Goal: Task Accomplishment & Management: Manage account settings

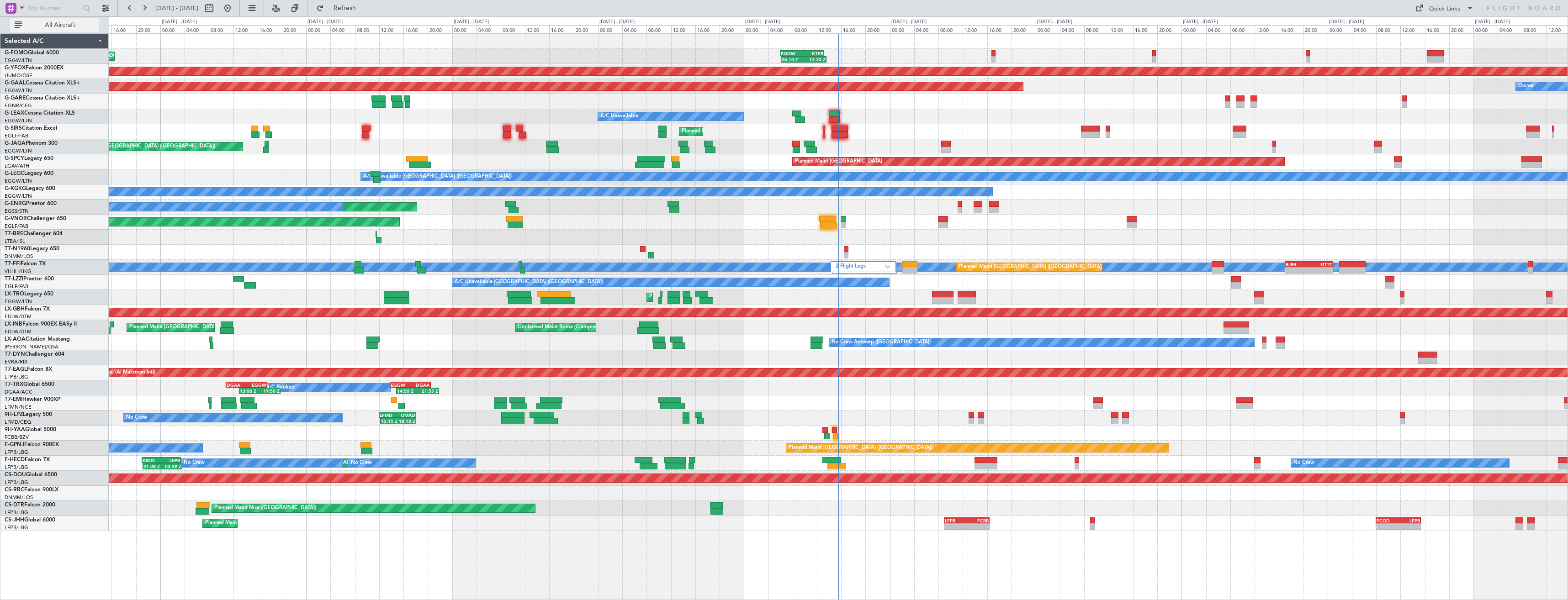
drag, startPoint x: 41, startPoint y: 23, endPoint x: 52, endPoint y: 23, distance: 11.0
click at [41, 23] on span "All Aircraft" at bounding box center [60, 25] width 72 height 7
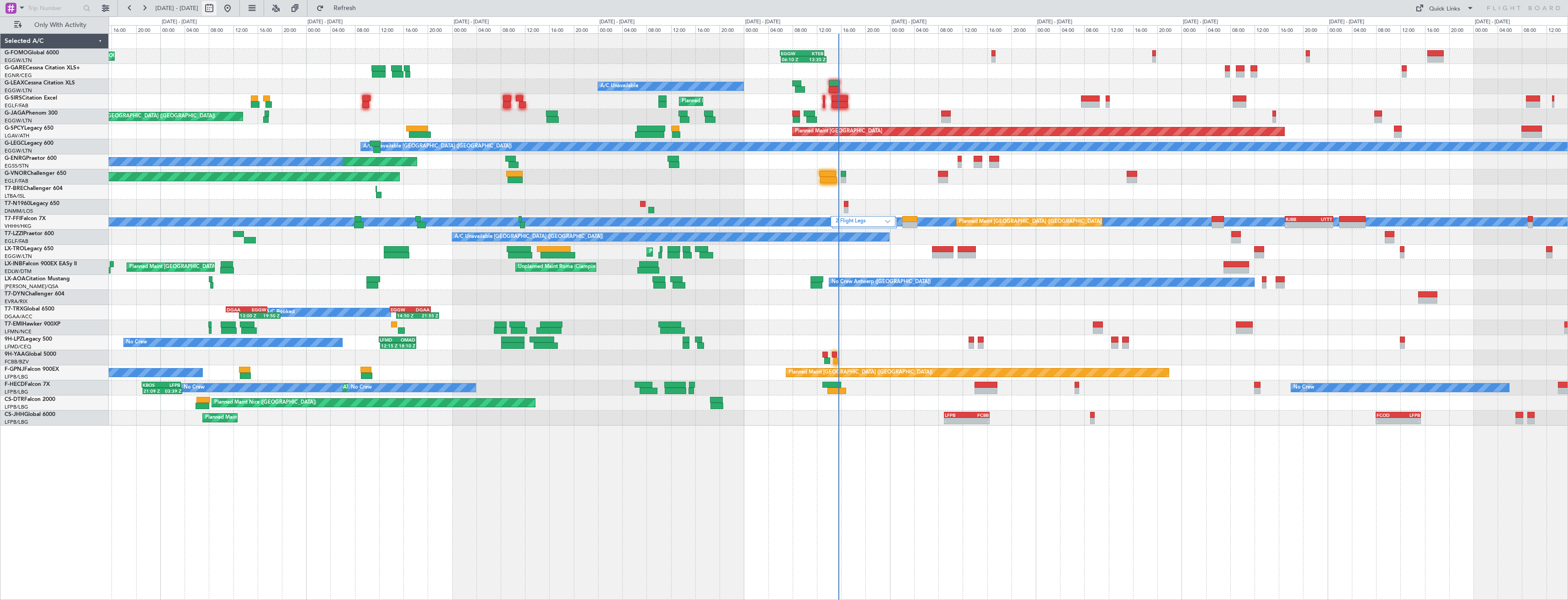
click at [217, 10] on button at bounding box center [209, 9] width 15 height 15
select select "9"
select select "2025"
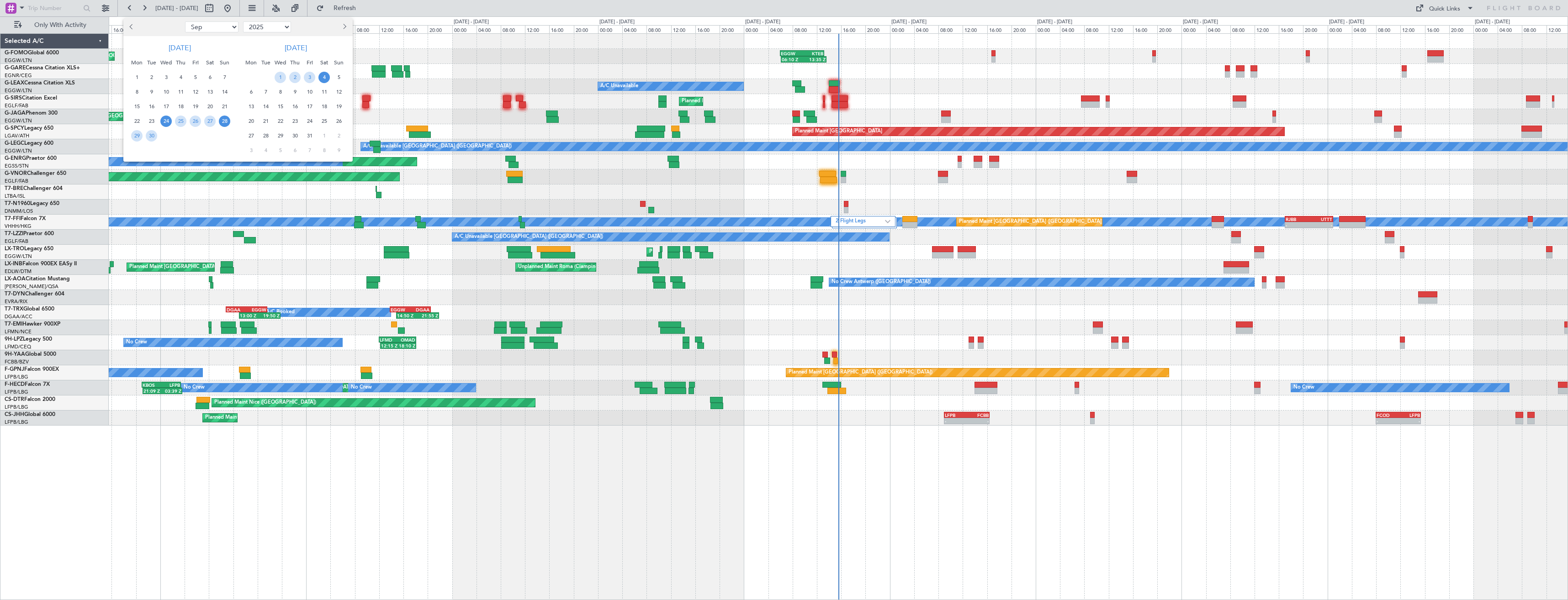
drag, startPoint x: 223, startPoint y: 123, endPoint x: 273, endPoint y: 108, distance: 52.2
click at [223, 123] on span "28" at bounding box center [225, 121] width 12 height 12
click at [340, 91] on span "12" at bounding box center [338, 92] width 12 height 12
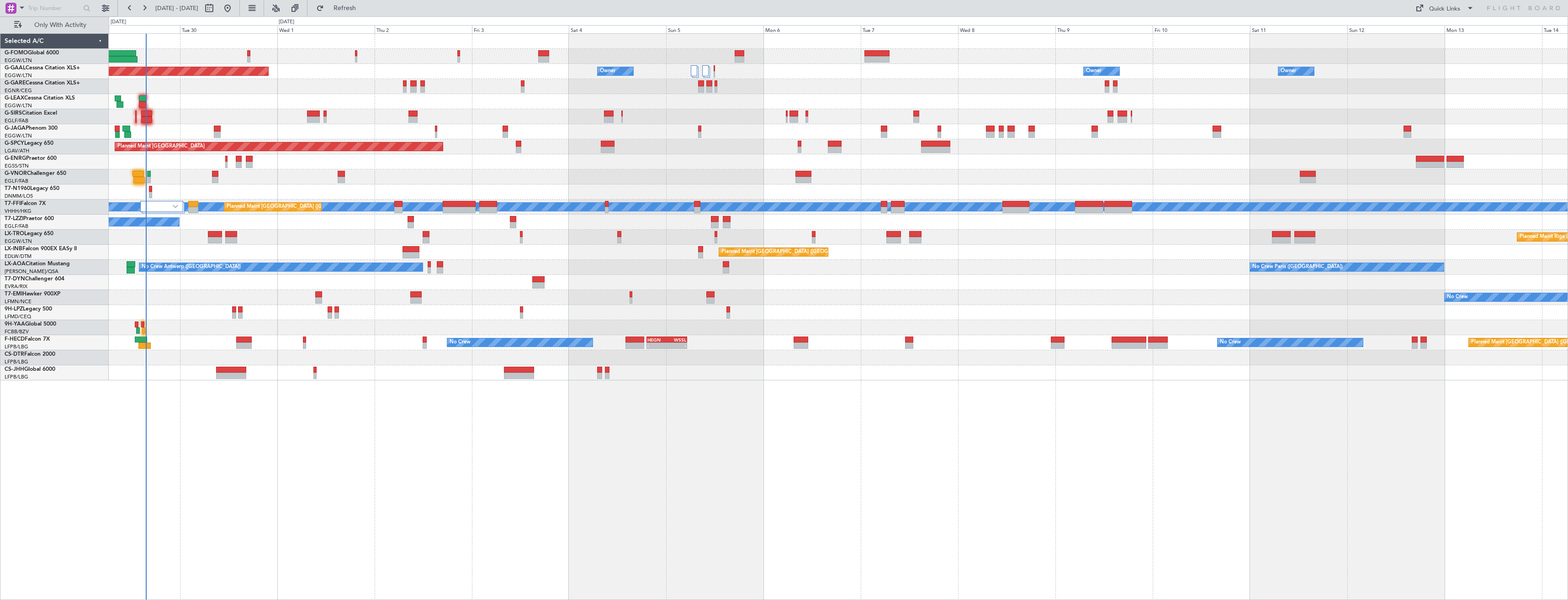
click at [159, 100] on div "A/C Unavailable" at bounding box center [838, 102] width 1459 height 15
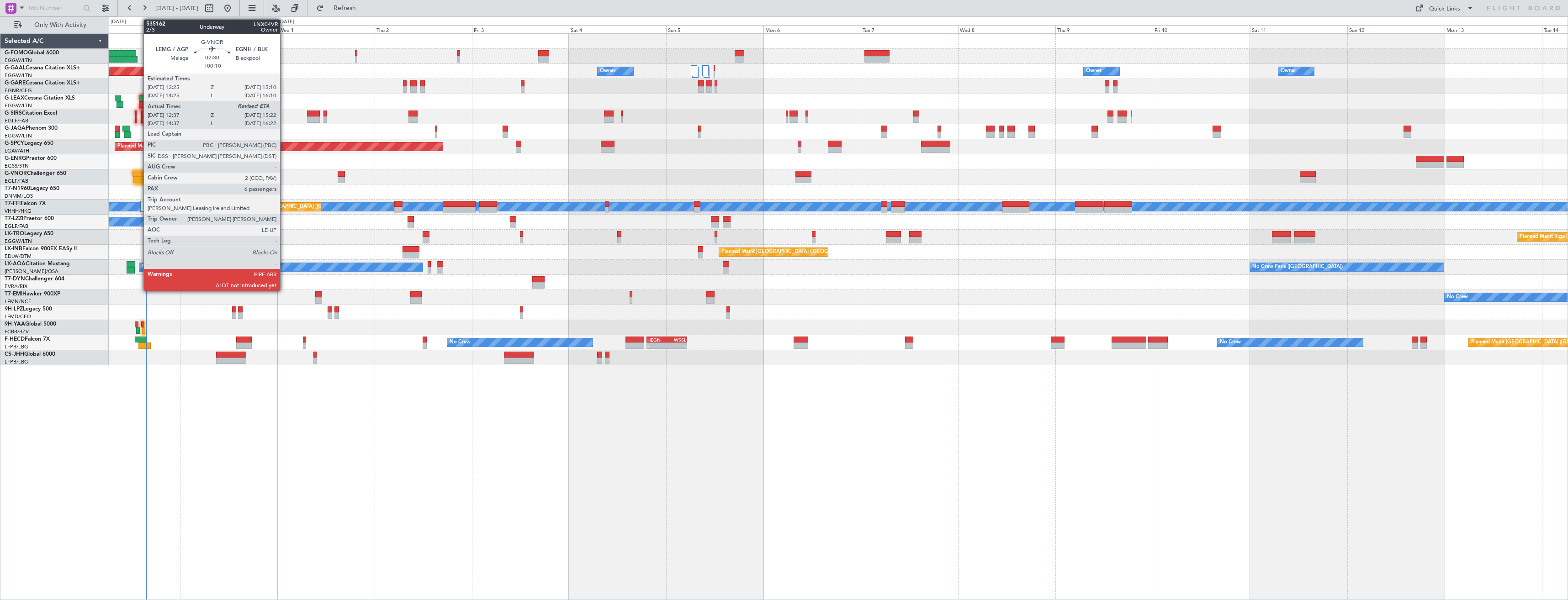
click at [139, 176] on div at bounding box center [138, 174] width 12 height 7
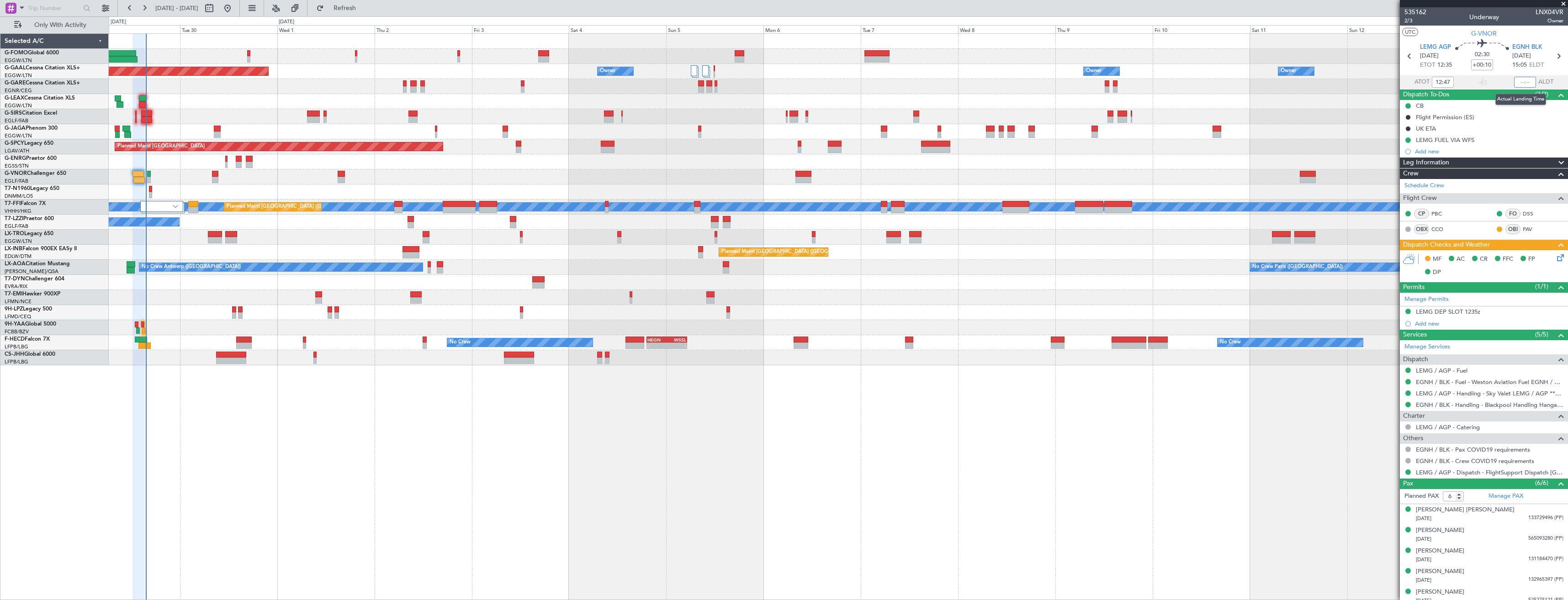
click at [1521, 83] on input "text" at bounding box center [1525, 82] width 22 height 11
type input "15:28"
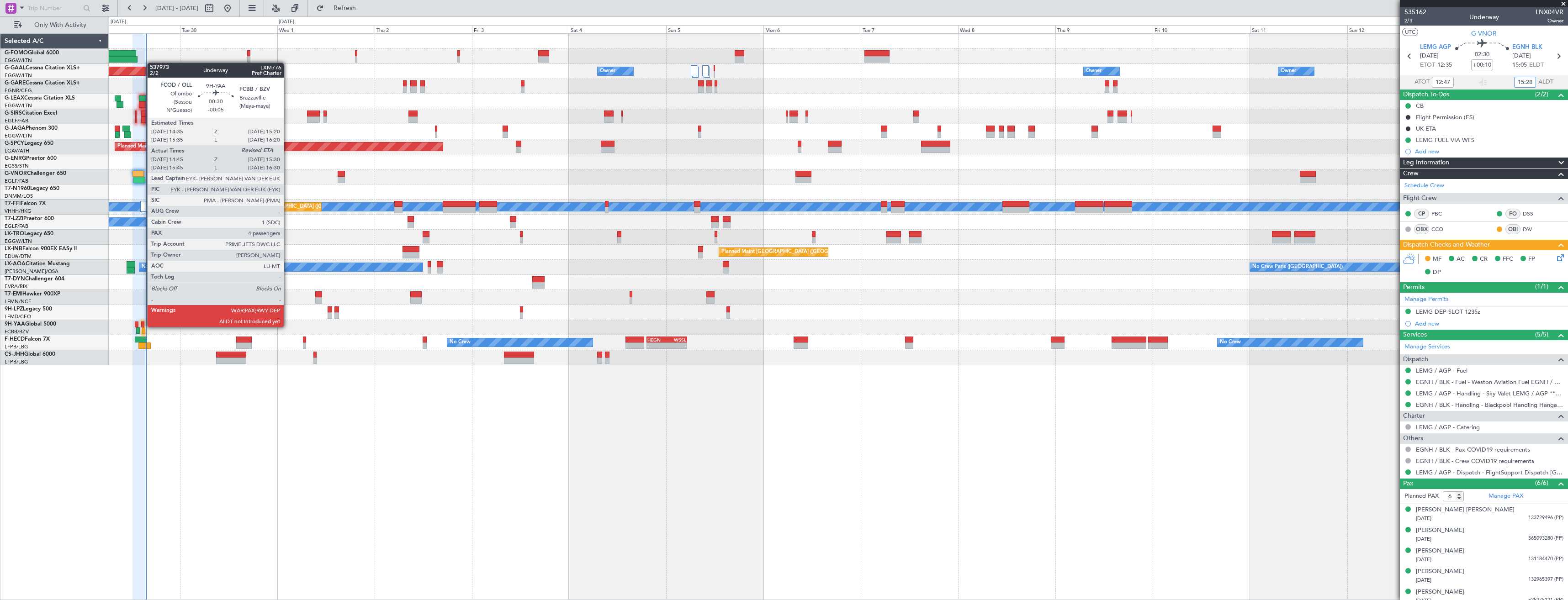
click at [142, 326] on div at bounding box center [142, 324] width 3 height 7
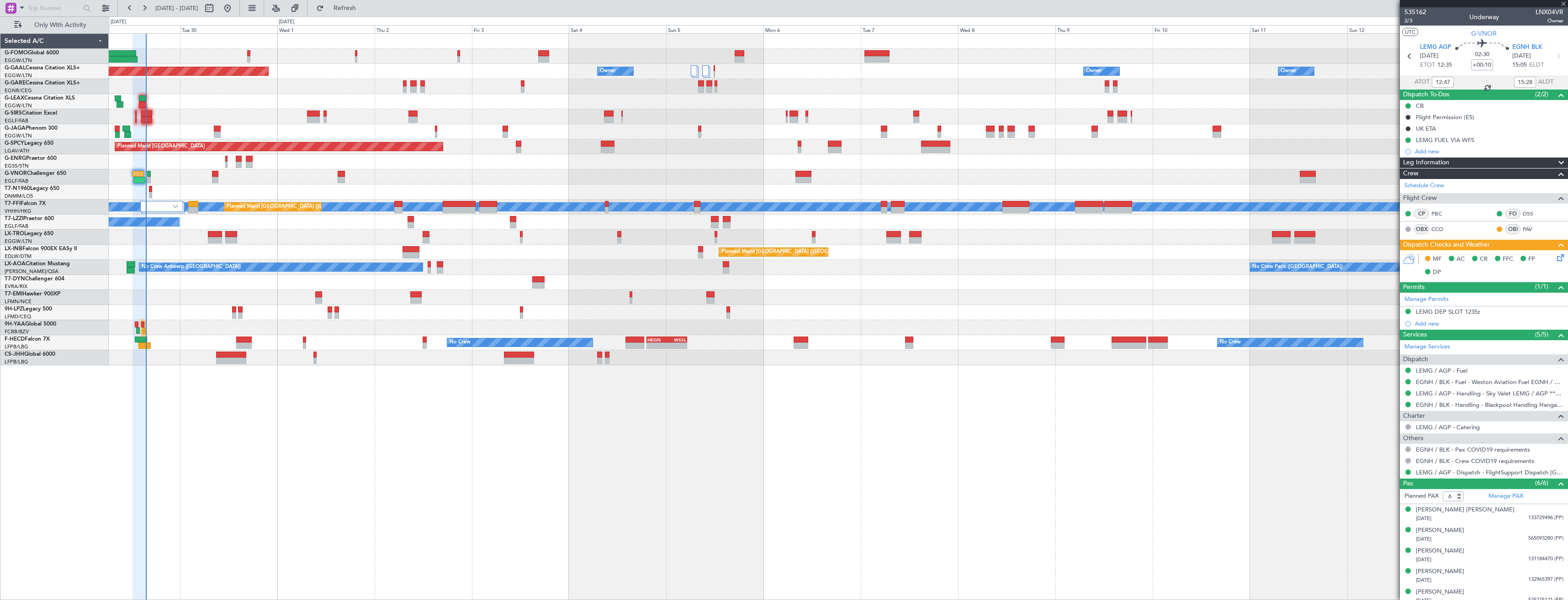
type input "-00:05"
type input "14:55"
type input "4"
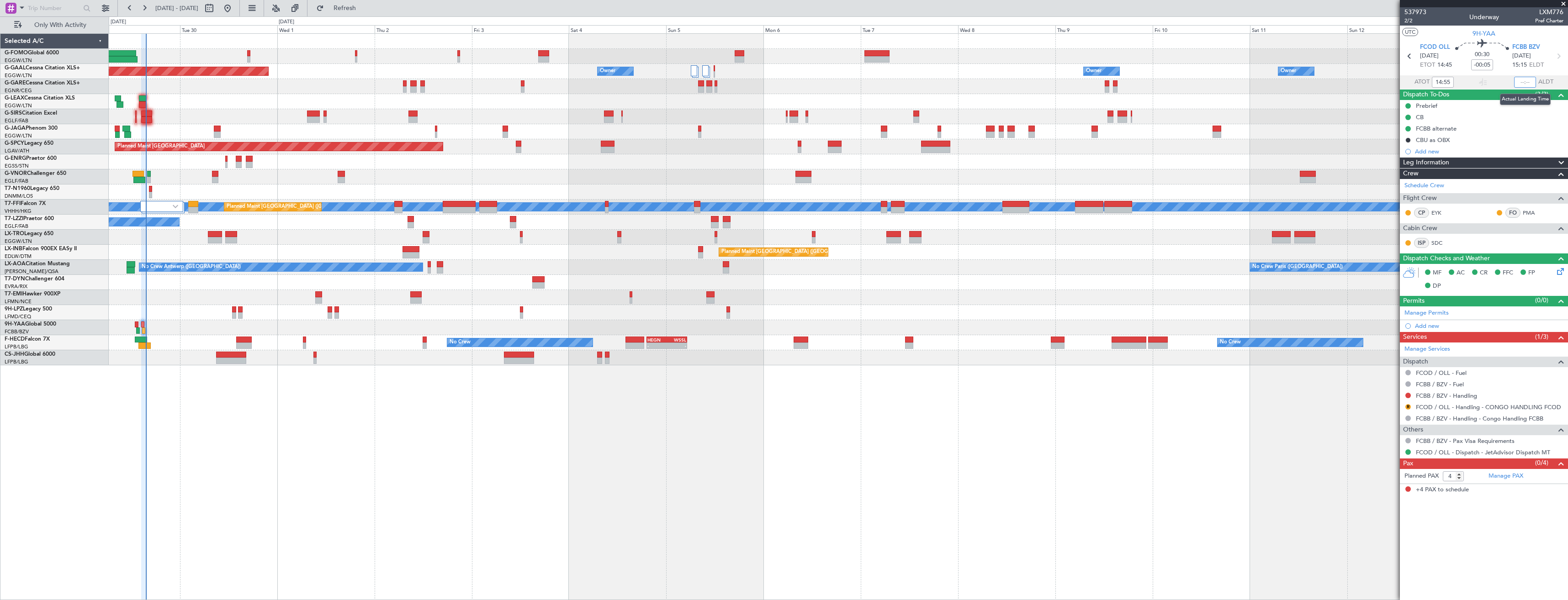
click at [1528, 82] on input "text" at bounding box center [1525, 82] width 22 height 11
type input "15:37"
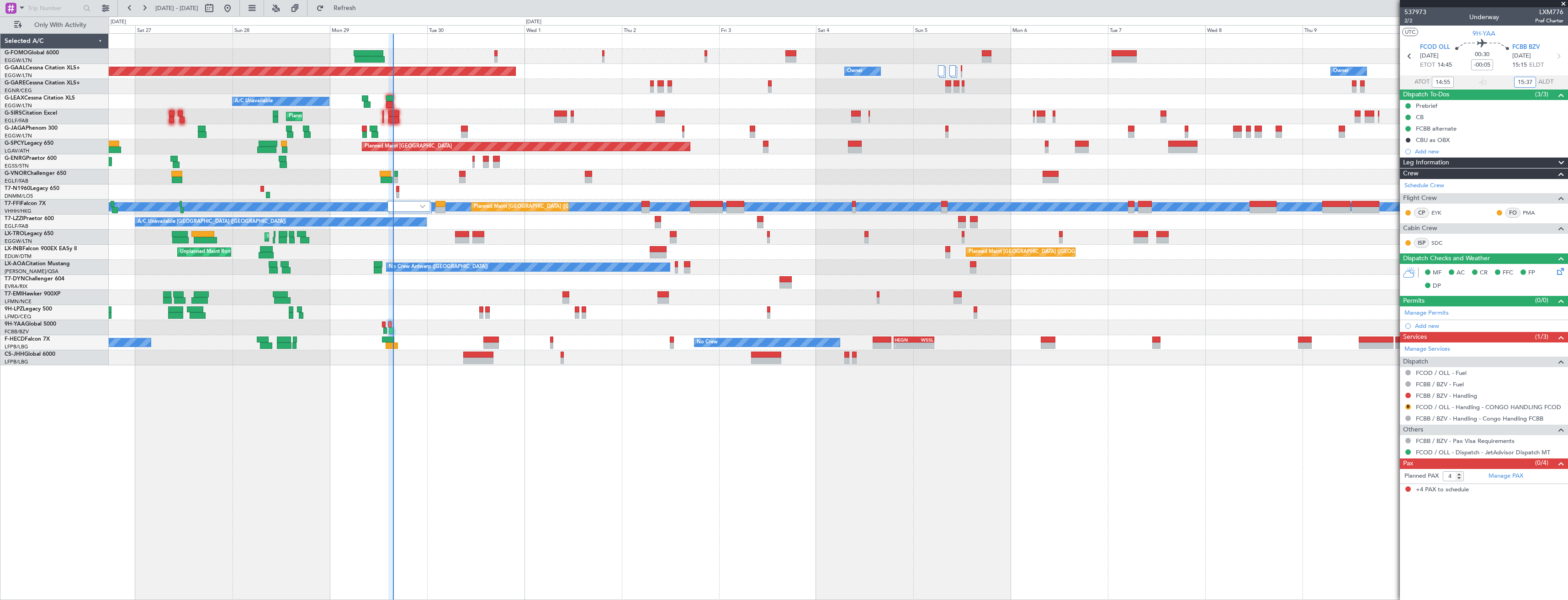
click at [419, 248] on div "Planned Maint [GEOGRAPHIC_DATA] ([GEOGRAPHIC_DATA]) Owner Owner Owner Planned […" at bounding box center [838, 200] width 1459 height 332
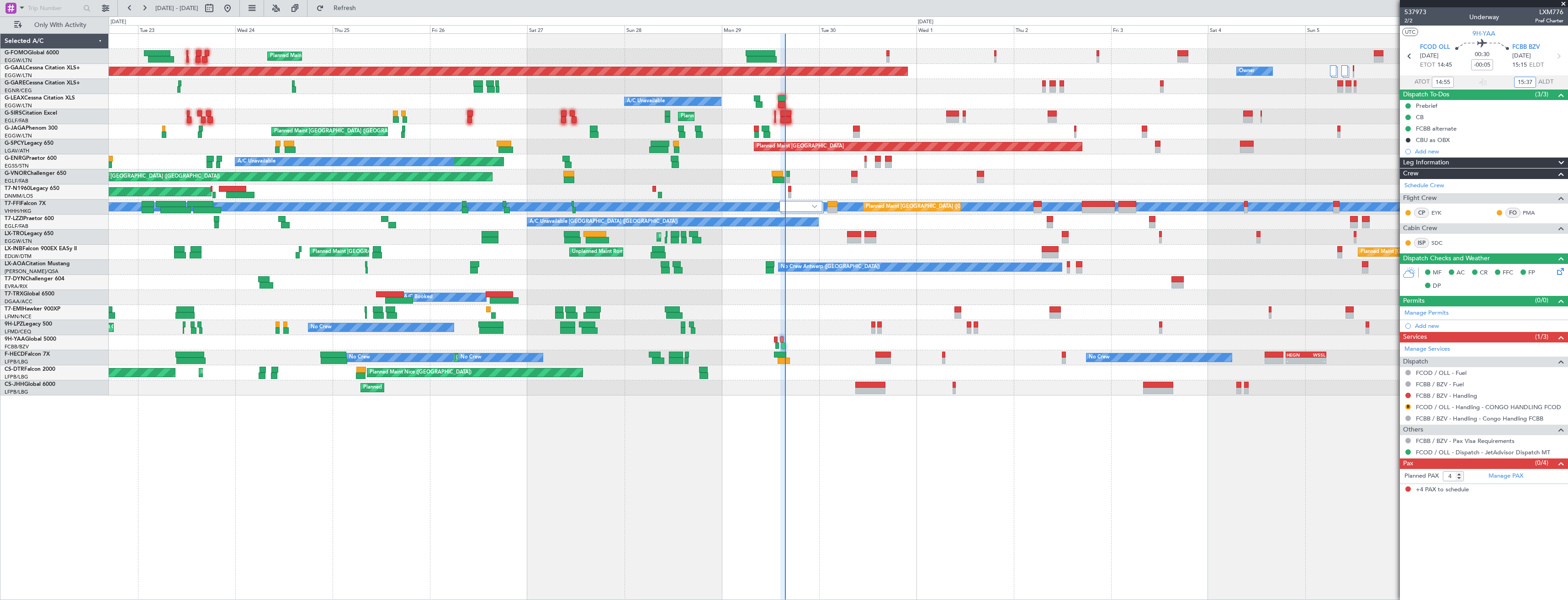
click at [683, 252] on div "Planned Maint [GEOGRAPHIC_DATA] ([GEOGRAPHIC_DATA]) Owner Planned [GEOGRAPHIC_D…" at bounding box center [838, 215] width 1459 height 361
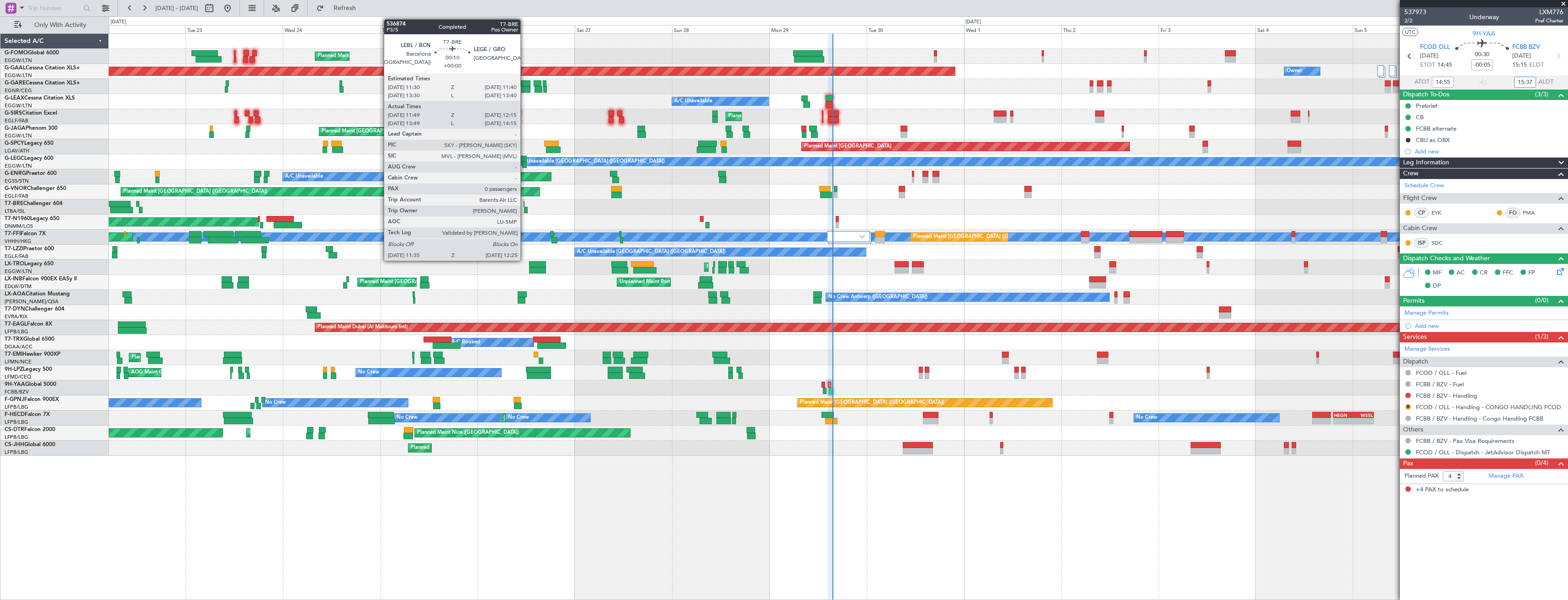
click at [525, 206] on div at bounding box center [524, 204] width 1 height 7
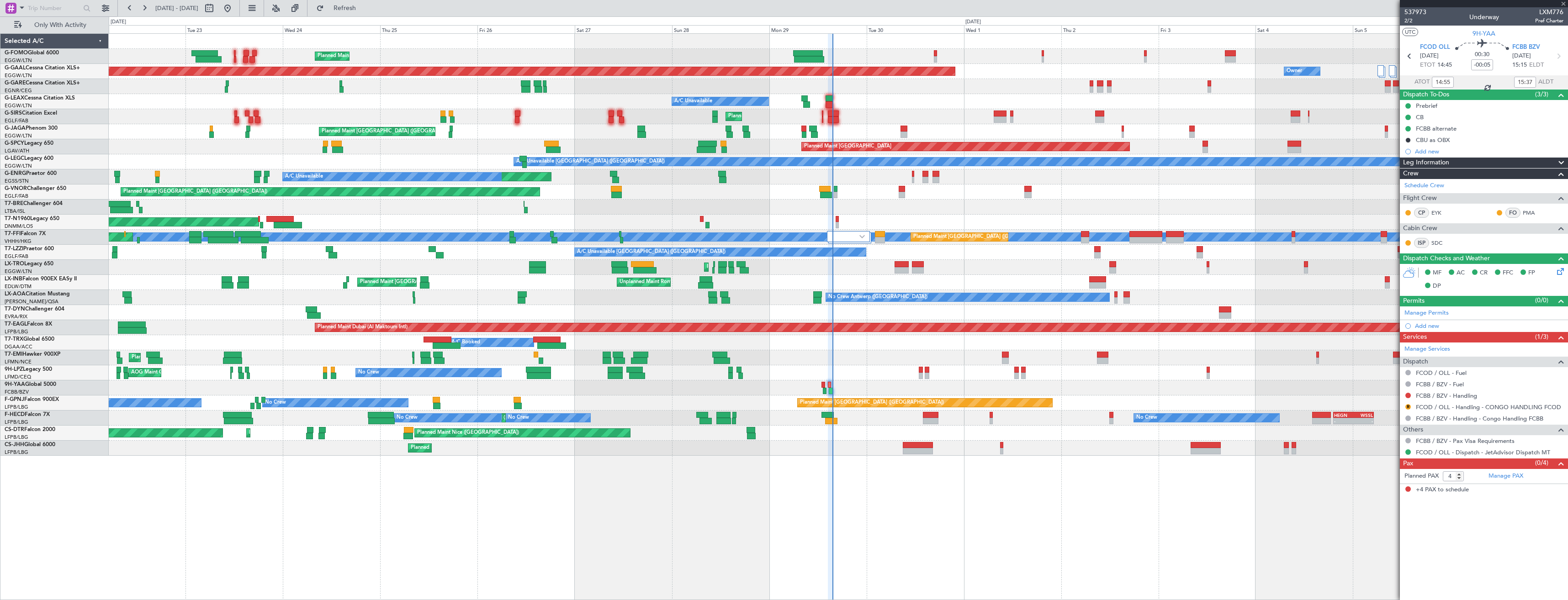
type input "11:49"
type input "12:15"
type input "0"
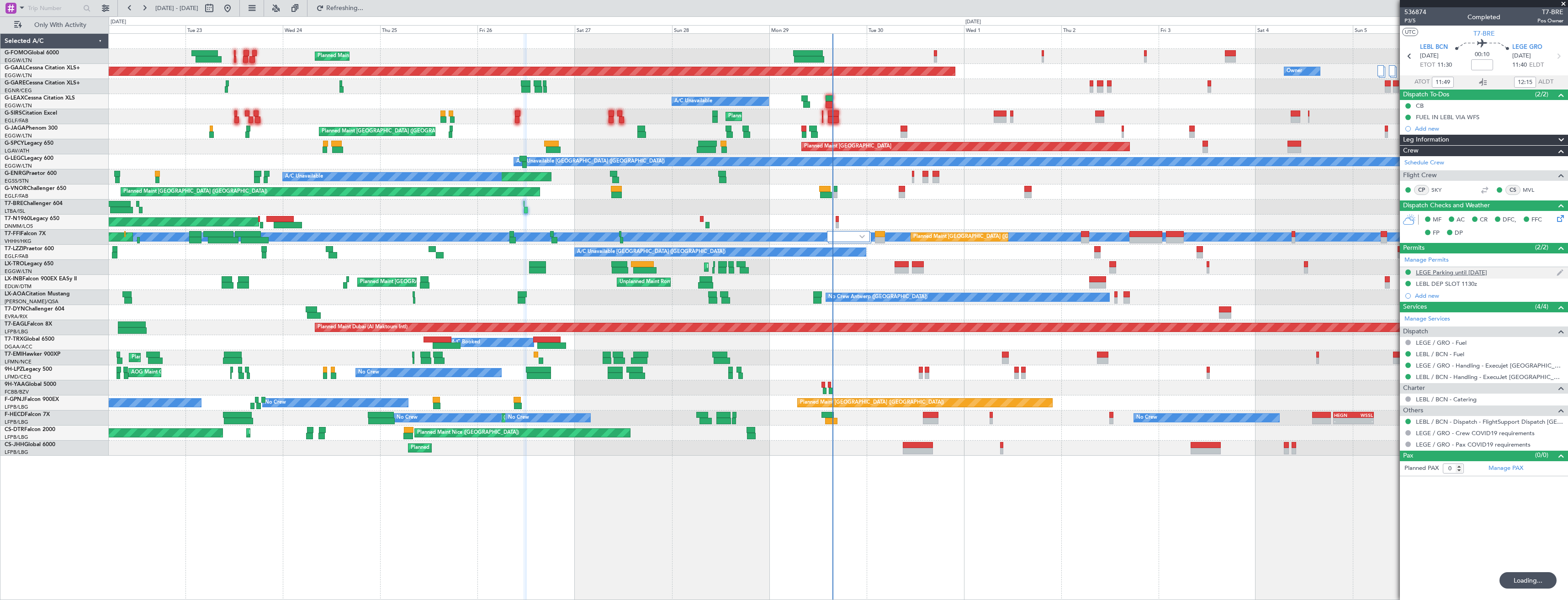
click at [1510, 276] on div "LEGE Parking until [DATE]" at bounding box center [1484, 273] width 168 height 12
drag, startPoint x: 1493, startPoint y: 267, endPoint x: 1499, endPoint y: 270, distance: 6.7
click at [1493, 267] on div "LEGE Parking until [DATE]" at bounding box center [1484, 273] width 168 height 12
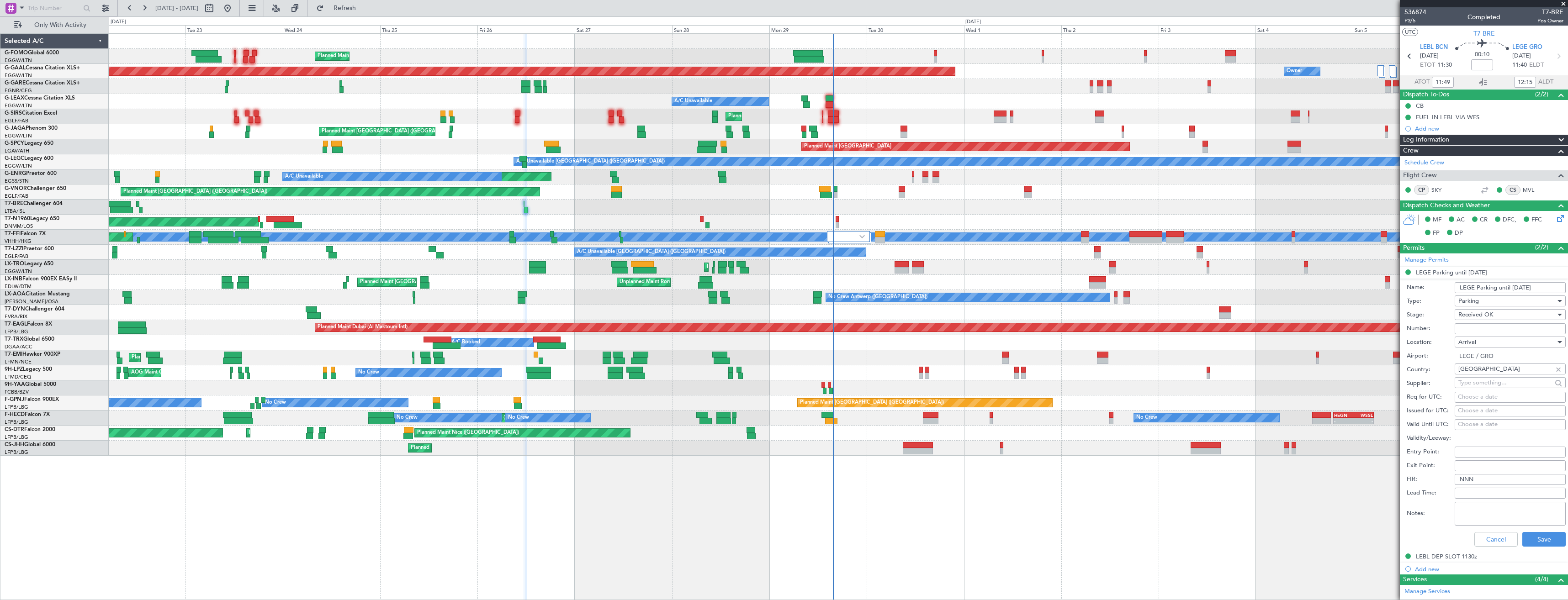
click at [1517, 286] on input "LEGE Parking until [DATE]" at bounding box center [1510, 288] width 111 height 11
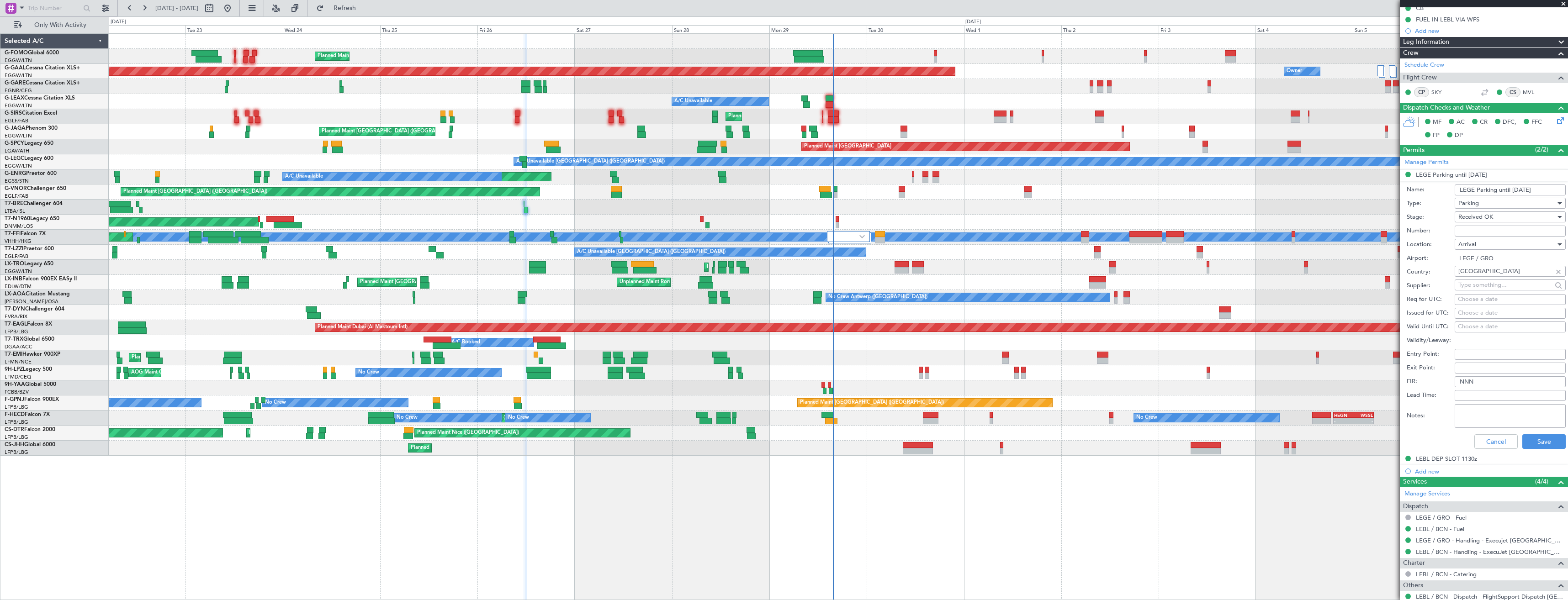
scroll to position [148, 0]
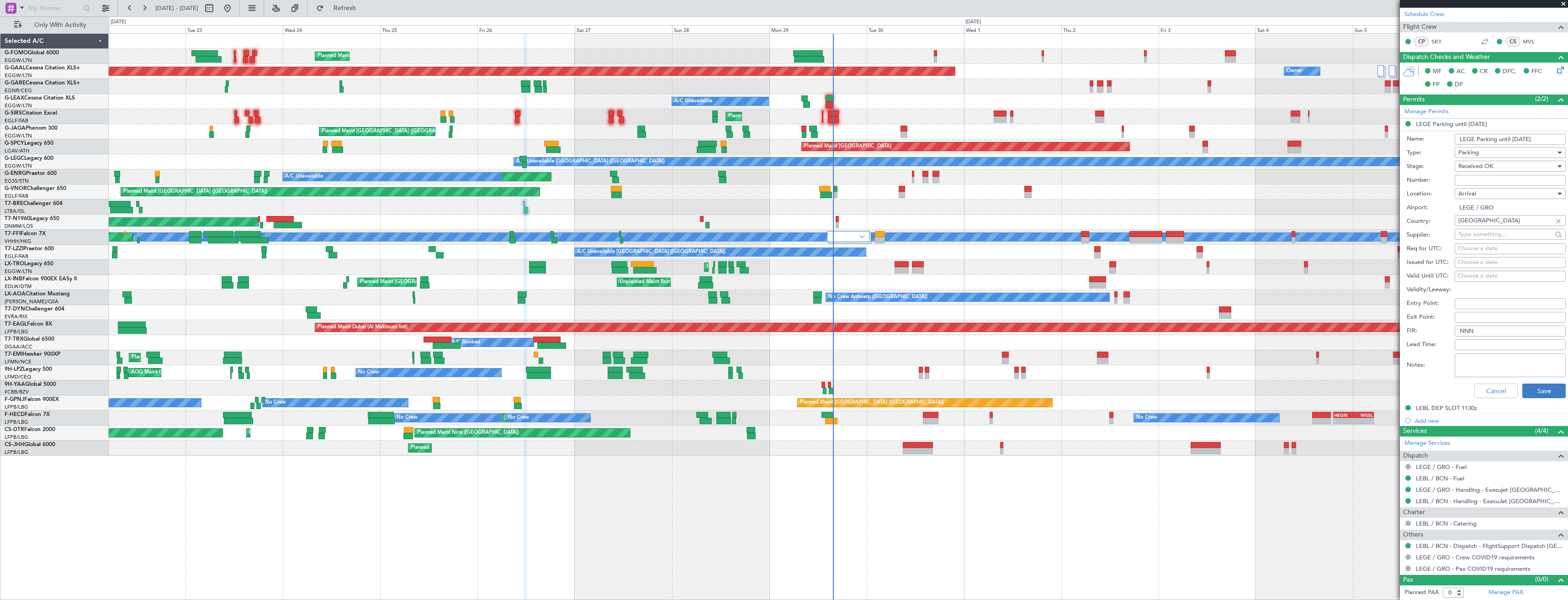
type input "LEGE Parking until [DATE]"
click at [1535, 384] on button "Save" at bounding box center [1544, 391] width 43 height 15
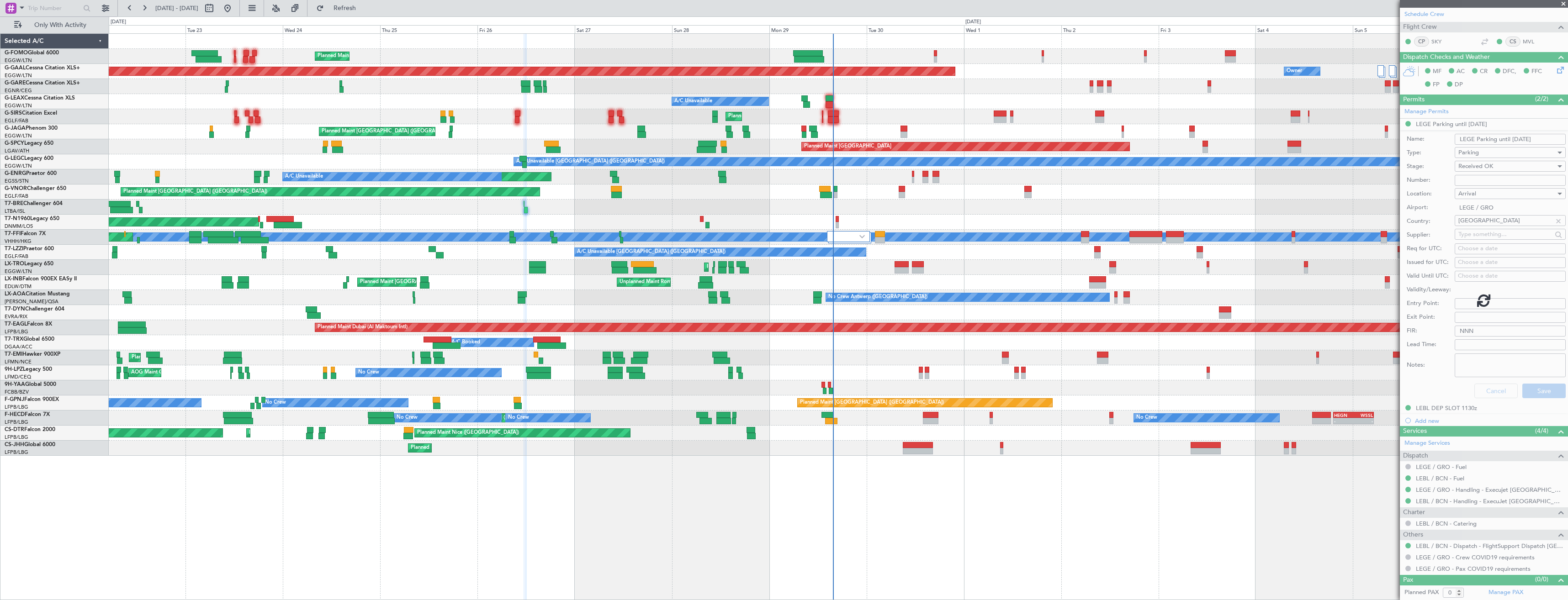
scroll to position [0, 0]
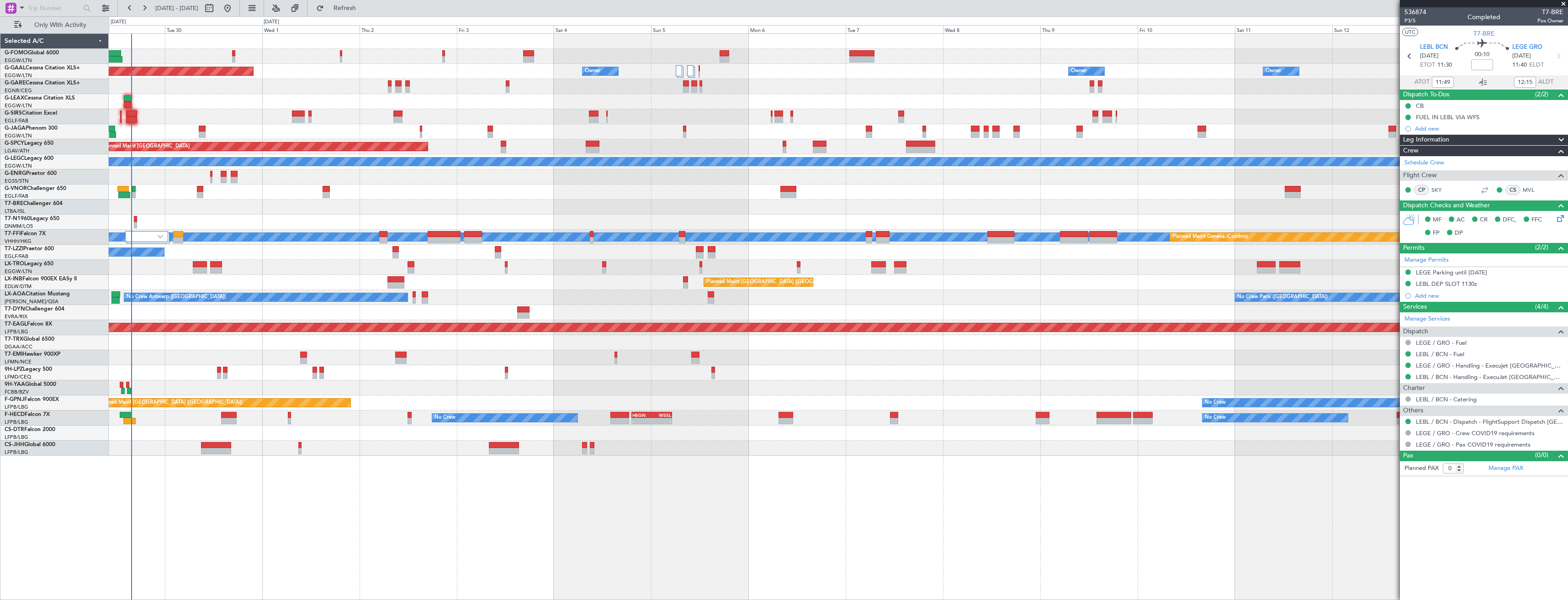
click at [376, 388] on div "Planned Maint Dusseldorf Owner Owner Owner Owner Owner No Crew A/C Unavailable …" at bounding box center [838, 245] width 1459 height 422
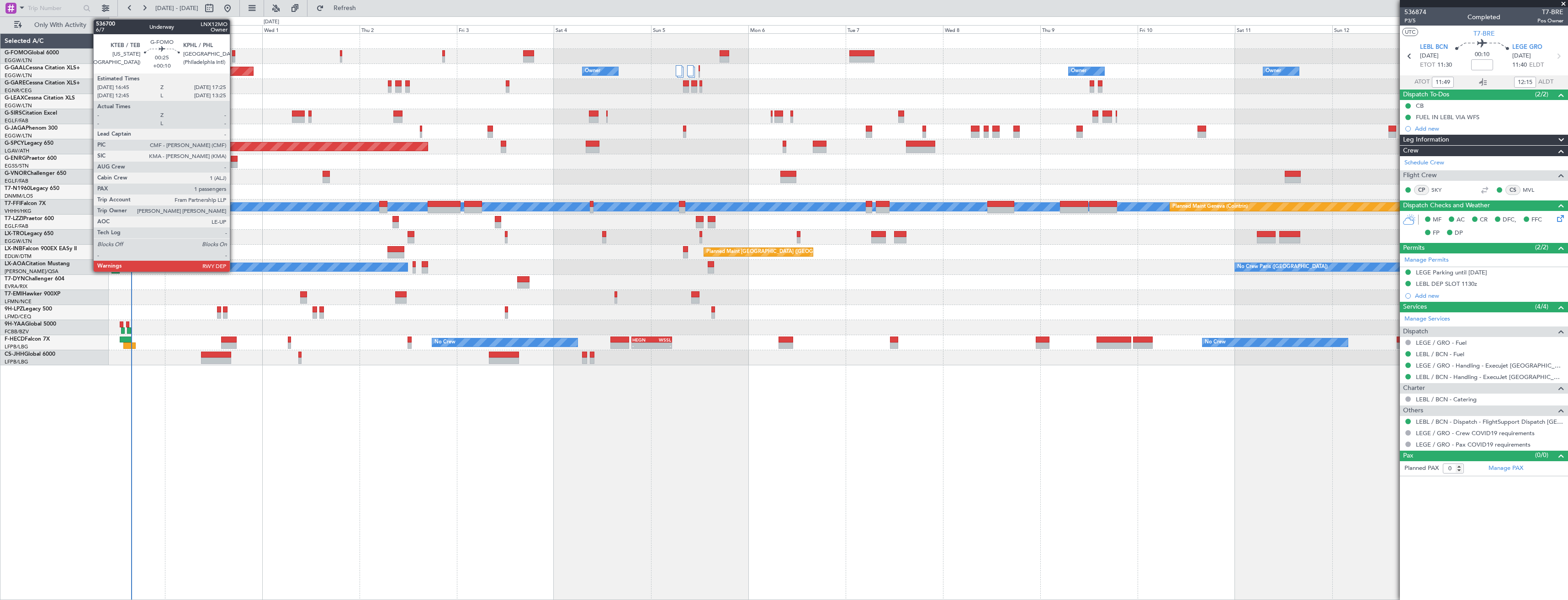
click at [234, 55] on div at bounding box center [233, 54] width 3 height 7
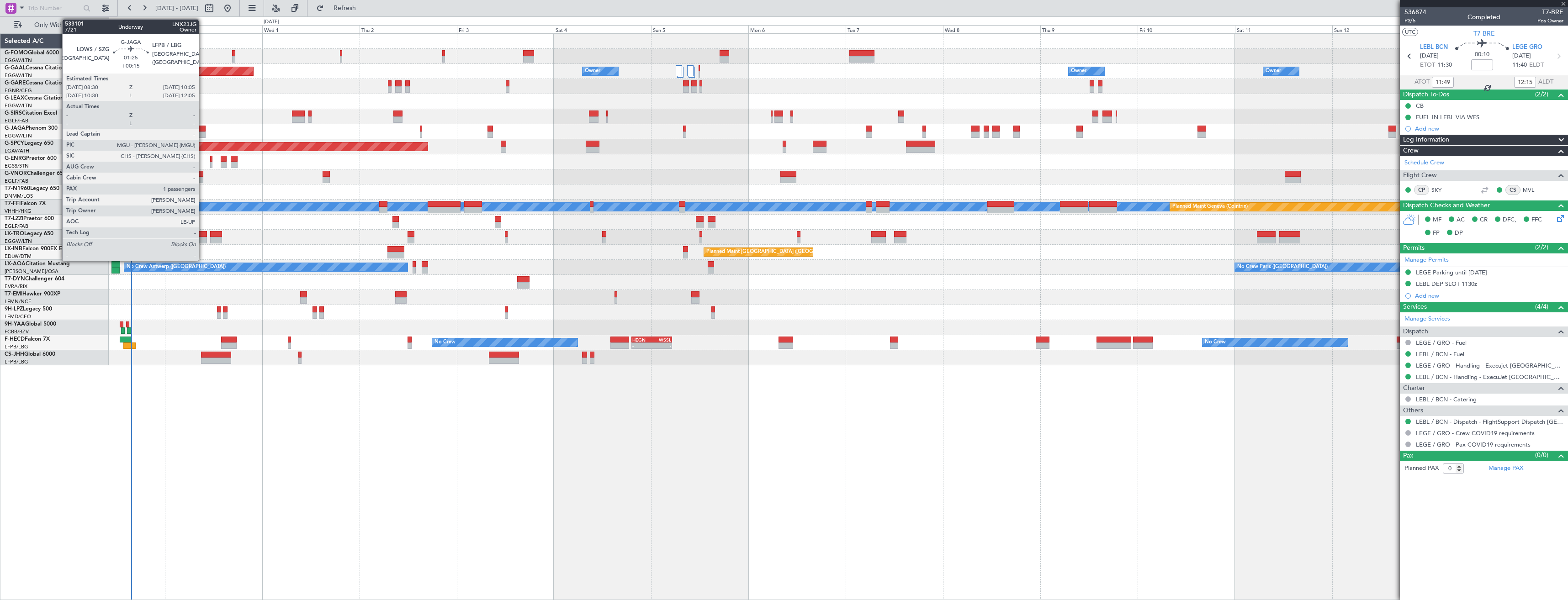
type input "+00:10"
type input "1"
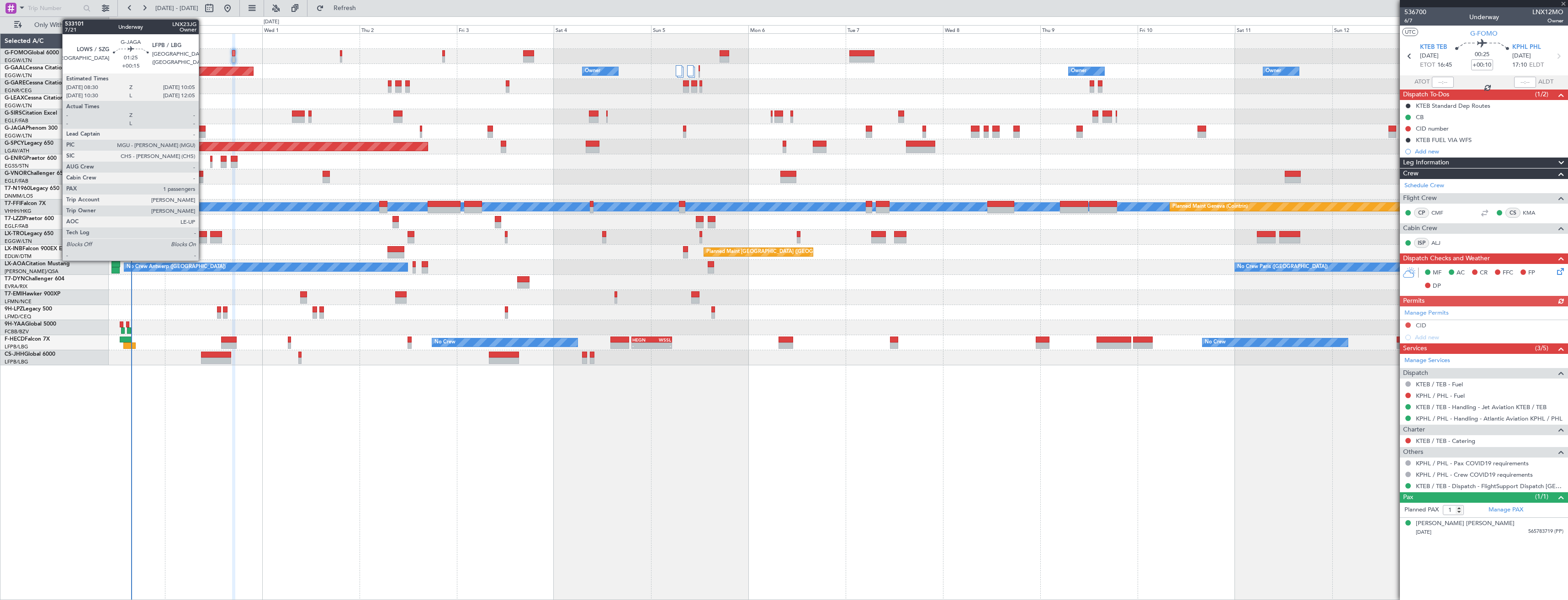
click at [203, 129] on div at bounding box center [202, 128] width 7 height 7
type input "+00:15"
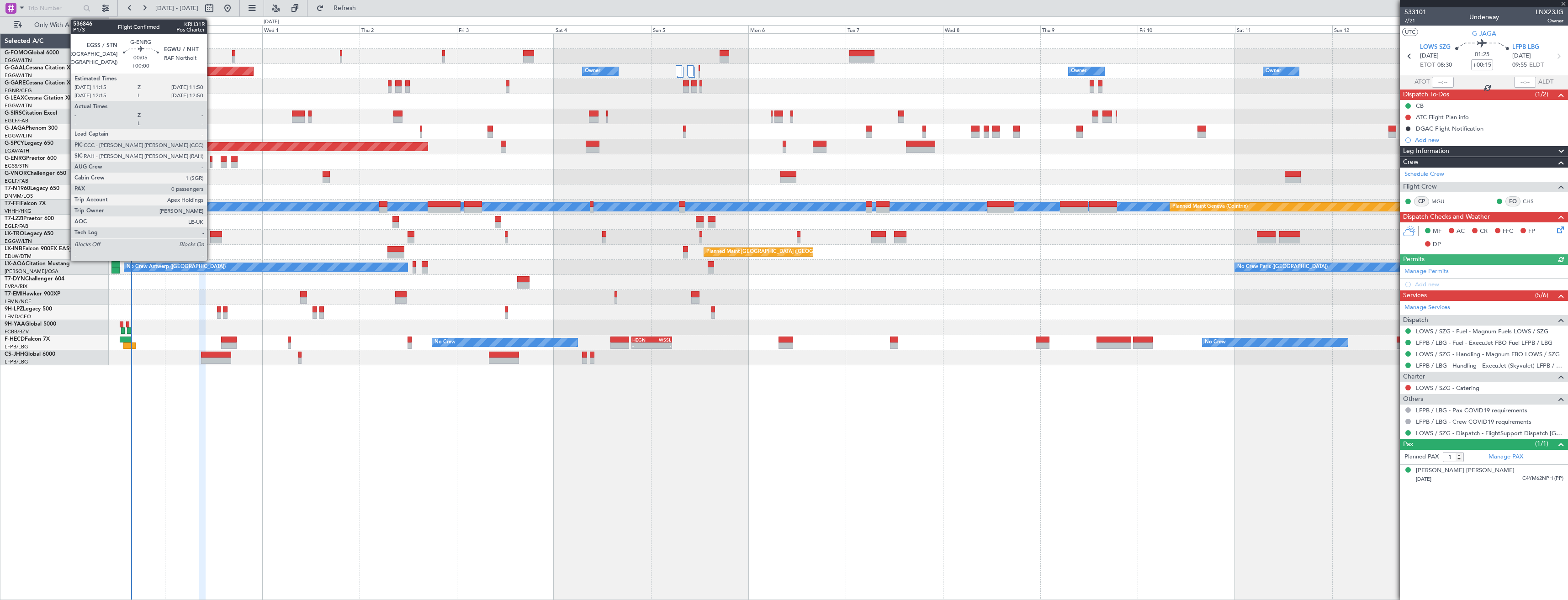
click at [211, 160] on div at bounding box center [211, 159] width 3 height 7
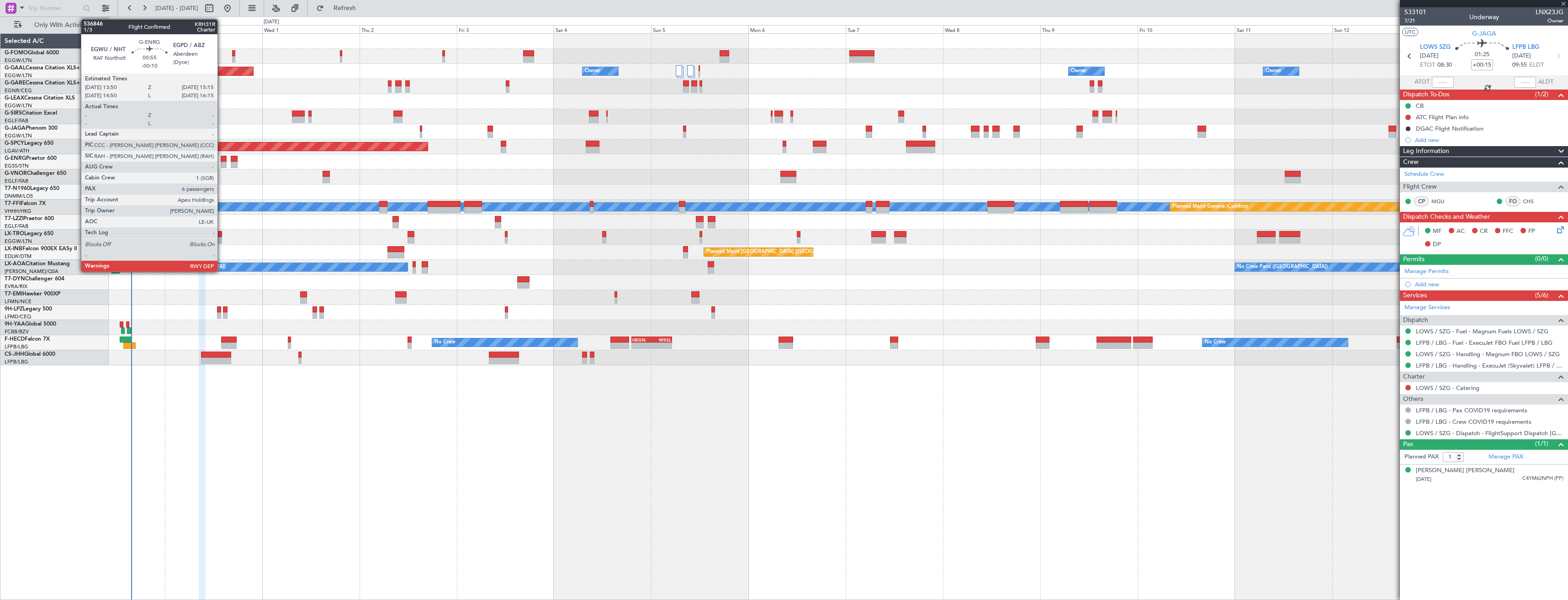
type input "0"
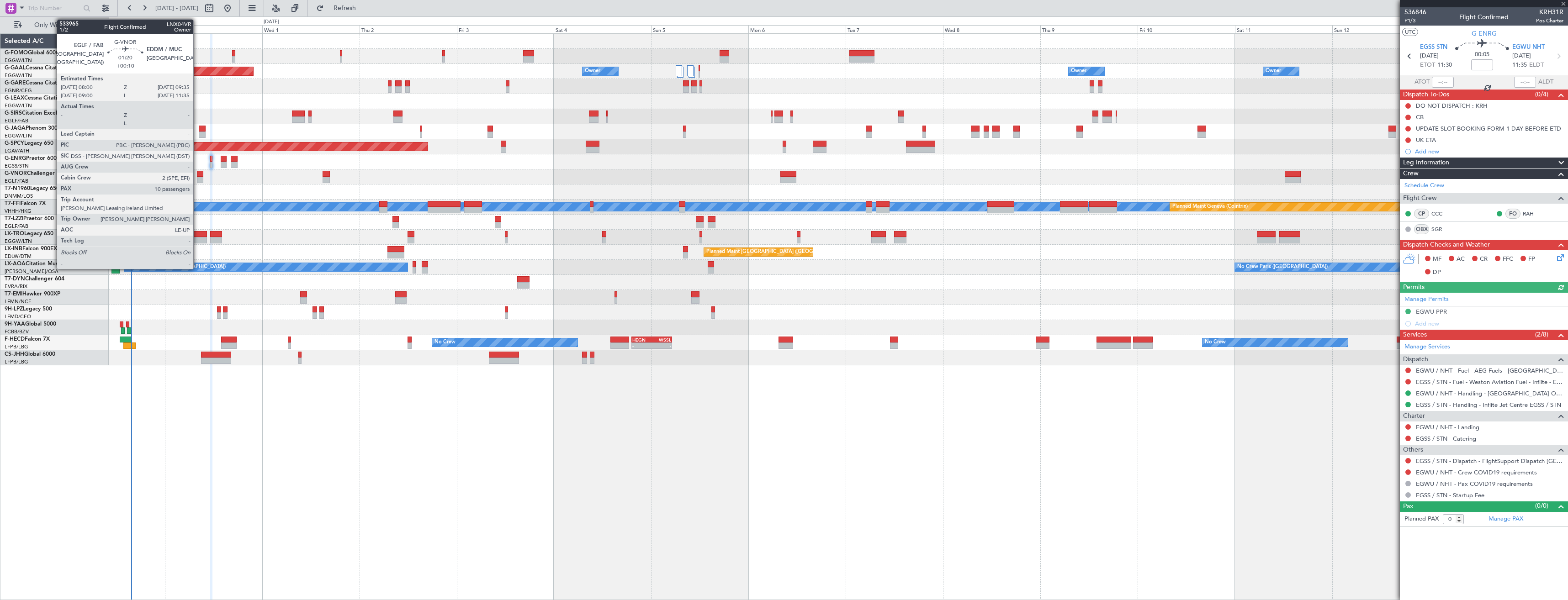
click at [197, 178] on div at bounding box center [200, 180] width 7 height 7
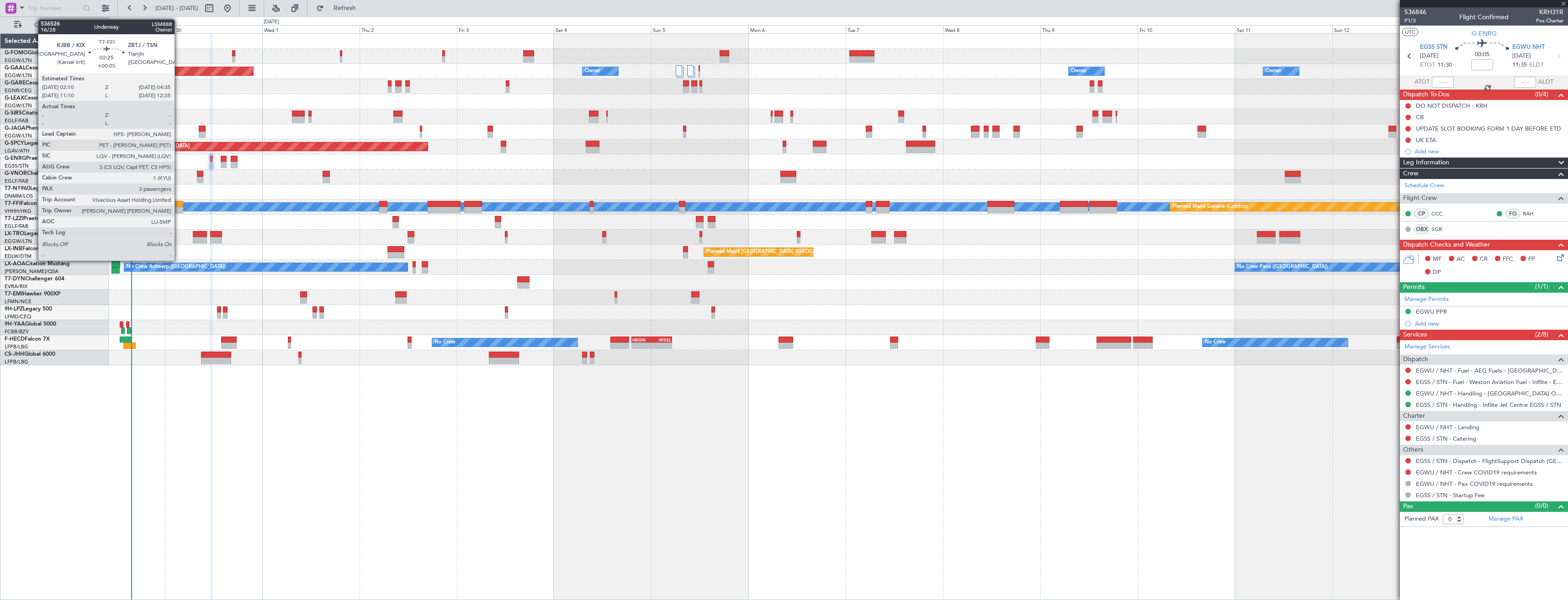
type input "+00:10"
type input "10"
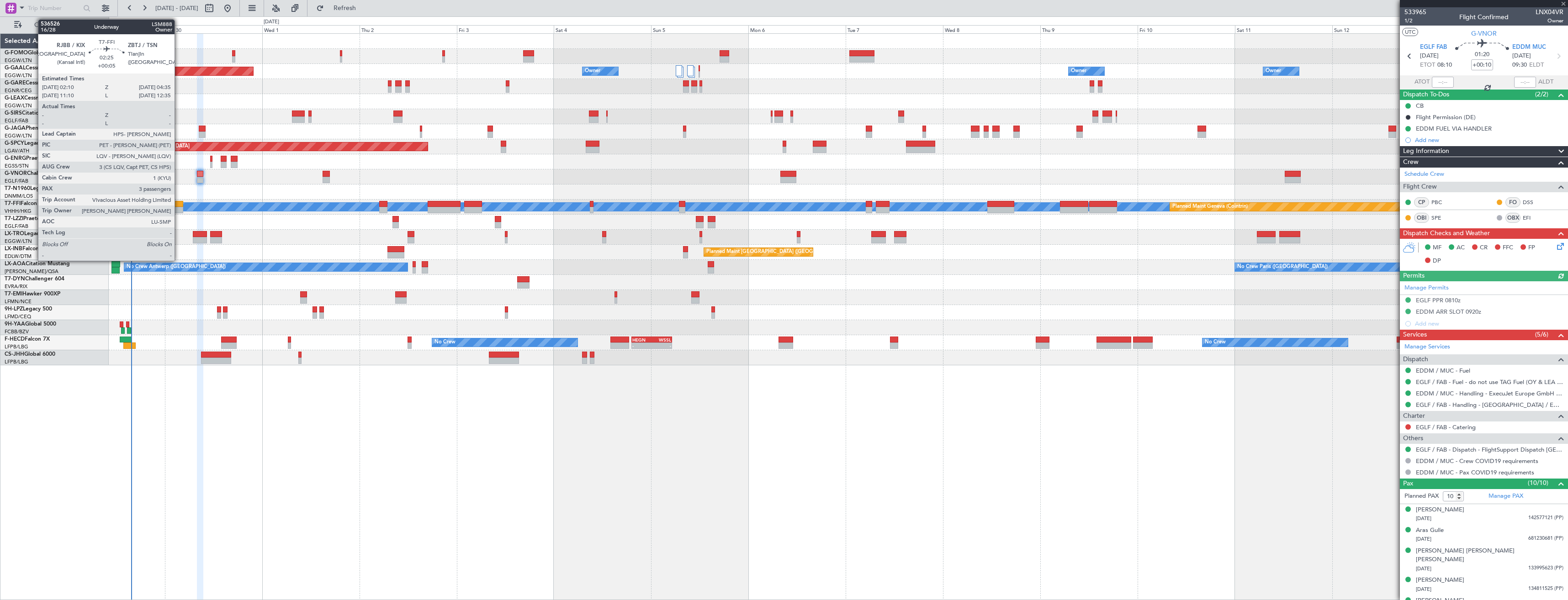
click at [178, 210] on div at bounding box center [178, 210] width 10 height 7
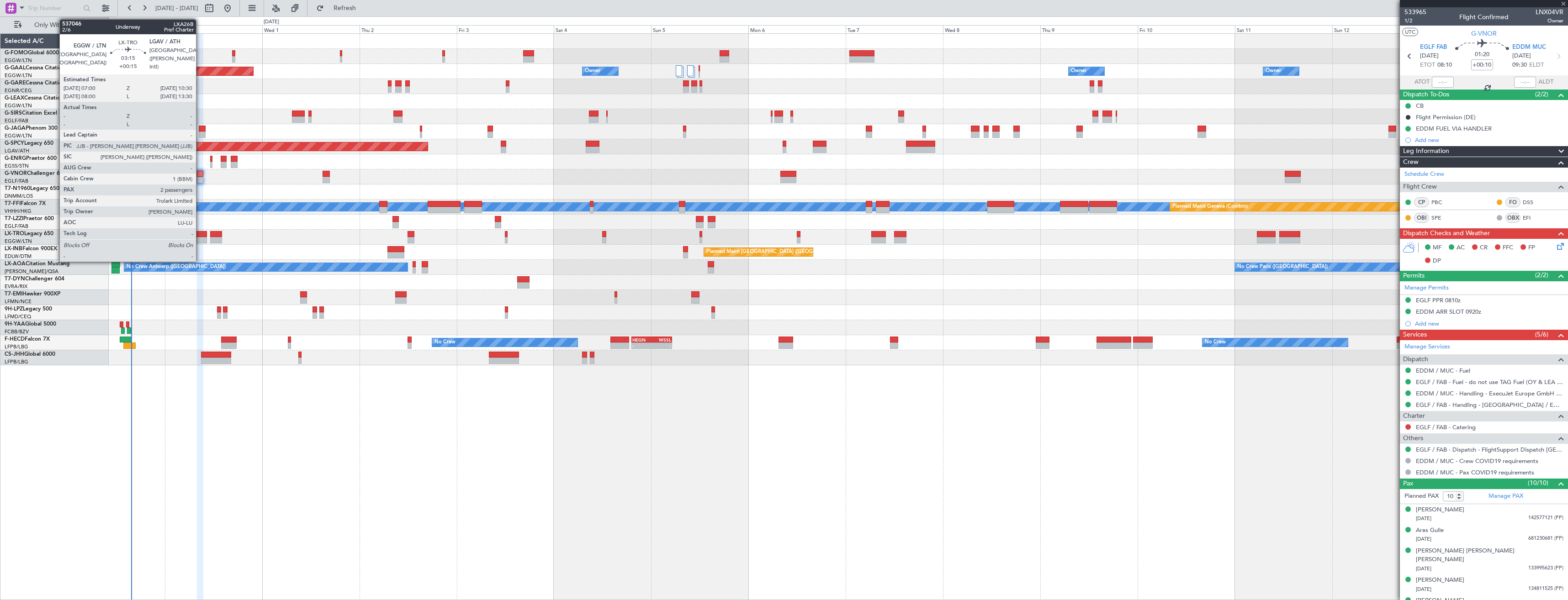
type input "+00:05"
type input "3"
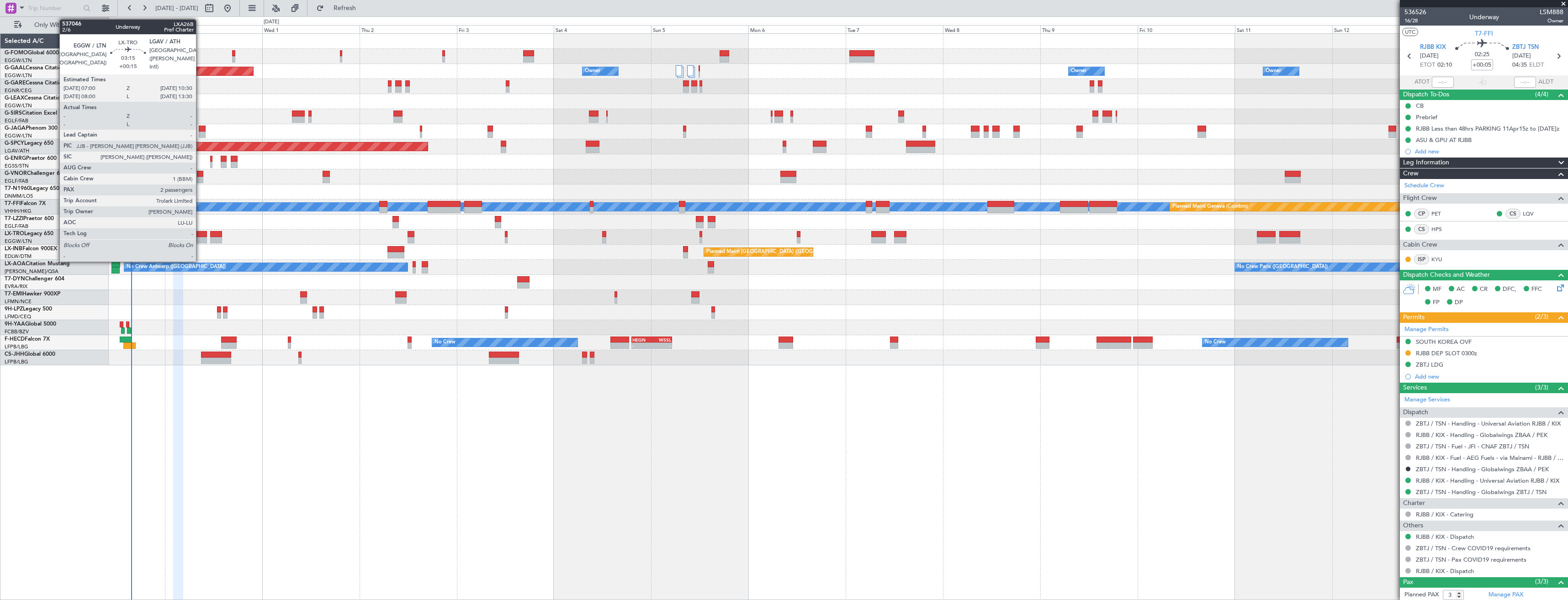
click at [200, 235] on div at bounding box center [200, 234] width 15 height 7
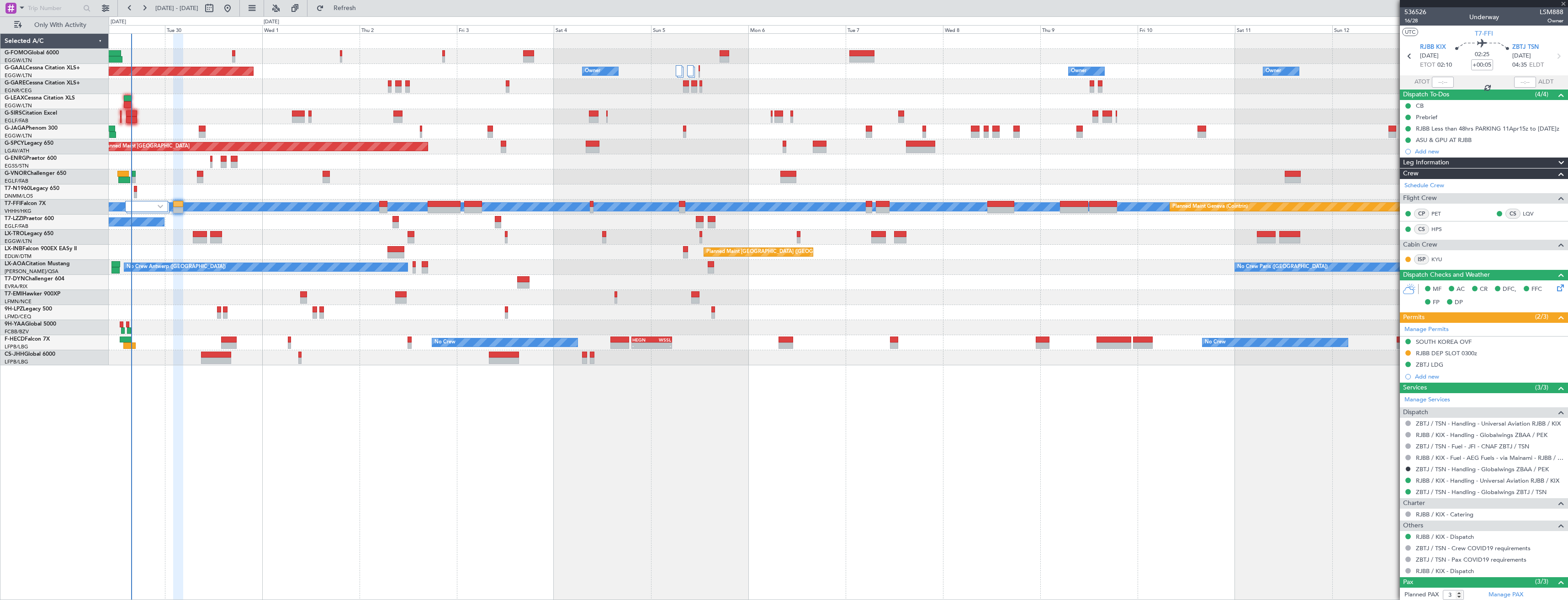
type input "+00:15"
type input "2"
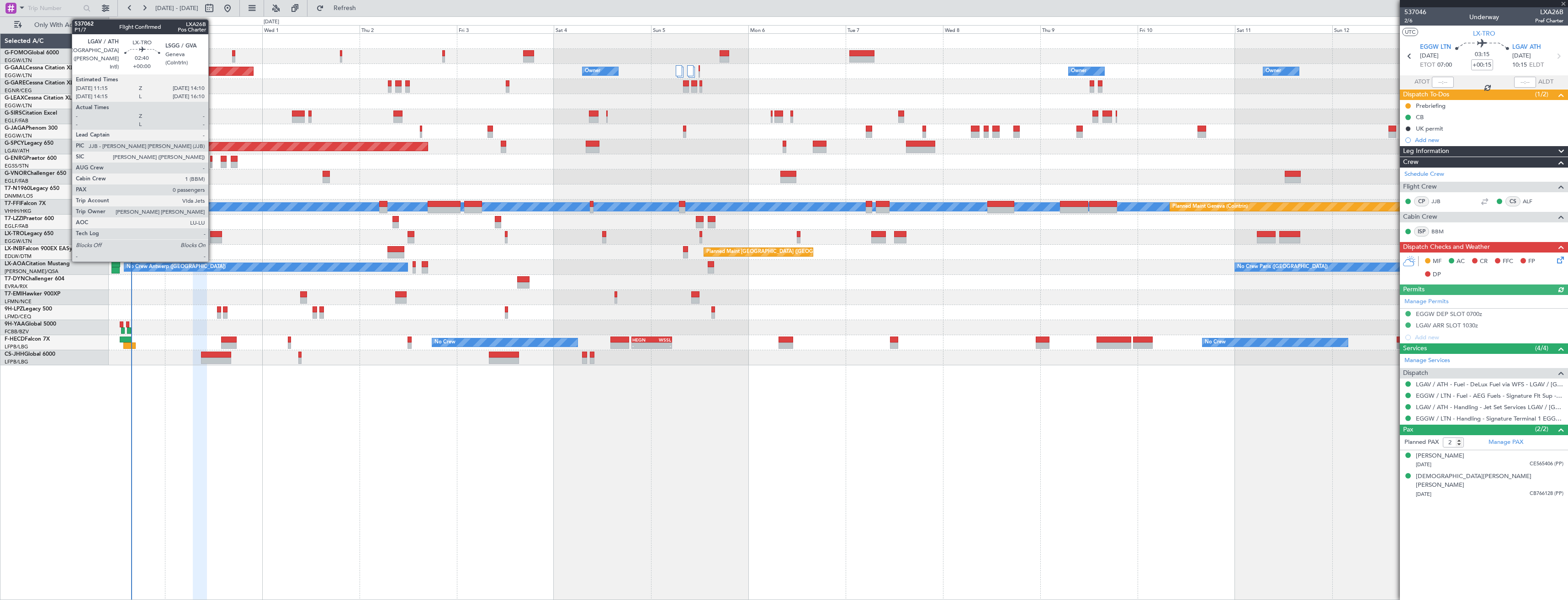
click at [212, 238] on div at bounding box center [216, 240] width 12 height 7
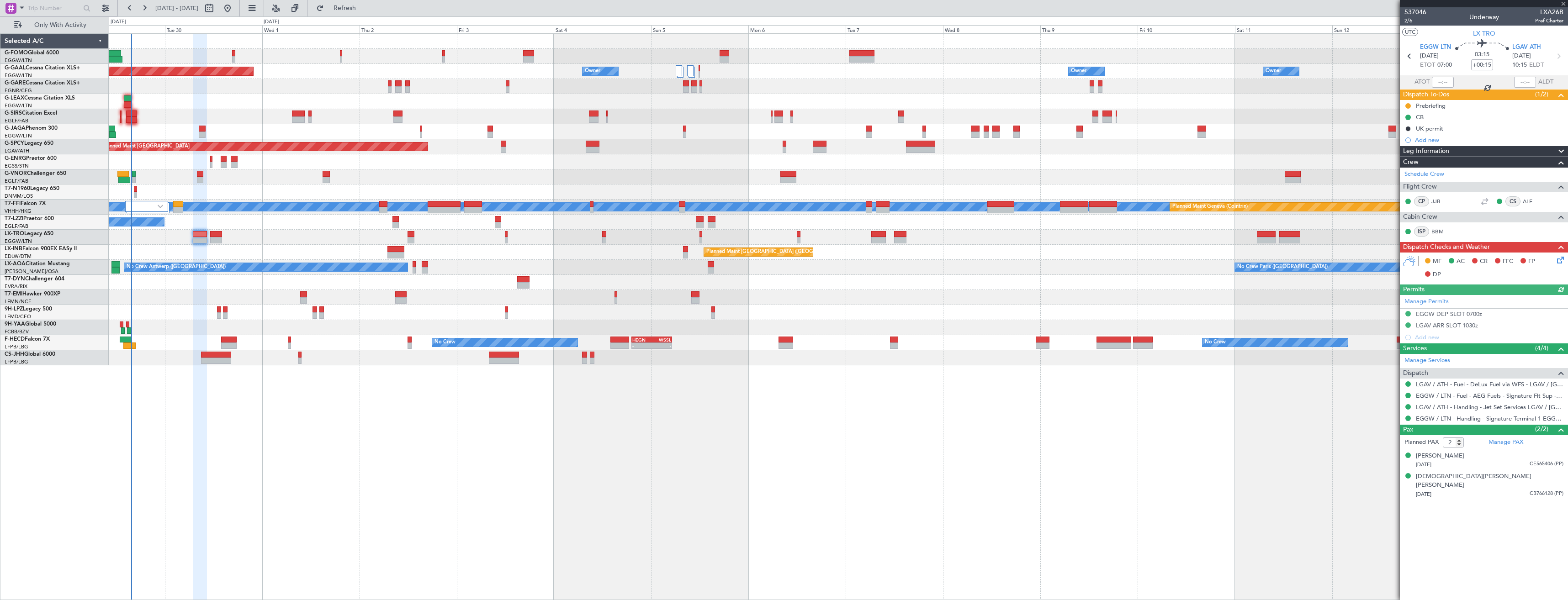
type input "0"
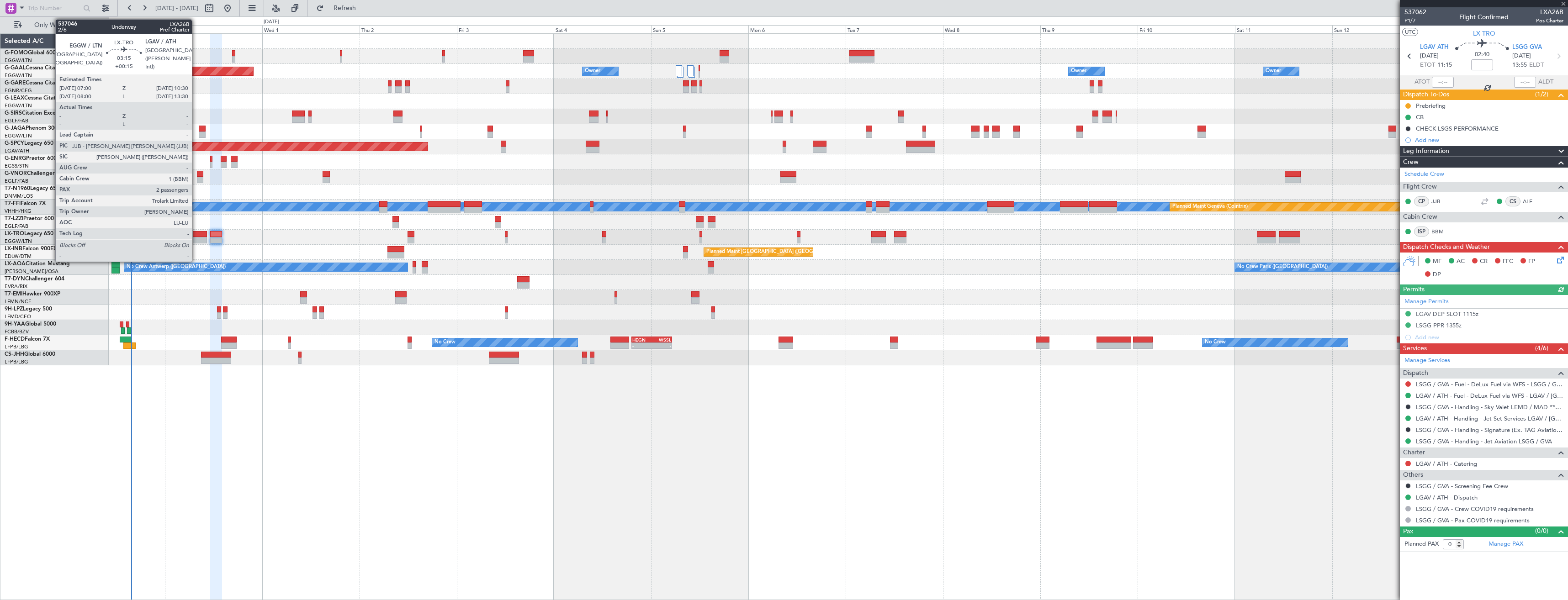
click at [196, 235] on div at bounding box center [200, 234] width 15 height 7
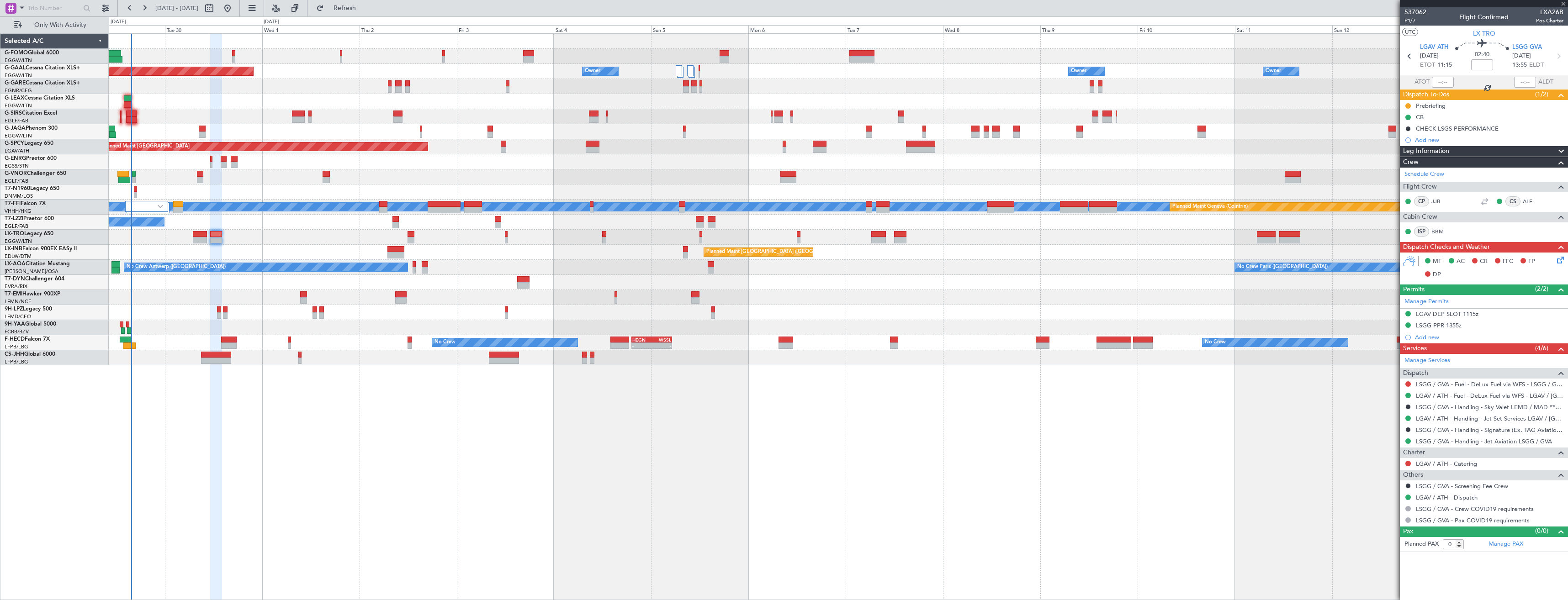
type input "+00:15"
type input "2"
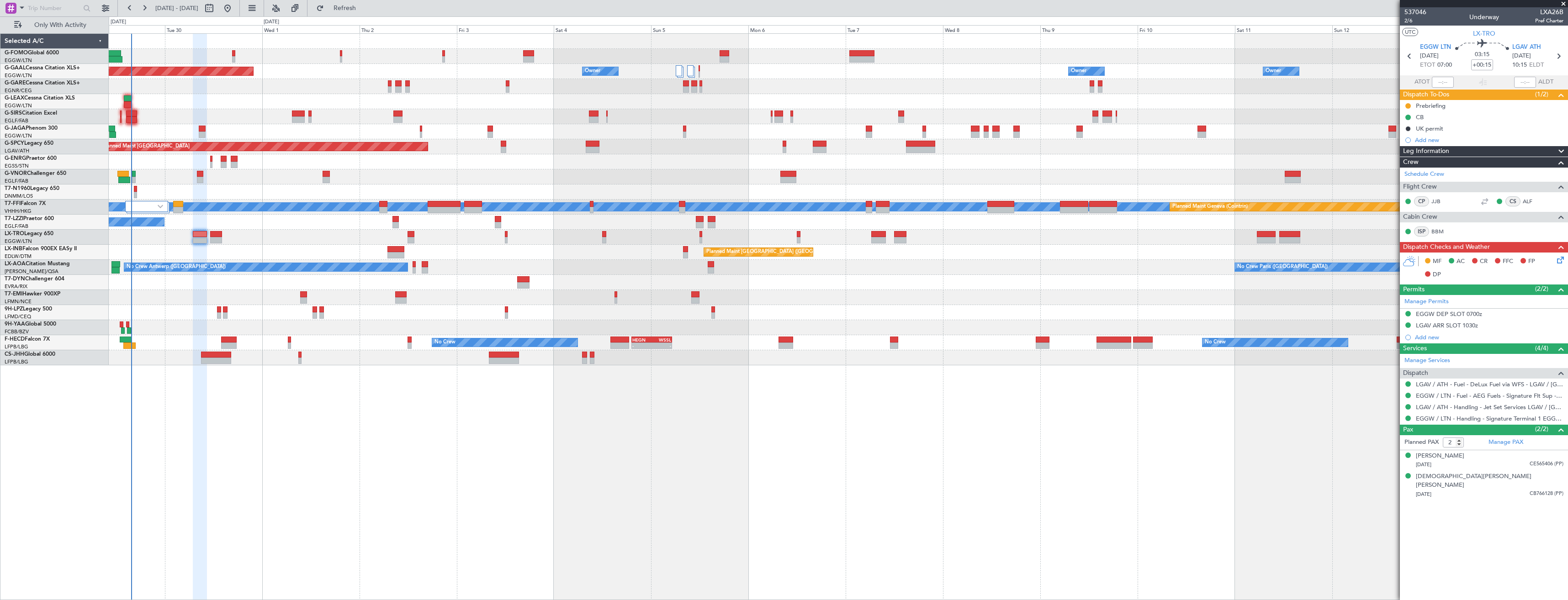
click at [1556, 259] on icon at bounding box center [1559, 259] width 7 height 7
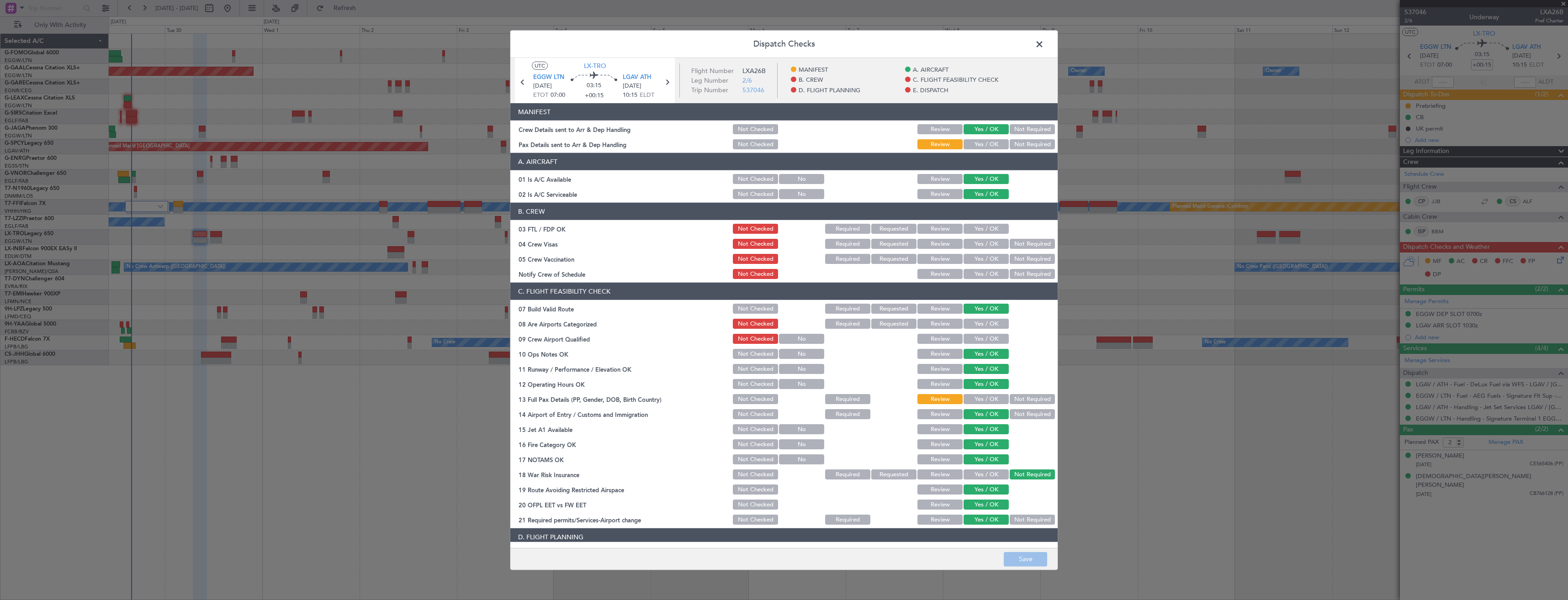
click at [1044, 43] on span at bounding box center [1044, 47] width 0 height 18
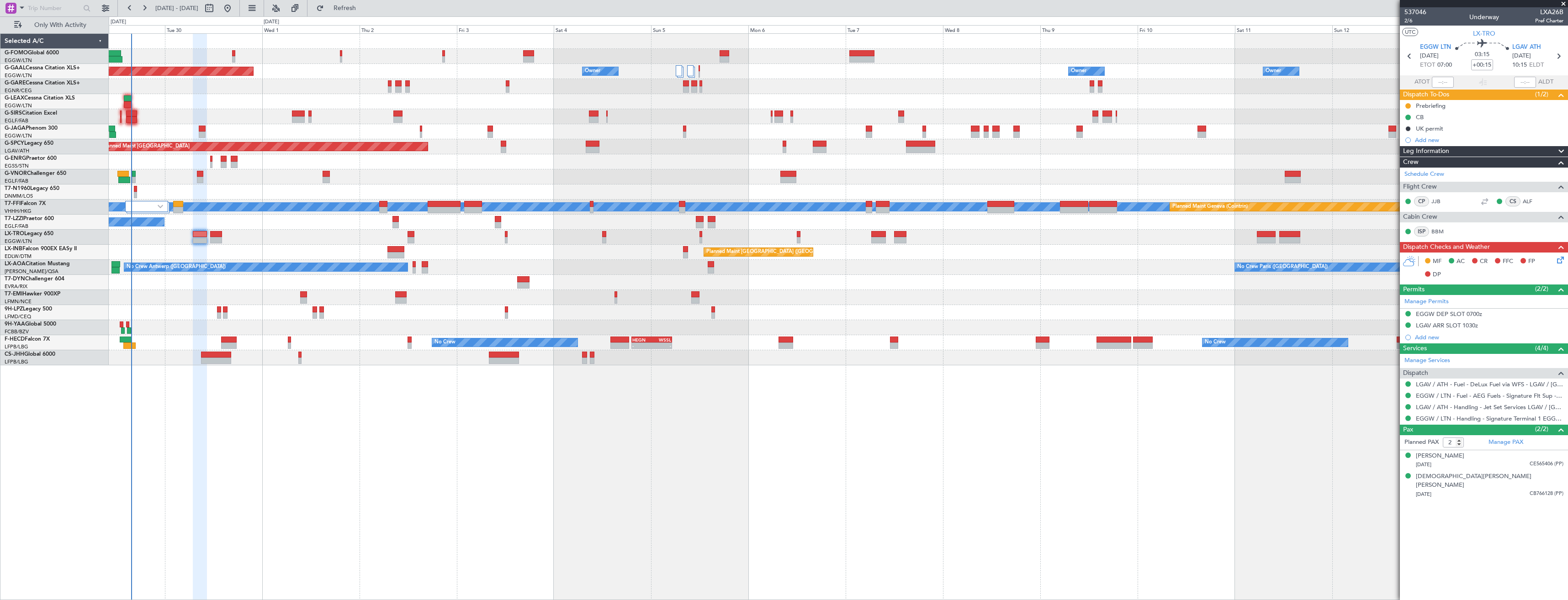
click at [1563, 257] on icon at bounding box center [1559, 259] width 7 height 7
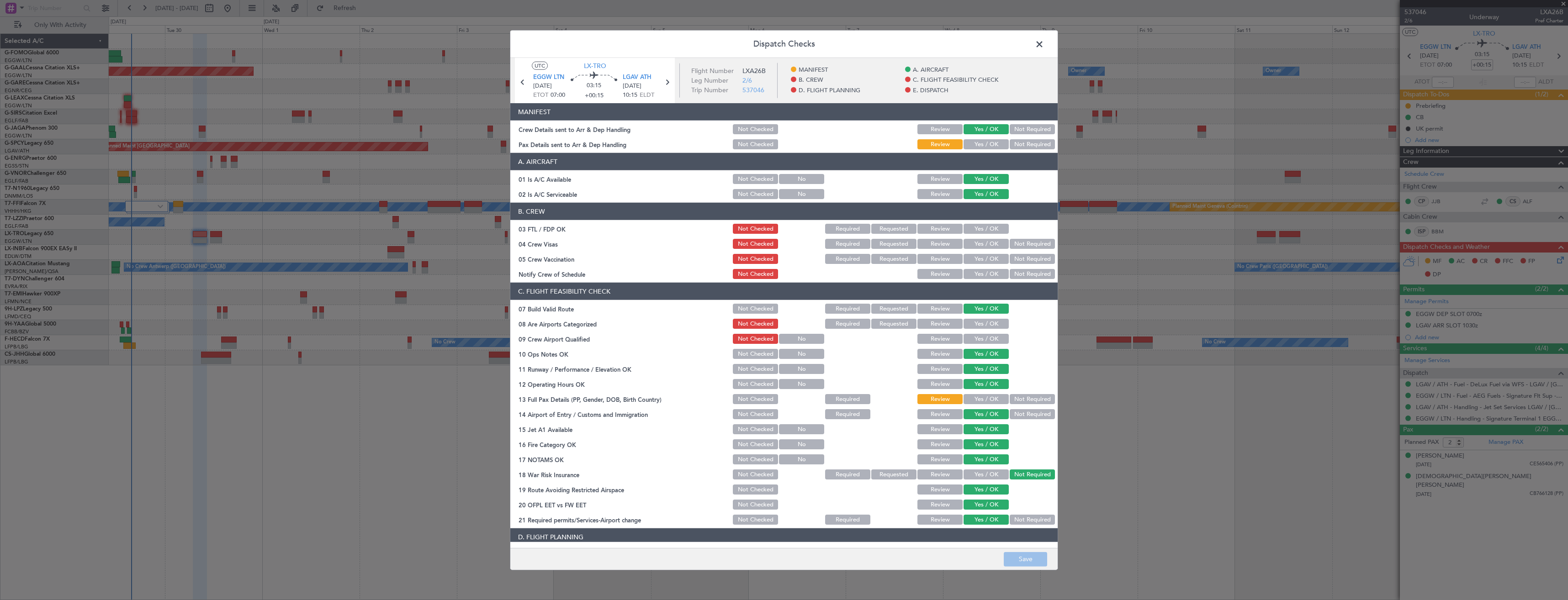
click at [977, 144] on button "Yes / OK" at bounding box center [986, 144] width 45 height 10
click at [1027, 562] on button "Save" at bounding box center [1025, 559] width 43 height 15
click at [1044, 42] on span at bounding box center [1044, 47] width 0 height 18
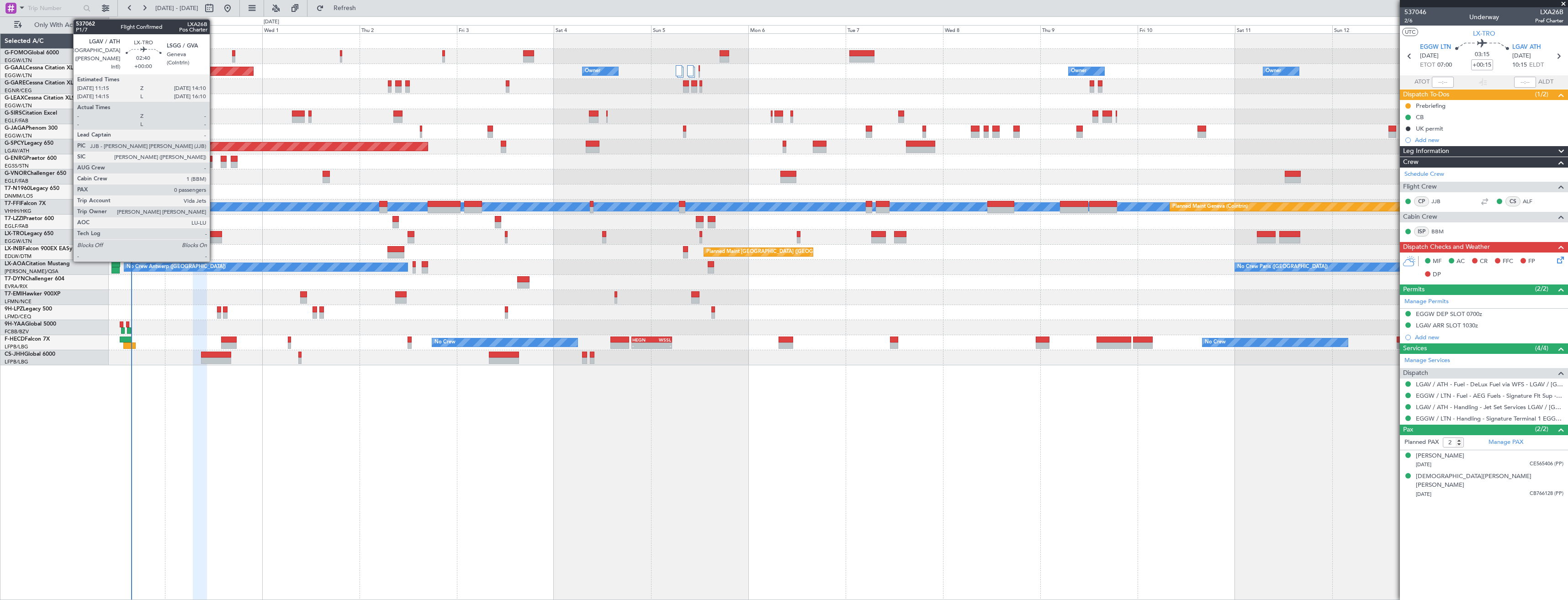
click at [214, 237] on div at bounding box center [216, 234] width 12 height 7
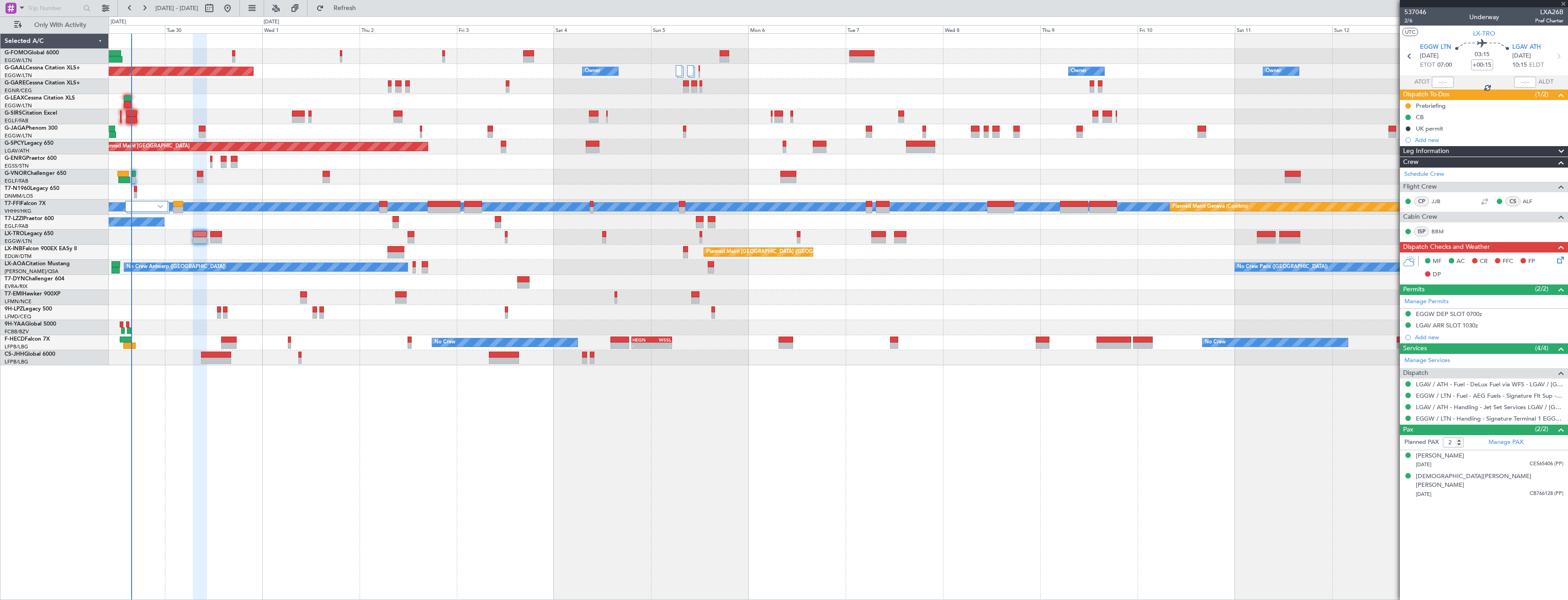
type input "0"
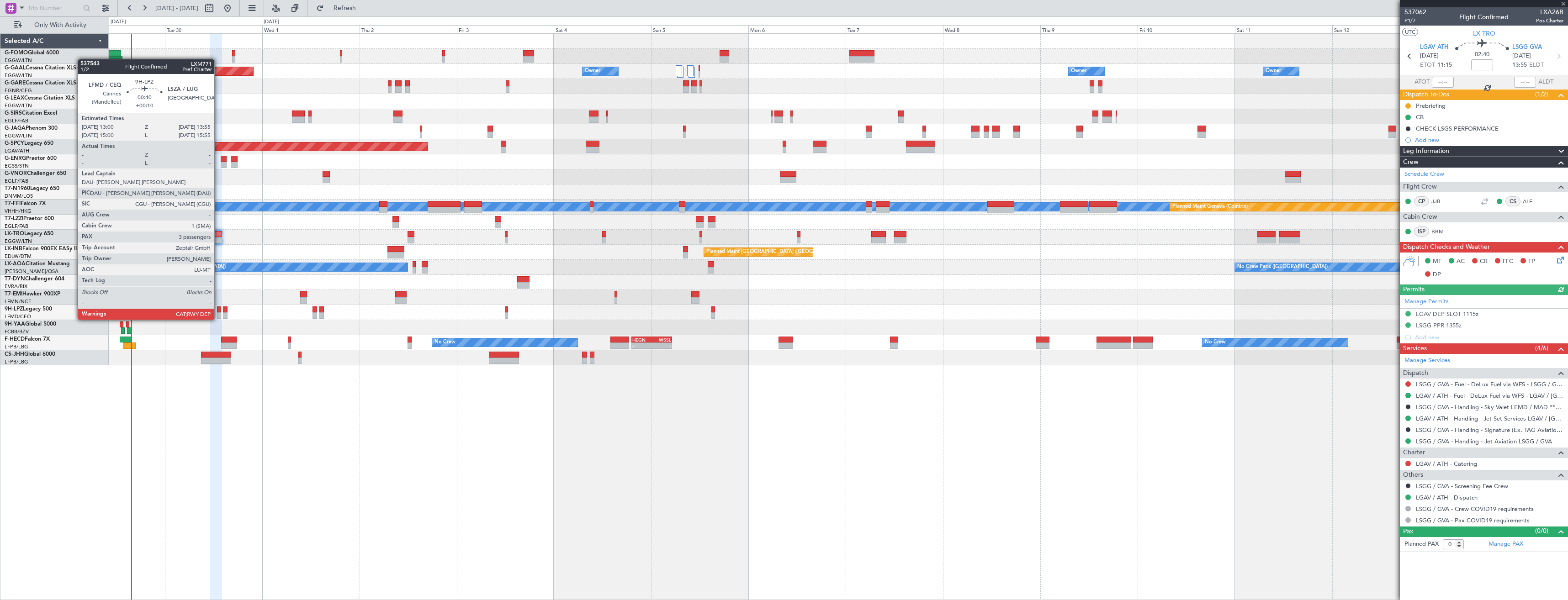
click at [219, 310] on div at bounding box center [219, 310] width 4 height 7
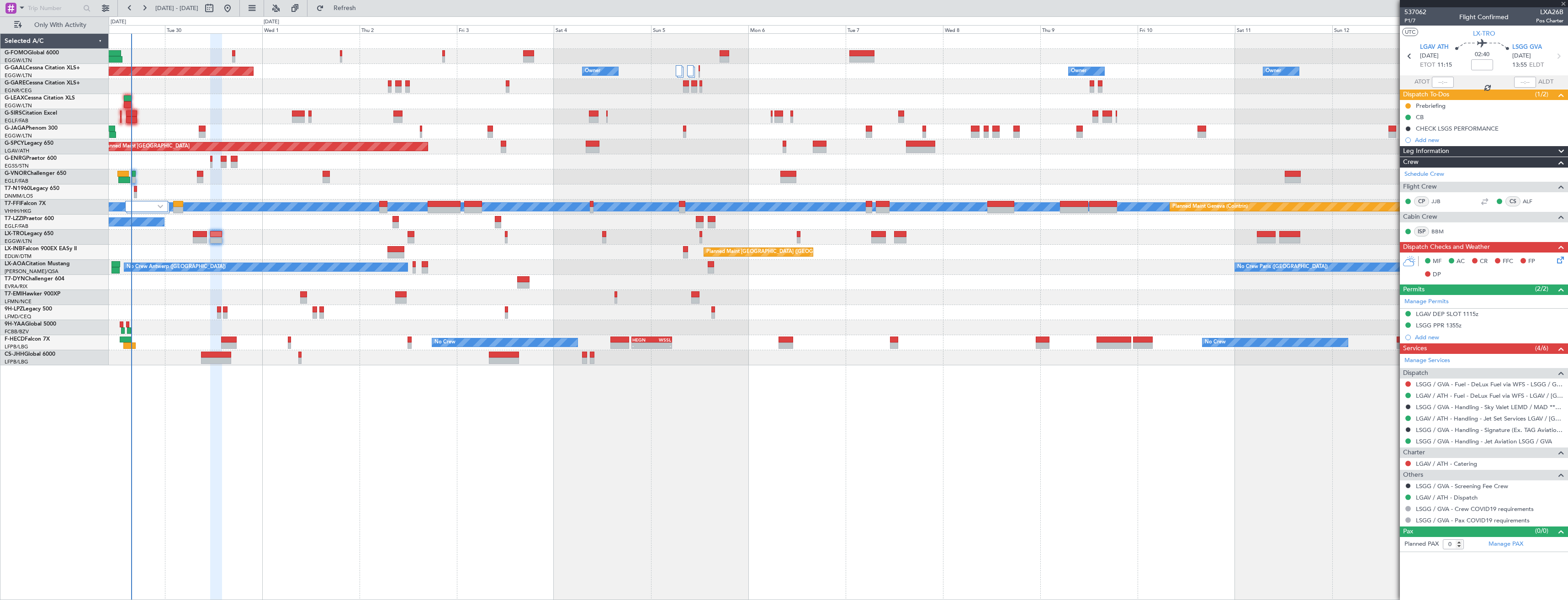
type input "+00:10"
type input "3"
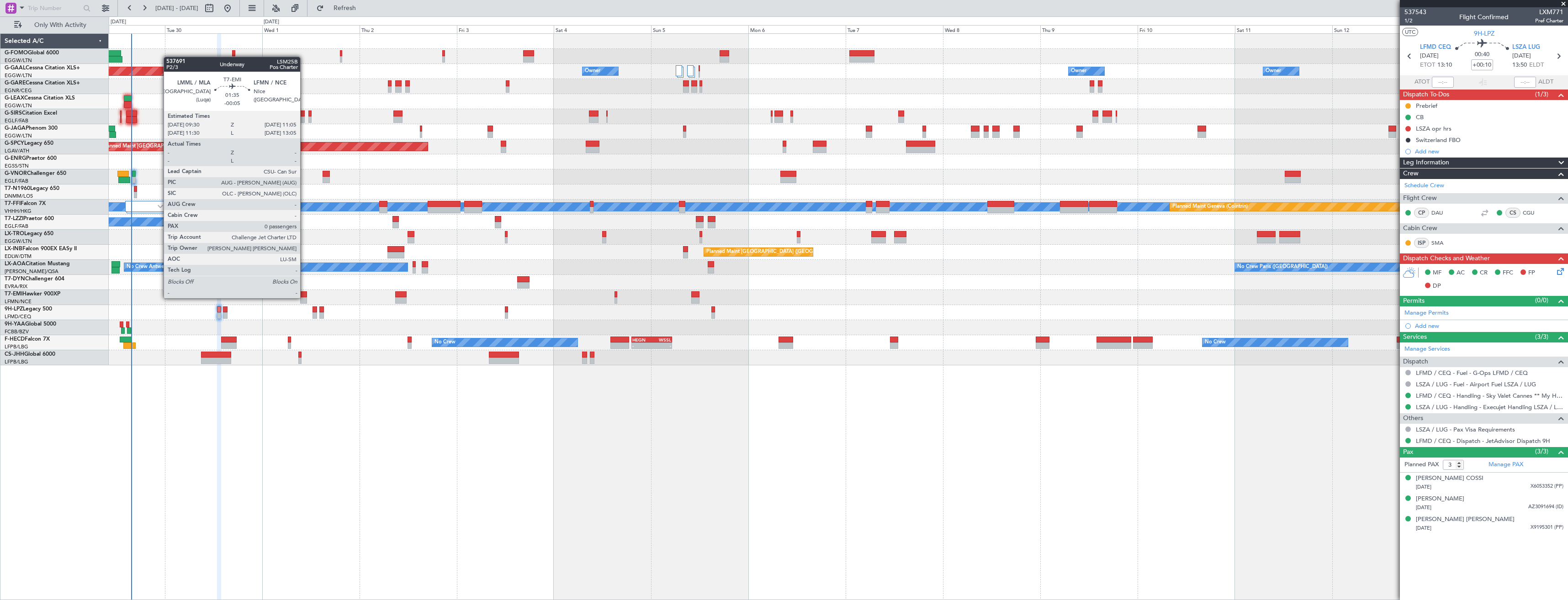
click at [304, 298] on div at bounding box center [303, 301] width 7 height 7
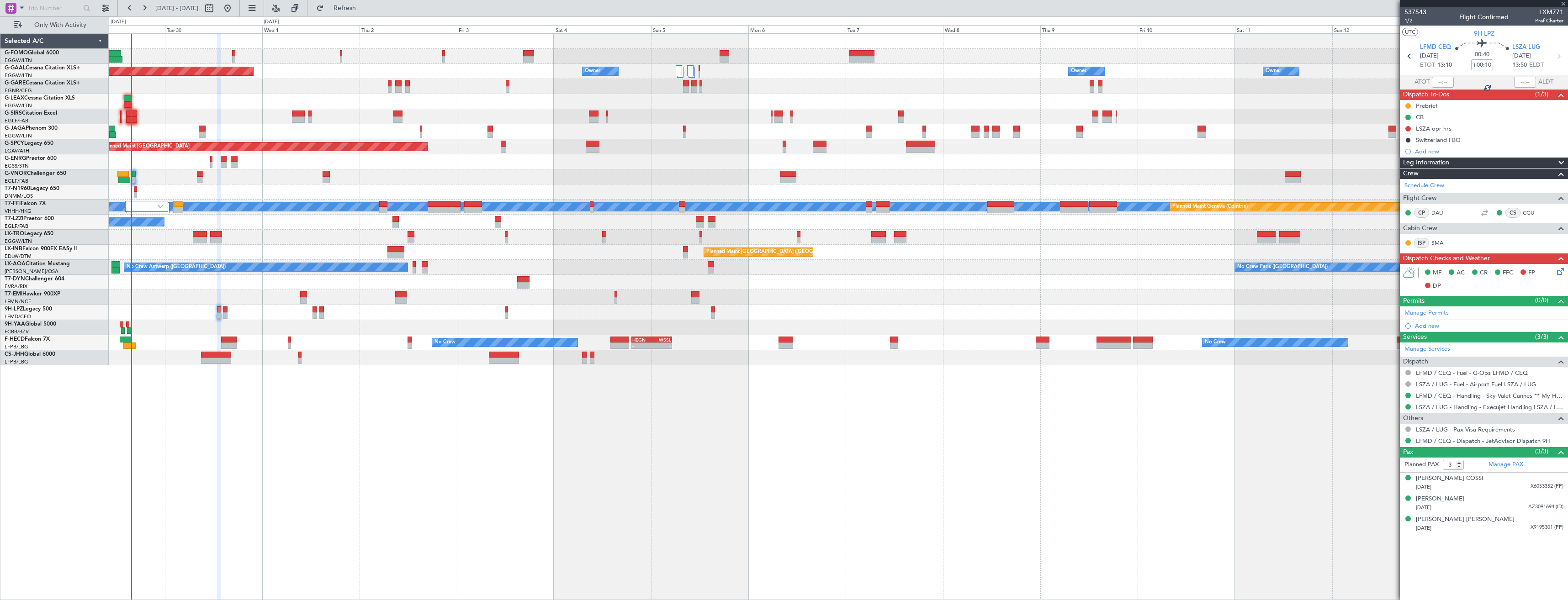
type input "-00:05"
type input "0"
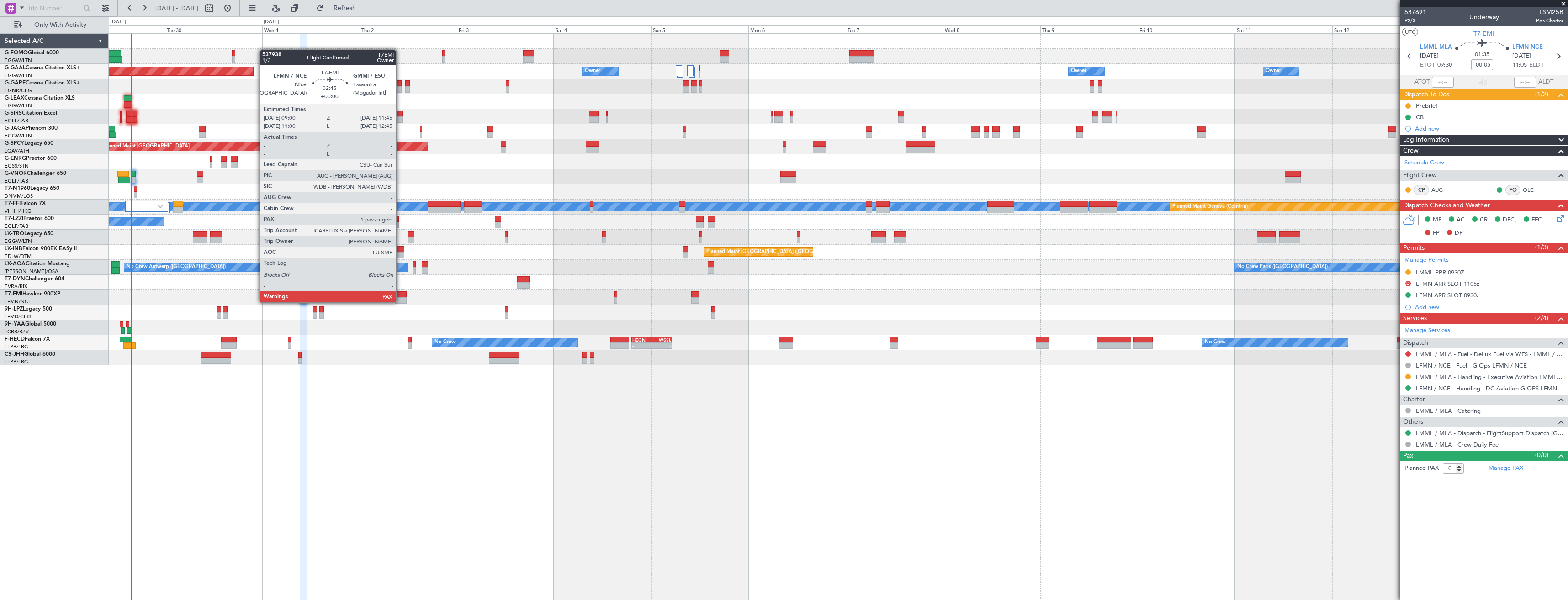
click at [401, 301] on div at bounding box center [401, 301] width 12 height 7
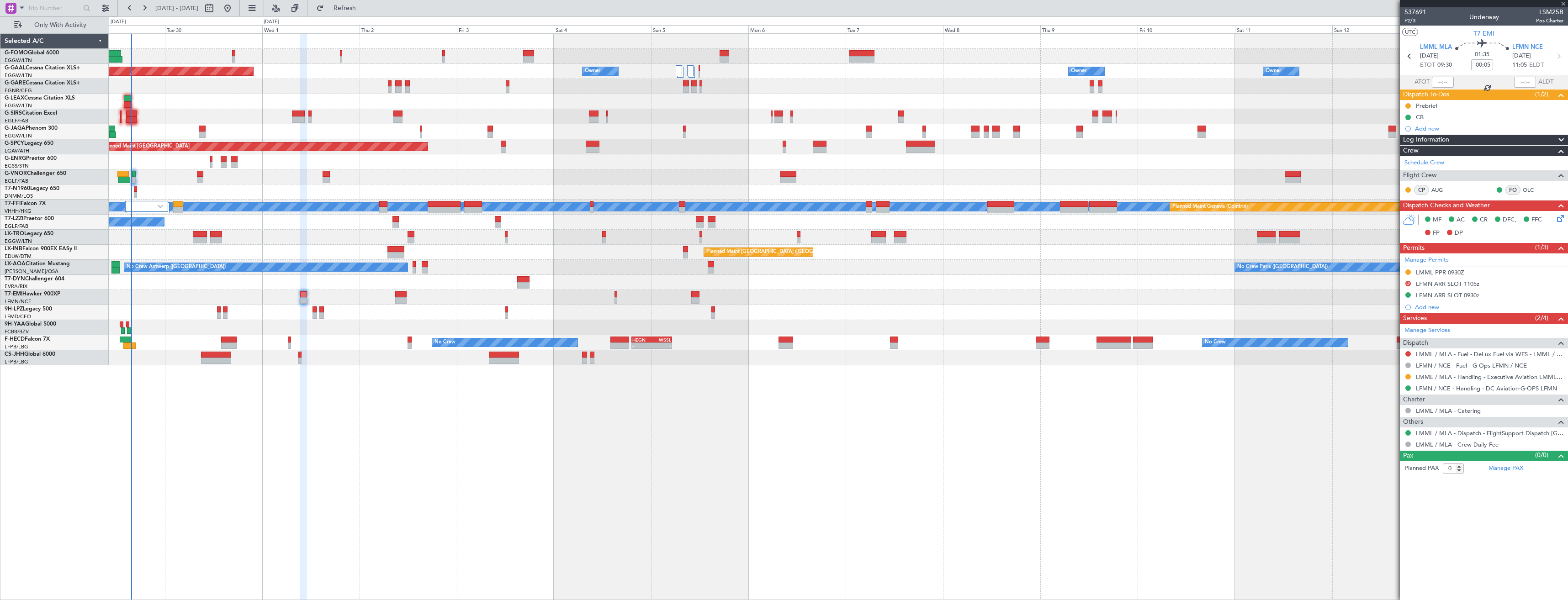
type input "1"
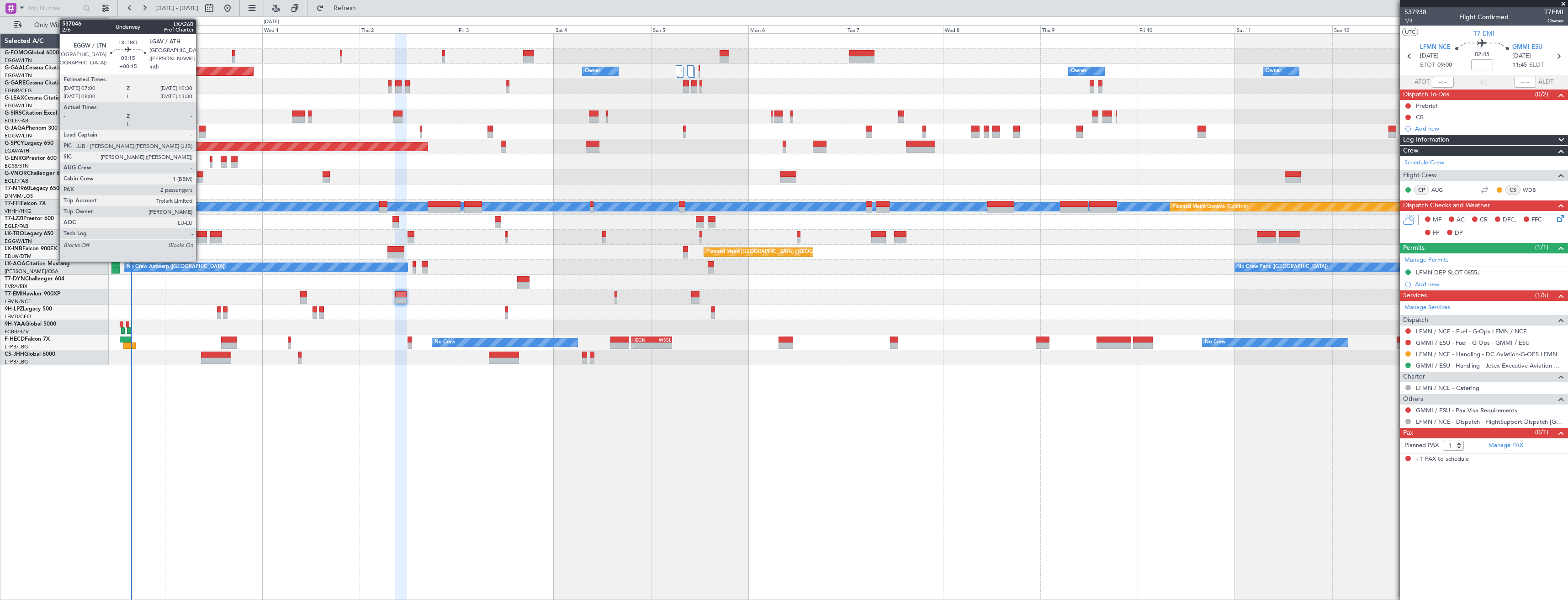
click at [200, 236] on div at bounding box center [200, 234] width 15 height 7
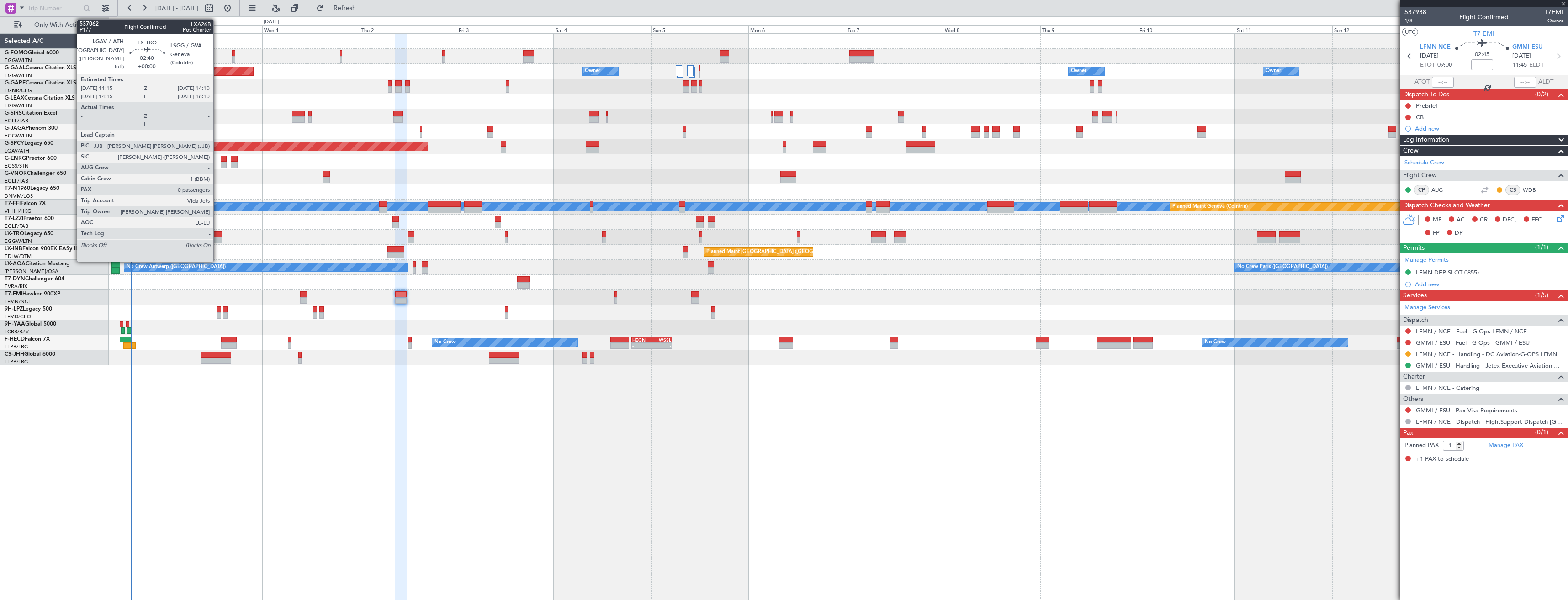
type input "+00:15"
type input "2"
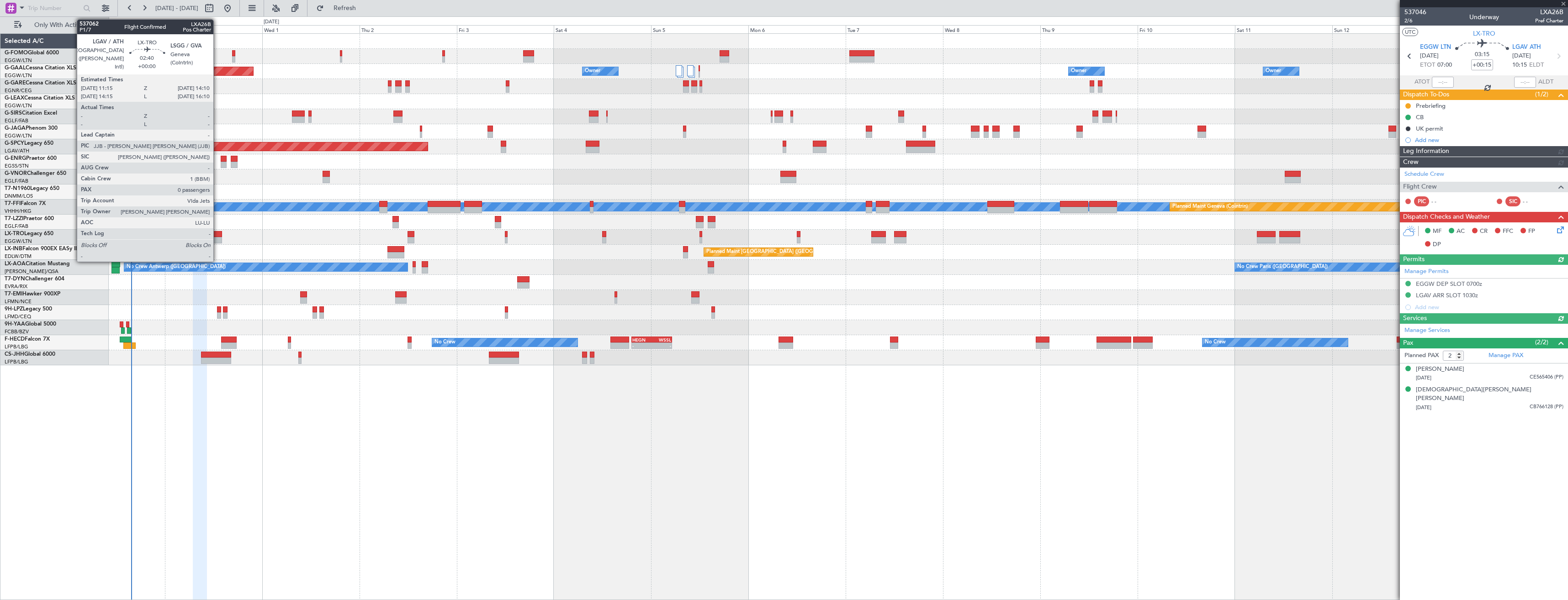
click at [217, 237] on div at bounding box center [216, 240] width 12 height 7
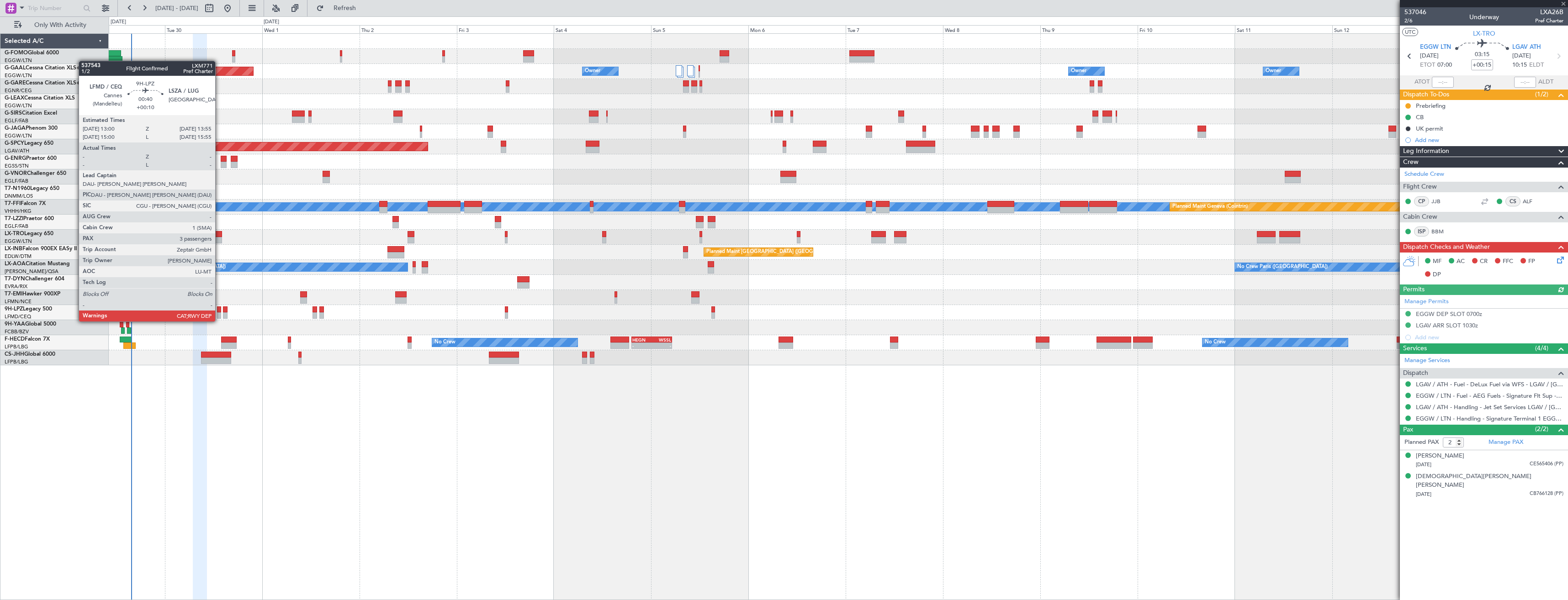
type input "0"
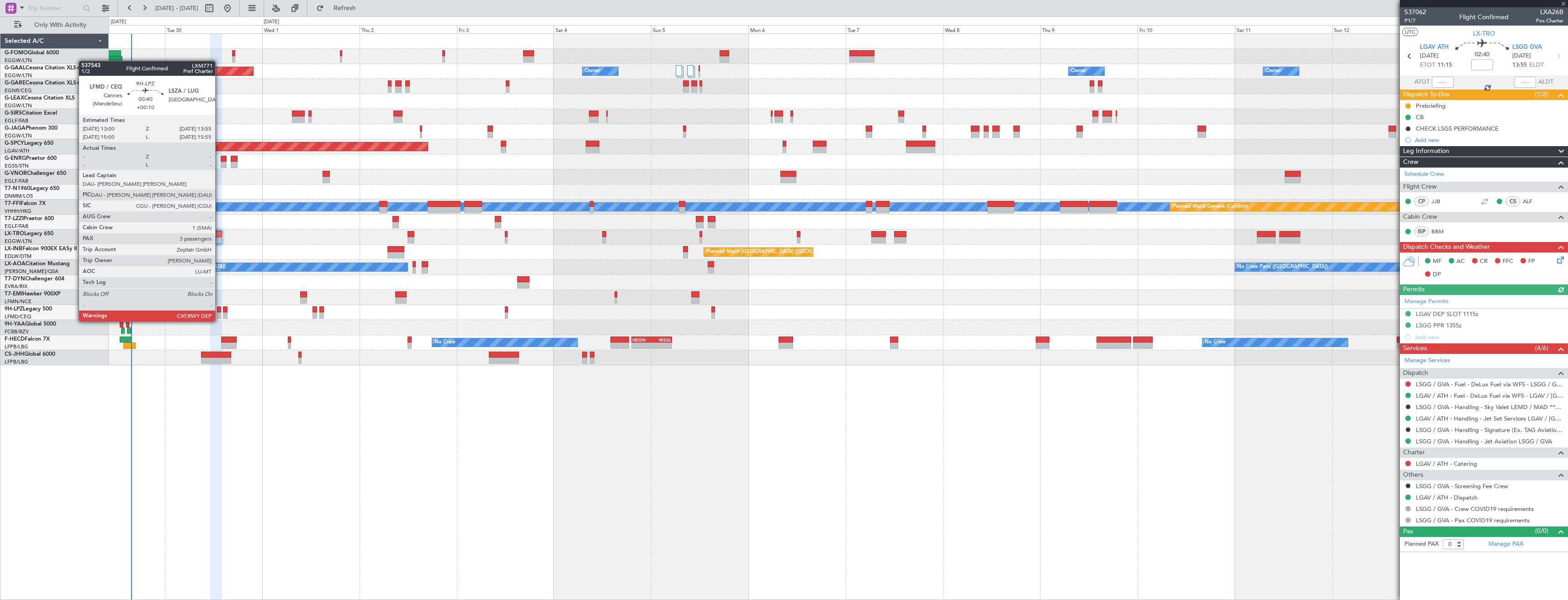
click at [219, 312] on div at bounding box center [219, 315] width 4 height 7
type input "+00:10"
type input "3"
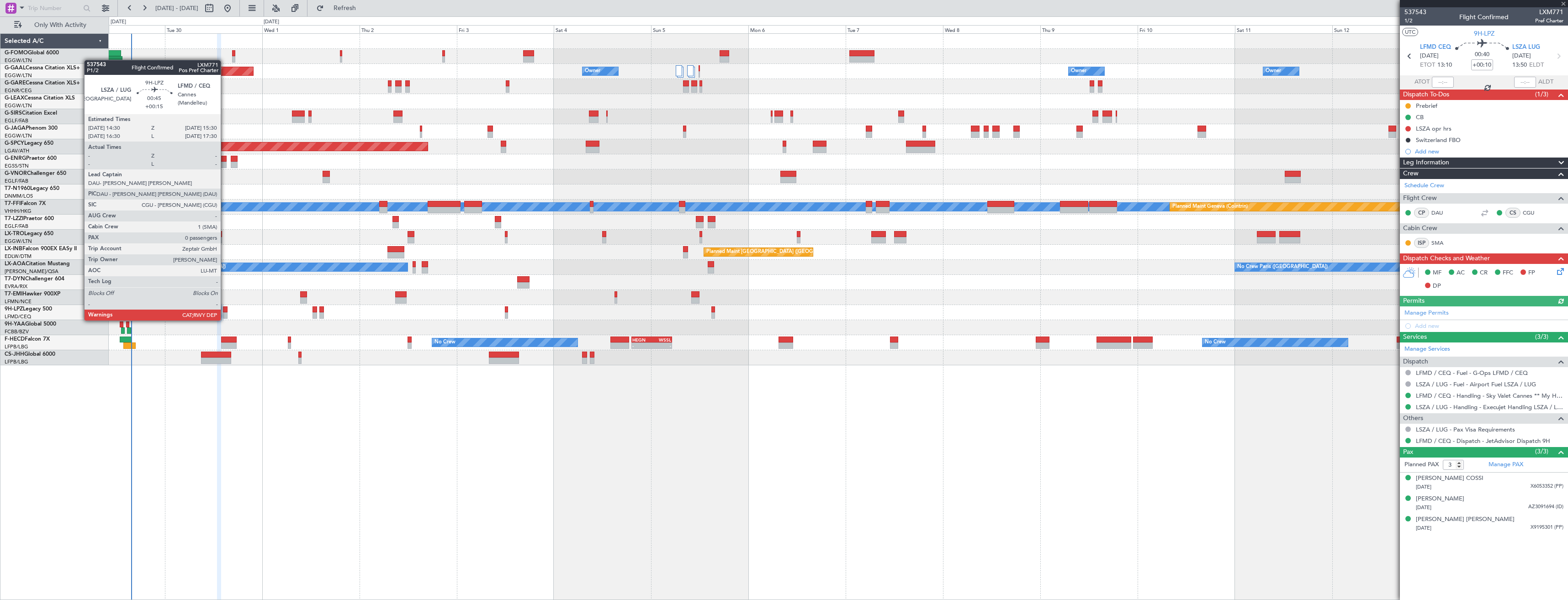
click at [225, 312] on div at bounding box center [225, 310] width 4 height 7
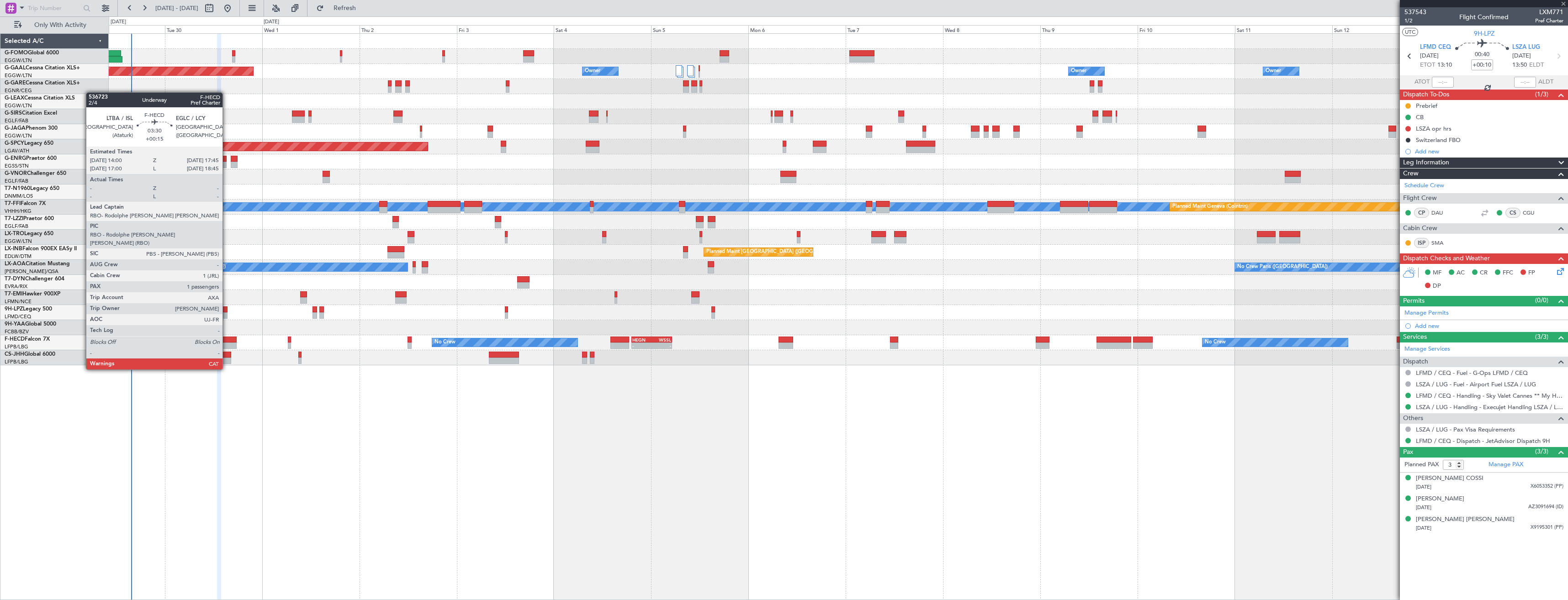
type input "+00:15"
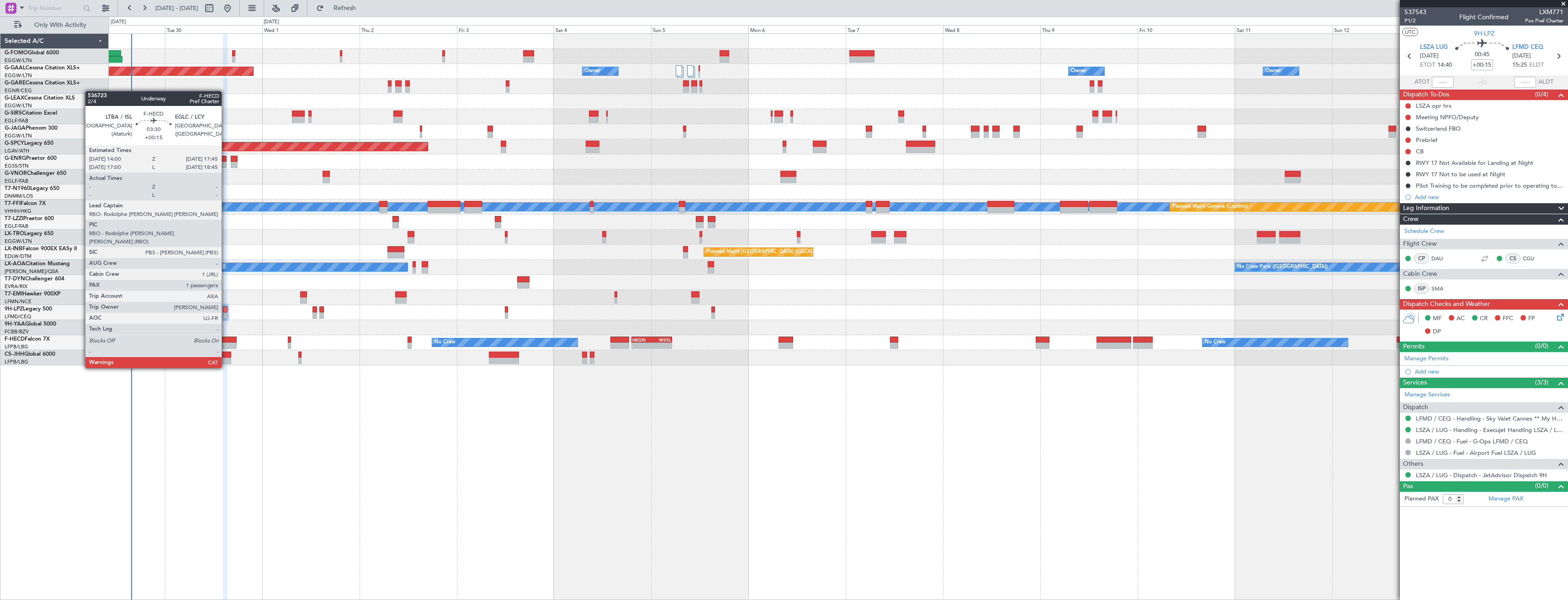
click at [226, 343] on div at bounding box center [229, 346] width 16 height 7
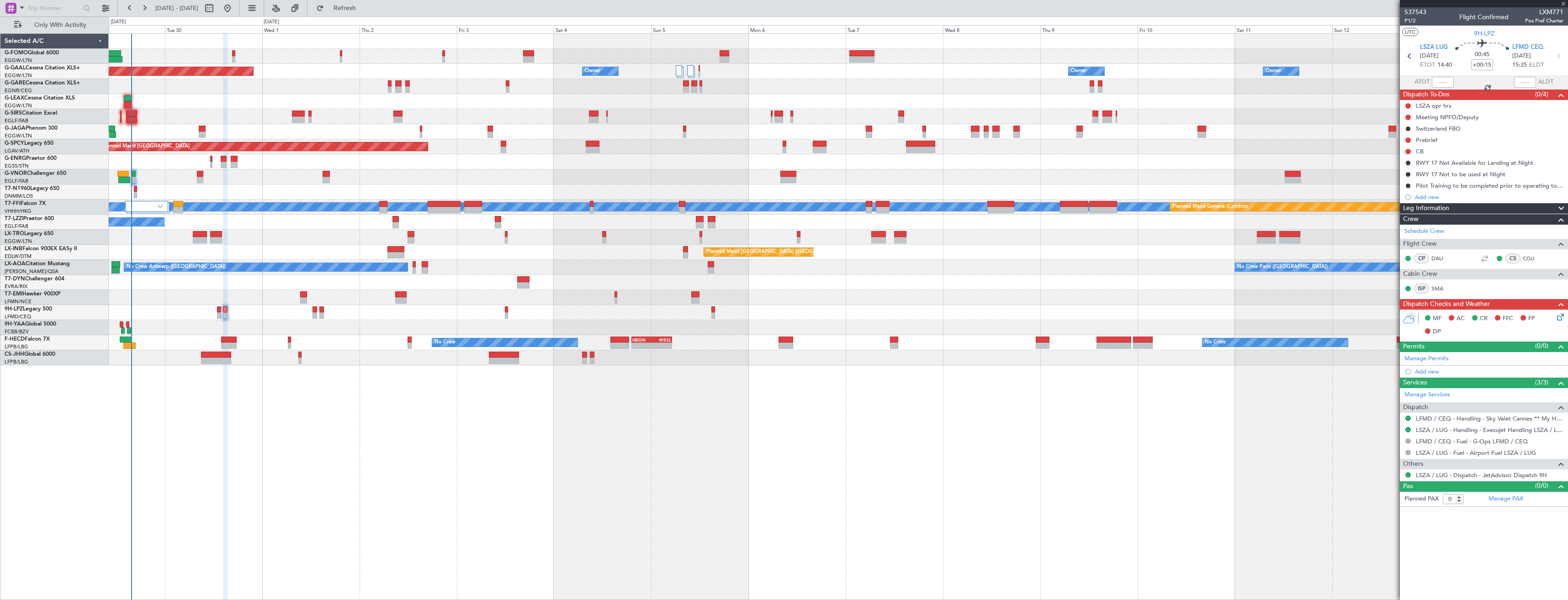
type input "1"
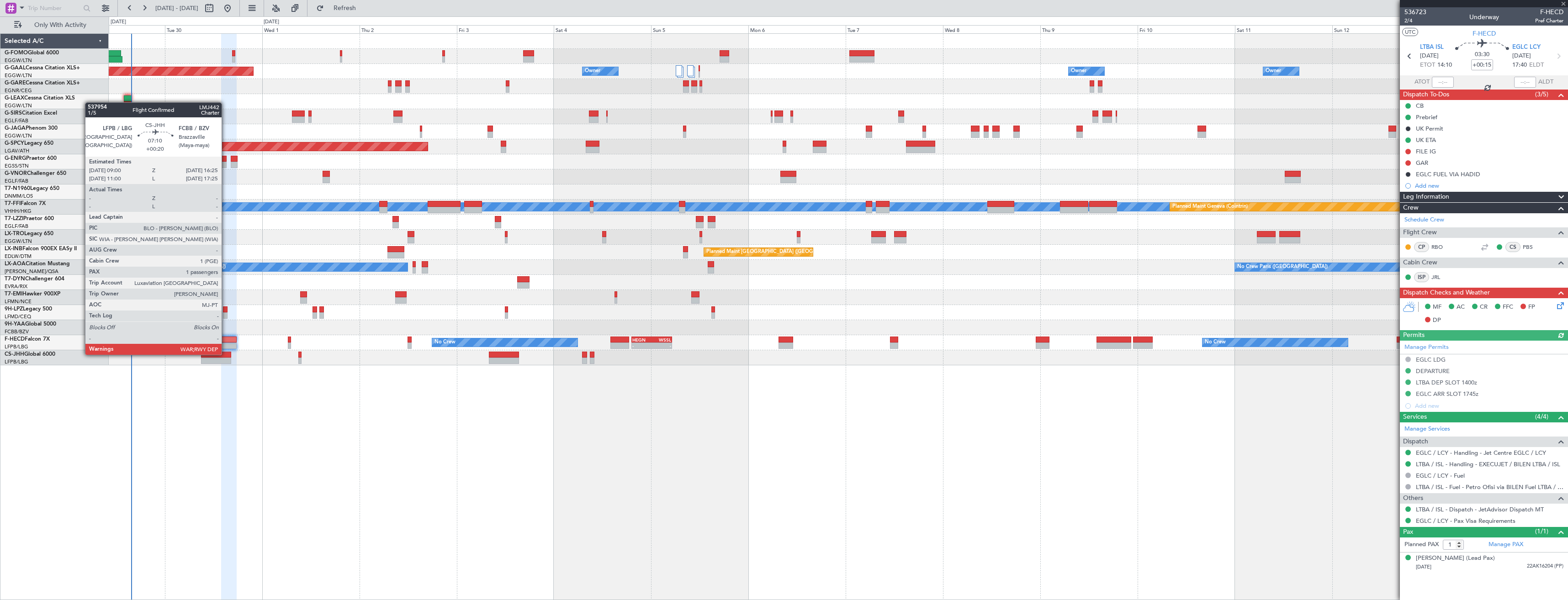
click at [226, 354] on div at bounding box center [216, 355] width 30 height 7
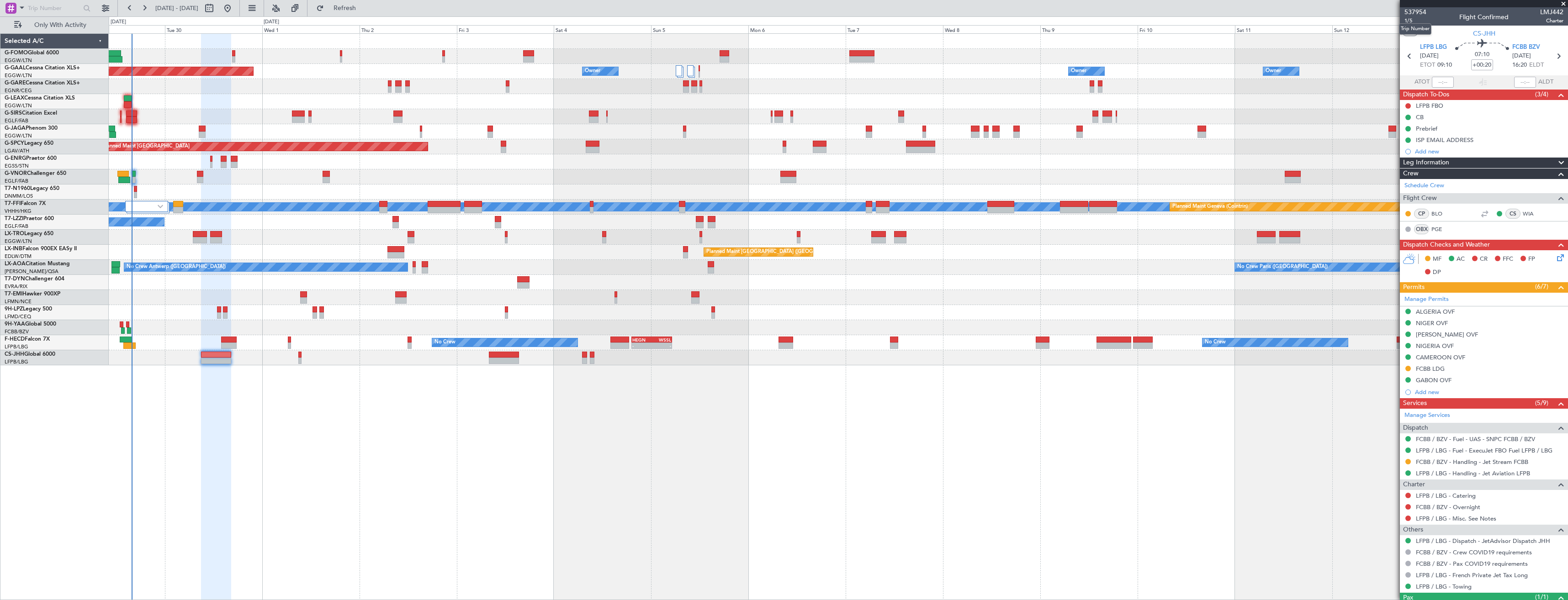
click at [1409, 19] on mat-tooltip-component "Trip Number" at bounding box center [1415, 29] width 45 height 24
click at [1406, 22] on span "1/5" at bounding box center [1415, 21] width 22 height 8
click at [1552, 57] on icon at bounding box center [1558, 57] width 12 height 12
type input "-00:05"
type input "5"
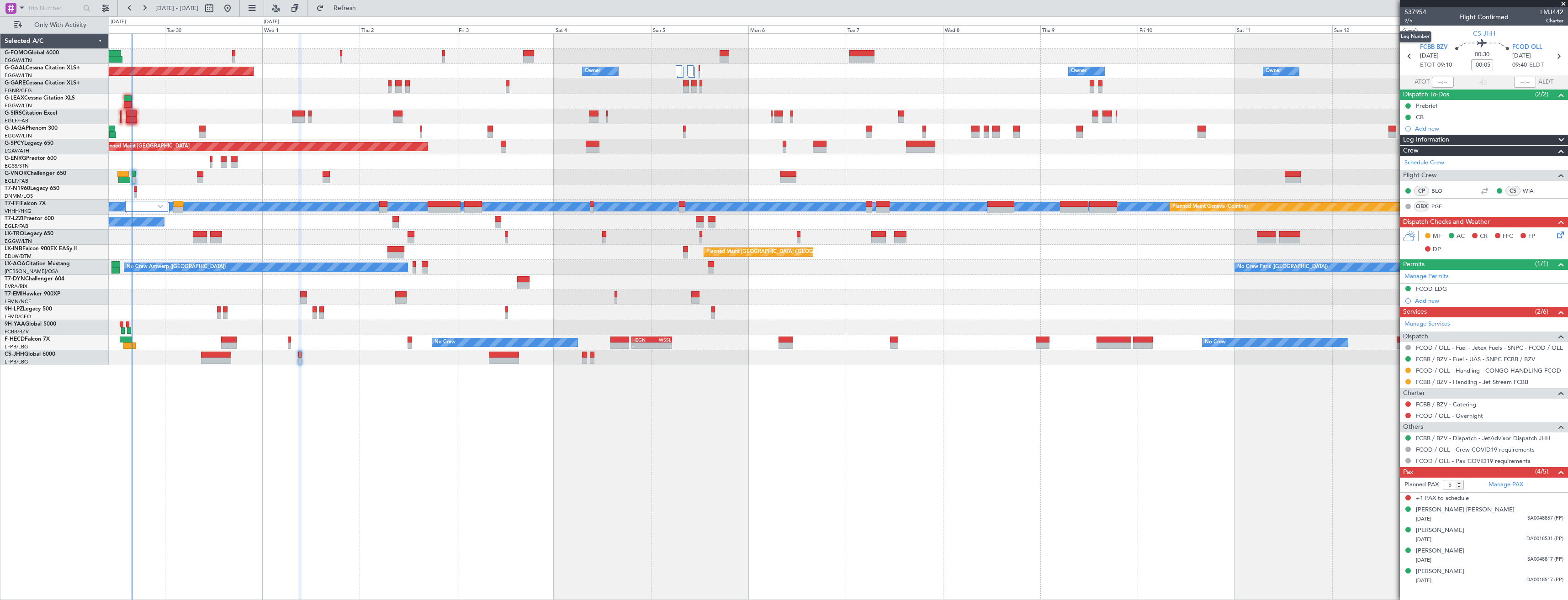
click at [1412, 22] on span "2/5" at bounding box center [1415, 21] width 22 height 8
click at [1558, 235] on icon at bounding box center [1559, 234] width 7 height 7
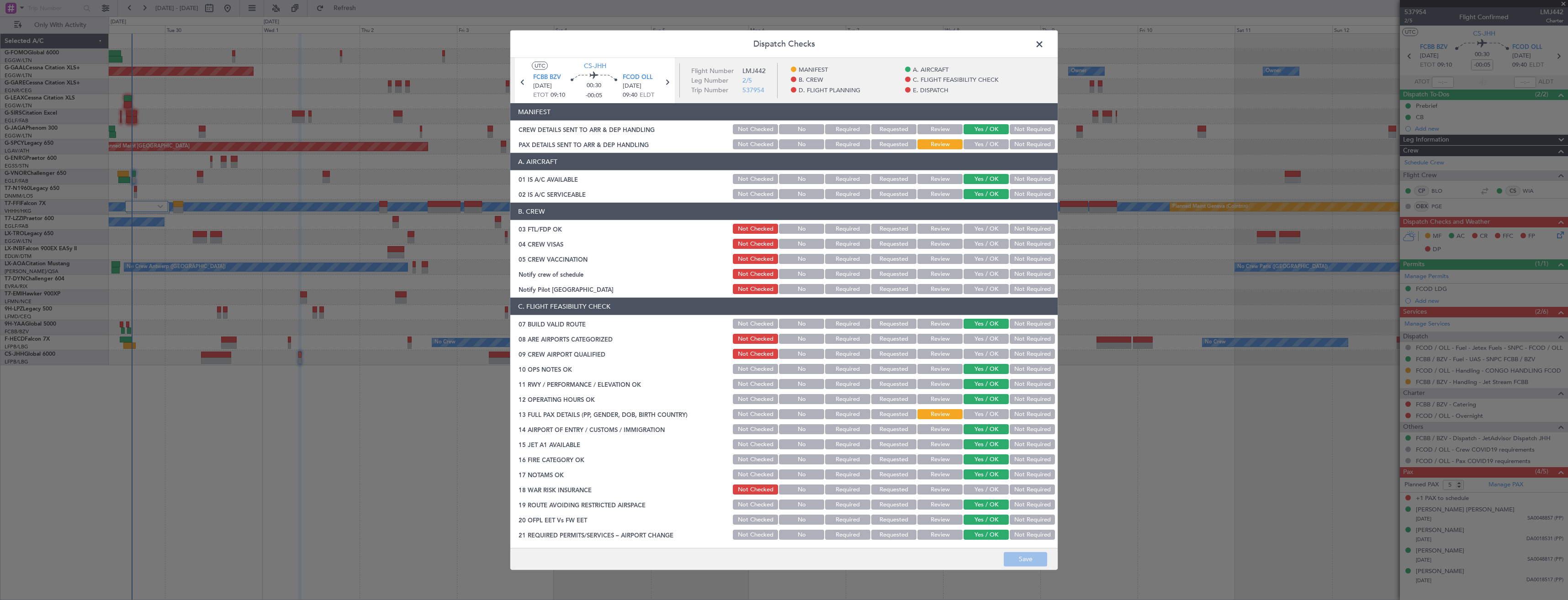
click at [966, 142] on button "Yes / OK" at bounding box center [986, 144] width 45 height 10
click at [1027, 560] on button "Save" at bounding box center [1025, 559] width 43 height 15
click at [1044, 41] on span at bounding box center [1044, 47] width 0 height 18
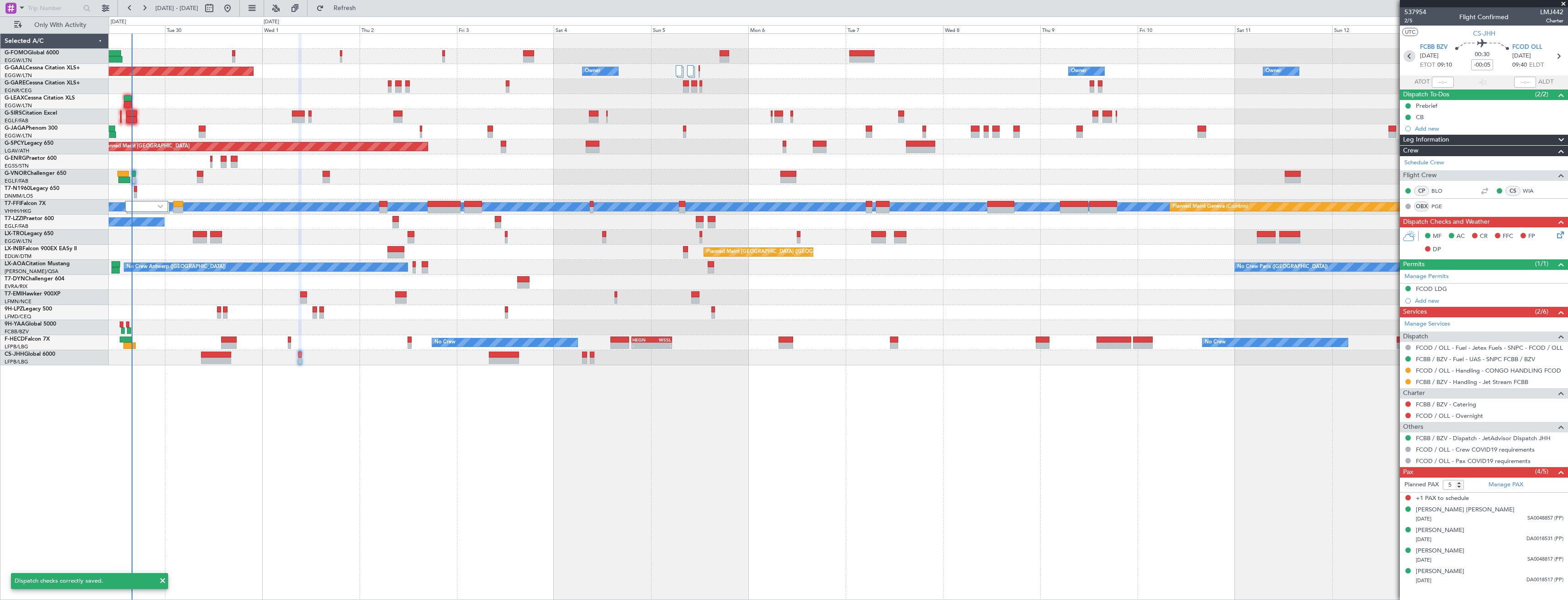
click at [1407, 57] on icon at bounding box center [1410, 57] width 12 height 12
type input "+00:20"
type input "1"
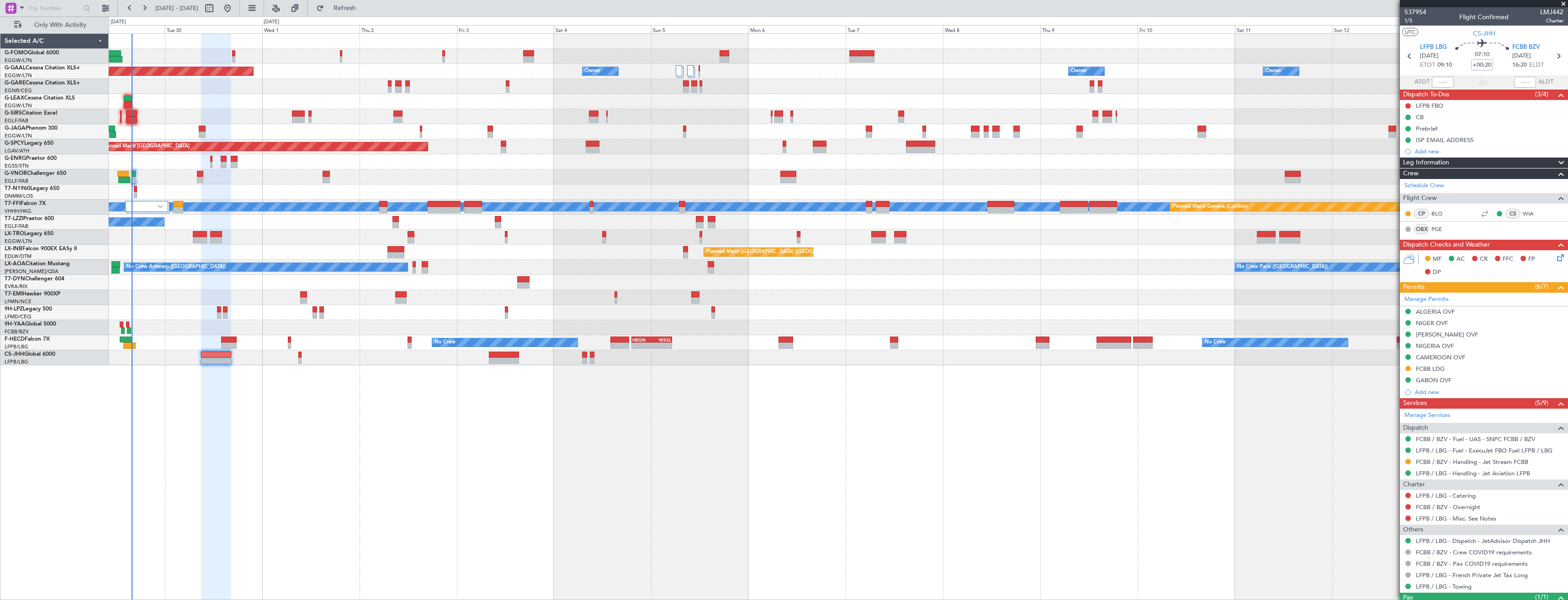
click at [1555, 256] on icon at bounding box center [1559, 256] width 7 height 7
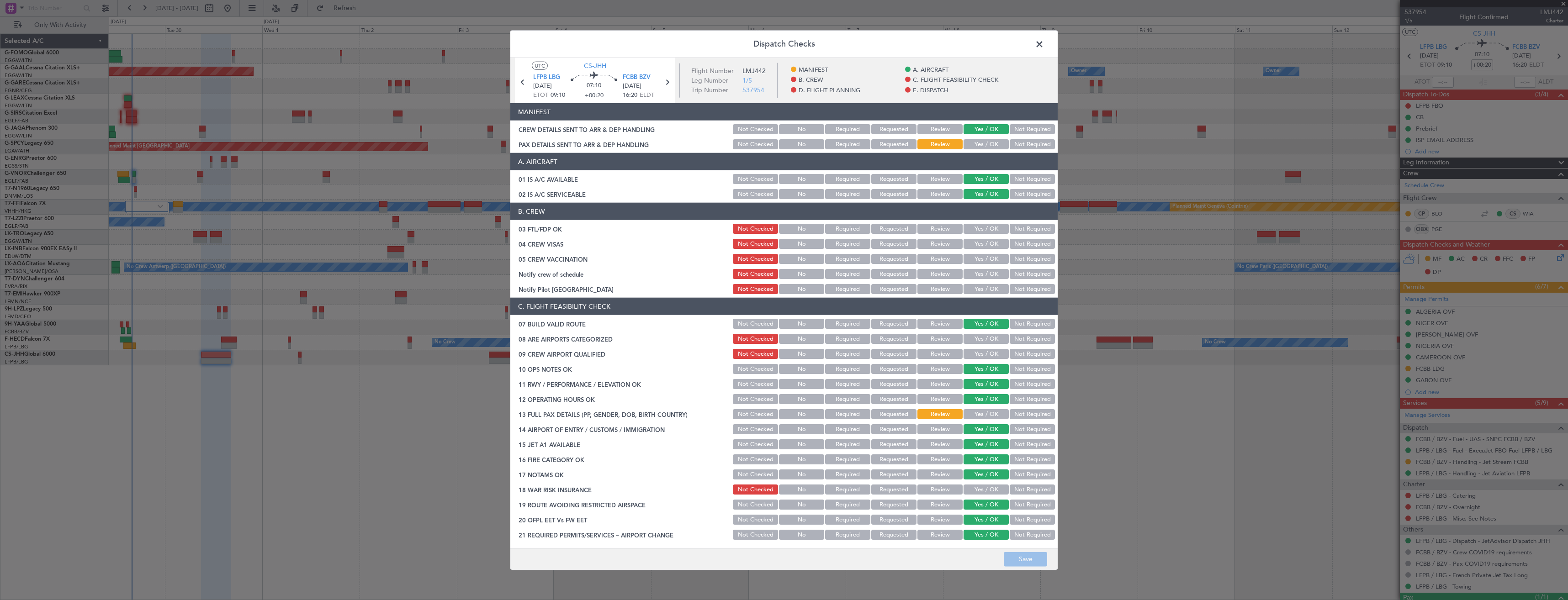
click at [964, 142] on button "Yes / OK" at bounding box center [986, 144] width 45 height 10
drag, startPoint x: 1026, startPoint y: 556, endPoint x: 1034, endPoint y: 556, distance: 8.0
click at [1031, 556] on button "Save" at bounding box center [1025, 559] width 43 height 15
drag, startPoint x: 1044, startPoint y: 45, endPoint x: 1021, endPoint y: 34, distance: 25.5
click at [1044, 45] on span at bounding box center [1044, 47] width 0 height 18
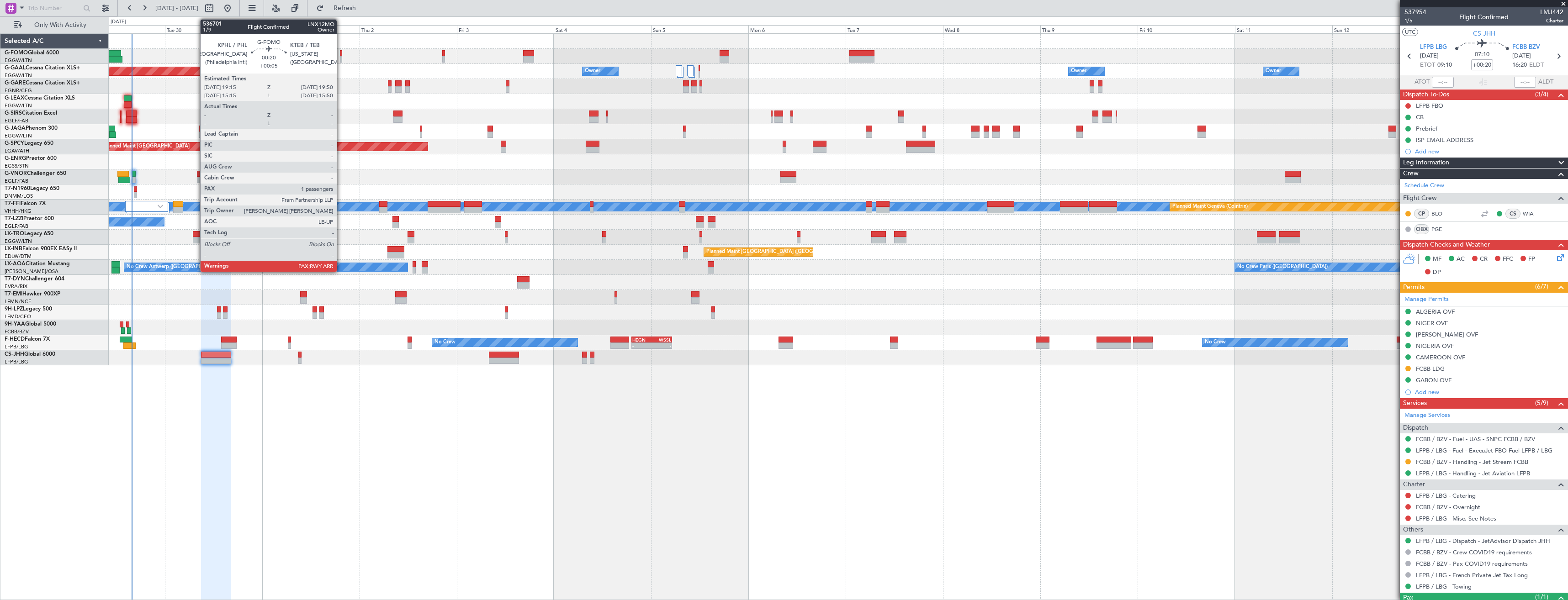
click at [341, 55] on div at bounding box center [341, 54] width 3 height 7
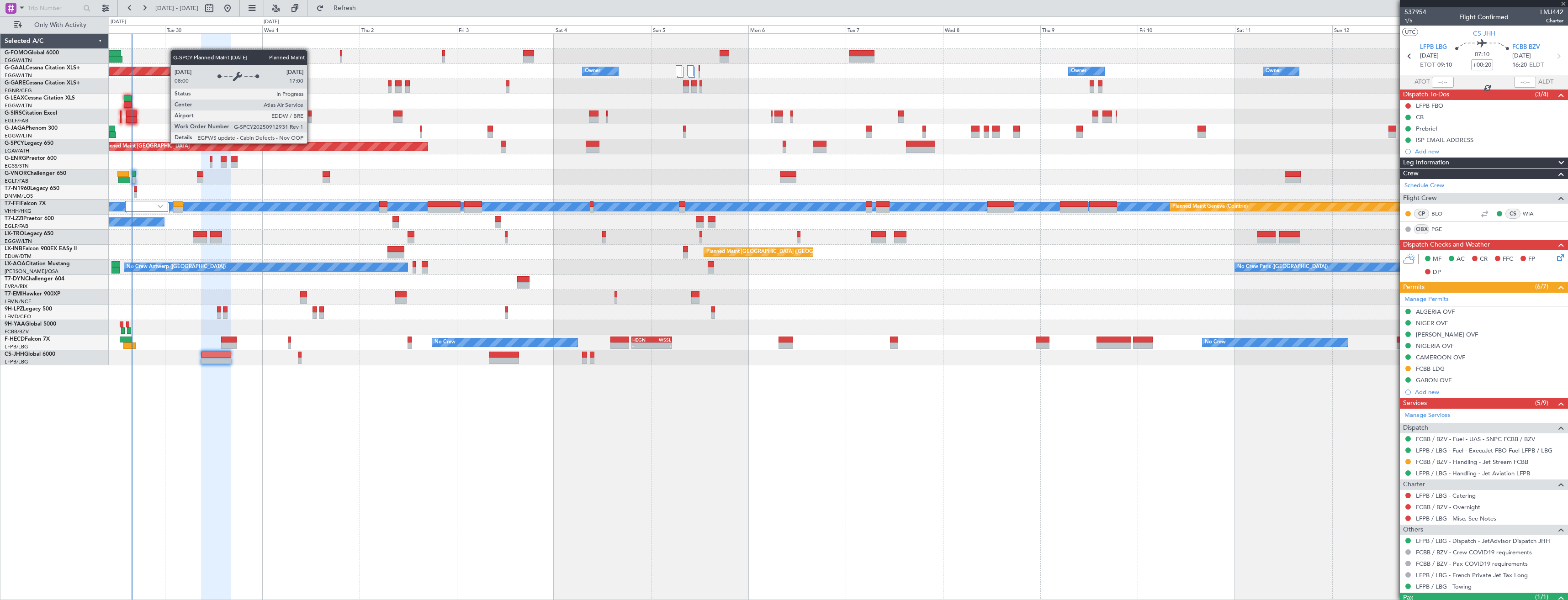
type input "+00:05"
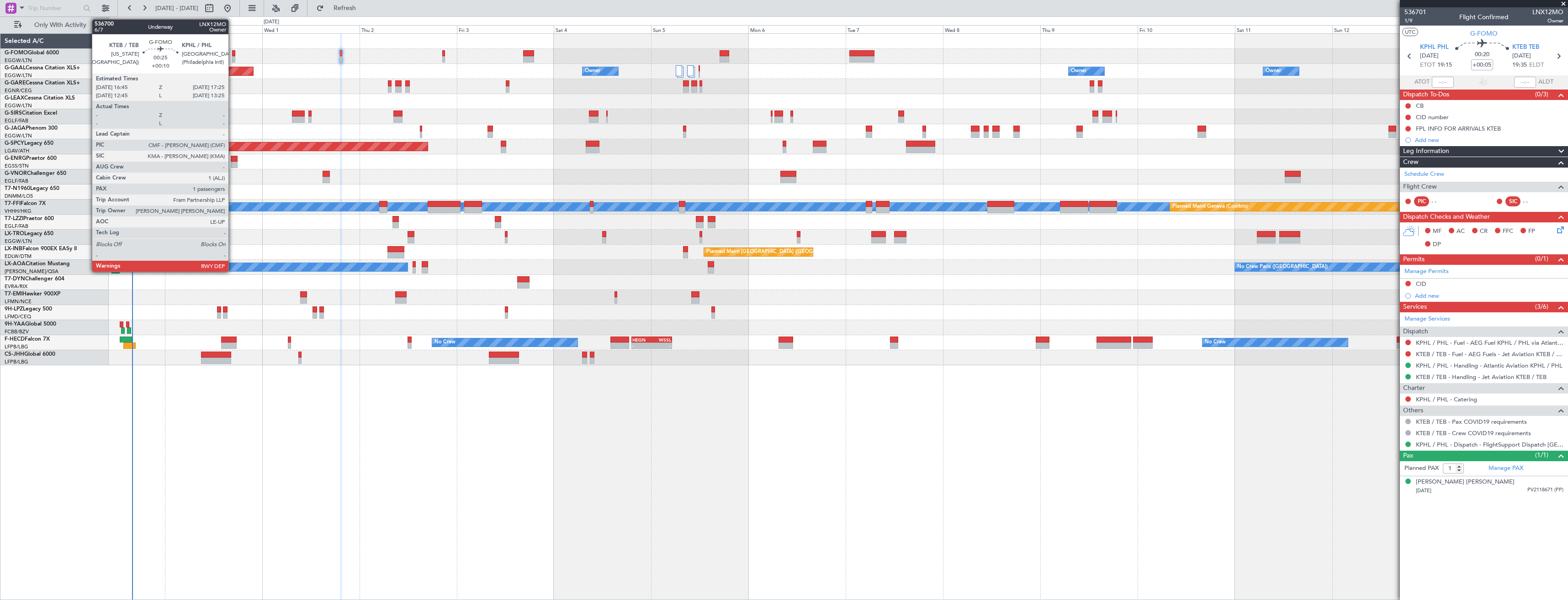
click at [233, 57] on div at bounding box center [233, 59] width 3 height 7
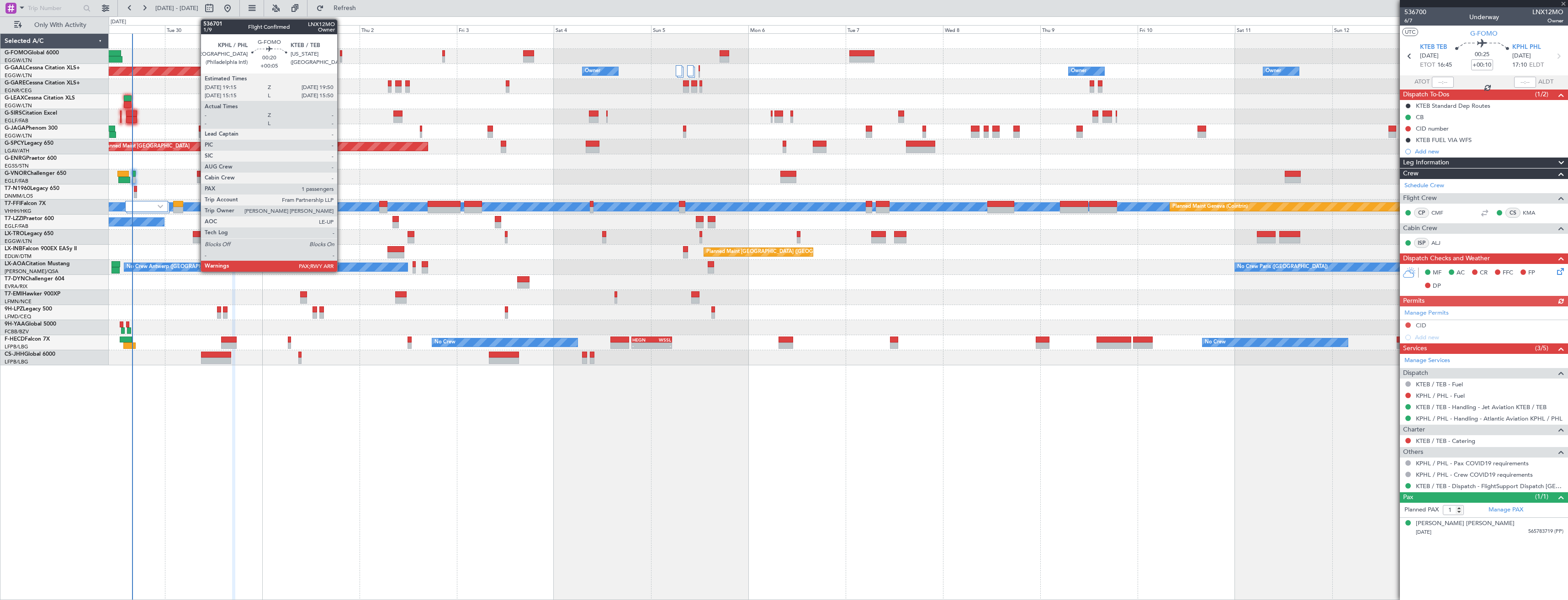
click at [341, 58] on div at bounding box center [341, 59] width 3 height 7
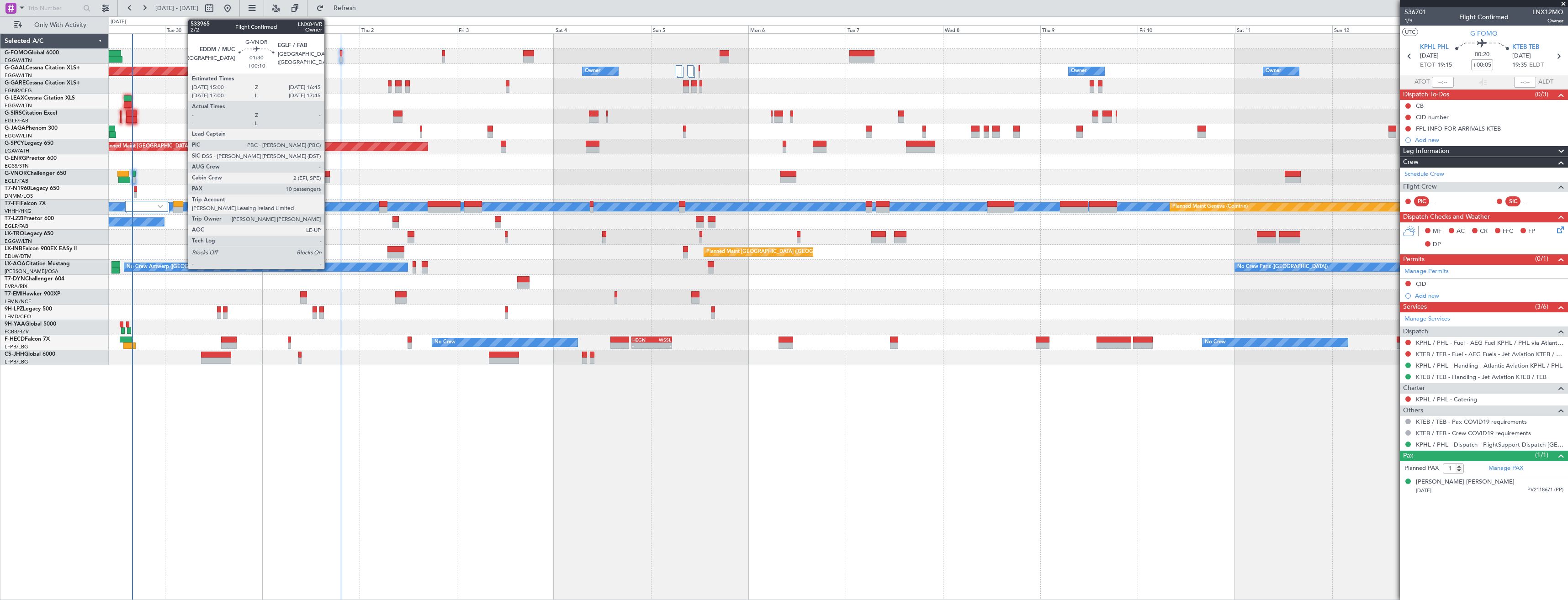
click at [329, 174] on div at bounding box center [326, 174] width 7 height 7
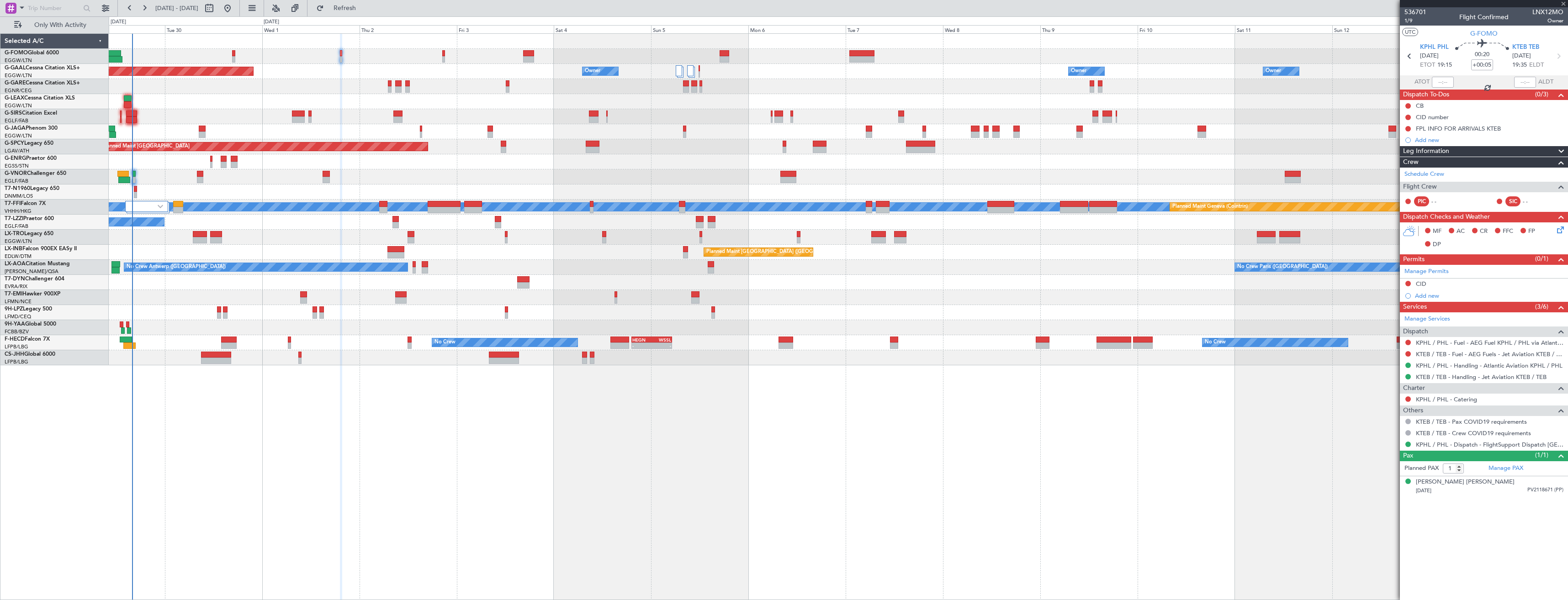
type input "+00:10"
type input "10"
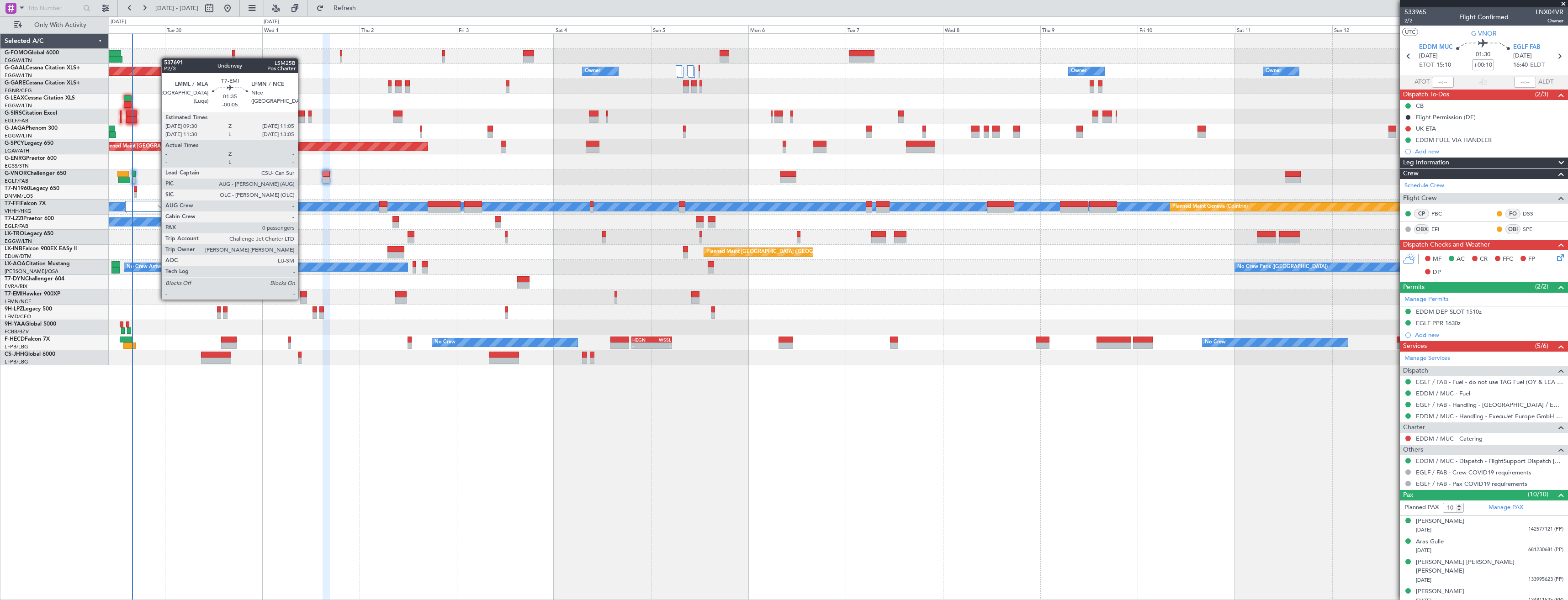
click at [302, 299] on div at bounding box center [303, 301] width 7 height 7
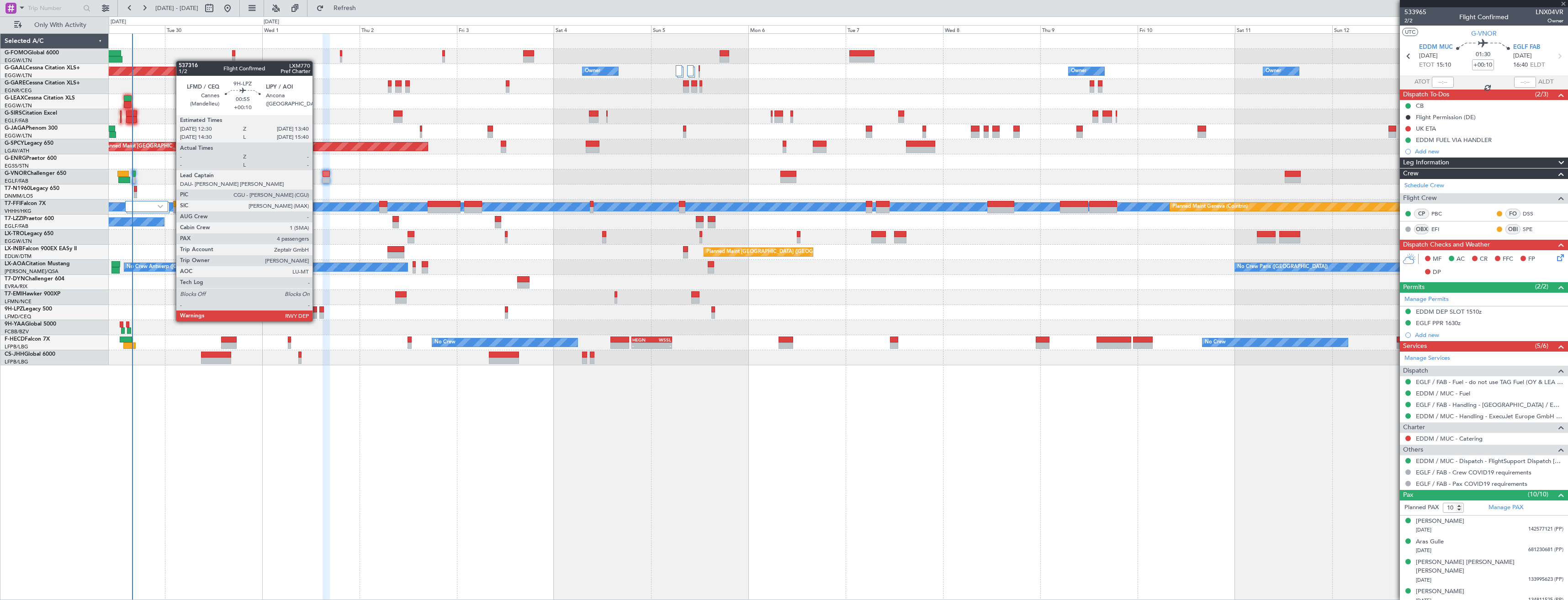
type input "-00:05"
type input "0"
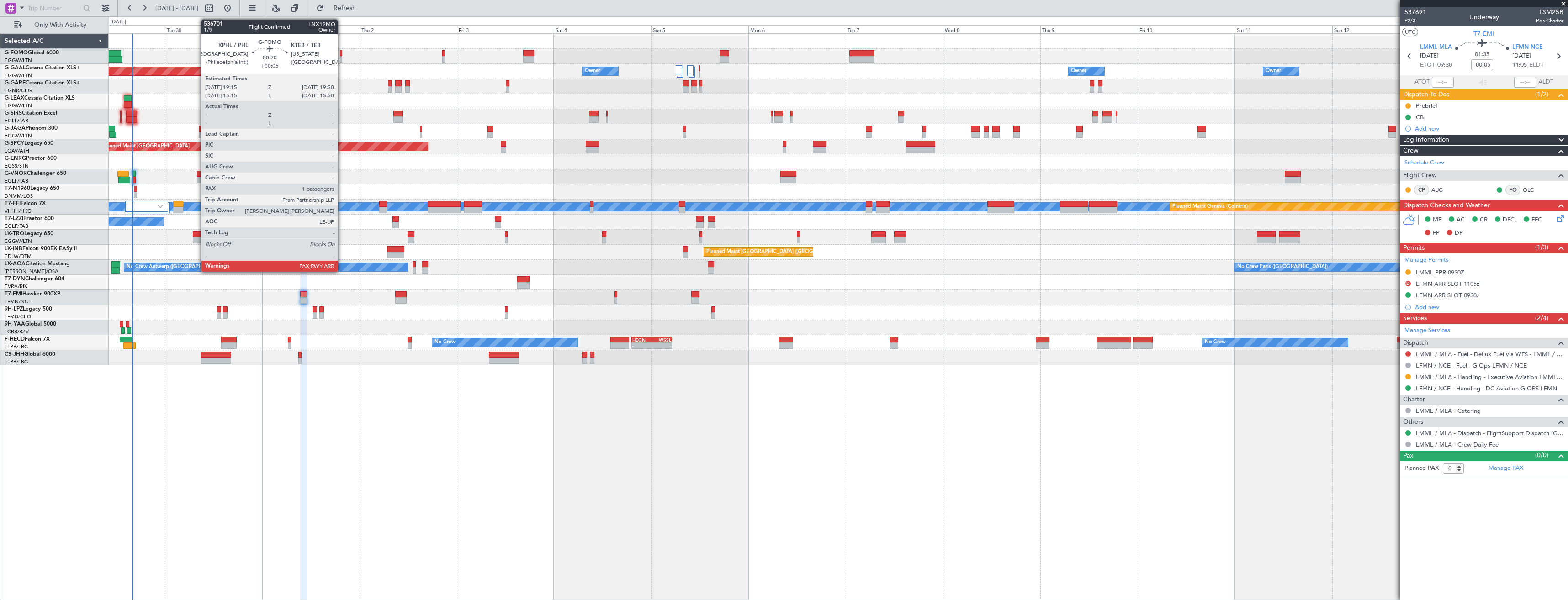
click at [341, 60] on div at bounding box center [341, 59] width 3 height 7
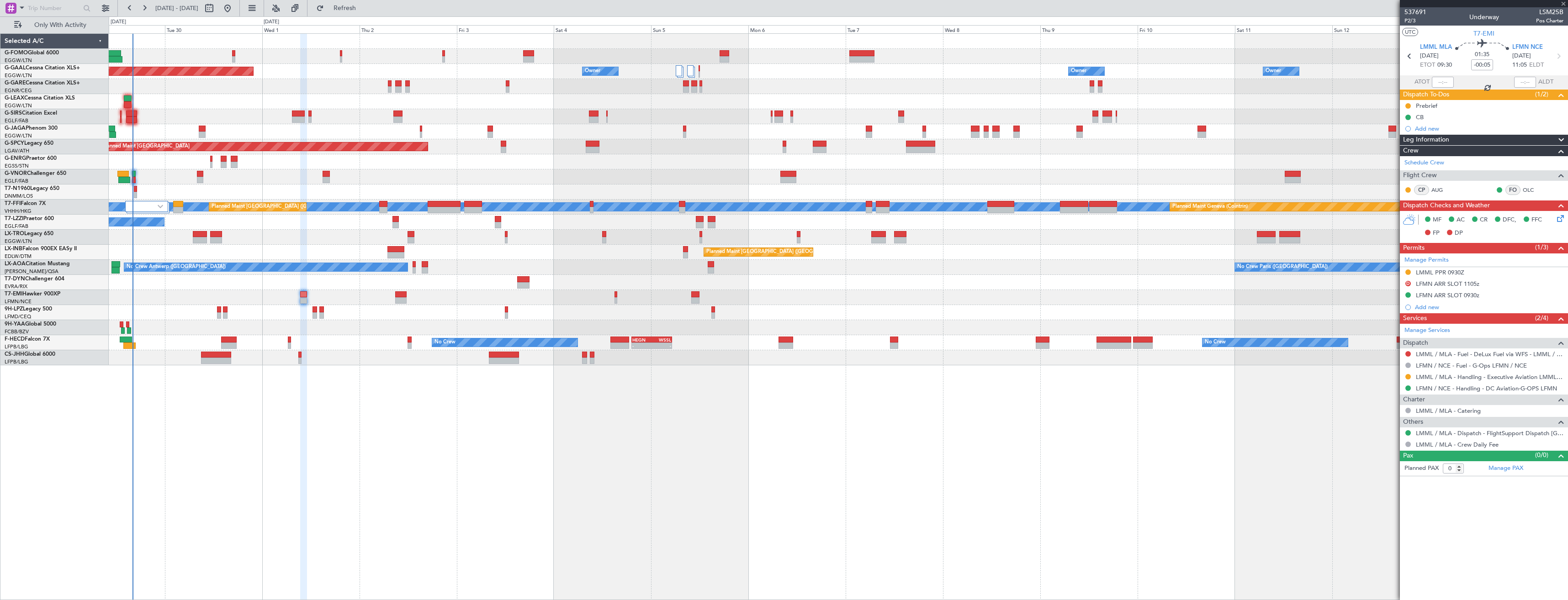
type input "+00:05"
type input "1"
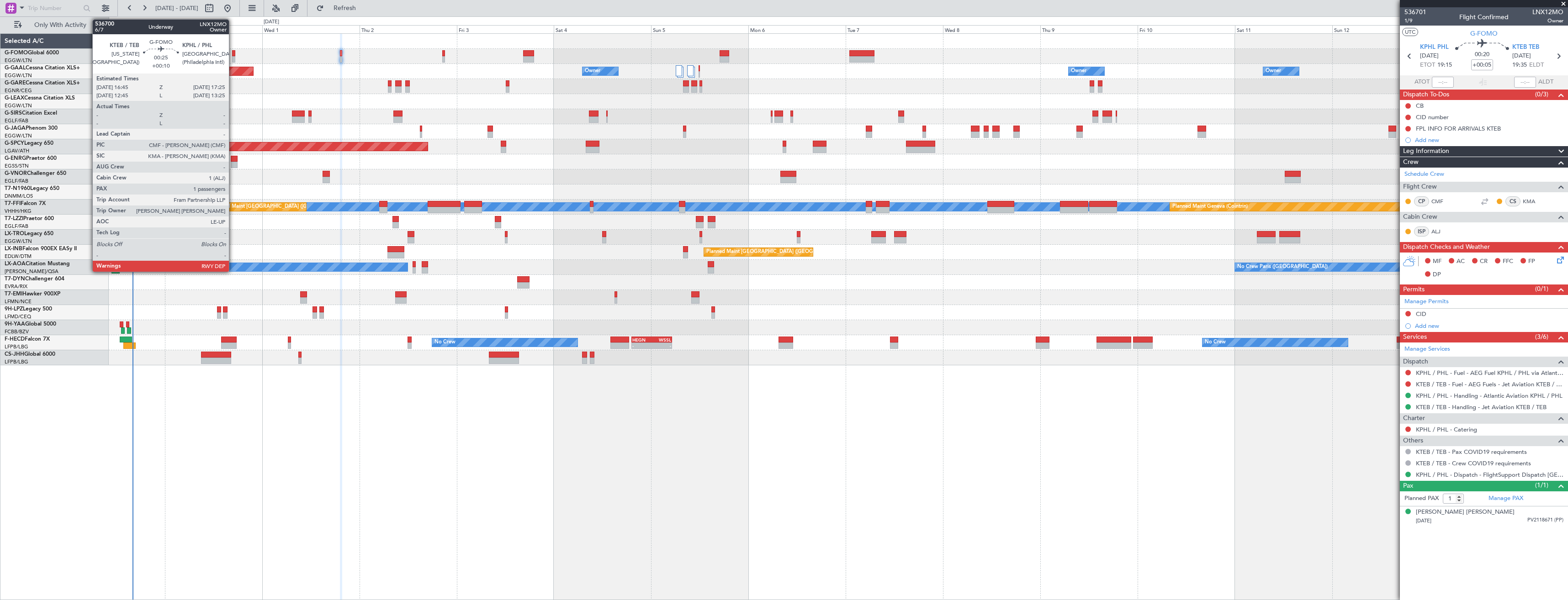
click at [233, 58] on div at bounding box center [233, 59] width 3 height 7
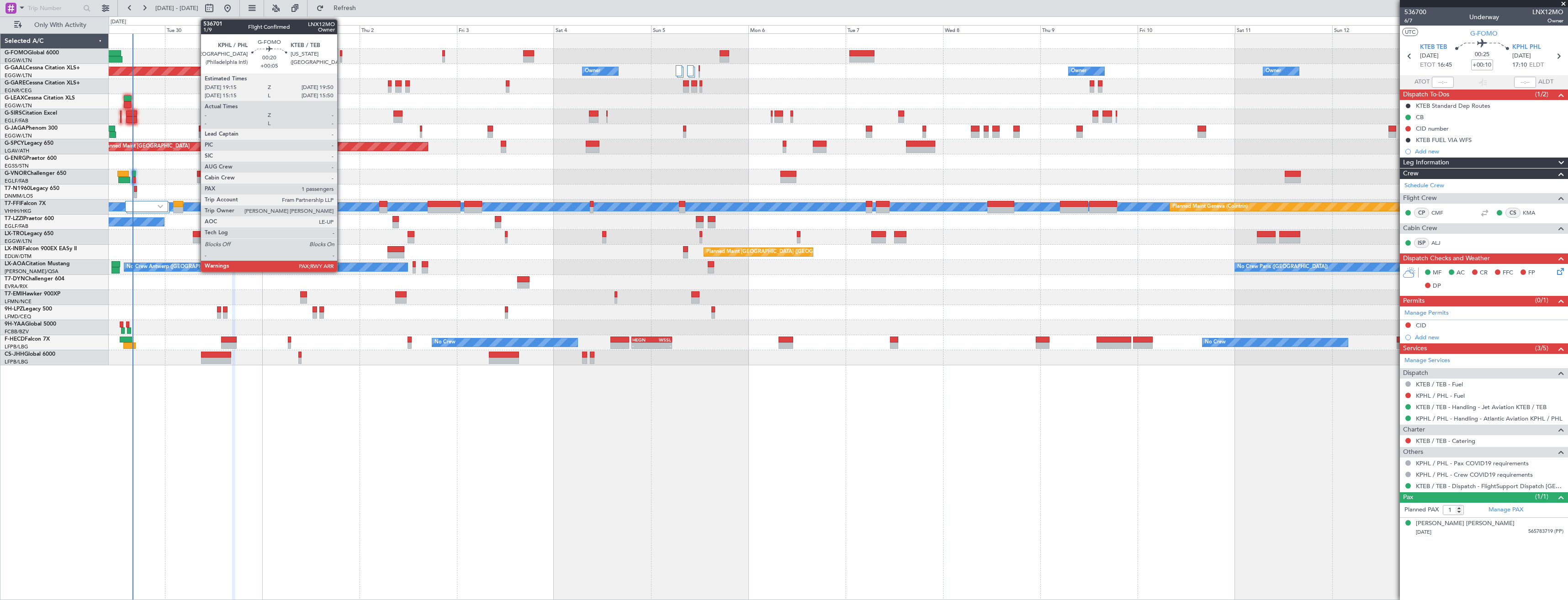
click at [341, 56] on div at bounding box center [341, 59] width 3 height 7
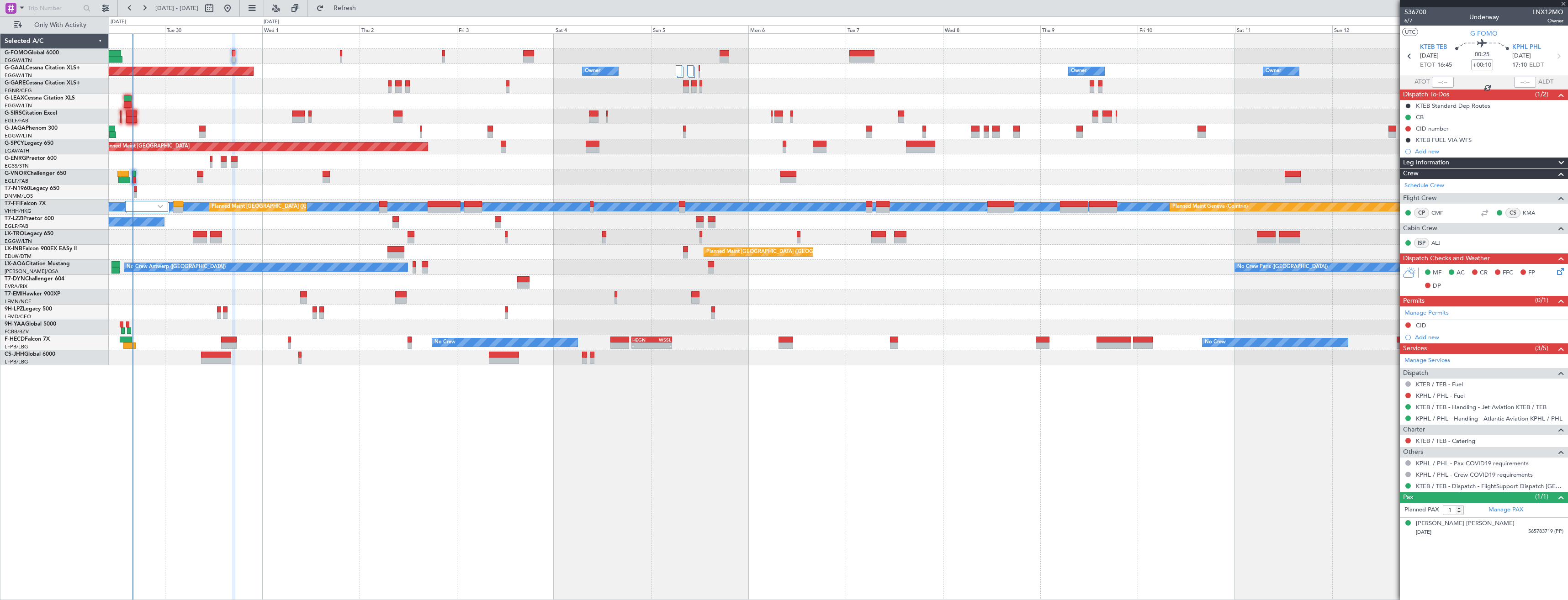
type input "+00:05"
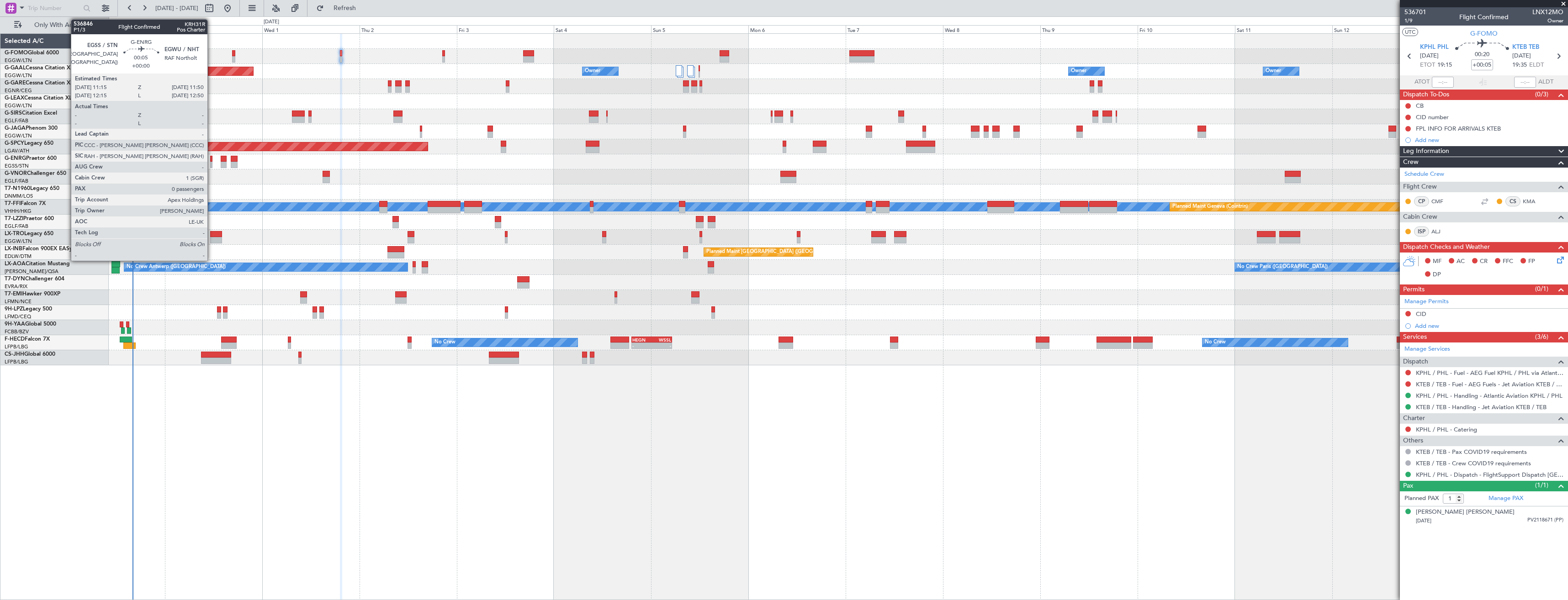
click at [212, 160] on div at bounding box center [211, 159] width 3 height 7
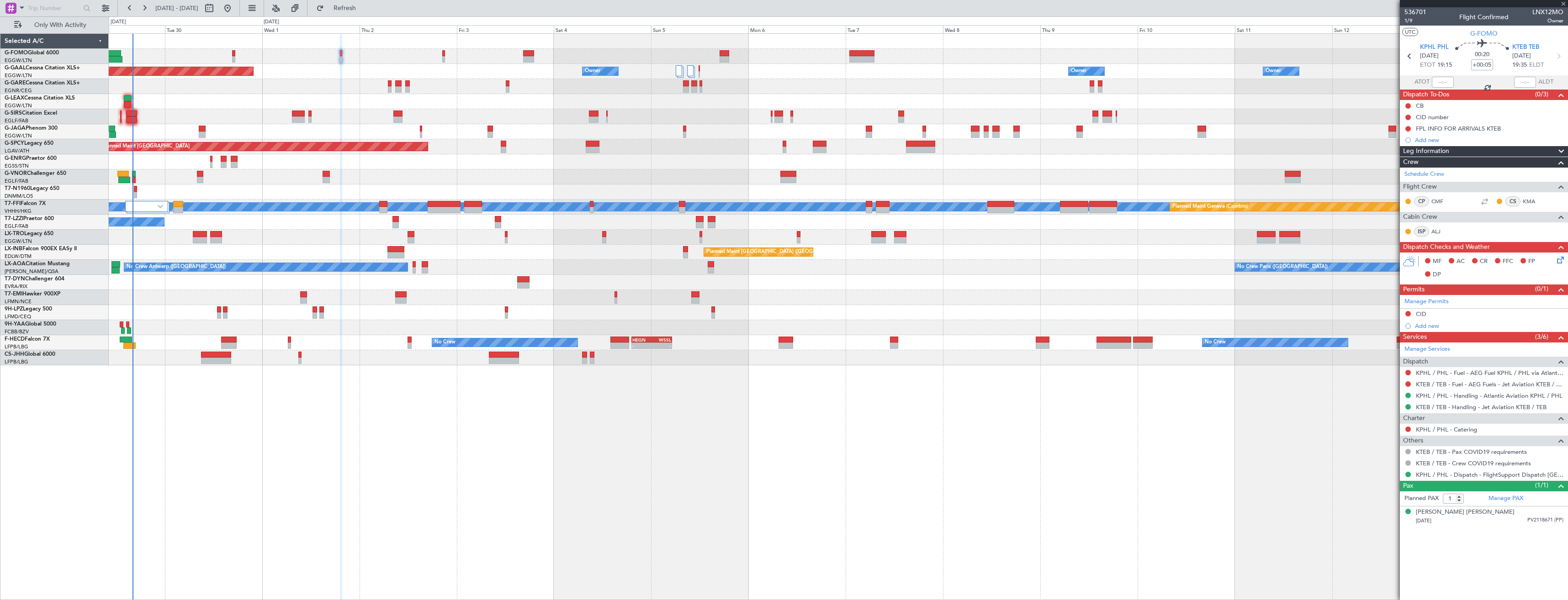
type input "0"
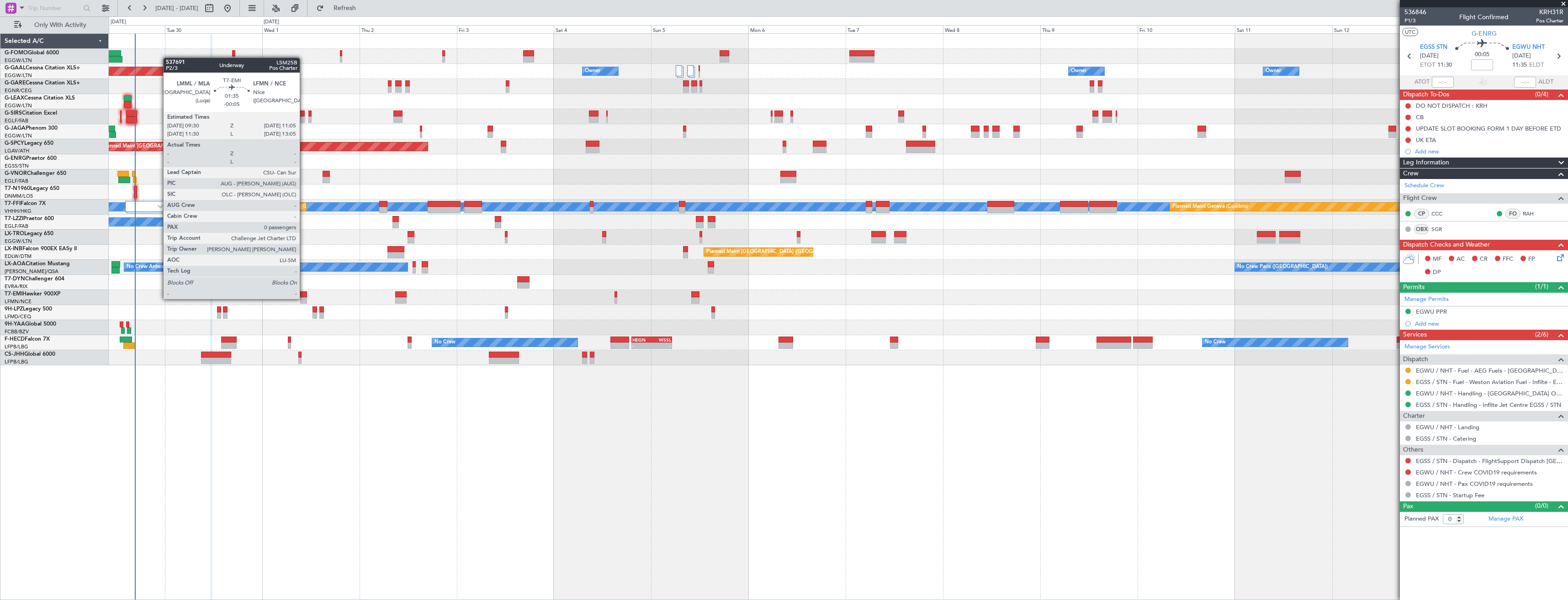
click at [304, 298] on div at bounding box center [303, 301] width 7 height 7
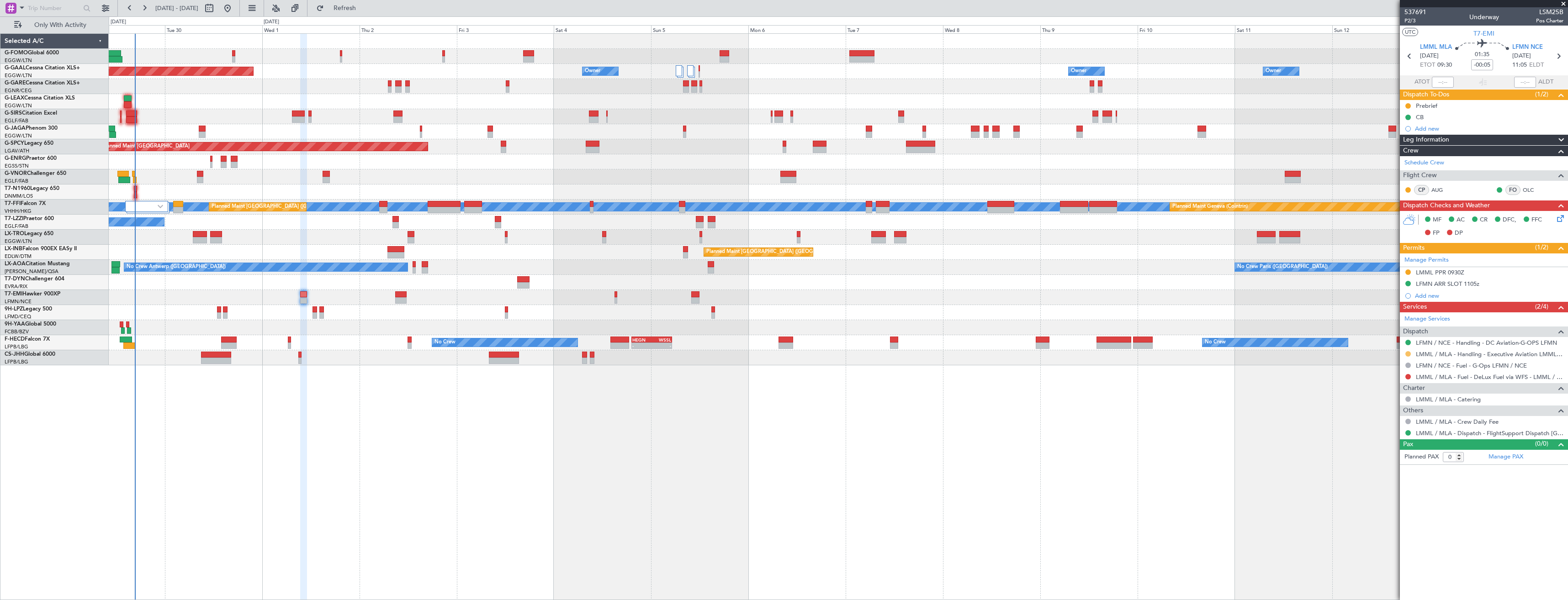
click at [1408, 353] on button at bounding box center [1408, 354] width 5 height 5
drag, startPoint x: 1390, startPoint y: 464, endPoint x: 1391, endPoint y: 460, distance: 4.1
click at [1391, 463] on span "Confirmed" at bounding box center [1382, 462] width 29 height 9
click at [1502, 273] on div "LMML PPR 0930Z" at bounding box center [1484, 273] width 168 height 12
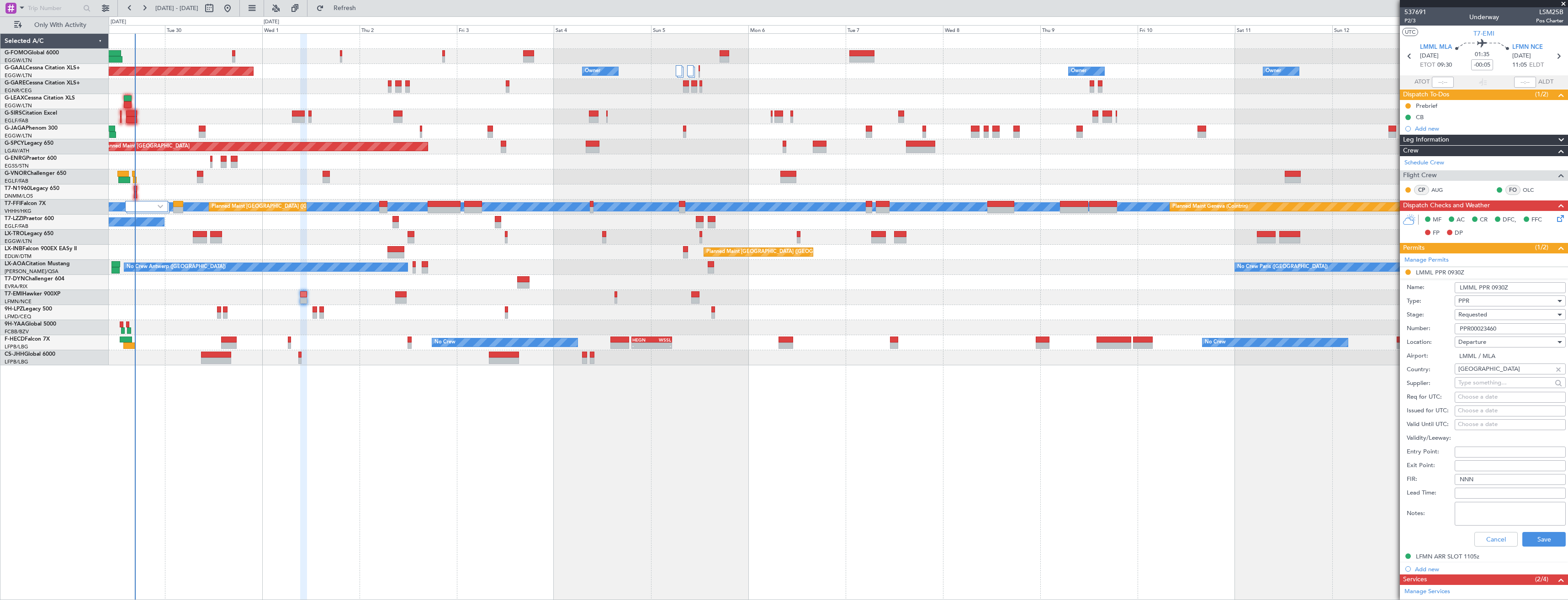
click at [1507, 330] on input "PPR00023460" at bounding box center [1510, 329] width 111 height 11
click at [1507, 330] on input "PPR00023460" at bounding box center [1510, 329] width 111 height 11
click at [1500, 315] on div "Requested" at bounding box center [1507, 315] width 97 height 14
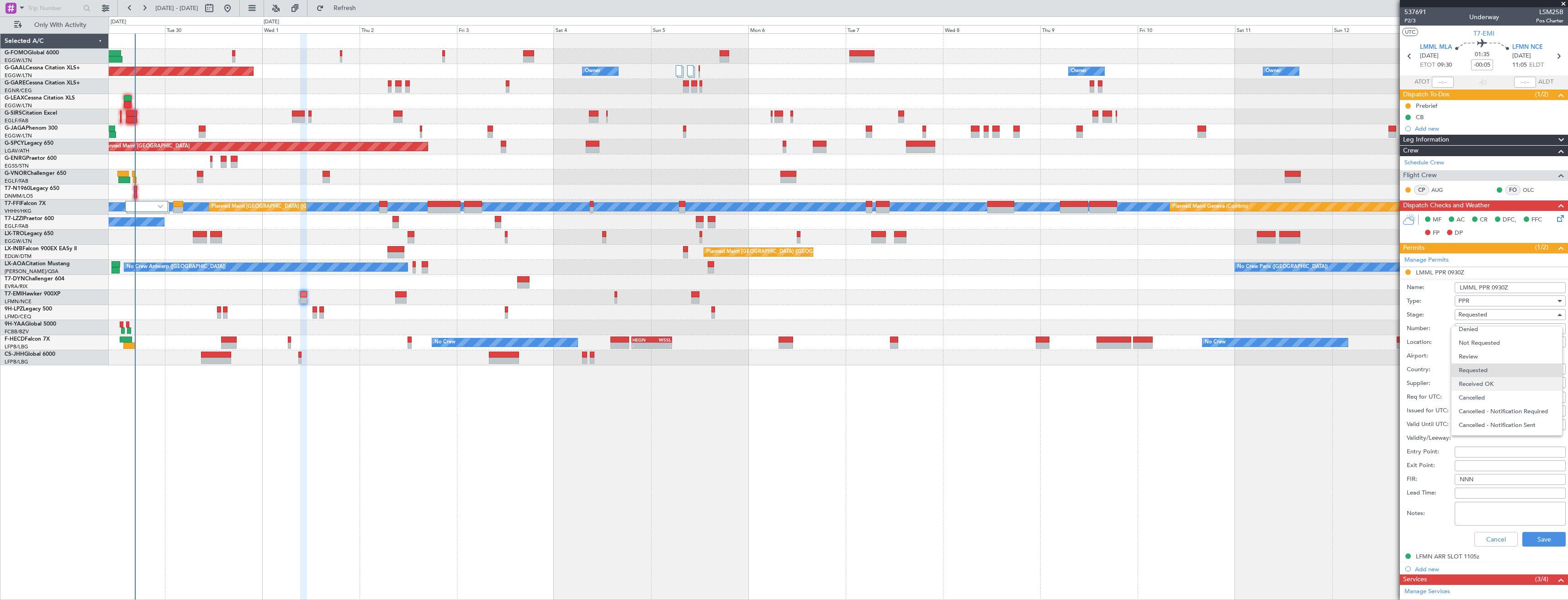
click at [1505, 378] on span "Received OK" at bounding box center [1507, 384] width 96 height 14
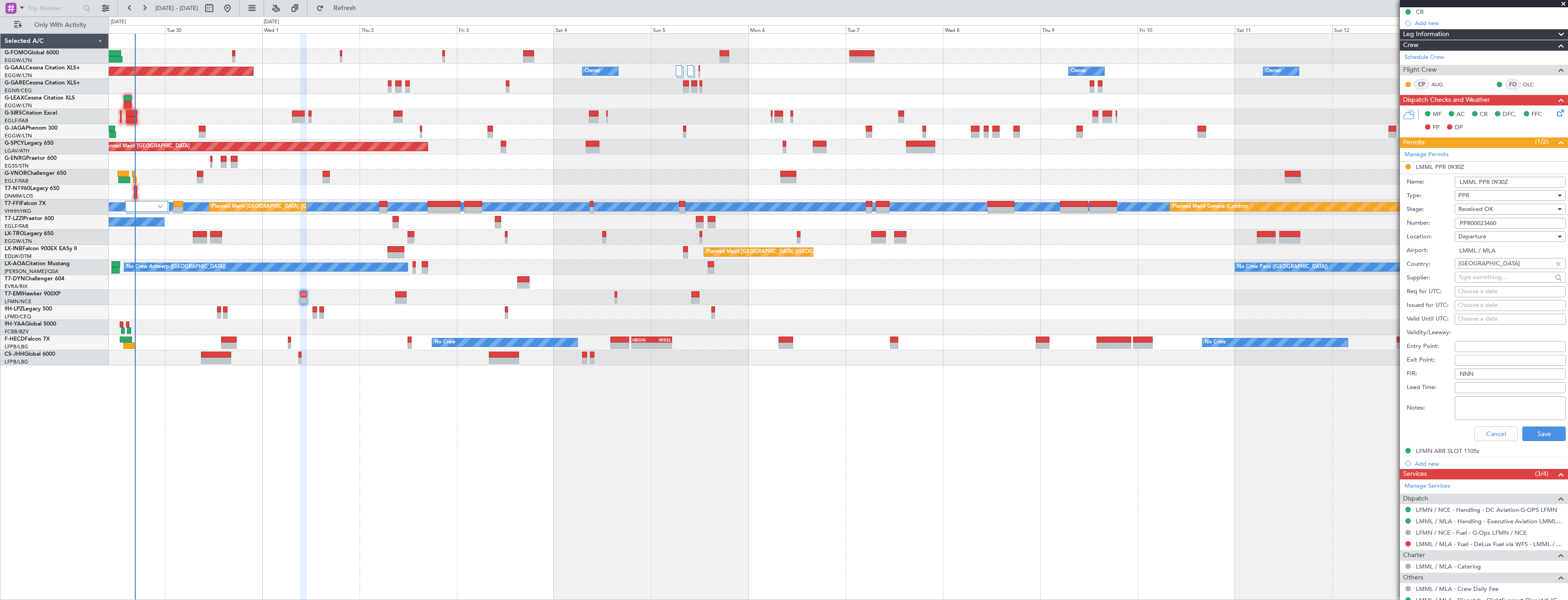
scroll to position [137, 0]
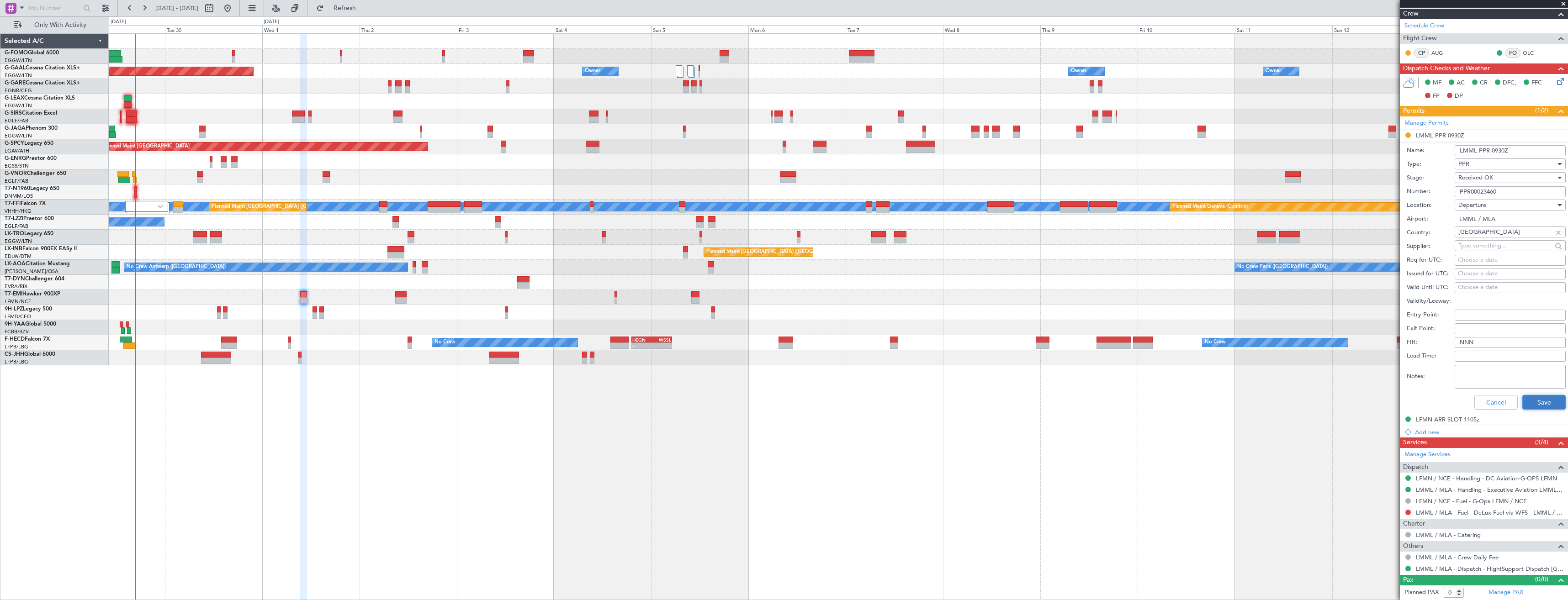
click at [1531, 404] on button "Save" at bounding box center [1544, 402] width 43 height 15
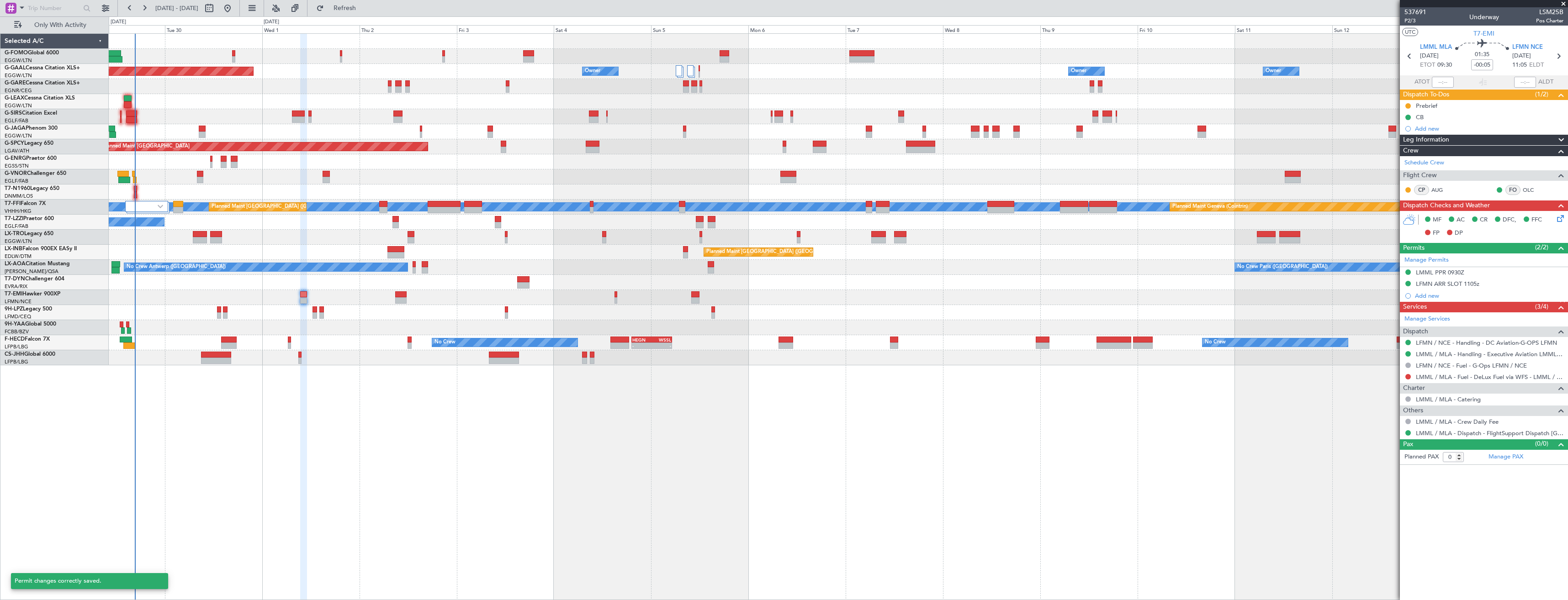
scroll to position [0, 0]
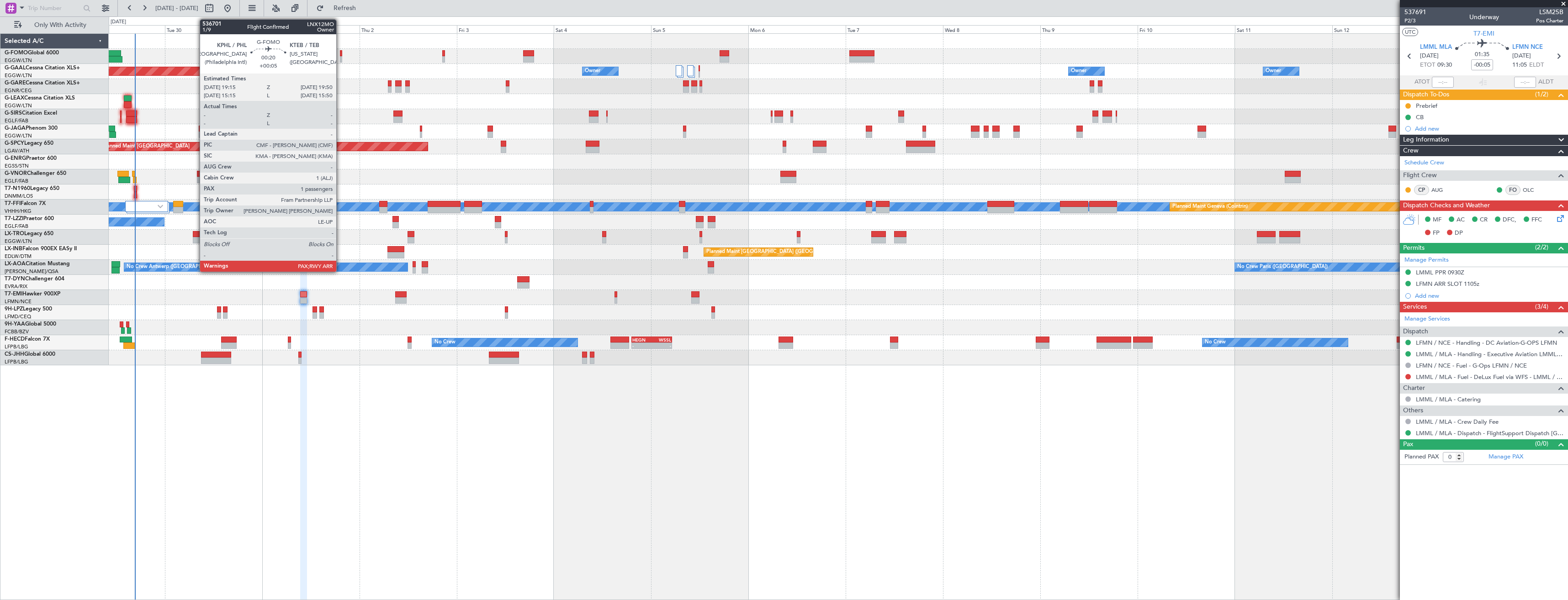
click at [340, 54] on div at bounding box center [341, 54] width 3 height 7
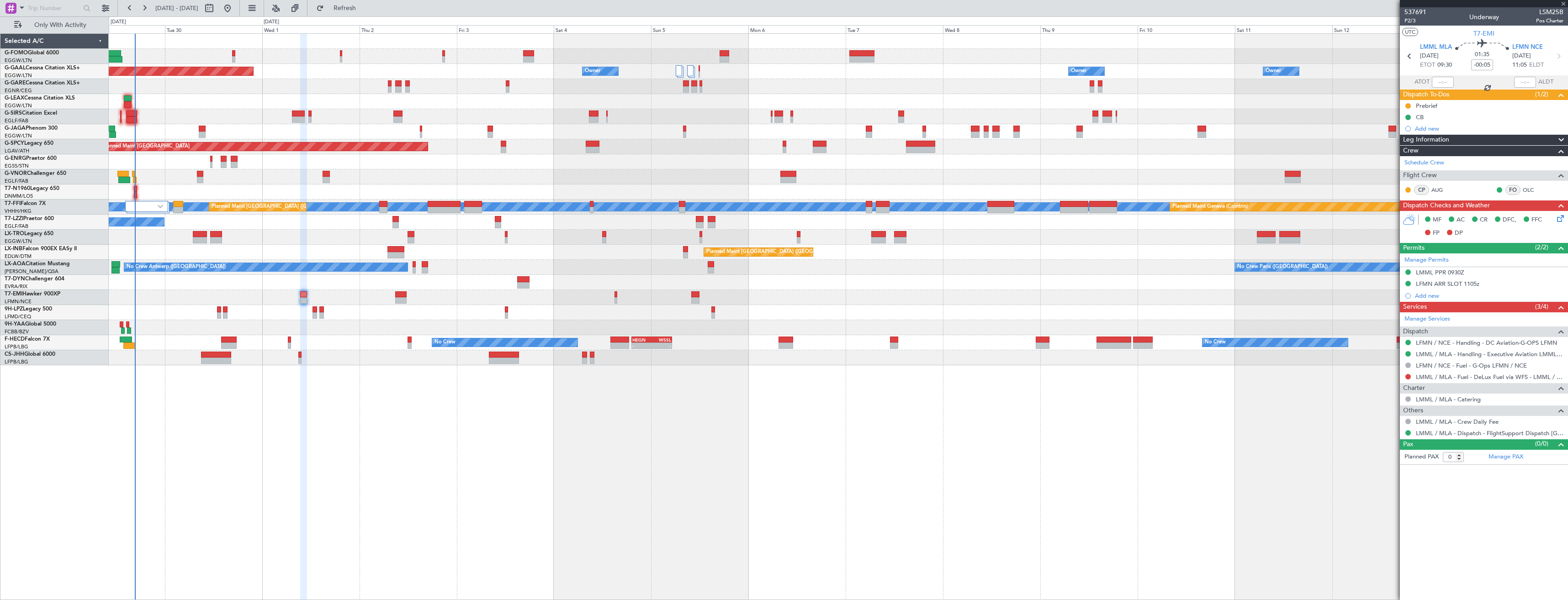
type input "+00:05"
type input "1"
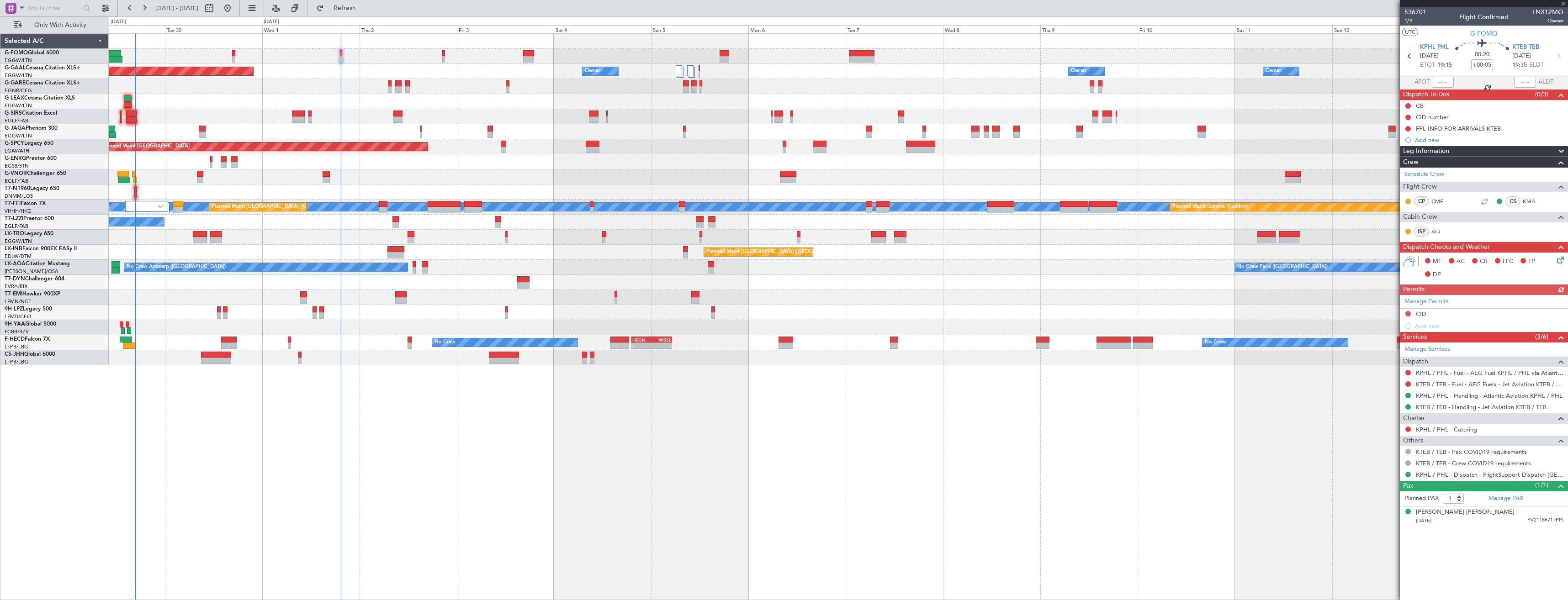
click at [1405, 21] on span "1/9" at bounding box center [1415, 21] width 22 height 8
click at [1560, 261] on icon at bounding box center [1559, 259] width 7 height 7
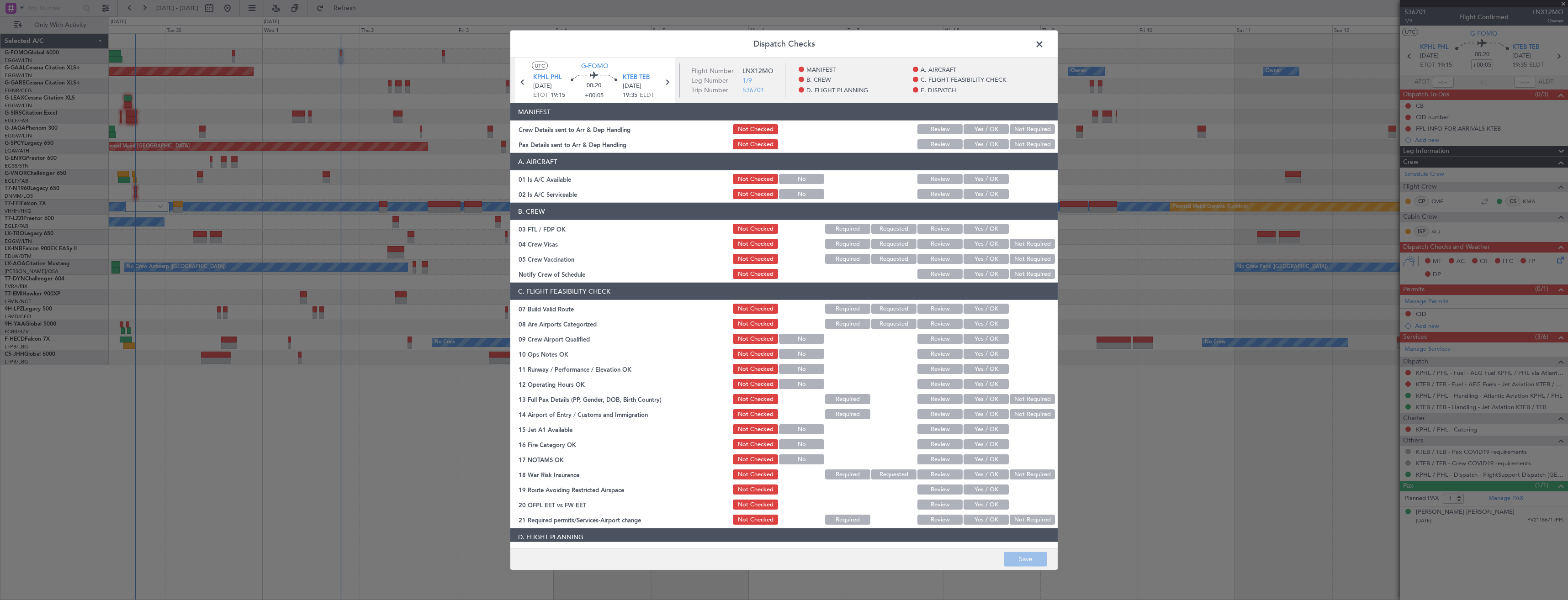
click at [973, 132] on button "Yes / OK" at bounding box center [986, 129] width 45 height 10
drag, startPoint x: 976, startPoint y: 146, endPoint x: 979, endPoint y: 158, distance: 12.4
click at [976, 147] on button "Yes / OK" at bounding box center [986, 144] width 45 height 10
click at [1015, 558] on button "Save" at bounding box center [1025, 559] width 43 height 15
click at [1044, 44] on span at bounding box center [1044, 47] width 0 height 18
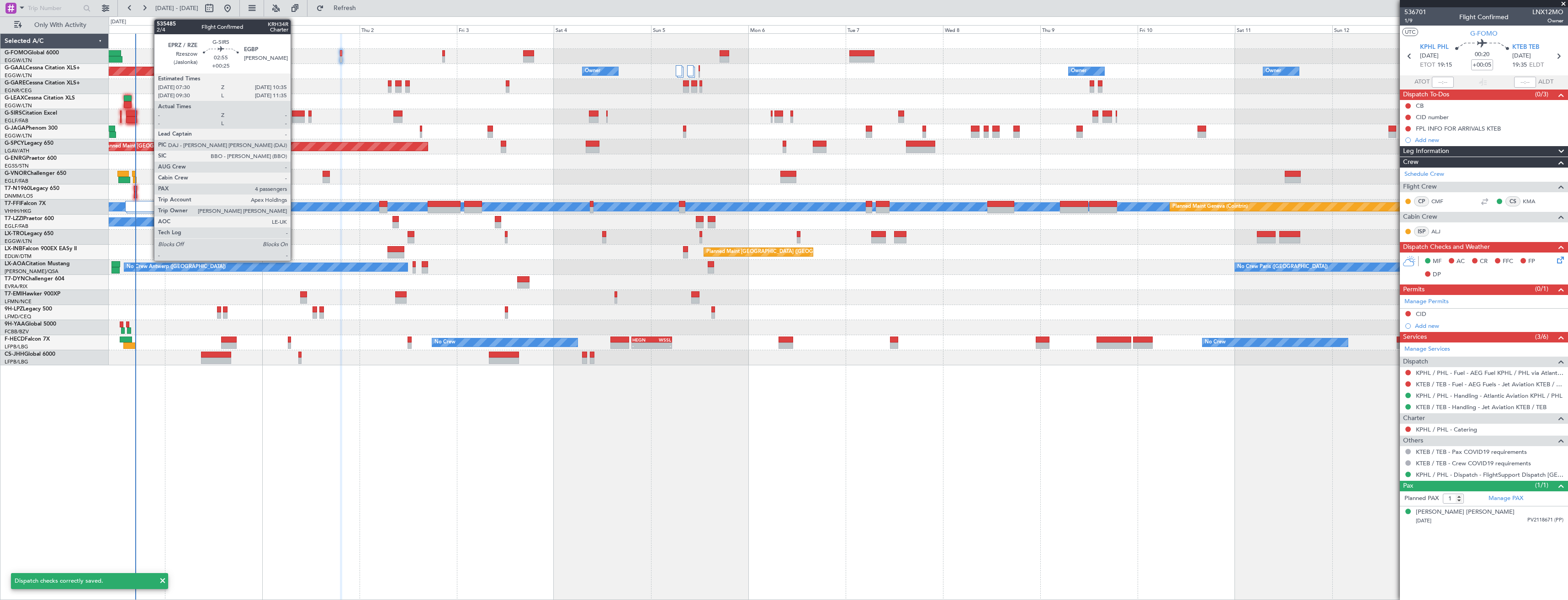
click at [295, 117] on div at bounding box center [298, 119] width 13 height 7
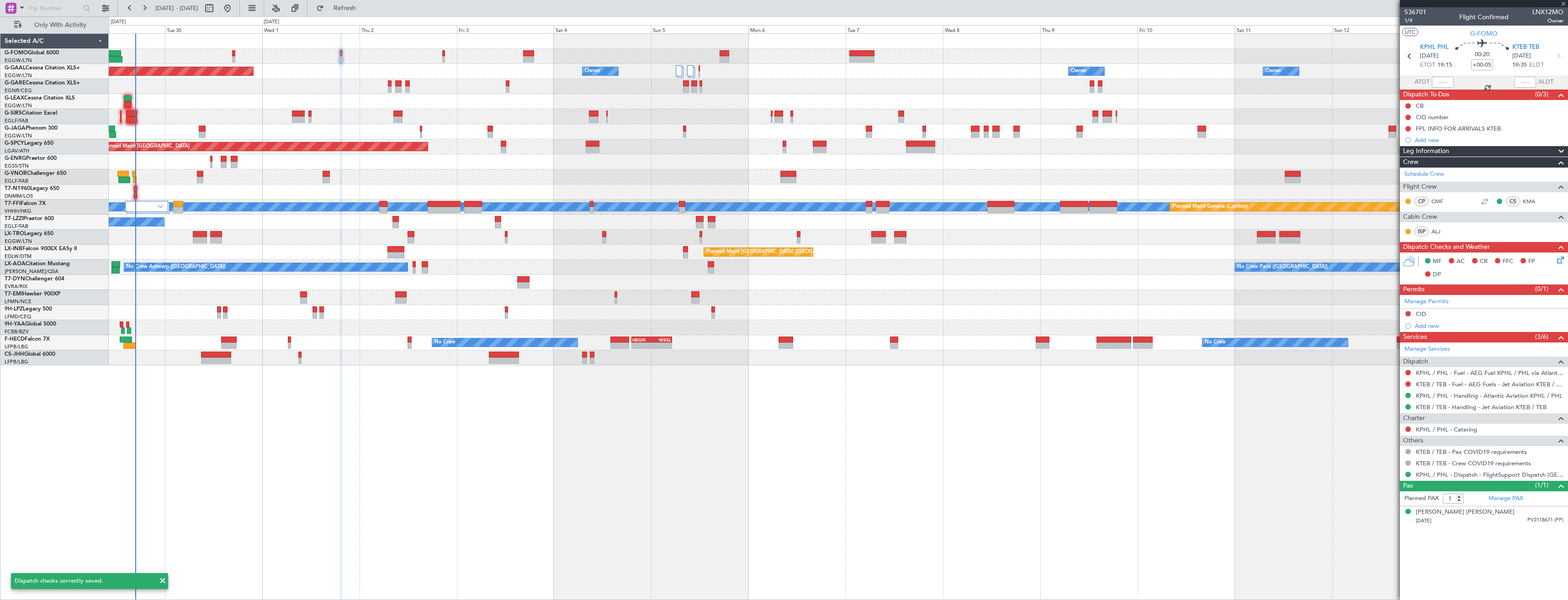
type input "+00:25"
type input "4"
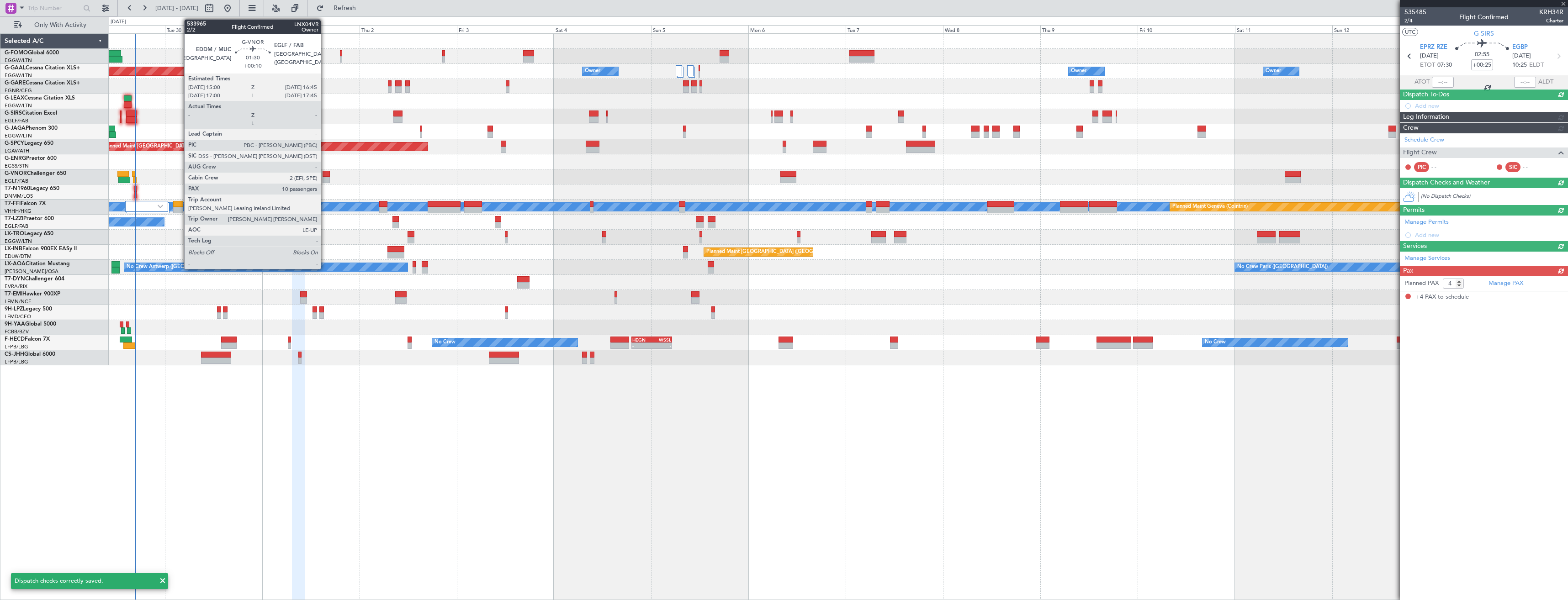
click at [325, 178] on div at bounding box center [326, 180] width 7 height 7
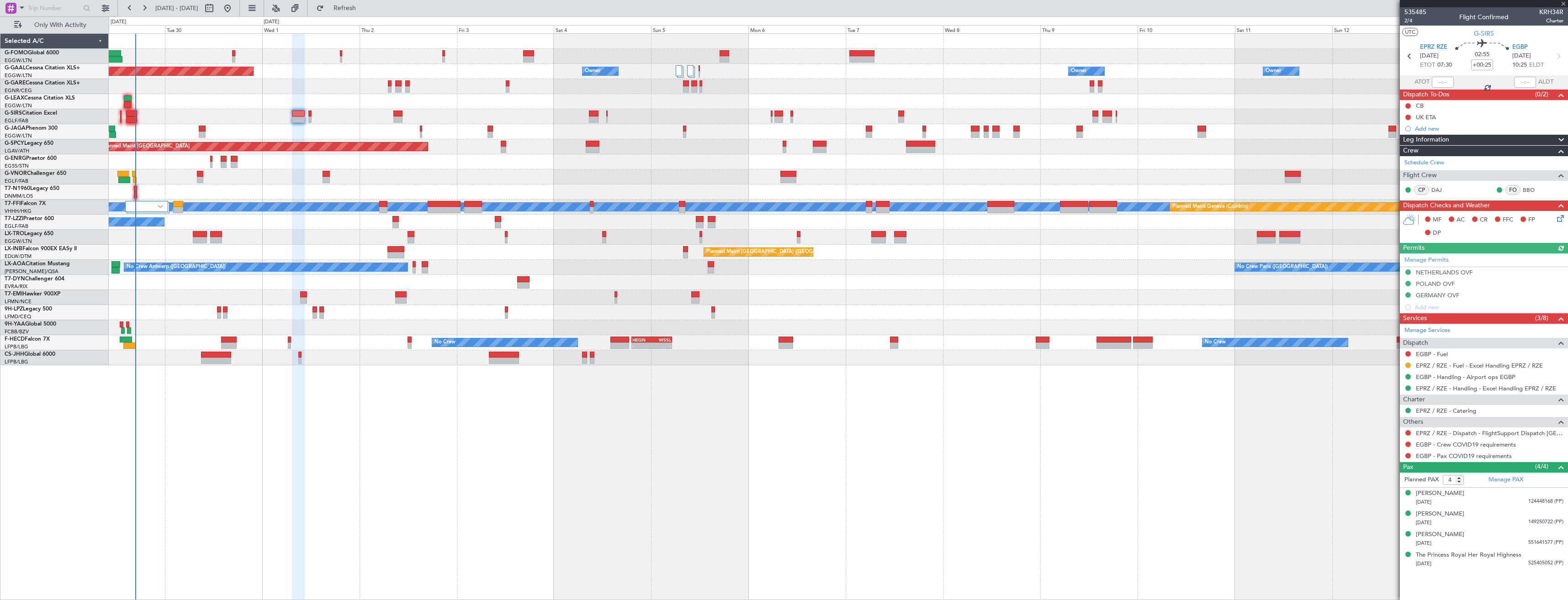
type input "+00:10"
type input "10"
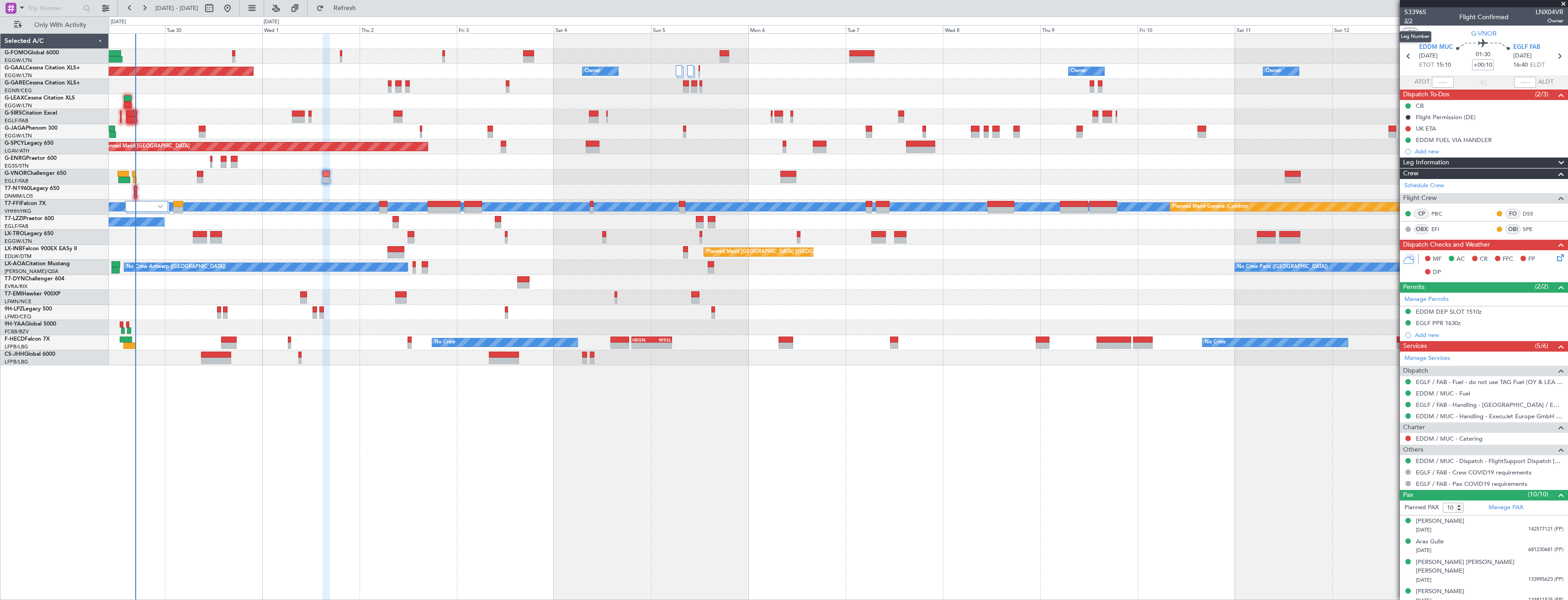
click at [1406, 24] on span "2/2" at bounding box center [1415, 21] width 22 height 8
click at [1555, 257] on icon at bounding box center [1559, 256] width 7 height 7
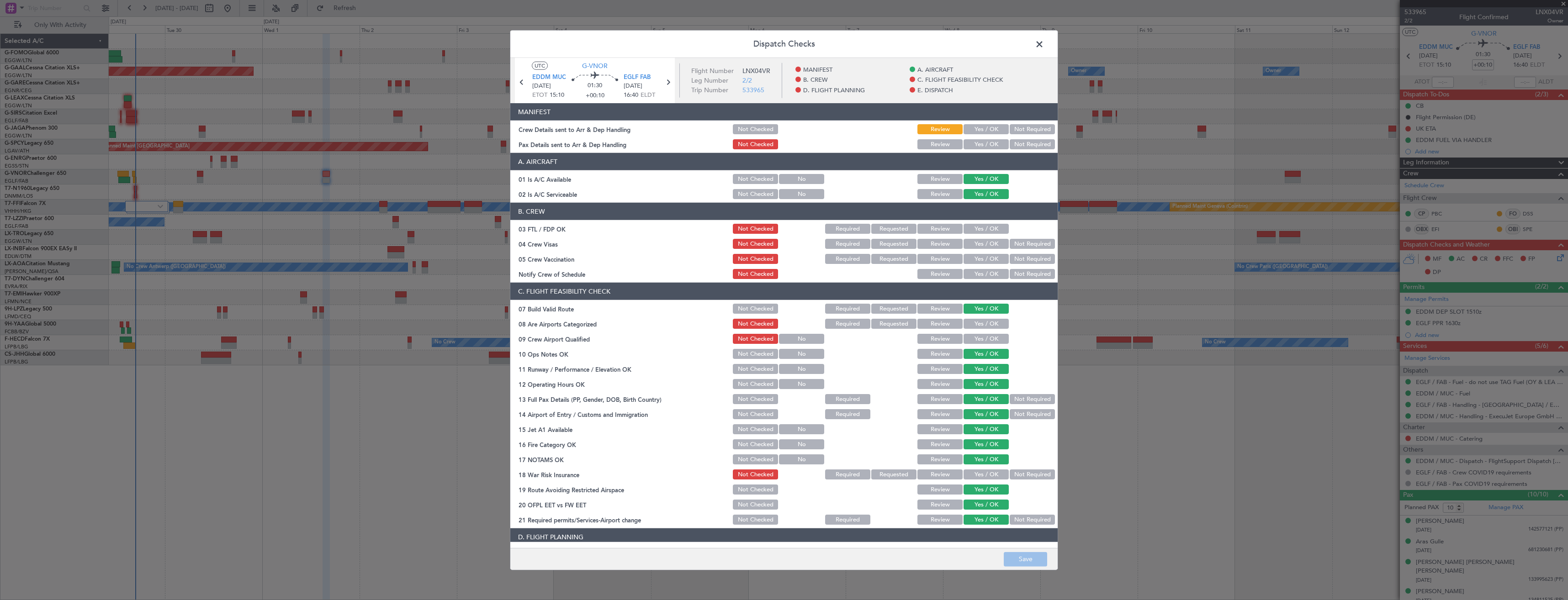
click at [982, 138] on div "Yes / OK" at bounding box center [985, 144] width 46 height 13
click at [980, 130] on button "Yes / OK" at bounding box center [986, 129] width 45 height 10
click at [975, 146] on button "Yes / OK" at bounding box center [986, 144] width 45 height 10
click at [1027, 553] on button "Save" at bounding box center [1025, 559] width 43 height 15
click at [1044, 42] on span at bounding box center [1044, 47] width 0 height 18
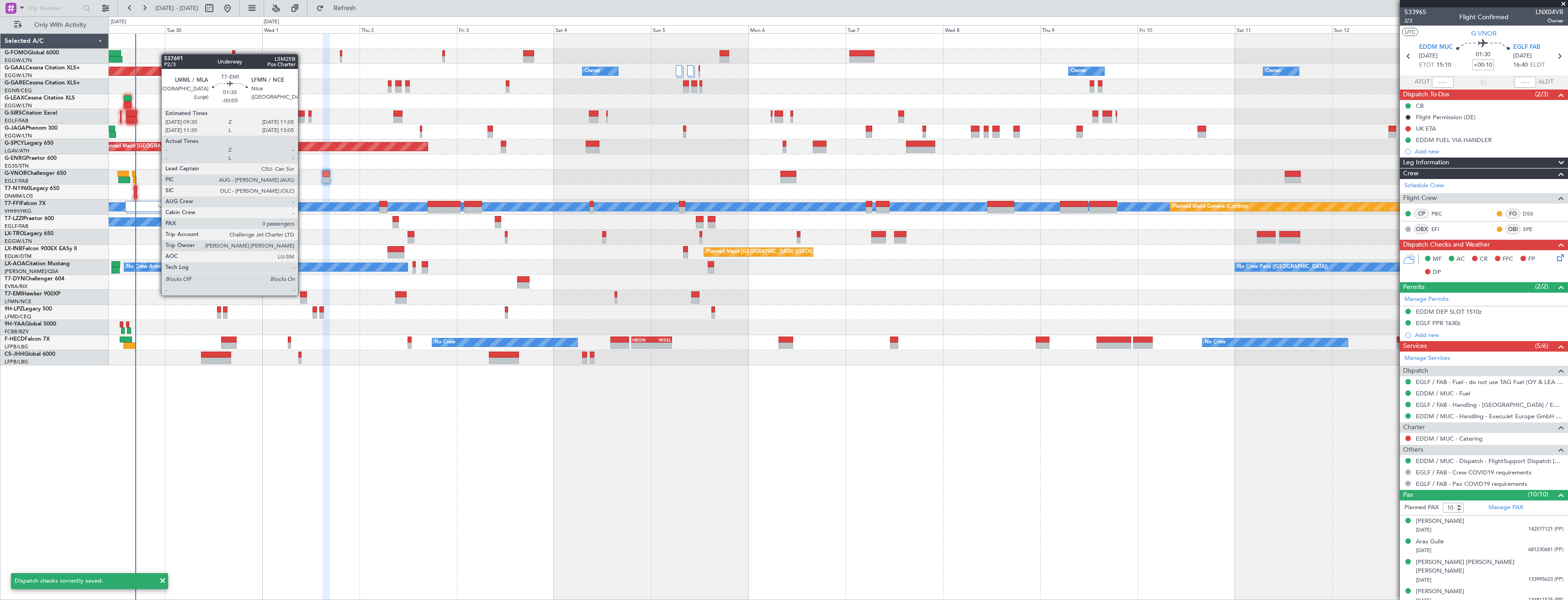
click at [302, 295] on div at bounding box center [303, 295] width 7 height 7
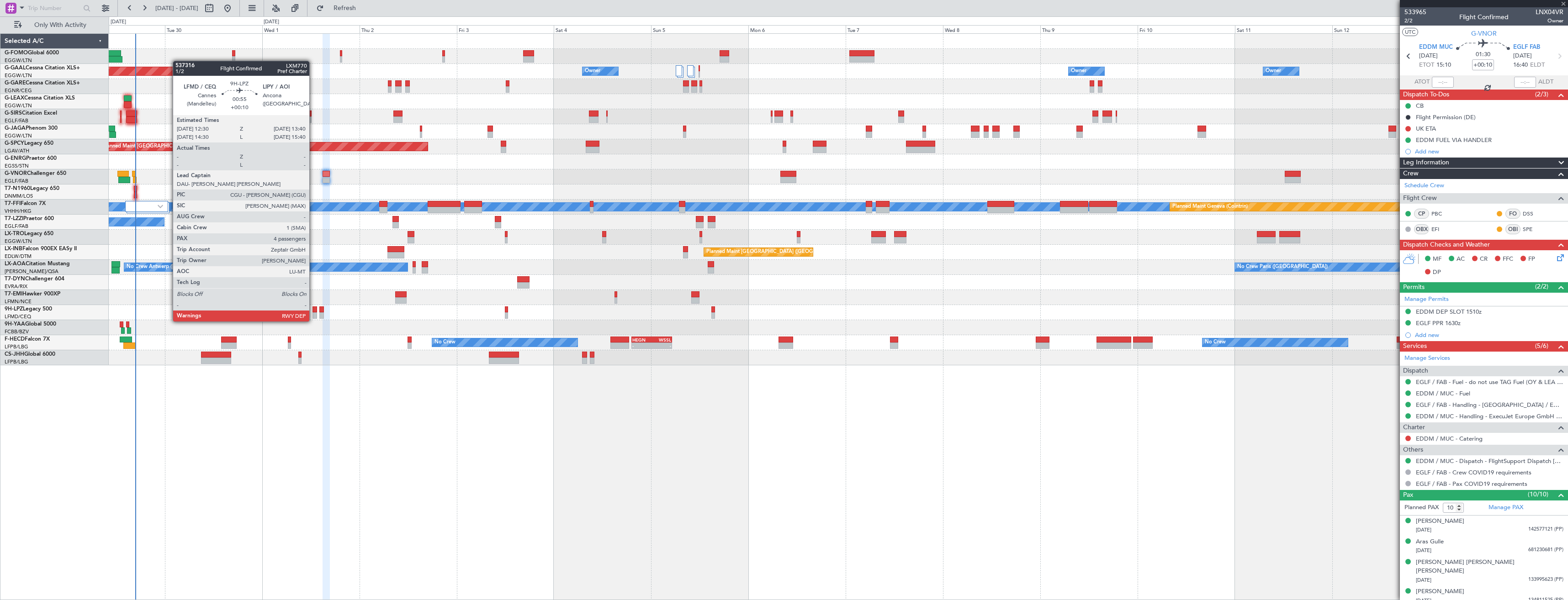
type input "-00:05"
type input "0"
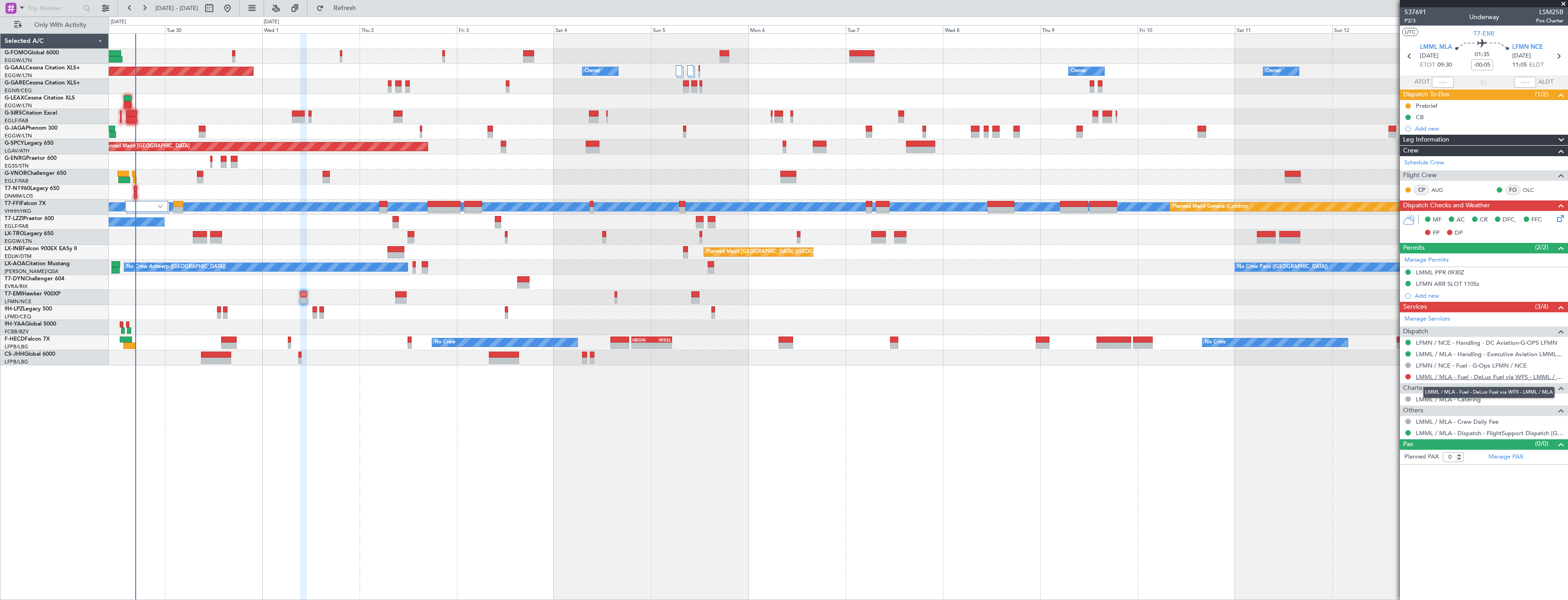
click at [1475, 376] on link "LMML / MLA - Fuel - DeLux Fuel via WFS - LMML / MLA" at bounding box center [1489, 377] width 147 height 8
click at [1445, 369] on mat-tooltip-component "LFMN / NCE - Fuel - G-Ops LFMN / NCE" at bounding box center [1471, 381] width 110 height 24
click at [1445, 365] on link "LFMN / NCE - Fuel - G-Ops LFMN / NCE" at bounding box center [1471, 365] width 111 height 8
click at [1468, 378] on link "LMML / MLA - Fuel - DeLux Fuel via WFS - LMML / MLA" at bounding box center [1489, 377] width 147 height 8
click at [1455, 354] on link "LMML / MLA - Handling - Executive Aviation LMML / MLA" at bounding box center [1489, 354] width 147 height 8
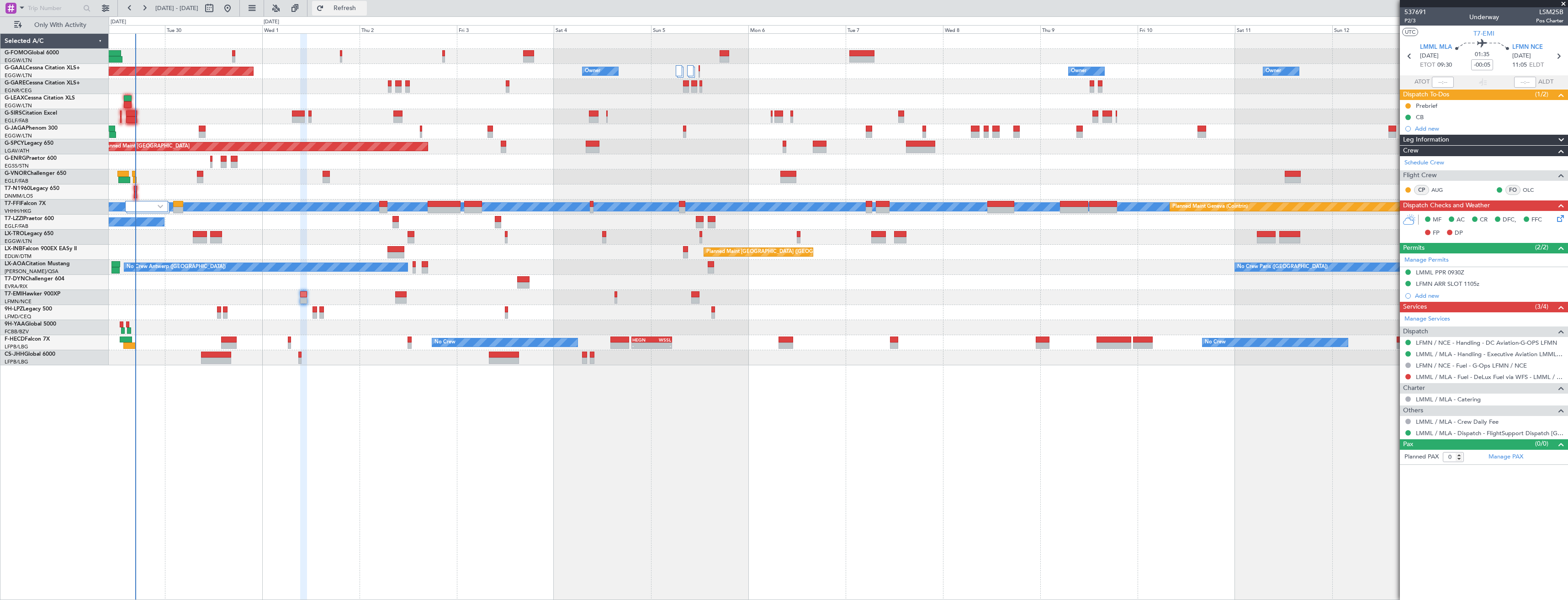
click at [363, 13] on button "Refresh" at bounding box center [340, 9] width 55 height 15
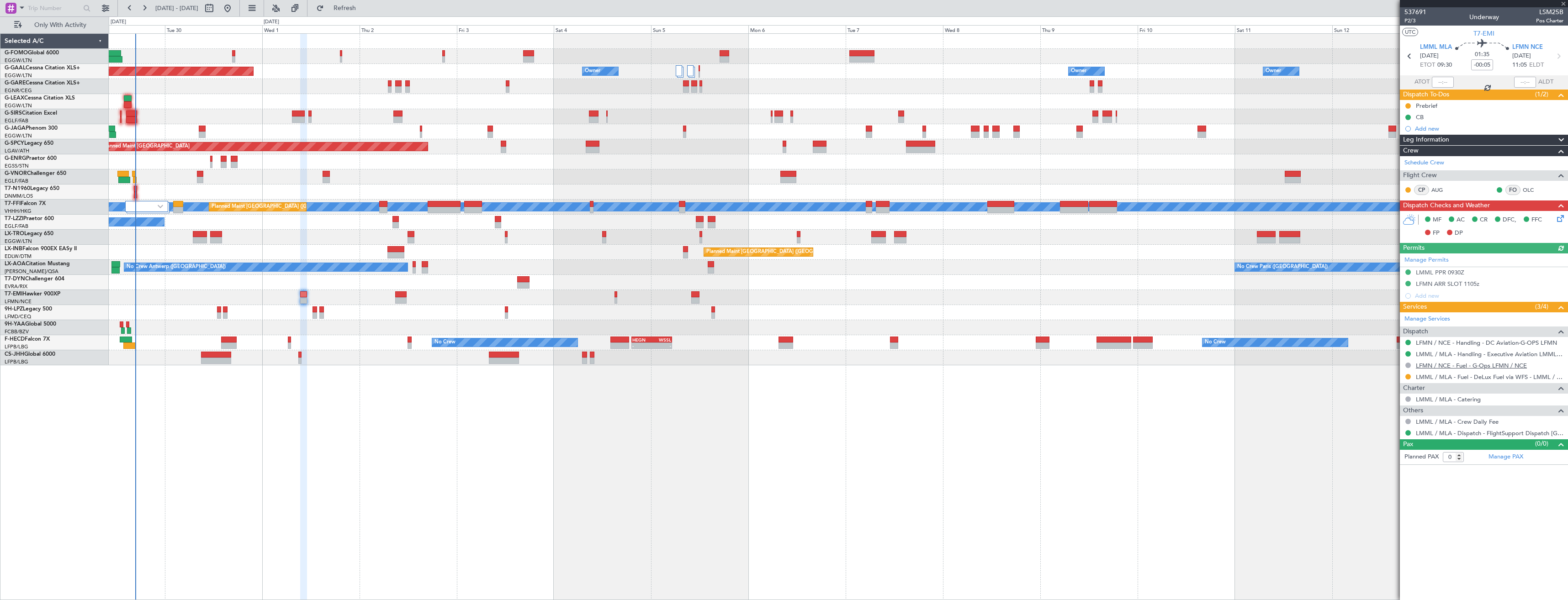
click at [1438, 365] on link "LFMN / NCE - Fuel - G-Ops LFMN / NCE" at bounding box center [1471, 365] width 111 height 8
click at [1465, 343] on link "LFMN / NCE - Handling - DC Aviation-G-OPS LFMN" at bounding box center [1486, 343] width 141 height 8
click at [363, 13] on button "Refresh" at bounding box center [340, 9] width 55 height 15
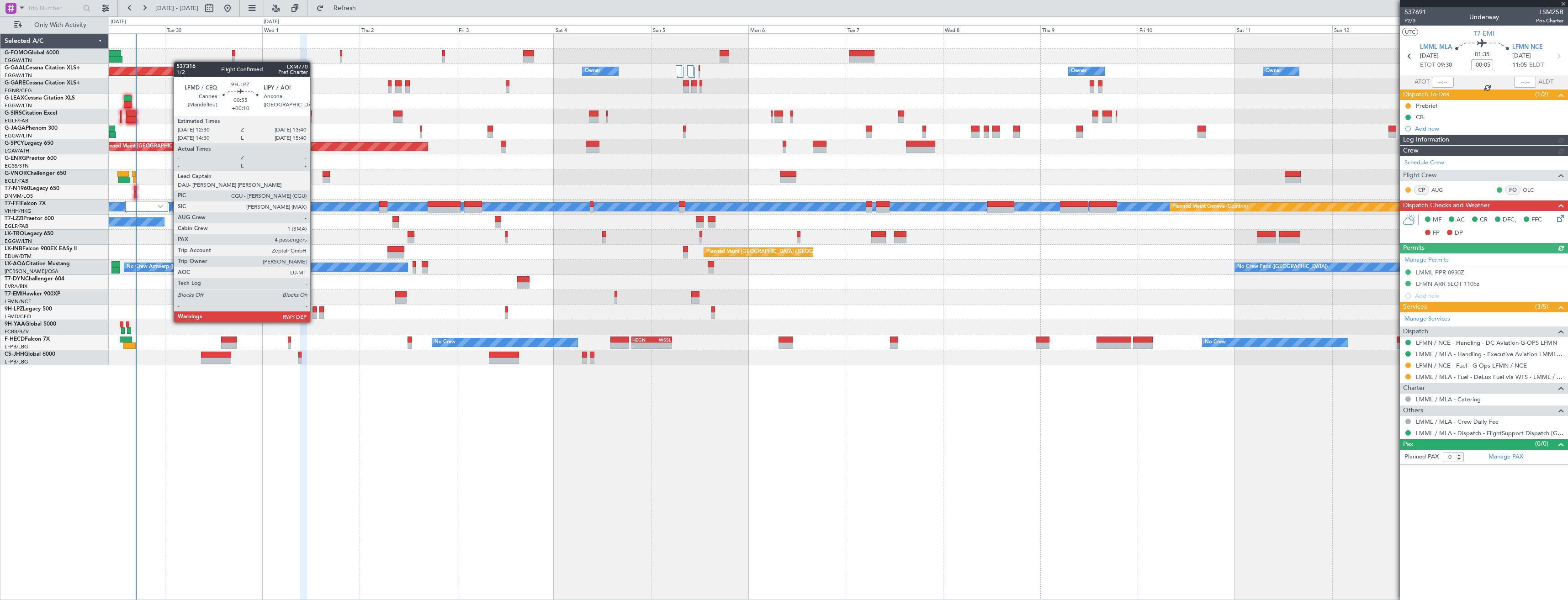
click at [314, 313] on div at bounding box center [315, 315] width 5 height 7
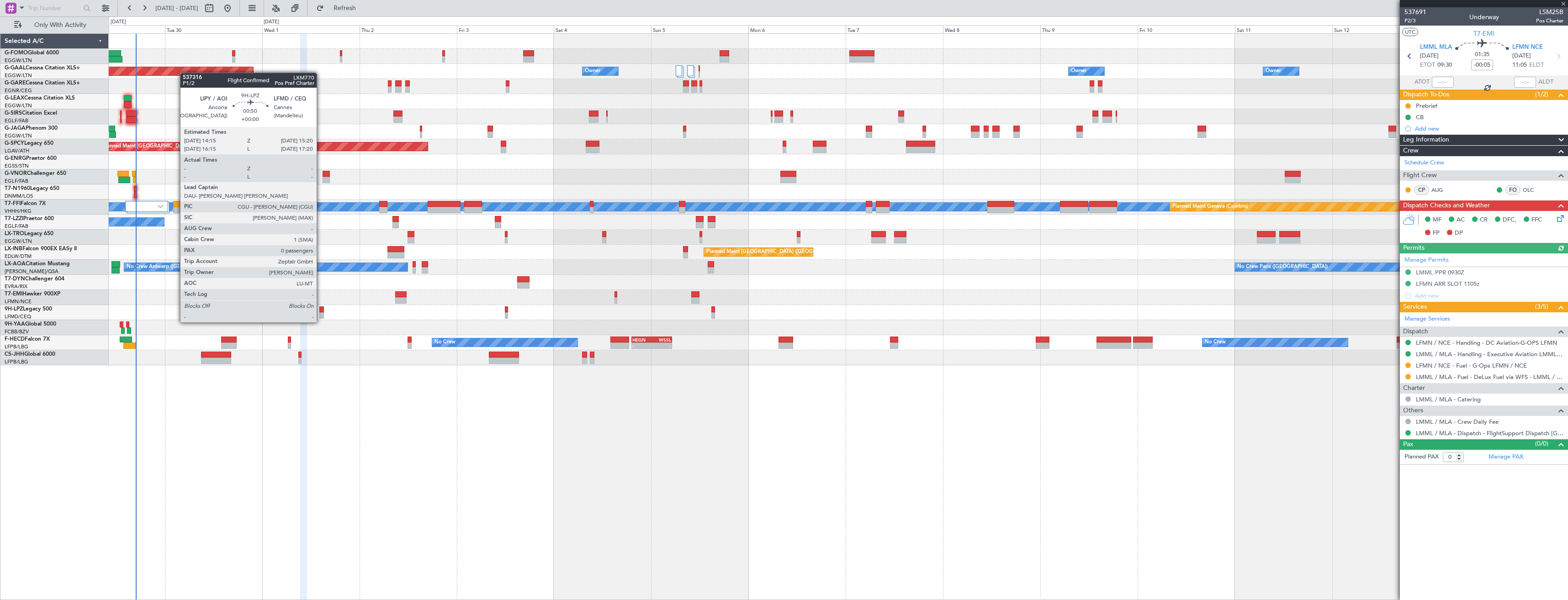
type input "+00:10"
type input "4"
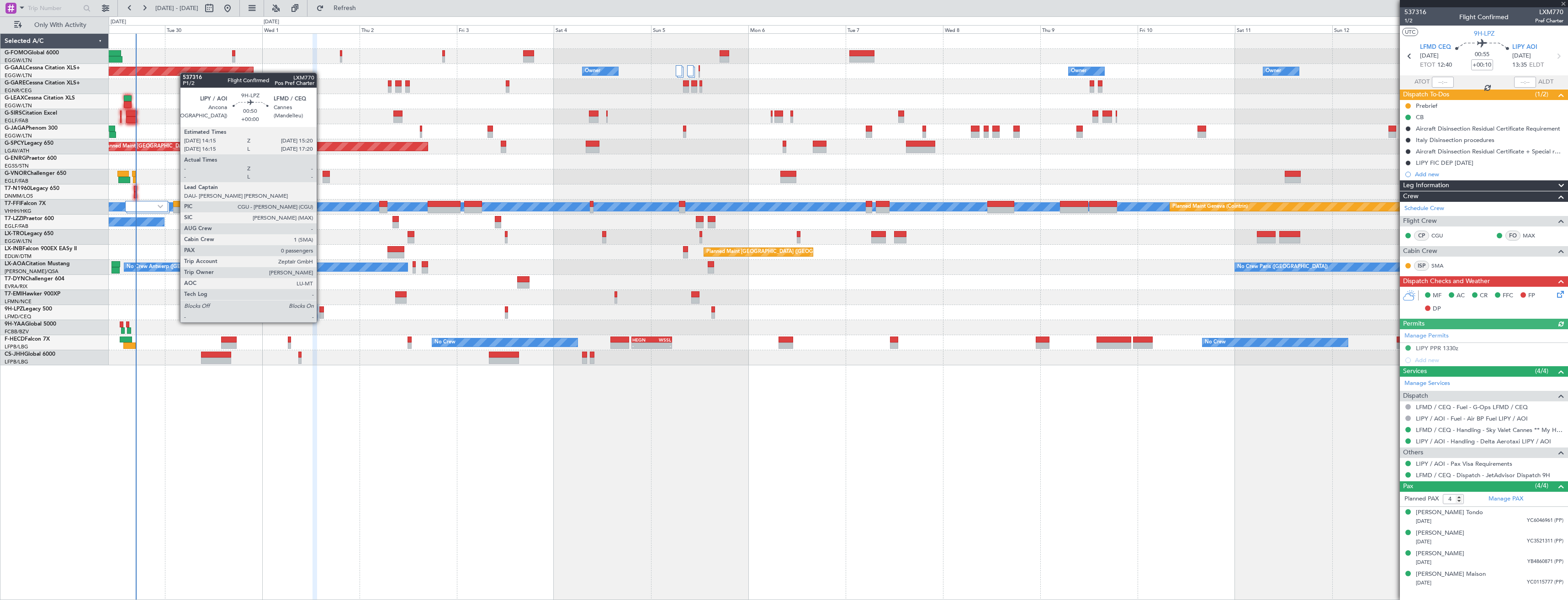
click at [321, 313] on div at bounding box center [322, 315] width 5 height 7
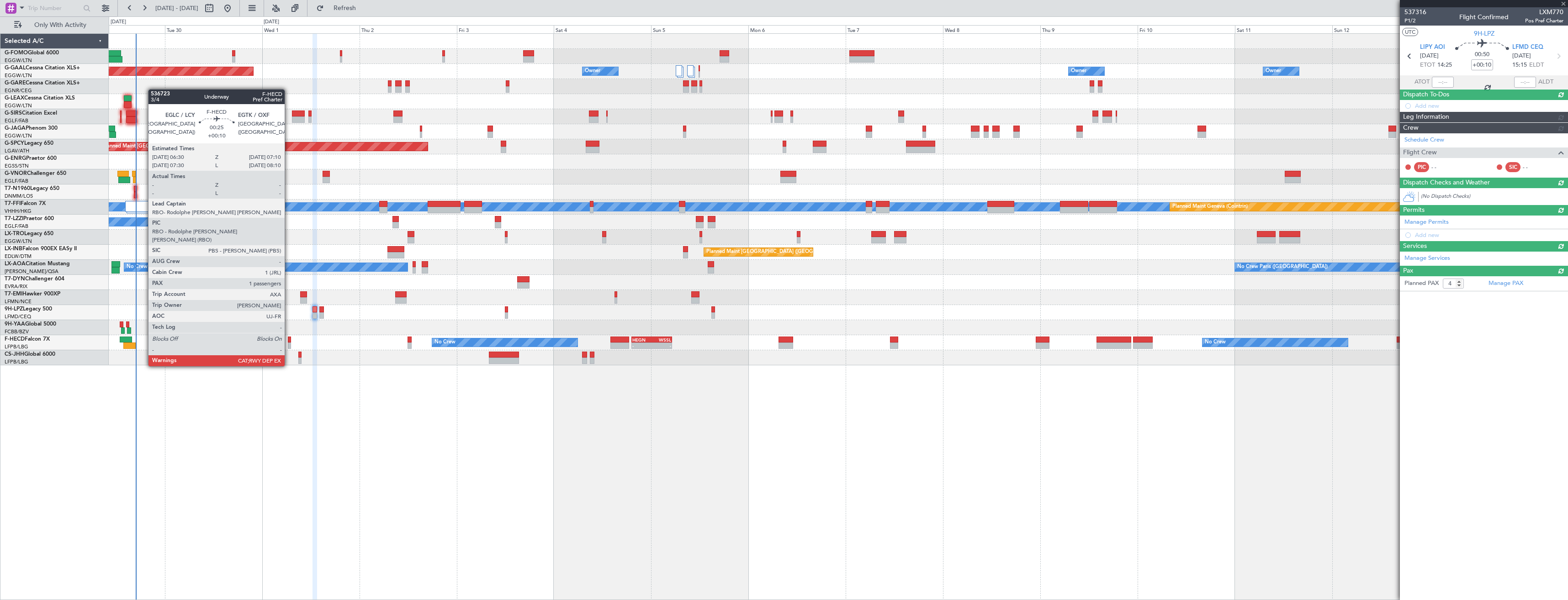
type input "0"
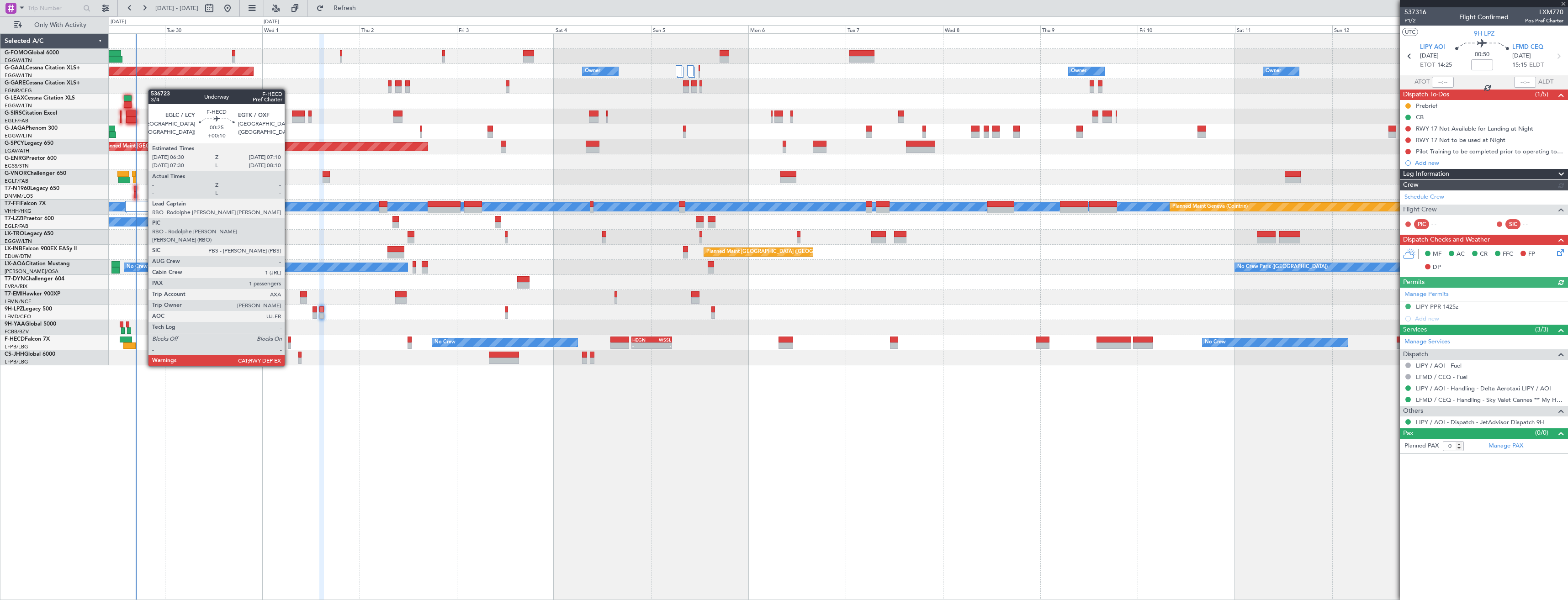
click at [290, 341] on div at bounding box center [289, 340] width 3 height 7
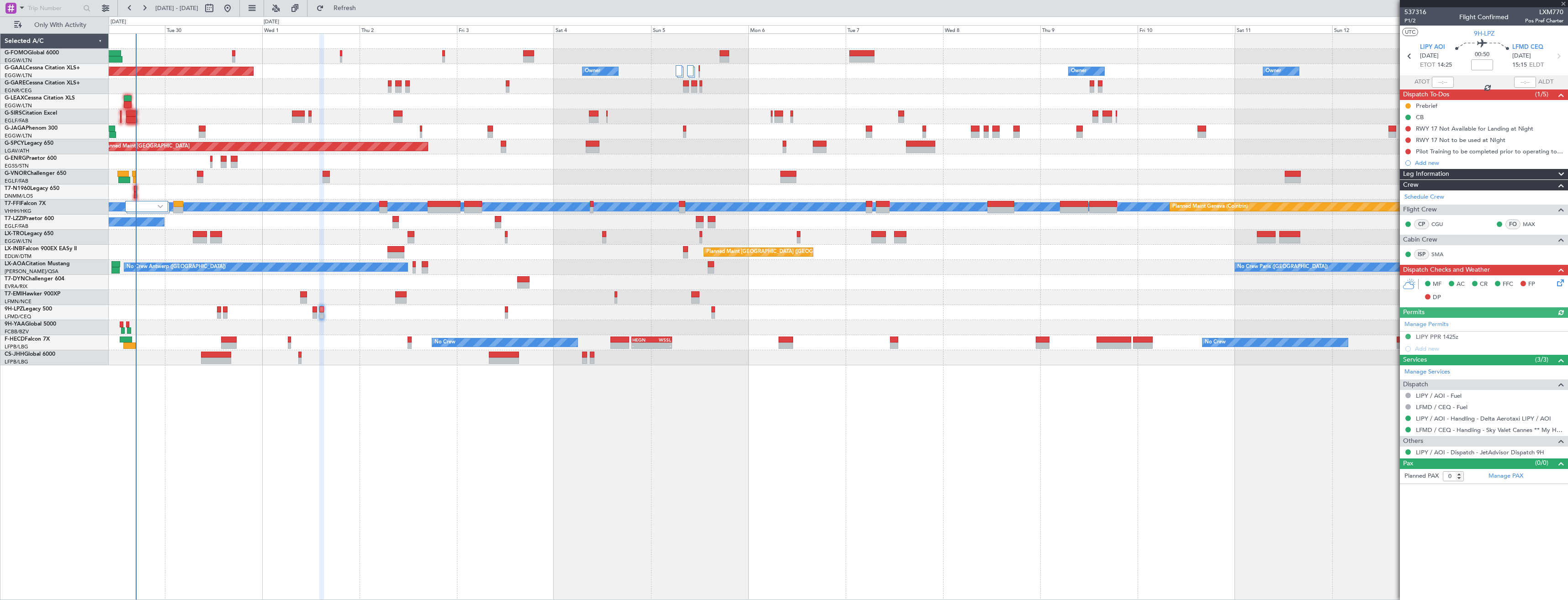
type input "+00:10"
type input "1"
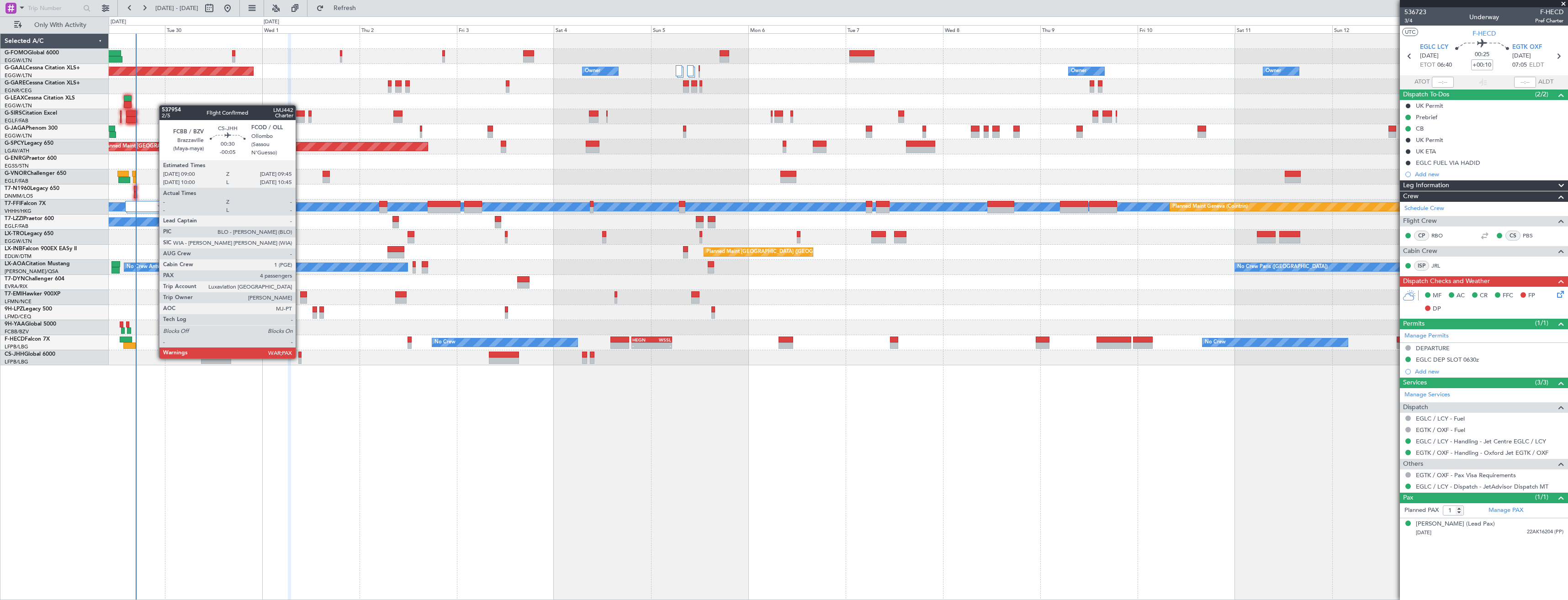
click at [299, 358] on div at bounding box center [299, 361] width 3 height 7
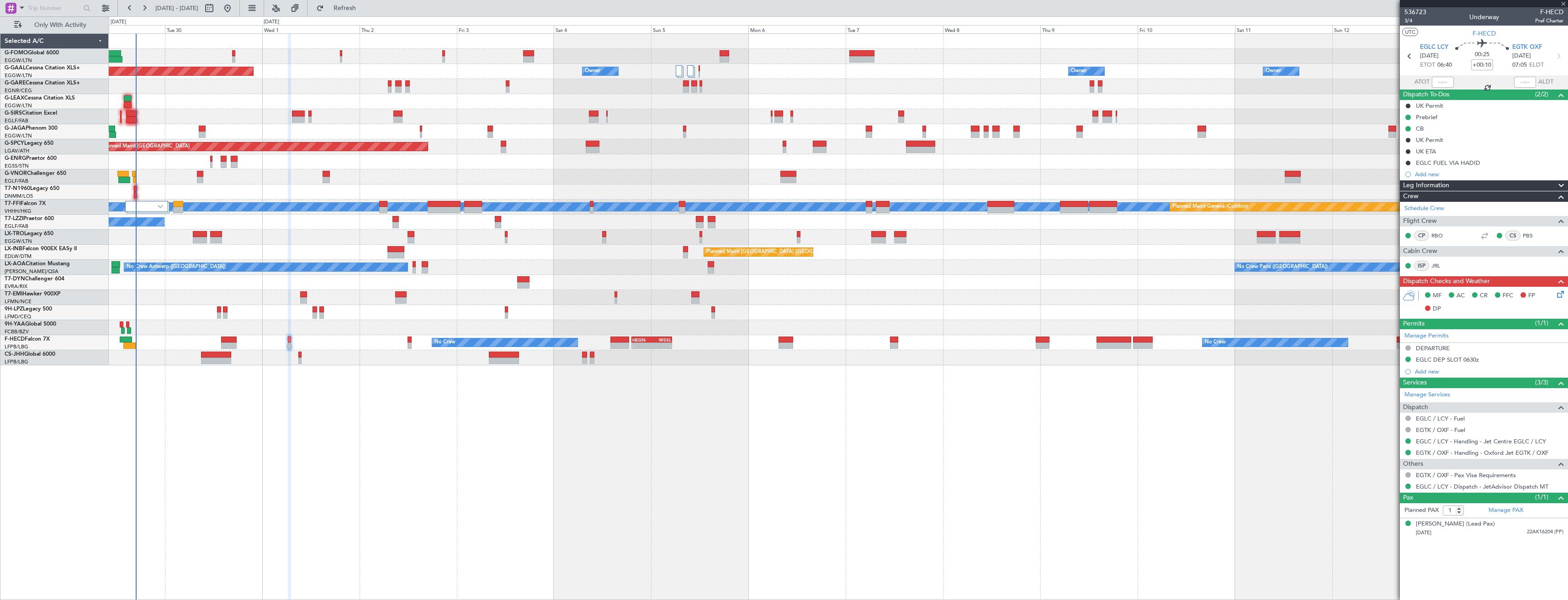
type input "-00:05"
type input "5"
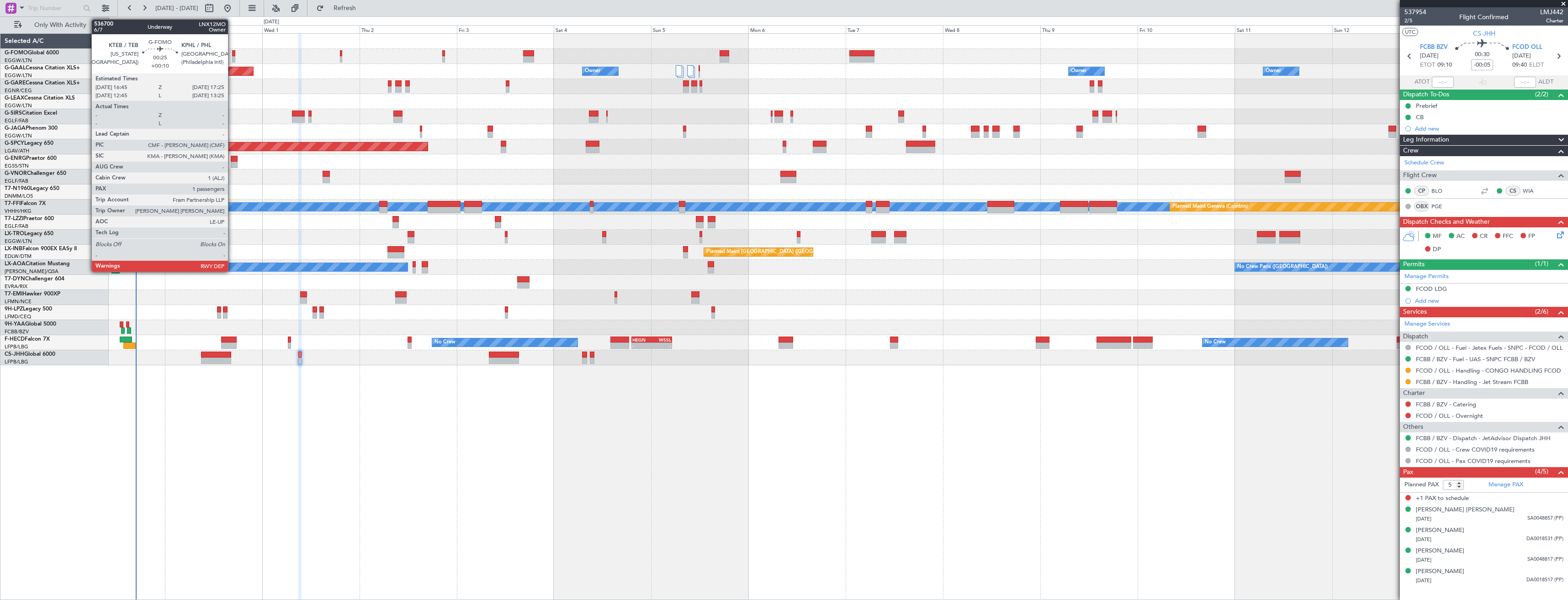
click at [232, 57] on div at bounding box center [233, 59] width 3 height 7
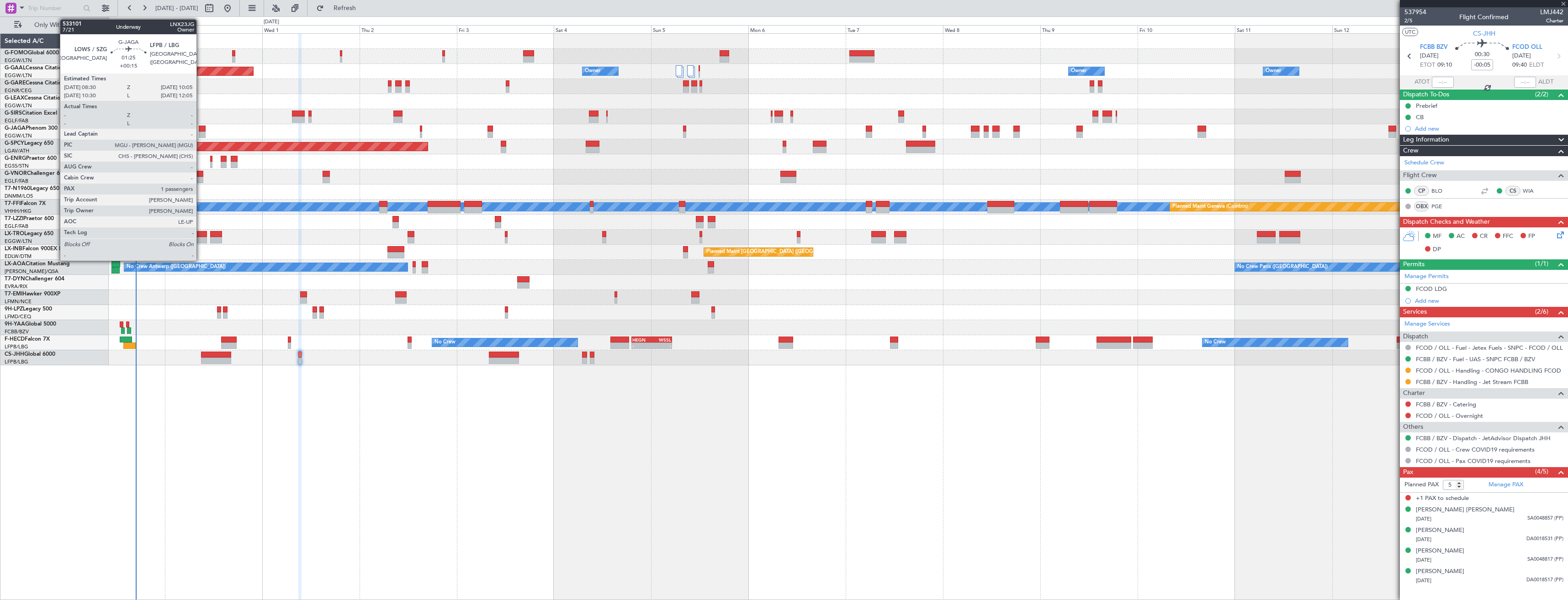
type input "+00:10"
type input "1"
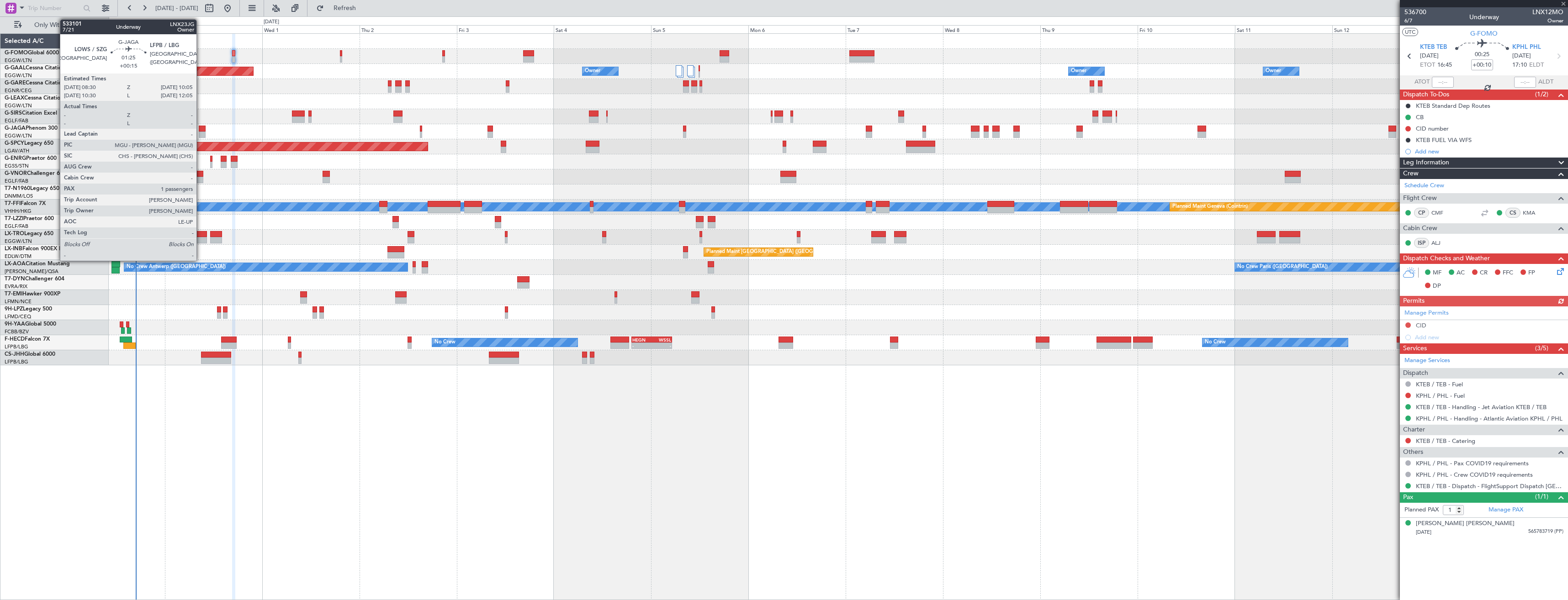
click at [201, 131] on div at bounding box center [202, 128] width 7 height 7
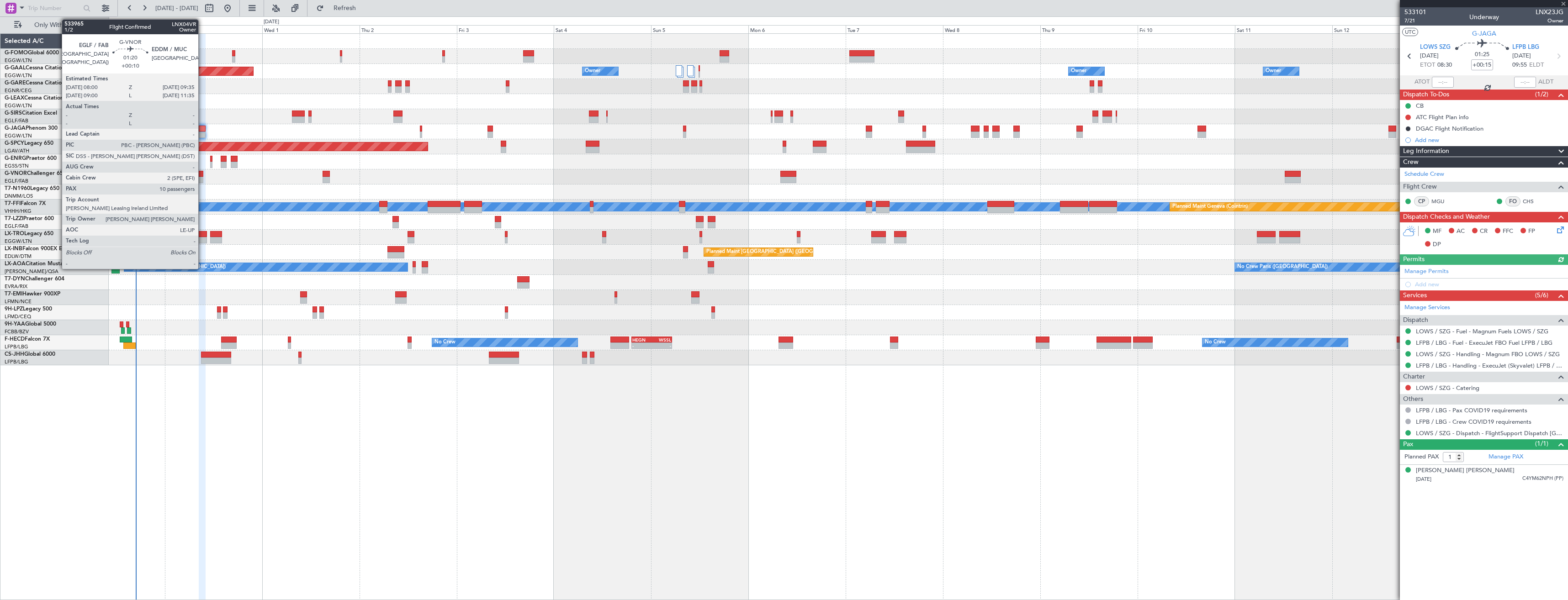
click at [203, 175] on div at bounding box center [200, 174] width 7 height 7
type input "+00:10"
type input "10"
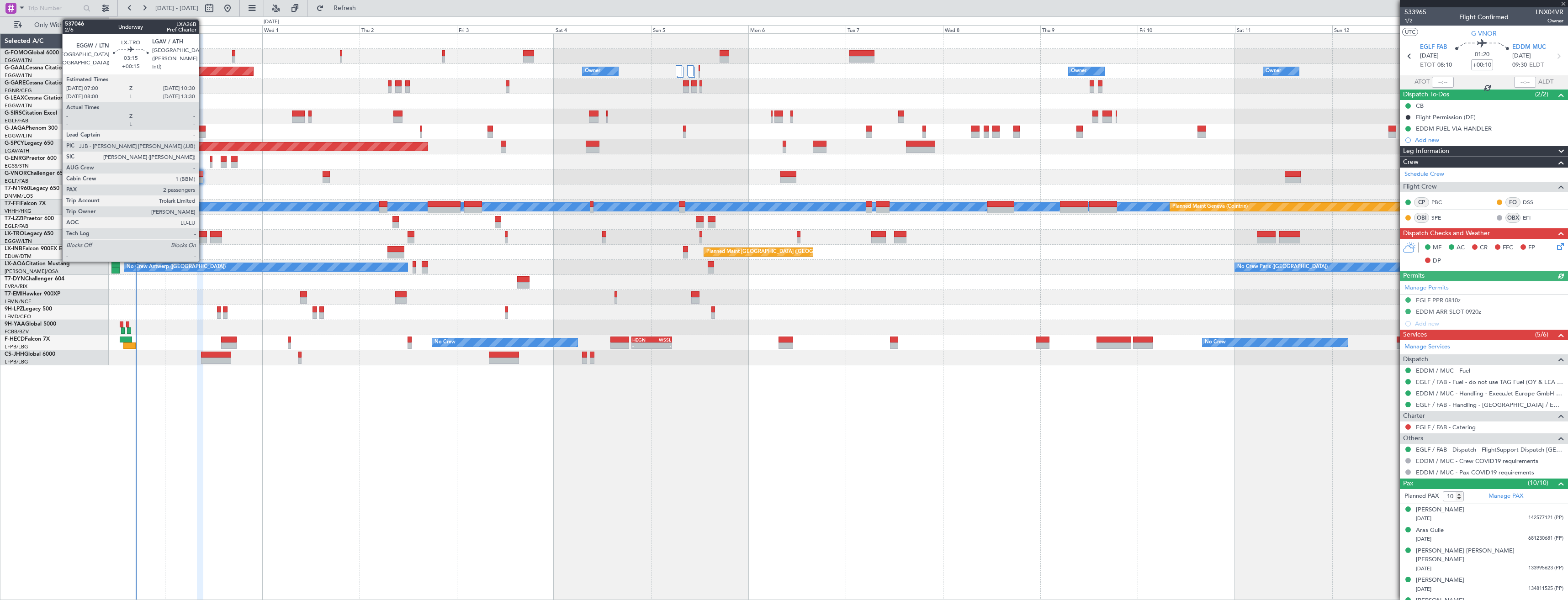
click at [203, 240] on div at bounding box center [200, 240] width 15 height 7
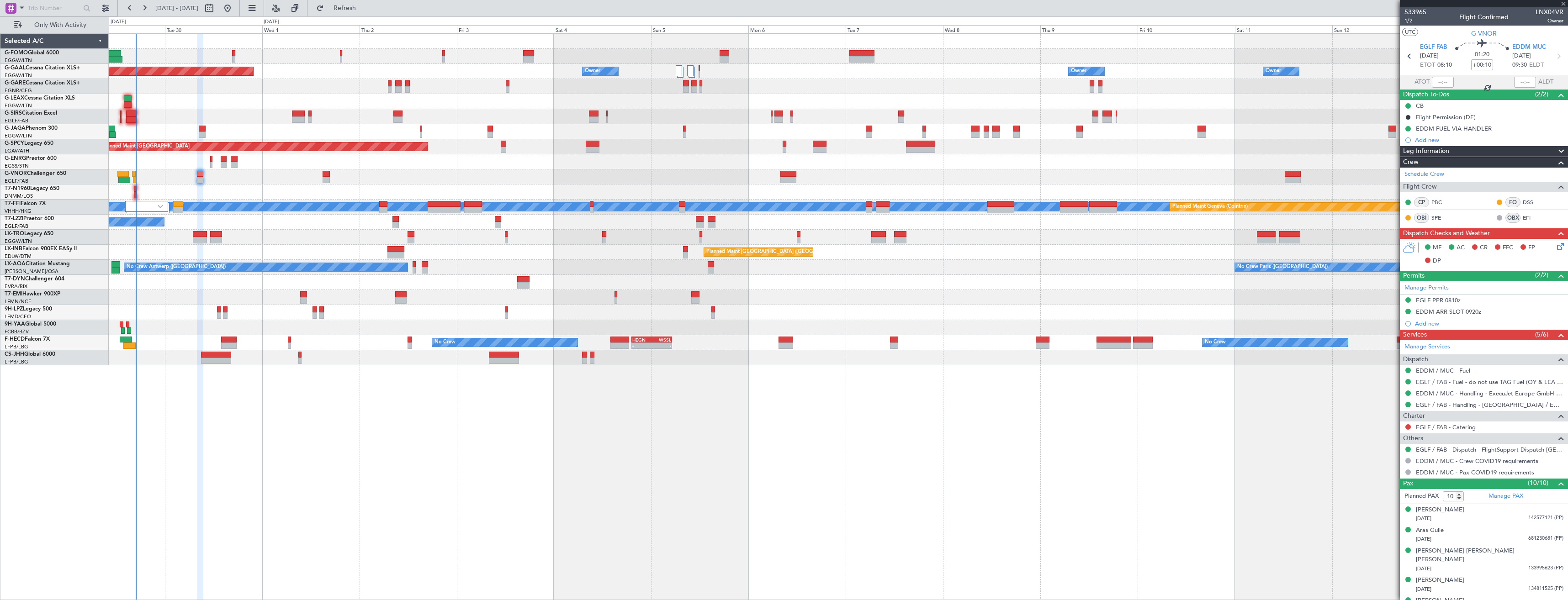
type input "+00:15"
type input "2"
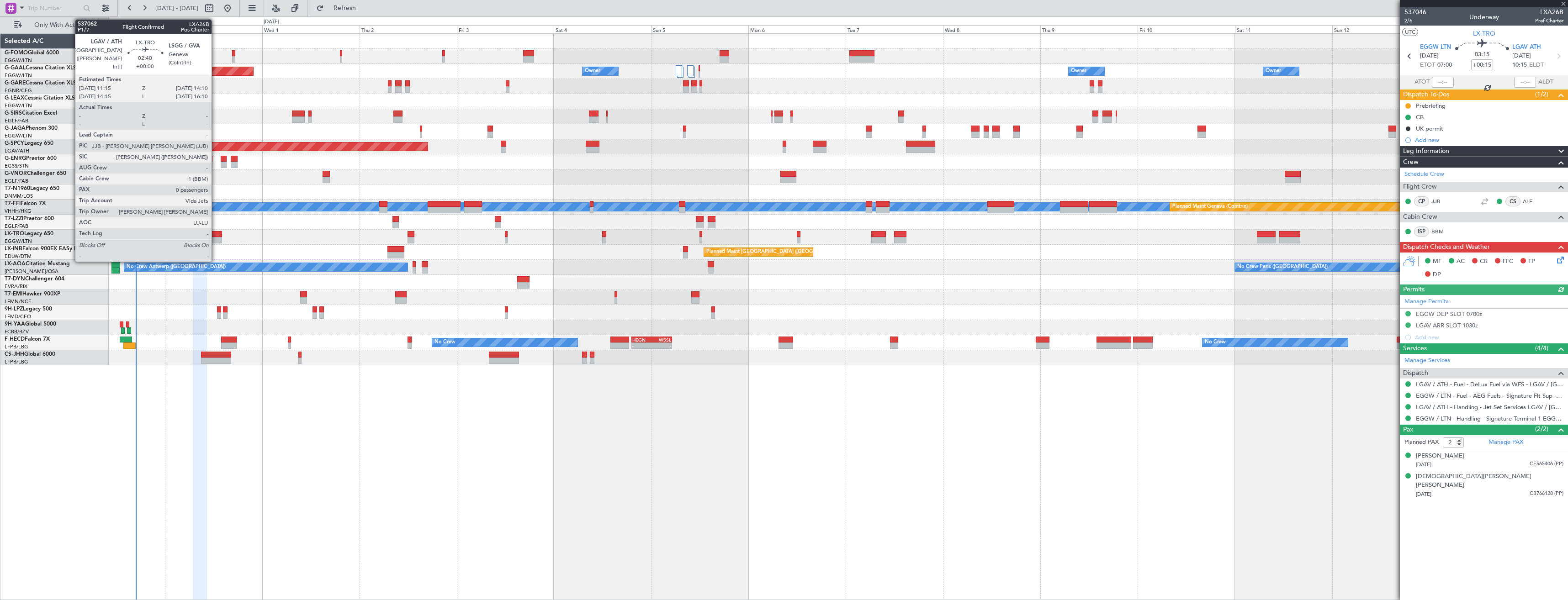
click at [217, 235] on div at bounding box center [216, 234] width 12 height 7
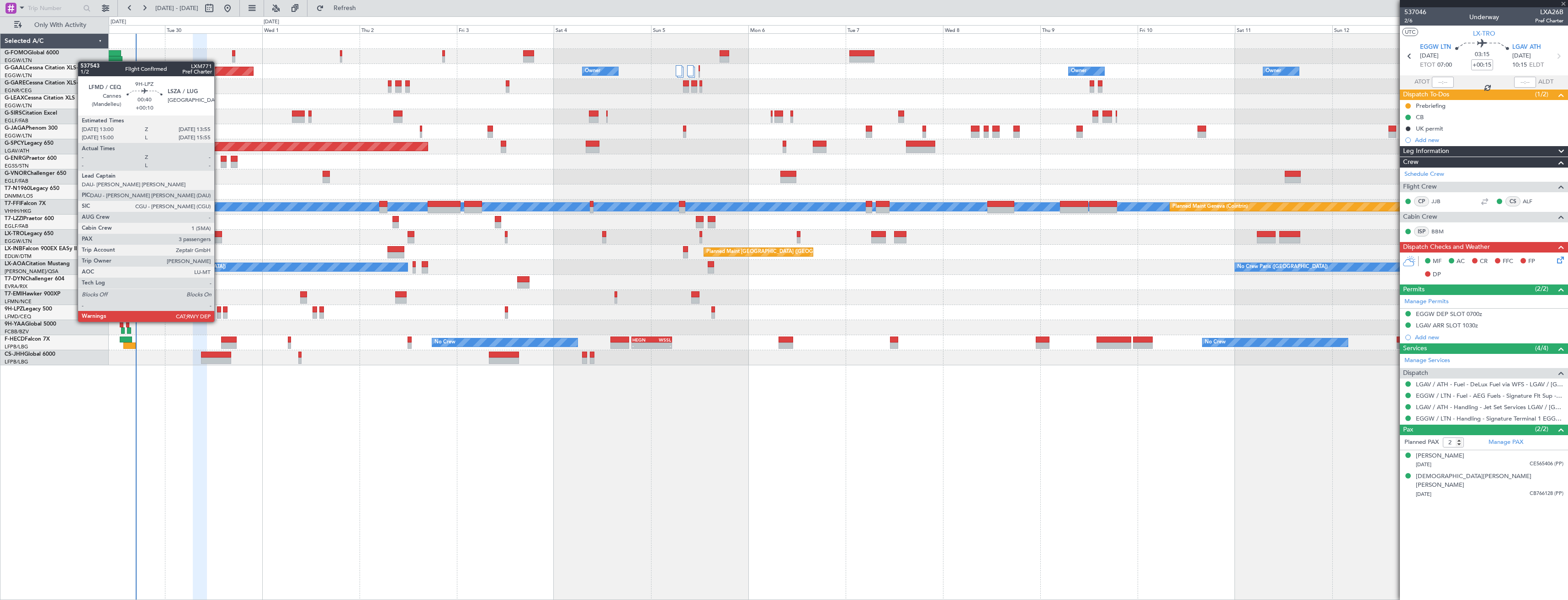
type input "0"
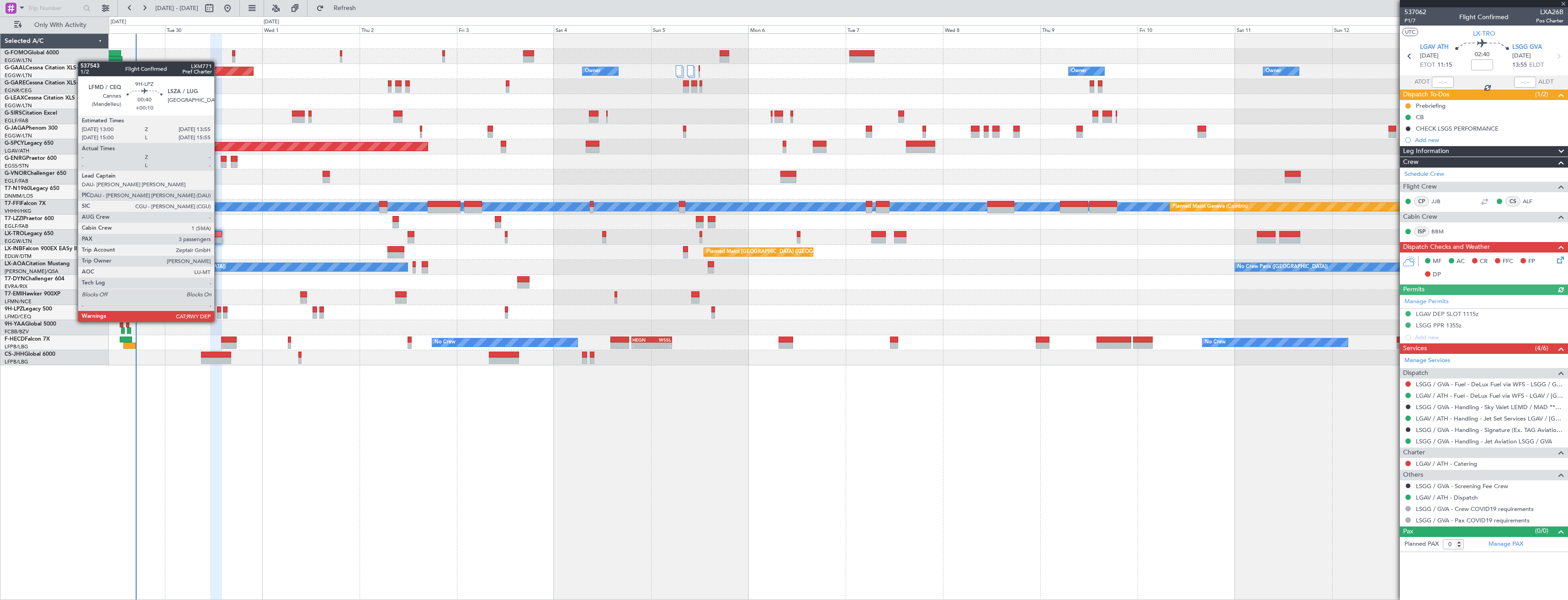
click at [219, 313] on div at bounding box center [219, 315] width 4 height 7
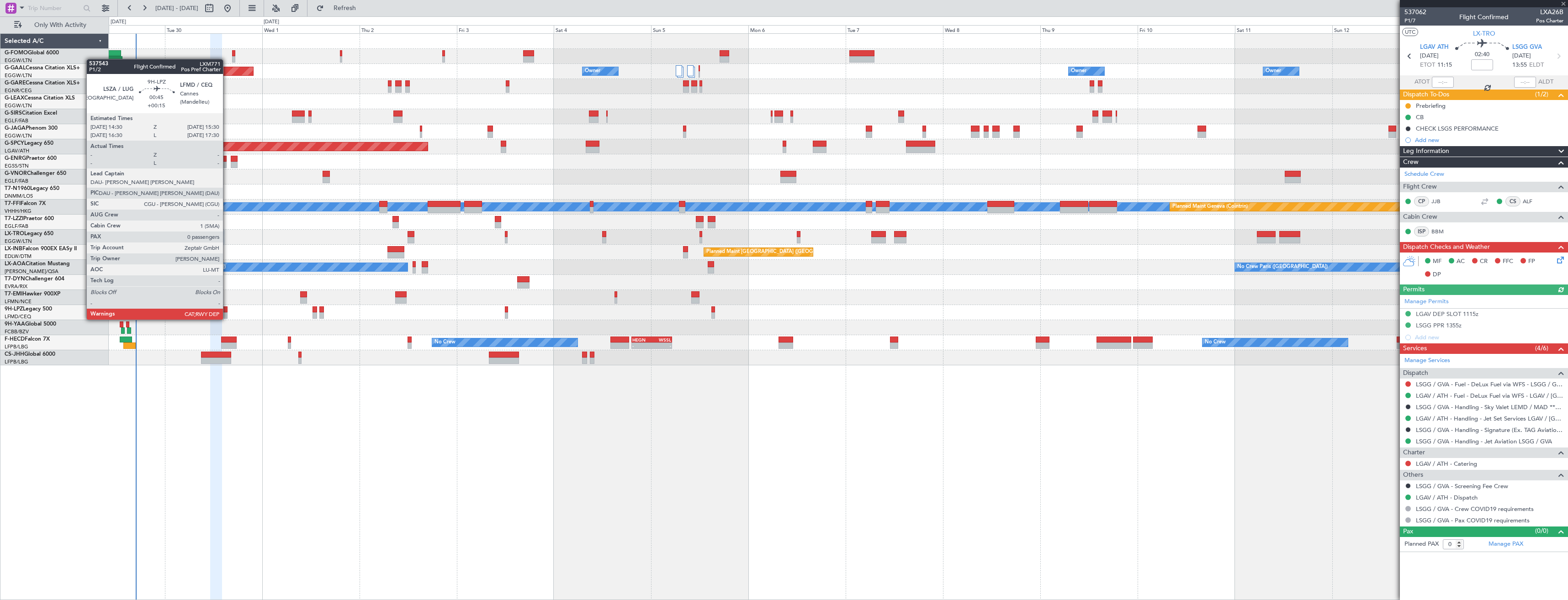
type input "+00:10"
type input "3"
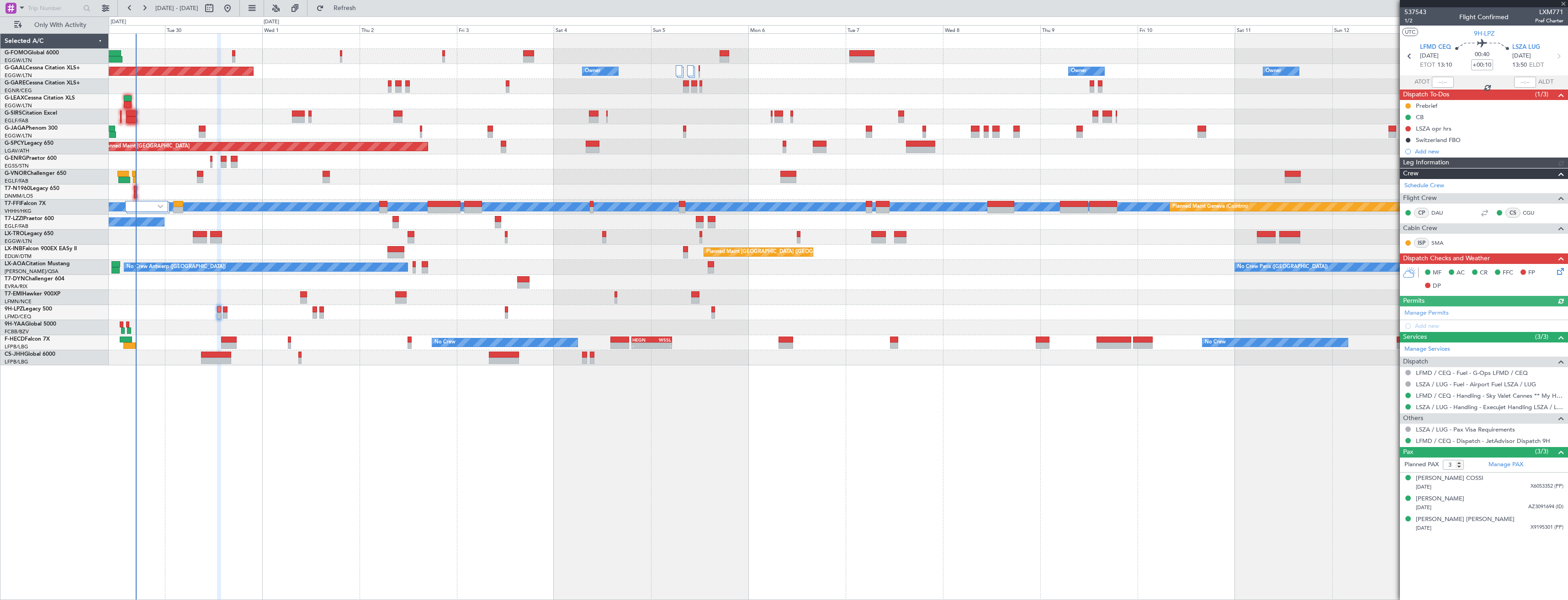
click at [228, 310] on div "No Crew" at bounding box center [838, 312] width 1459 height 15
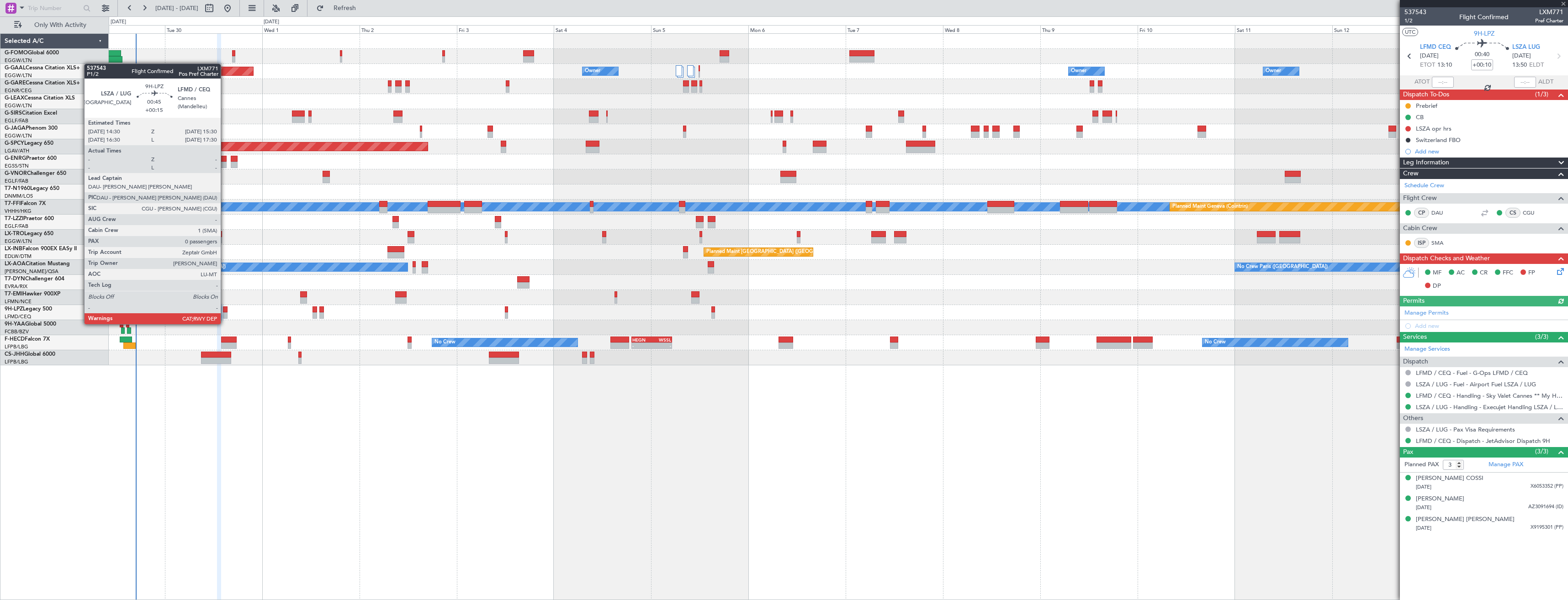
click at [225, 315] on div at bounding box center [225, 315] width 4 height 7
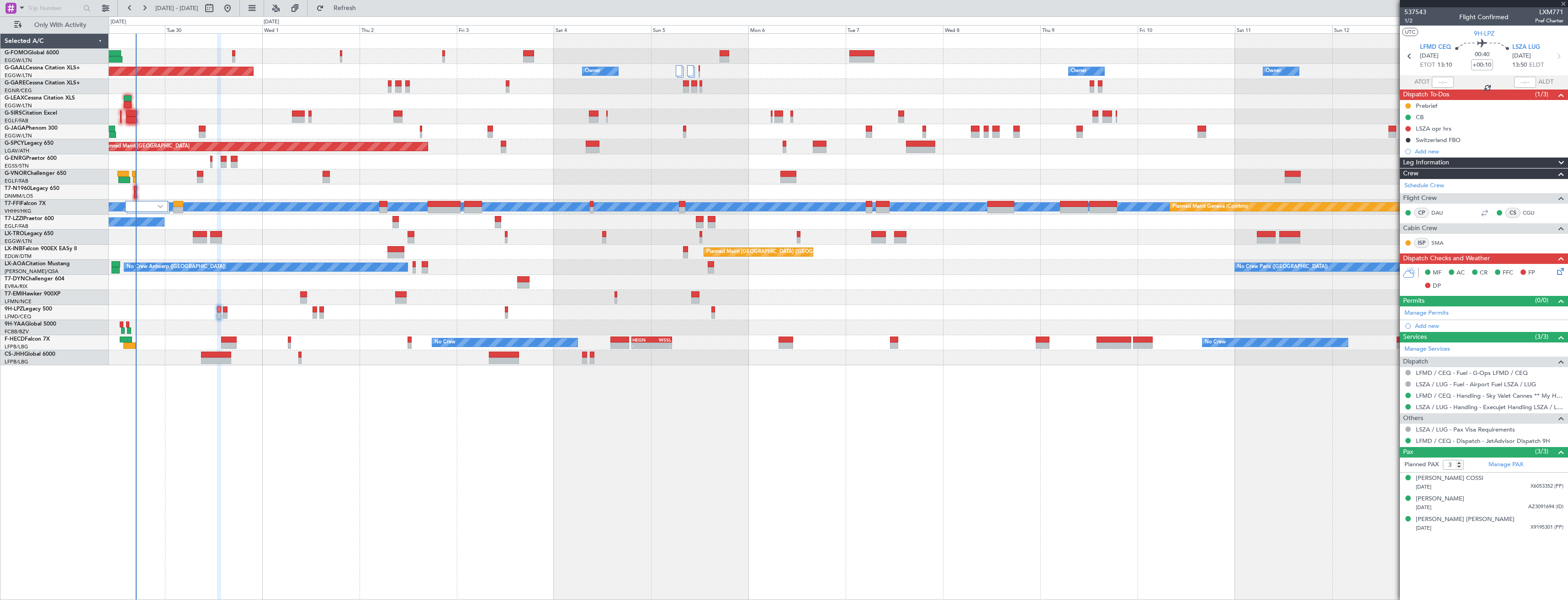
type input "+00:15"
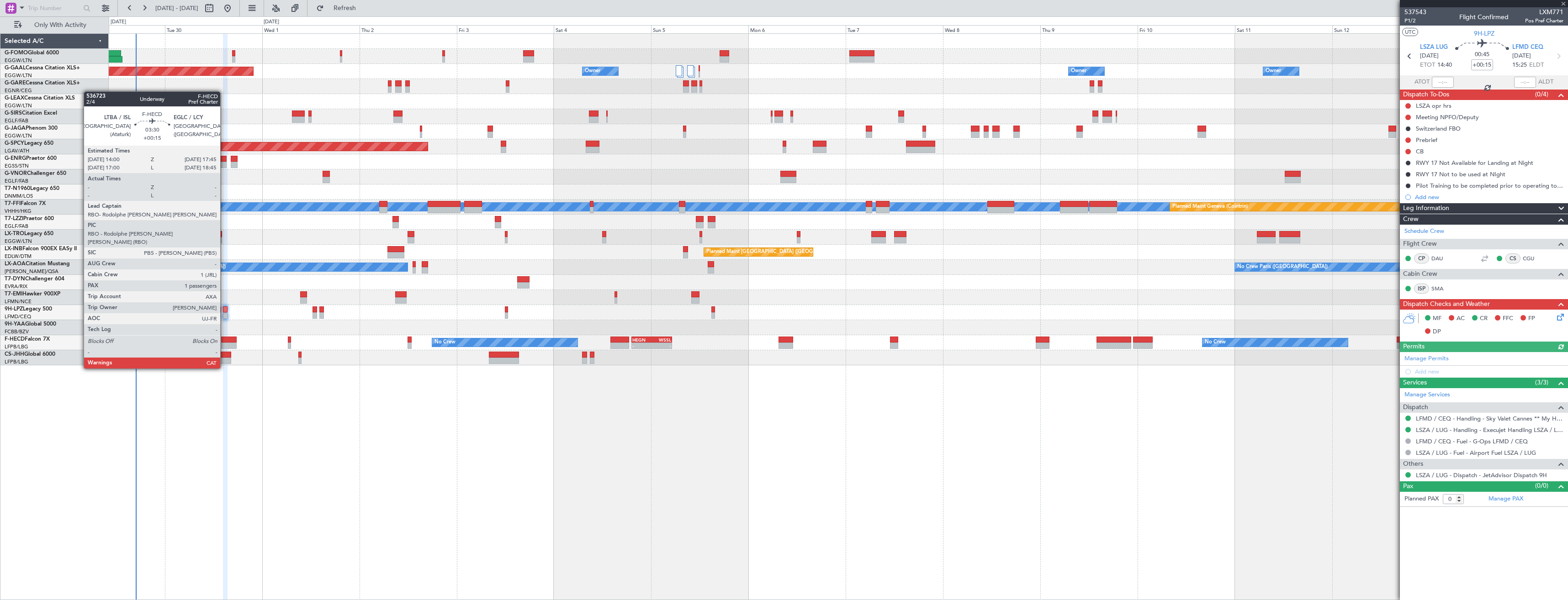
click at [225, 343] on div at bounding box center [229, 346] width 16 height 7
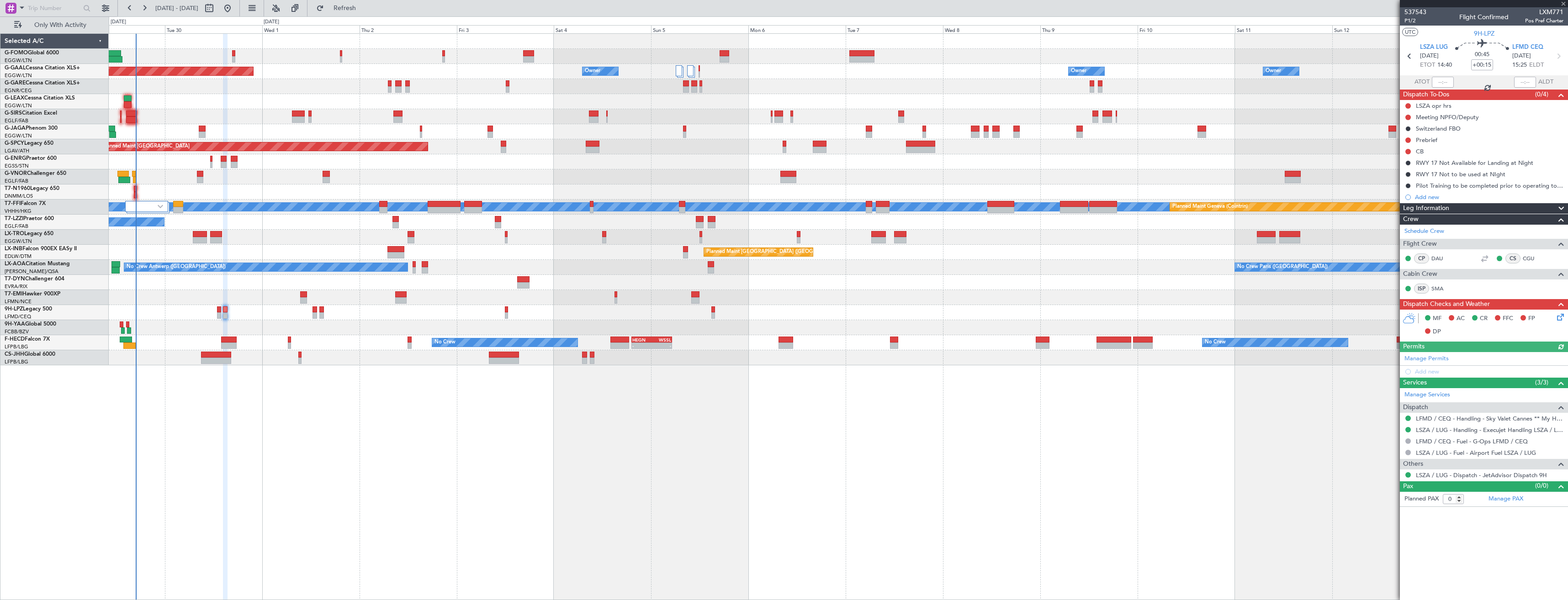
type input "1"
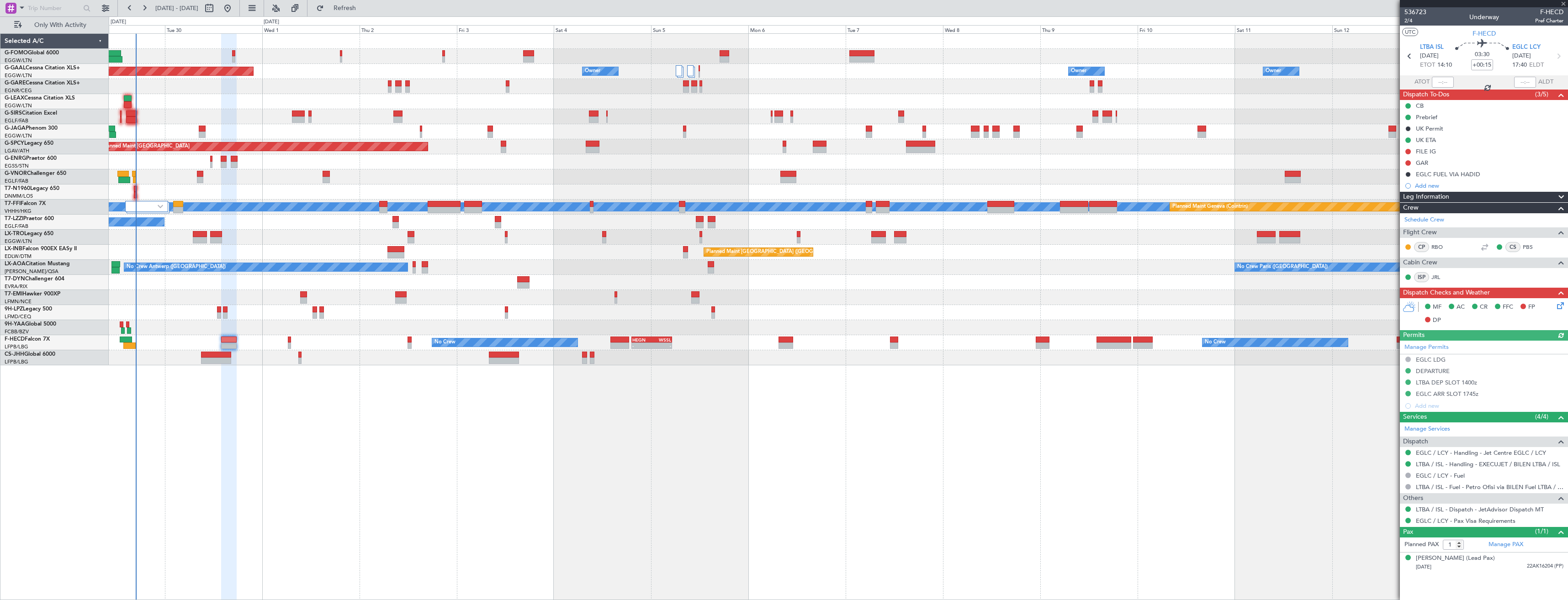
click at [221, 365] on div at bounding box center [838, 358] width 1459 height 15
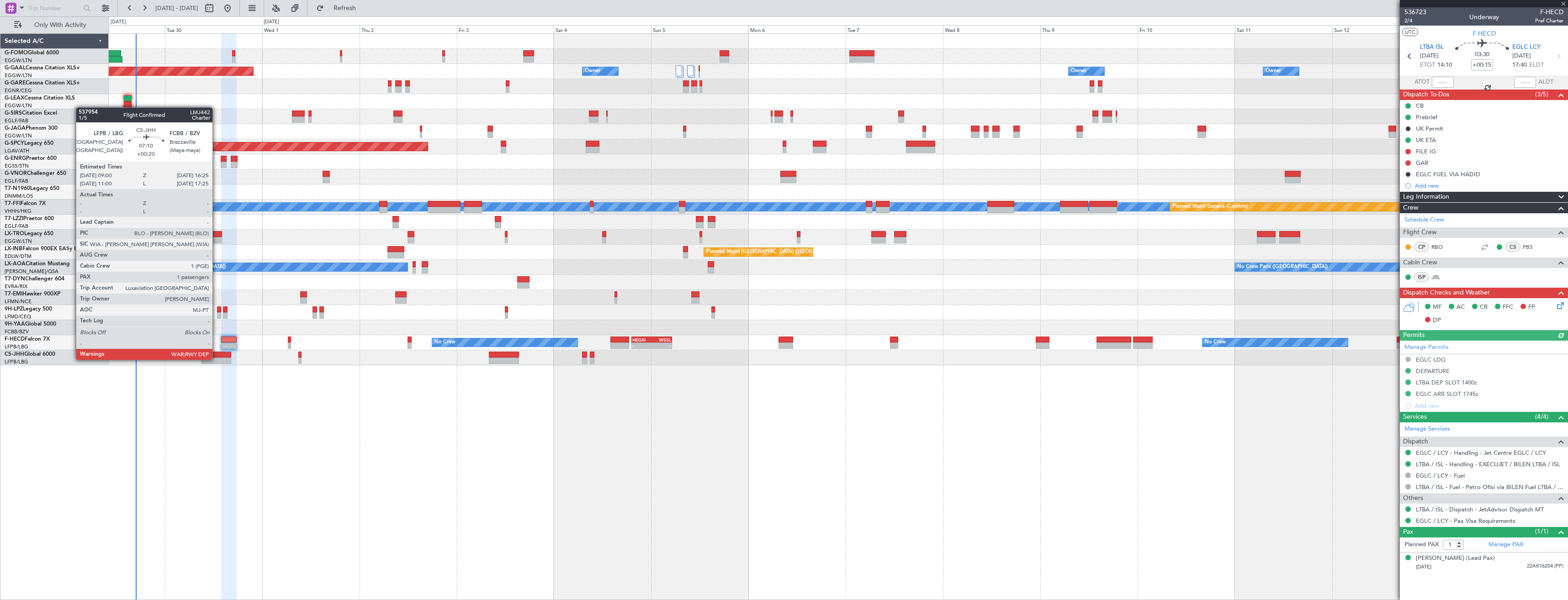
click at [216, 358] on div at bounding box center [216, 361] width 30 height 7
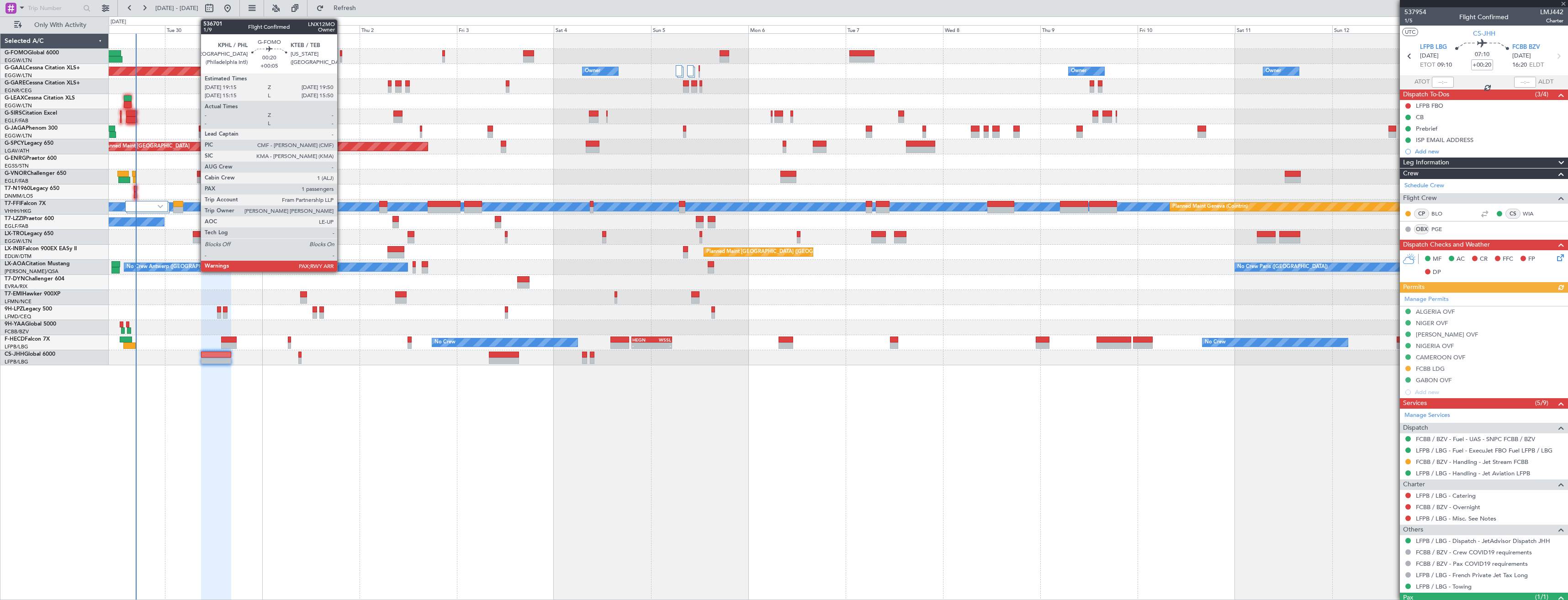
click at [341, 55] on div at bounding box center [341, 54] width 3 height 7
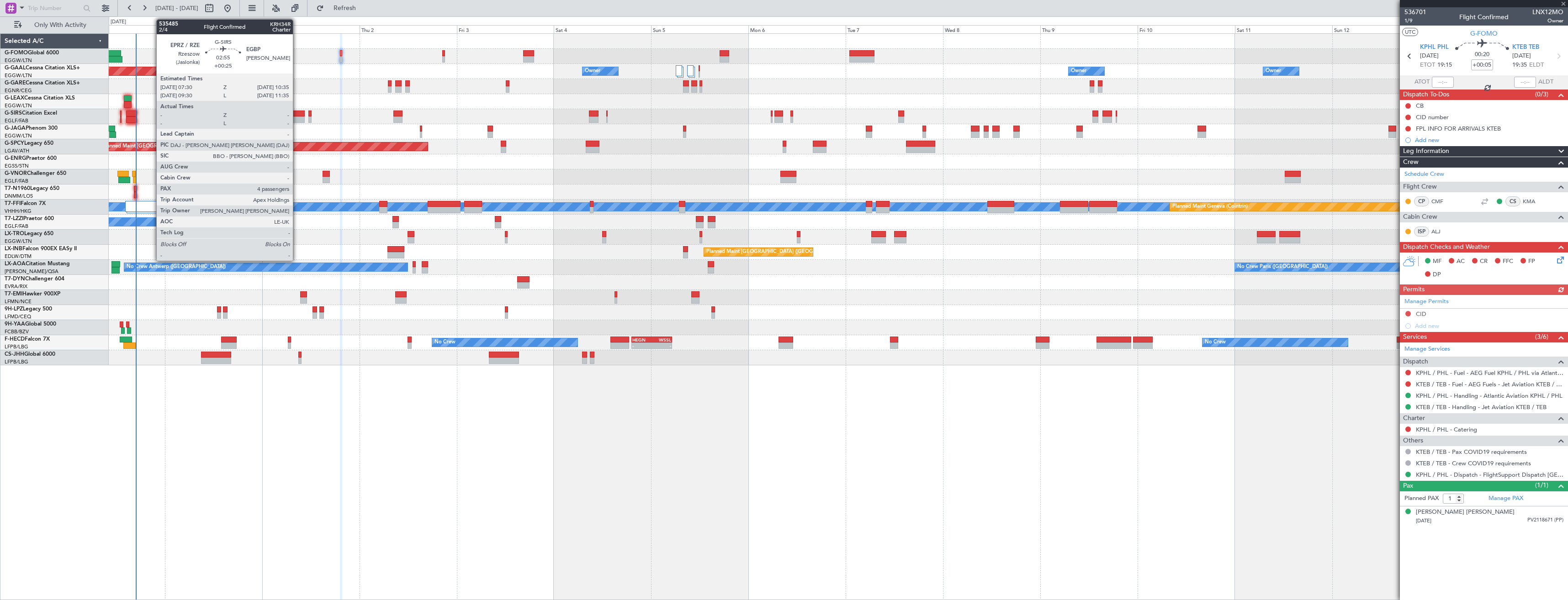
click at [297, 115] on div at bounding box center [298, 114] width 13 height 7
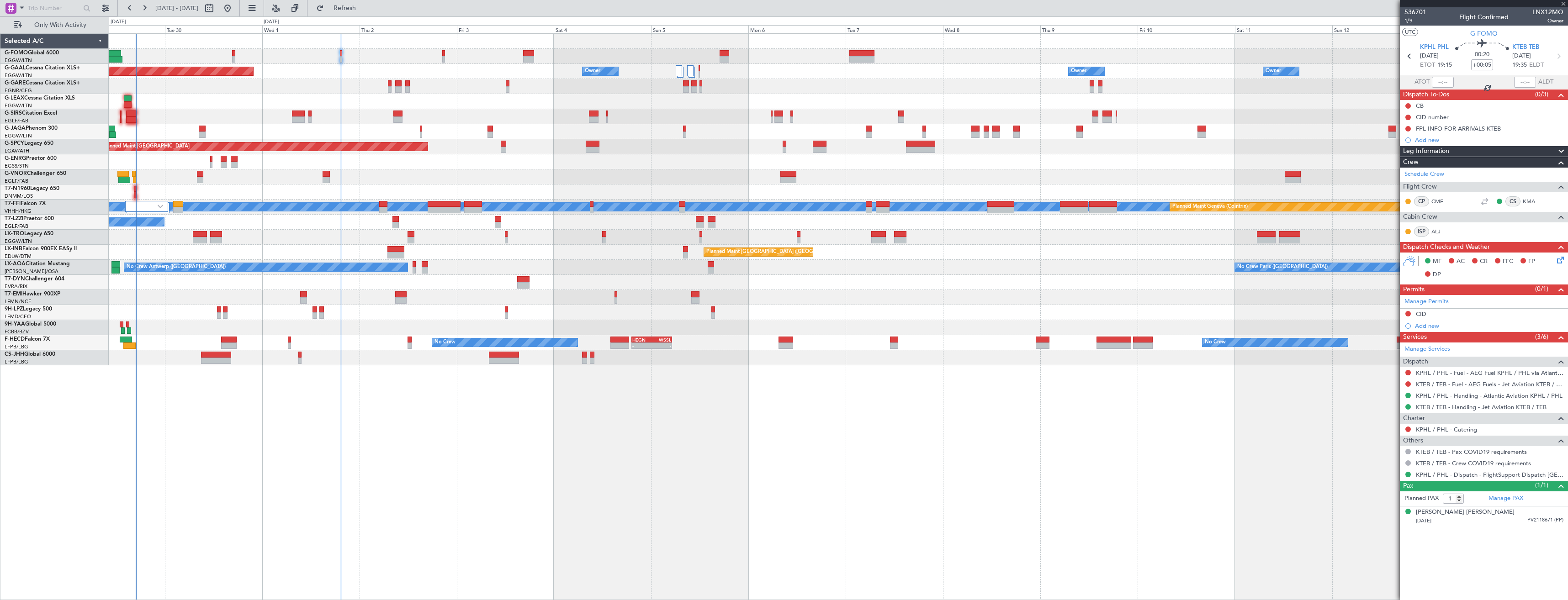
type input "+00:25"
type input "4"
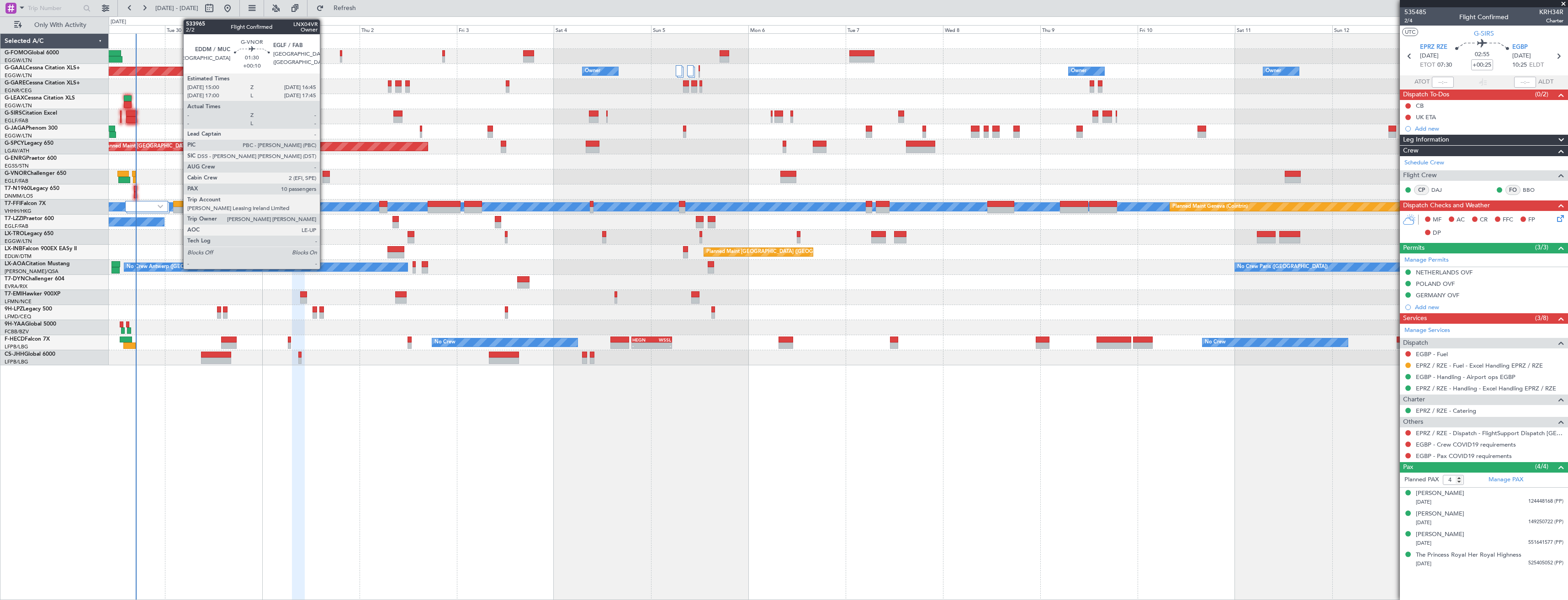
click at [324, 176] on div at bounding box center [326, 174] width 7 height 7
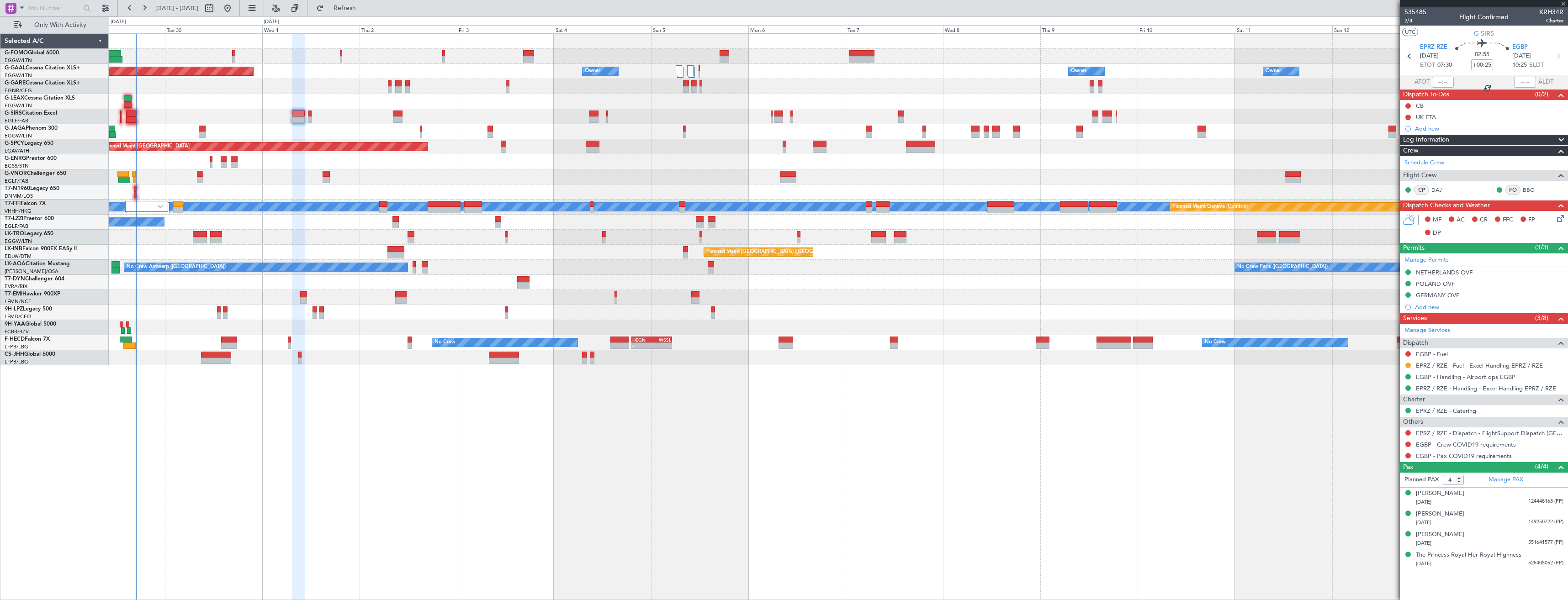
type input "+00:10"
type input "10"
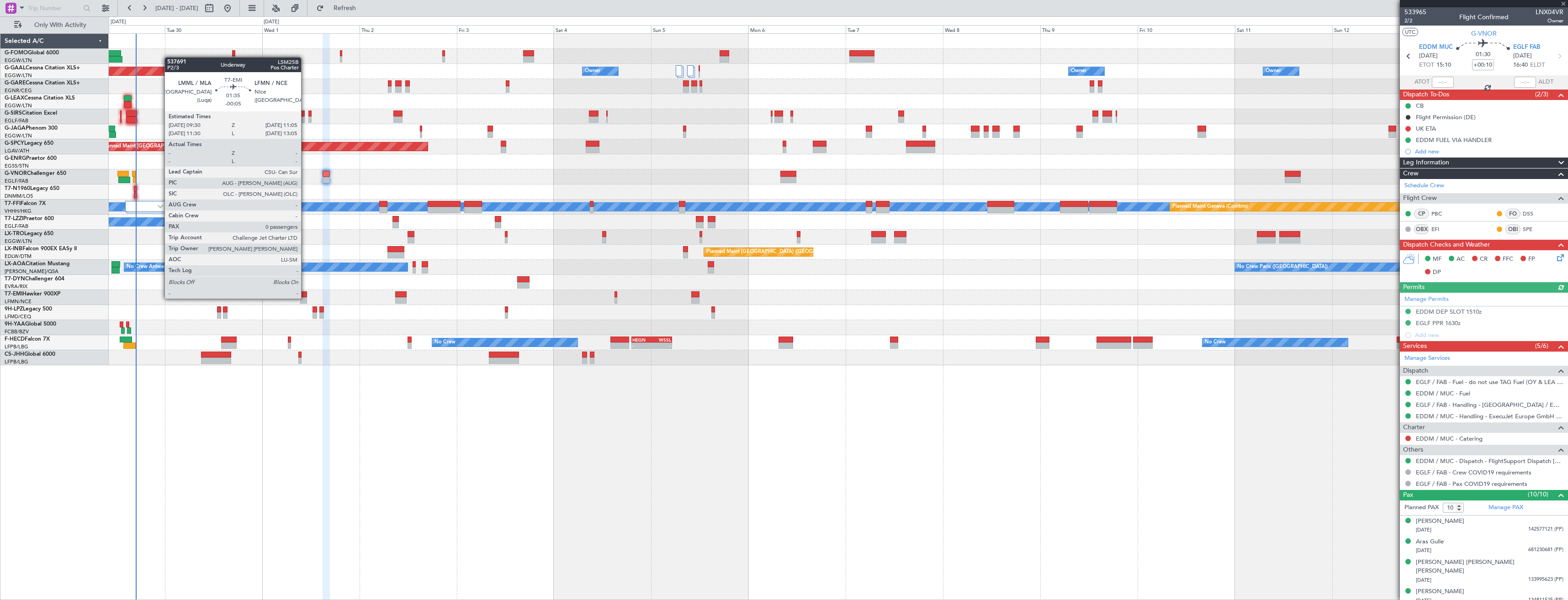
click at [305, 298] on div at bounding box center [303, 301] width 7 height 7
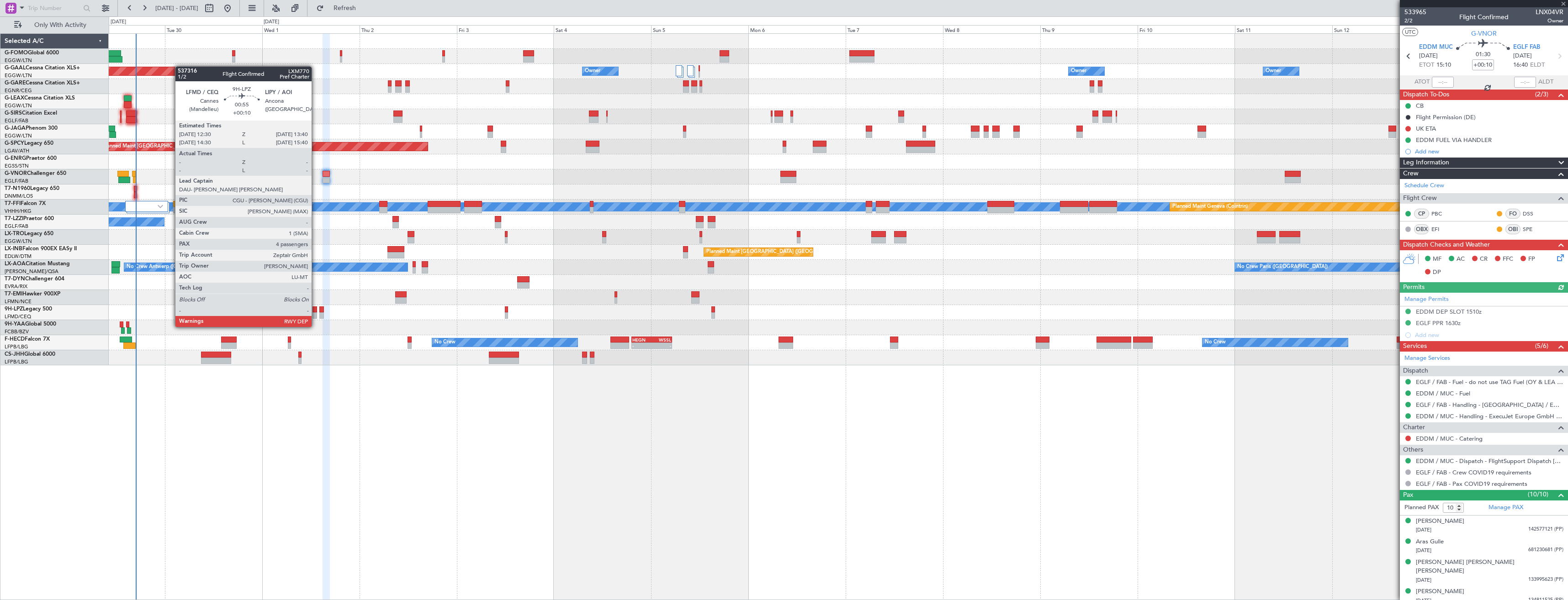
type input "-00:05"
type input "0"
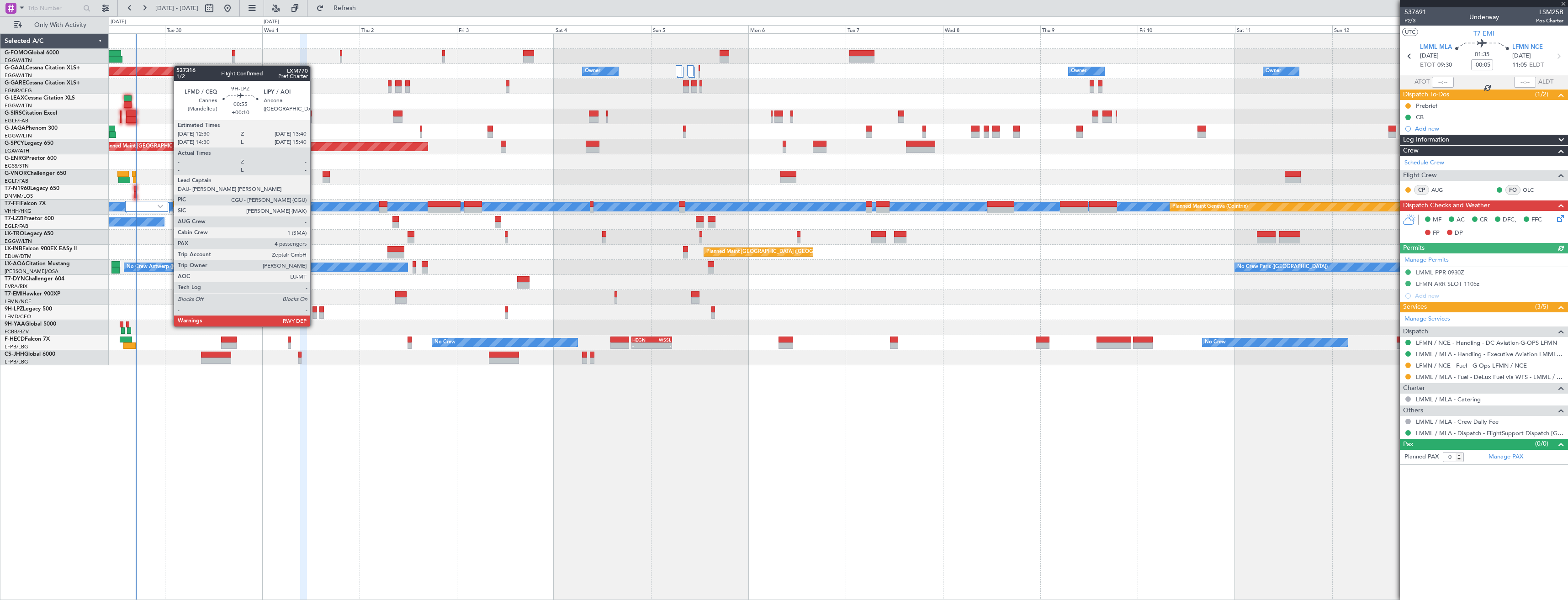
click at [314, 318] on div at bounding box center [315, 315] width 5 height 7
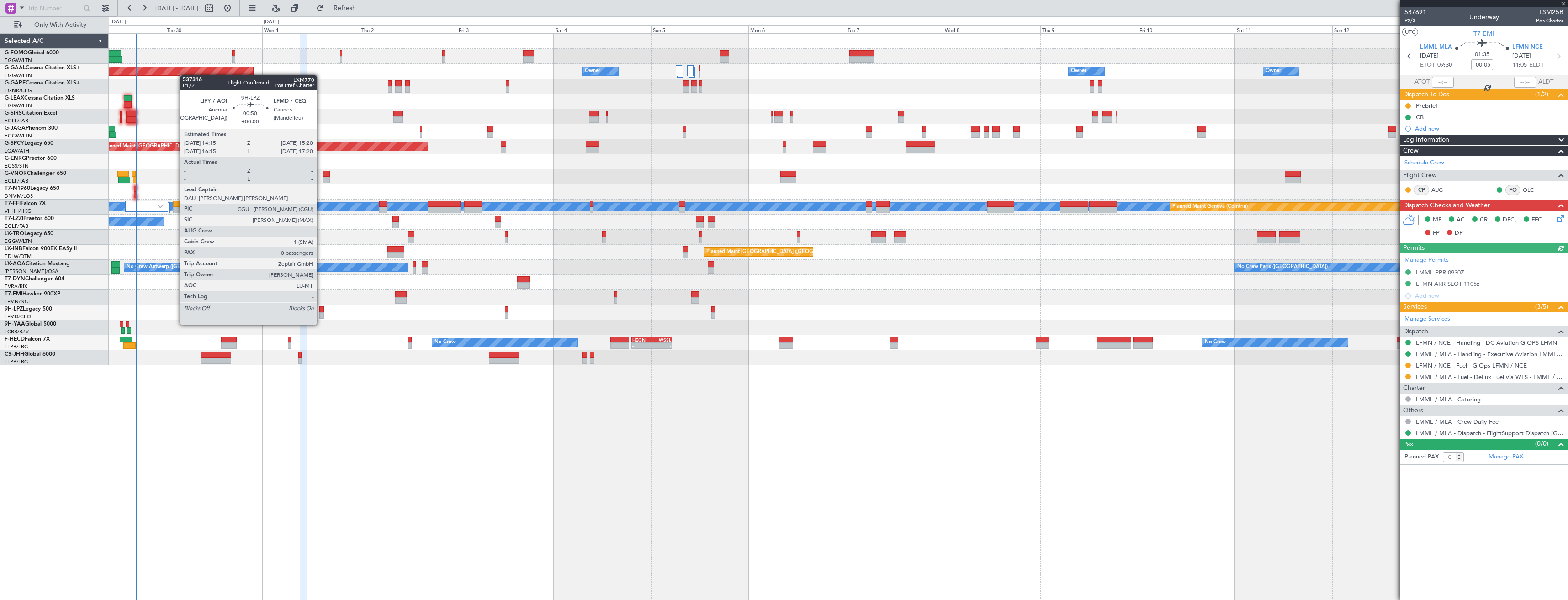
type input "+00:10"
type input "4"
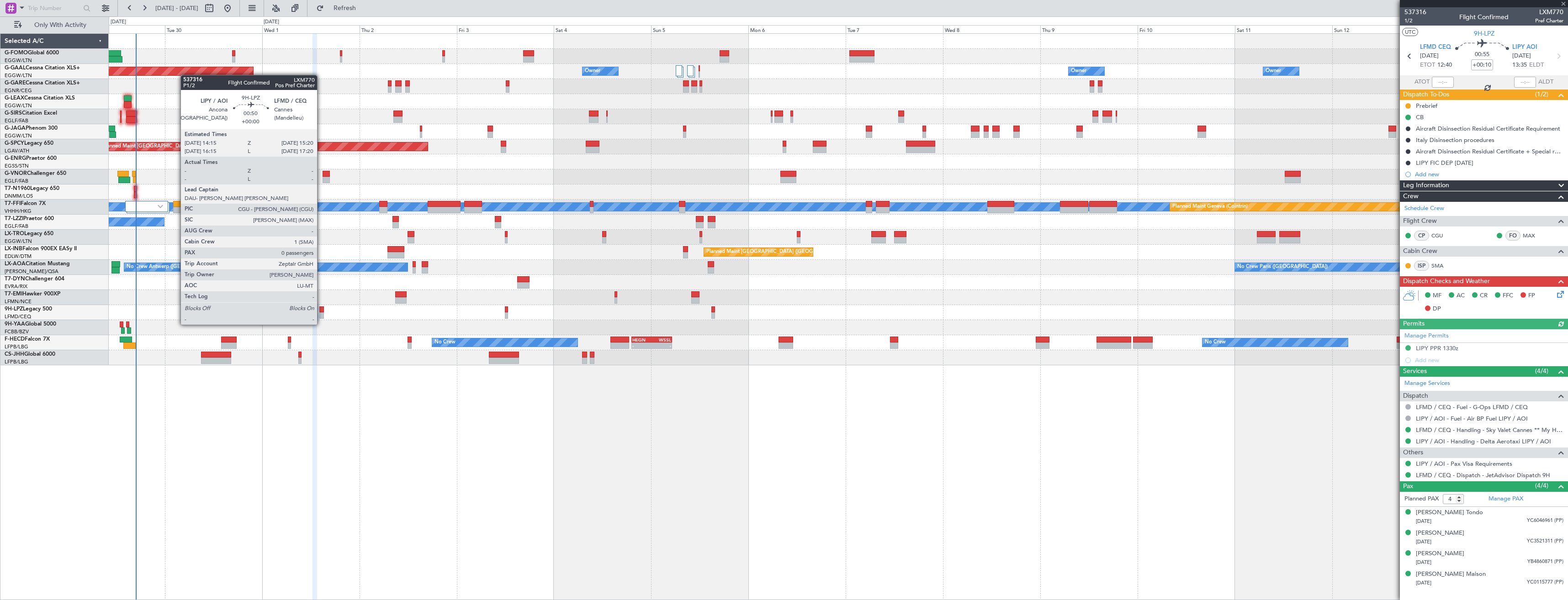
click at [321, 316] on div at bounding box center [322, 315] width 5 height 7
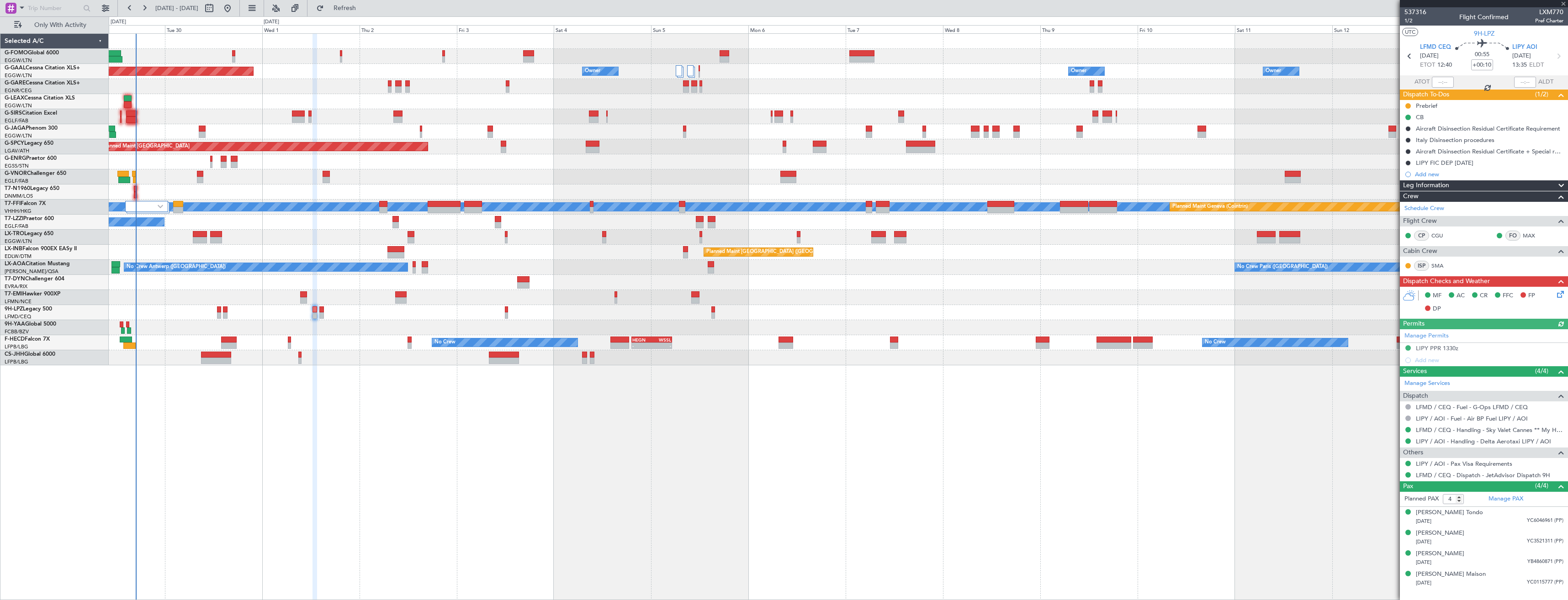
type input "0"
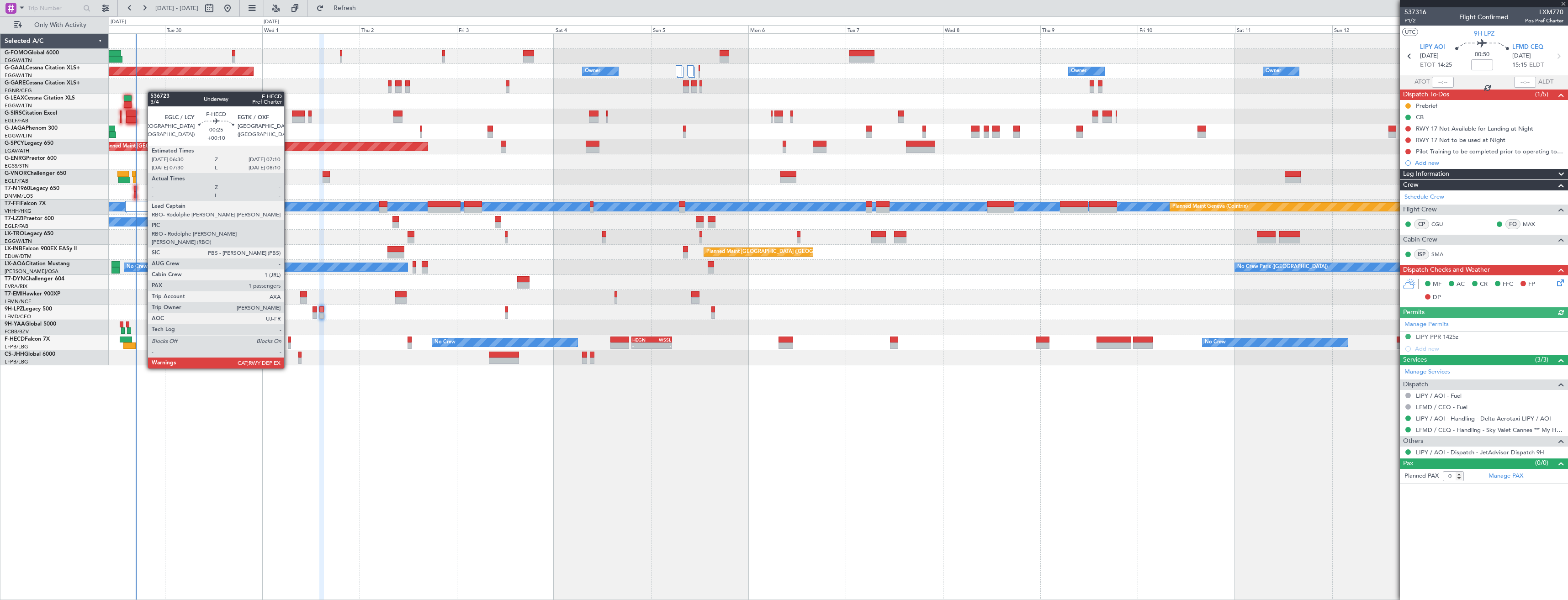
click at [289, 343] on div at bounding box center [289, 346] width 3 height 7
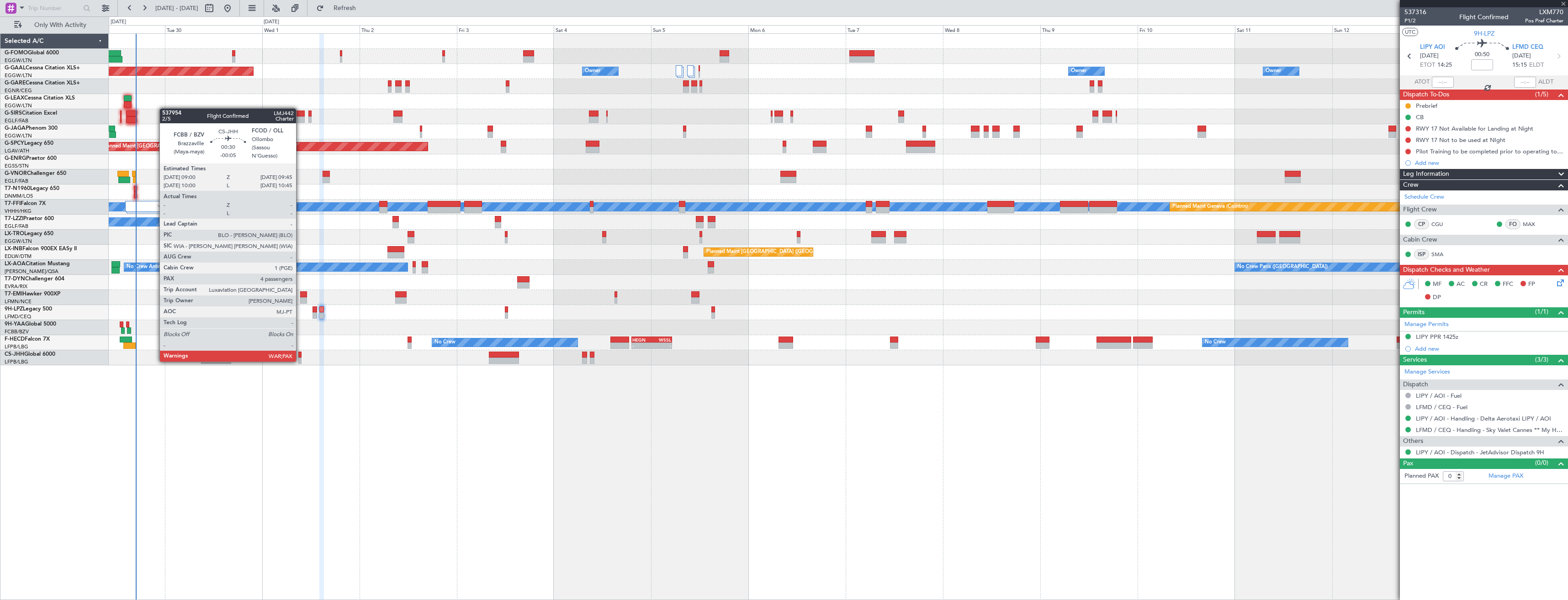
type input "+00:10"
type input "1"
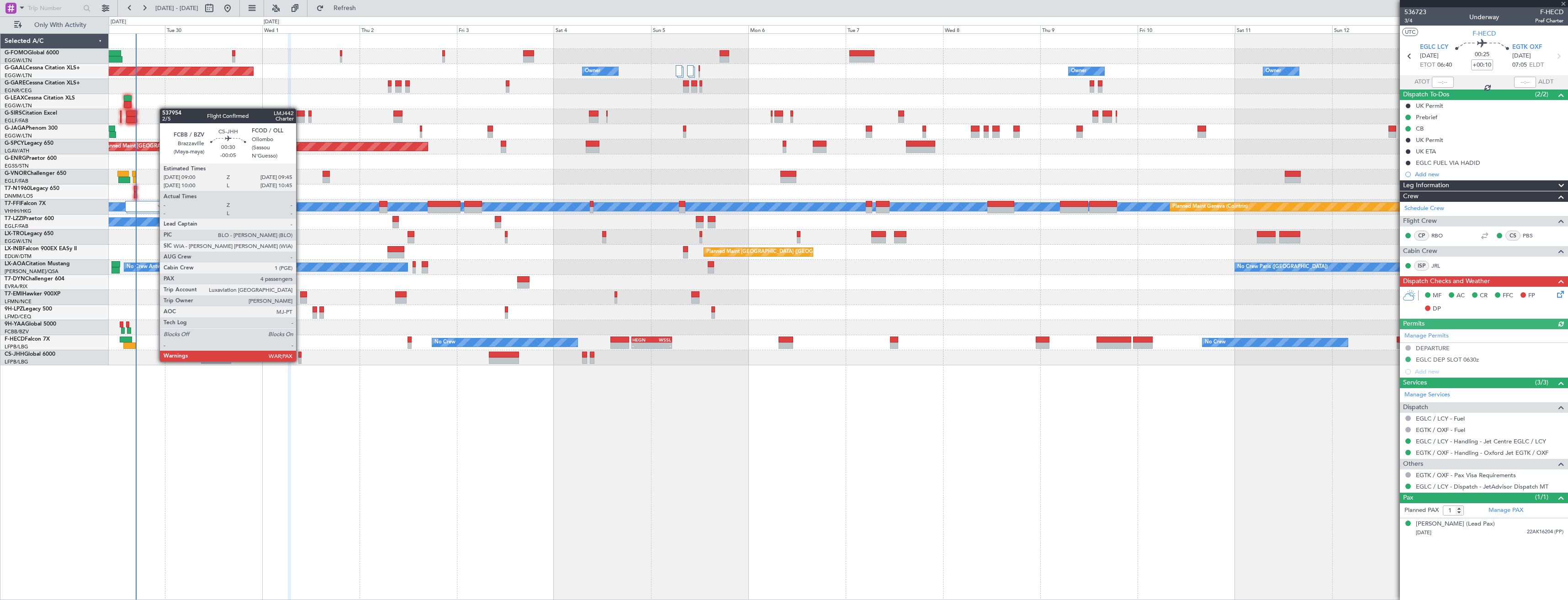
click at [300, 361] on div at bounding box center [299, 361] width 3 height 7
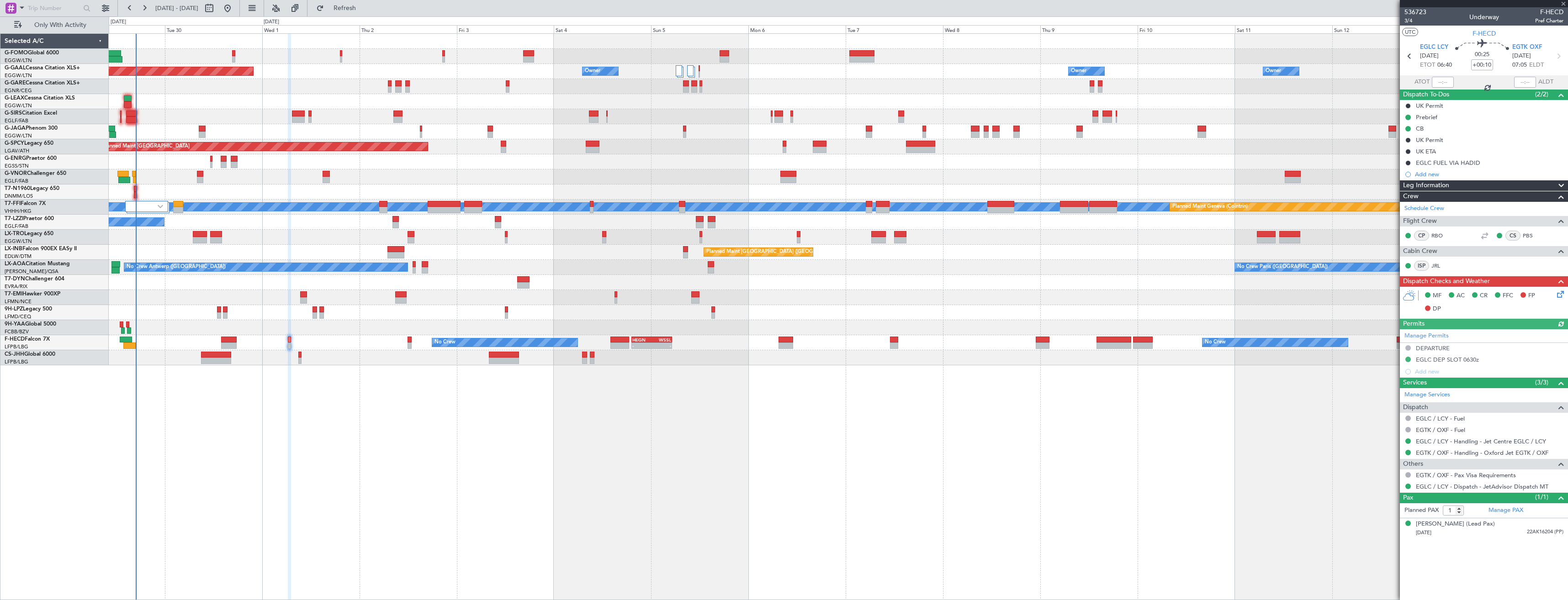
type input "-00:05"
type input "5"
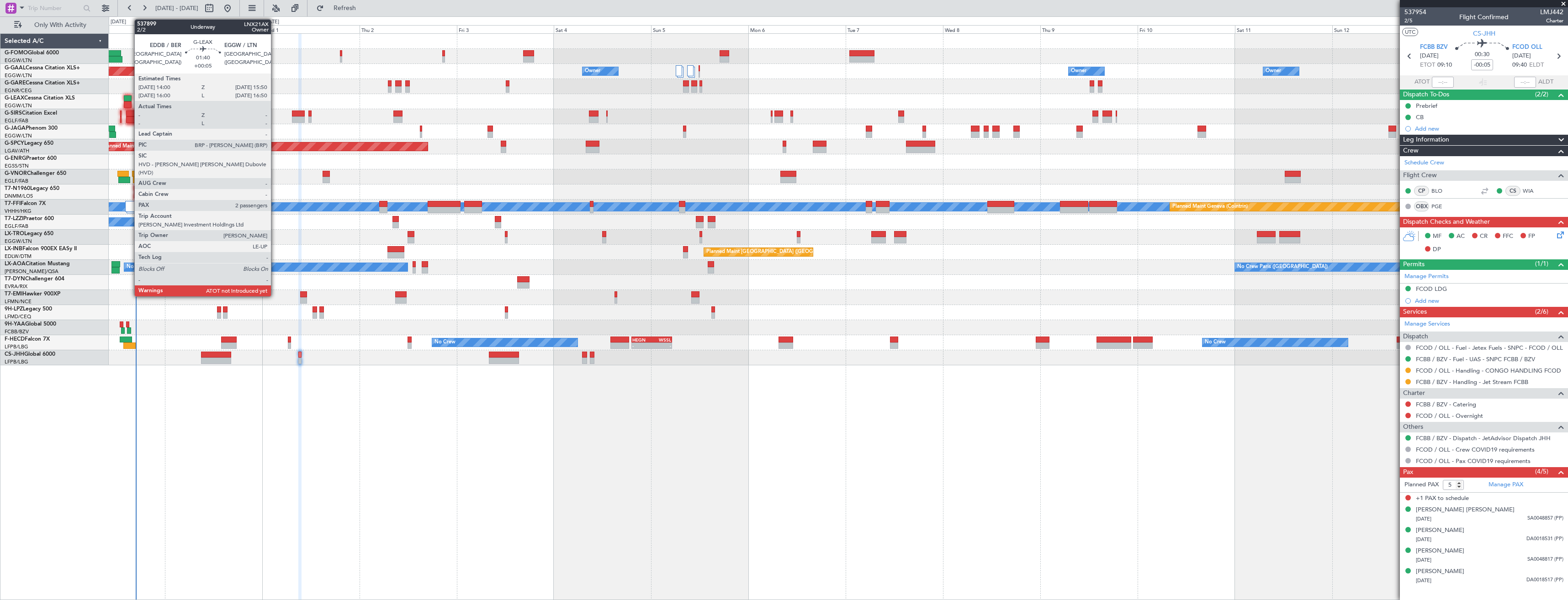
click at [130, 101] on div at bounding box center [127, 99] width 8 height 7
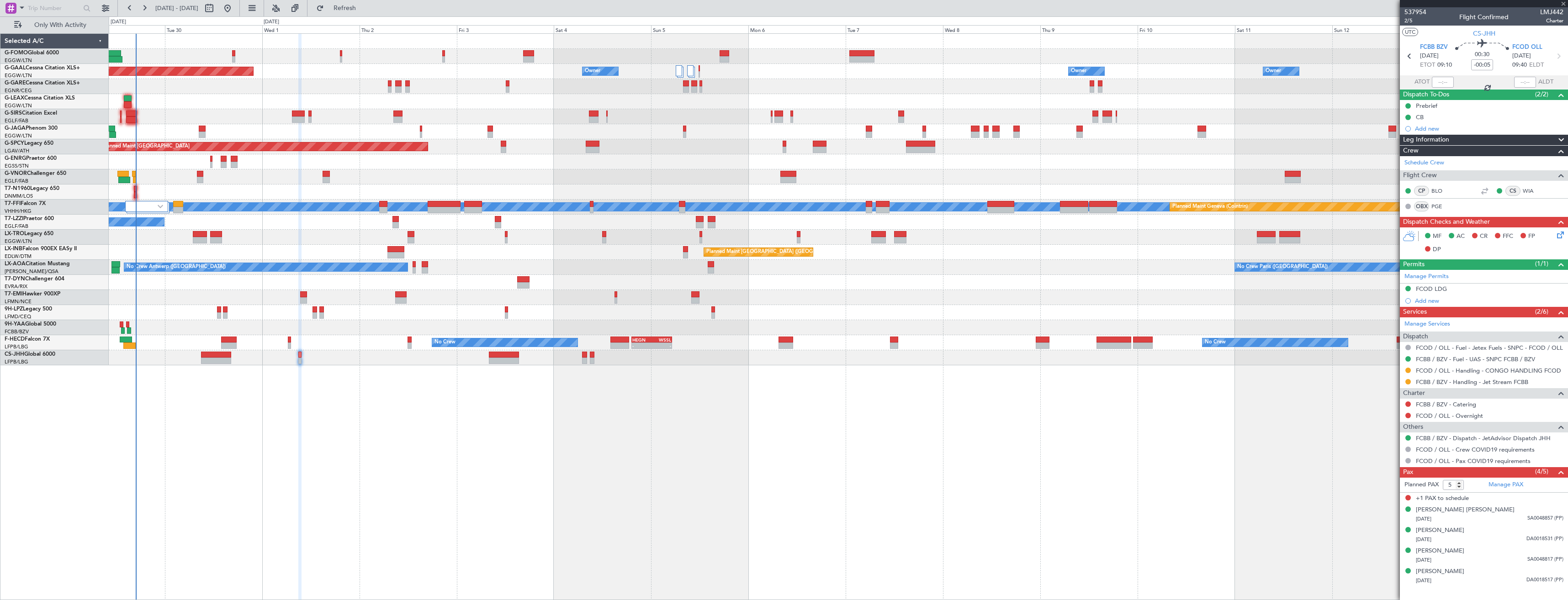
type input "+00:05"
type input "2"
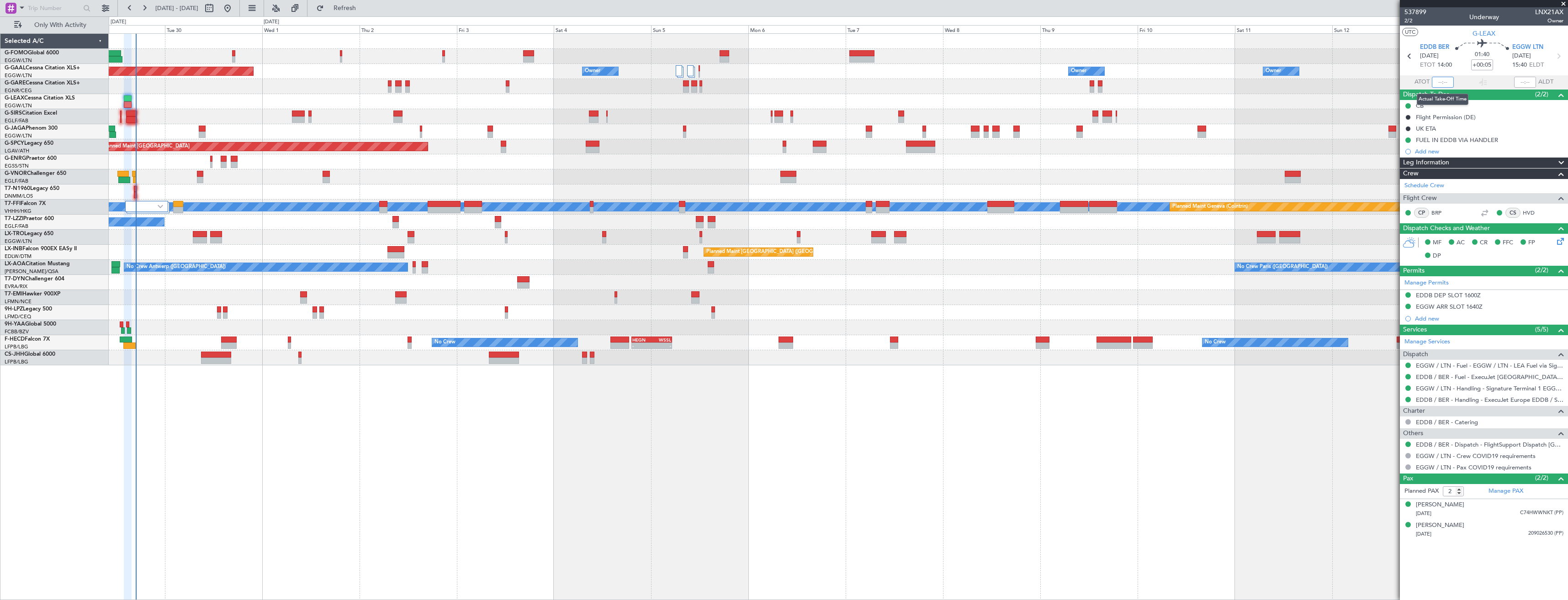
click at [1440, 83] on input "text" at bounding box center [1443, 82] width 22 height 11
type input "16:52"
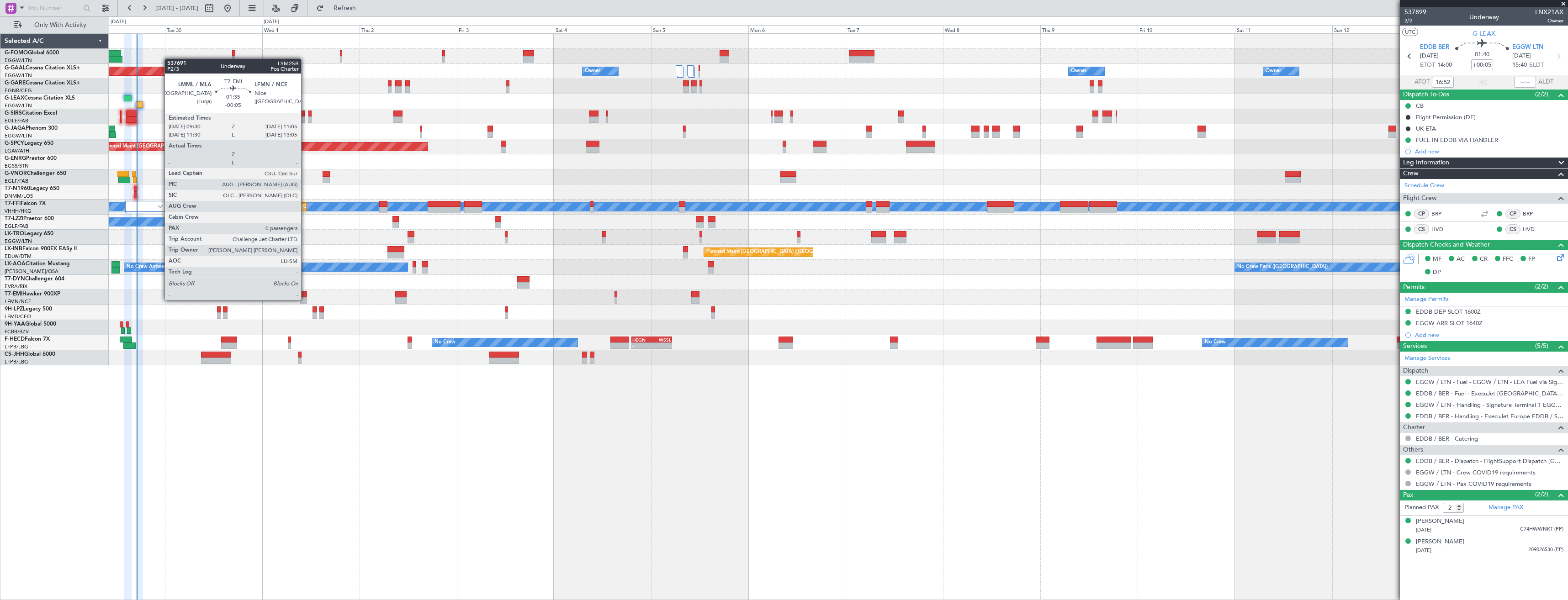
click at [305, 299] on div at bounding box center [303, 301] width 7 height 7
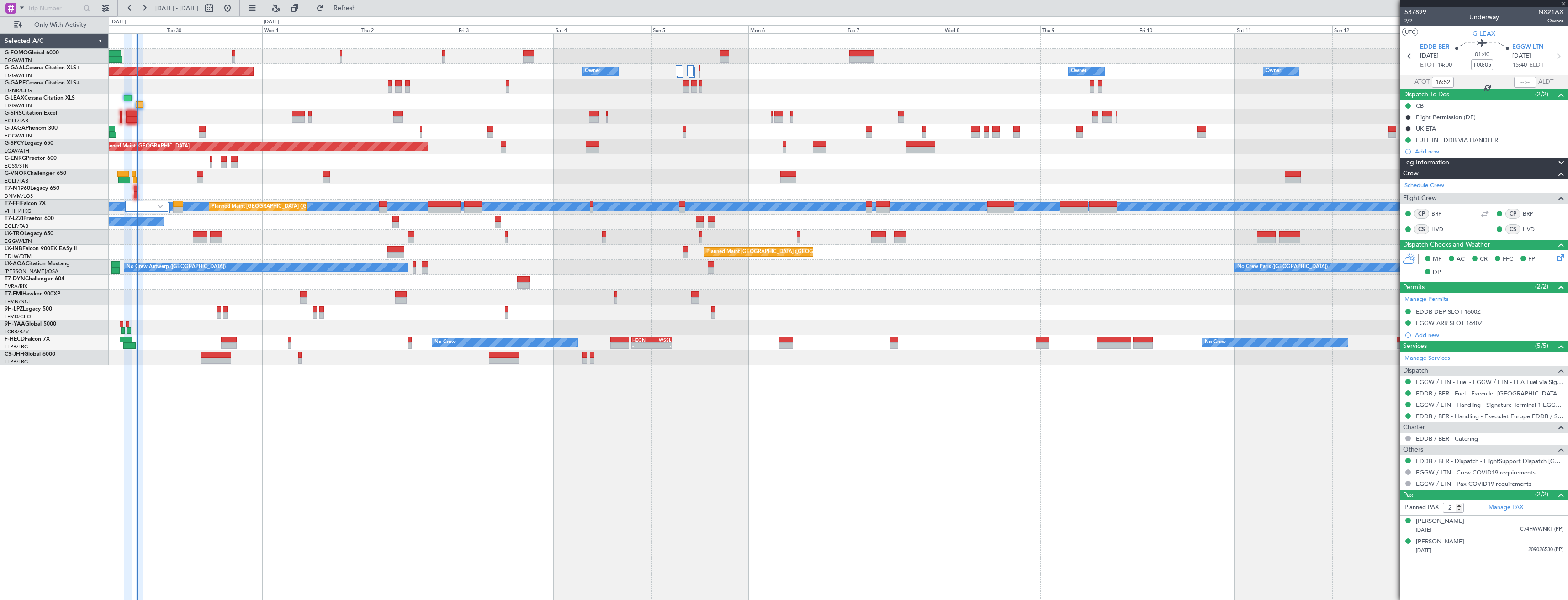
type input "-00:05"
type input "0"
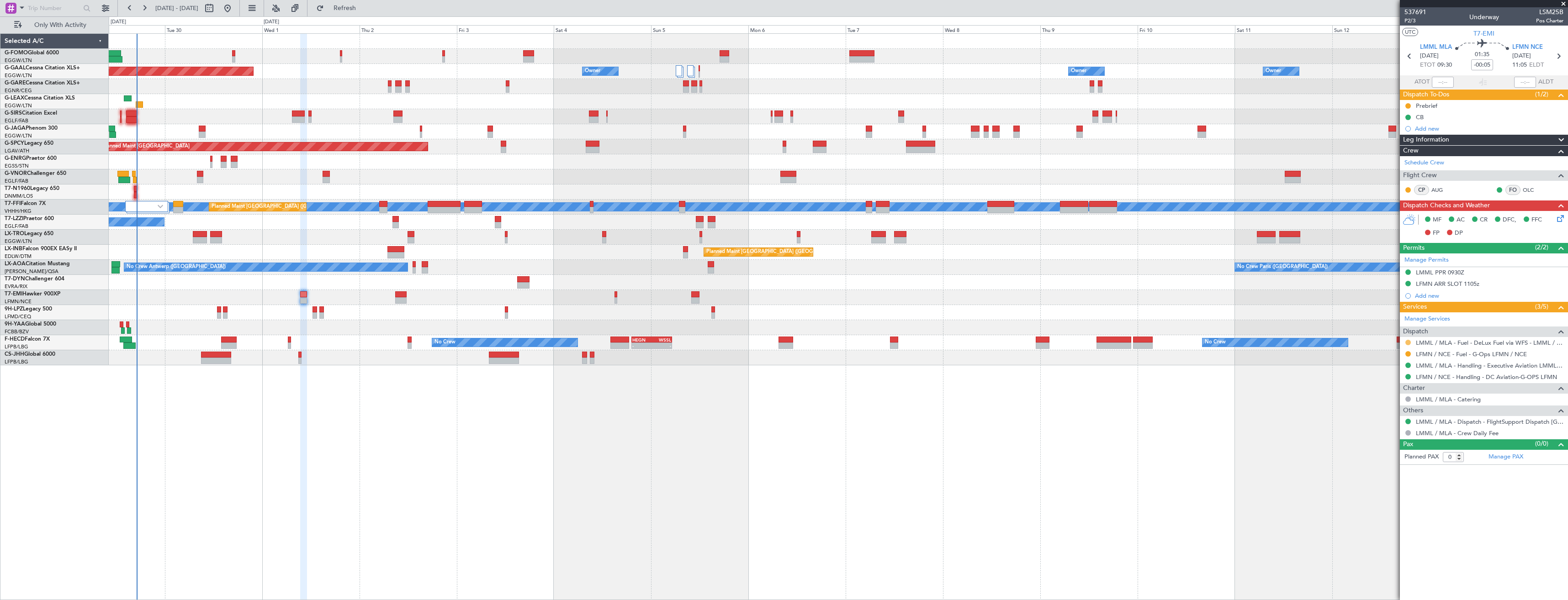
click at [1409, 341] on button at bounding box center [1408, 342] width 5 height 5
click at [1381, 452] on span "Confirmed" at bounding box center [1382, 451] width 29 height 9
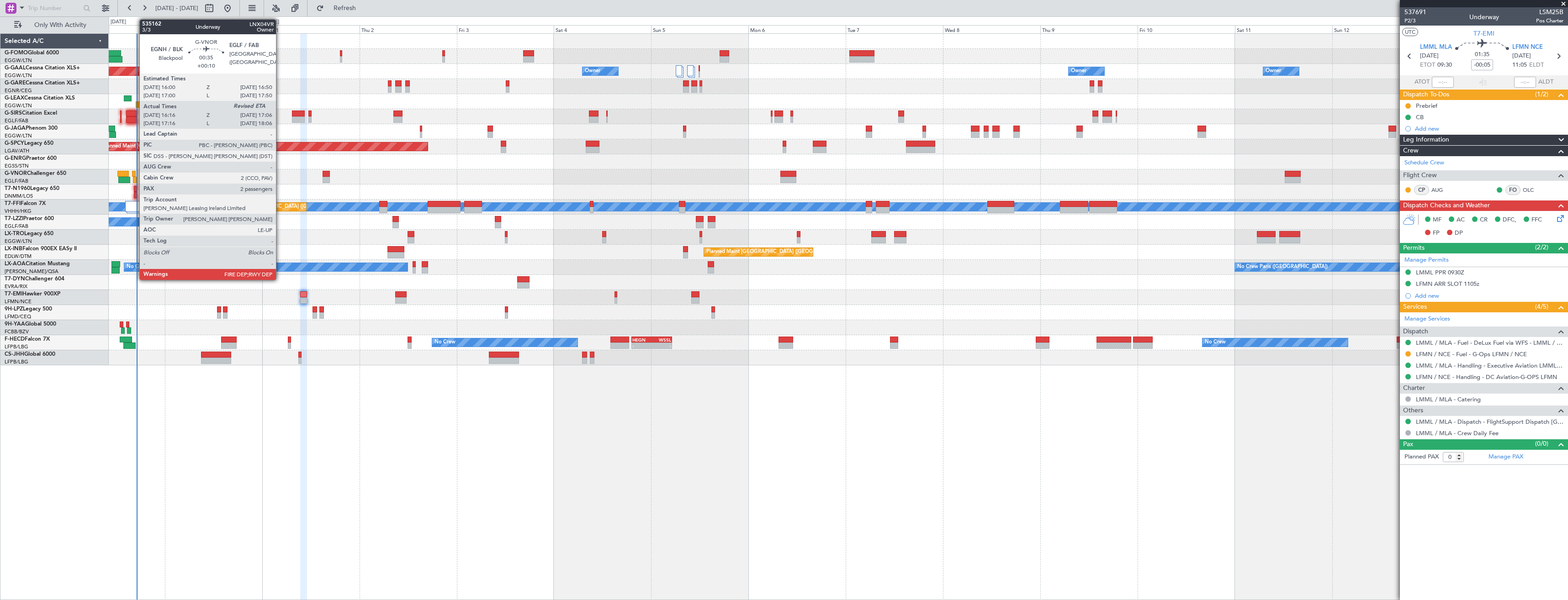
click at [135, 176] on div at bounding box center [134, 174] width 4 height 7
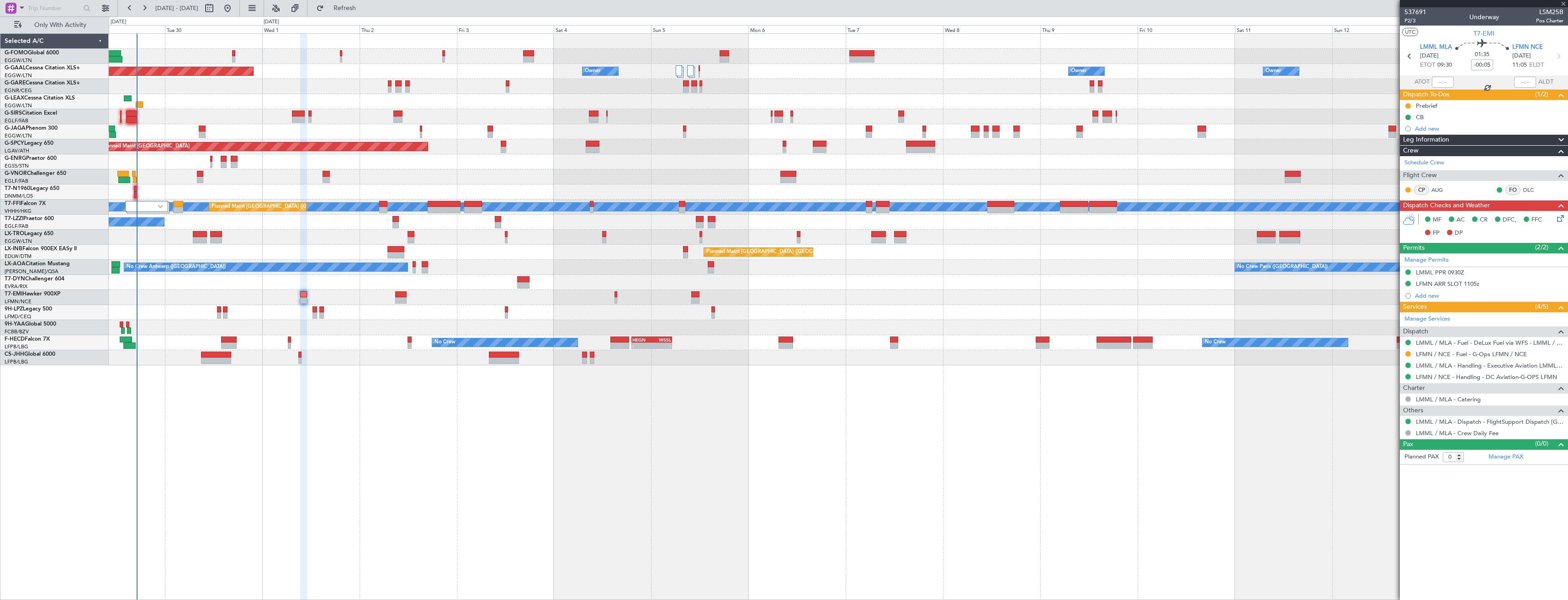
type input "+00:10"
type input "16:26"
type input "2"
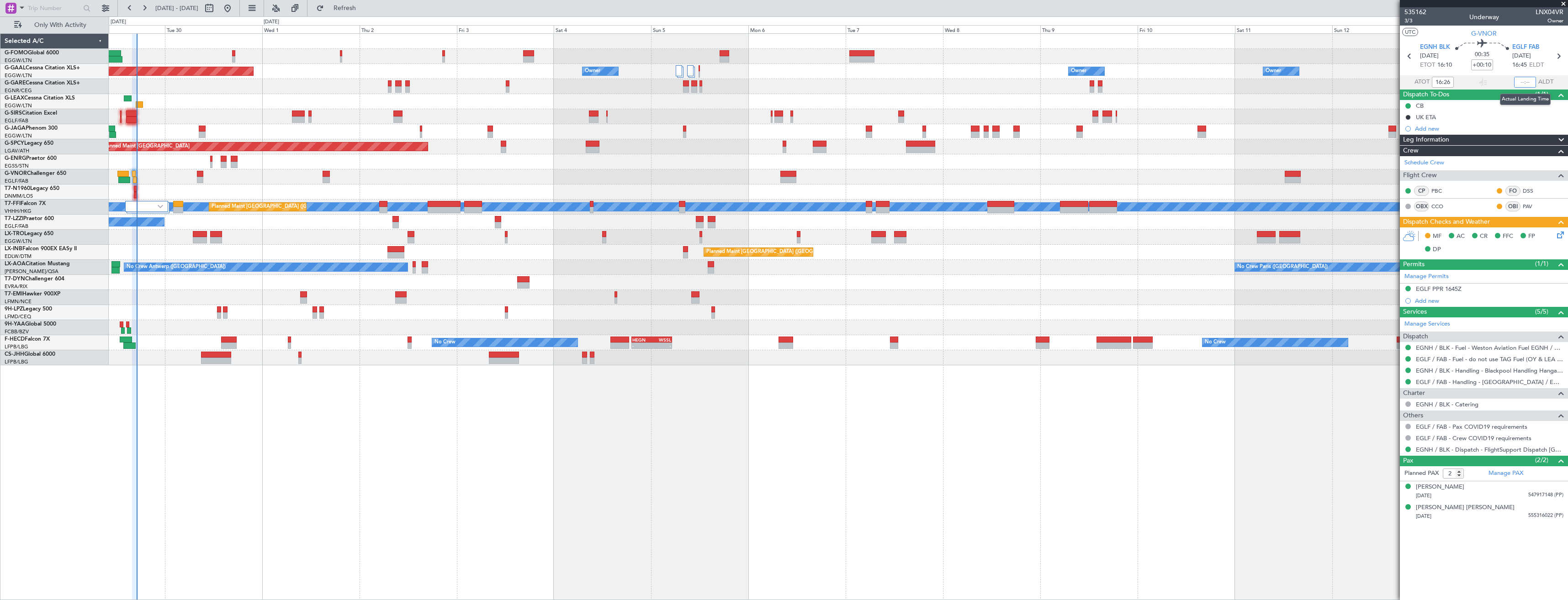
click at [1521, 82] on input "text" at bounding box center [1525, 82] width 22 height 11
type input "17:06"
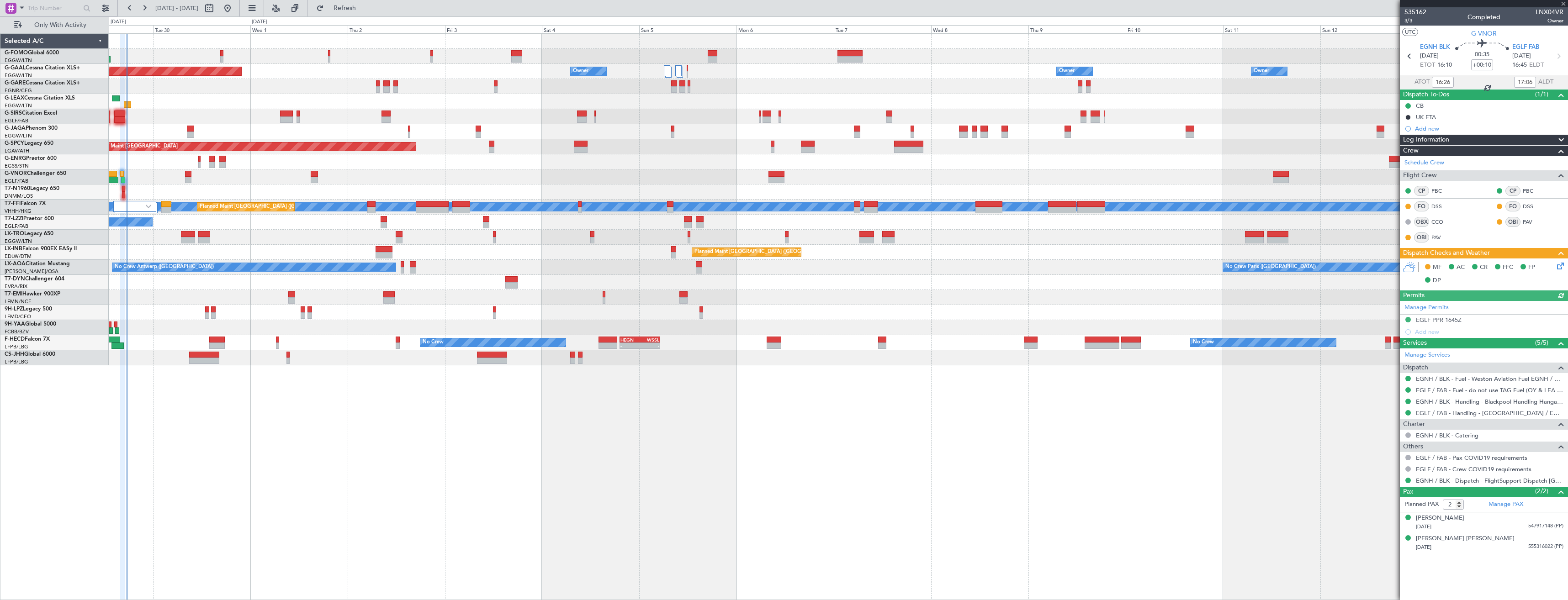
click at [167, 76] on div "Owner Owner Owner Planned Maint Dusseldorf Owner Owner No Crew Owner A/C Unavai…" at bounding box center [838, 200] width 1459 height 332
click at [147, 208] on img at bounding box center [148, 206] width 5 height 4
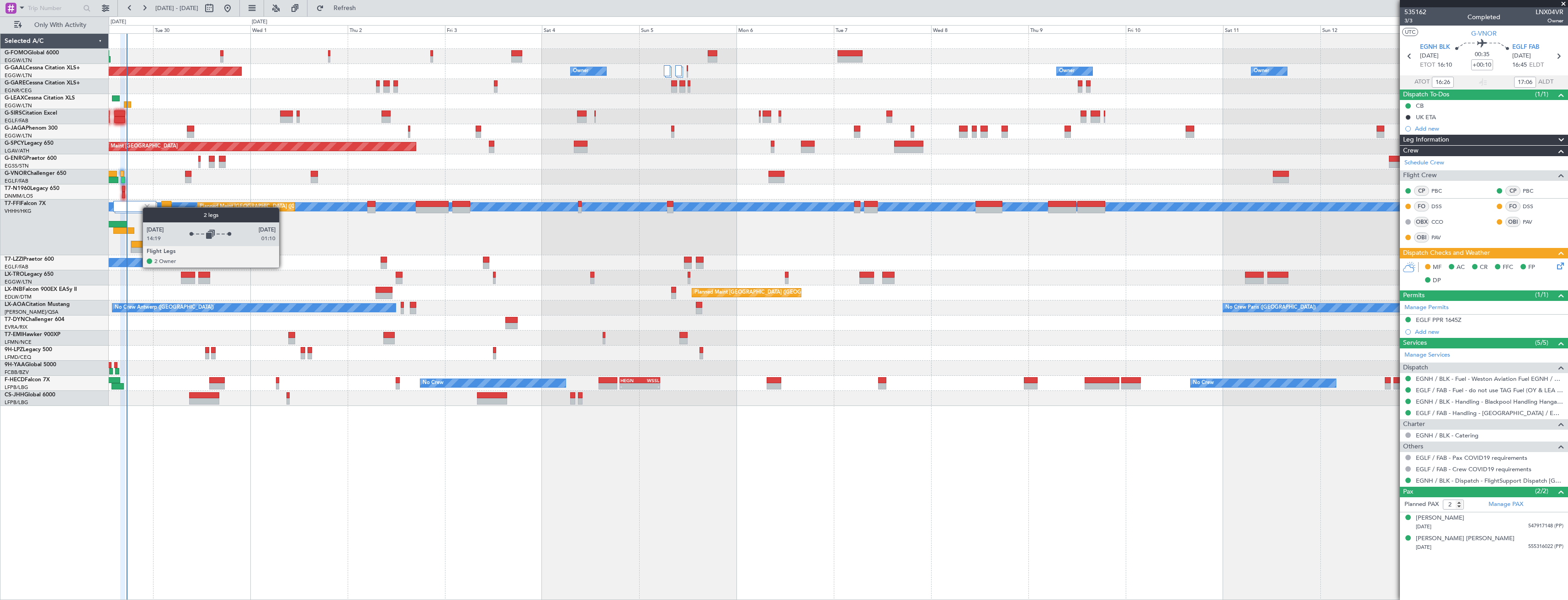
click at [147, 208] on img at bounding box center [147, 207] width 9 height 9
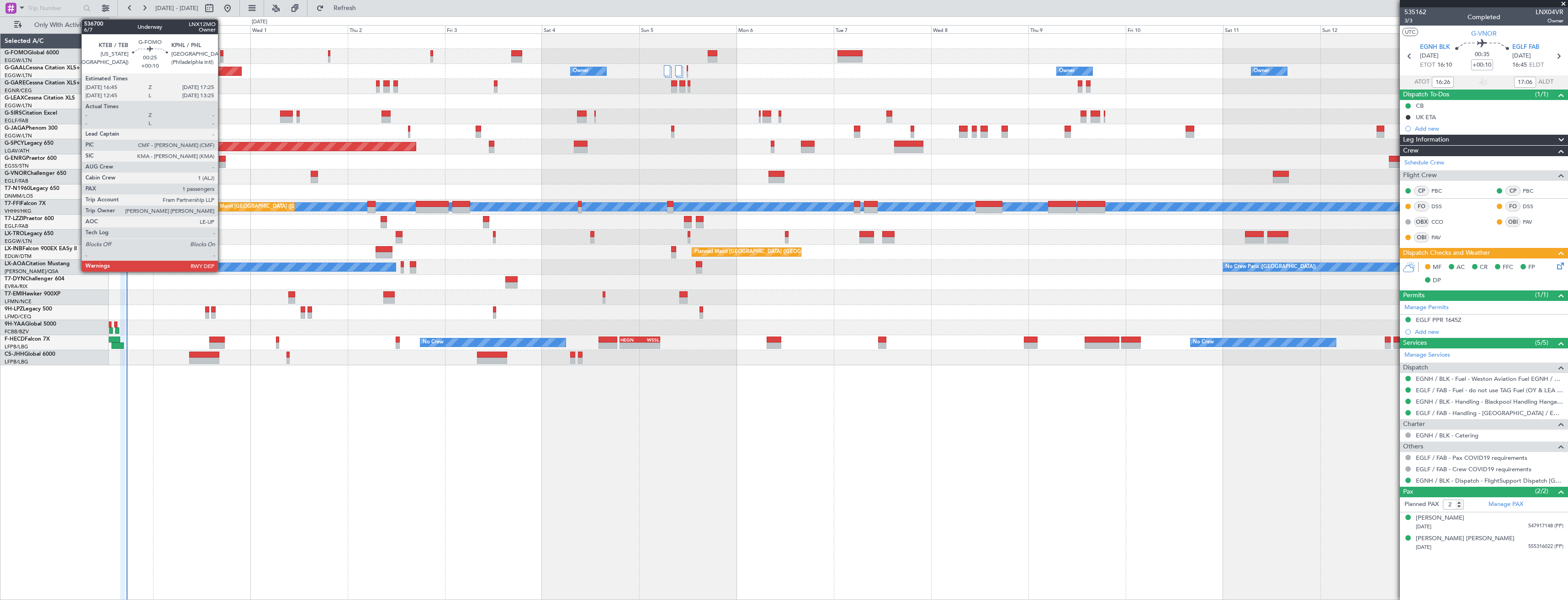
click at [222, 56] on div at bounding box center [222, 59] width 3 height 7
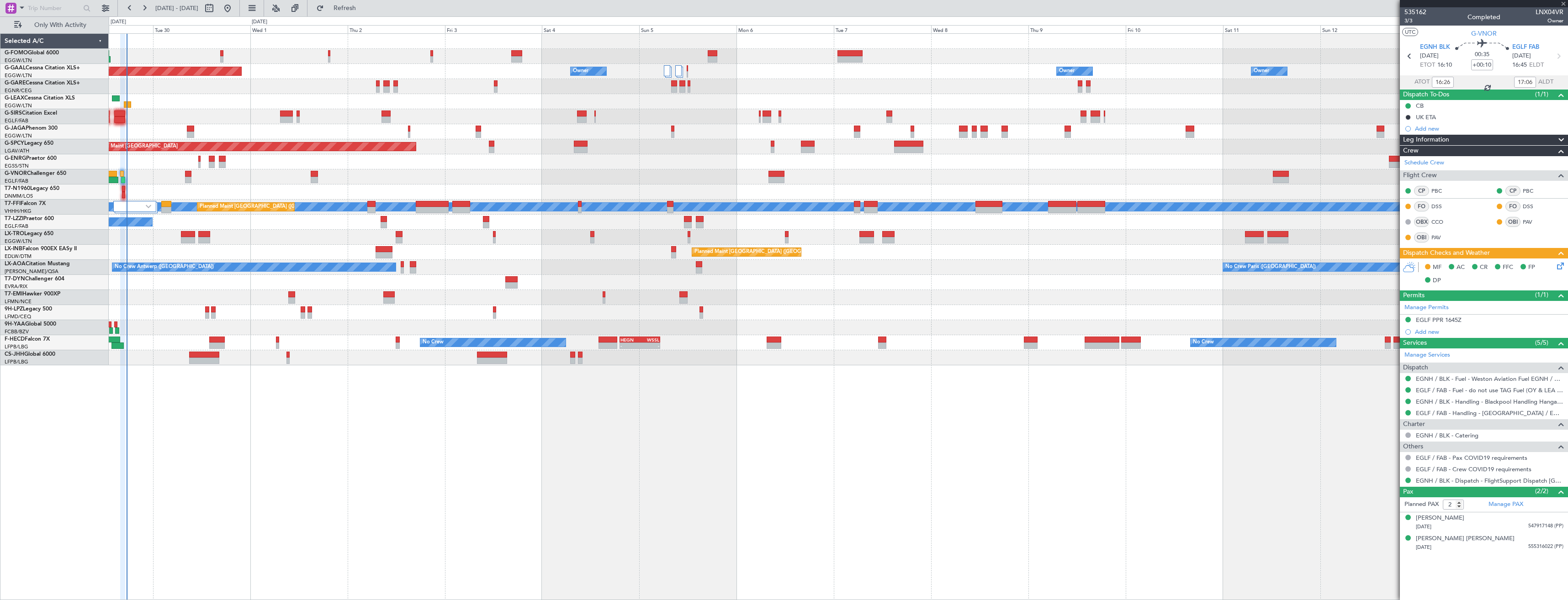
type input "1"
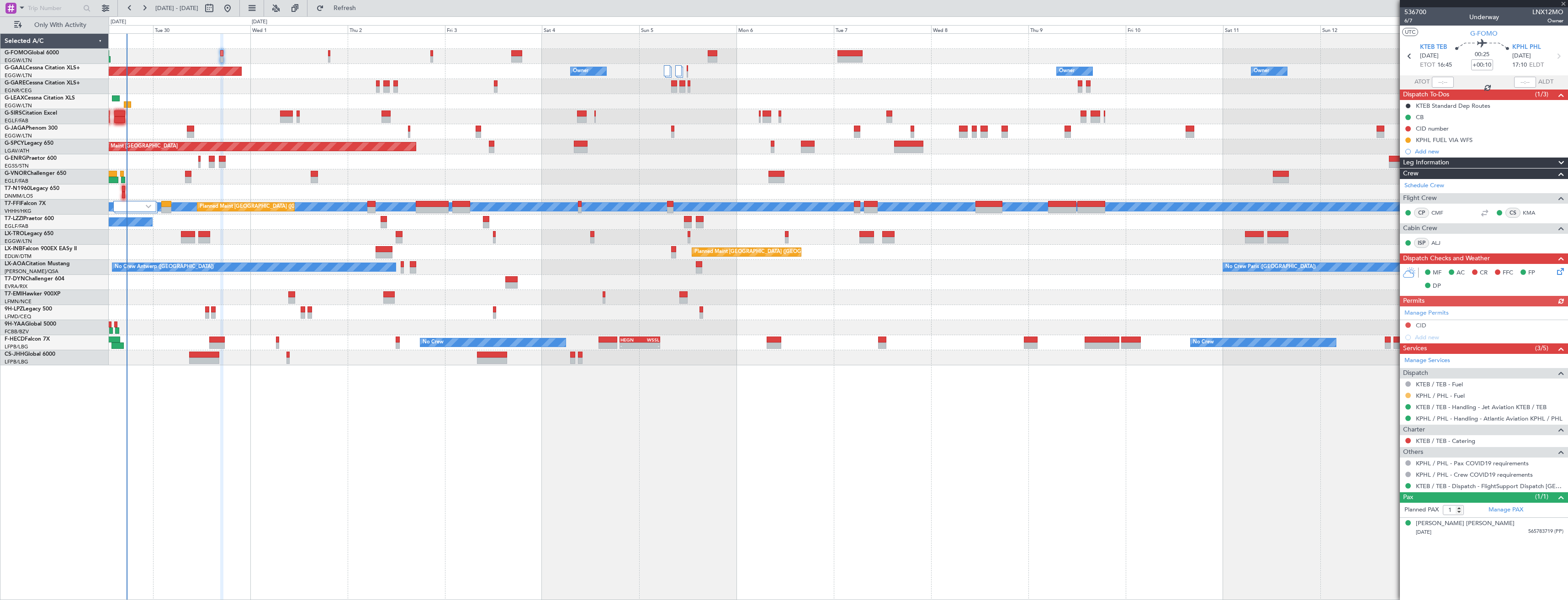
click at [1406, 395] on button at bounding box center [1408, 396] width 5 height 5
click at [1382, 503] on span "Confirmed" at bounding box center [1382, 504] width 29 height 9
click at [1407, 140] on button at bounding box center [1408, 140] width 5 height 5
click at [1390, 183] on li "Completed" at bounding box center [1409, 180] width 49 height 14
click at [1557, 57] on icon at bounding box center [1558, 57] width 12 height 12
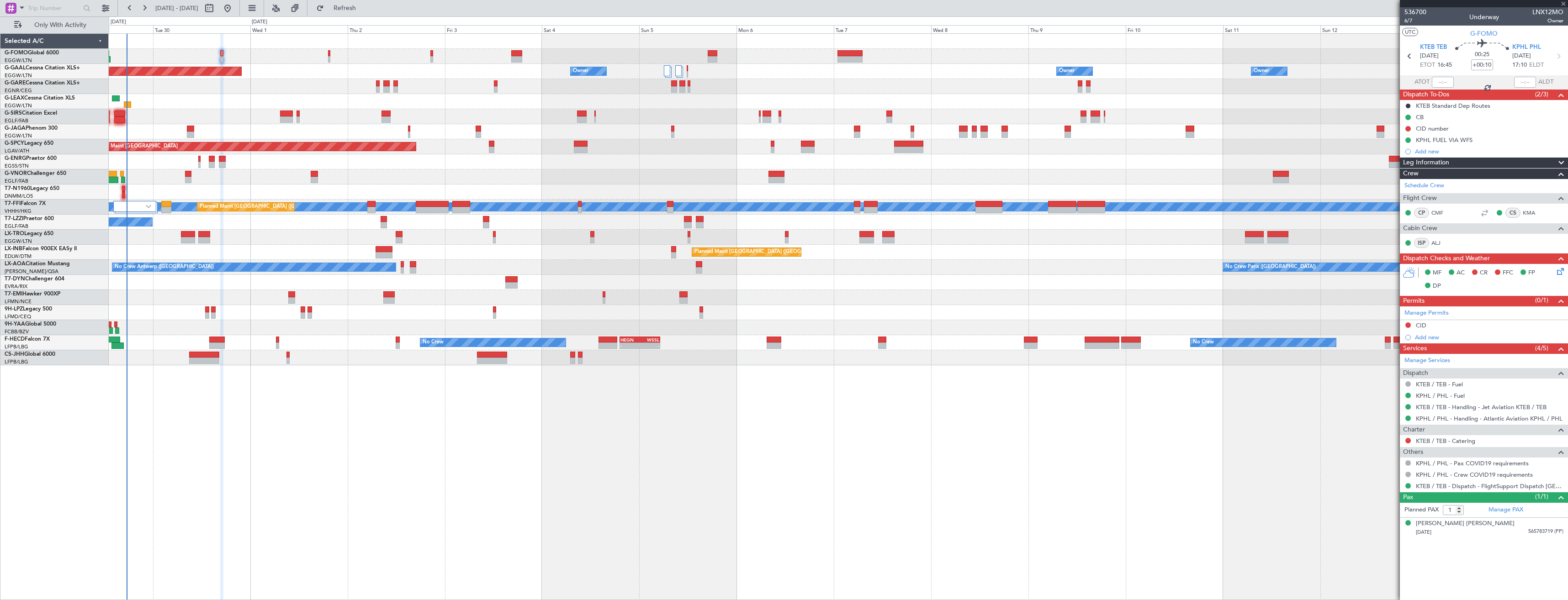
type input "+00:05"
click at [1472, 385] on link "KPHL / PHL - Fuel - AEG Fuel KPHL / PHL via Atlantic (EJ Asia Only)" at bounding box center [1489, 384] width 147 height 8
click at [364, 11] on span "Refresh" at bounding box center [345, 8] width 38 height 7
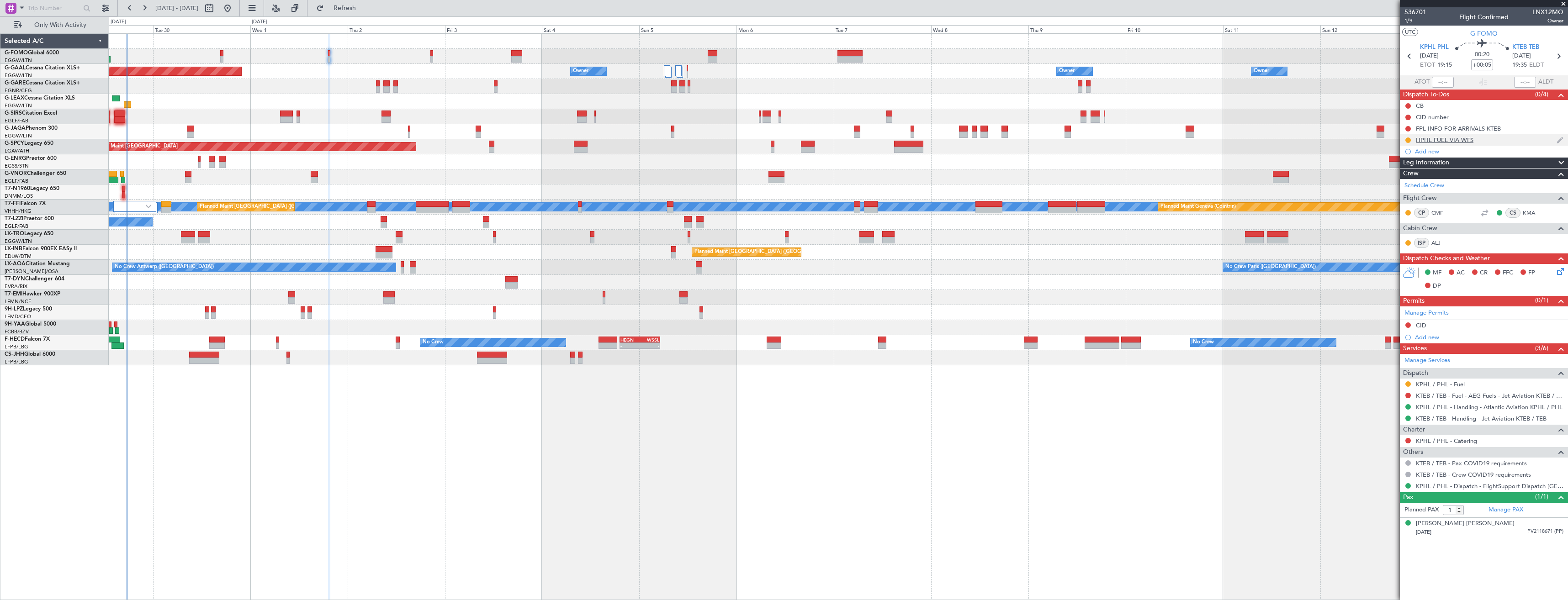
click at [1491, 142] on div "HPHL FUEL VIA WFS" at bounding box center [1484, 140] width 168 height 12
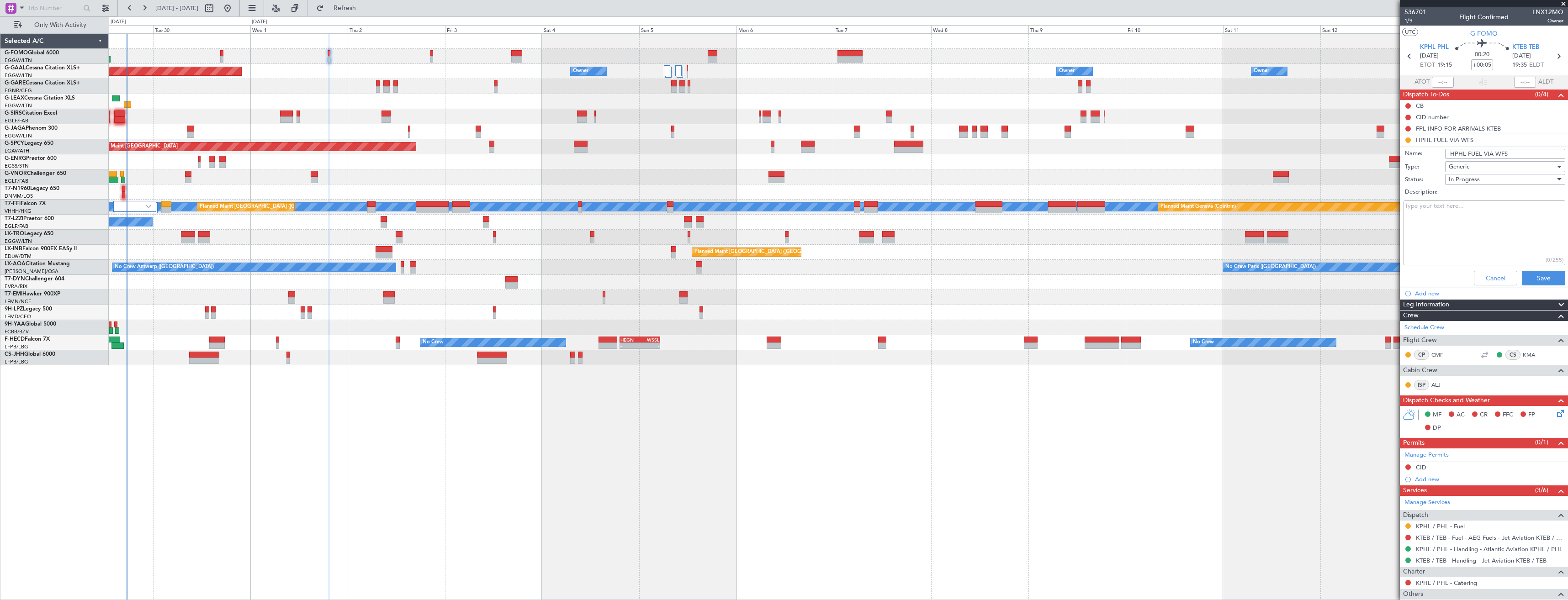
drag, startPoint x: 1461, startPoint y: 153, endPoint x: 1441, endPoint y: 153, distance: 20.0
click at [1441, 153] on div "Name: HPHL FUEL VIA WFS" at bounding box center [1483, 154] width 177 height 14
click at [1452, 153] on input "HPHL FUEL VIA WFS" at bounding box center [1505, 154] width 120 height 10
type input "KPHL FUEL VIA WFS"
click at [1468, 180] on span "In Progress" at bounding box center [1464, 180] width 31 height 9
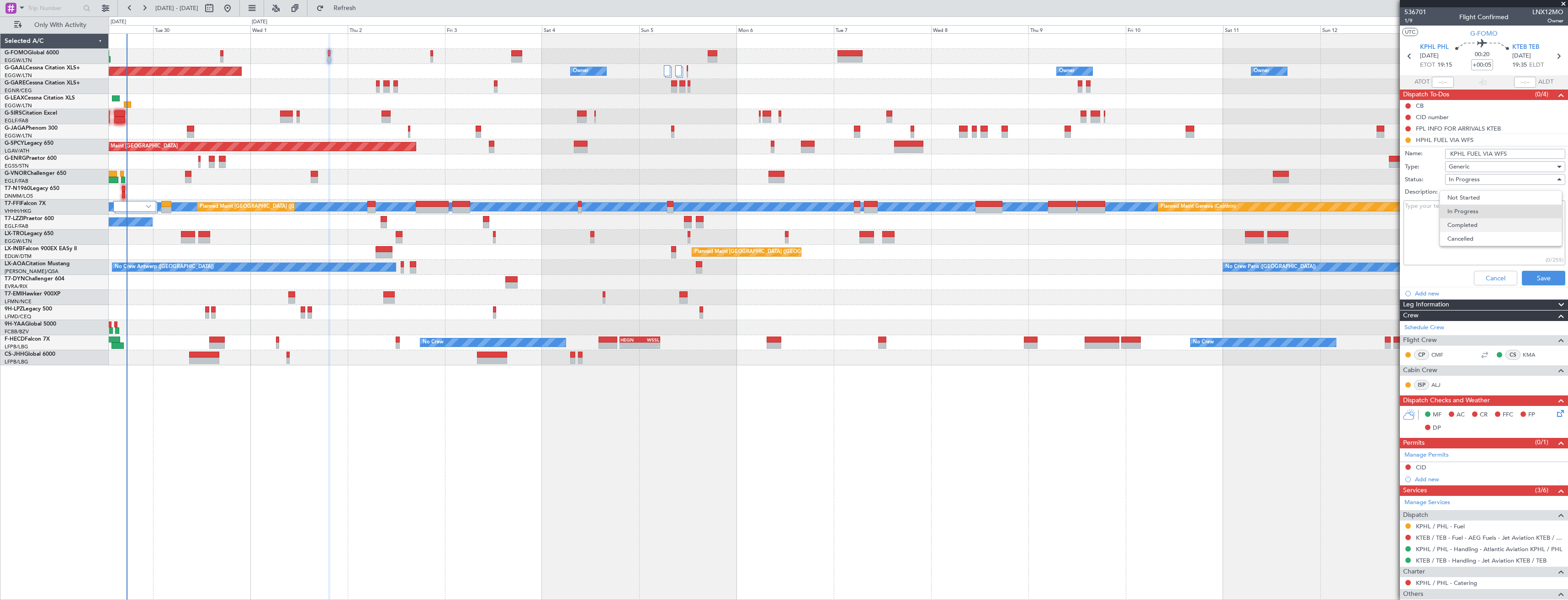
click at [1471, 227] on span "Completed" at bounding box center [1501, 225] width 107 height 14
click at [1532, 279] on button "Save" at bounding box center [1543, 278] width 43 height 15
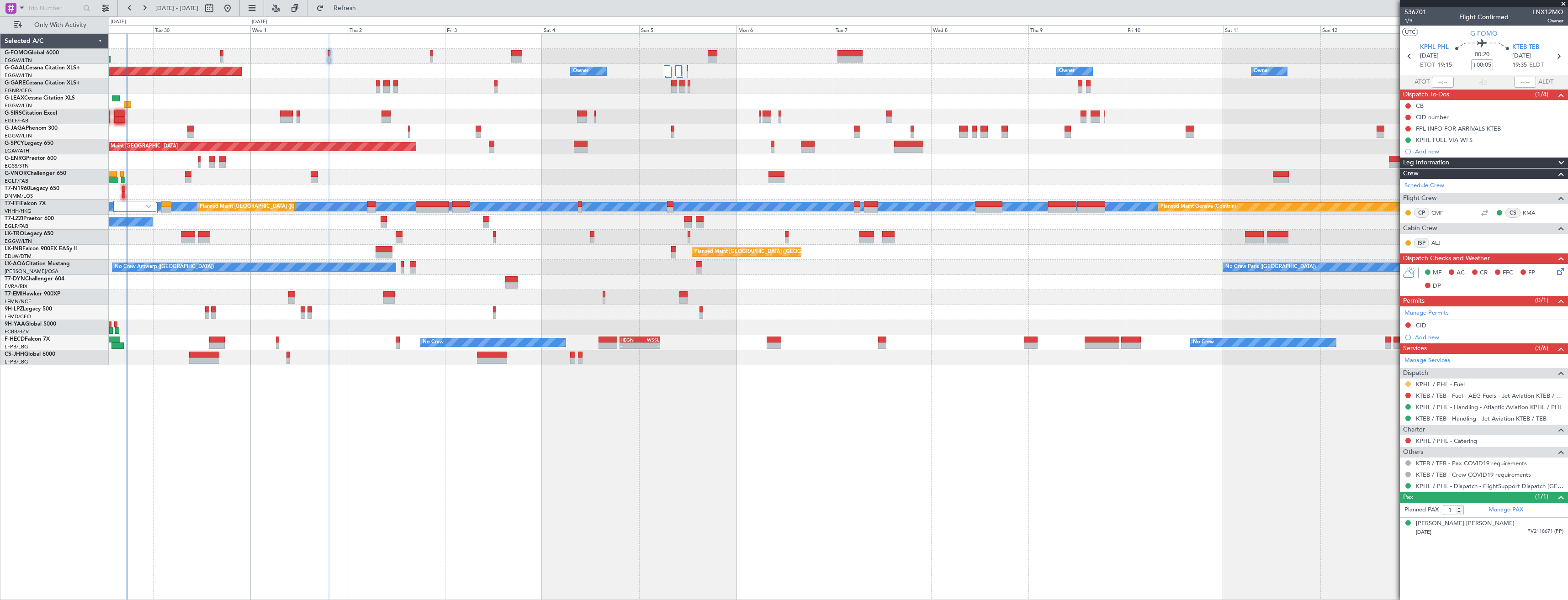
click at [1409, 383] on button at bounding box center [1408, 384] width 5 height 5
click at [1409, 493] on li "Confirmed" at bounding box center [1407, 493] width 105 height 14
click at [346, 14] on button "Refreshing..." at bounding box center [340, 9] width 55 height 15
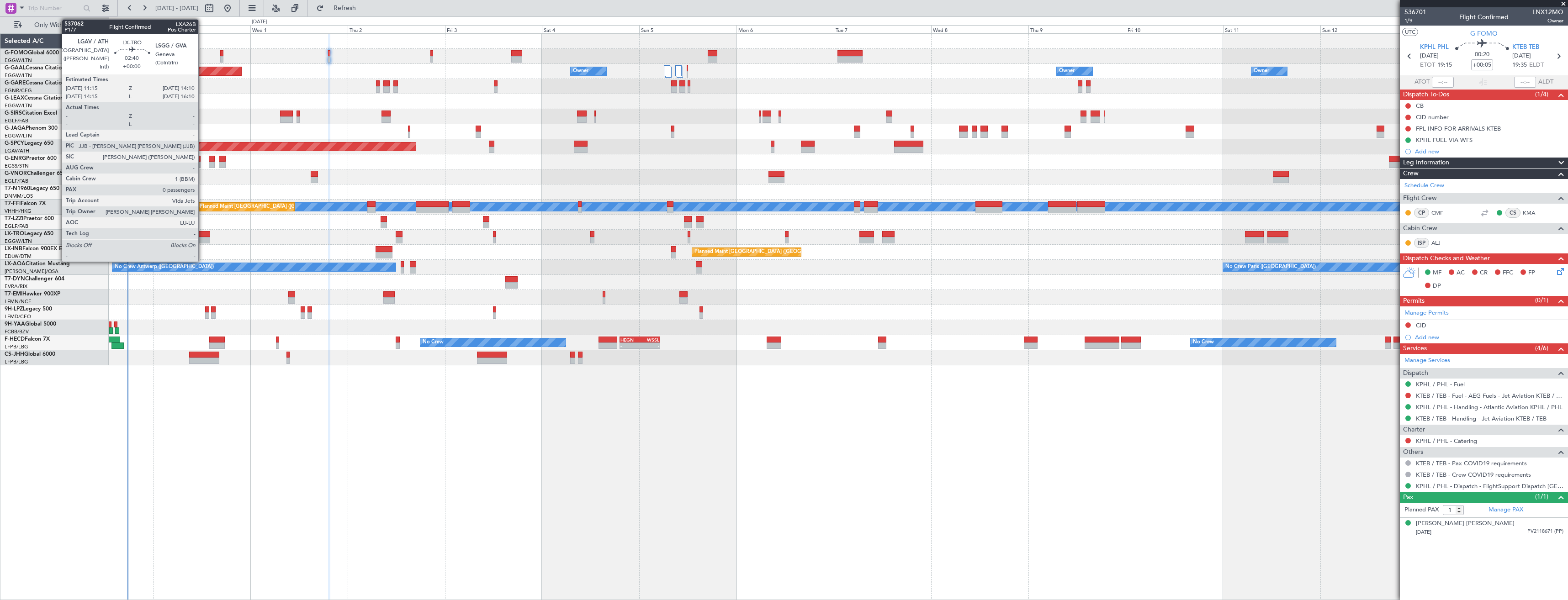
click at [203, 234] on div at bounding box center [205, 234] width 12 height 7
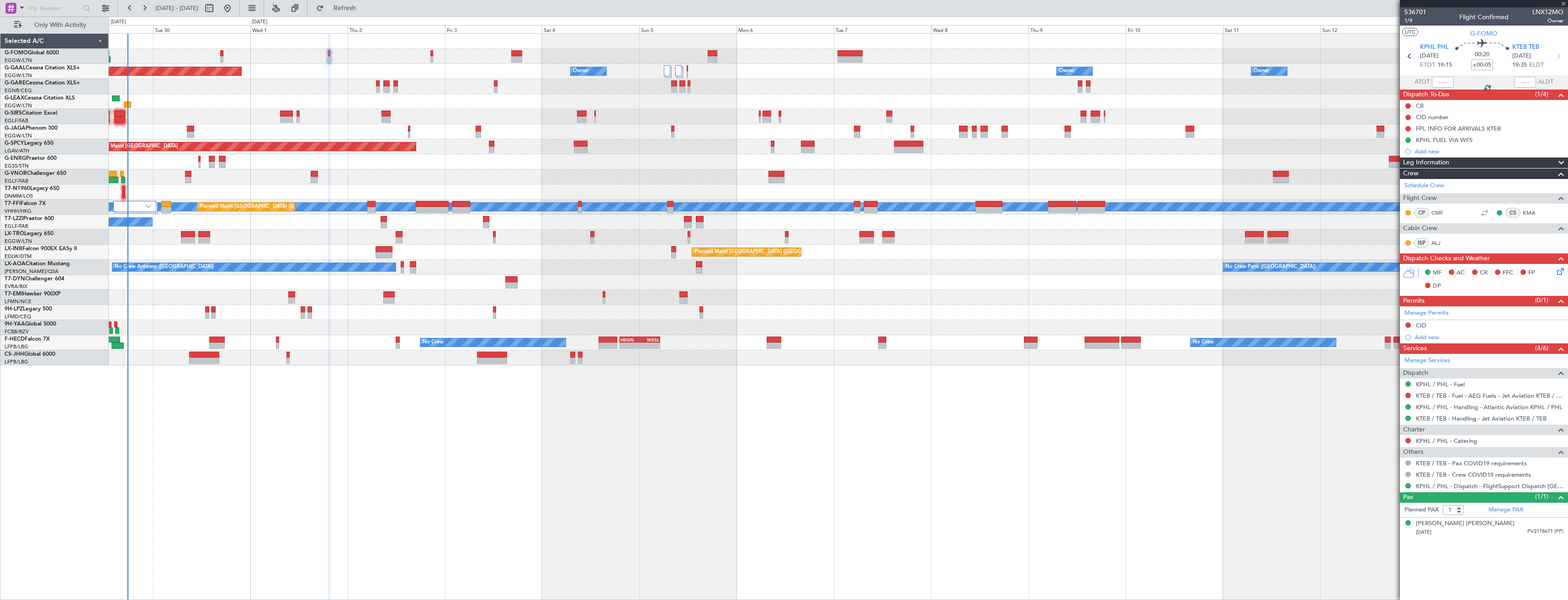
type input "0"
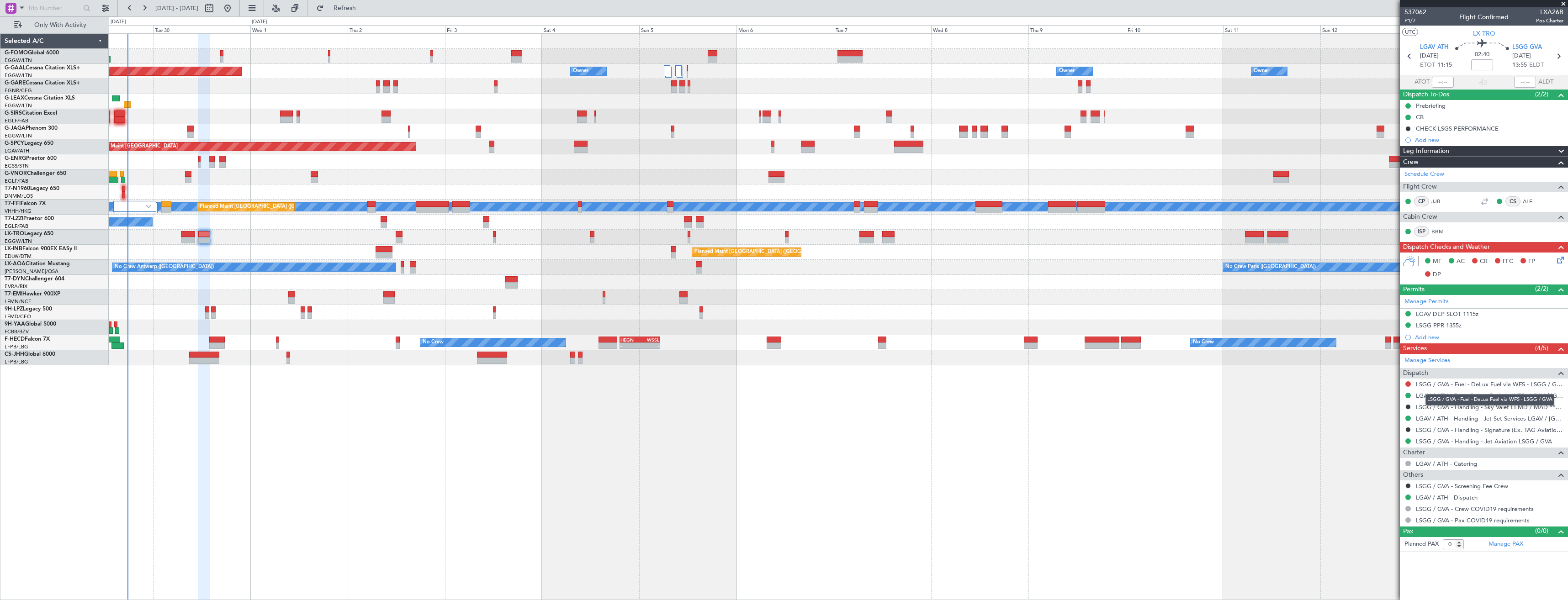
click at [1456, 385] on link "LSGG / GVA - Fuel - DeLux Fuel via WFS - LSGG / GVA" at bounding box center [1489, 384] width 147 height 8
click at [1519, 443] on link "LSGG / GVA - Handling - Jet Aviation LSGG / GVA" at bounding box center [1484, 441] width 136 height 8
click at [362, 8] on span "Refresh" at bounding box center [345, 8] width 38 height 7
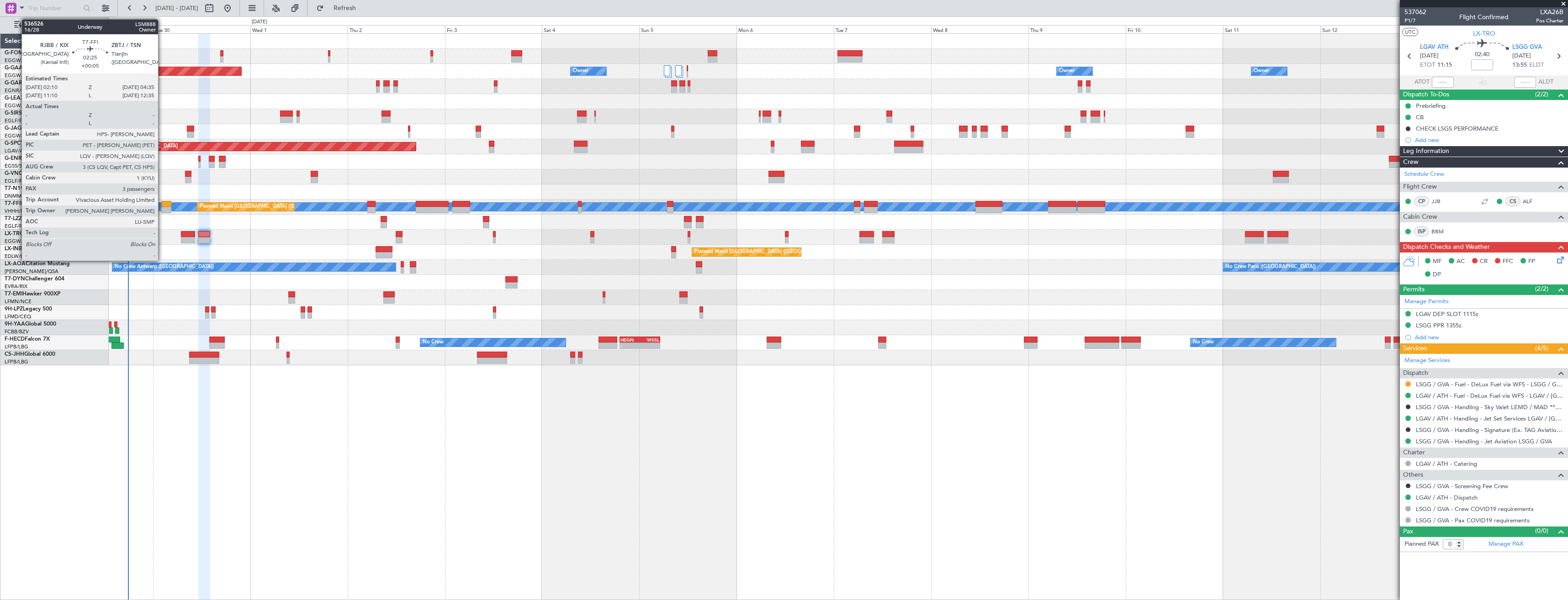
click at [162, 208] on div at bounding box center [166, 210] width 10 height 7
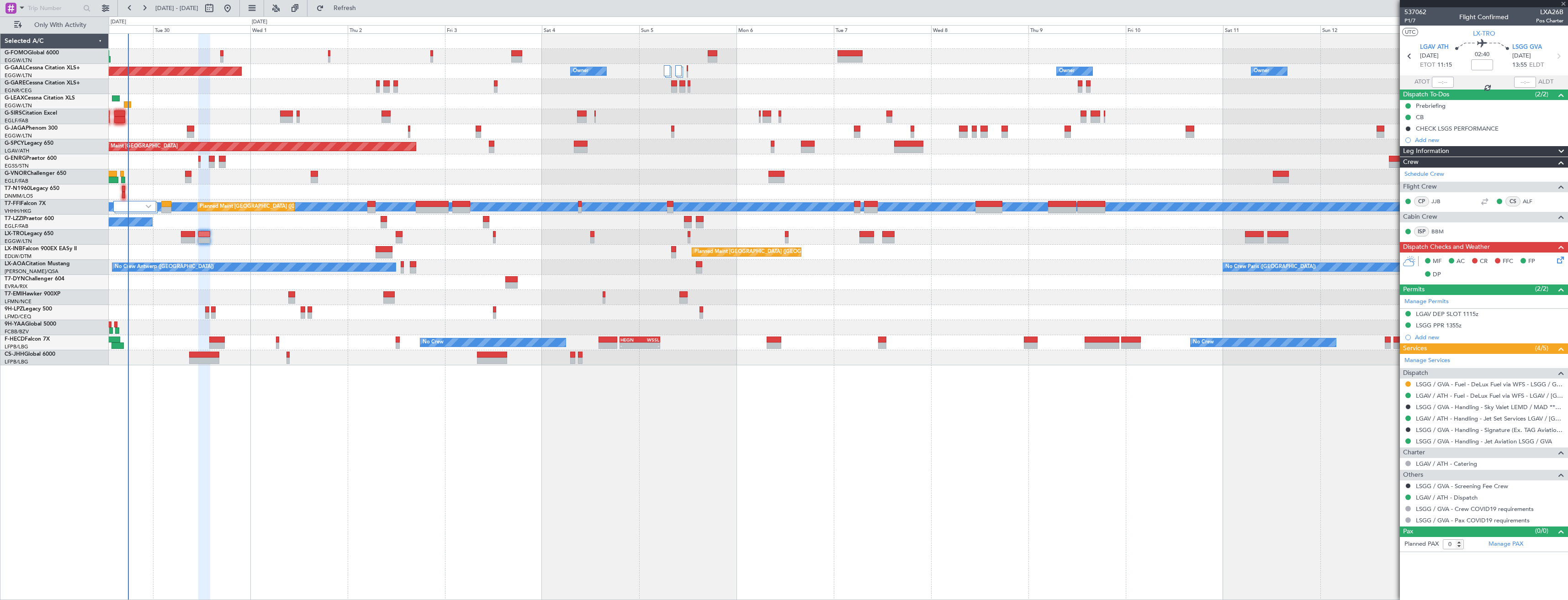
type input "+00:05"
type input "3"
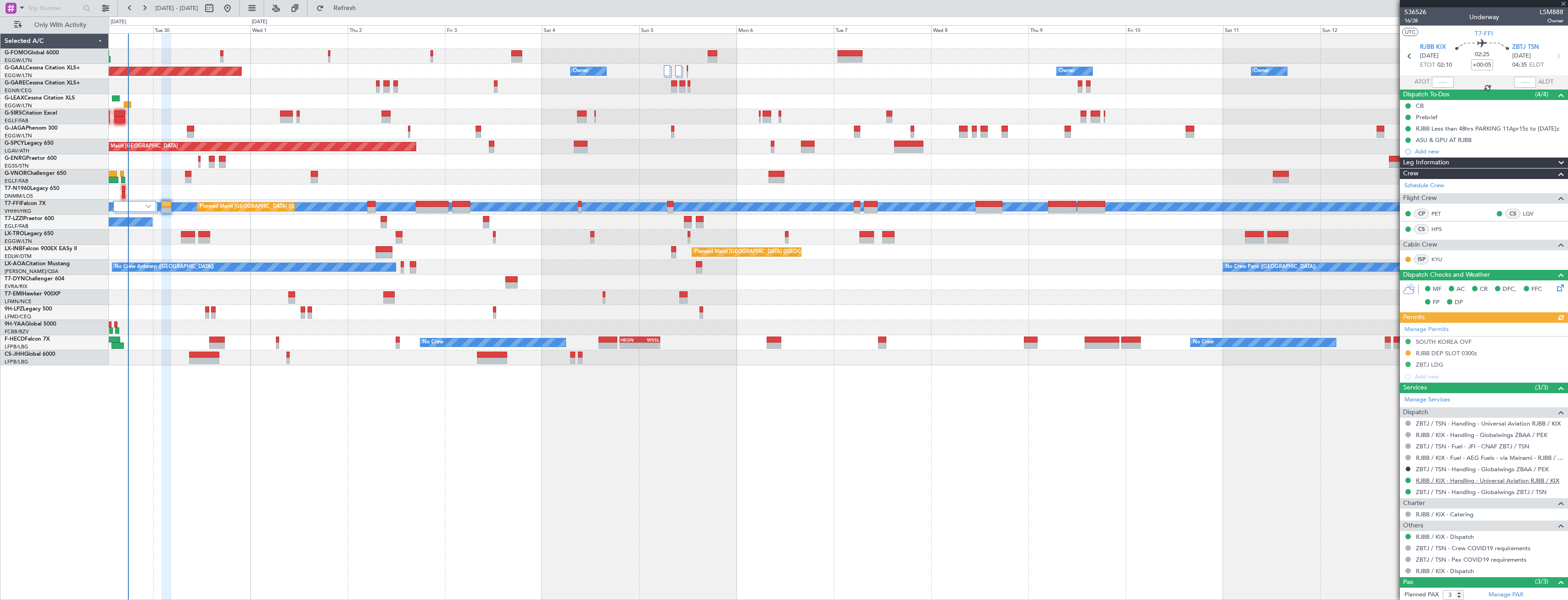
click at [1466, 481] on link "RJBB / KIX - Handling - Universal Aviation RJBB / KIX" at bounding box center [1488, 481] width 144 height 8
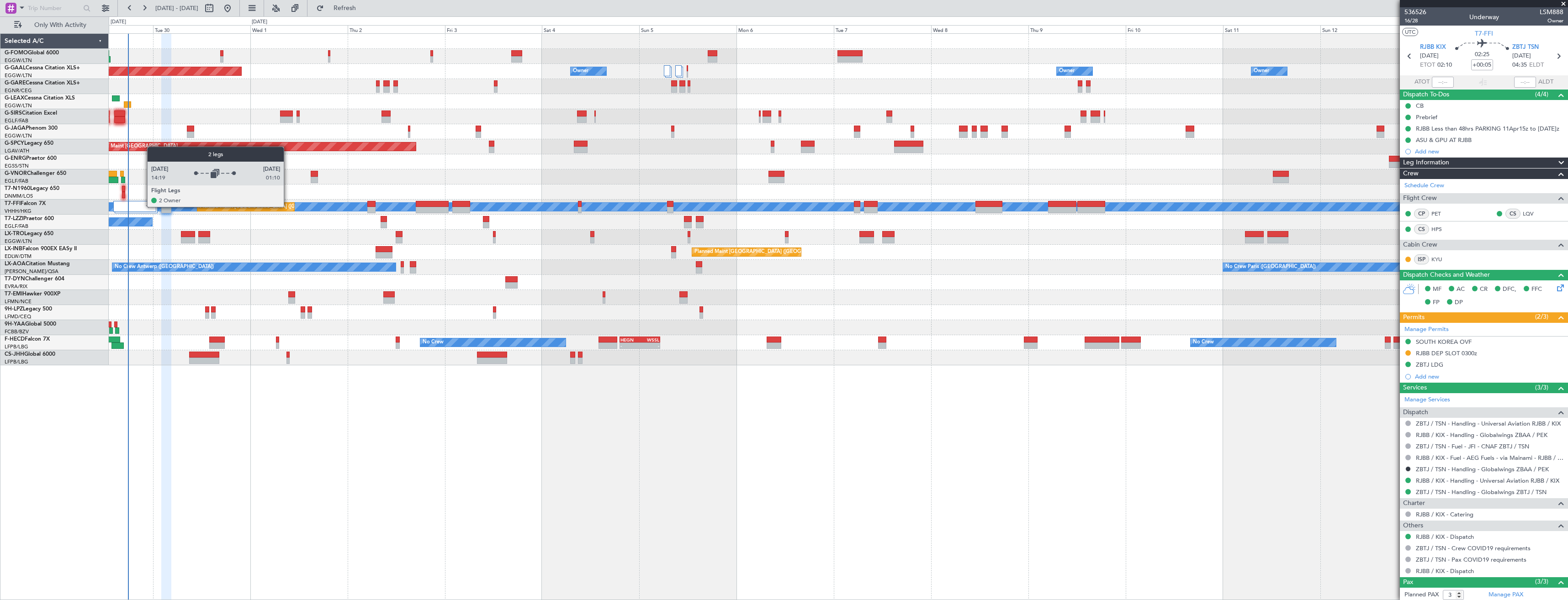
click at [142, 206] on div at bounding box center [135, 206] width 43 height 11
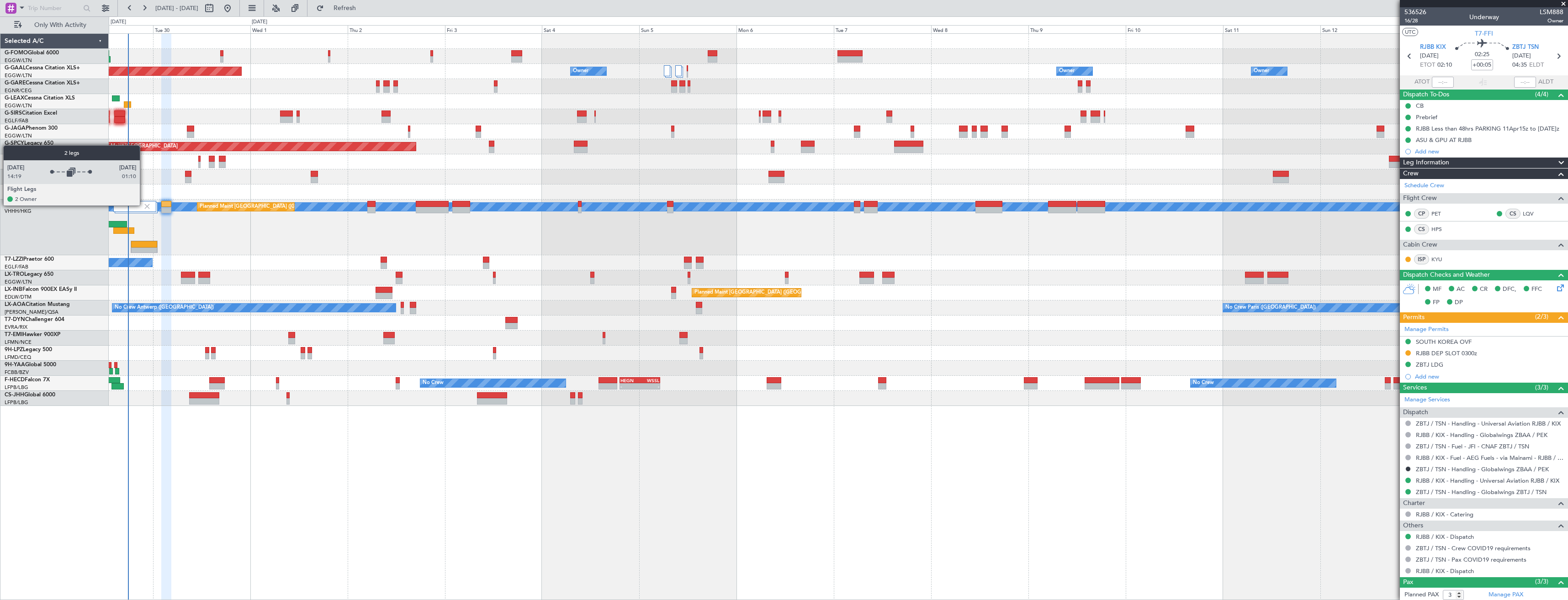
click at [144, 205] on img at bounding box center [147, 207] width 9 height 9
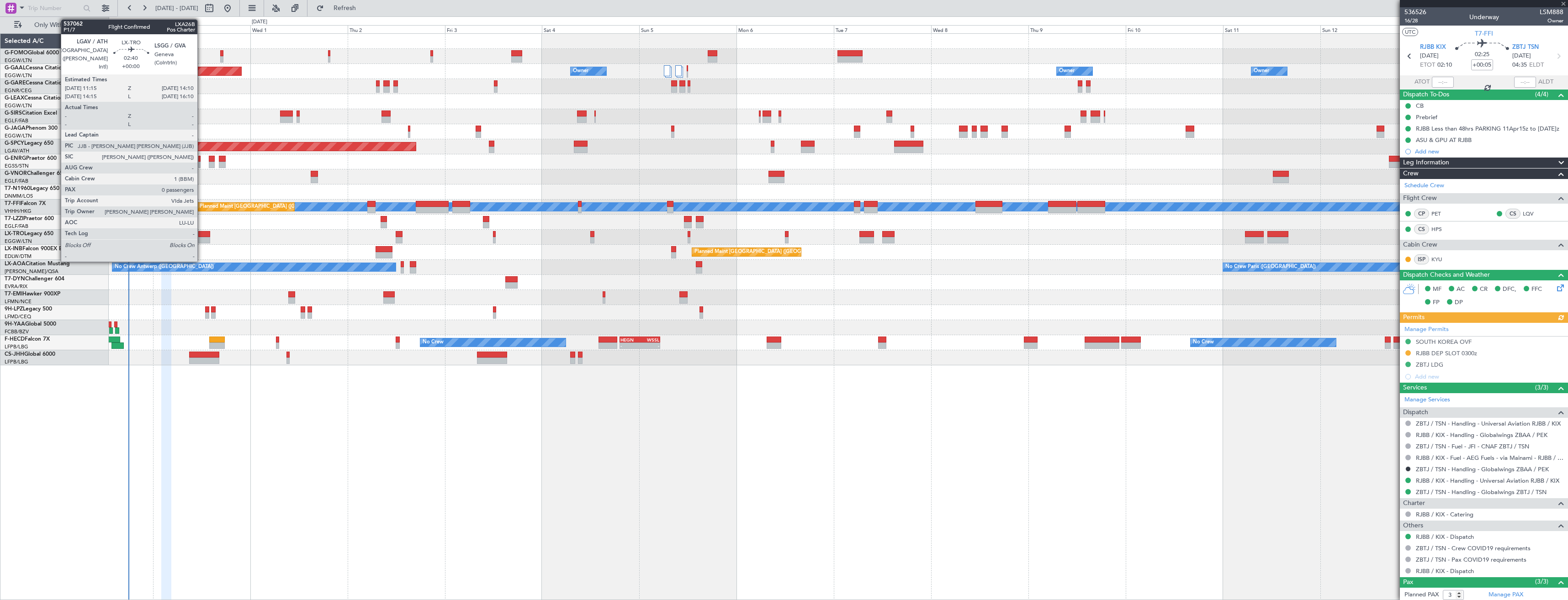
click at [202, 234] on div at bounding box center [205, 234] width 12 height 7
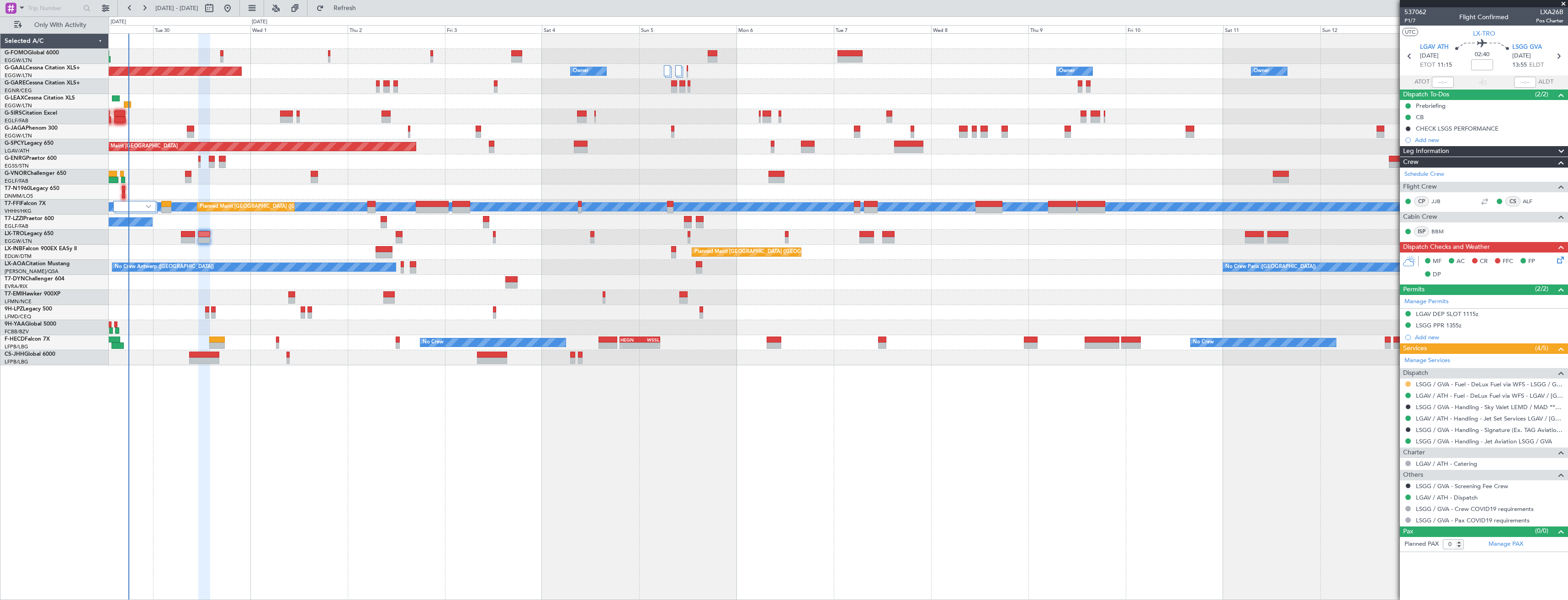
click at [1410, 385] on button at bounding box center [1408, 384] width 5 height 5
click at [1387, 490] on span "Confirmed" at bounding box center [1382, 492] width 29 height 9
click at [1558, 52] on icon at bounding box center [1558, 57] width 12 height 12
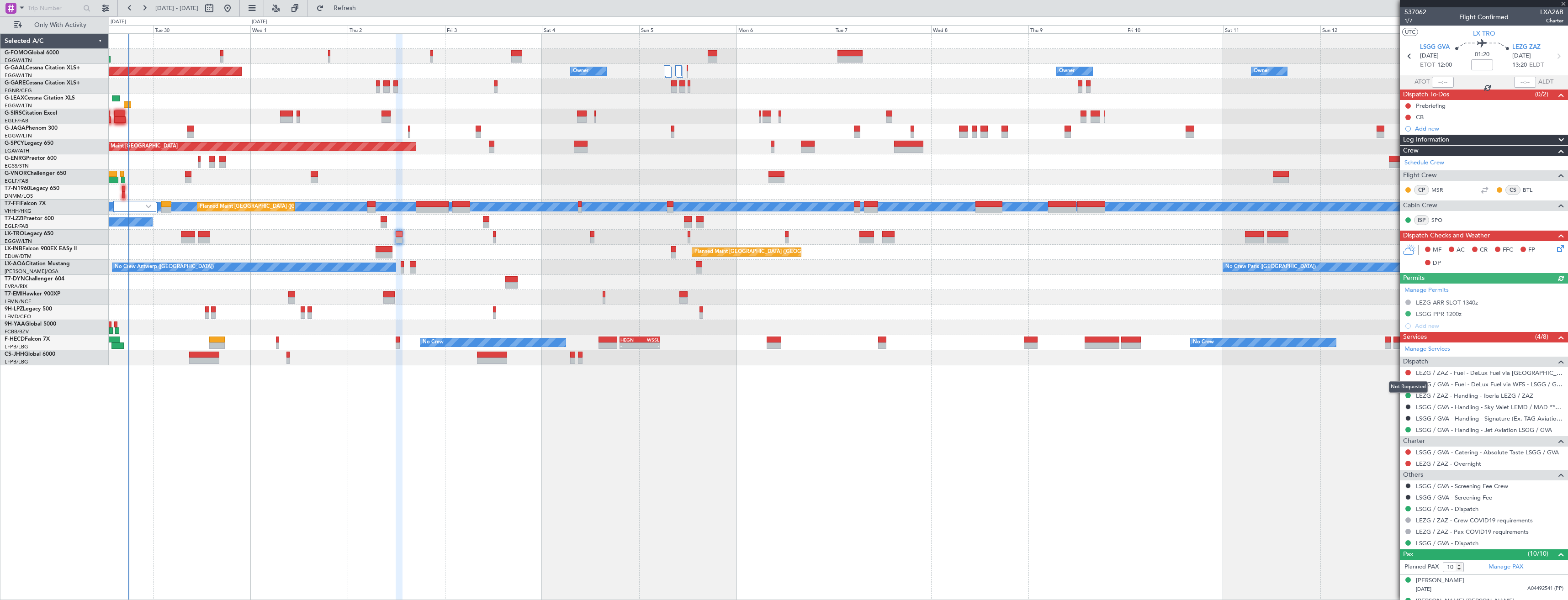
click at [1409, 385] on div "Not Requested" at bounding box center [1409, 387] width 39 height 12
click at [1410, 383] on button at bounding box center [1408, 384] width 5 height 5
click at [1388, 497] on li "Confirmed" at bounding box center [1407, 493] width 105 height 14
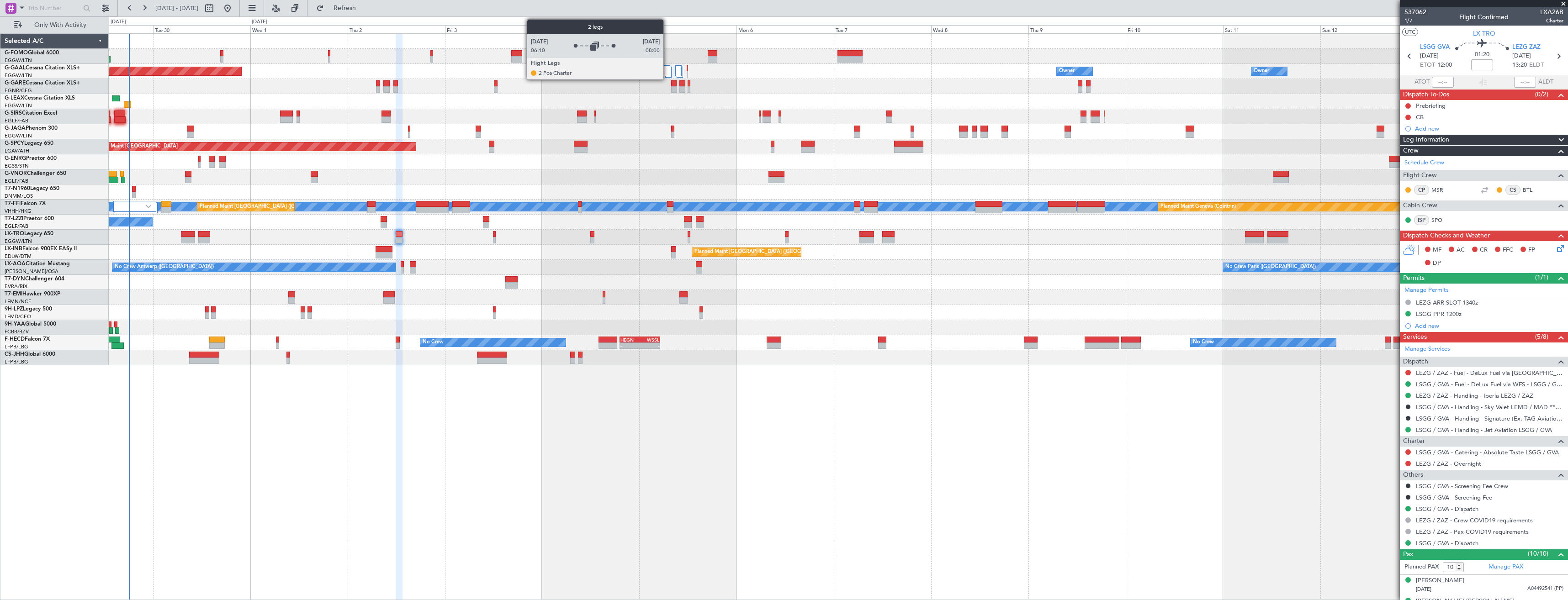
click at [668, 71] on div at bounding box center [667, 71] width 7 height 11
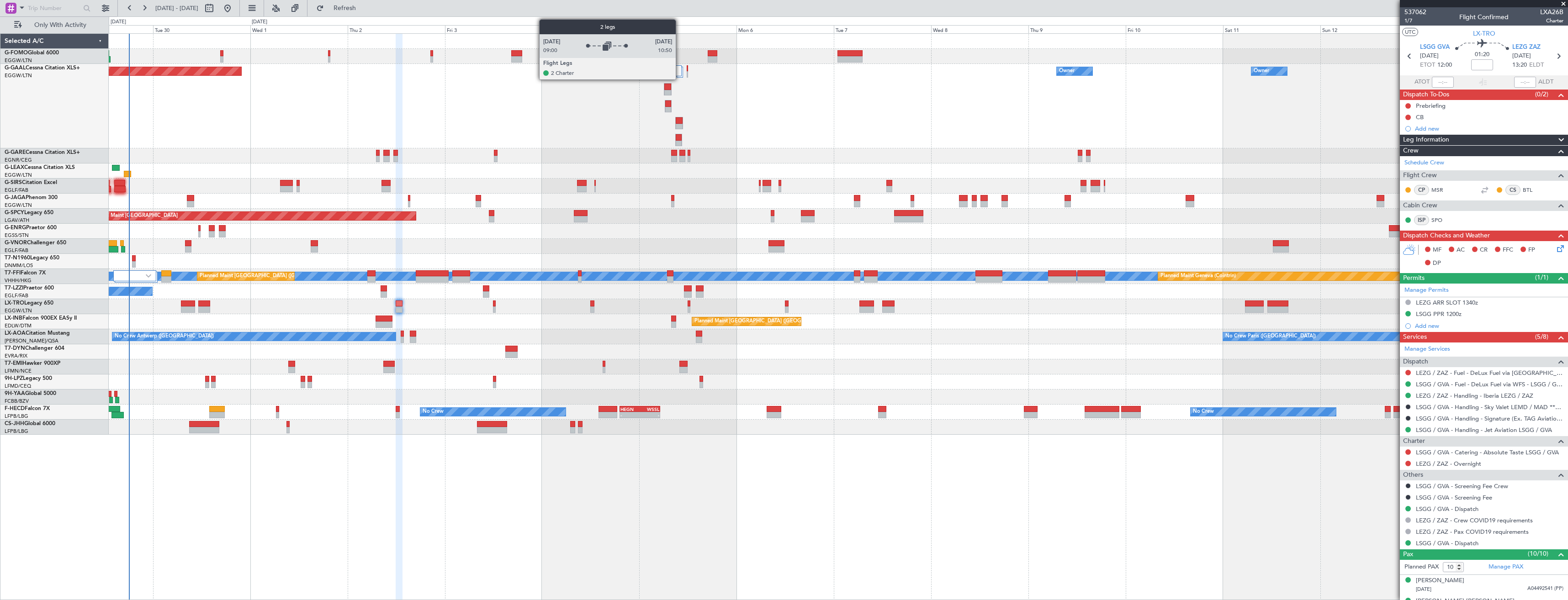
click at [680, 73] on div at bounding box center [678, 71] width 7 height 11
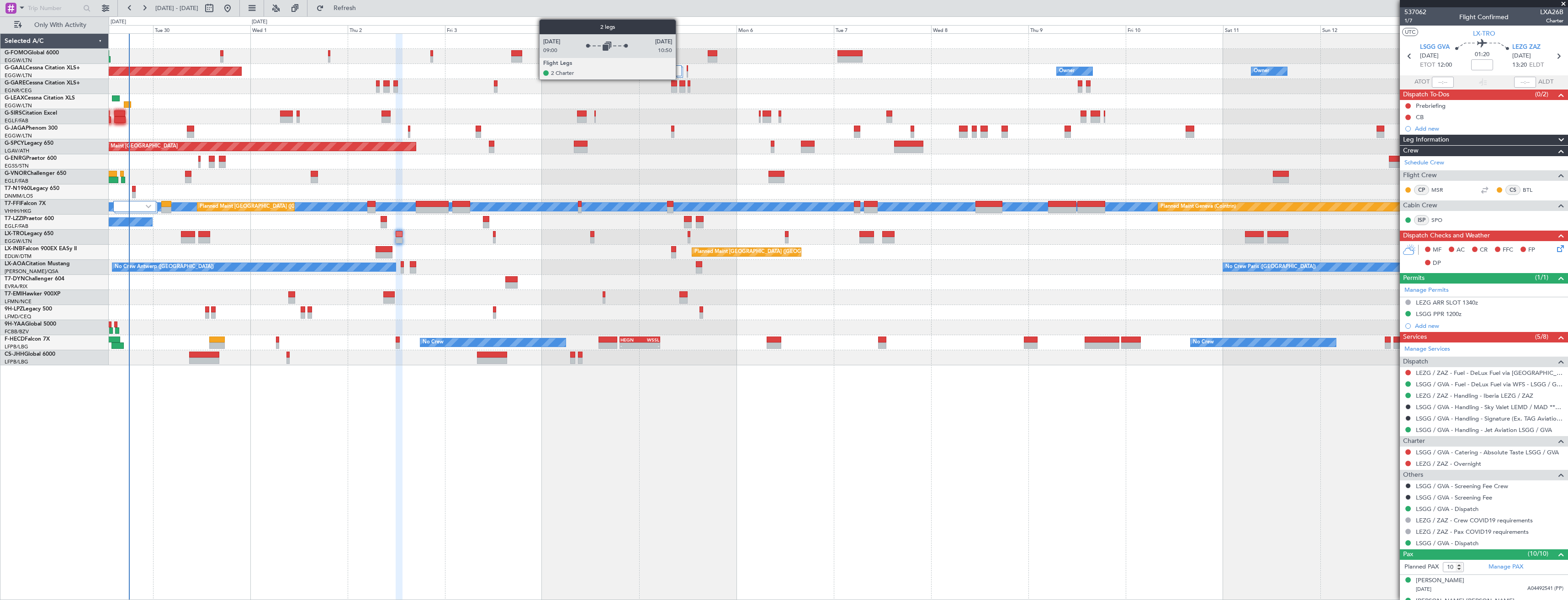
click at [680, 73] on div at bounding box center [678, 71] width 7 height 11
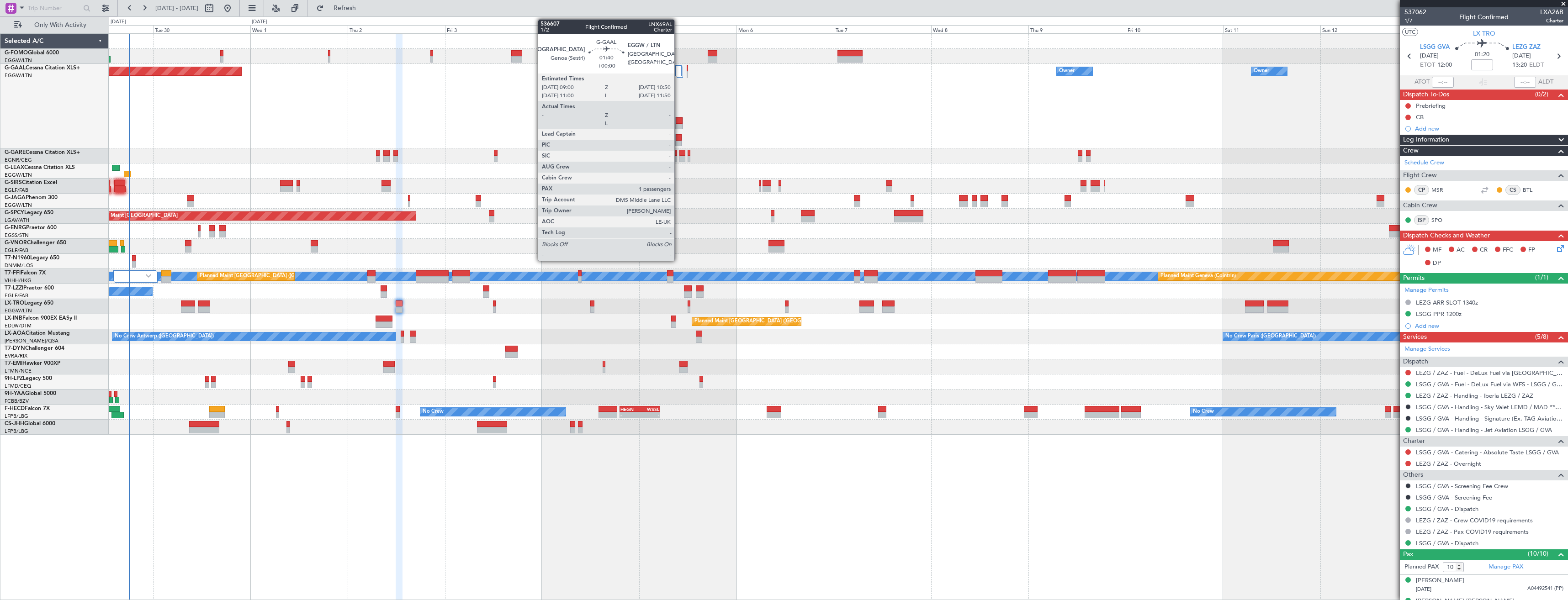
click at [679, 122] on div at bounding box center [679, 120] width 7 height 7
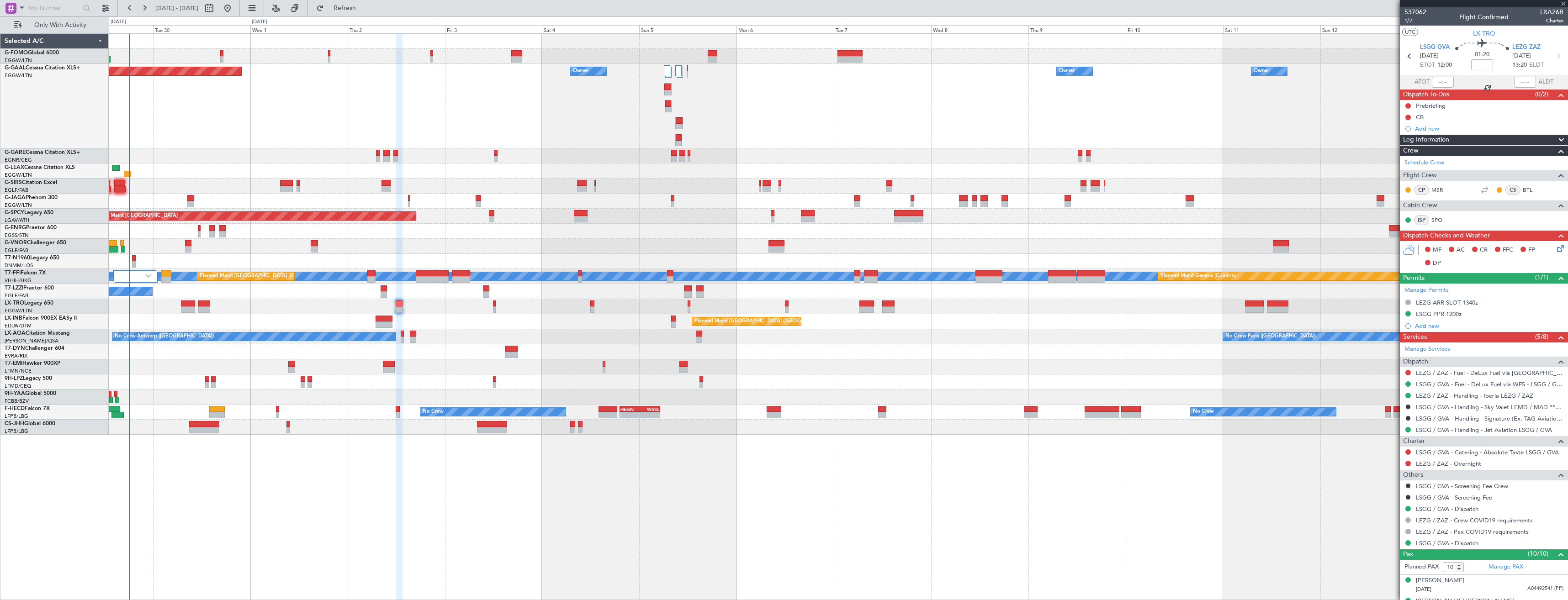
type input "1"
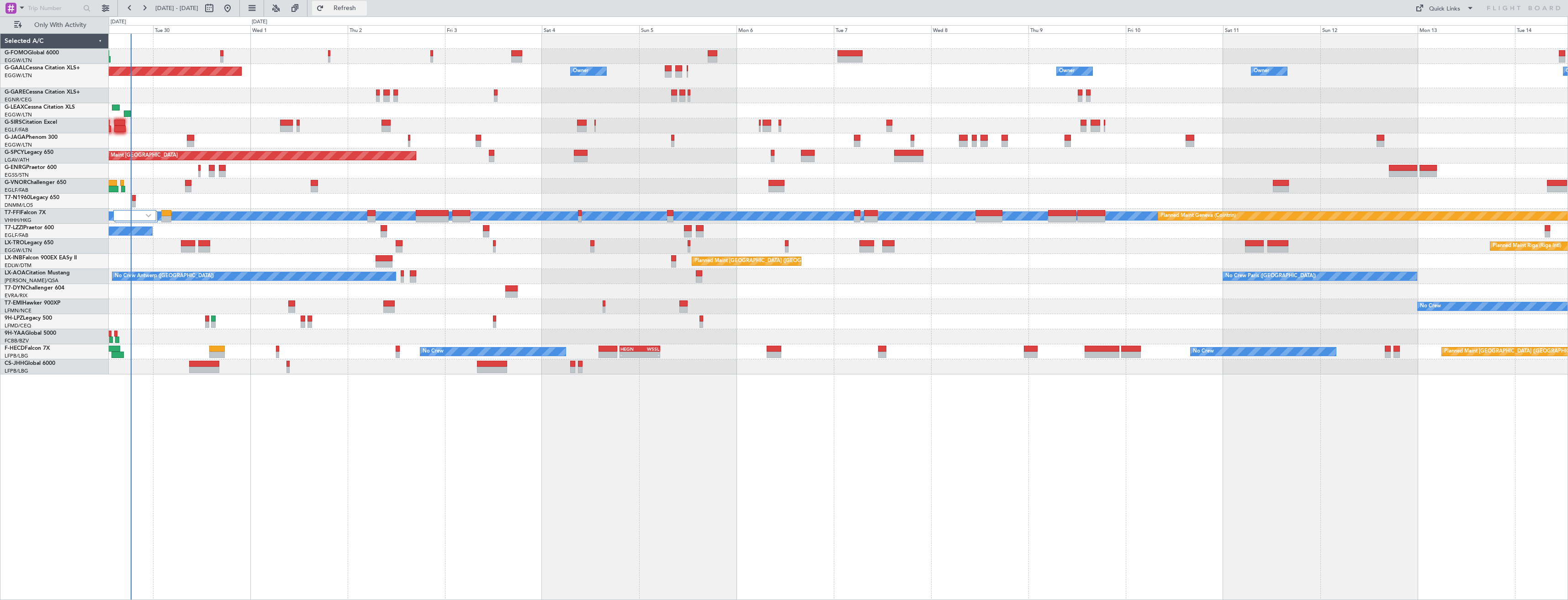
click at [365, 12] on button "Refresh" at bounding box center [340, 9] width 55 height 15
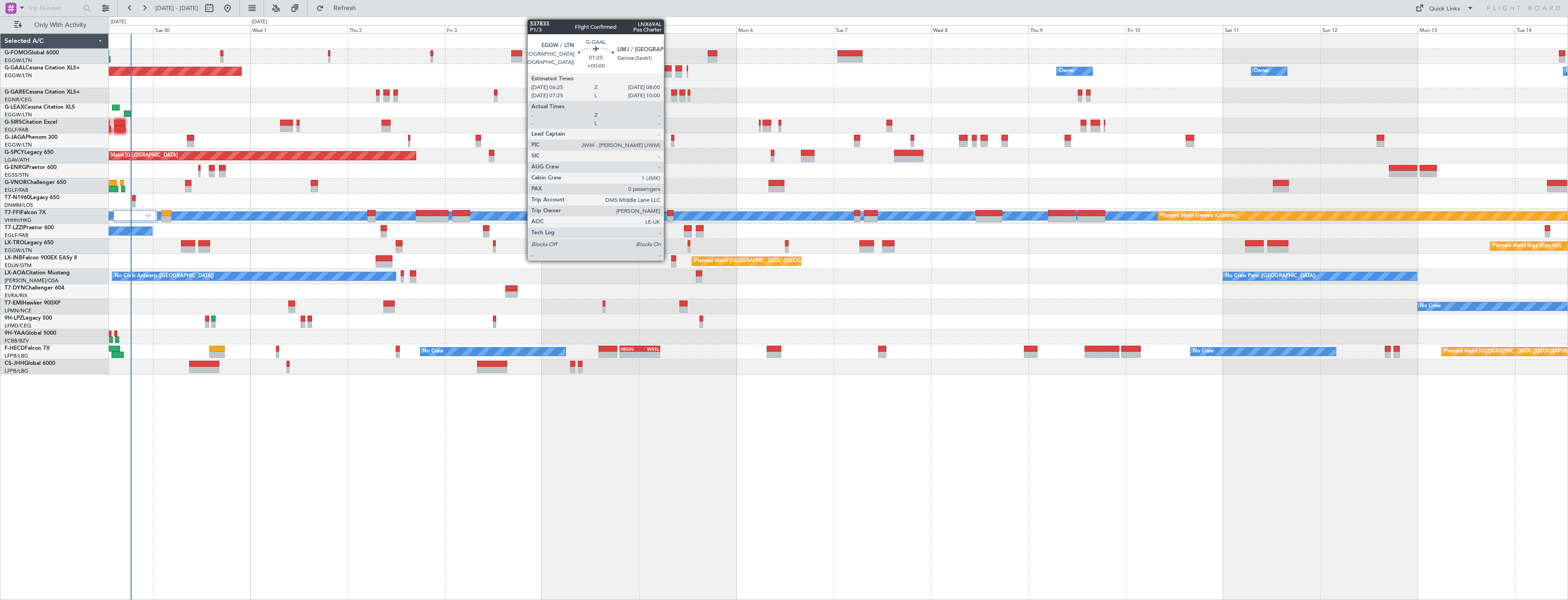
click at [668, 69] on div at bounding box center [668, 68] width 7 height 7
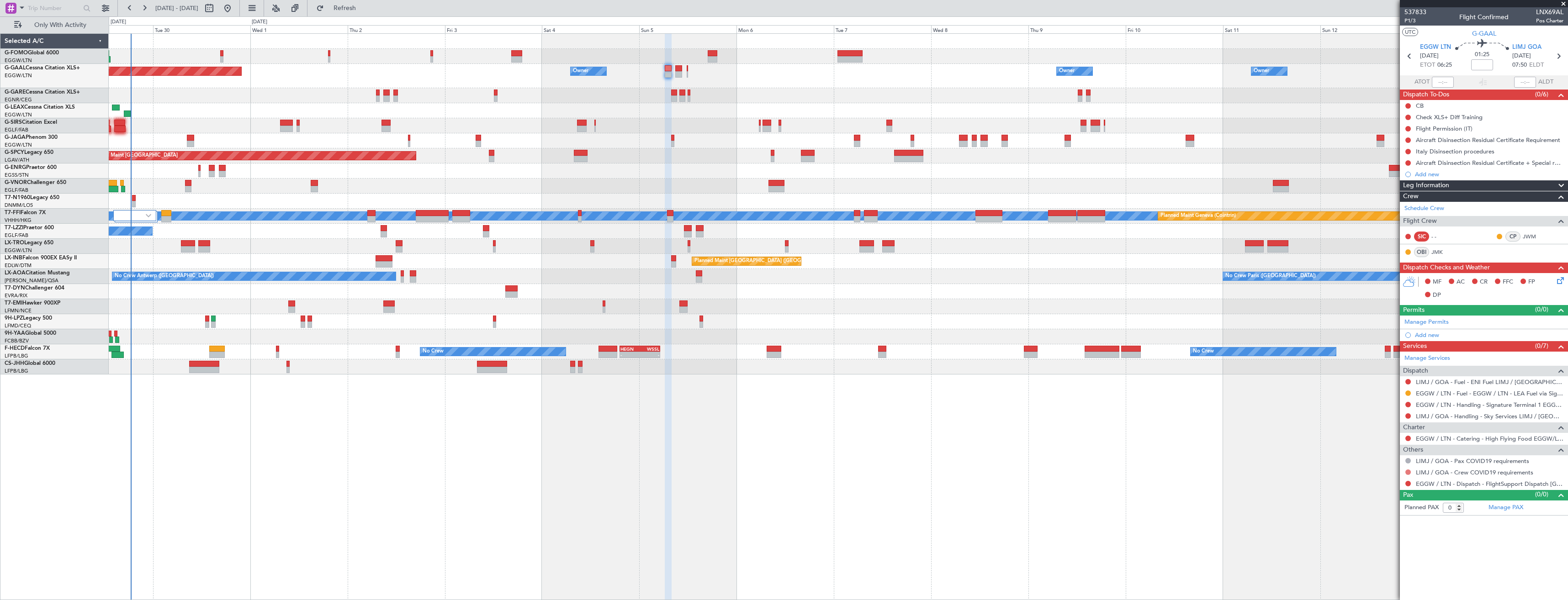
click at [1407, 472] on button at bounding box center [1408, 472] width 5 height 5
click at [1391, 486] on span "Not Required" at bounding box center [1386, 485] width 37 height 9
click at [1409, 483] on button at bounding box center [1408, 483] width 5 height 5
click at [1369, 591] on li "Confirmed" at bounding box center [1407, 592] width 105 height 14
click at [1428, 319] on link "Manage Permits" at bounding box center [1426, 322] width 44 height 9
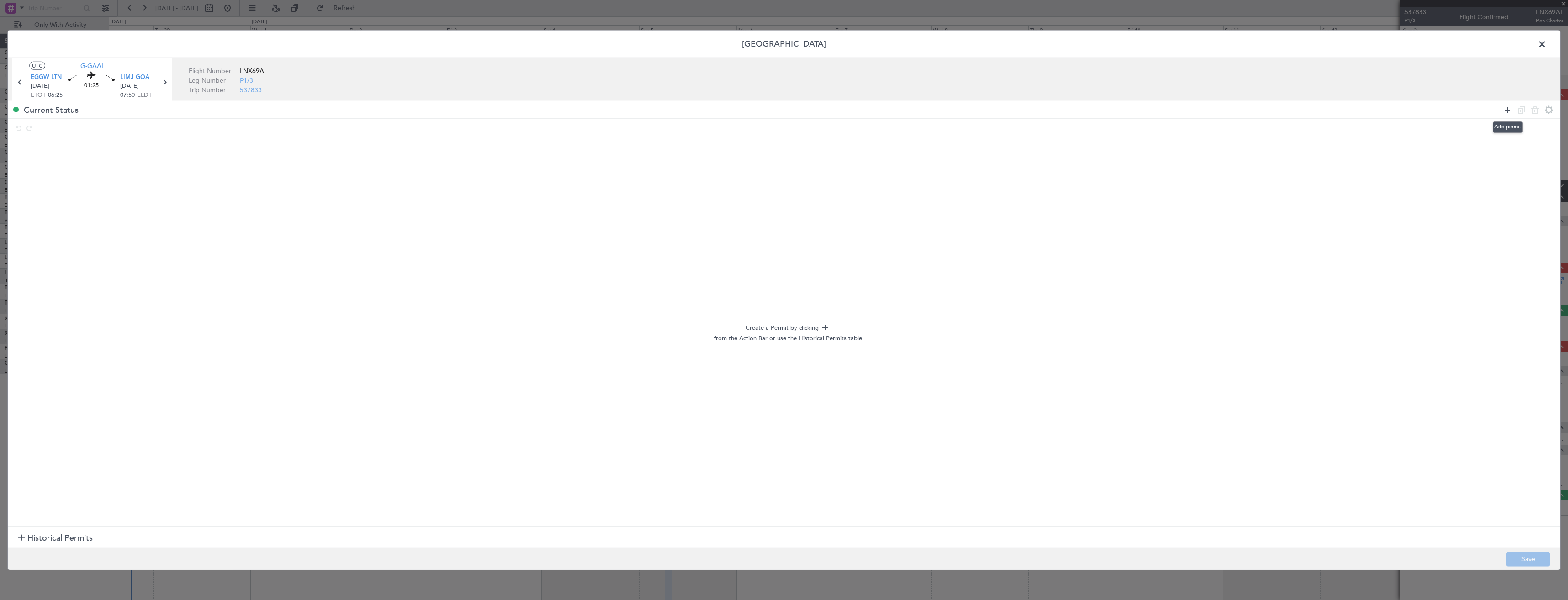
click at [1509, 111] on icon at bounding box center [1508, 110] width 11 height 11
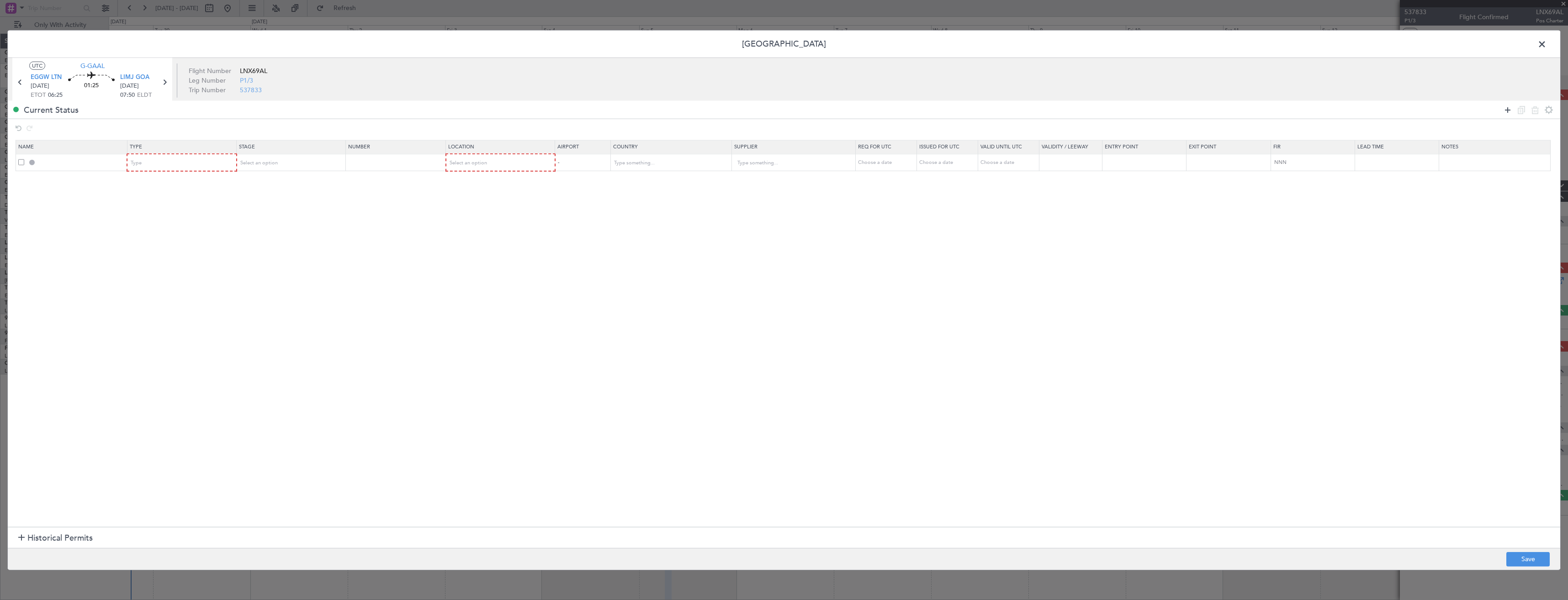
click at [1509, 111] on icon at bounding box center [1508, 110] width 11 height 11
click at [155, 162] on div "Type" at bounding box center [178, 163] width 96 height 14
click at [158, 245] on span "Slot" at bounding box center [184, 249] width 102 height 14
click at [162, 180] on div "Type" at bounding box center [178, 180] width 96 height 14
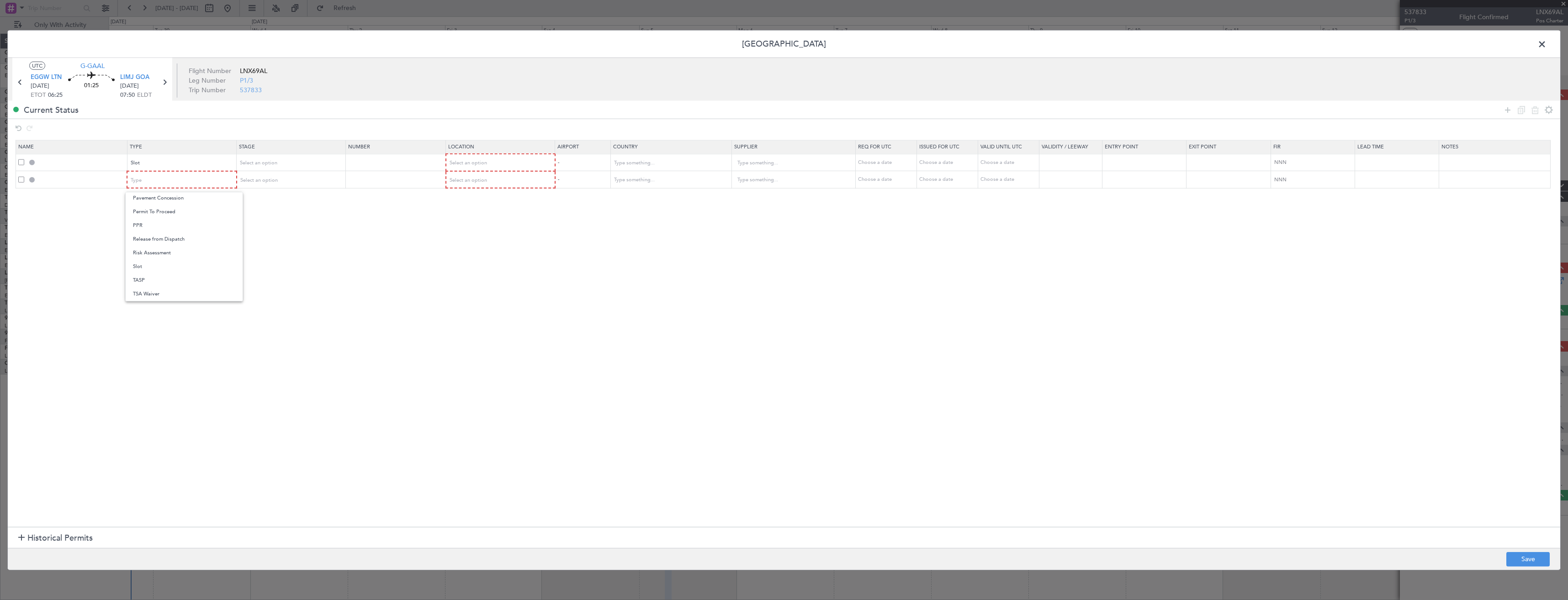
click at [152, 228] on span "PPR" at bounding box center [184, 226] width 102 height 14
click at [289, 167] on div "Select an option" at bounding box center [287, 163] width 96 height 14
click at [271, 224] on span "Requested" at bounding box center [294, 223] width 102 height 14
click at [269, 176] on span "Select an option" at bounding box center [259, 180] width 38 height 7
click at [268, 240] on span "Requested" at bounding box center [294, 240] width 102 height 14
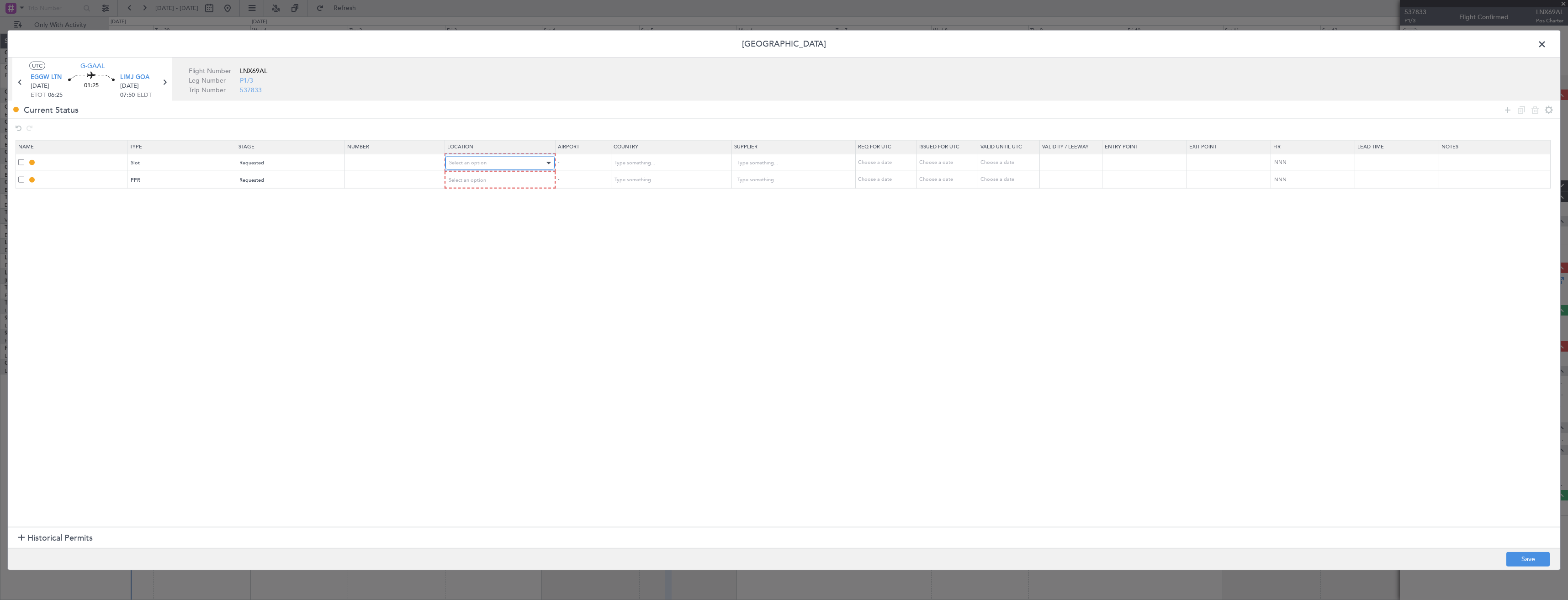
click at [525, 164] on div "Select an option" at bounding box center [497, 163] width 96 height 14
click at [519, 179] on span "Departure" at bounding box center [505, 182] width 102 height 14
click at [513, 181] on div "Select an option" at bounding box center [497, 180] width 96 height 14
click at [485, 226] on span "Arrival" at bounding box center [505, 226] width 102 height 14
click at [1522, 554] on button "Save" at bounding box center [1528, 559] width 43 height 15
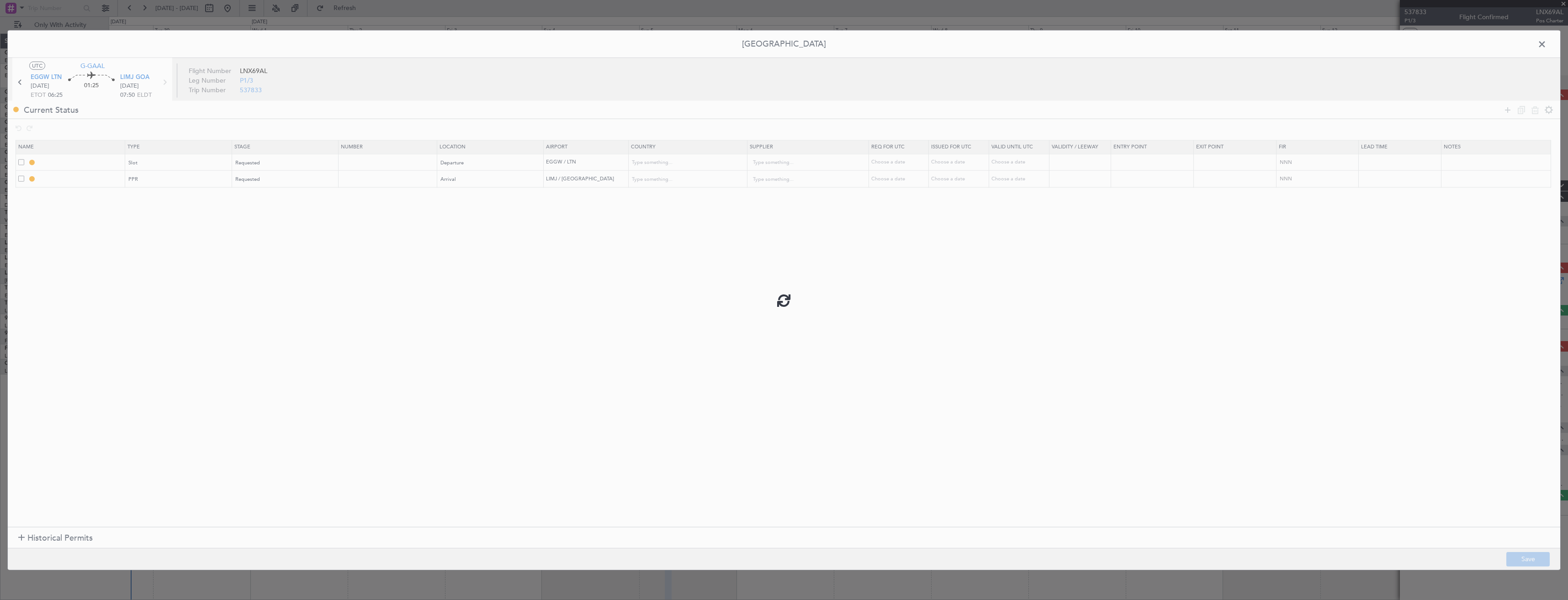
type input "EGGW DEP SLOT"
type input "United Kingdom"
type input "NNN"
type input "2"
type input "LIMJ PPR"
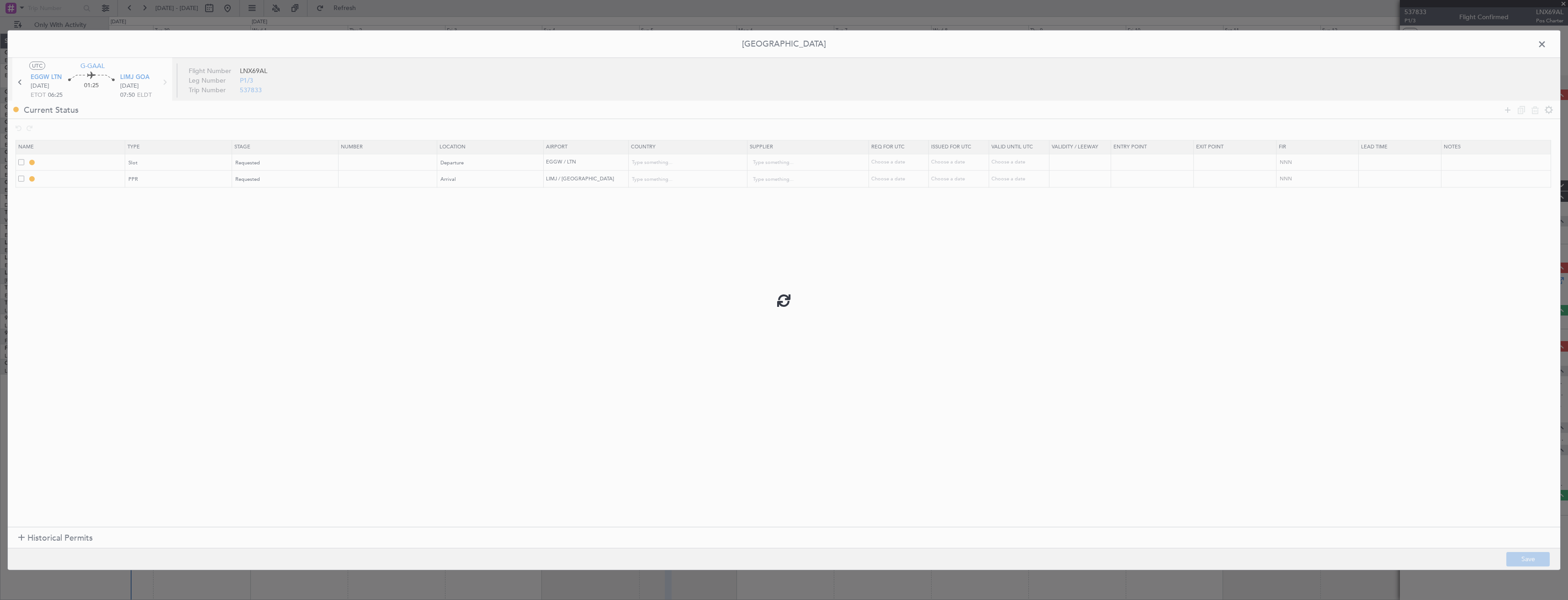
type input "Italy"
type input "NNN"
click at [92, 161] on input "EGGW DEP SLOT" at bounding box center [81, 162] width 86 height 8
type input "EGGW DEP SLOT 0625z"
click at [83, 173] on div "EGGW DEP SLOT 0625z" at bounding box center [83, 173] width 0 height 0
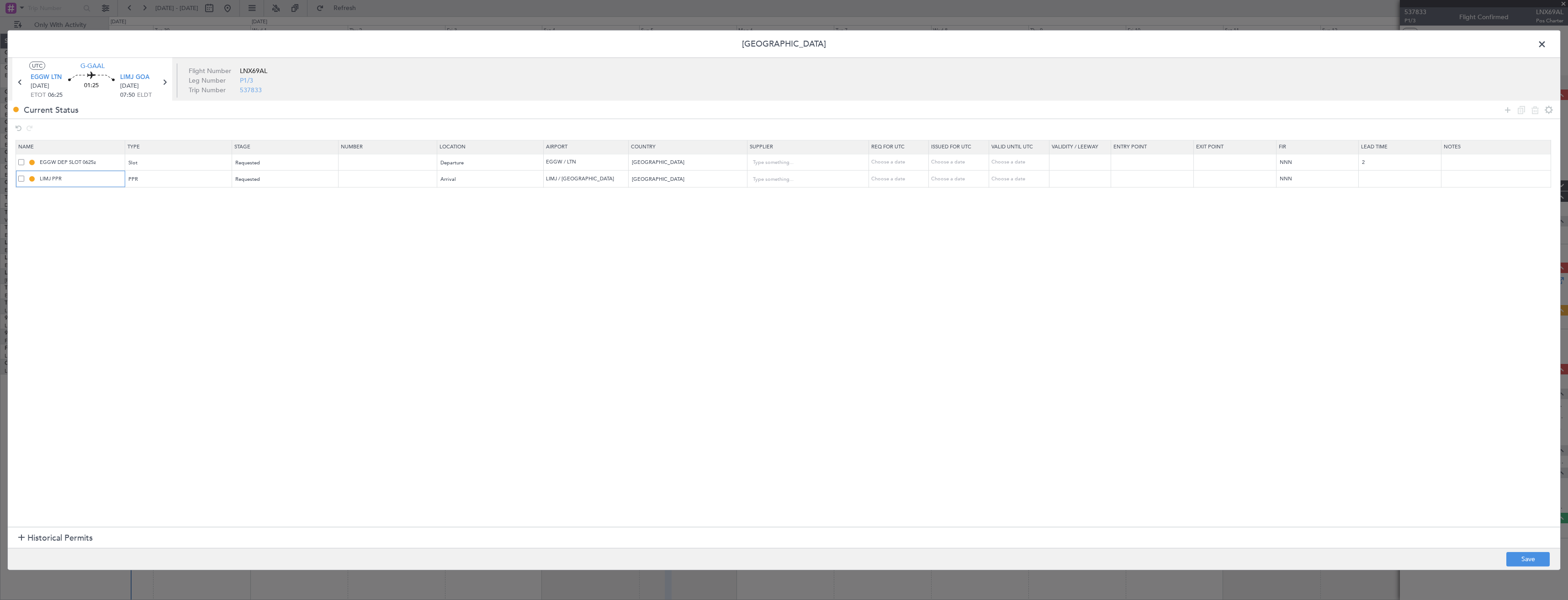
click at [101, 178] on input "LIMJ PPR" at bounding box center [81, 178] width 86 height 8
type input "LIMJ PPR 0750z"
click at [1538, 557] on button "Save" at bounding box center [1528, 559] width 43 height 15
click at [1547, 44] on span at bounding box center [1547, 47] width 0 height 18
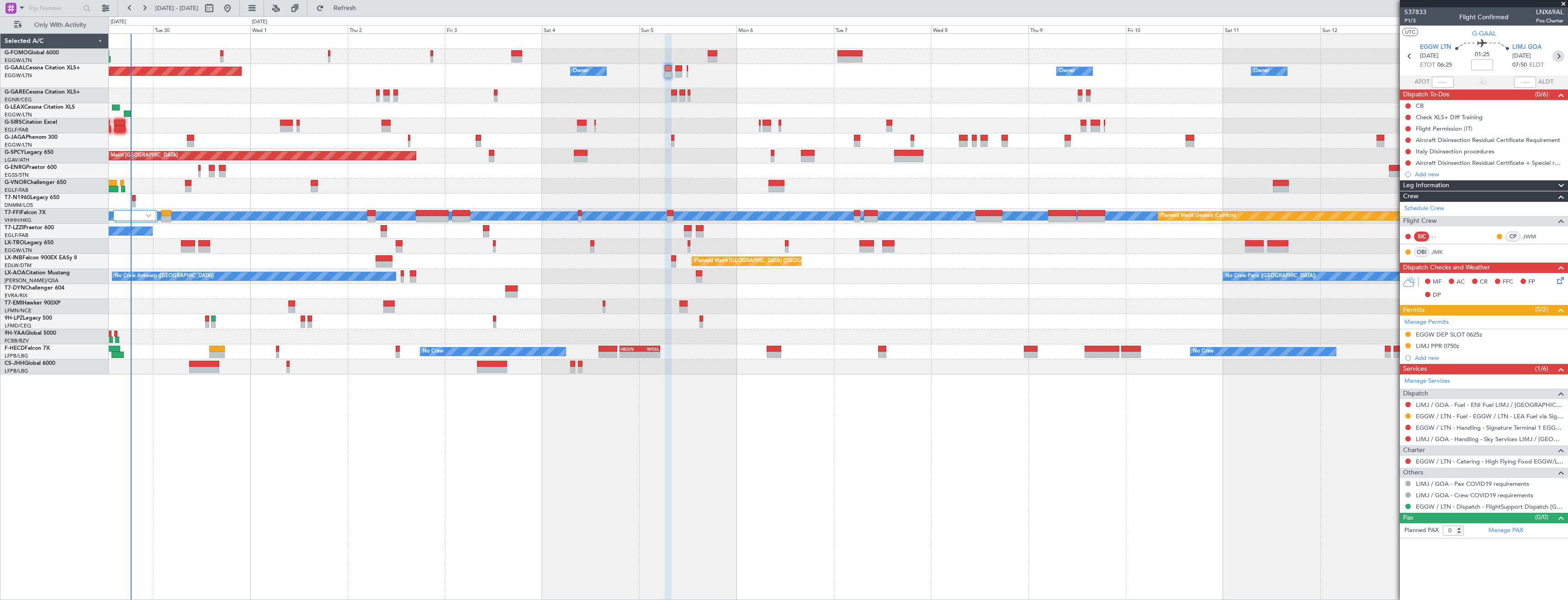
click at [1556, 57] on icon at bounding box center [1558, 57] width 12 height 12
type input "1"
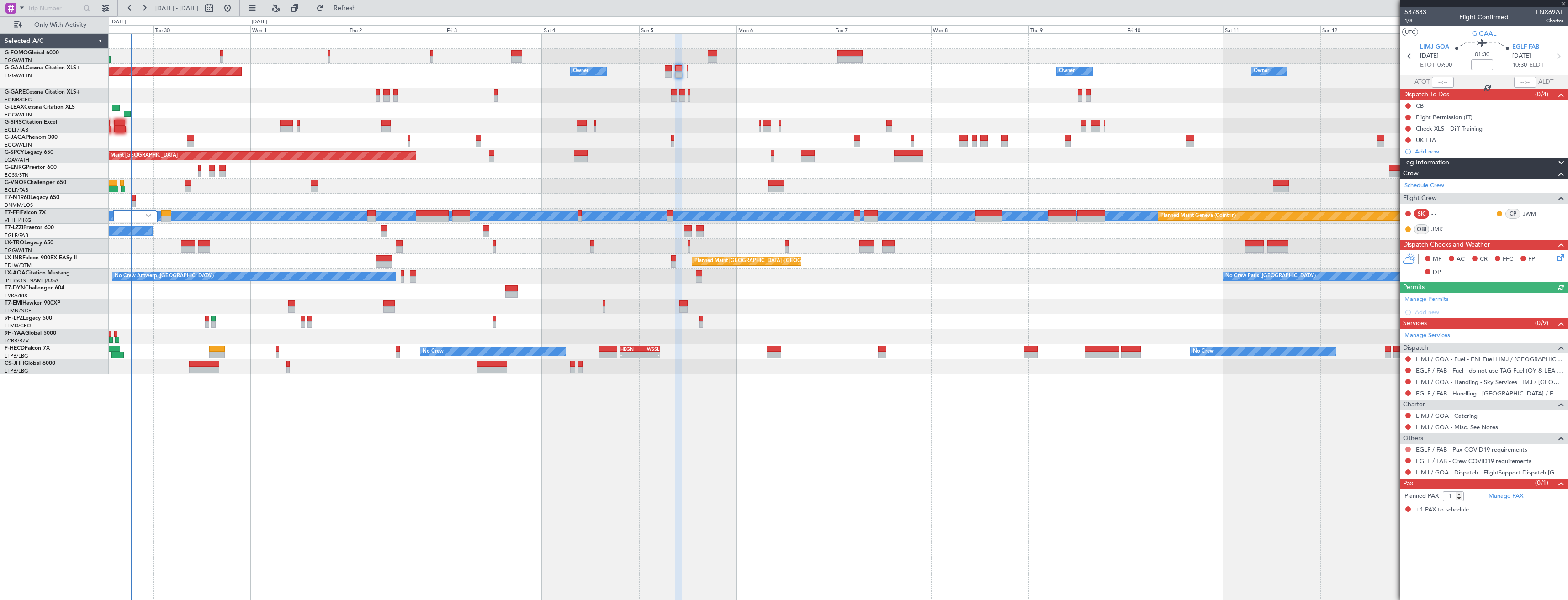
click at [1408, 448] on button at bounding box center [1408, 449] width 5 height 5
click at [1381, 461] on span "Not Required" at bounding box center [1386, 462] width 37 height 9
click at [1407, 460] on button at bounding box center [1408, 461] width 5 height 5
click at [1373, 472] on span "Not Required" at bounding box center [1386, 473] width 37 height 9
click at [1408, 472] on button at bounding box center [1408, 472] width 5 height 5
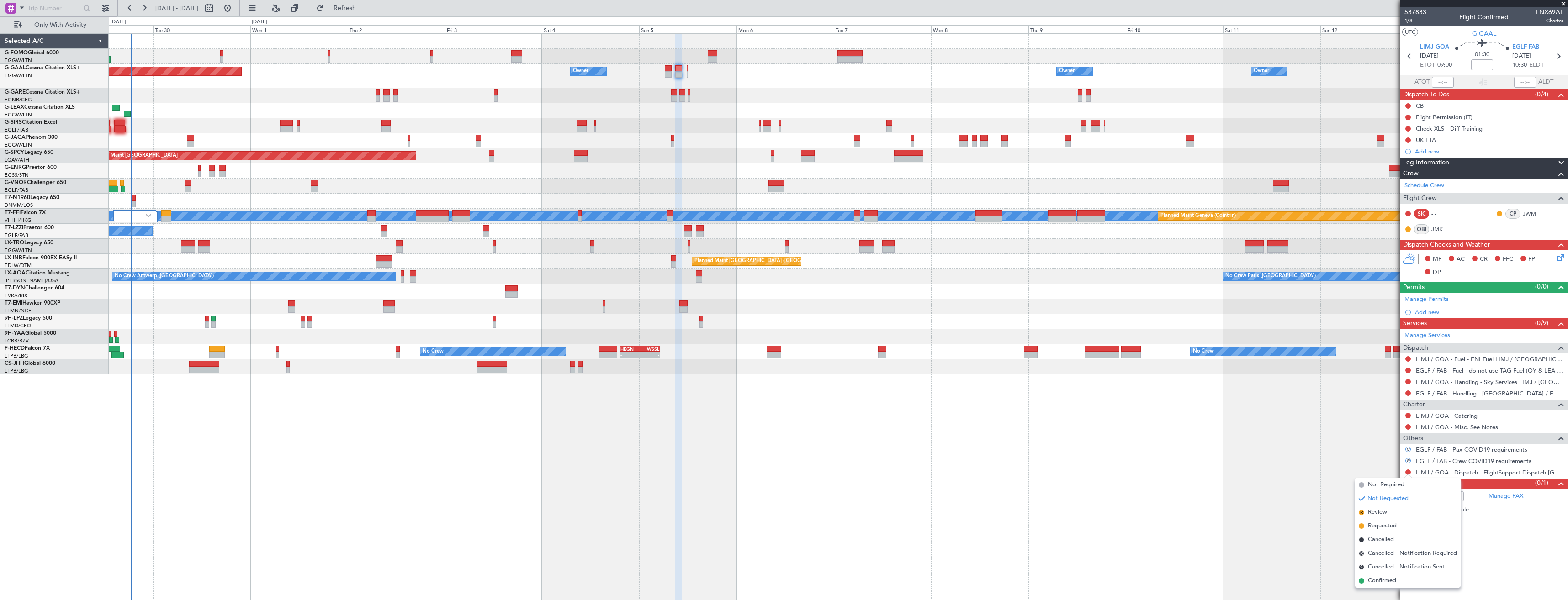
drag, startPoint x: 1390, startPoint y: 582, endPoint x: 1393, endPoint y: 572, distance: 10.4
click at [1390, 581] on span "Confirmed" at bounding box center [1382, 581] width 29 height 9
click at [1430, 299] on link "Manage Permits" at bounding box center [1426, 299] width 44 height 9
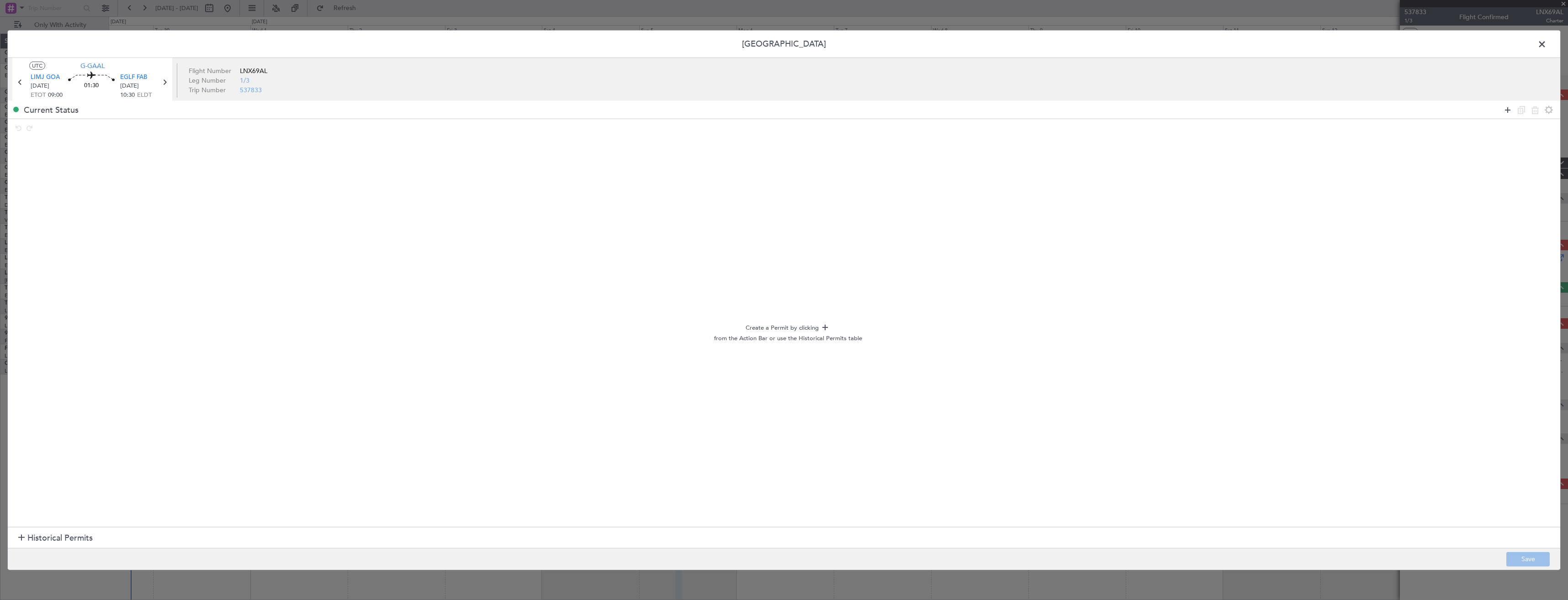
click at [1504, 109] on icon at bounding box center [1508, 110] width 11 height 11
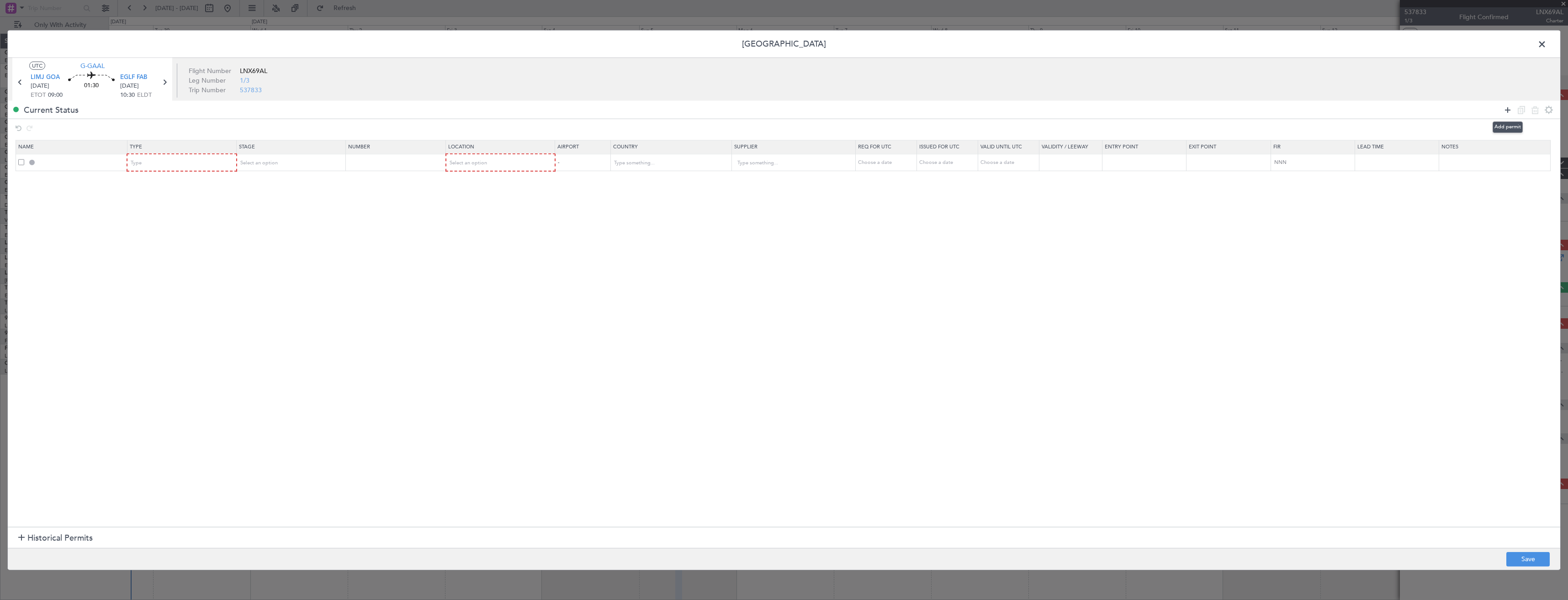
click at [1504, 109] on icon at bounding box center [1508, 110] width 11 height 11
click at [148, 166] on div "Type" at bounding box center [178, 163] width 96 height 14
click at [147, 214] on span "PPR" at bounding box center [184, 209] width 102 height 14
click at [149, 185] on div "Type" at bounding box center [178, 180] width 96 height 14
click at [153, 224] on span "PPR" at bounding box center [184, 226] width 102 height 14
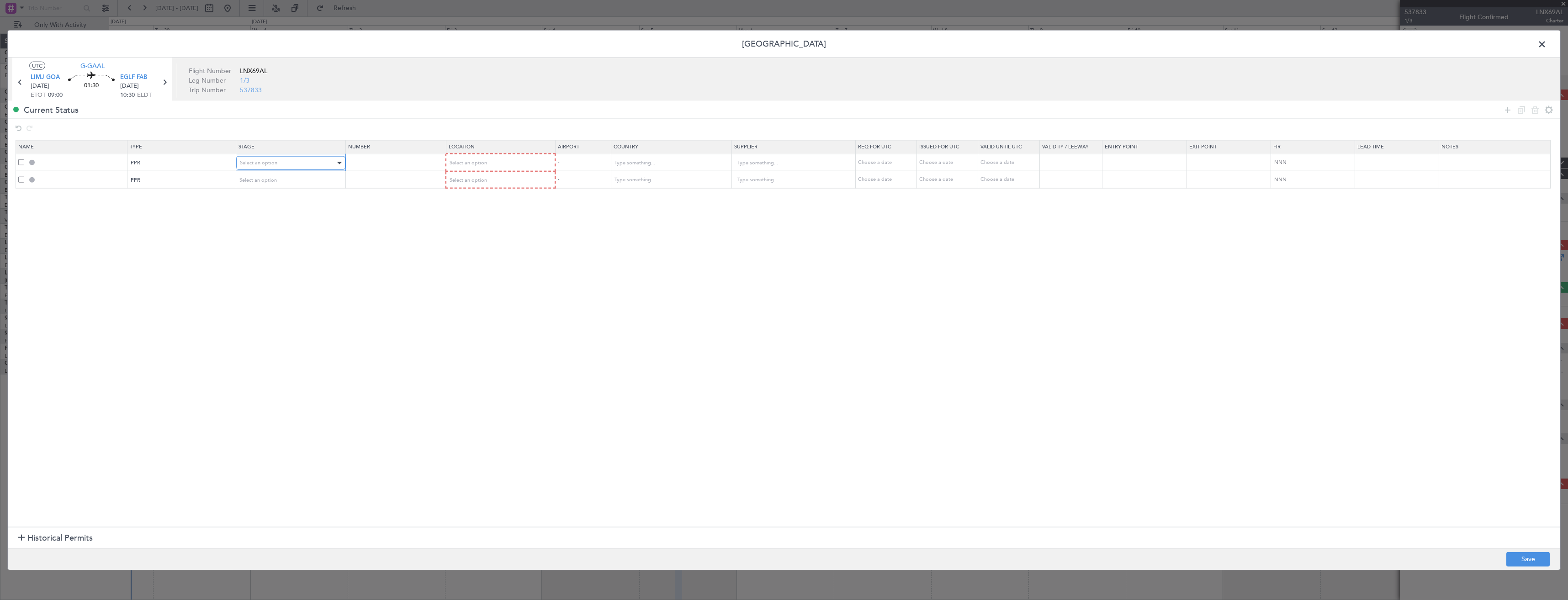
click at [312, 159] on div "Select an option" at bounding box center [287, 163] width 96 height 14
click at [289, 223] on span "Requested" at bounding box center [294, 223] width 102 height 14
click at [277, 181] on span "Select an option" at bounding box center [259, 180] width 38 height 7
click at [275, 241] on span "Requested" at bounding box center [294, 240] width 102 height 14
click at [472, 162] on span "Select an option" at bounding box center [468, 162] width 38 height 7
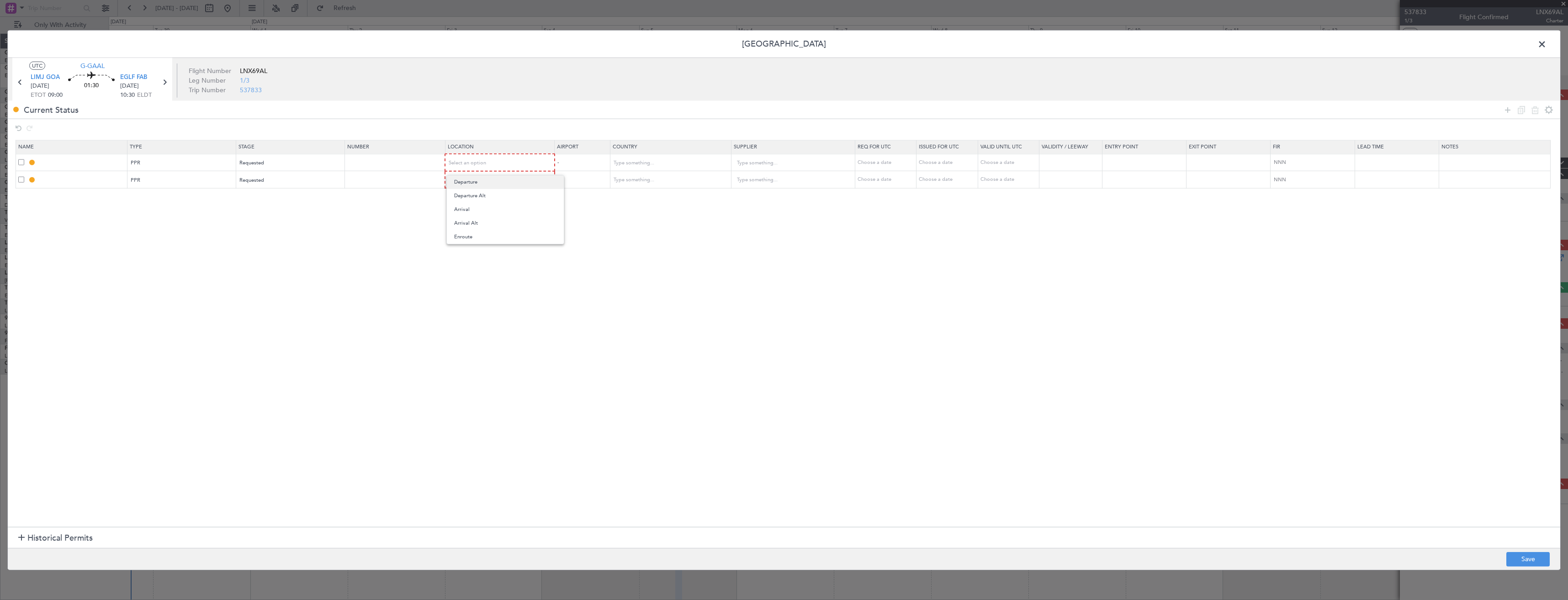
click at [472, 179] on span "Departure" at bounding box center [505, 182] width 102 height 14
click at [469, 177] on span "Select an option" at bounding box center [460, 180] width 38 height 7
click at [463, 198] on span "Departure" at bounding box center [505, 199] width 102 height 14
click at [464, 176] on span "Departure" at bounding box center [452, 179] width 23 height 7
click at [469, 228] on span "Arrival" at bounding box center [505, 226] width 102 height 14
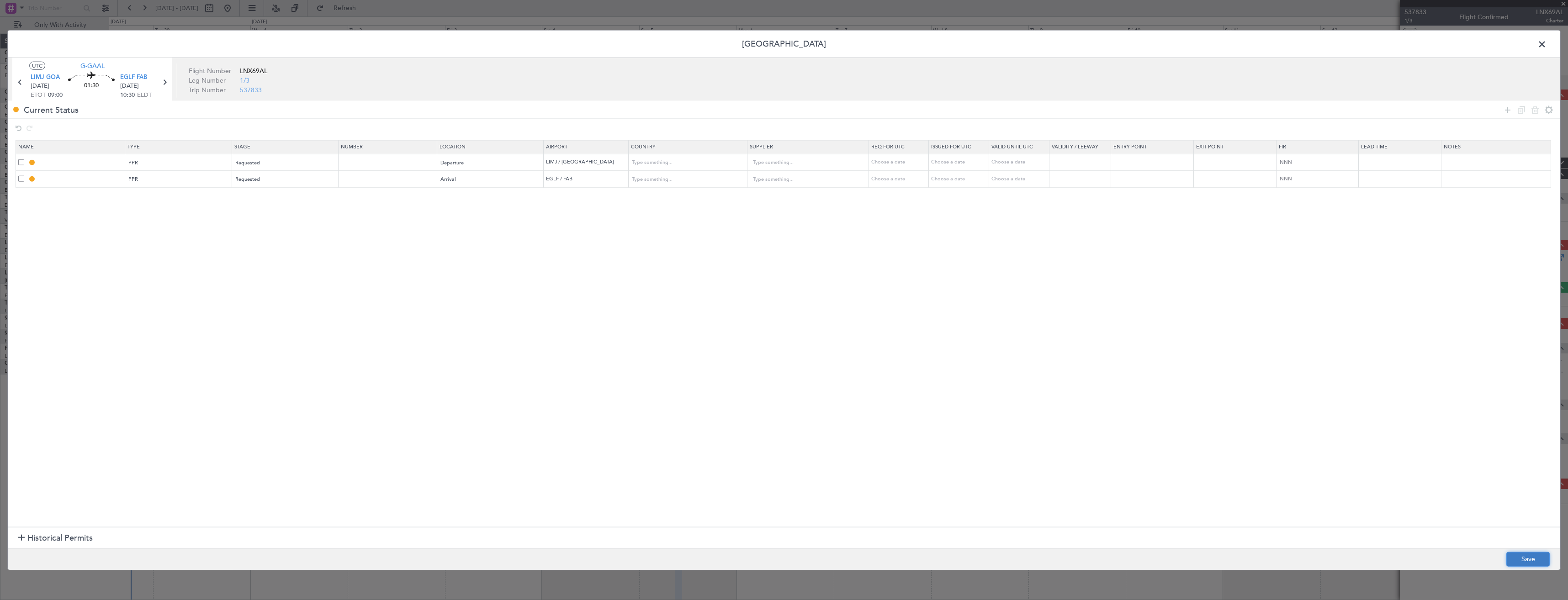
click at [1534, 559] on button "Save" at bounding box center [1528, 559] width 43 height 15
type input "LIMJ PPR"
type input "Italy"
type input "NNN"
type input "EGLF PPR"
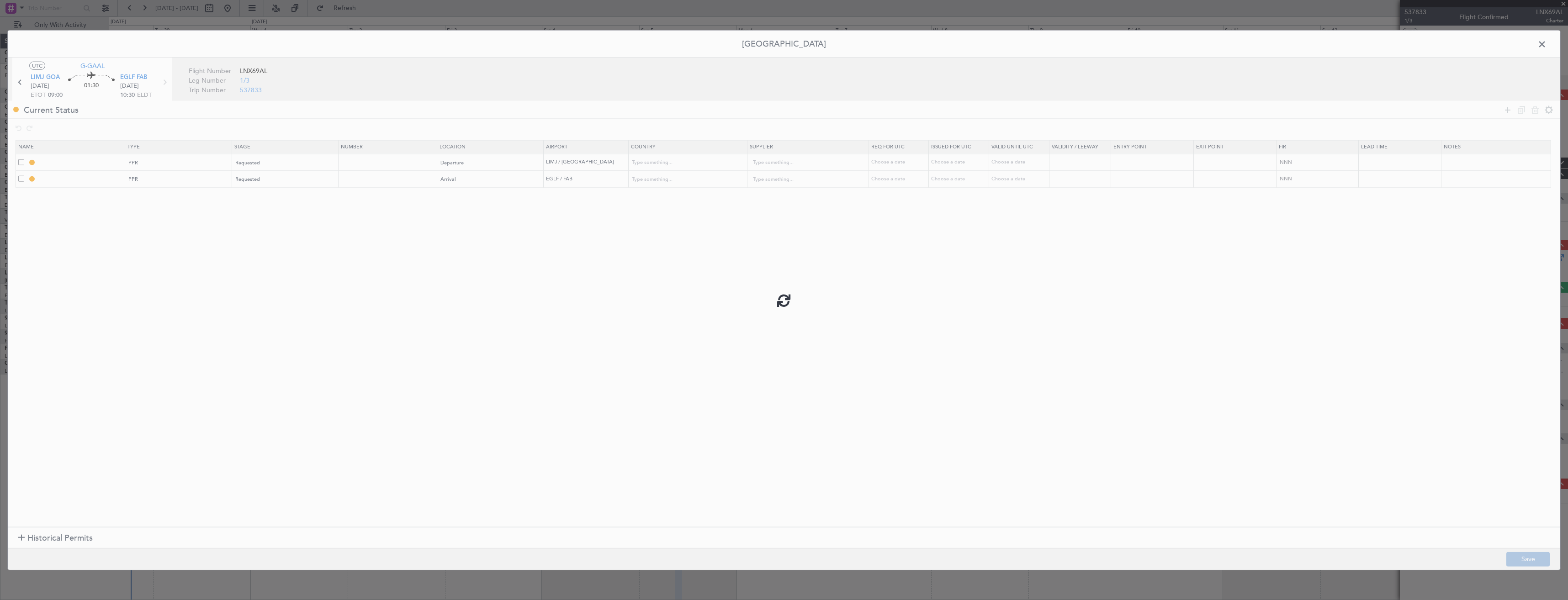
type input "United Kingdom"
type input "NNN"
type input "2"
click at [100, 166] on input "LIMJ PPR" at bounding box center [81, 162] width 86 height 8
type input "LIMJ PPR 0900z"
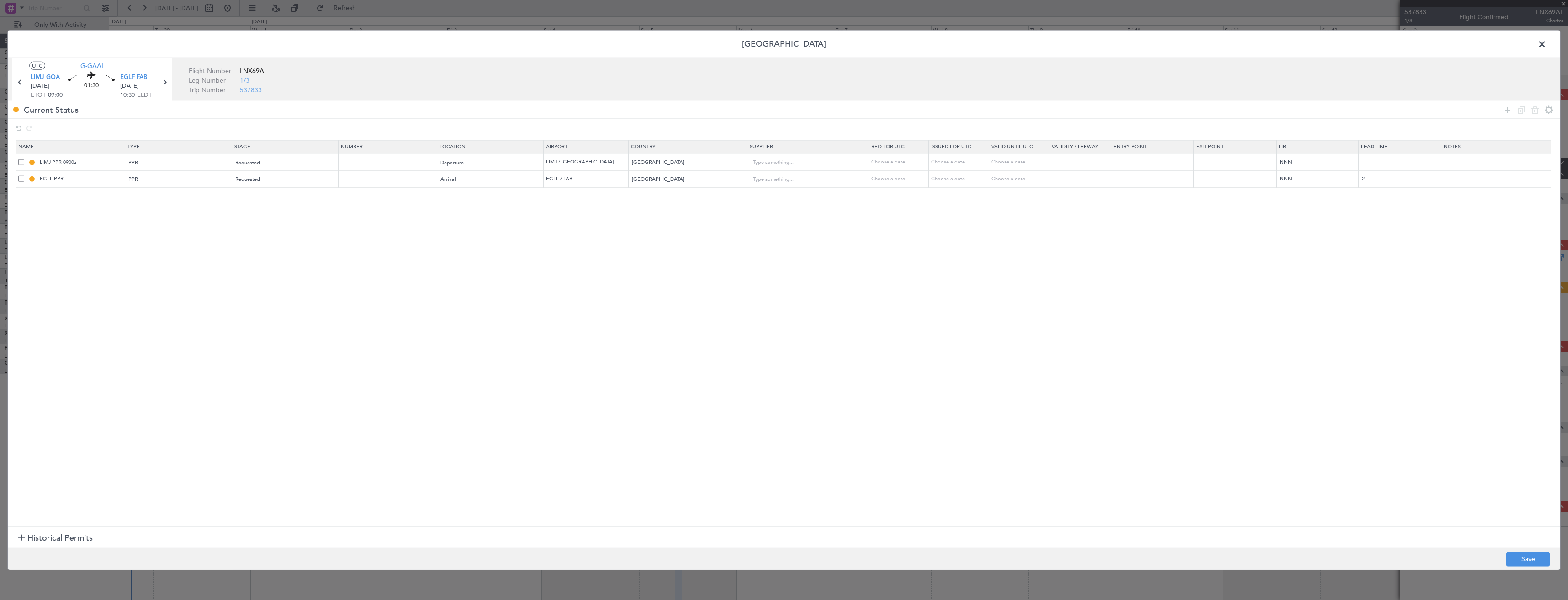
click at [103, 176] on mat-tooltip-component "LIMJ PPR 0900z" at bounding box center [83, 178] width 53 height 24
click at [103, 176] on input "EGLF PPR" at bounding box center [81, 178] width 86 height 8
type input "EGLF PPR1030z"
click at [1522, 566] on button "Save" at bounding box center [1528, 559] width 43 height 15
type input "LIMJ PPR 0900z"
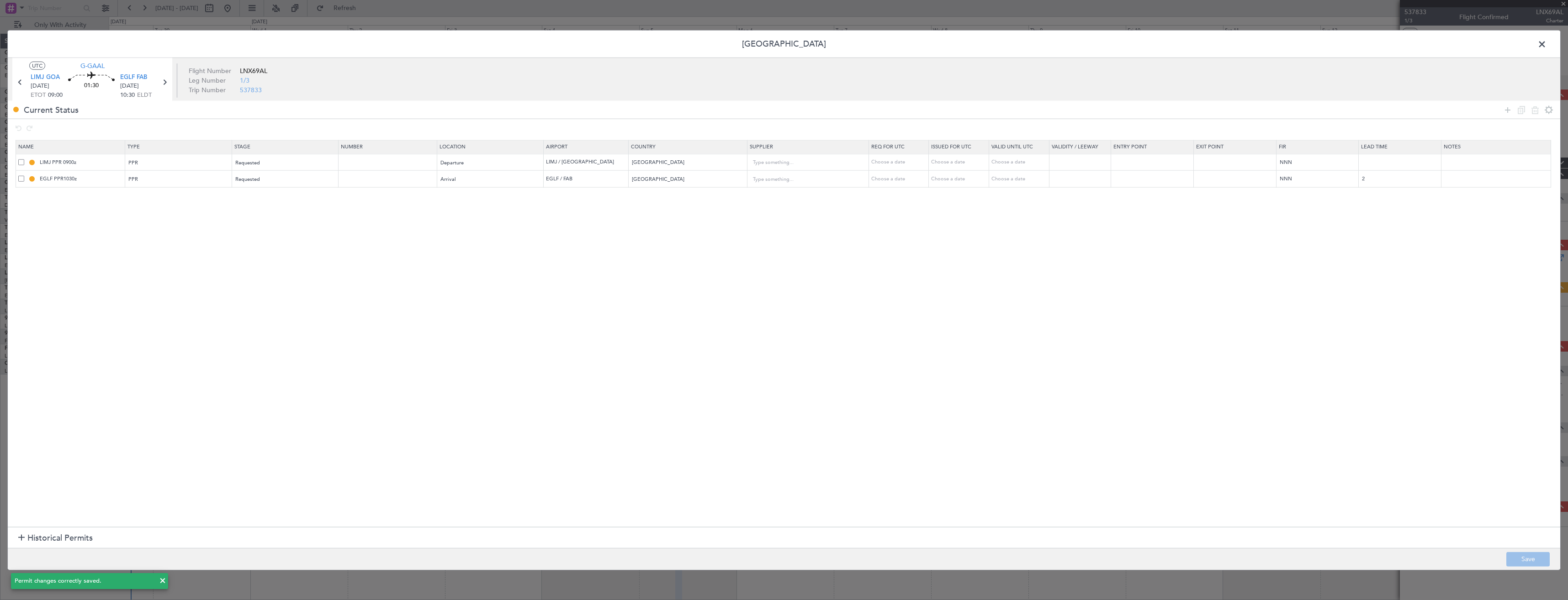
click at [1547, 43] on span at bounding box center [1547, 47] width 0 height 18
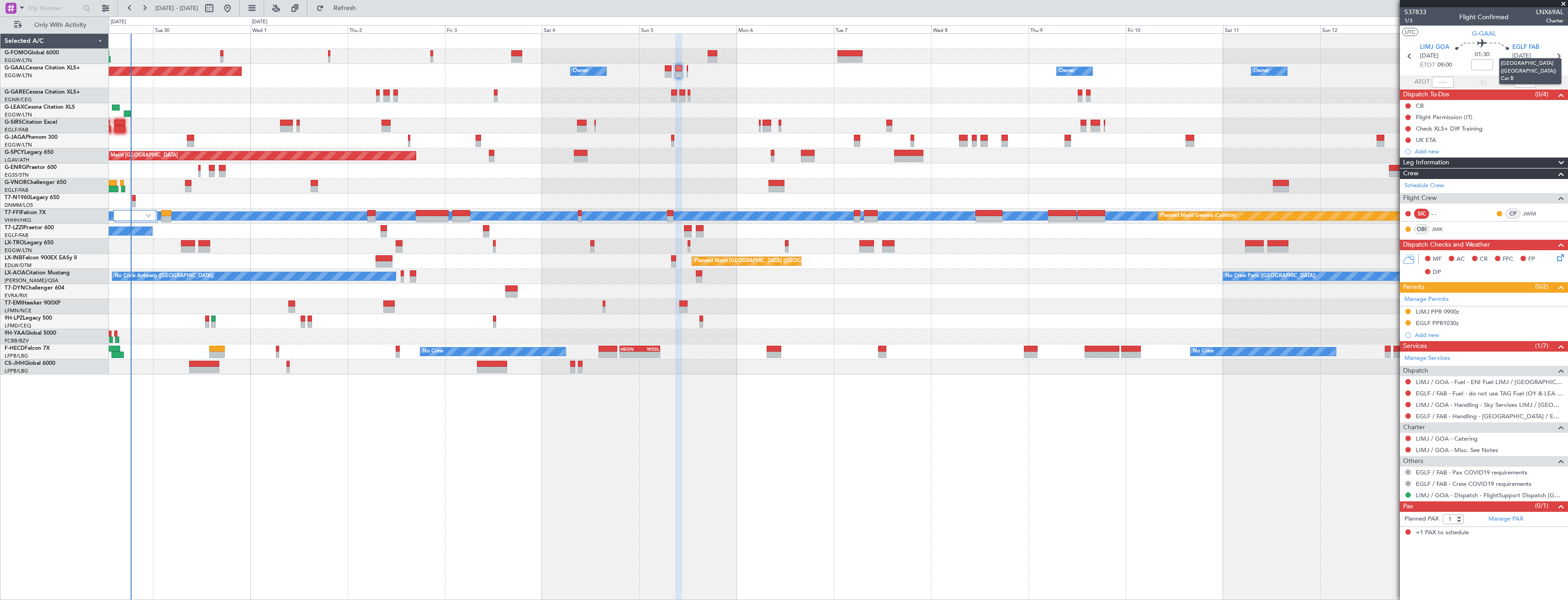
click at [1559, 55] on mat-tooltip-component "[GEOGRAPHIC_DATA] ([GEOGRAPHIC_DATA]) Cat B" at bounding box center [1530, 71] width 75 height 40
click at [1410, 392] on button at bounding box center [1408, 393] width 5 height 5
click at [1381, 504] on span "Confirmed" at bounding box center [1382, 501] width 29 height 9
click at [1563, 57] on icon at bounding box center [1558, 57] width 12 height 12
type input "0"
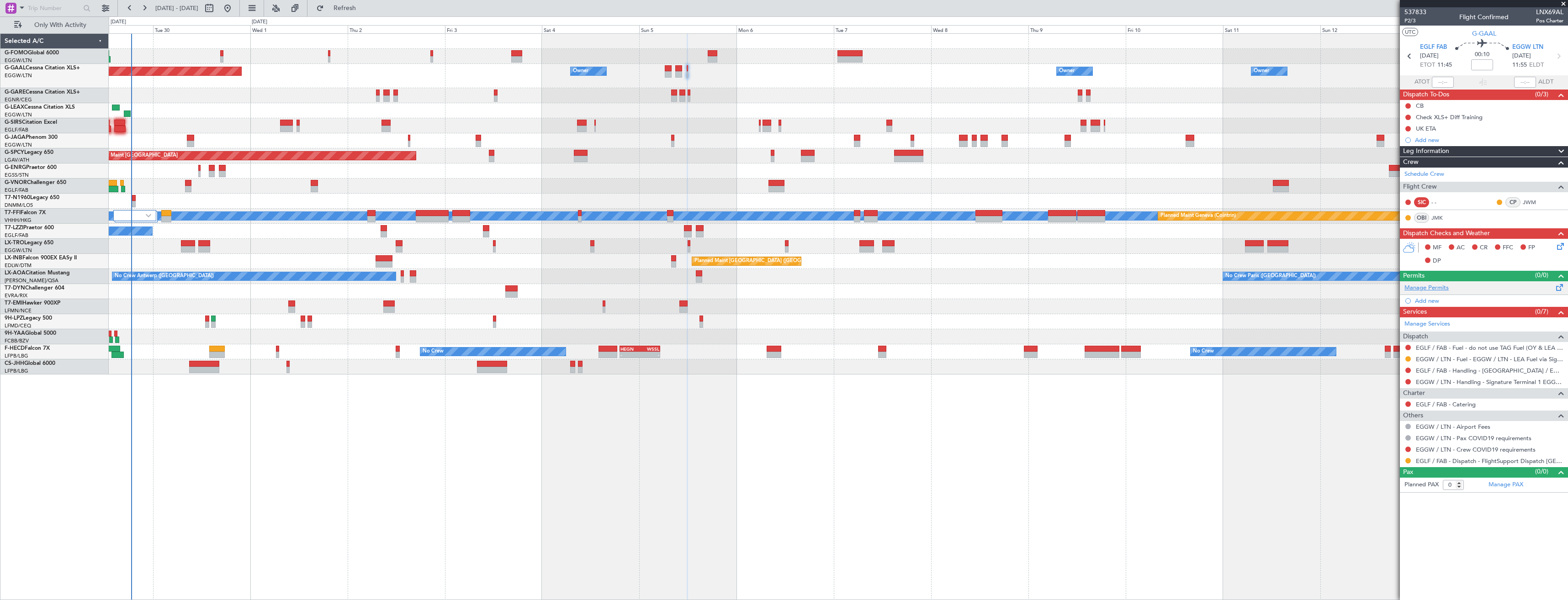
click at [1413, 288] on link "Manage Permits" at bounding box center [1426, 288] width 44 height 9
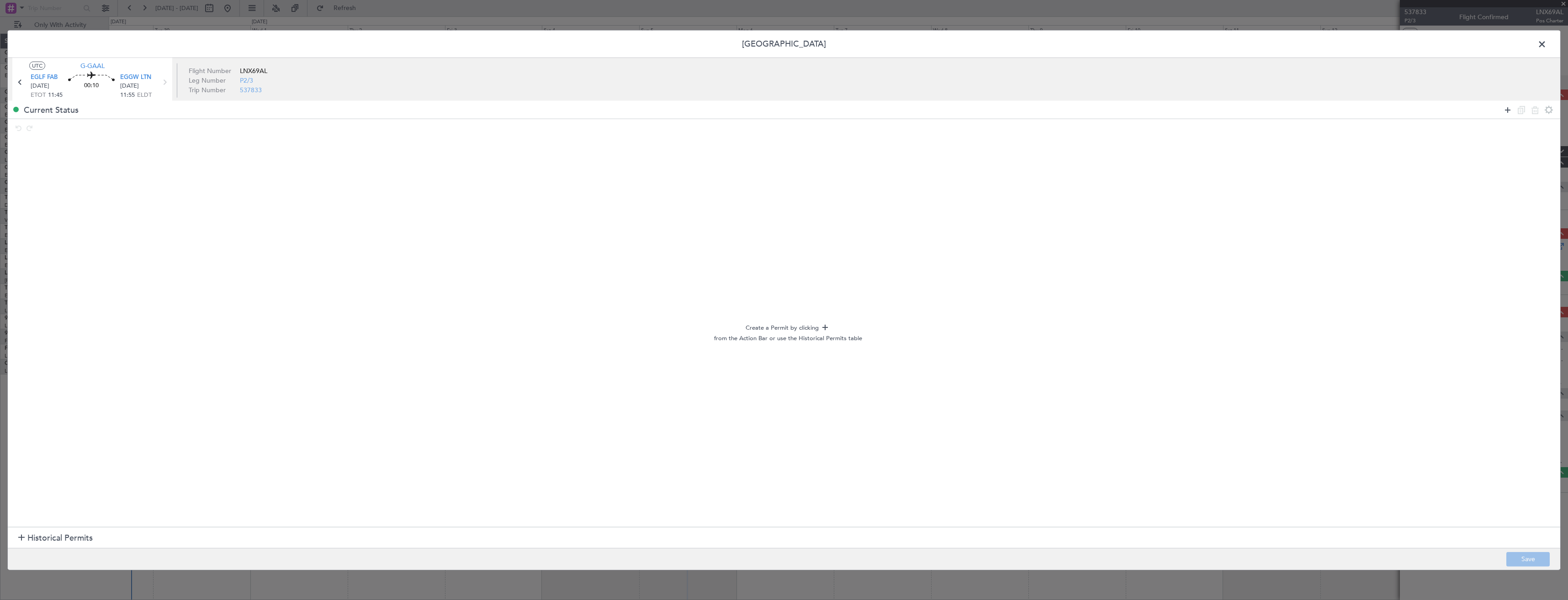
click at [1505, 108] on icon at bounding box center [1508, 110] width 11 height 11
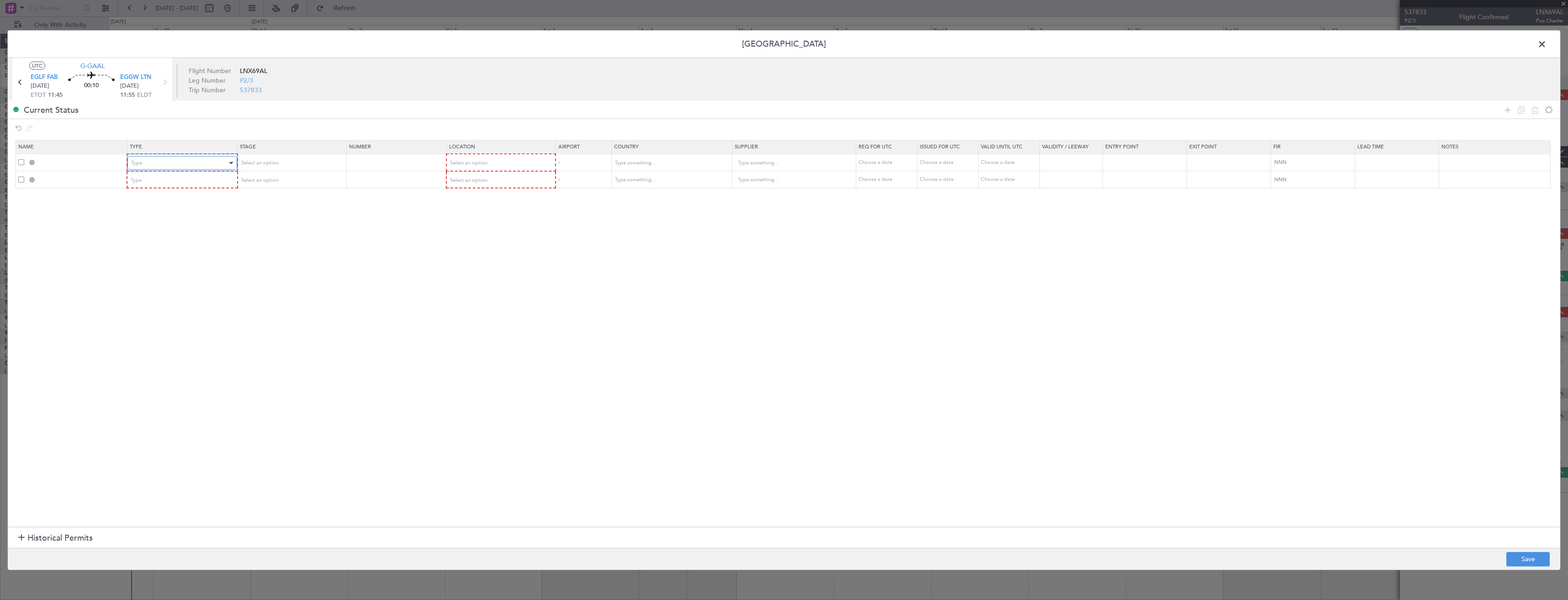
click at [182, 156] on div "Type" at bounding box center [178, 163] width 96 height 14
drag, startPoint x: 144, startPoint y: 212, endPoint x: 146, endPoint y: 182, distance: 30.1
click at [145, 211] on span "PPR" at bounding box center [184, 209] width 102 height 14
click at [145, 181] on div "Type" at bounding box center [178, 180] width 96 height 14
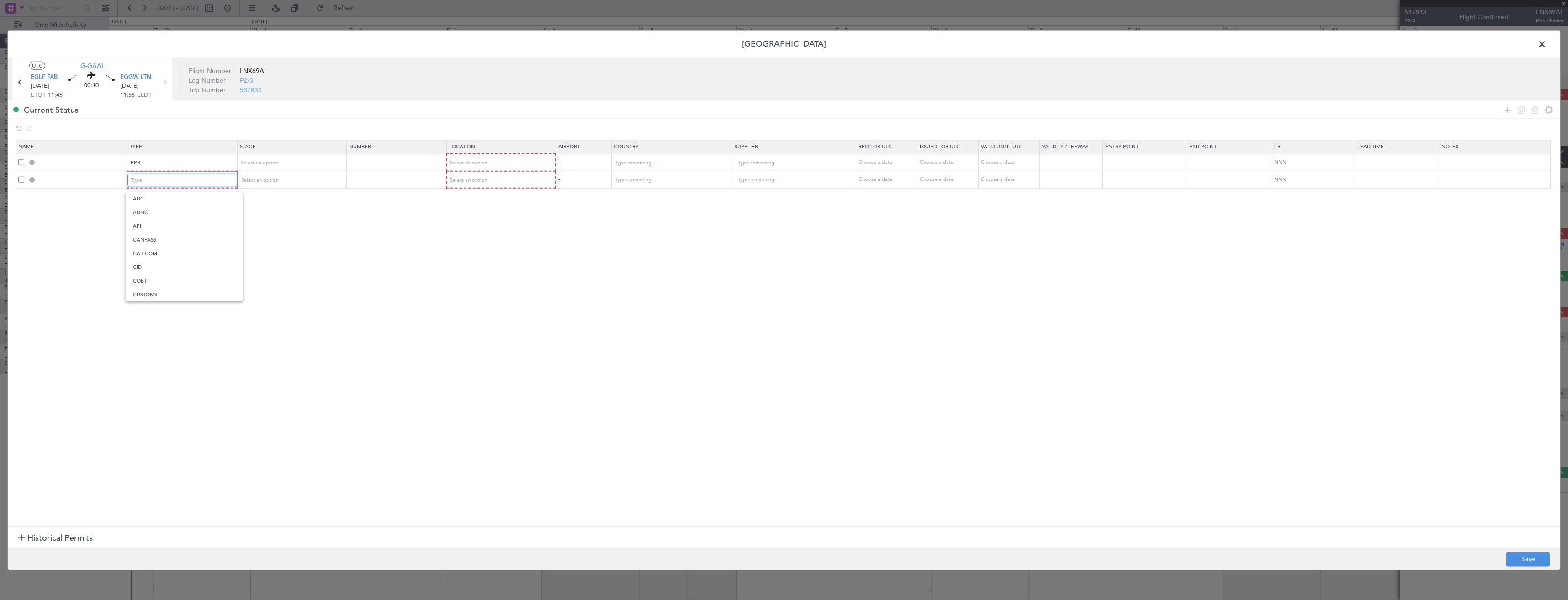
scroll to position [275, 0]
click at [144, 220] on span "PPR" at bounding box center [184, 226] width 102 height 14
click at [248, 166] on div "Select an option" at bounding box center [287, 163] width 96 height 14
click at [248, 224] on span "Requested" at bounding box center [294, 223] width 102 height 14
click at [257, 186] on div "Select an option" at bounding box center [287, 180] width 96 height 14
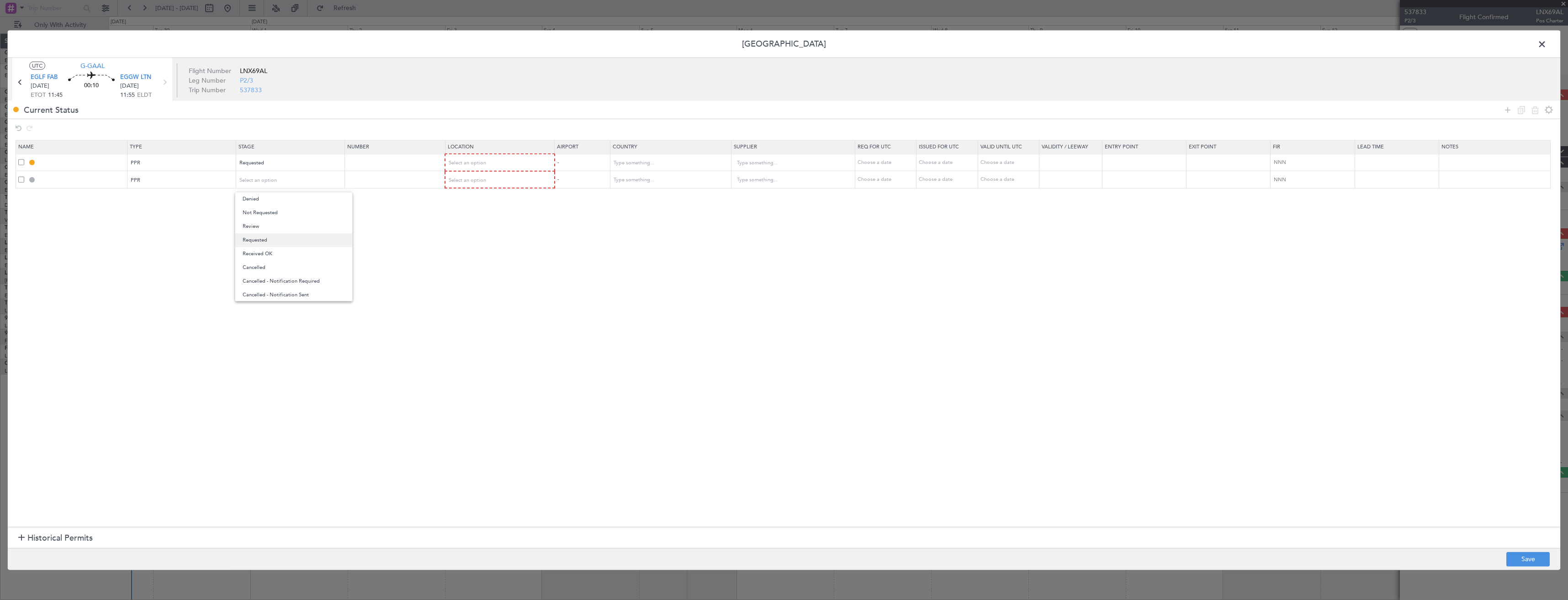
click at [263, 237] on span "Requested" at bounding box center [294, 240] width 102 height 14
click at [508, 164] on div "Select an option" at bounding box center [497, 163] width 96 height 14
click at [506, 183] on span "Departure" at bounding box center [505, 182] width 102 height 14
click at [497, 179] on div "Select an option" at bounding box center [497, 180] width 96 height 14
click at [488, 225] on span "Arrival" at bounding box center [505, 226] width 102 height 14
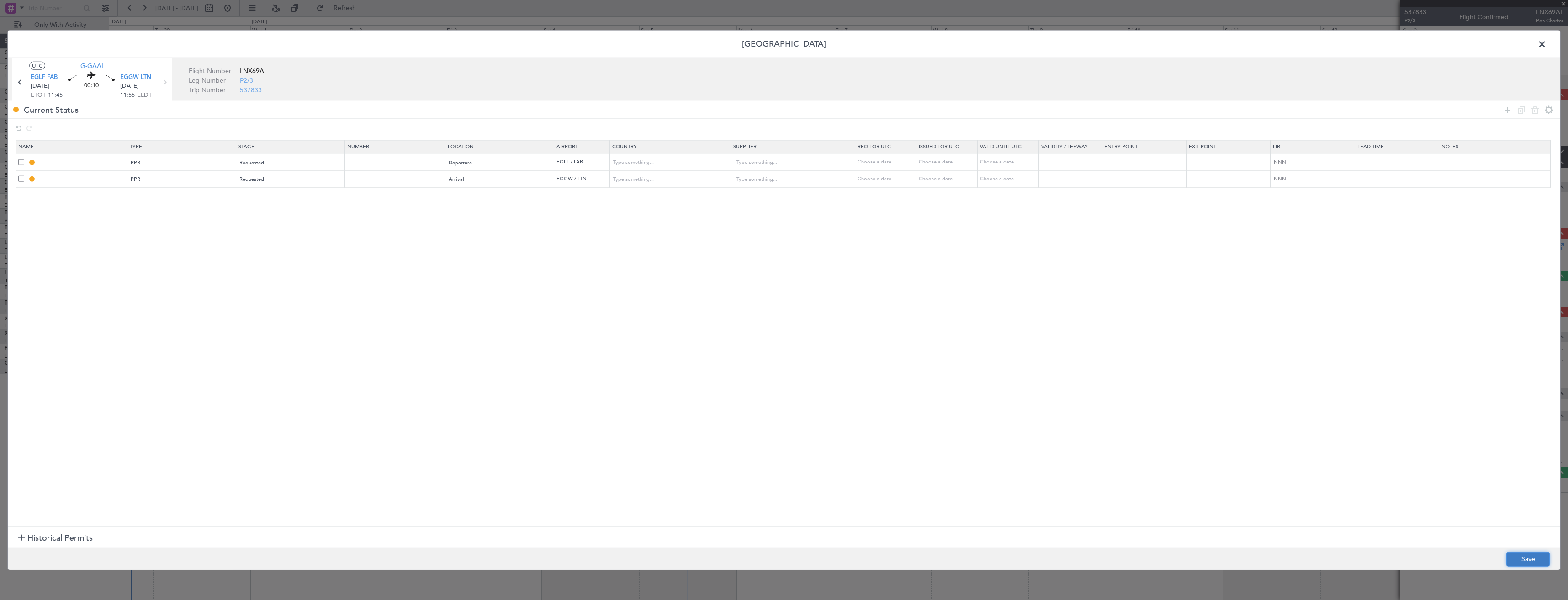
click at [1510, 559] on button "Save" at bounding box center [1528, 559] width 43 height 15
type input "EGLF PPR"
type input "United Kingdom"
type input "NNN"
type input "2"
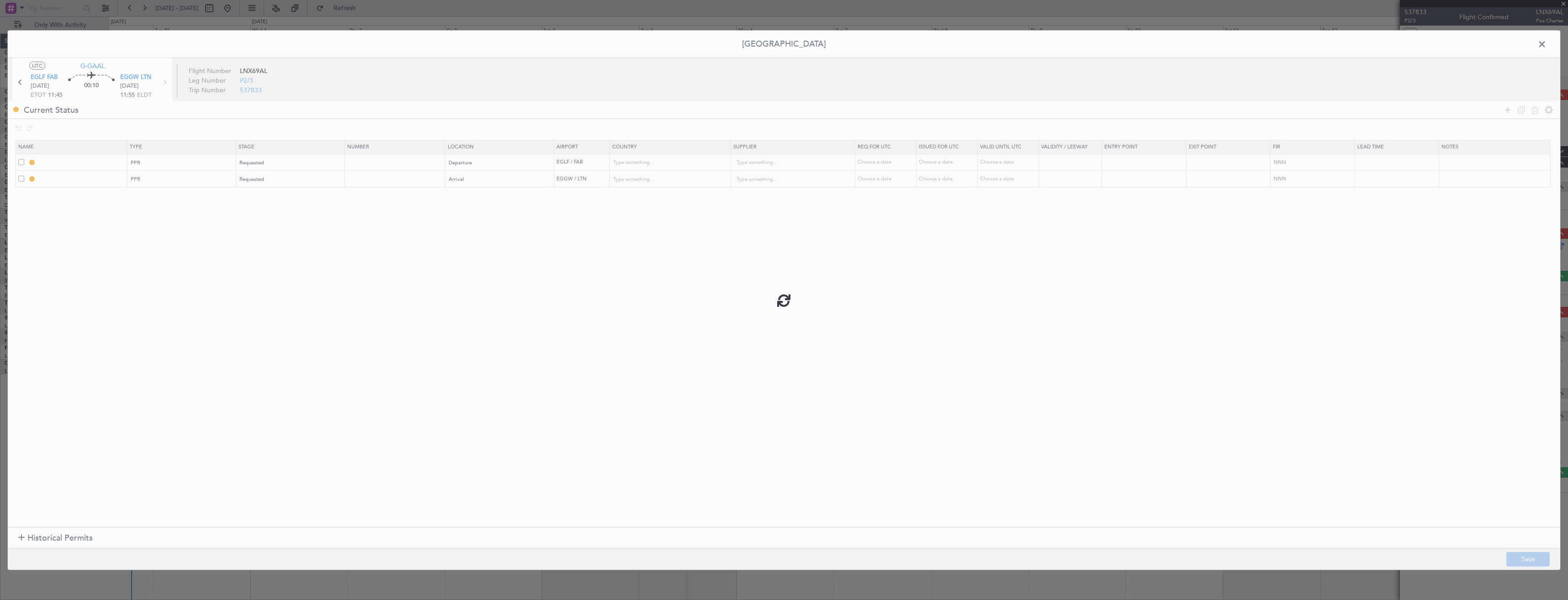
type input "EGGW PPR"
type input "United Kingdom"
type input "NNN"
type input "2"
click at [91, 164] on input "EGLF PPR" at bounding box center [82, 162] width 89 height 8
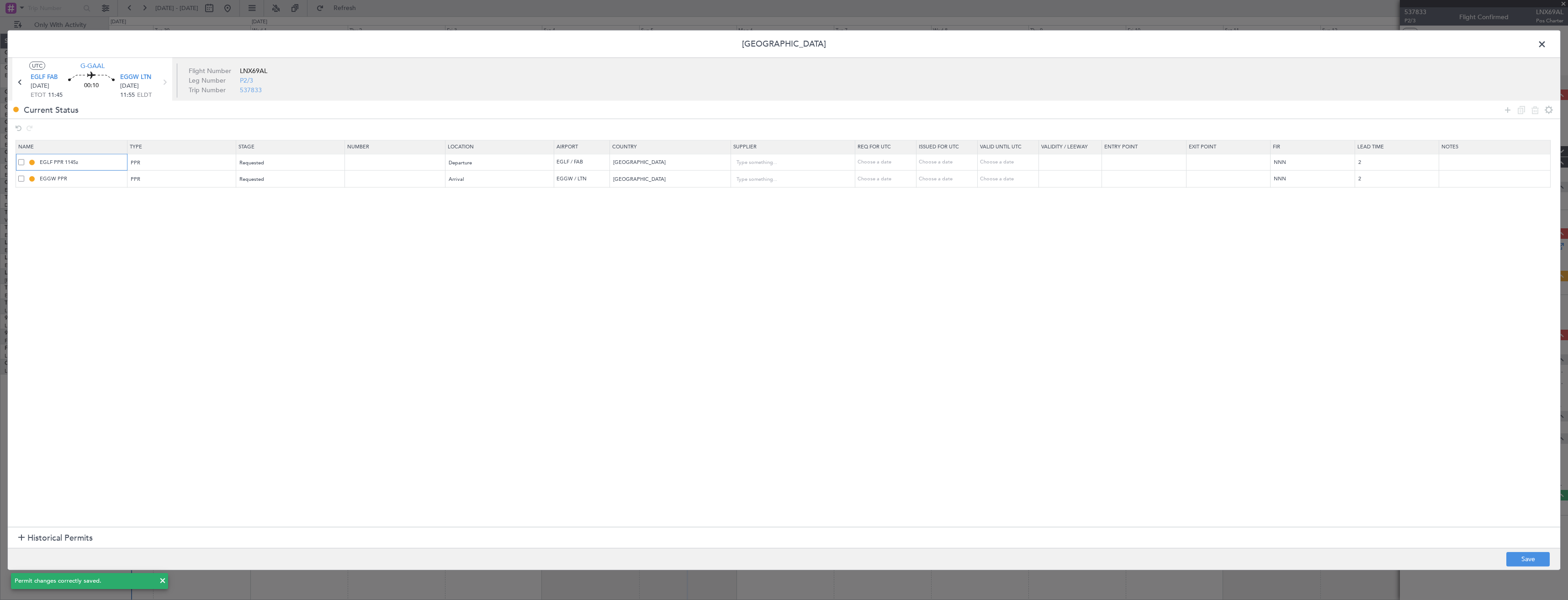
type input "EGLF PPR 1145z"
click at [96, 176] on input "EGGW PPR" at bounding box center [82, 178] width 89 height 8
type input "EGGW PPR 1155z"
click at [1513, 563] on button "Save" at bounding box center [1528, 559] width 43 height 15
click at [1547, 46] on span at bounding box center [1547, 47] width 0 height 18
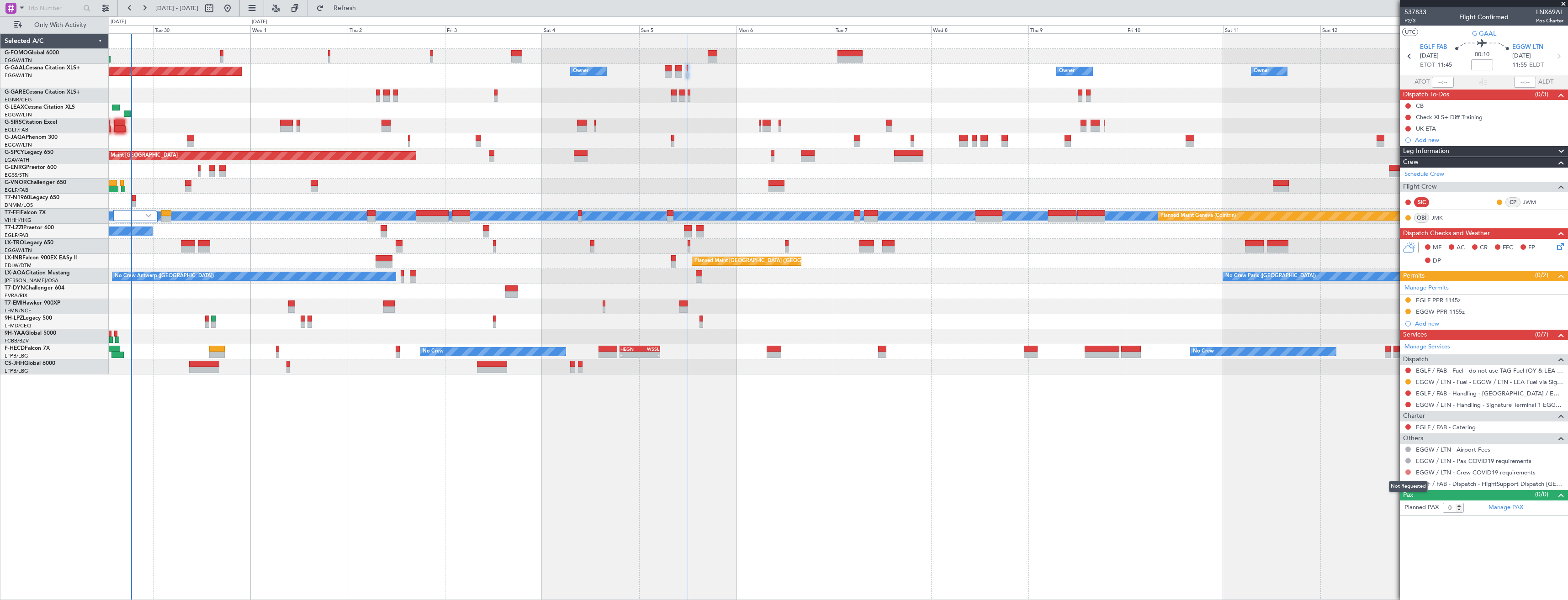
click at [1410, 472] on button at bounding box center [1408, 472] width 5 height 5
drag, startPoint x: 1386, startPoint y: 484, endPoint x: 1405, endPoint y: 486, distance: 19.1
click at [1387, 484] on span "Not Required" at bounding box center [1386, 485] width 37 height 9
click at [1408, 484] on button at bounding box center [1408, 483] width 5 height 5
click at [1373, 590] on span "Confirmed" at bounding box center [1382, 592] width 29 height 9
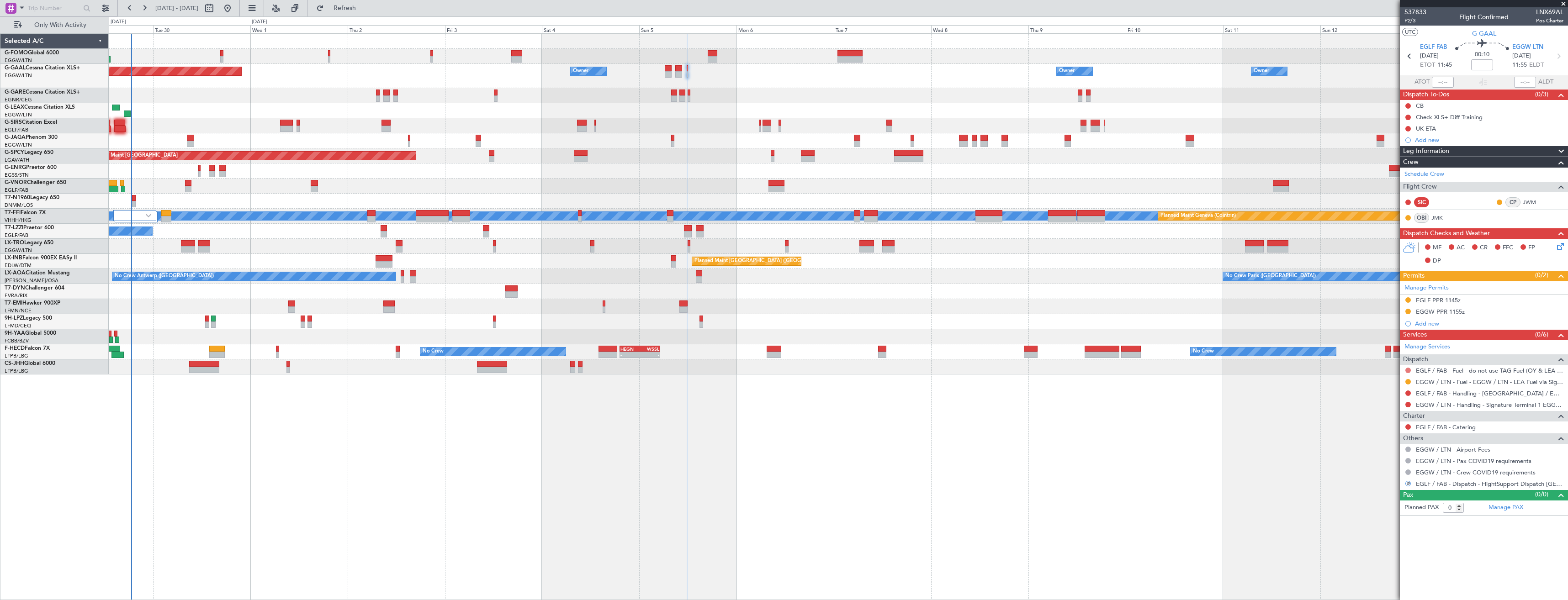
click at [1410, 369] on button at bounding box center [1408, 370] width 5 height 5
click at [1375, 483] on span "Confirmed" at bounding box center [1382, 479] width 29 height 9
click at [1417, 403] on link "EGGW / LTN - Handling - Signature Terminal 1 EGGW / LTN" at bounding box center [1489, 405] width 147 height 8
click at [1408, 403] on button at bounding box center [1408, 405] width 5 height 5
click at [1388, 455] on span "Requested" at bounding box center [1382, 458] width 29 height 9
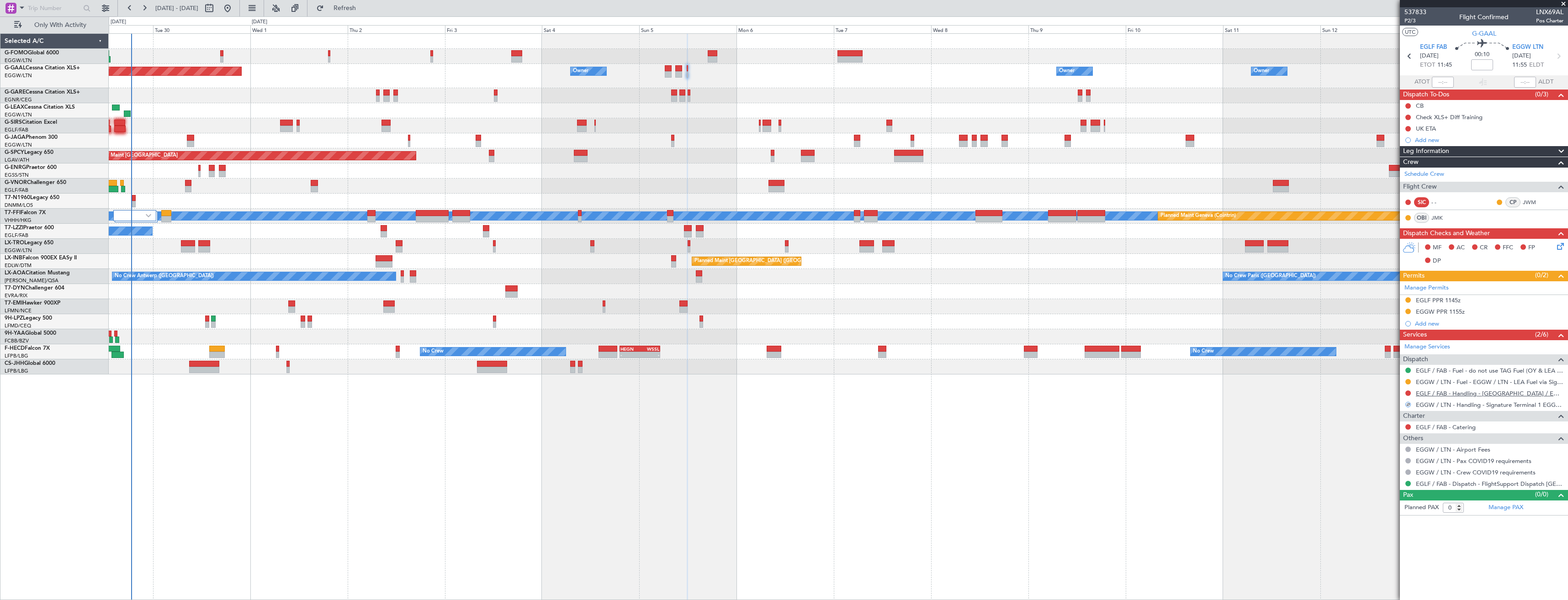
click at [1432, 393] on link "EGLF / FAB - Handling - [GEOGRAPHIC_DATA] / EGLF / FAB" at bounding box center [1489, 393] width 147 height 8
click at [1408, 394] on mat-tooltip-component "Confirmed" at bounding box center [1409, 385] width 41 height 24
click at [1408, 395] on button at bounding box center [1408, 393] width 5 height 5
drag, startPoint x: 1384, startPoint y: 448, endPoint x: 1381, endPoint y: 304, distance: 144.0
click at [1384, 446] on span "Requested" at bounding box center [1382, 447] width 29 height 9
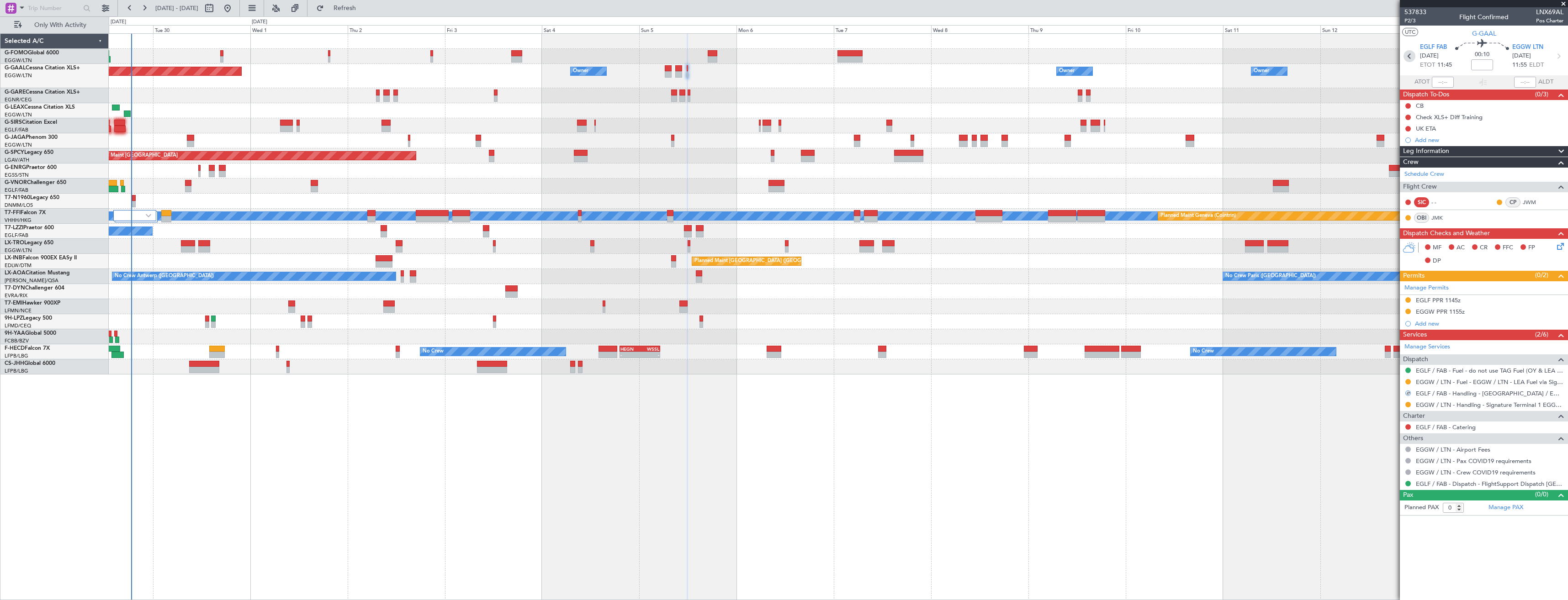
click at [1406, 56] on icon at bounding box center [1410, 57] width 12 height 12
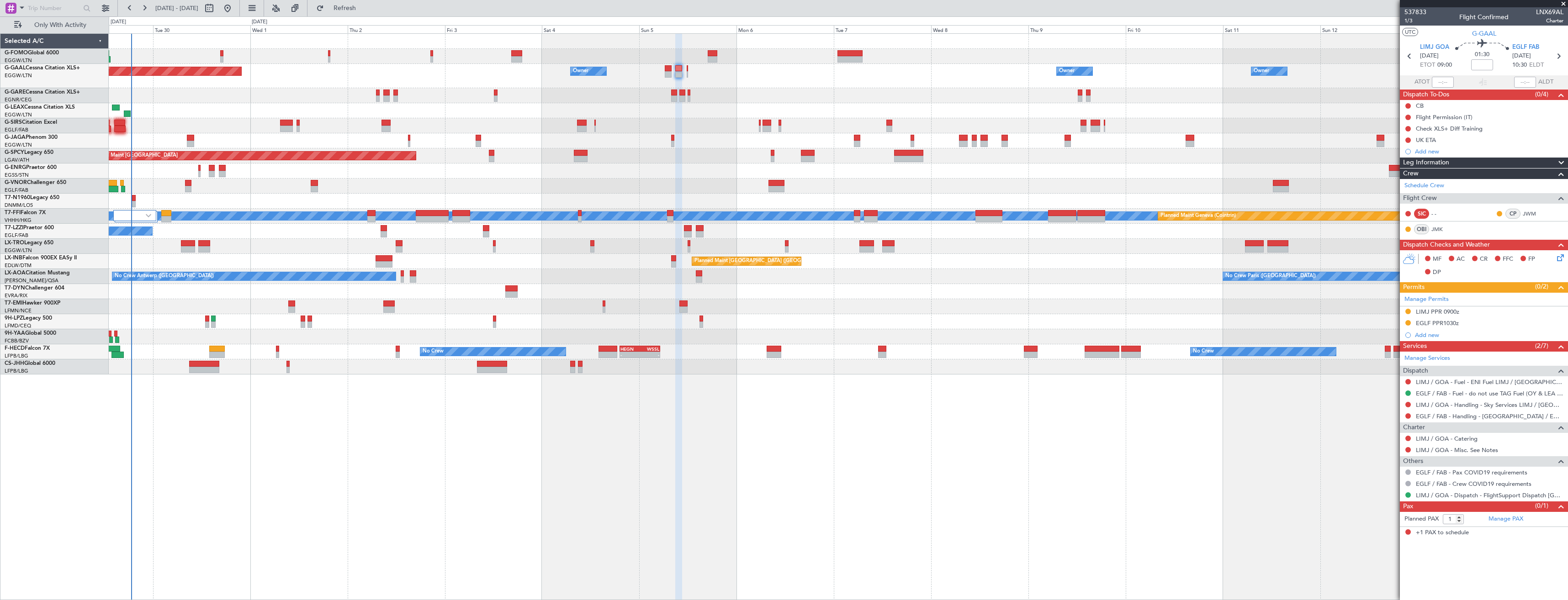
drag, startPoint x: 1408, startPoint y: 417, endPoint x: 1407, endPoint y: 424, distance: 7.1
click at [1408, 417] on button at bounding box center [1408, 416] width 5 height 5
drag, startPoint x: 1394, startPoint y: 469, endPoint x: 1421, endPoint y: 425, distance: 51.6
click at [1395, 467] on span "Requested" at bounding box center [1382, 470] width 29 height 9
click at [1433, 405] on link "LIMJ / GOA - Handling - Sky Services LIMJ / GOA" at bounding box center [1489, 405] width 147 height 8
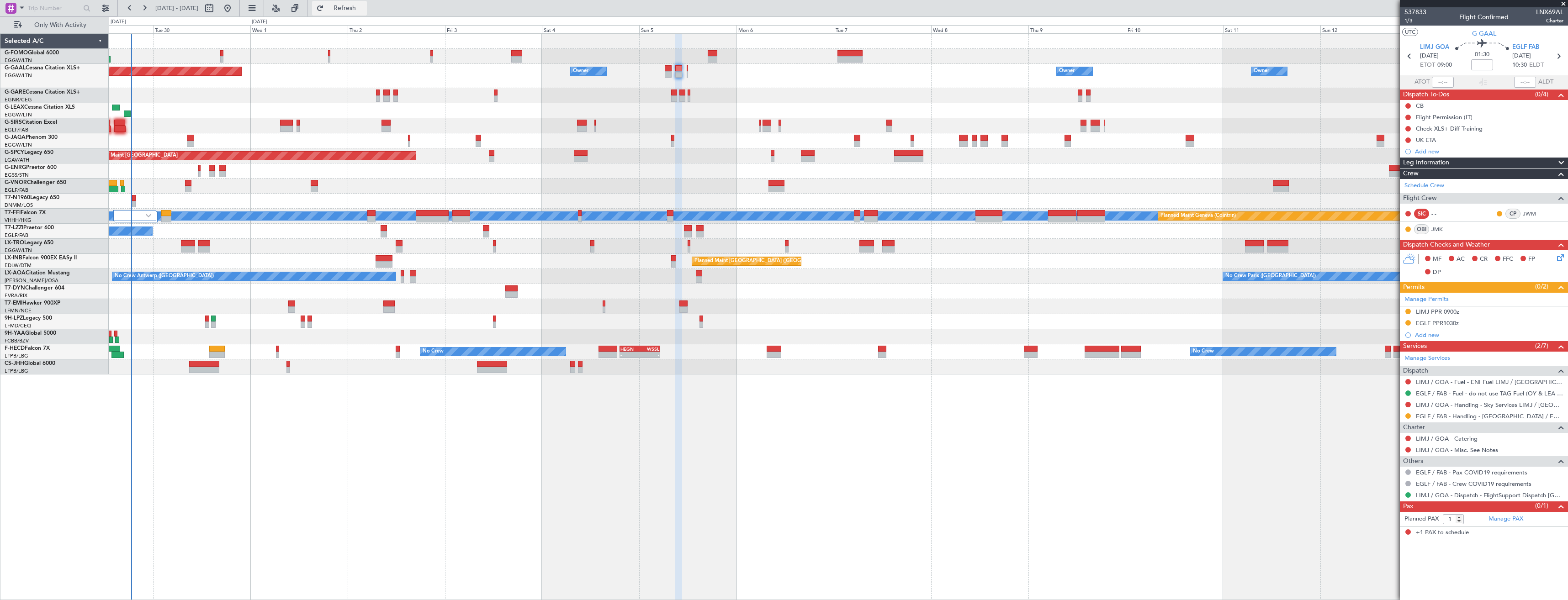
click at [359, 7] on span "Refresh" at bounding box center [345, 8] width 38 height 7
click at [1409, 58] on icon at bounding box center [1410, 57] width 12 height 12
type input "0"
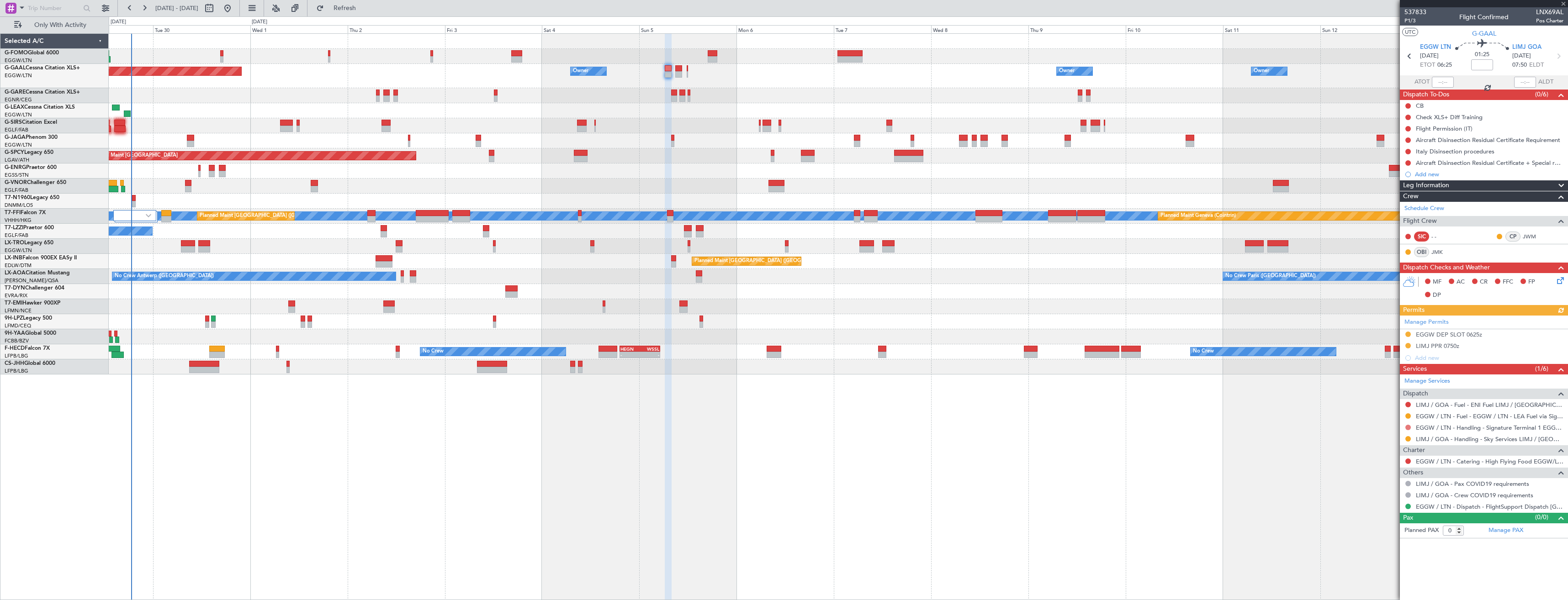
click at [1406, 428] on button at bounding box center [1408, 427] width 5 height 5
click at [1395, 479] on span "Requested" at bounding box center [1382, 481] width 29 height 9
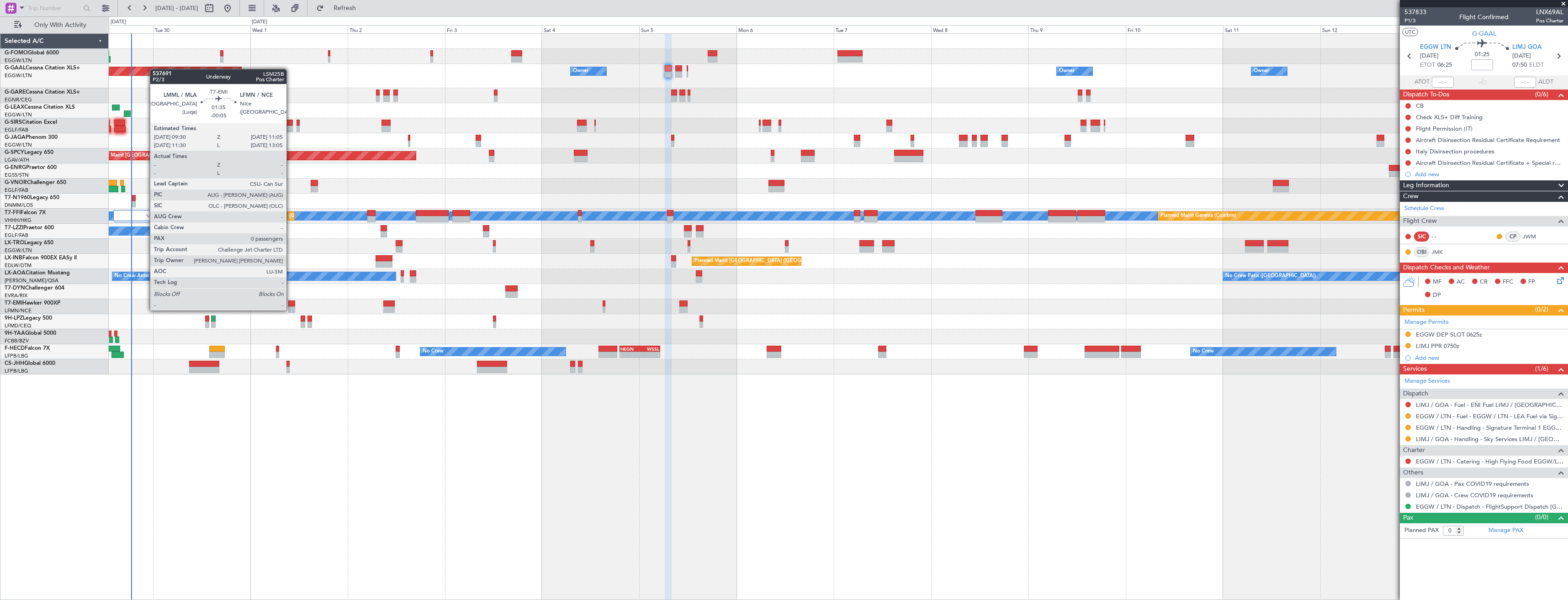
click at [290, 310] on div at bounding box center [292, 310] width 7 height 7
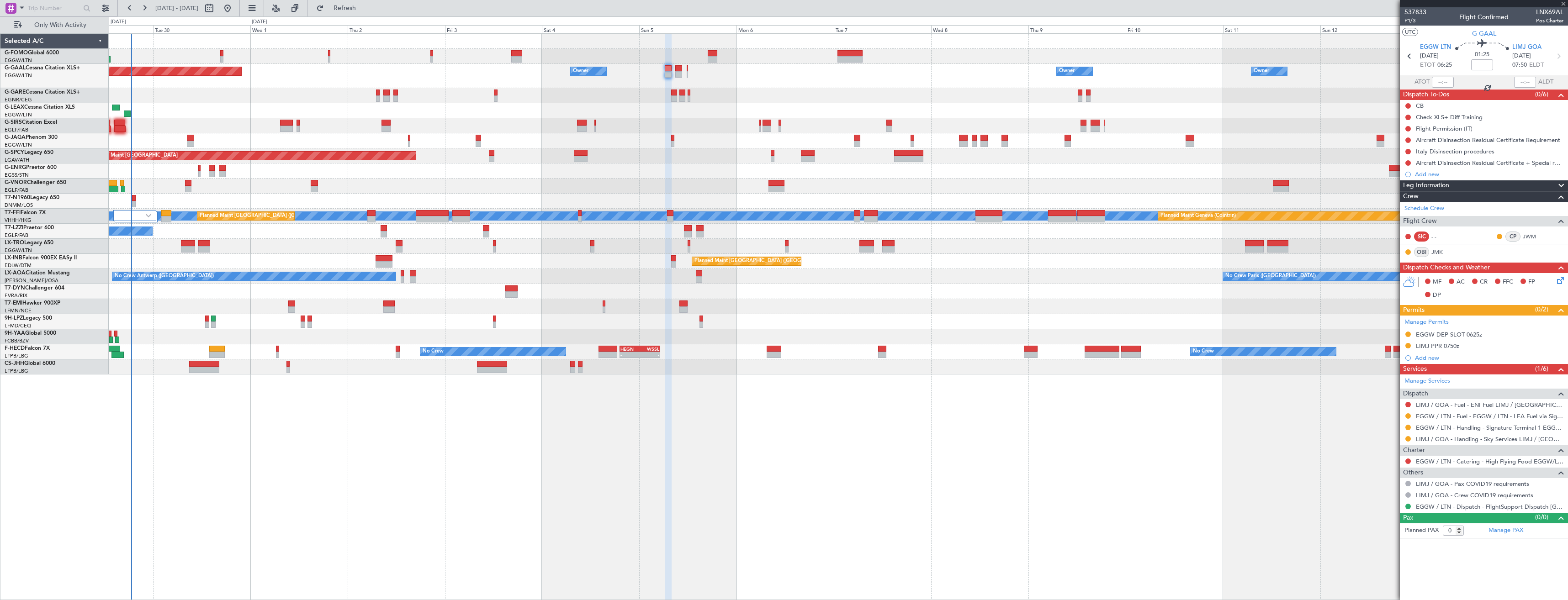
type input "-00:05"
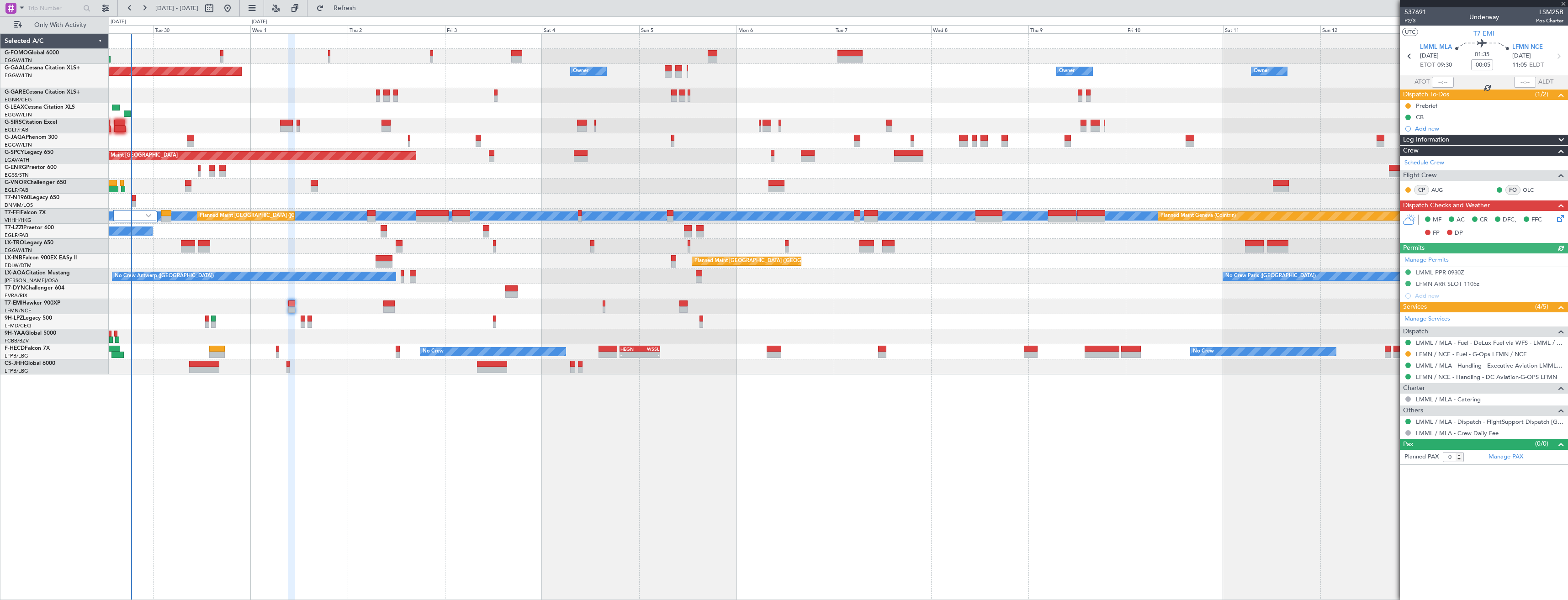
click at [1412, 356] on div "LFMN / NCE - Fuel - G-Ops LFMN / NCE" at bounding box center [1484, 354] width 168 height 12
click at [1407, 355] on button at bounding box center [1408, 354] width 5 height 5
click at [1402, 463] on li "Confirmed" at bounding box center [1407, 462] width 105 height 14
click at [1555, 55] on icon at bounding box center [1558, 57] width 12 height 12
type input "1"
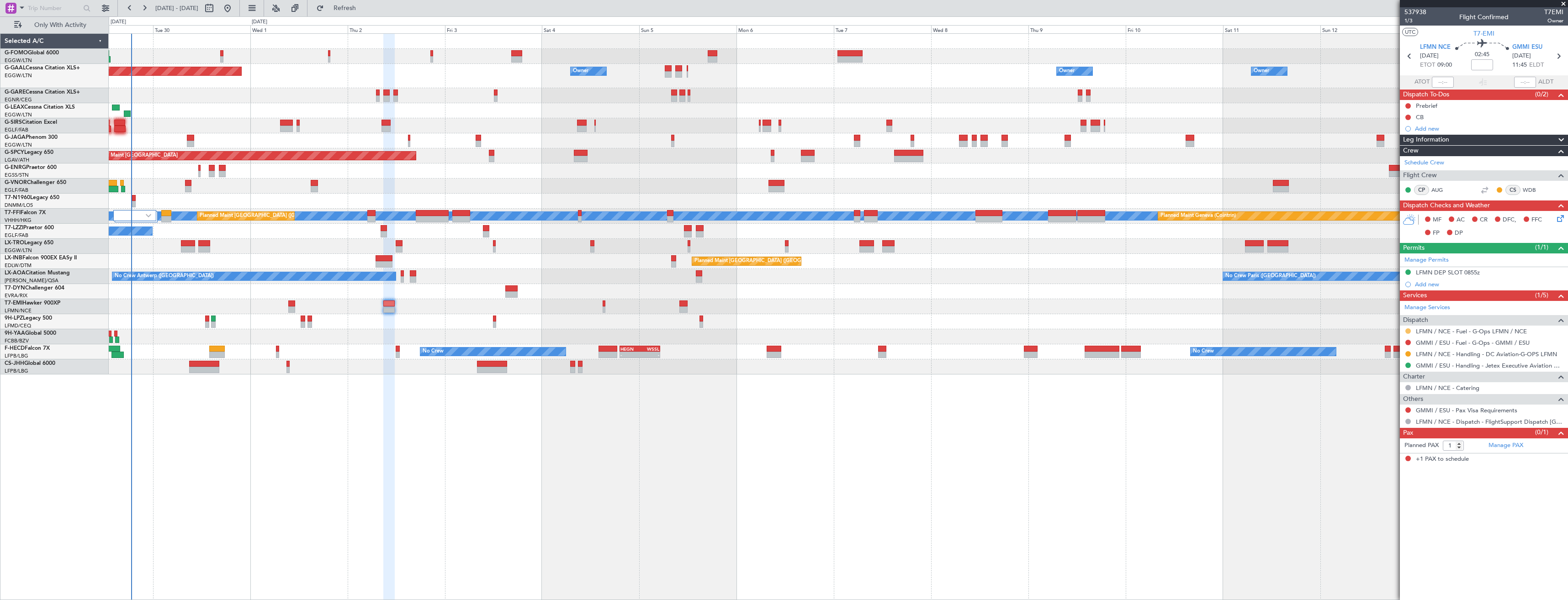
click at [1407, 334] on div at bounding box center [1408, 331] width 7 height 7
click at [1407, 332] on button at bounding box center [1408, 331] width 5 height 5
click at [1386, 441] on span "Confirmed" at bounding box center [1382, 439] width 29 height 9
click at [1409, 352] on button at bounding box center [1408, 354] width 5 height 5
click at [1404, 458] on li "Confirmed" at bounding box center [1407, 462] width 105 height 14
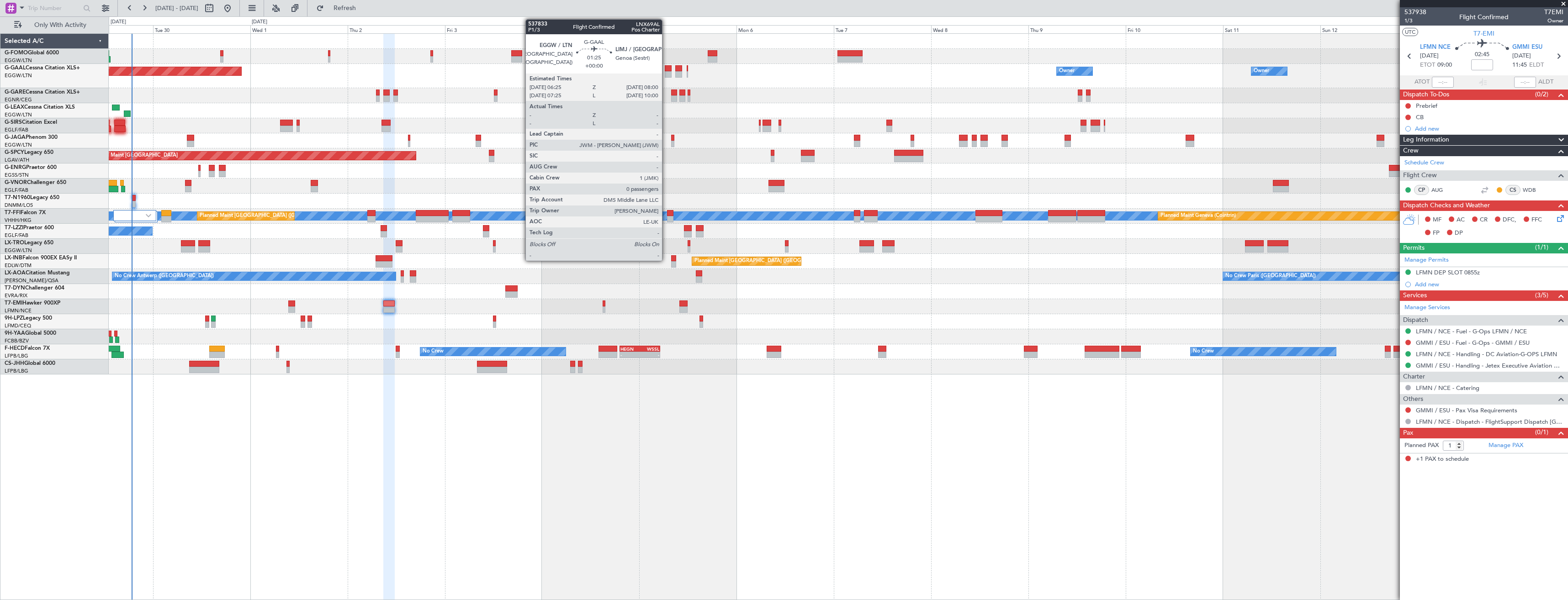
click at [666, 73] on div at bounding box center [668, 74] width 7 height 7
click at [677, 74] on div at bounding box center [678, 74] width 7 height 7
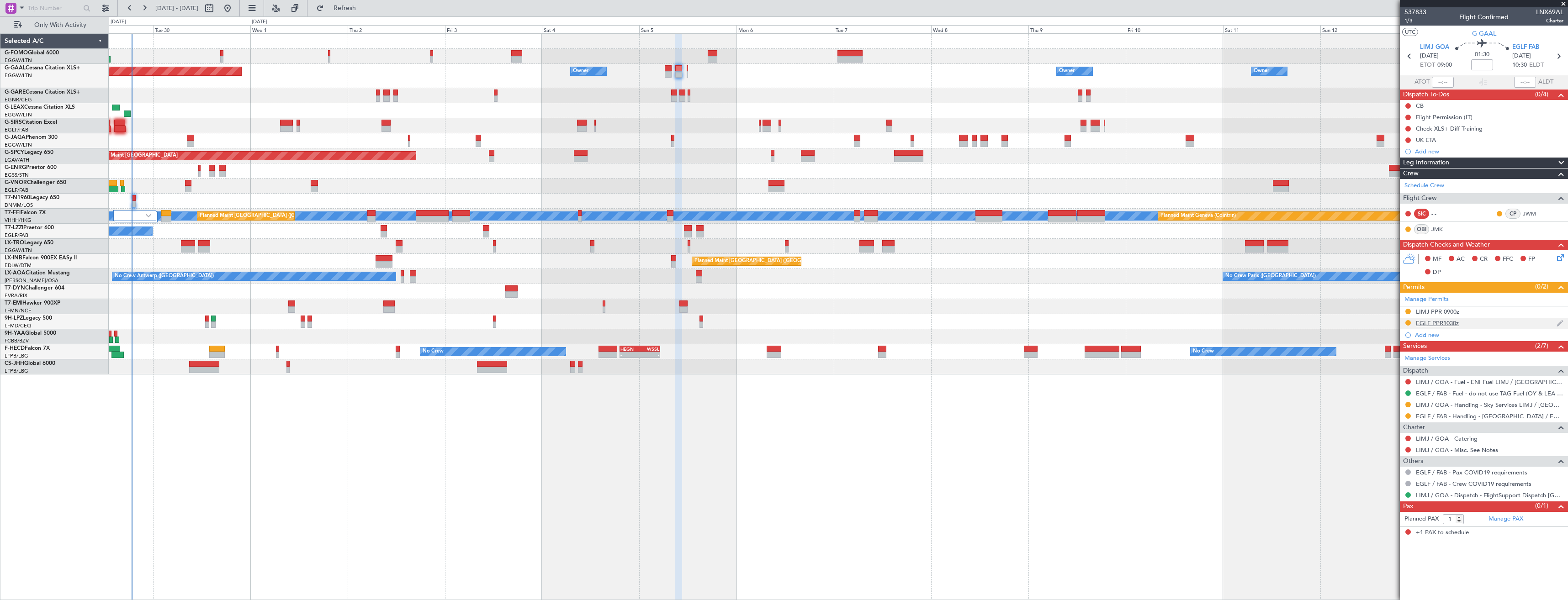
click at [1487, 321] on div "EGLF PPR1030z" at bounding box center [1484, 323] width 168 height 12
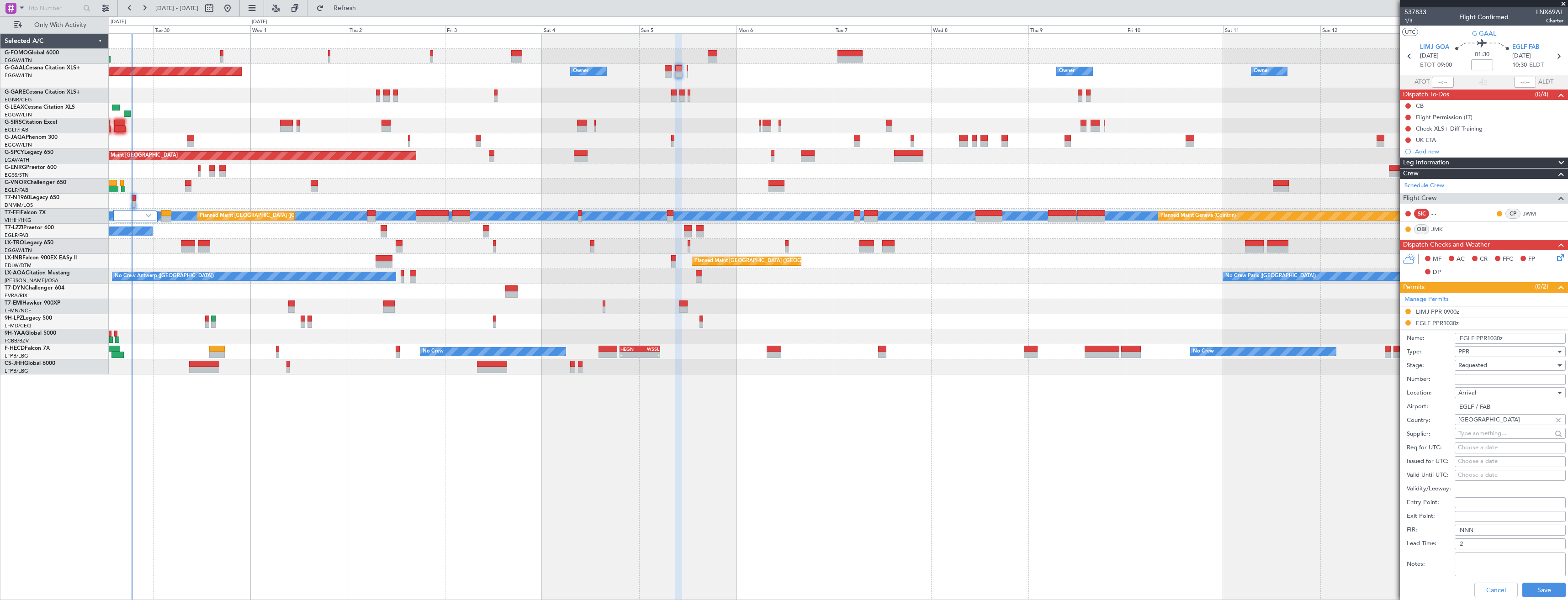
click at [1491, 378] on input "Number:" at bounding box center [1510, 380] width 111 height 11
paste input "377392"
type input "377392"
click at [1488, 336] on input "EGLF PPR1030z" at bounding box center [1510, 338] width 111 height 11
type input "EGLF PPR 1030z"
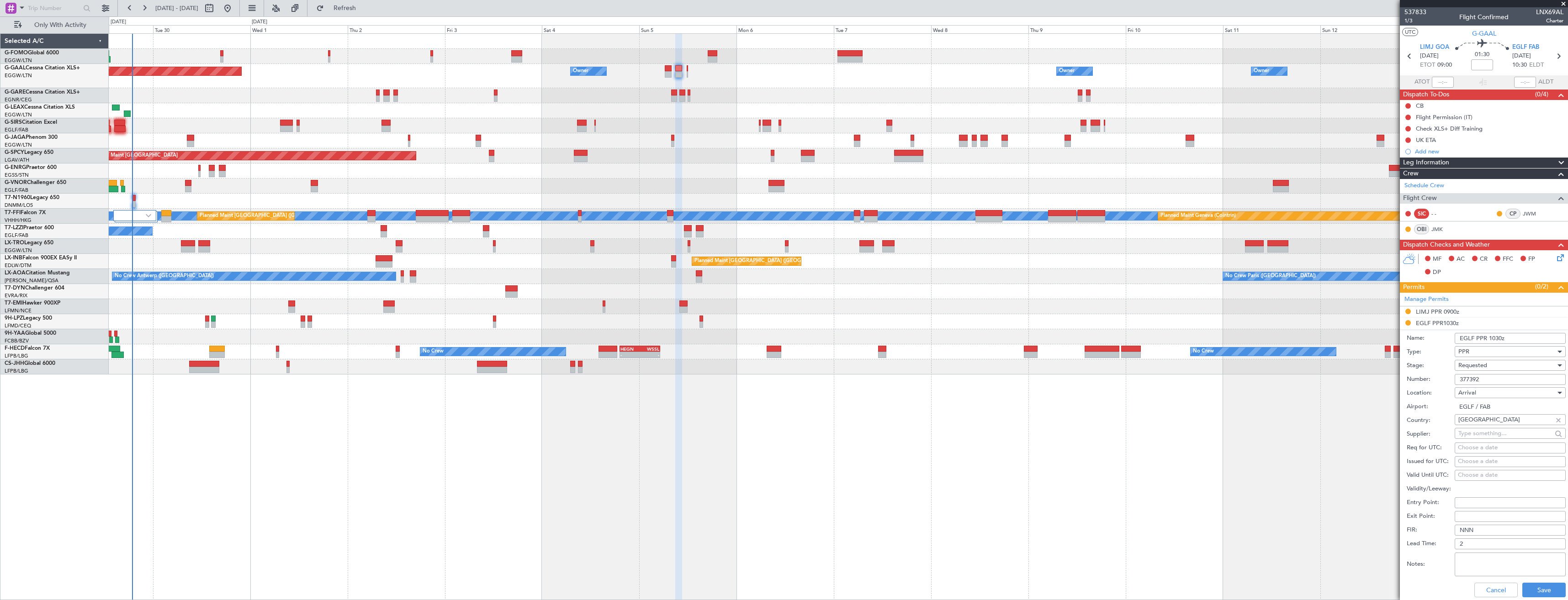
click at [1492, 365] on div "Requested" at bounding box center [1507, 365] width 97 height 14
click at [1509, 430] on span "Received OK" at bounding box center [1507, 434] width 96 height 14
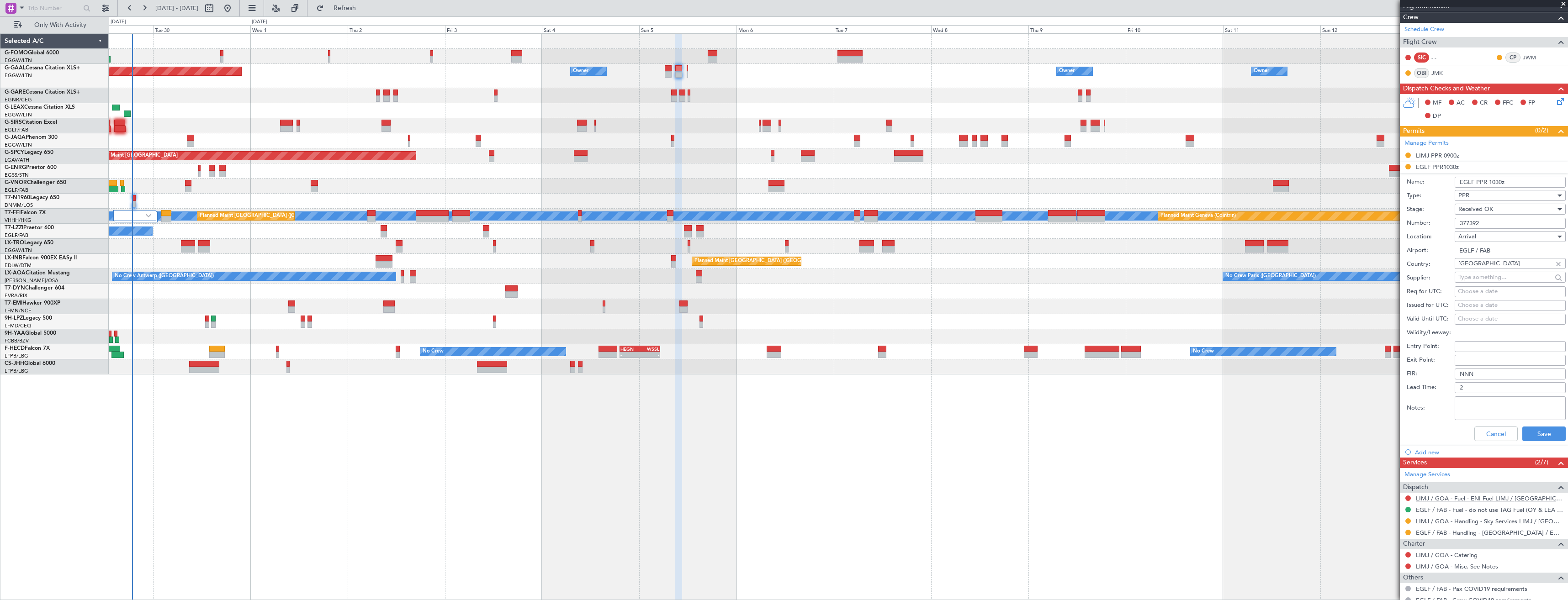
scroll to position [211, 0]
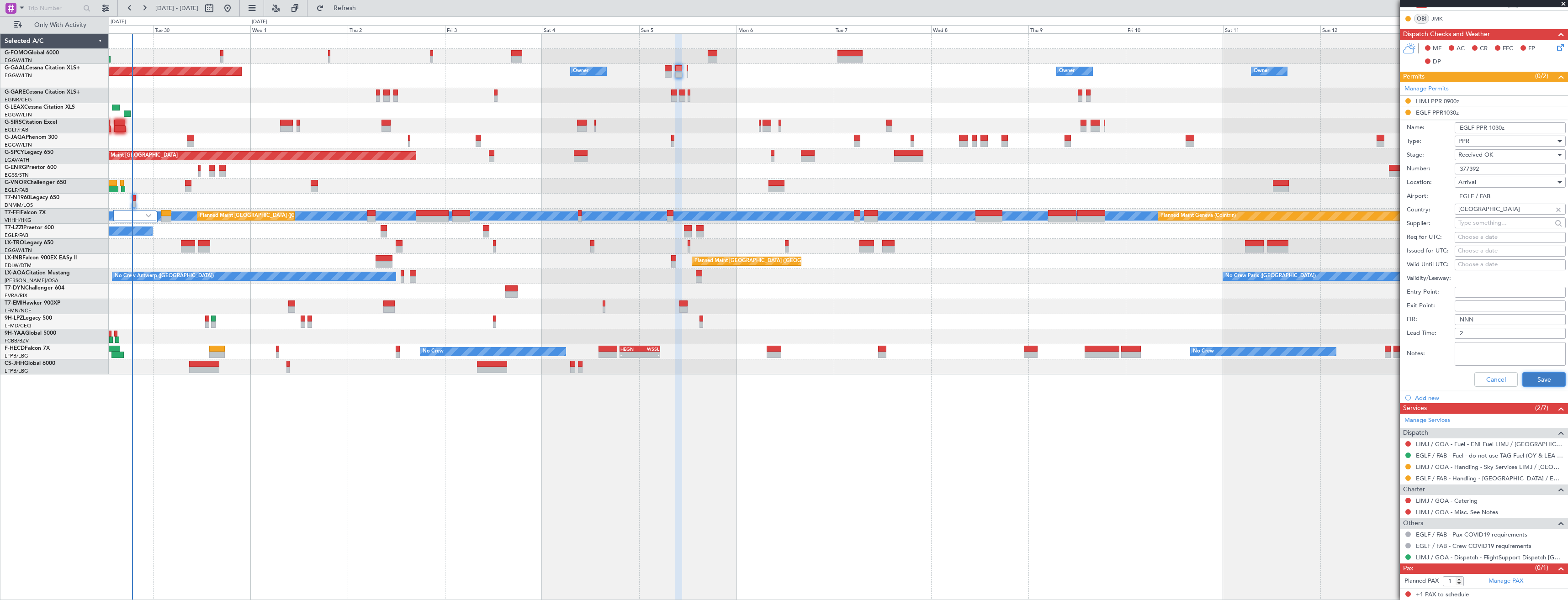
click at [1528, 376] on button "Save" at bounding box center [1544, 380] width 43 height 15
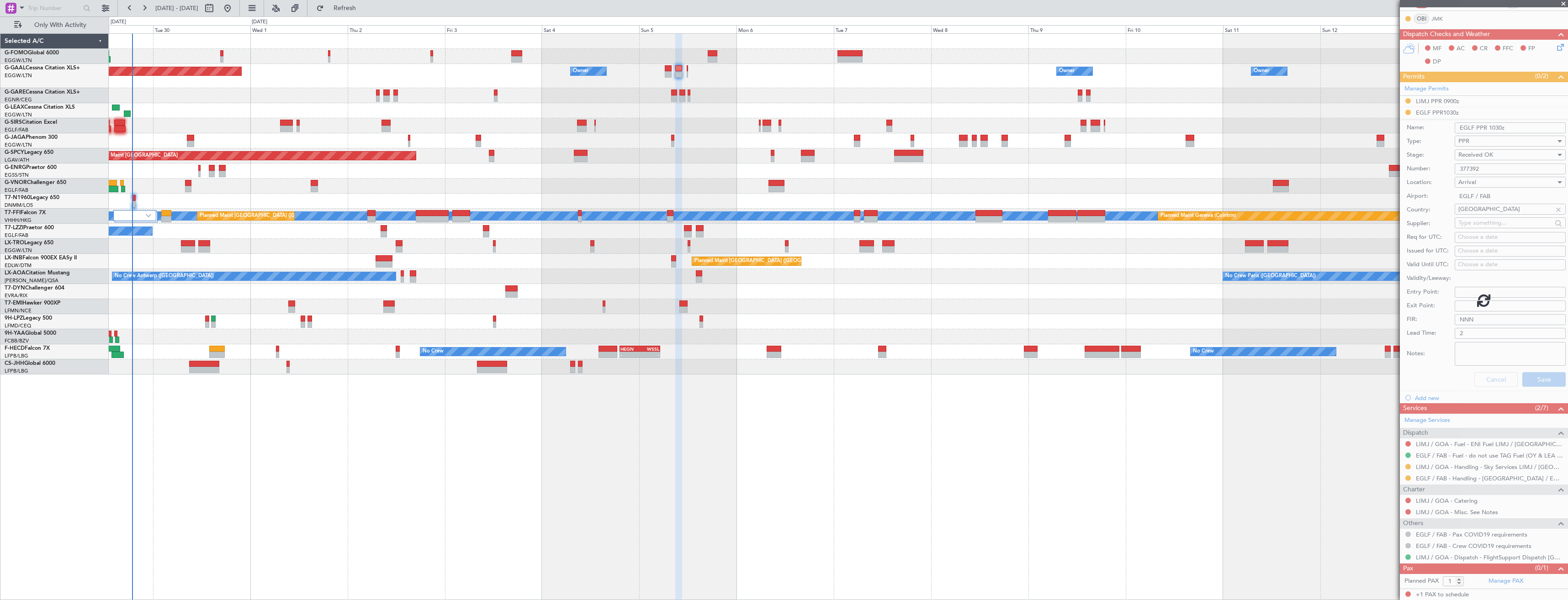
scroll to position [0, 0]
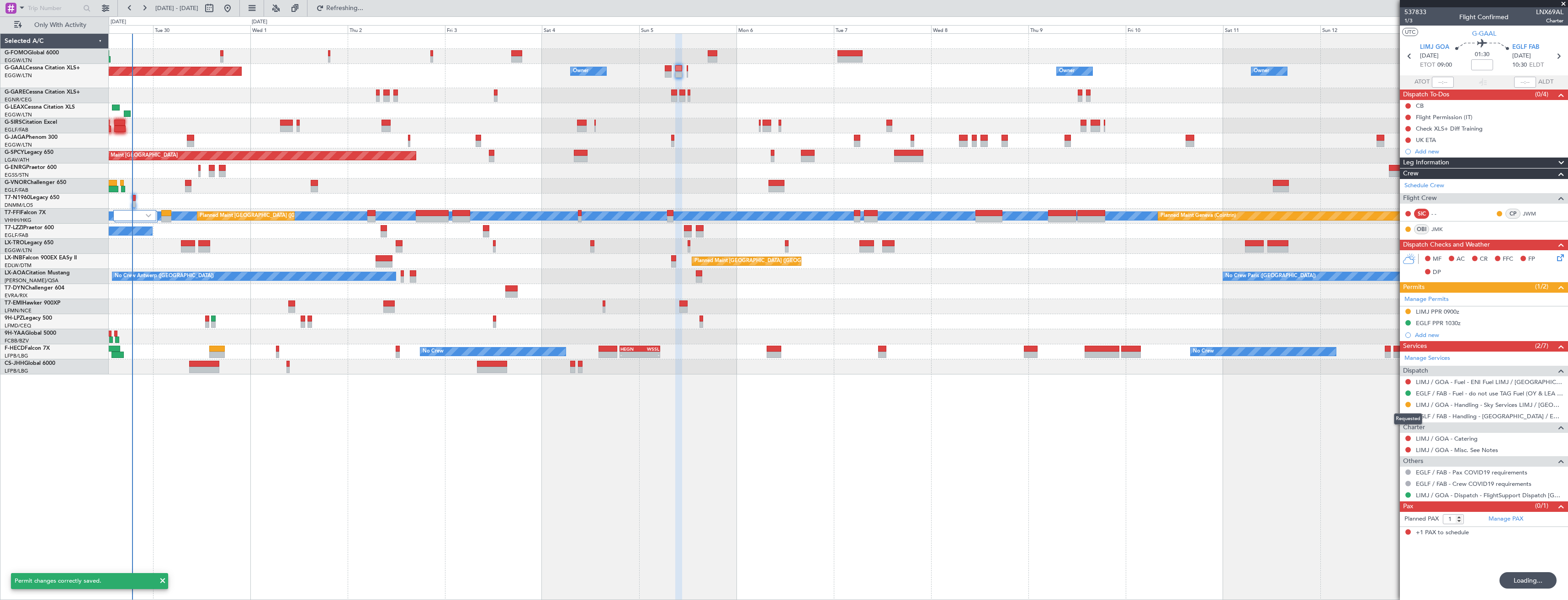
click at [1407, 416] on div "Requested" at bounding box center [1408, 419] width 29 height 12
click at [1410, 415] on button at bounding box center [1408, 416] width 5 height 5
click at [1382, 526] on span "Confirmed" at bounding box center [1382, 525] width 29 height 9
click at [1563, 57] on icon at bounding box center [1558, 57] width 12 height 12
type input "0"
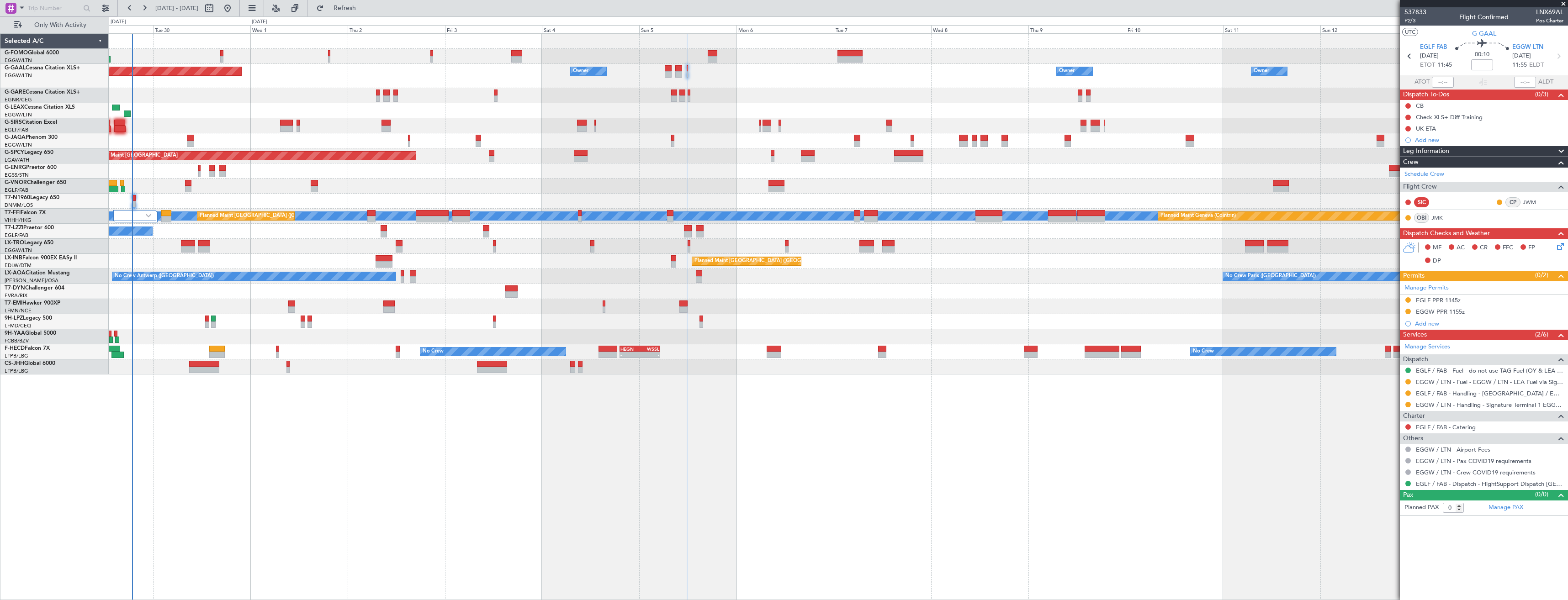
drag, startPoint x: 1410, startPoint y: 393, endPoint x: 1406, endPoint y: 411, distance: 18.4
click at [1410, 393] on button at bounding box center [1408, 393] width 5 height 5
click at [1396, 501] on span "Confirmed" at bounding box center [1382, 501] width 29 height 9
click at [1485, 295] on hr at bounding box center [1484, 295] width 168 height 1
click at [1486, 301] on div "EGLF PPR 1145z" at bounding box center [1484, 301] width 168 height 12
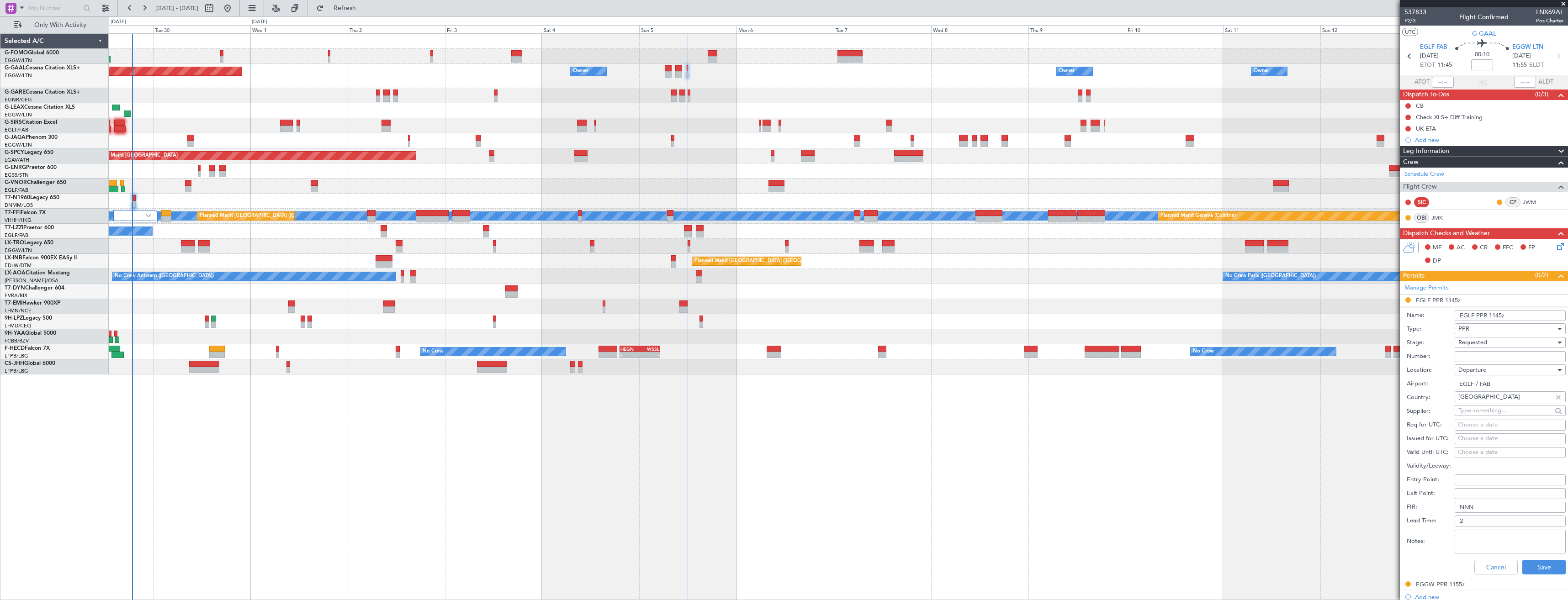
click at [1486, 355] on input "Number:" at bounding box center [1510, 357] width 111 height 11
paste input "377393"
type input "377393"
click at [1487, 341] on span "Requested" at bounding box center [1472, 343] width 29 height 9
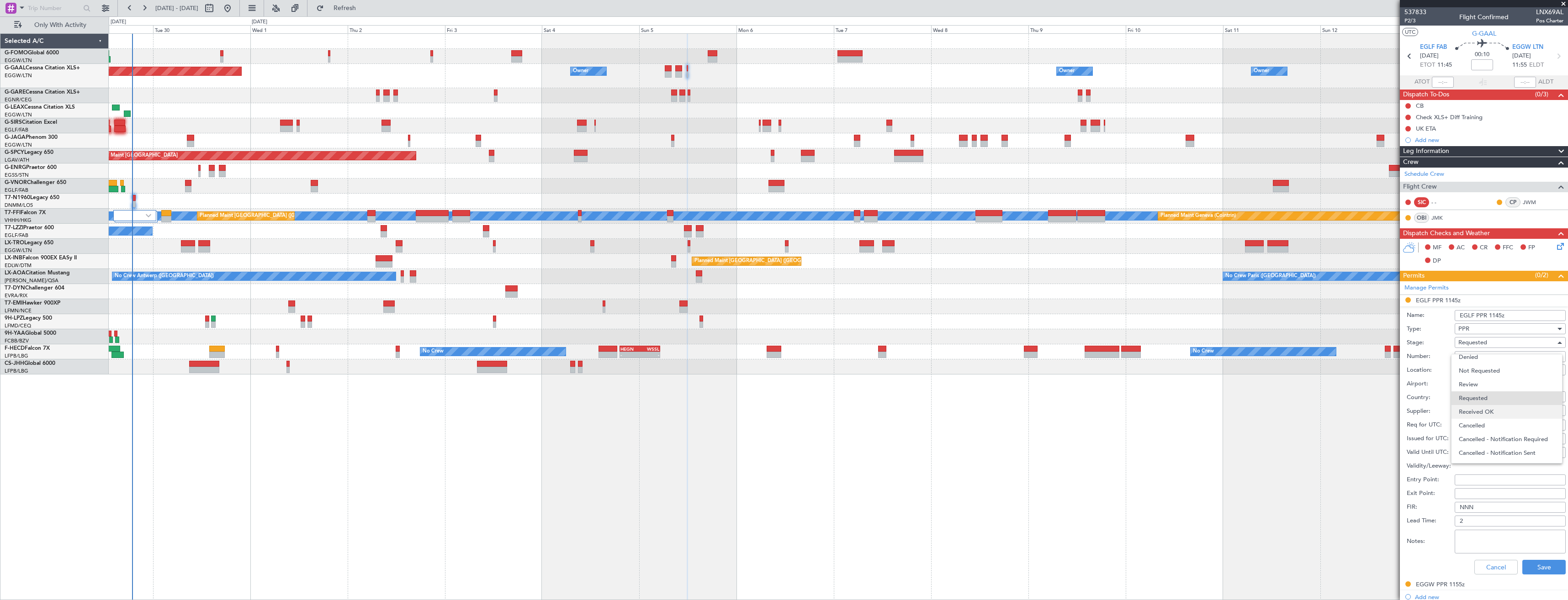
click at [1488, 408] on span "Received OK" at bounding box center [1507, 412] width 96 height 14
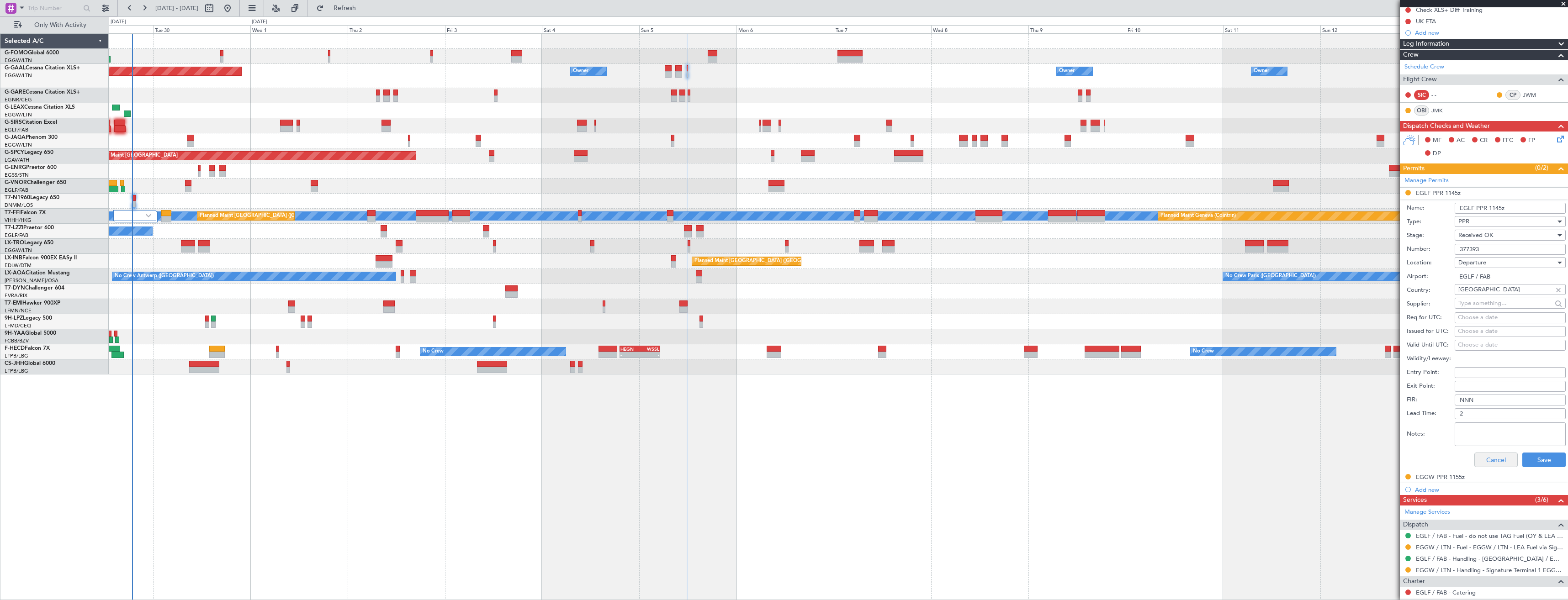
scroll to position [183, 0]
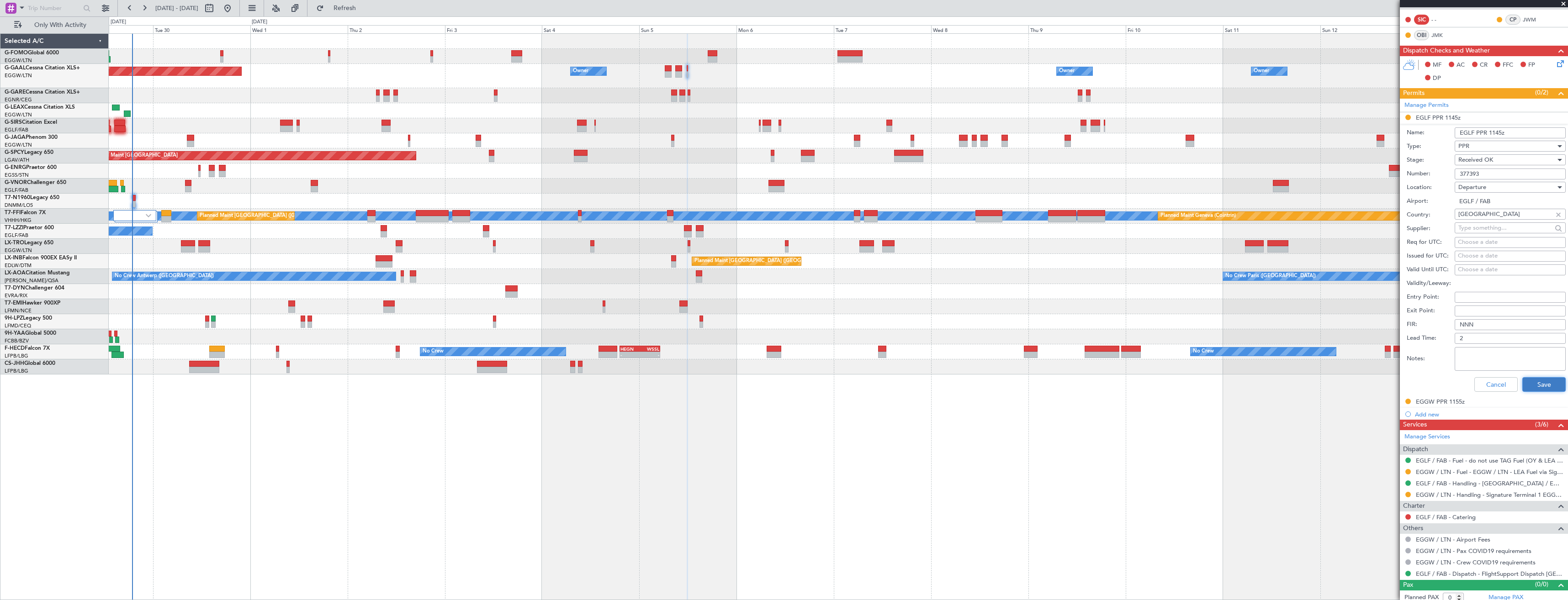
click at [1522, 382] on button "Save" at bounding box center [1544, 385] width 43 height 15
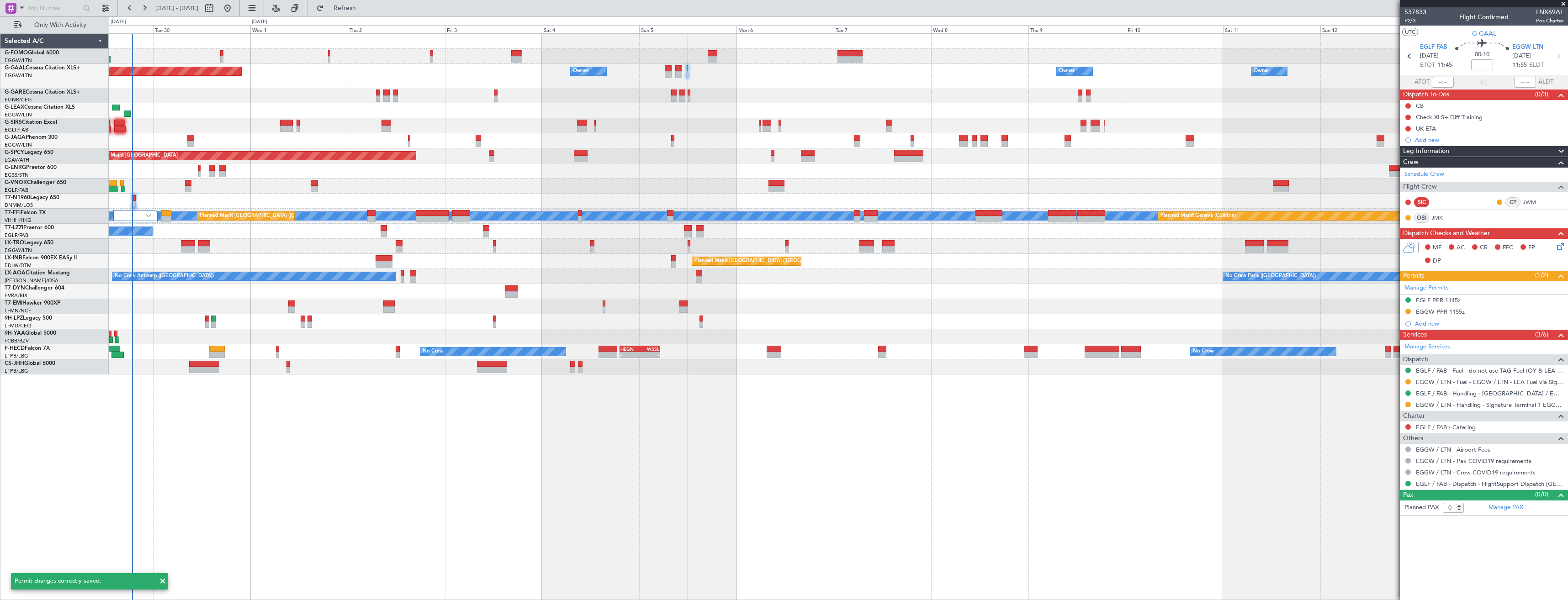
scroll to position [0, 0]
click at [364, 6] on span "Refresh" at bounding box center [345, 8] width 38 height 7
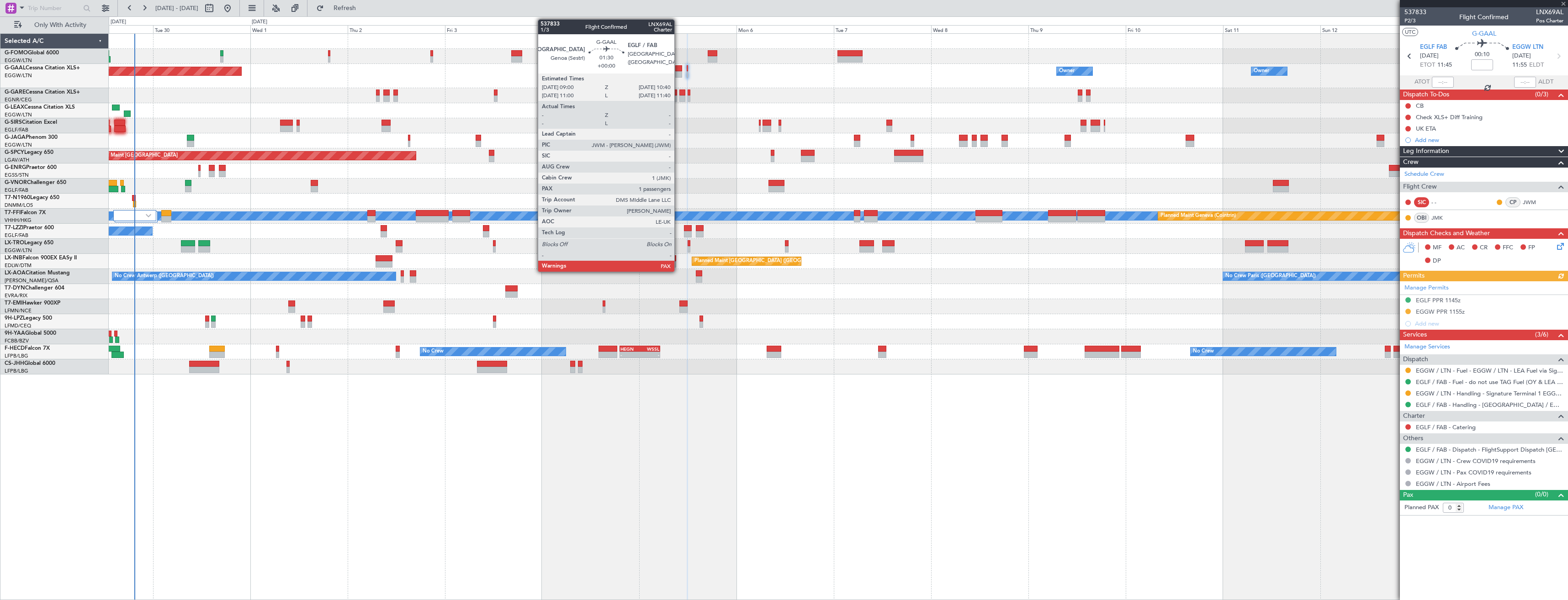
click at [678, 72] on div at bounding box center [678, 74] width 7 height 7
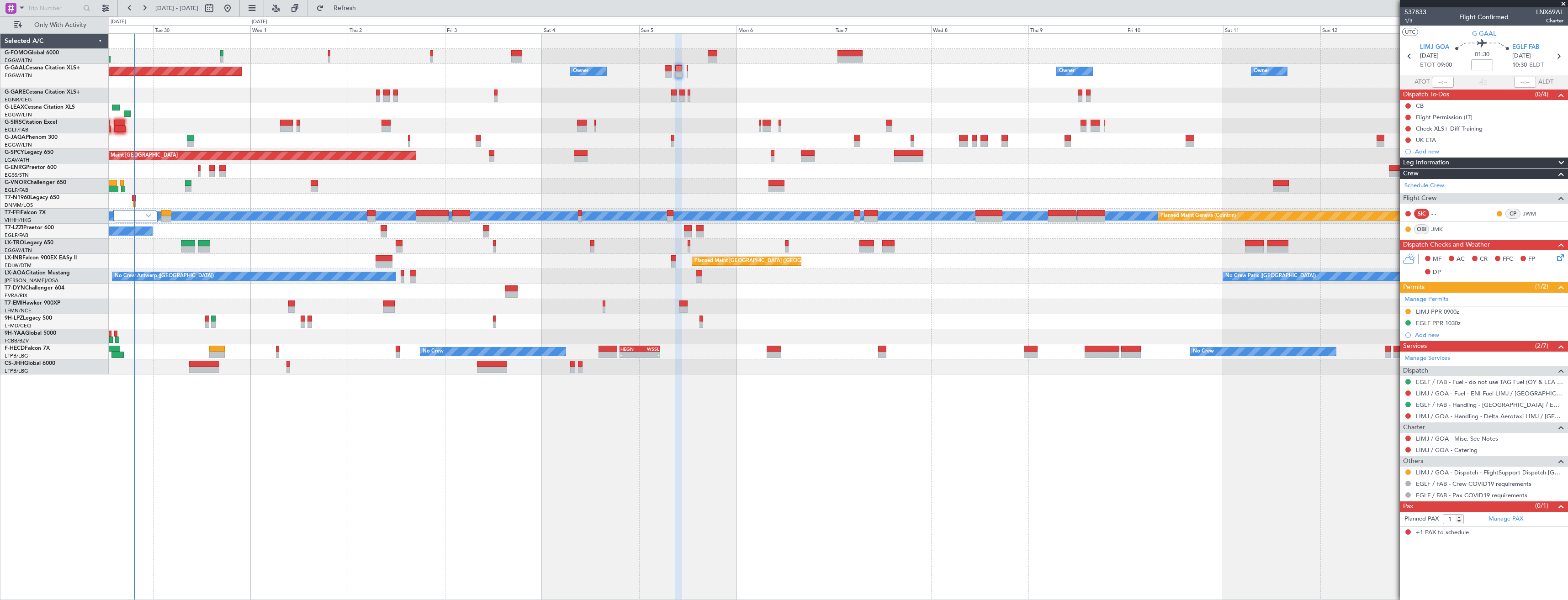
click at [1471, 417] on link "LIMJ / GOA - Handling - Delta Aerotaxi LIMJ / GOA" at bounding box center [1489, 416] width 147 height 8
click at [354, 10] on button "Refresh" at bounding box center [340, 9] width 55 height 15
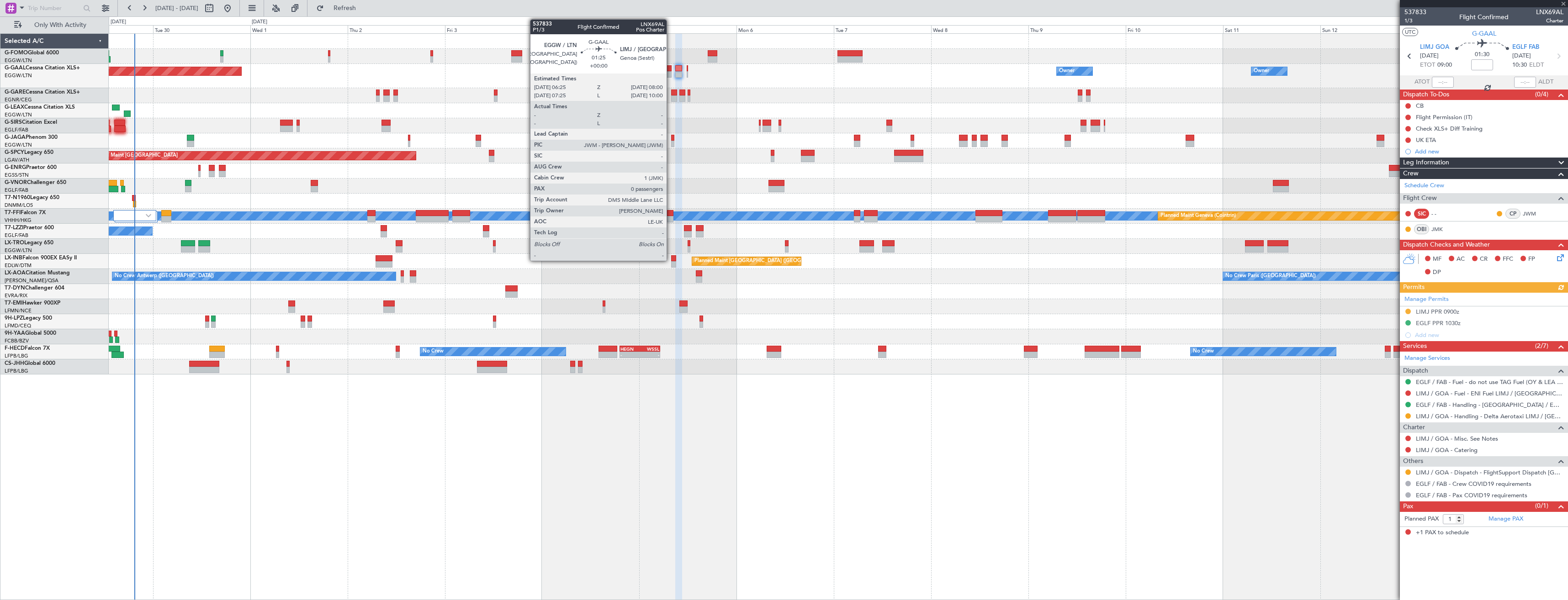
click at [671, 73] on div at bounding box center [668, 74] width 7 height 7
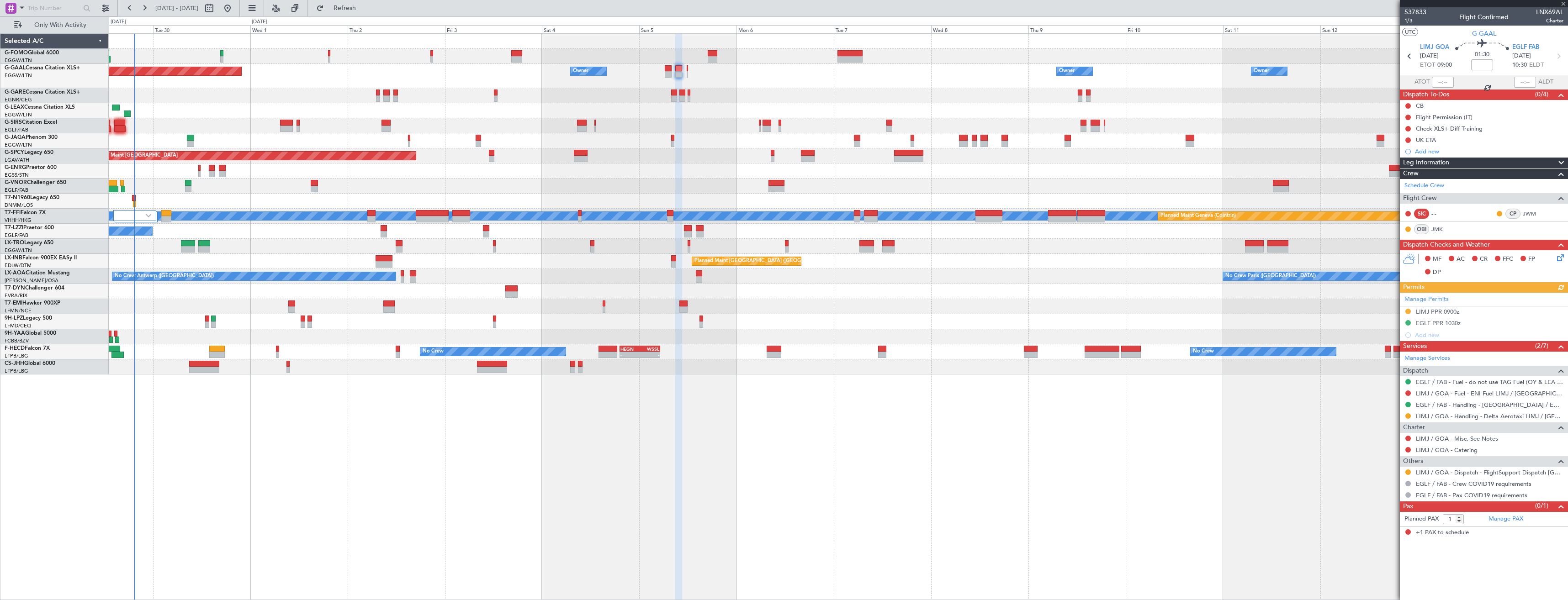
type input "0"
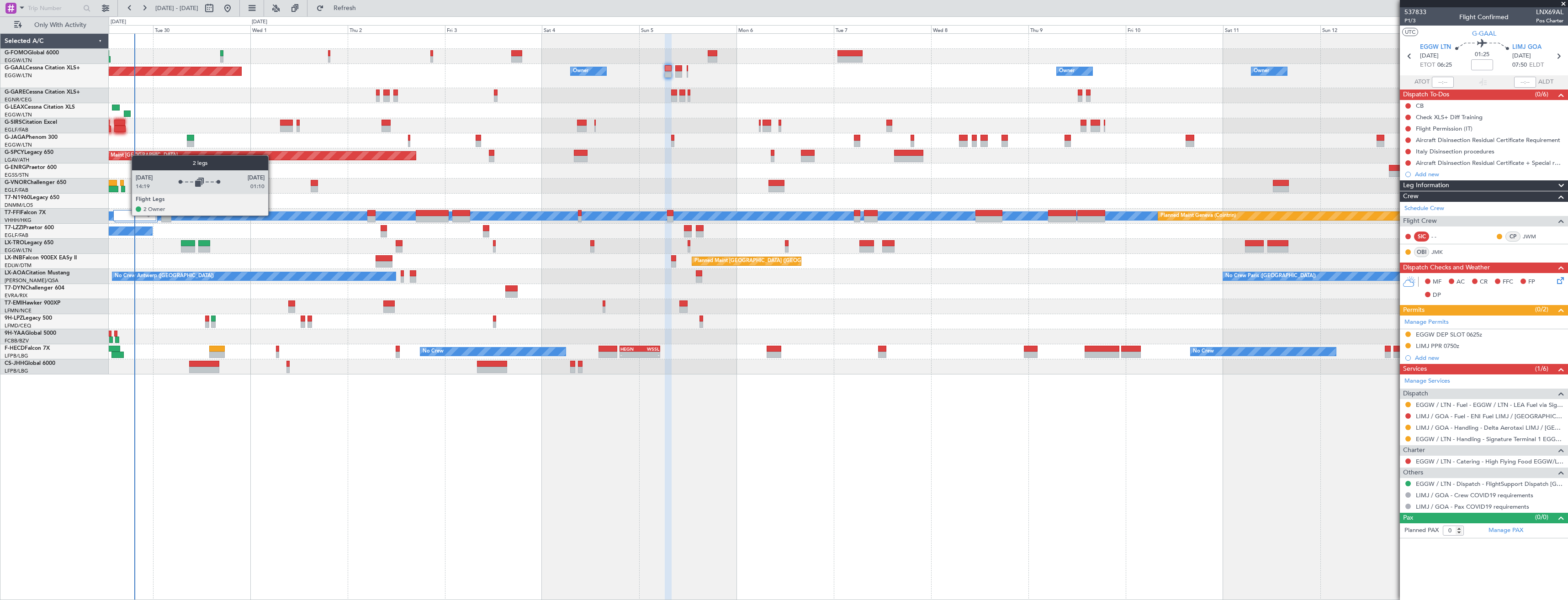
click at [127, 215] on div at bounding box center [135, 215] width 43 height 11
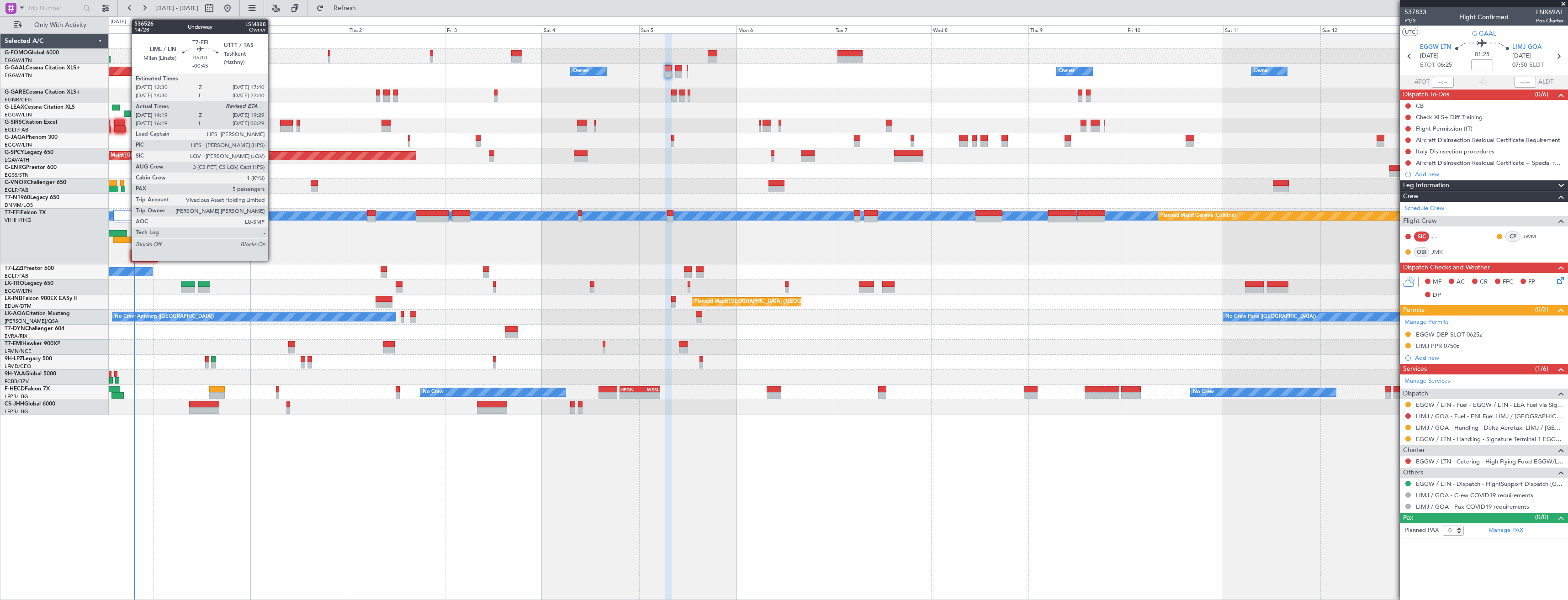
click at [127, 240] on div at bounding box center [124, 240] width 21 height 7
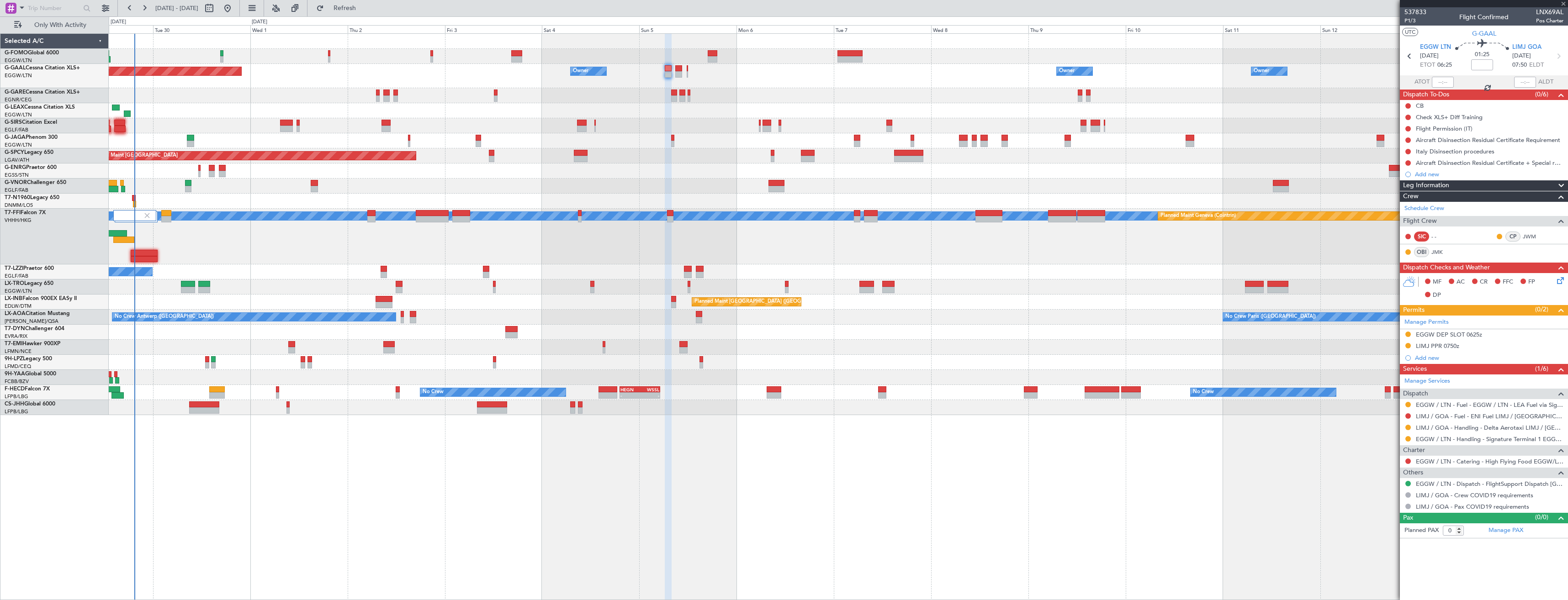
type input "-00:45"
type input "14:19"
type input "5"
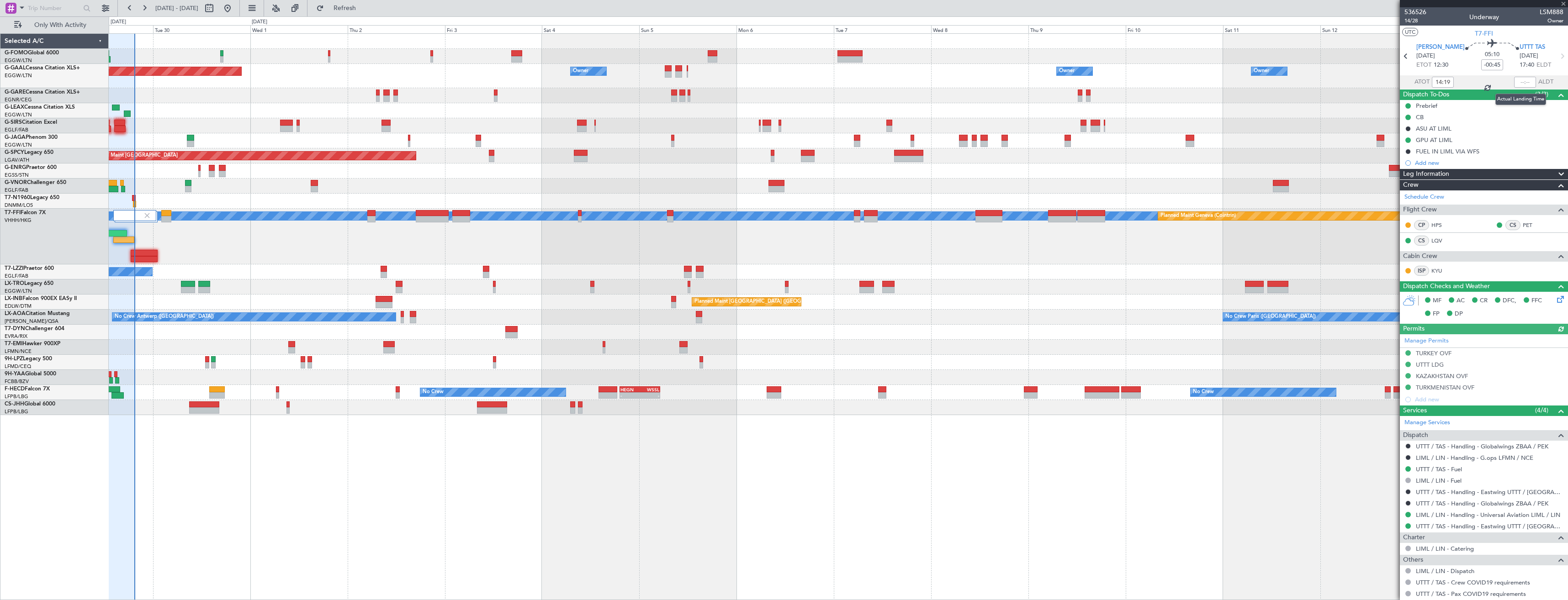
click at [1523, 82] on div at bounding box center [1525, 82] width 22 height 11
click at [1523, 82] on input "text" at bounding box center [1525, 82] width 22 height 11
type input "19:27"
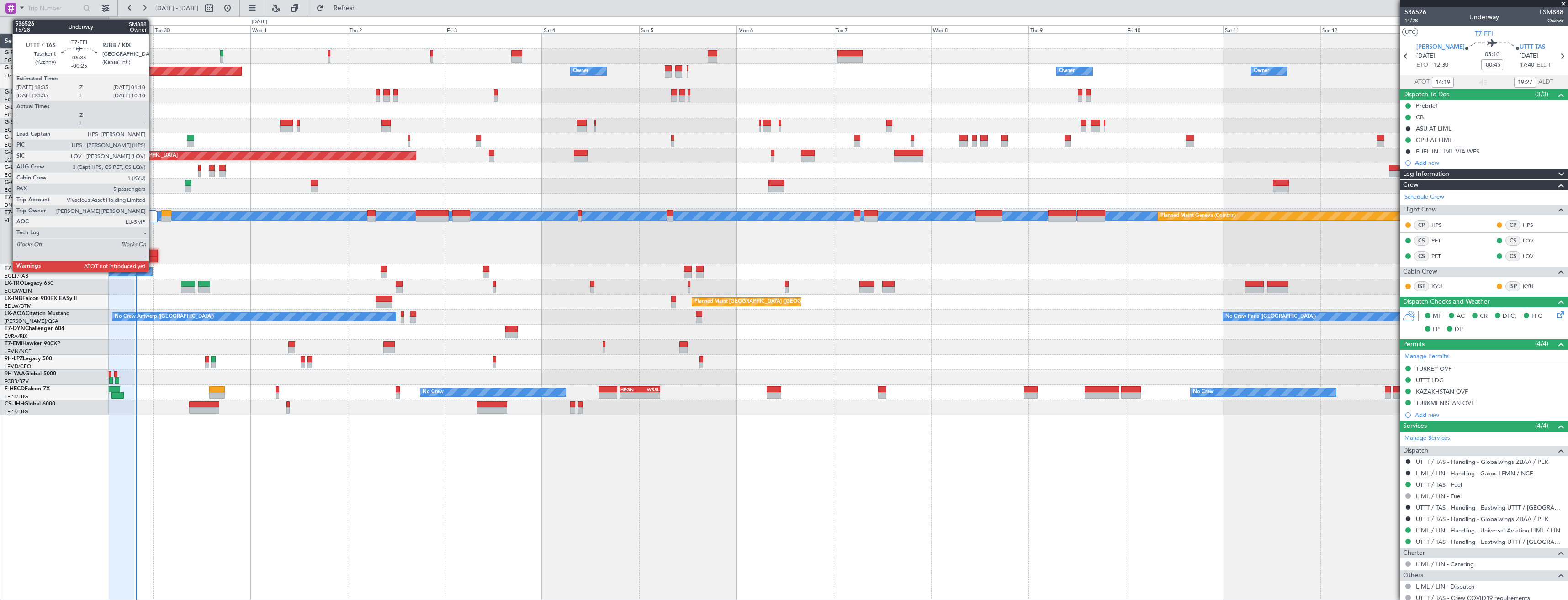
click at [155, 251] on div at bounding box center [144, 253] width 27 height 7
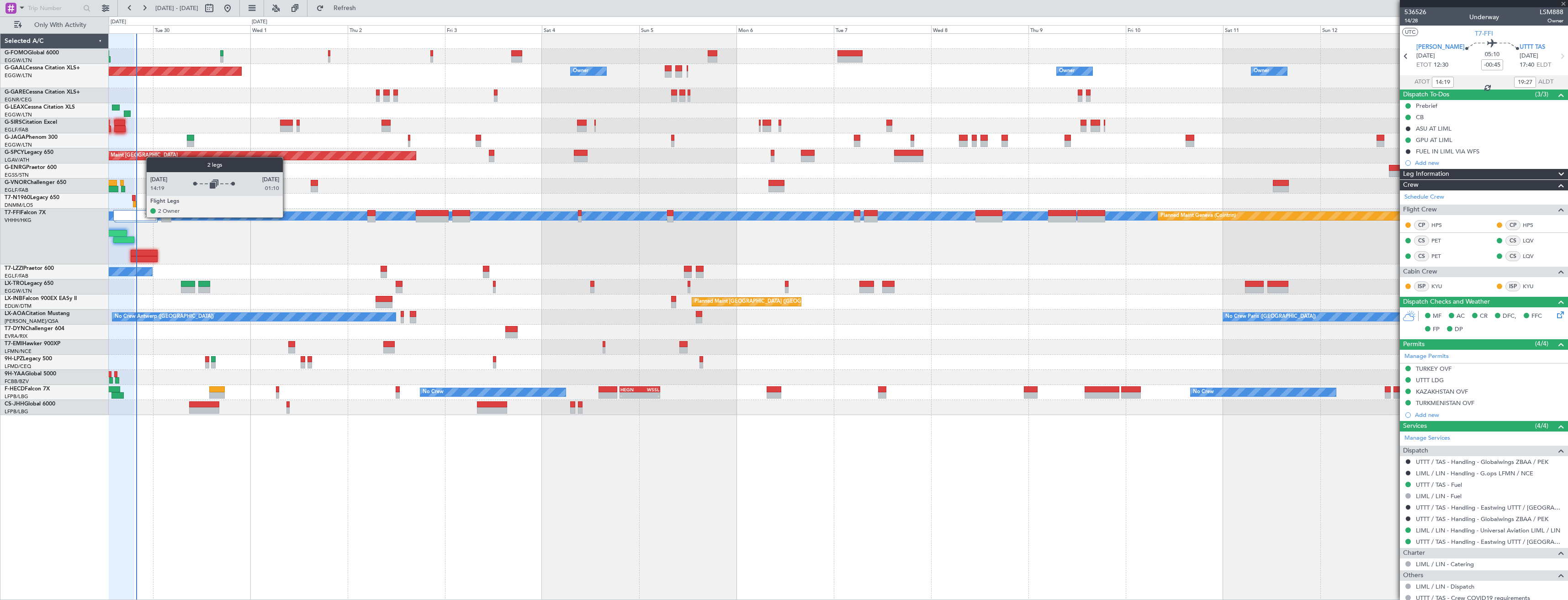
type input "-00:25"
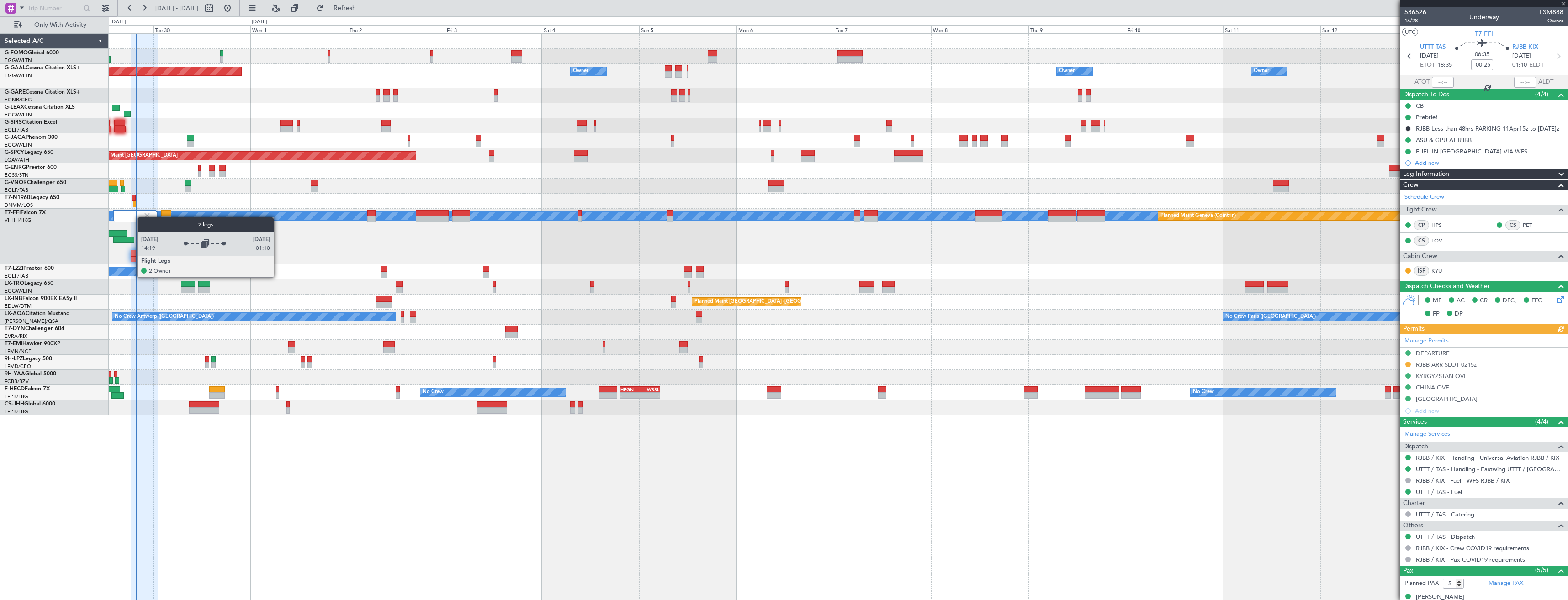
click at [142, 217] on div at bounding box center [135, 215] width 43 height 11
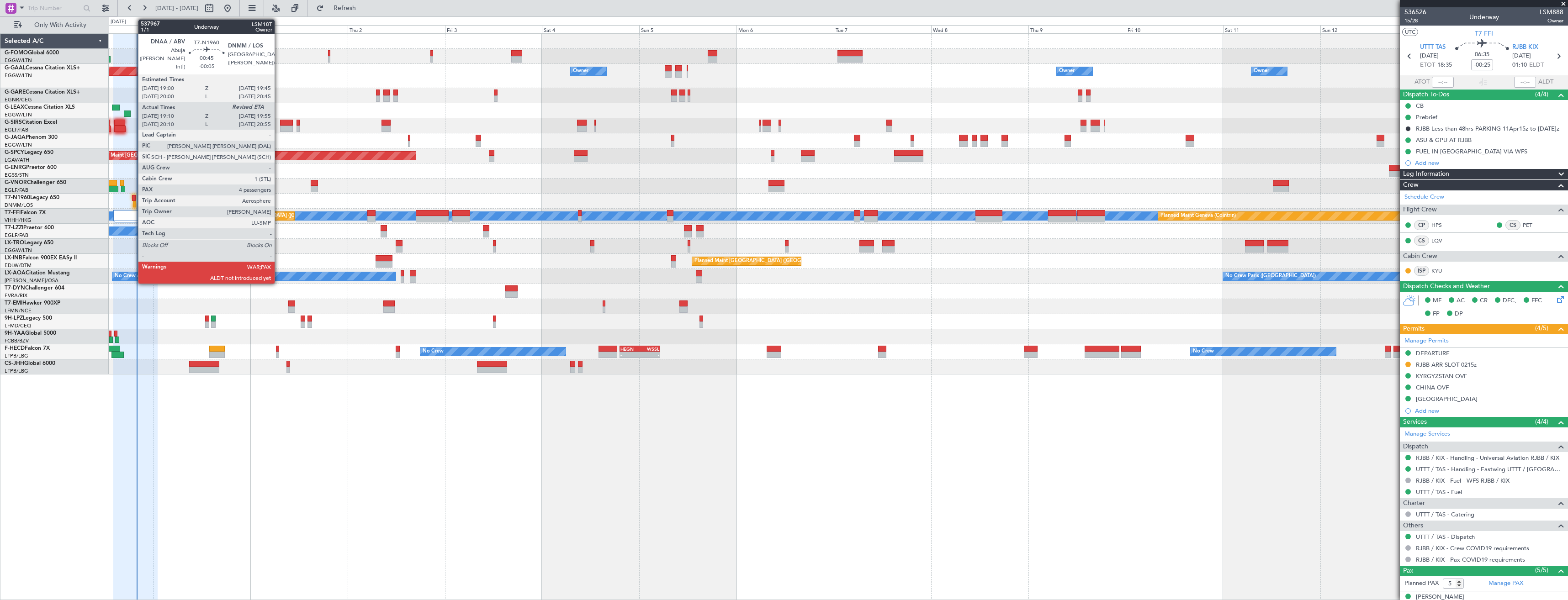
click at [133, 201] on div at bounding box center [133, 198] width 3 height 7
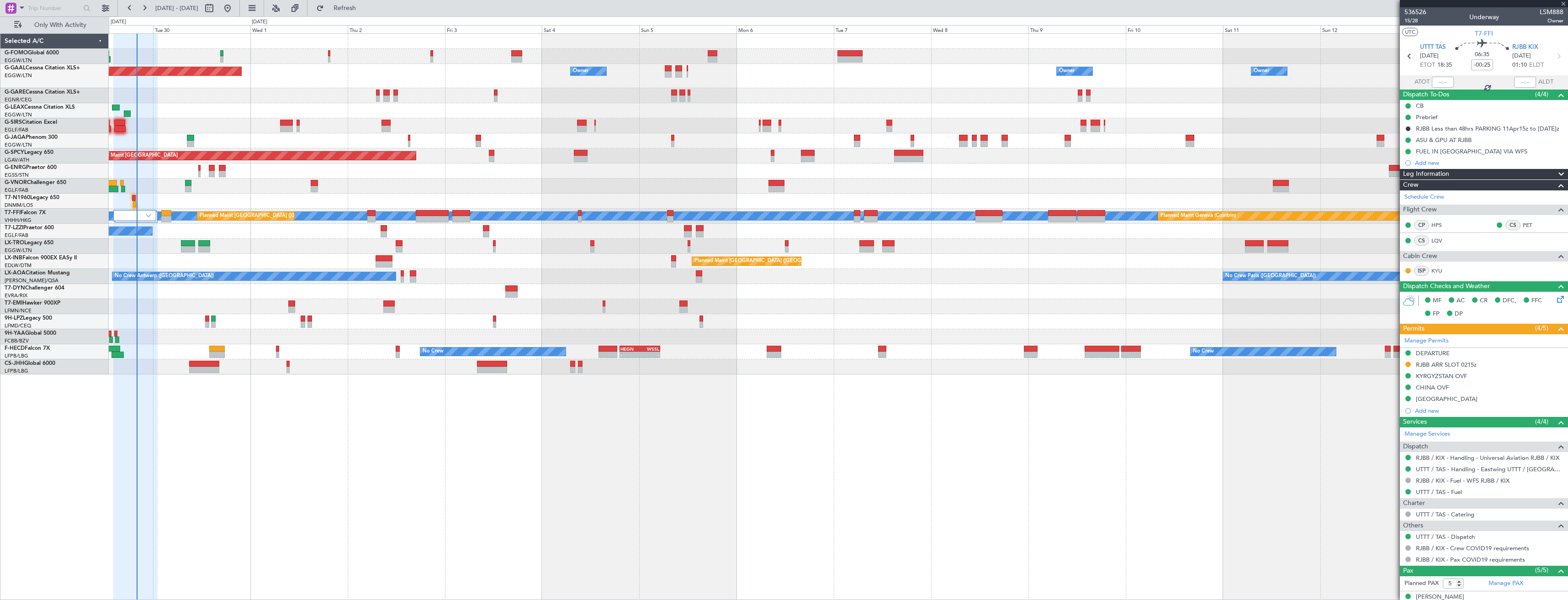
type input "-00:05"
type input "19:10"
type input "4"
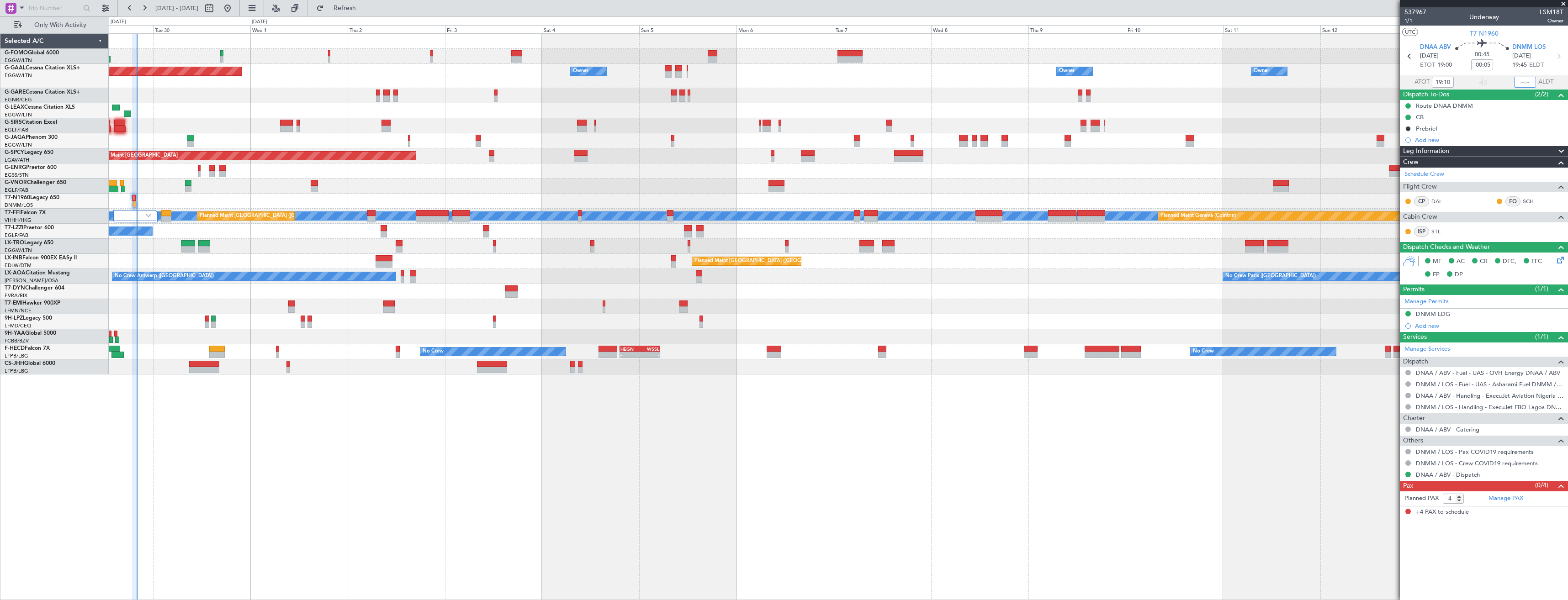
click at [1521, 83] on input "text" at bounding box center [1525, 82] width 22 height 11
type input "20:00"
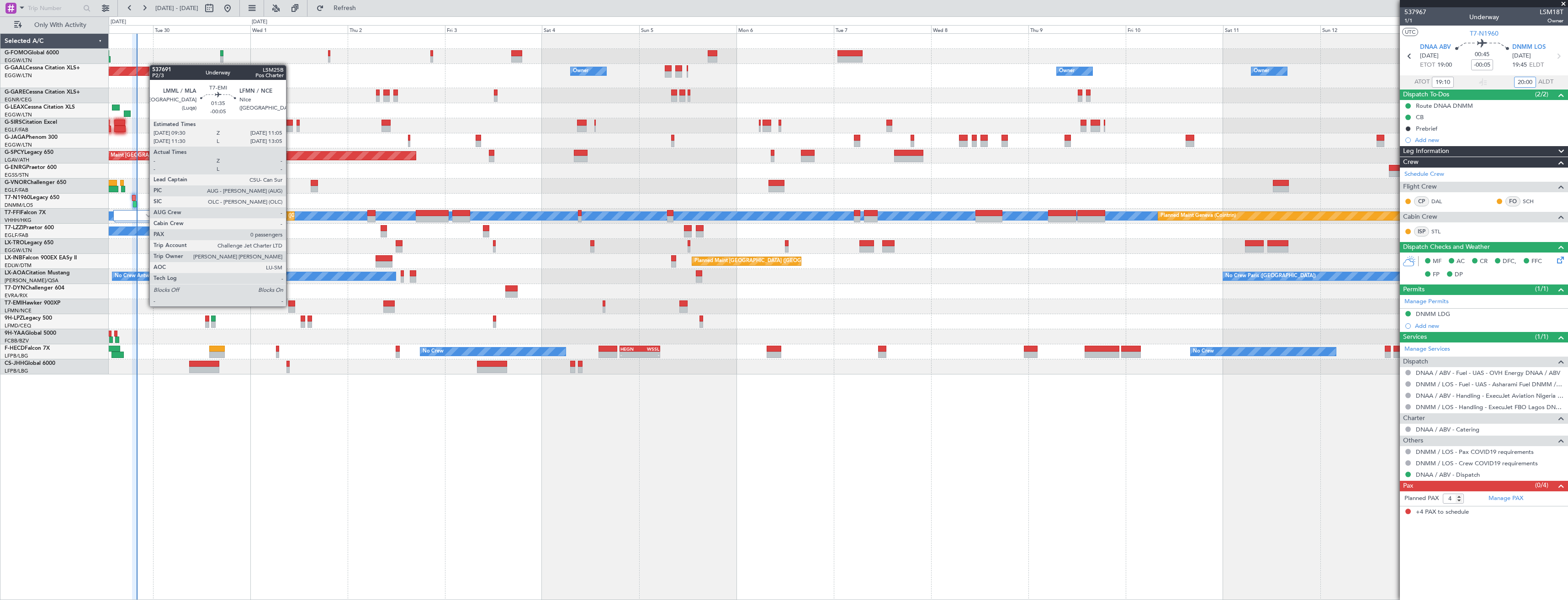
click at [290, 305] on div at bounding box center [292, 304] width 7 height 7
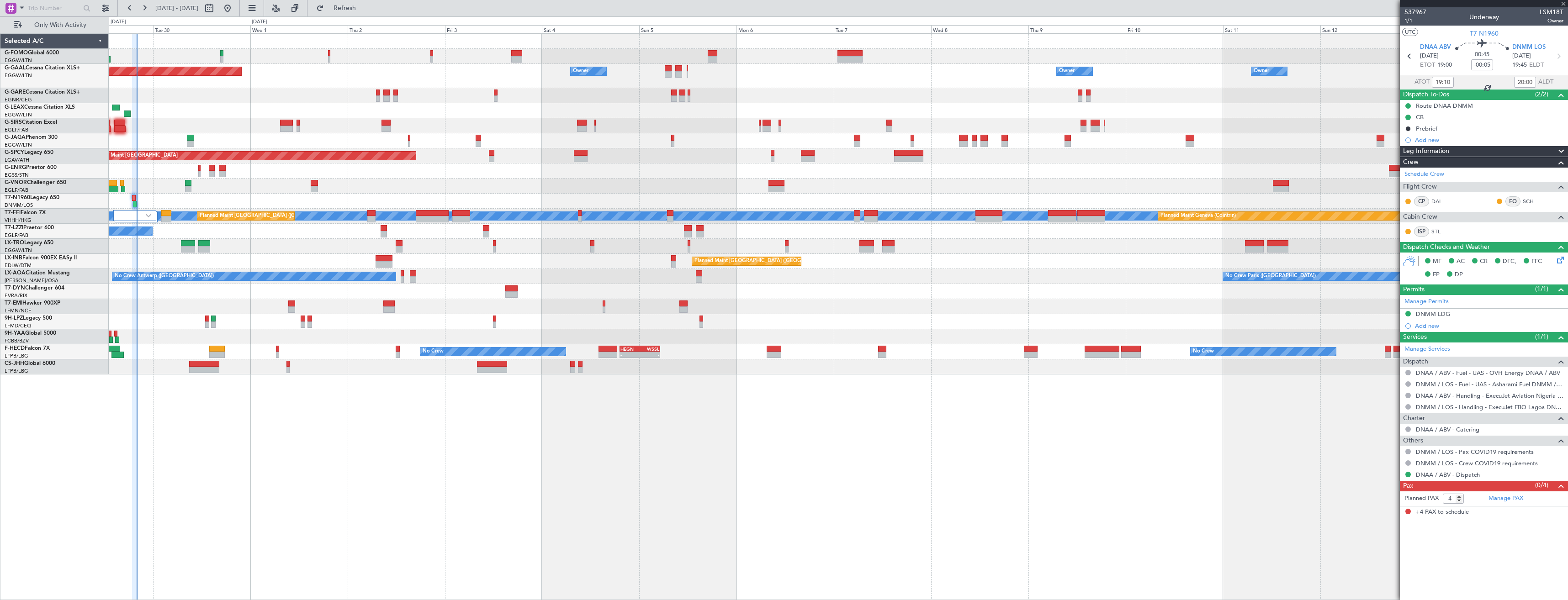
type input "0"
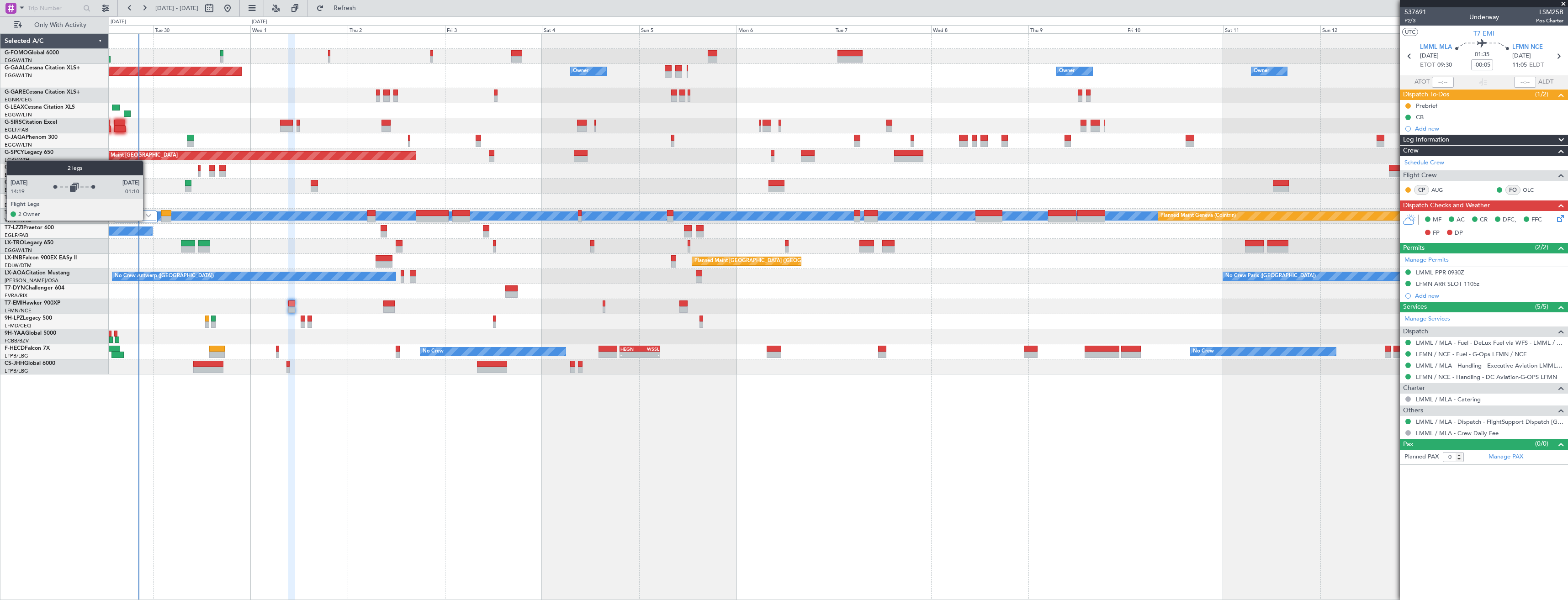
click at [147, 220] on div at bounding box center [135, 215] width 43 height 11
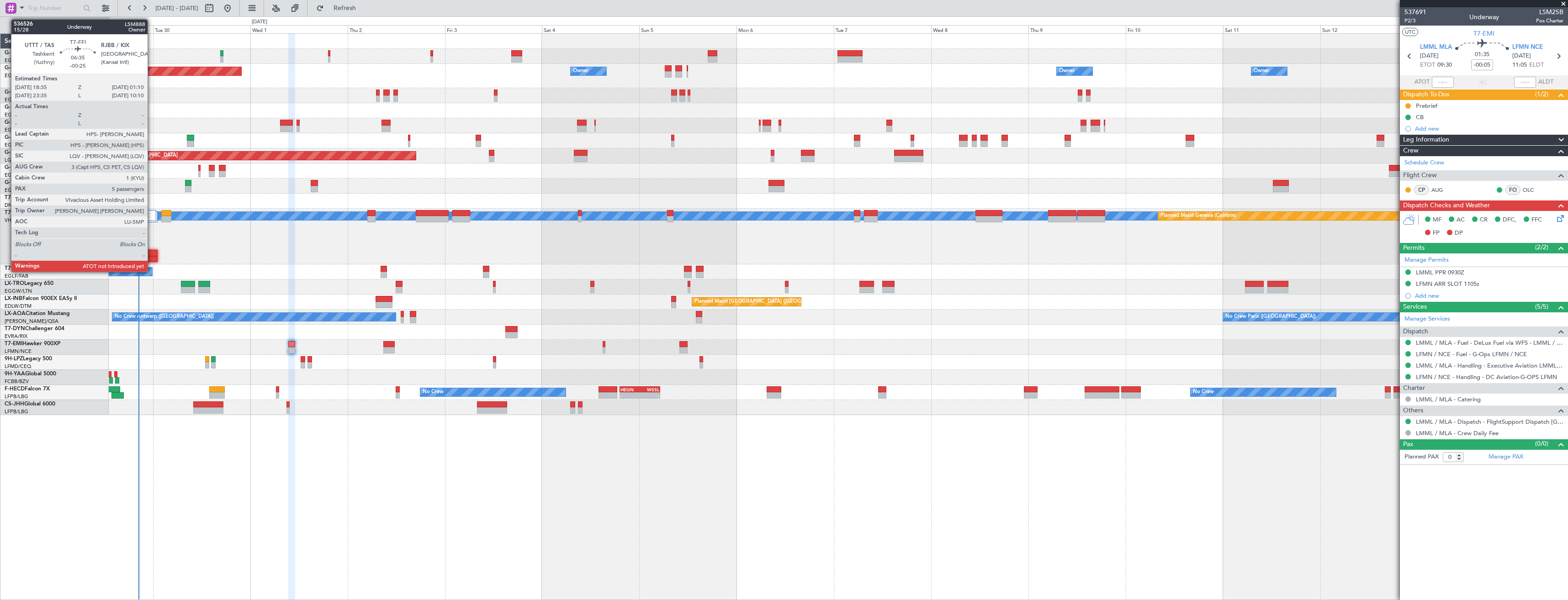
click at [152, 253] on div at bounding box center [144, 253] width 27 height 7
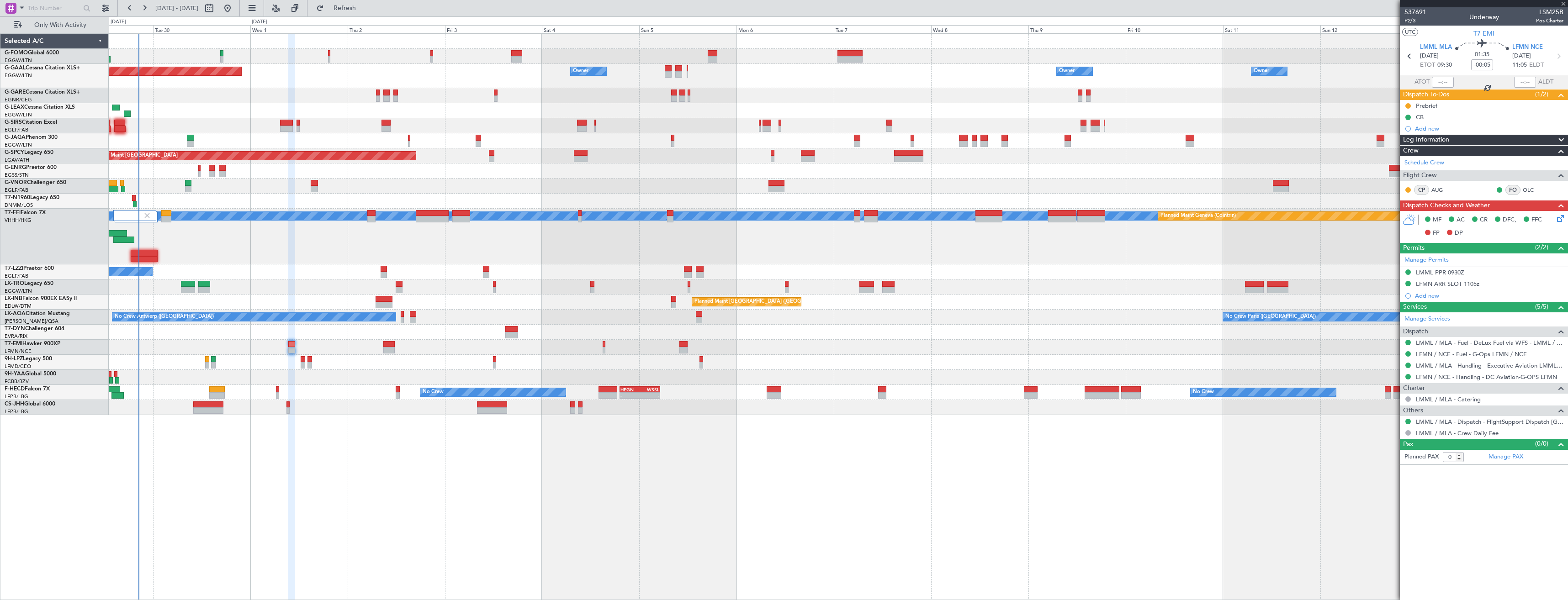
type input "-00:25"
type input "5"
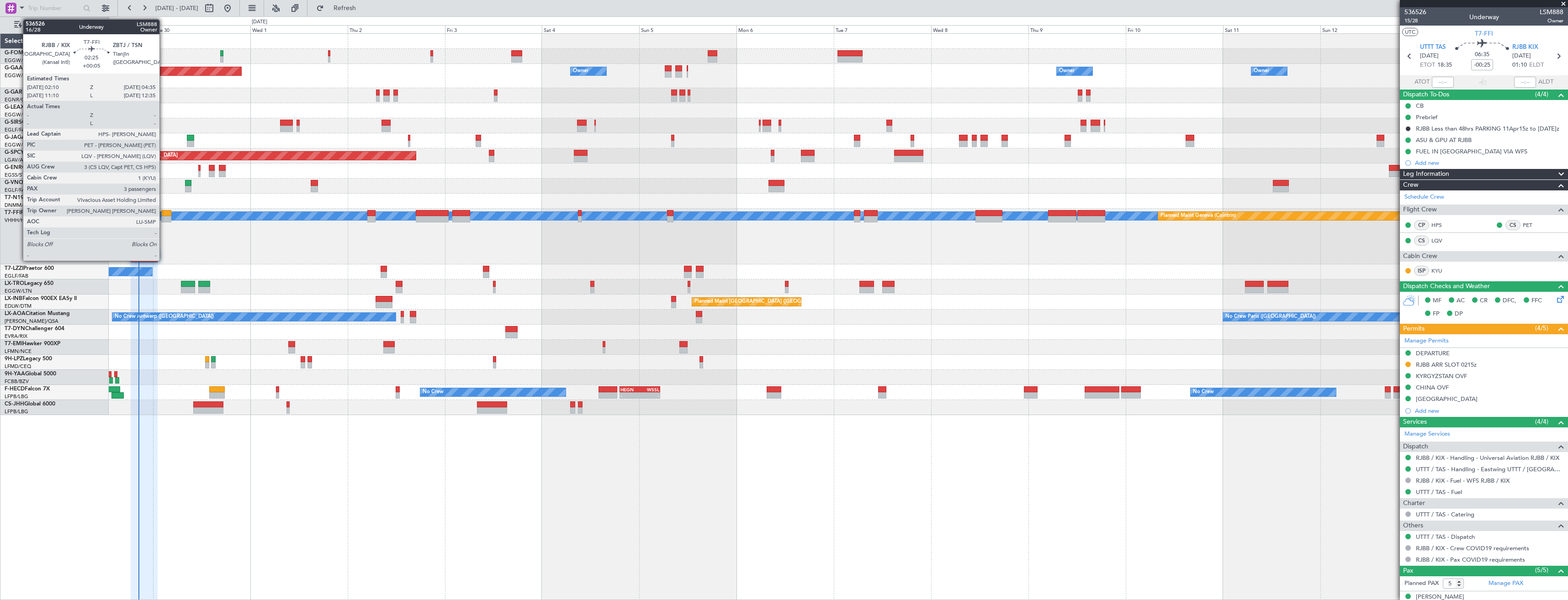
click at [164, 217] on div at bounding box center [166, 219] width 10 height 7
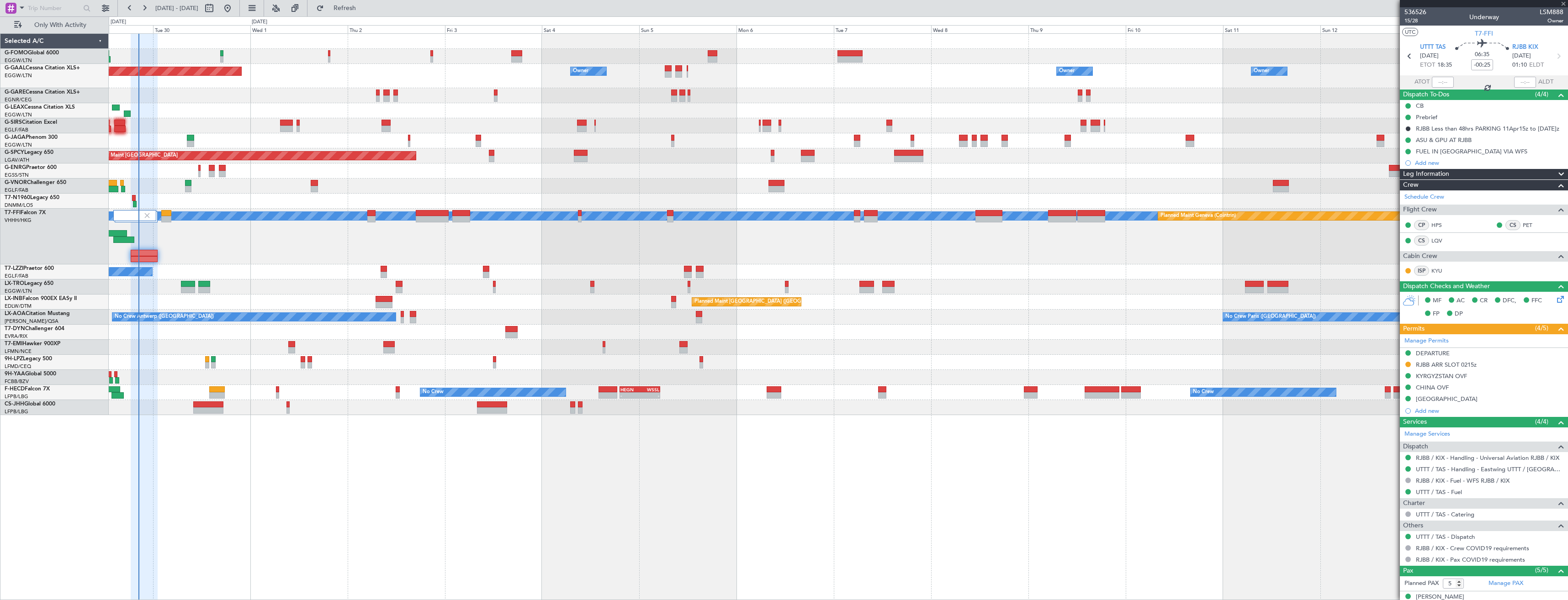
type input "+00:05"
type input "3"
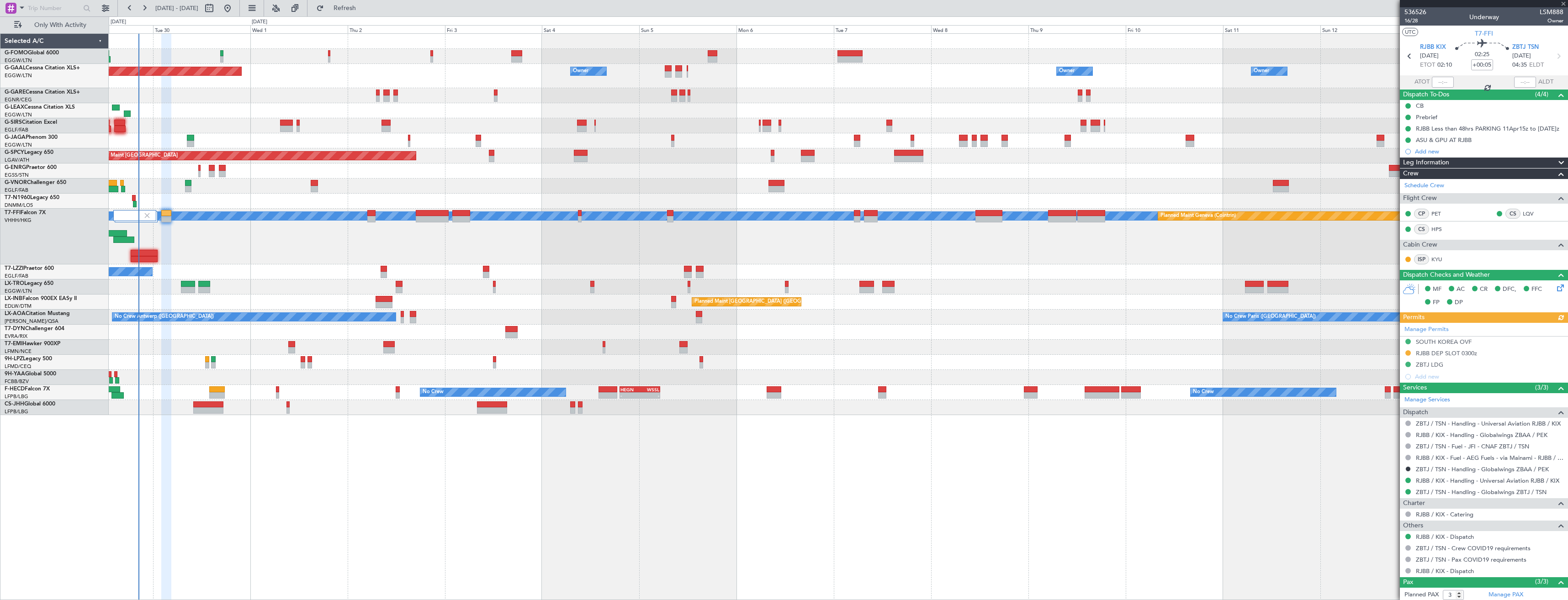
click at [170, 239] on div "Planned Maint [GEOGRAPHIC_DATA] ([GEOGRAPHIC_DATA]) [PERSON_NAME] [PERSON_NAME]…" at bounding box center [838, 237] width 1459 height 56
click at [342, 7] on button "Refresh" at bounding box center [340, 9] width 55 height 15
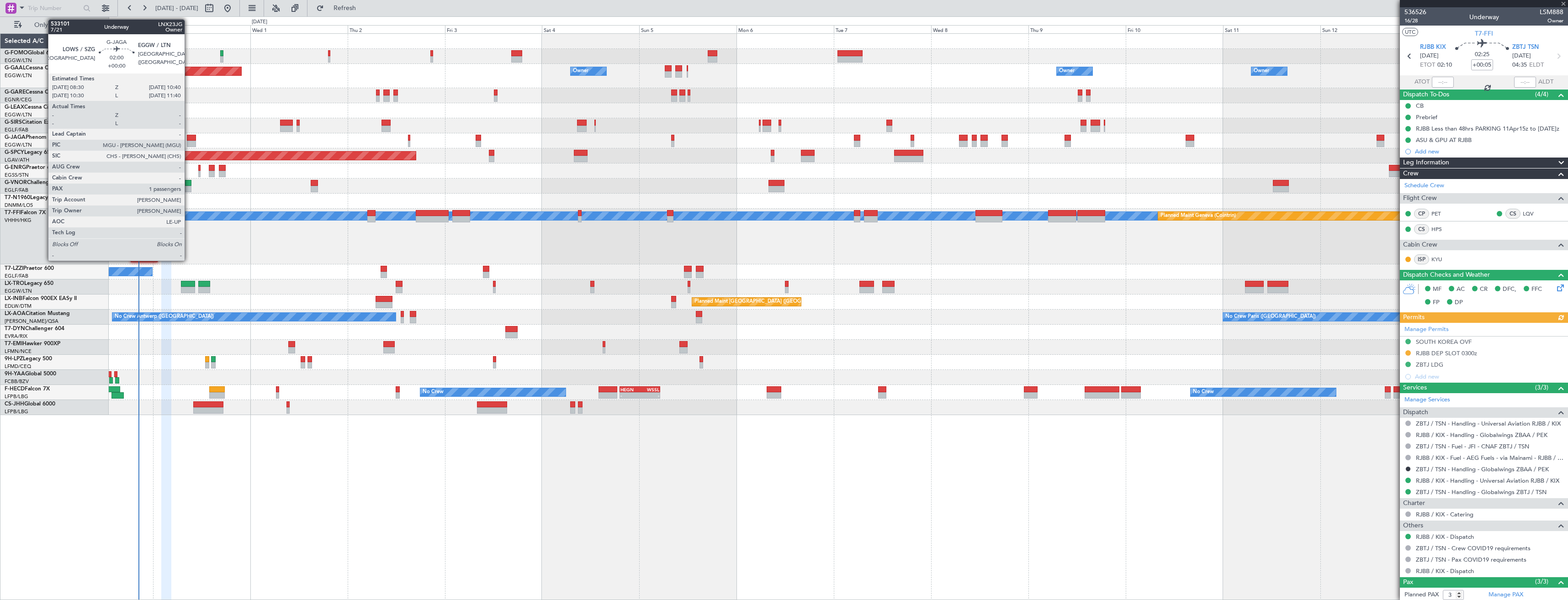
click at [189, 142] on div at bounding box center [191, 144] width 9 height 7
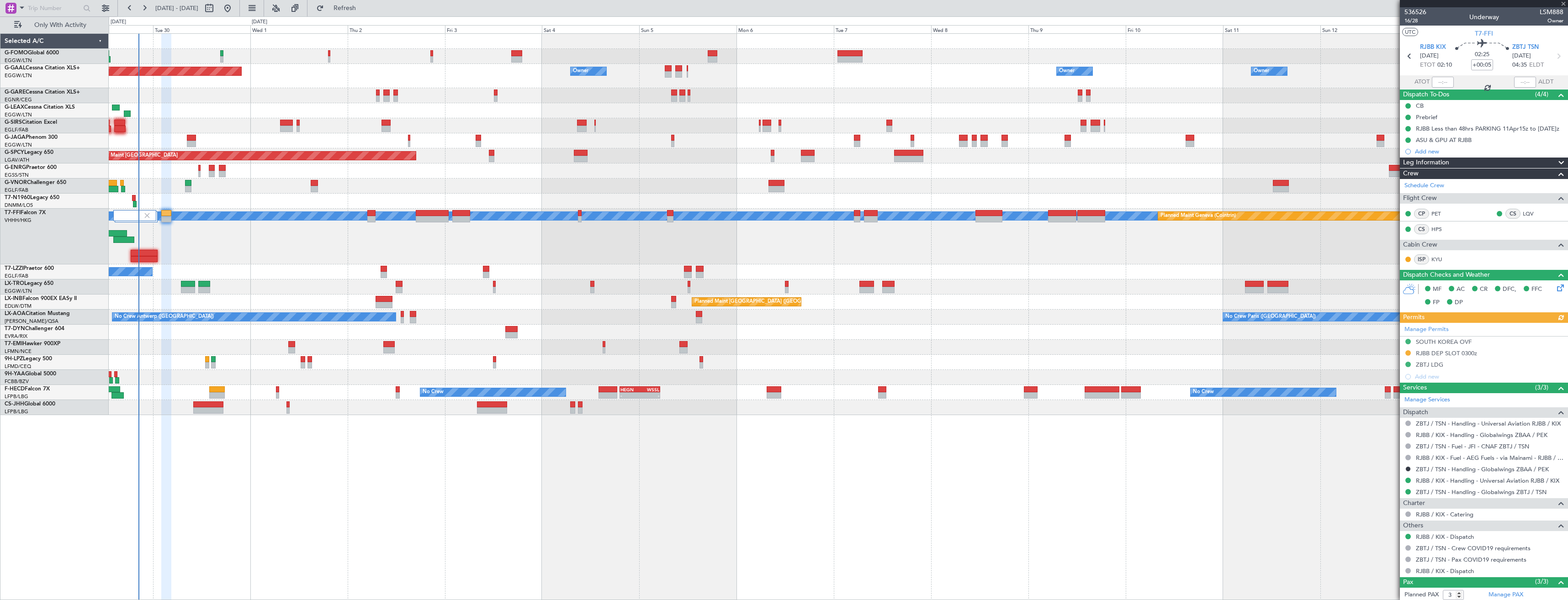
type input "1"
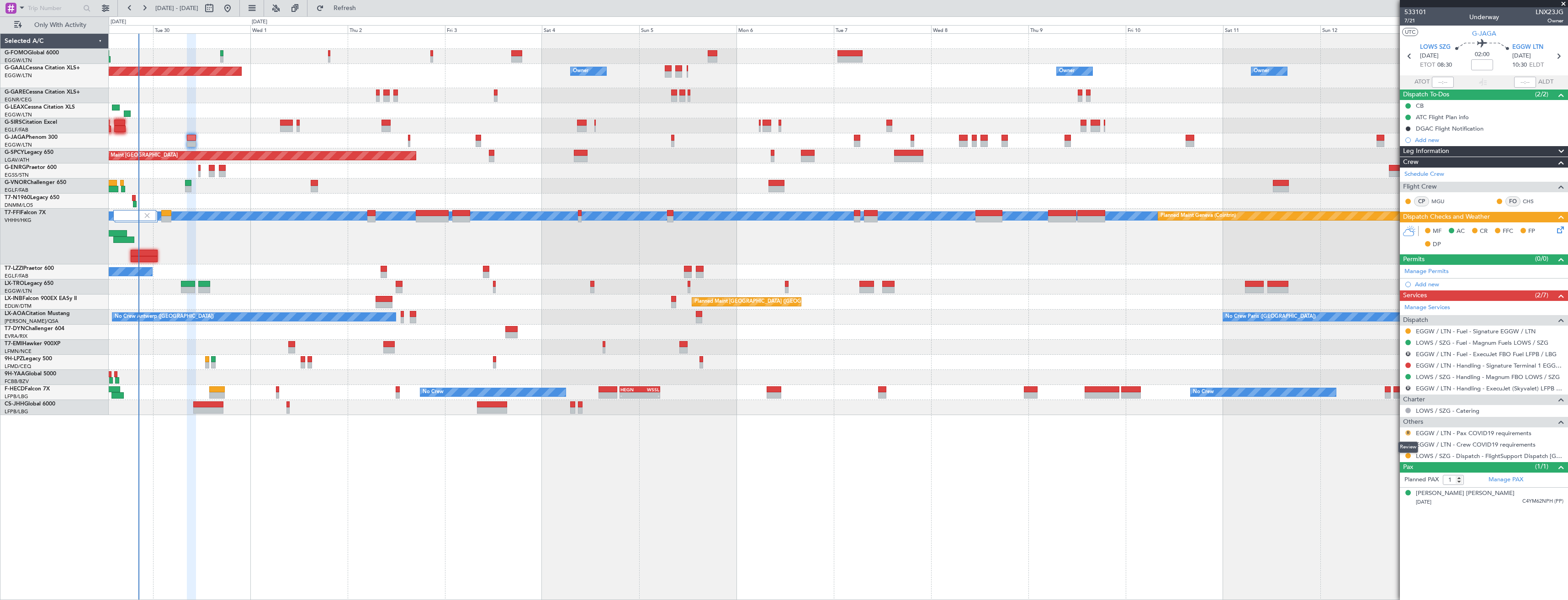
click at [1409, 433] on button "R" at bounding box center [1408, 433] width 5 height 5
drag, startPoint x: 1395, startPoint y: 444, endPoint x: 1379, endPoint y: 445, distance: 16.0
click at [1395, 444] on mat-tooltip-component "Review" at bounding box center [1408, 447] width 33 height 24
click at [1379, 445] on div "Planned Maint Dusseldorf Owner Owner Owner Owner Owner No Crew Owner A/C Unavai…" at bounding box center [838, 316] width 1459 height 567
click at [1409, 433] on button "R" at bounding box center [1408, 433] width 5 height 5
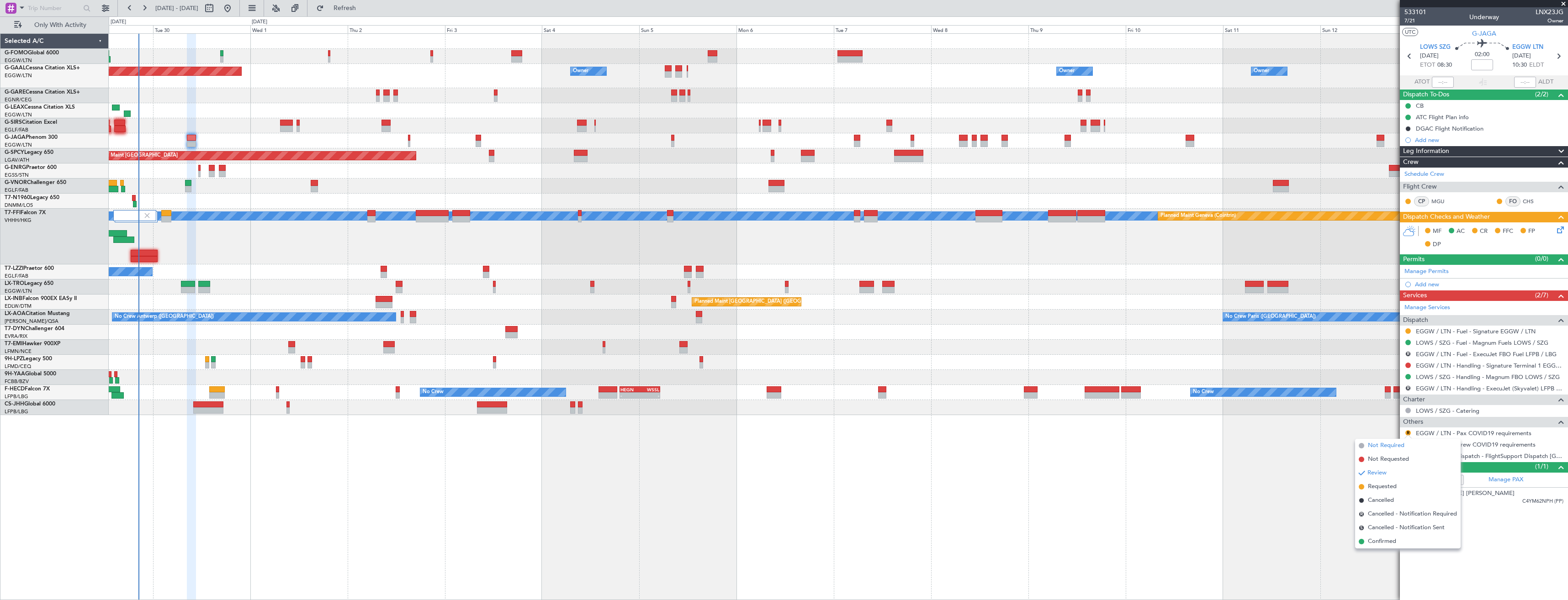
click at [1379, 448] on span "Not Required" at bounding box center [1386, 445] width 37 height 9
click at [1409, 444] on button "R" at bounding box center [1408, 444] width 5 height 5
click at [1376, 455] on span "Not Required" at bounding box center [1386, 457] width 37 height 9
click at [1410, 453] on button at bounding box center [1408, 456] width 5 height 5
click at [1386, 560] on span "Confirmed" at bounding box center [1382, 564] width 29 height 9
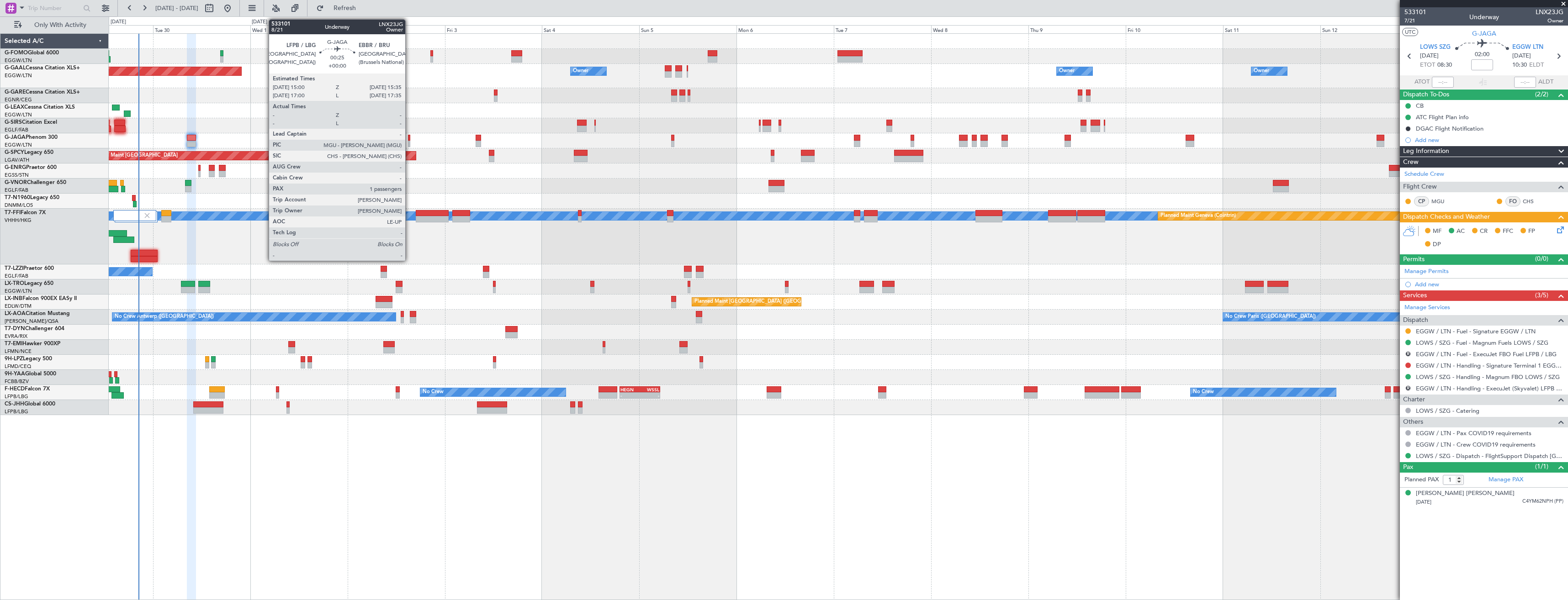
click at [410, 140] on div at bounding box center [409, 138] width 3 height 7
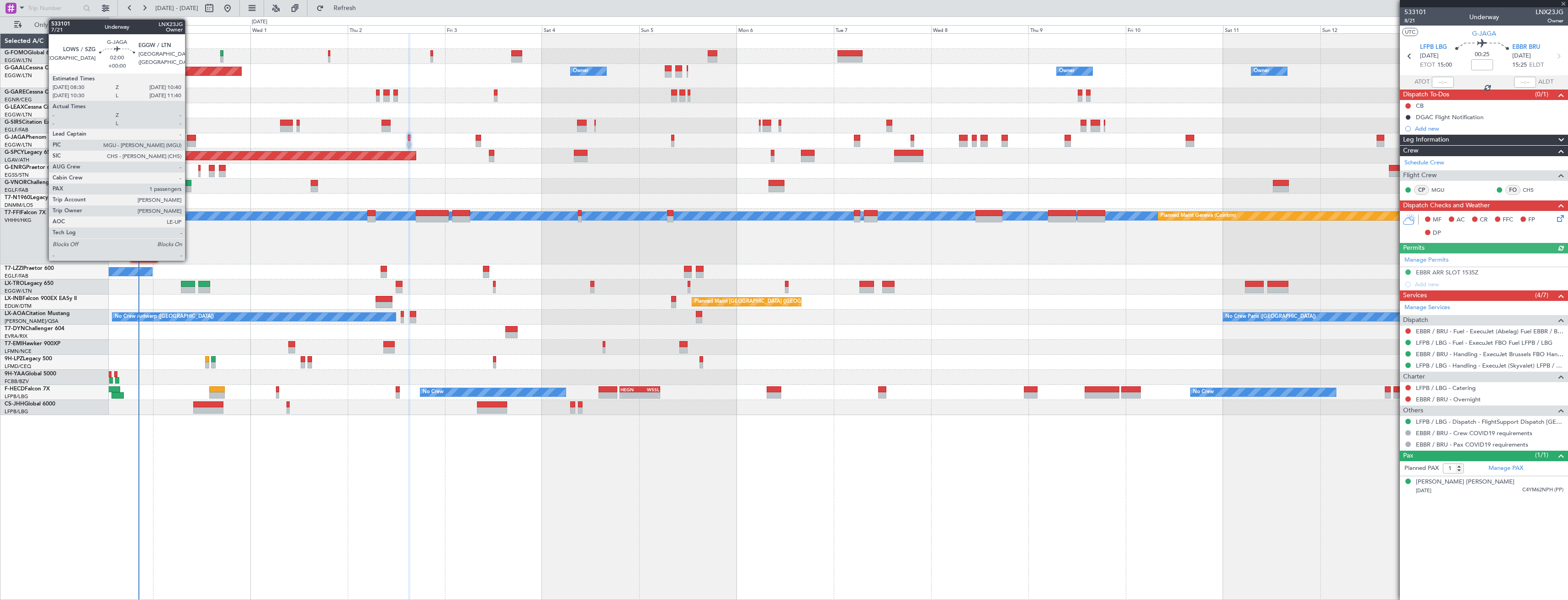
click at [189, 144] on div at bounding box center [191, 144] width 9 height 7
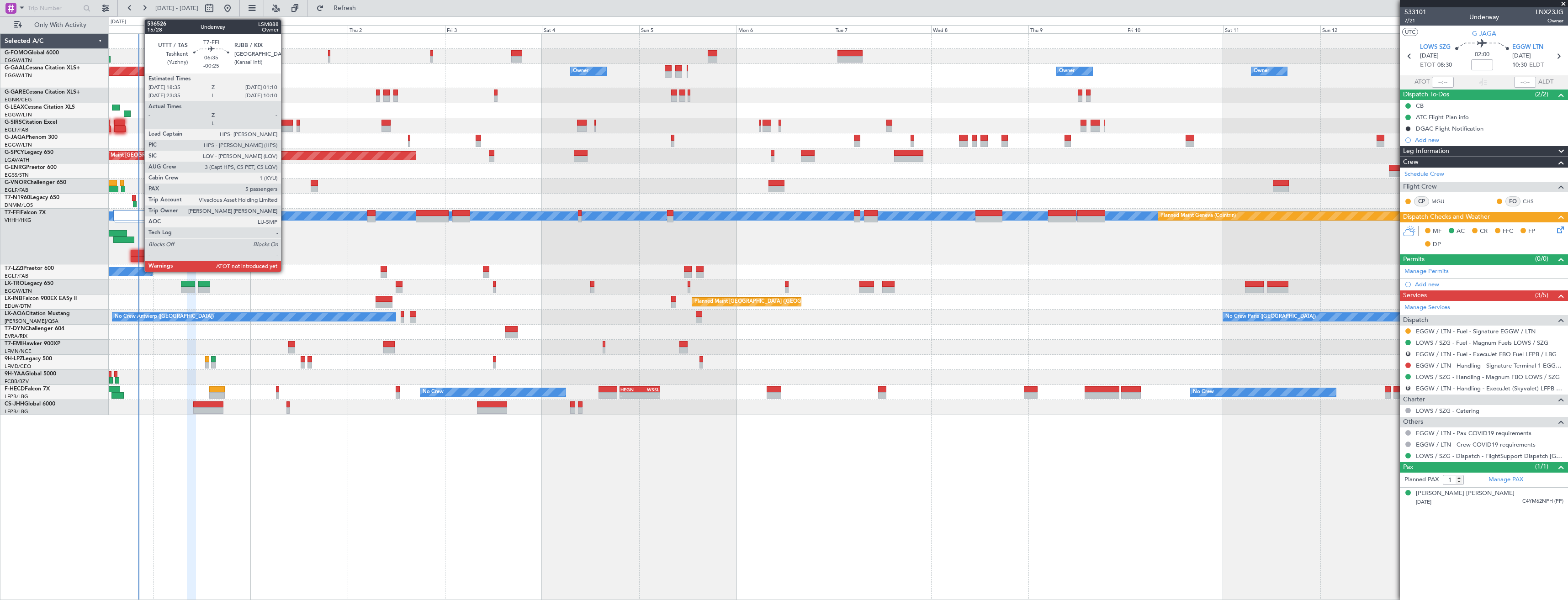
click at [140, 256] on div at bounding box center [144, 259] width 27 height 7
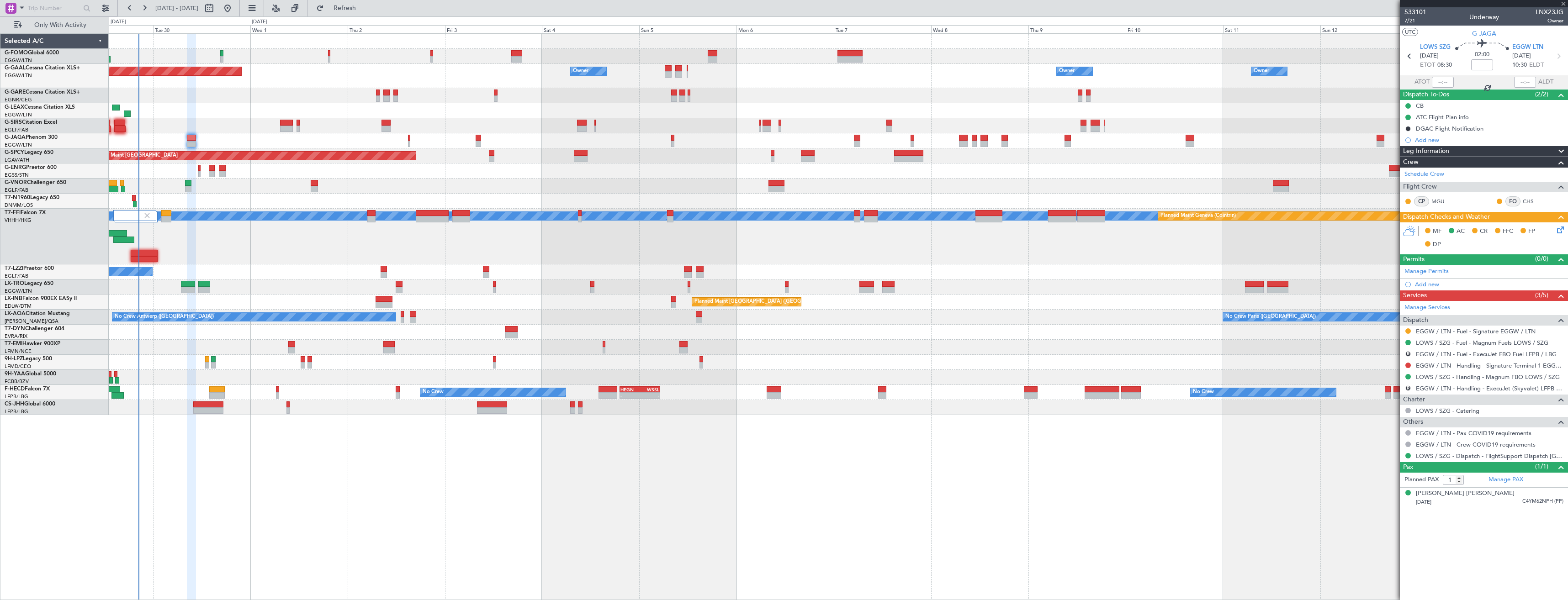
type input "-00:25"
type input "5"
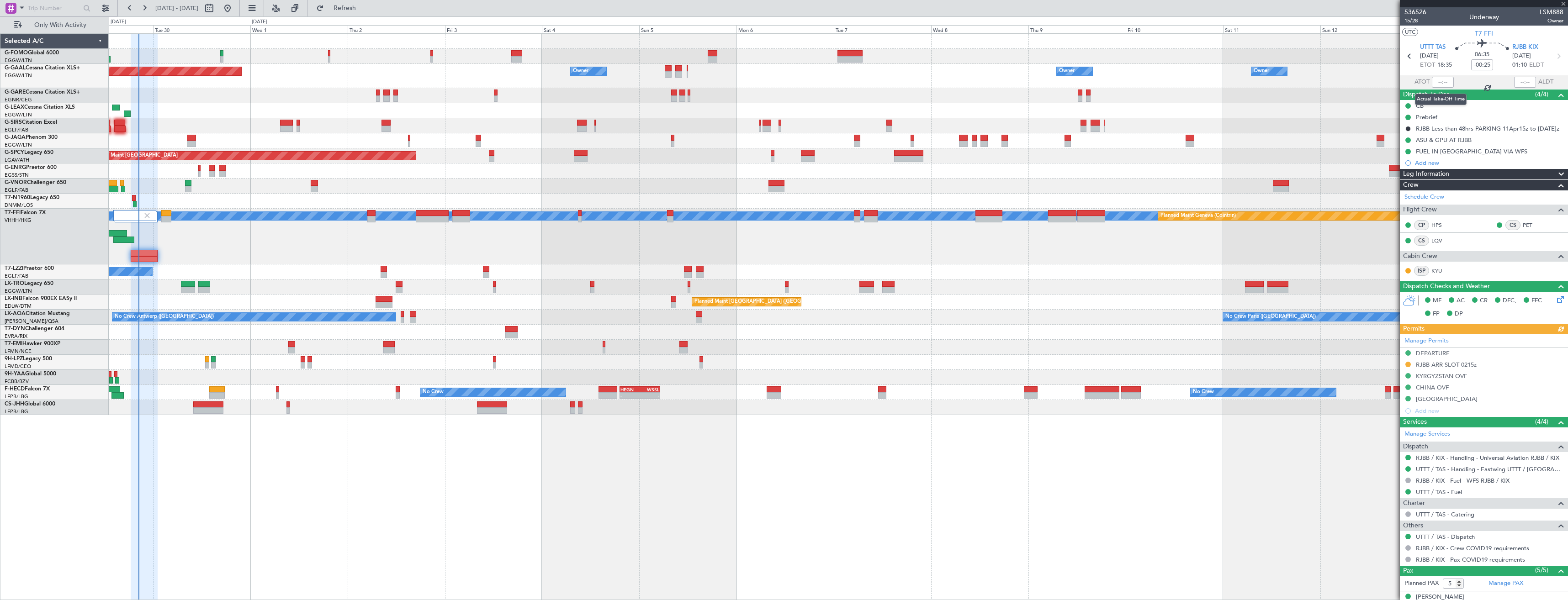
click at [1437, 82] on div at bounding box center [1443, 82] width 22 height 11
click at [1437, 82] on input "text" at bounding box center [1443, 82] width 22 height 11
type input "20:28"
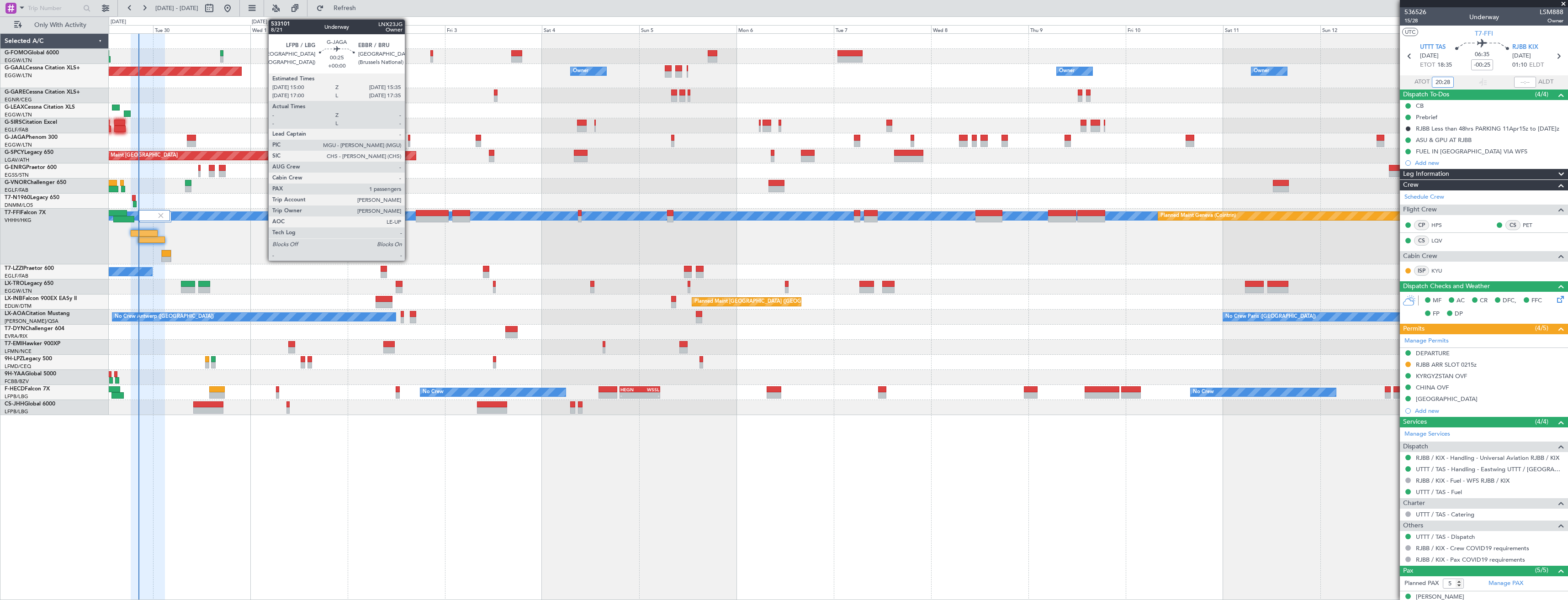
click at [409, 140] on div at bounding box center [409, 138] width 3 height 7
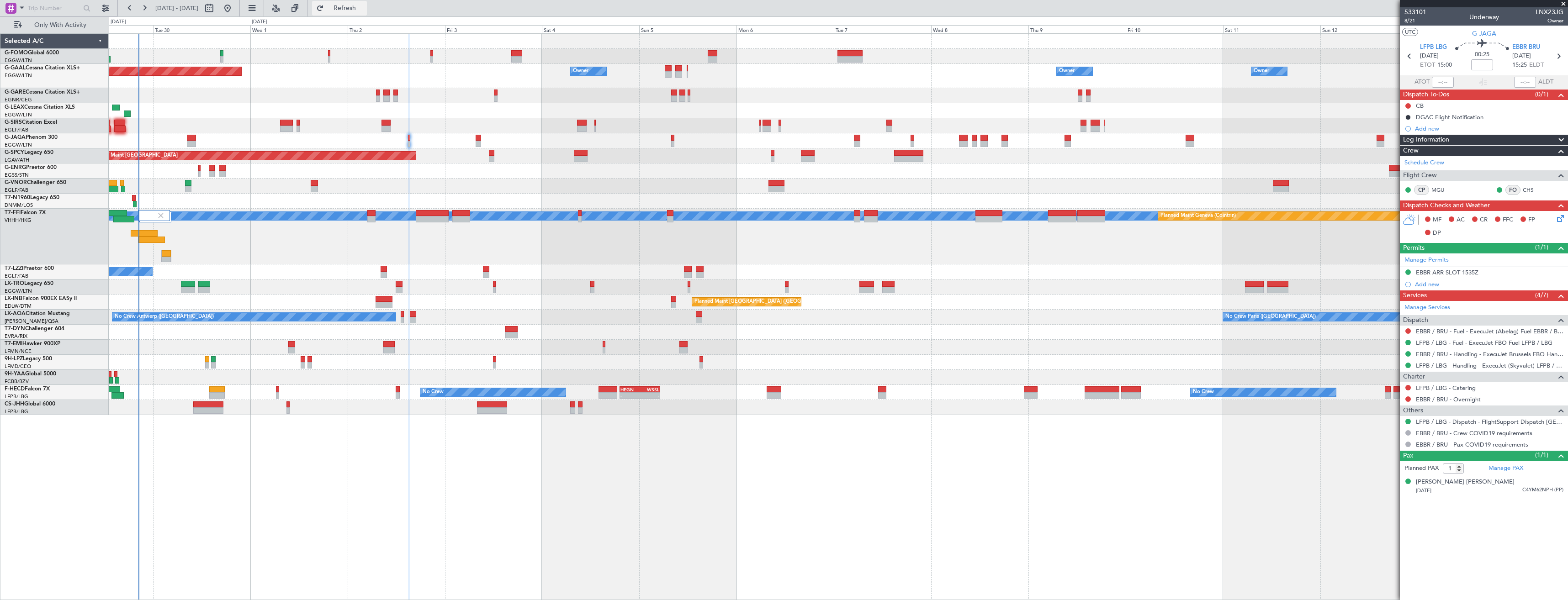
click at [364, 5] on span "Refresh" at bounding box center [345, 8] width 38 height 7
click at [1562, 4] on div at bounding box center [1484, 4] width 168 height 7
click at [1561, 4] on span at bounding box center [1563, 4] width 9 height 9
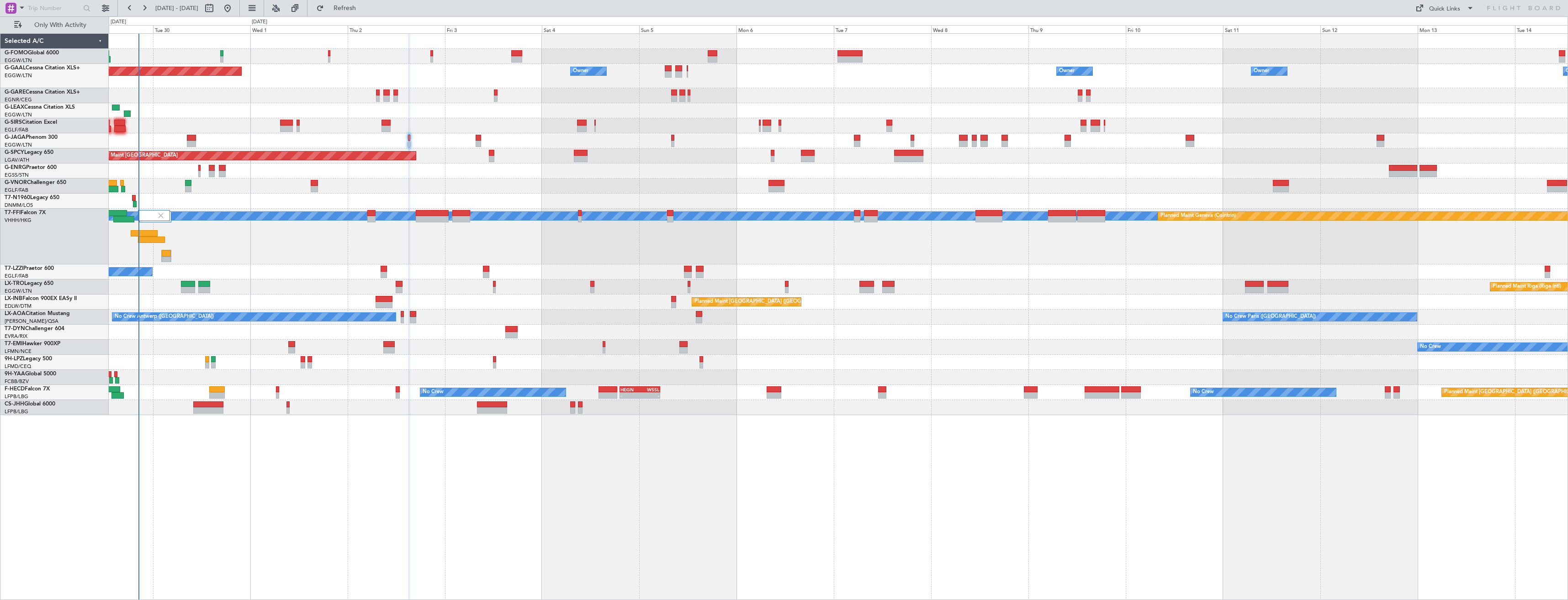
type input "0"
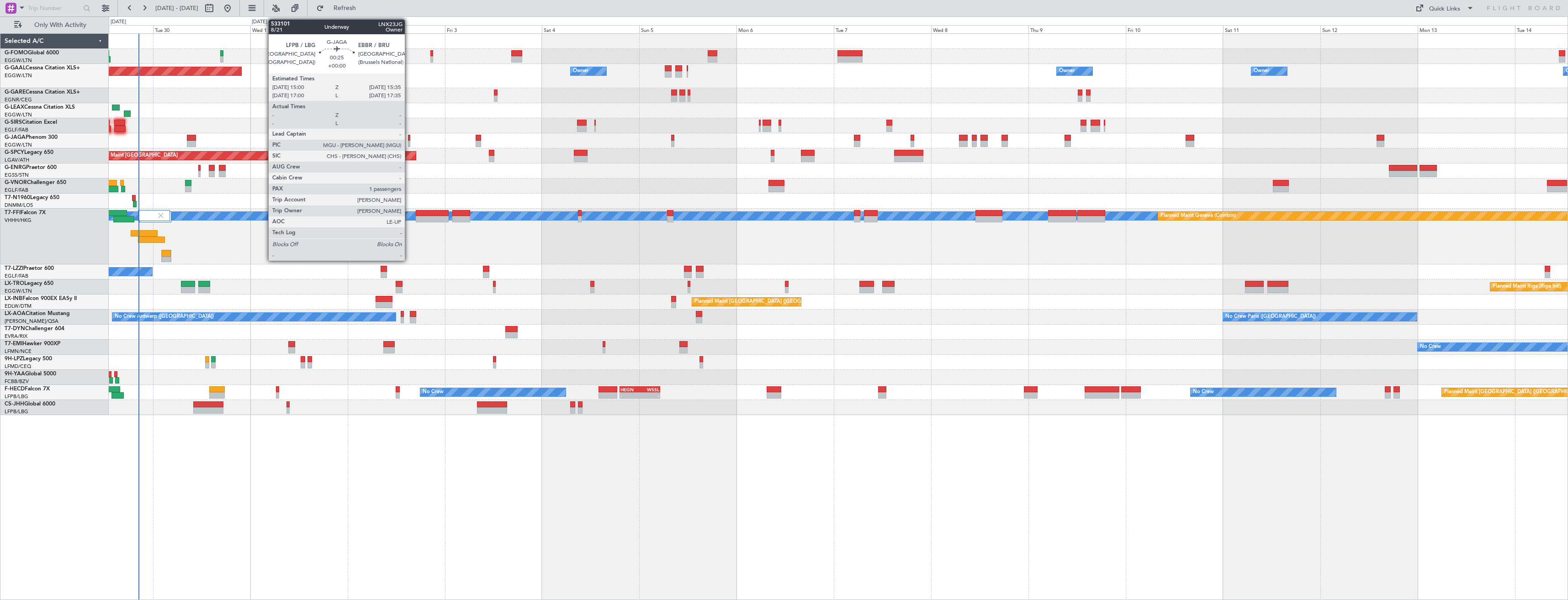
click at [409, 141] on div at bounding box center [409, 144] width 3 height 7
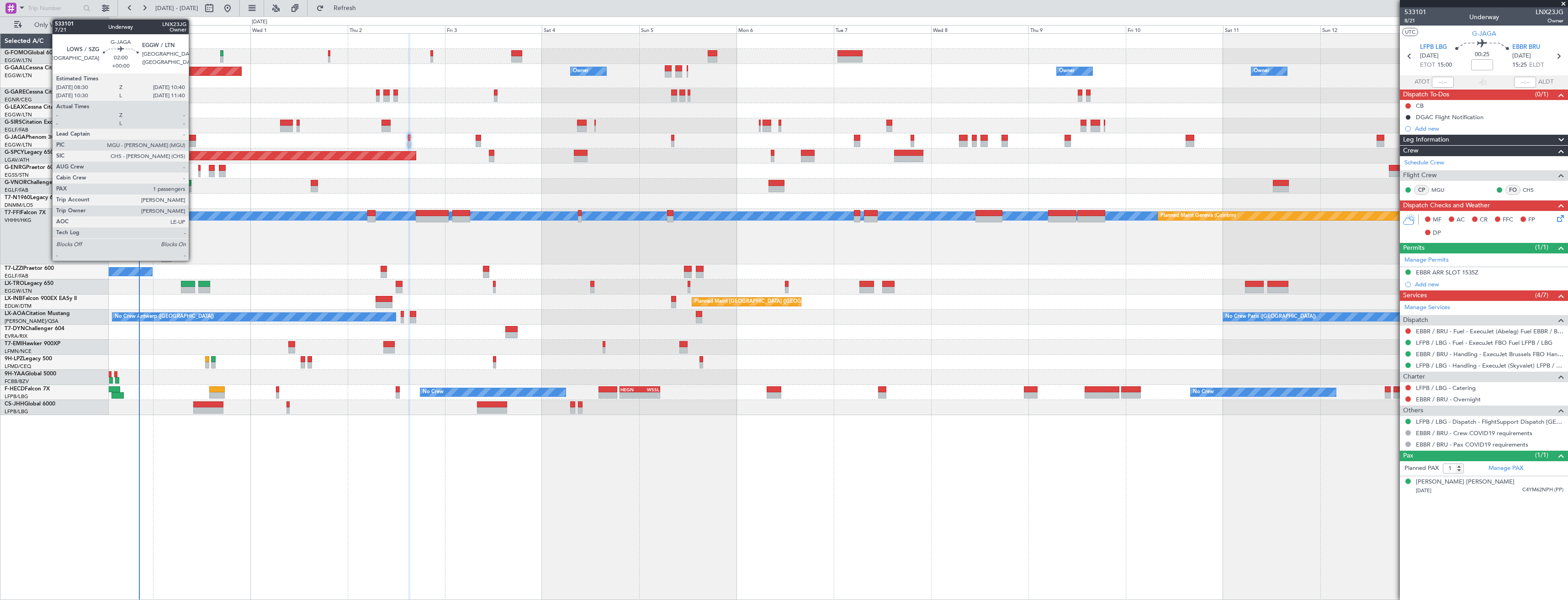
click at [193, 139] on div at bounding box center [191, 138] width 9 height 7
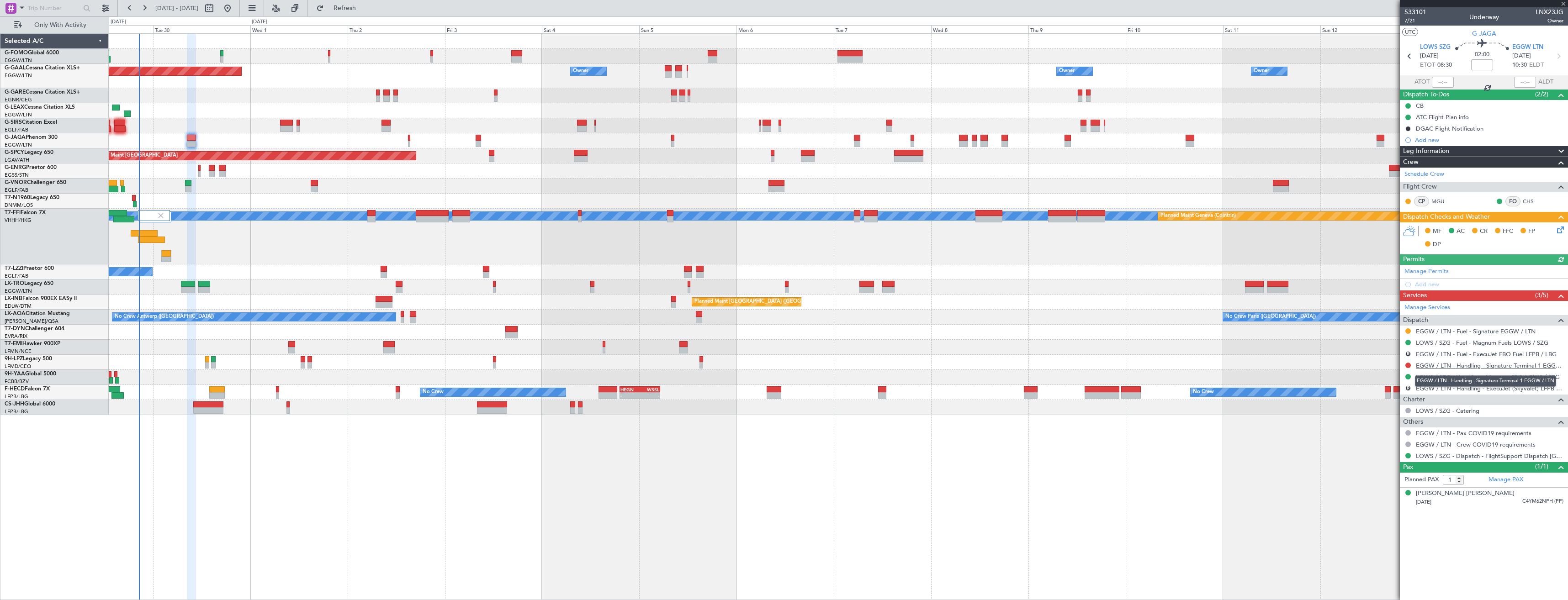
click at [1439, 366] on link "EGGW / LTN - Handling - Signature Terminal 1 EGGW / LTN" at bounding box center [1489, 365] width 147 height 8
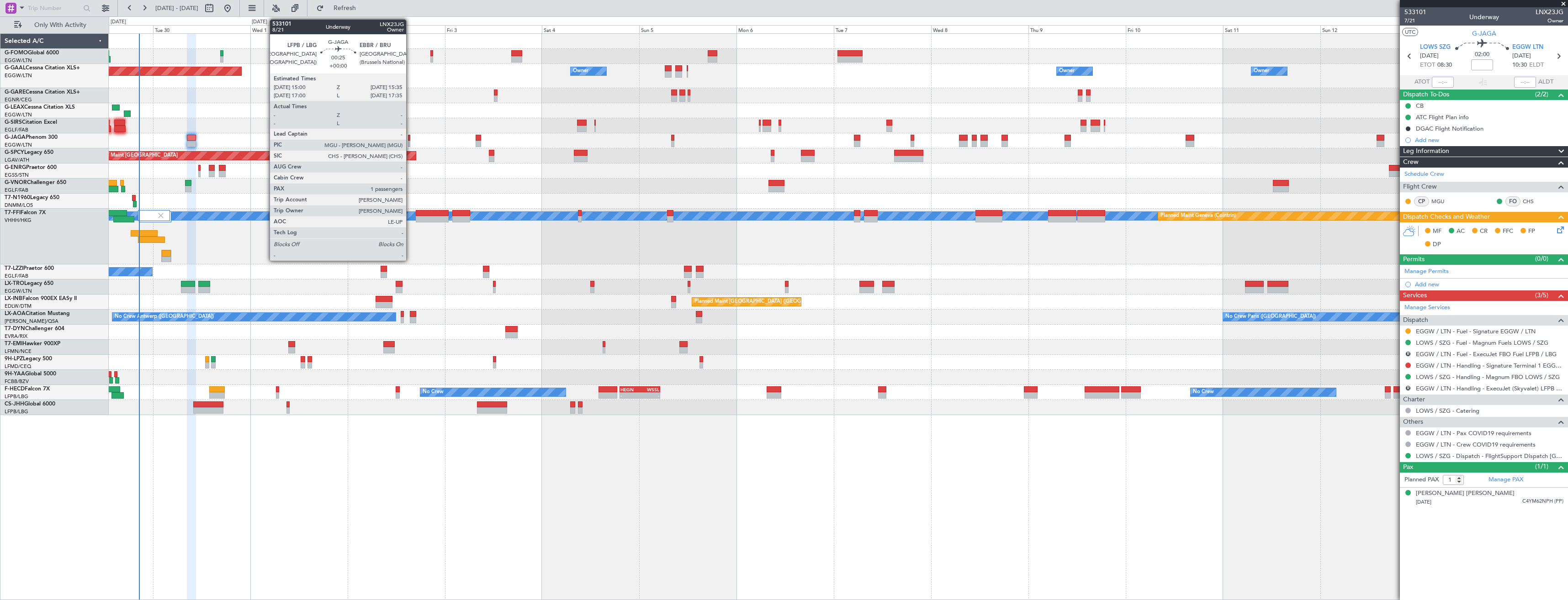
click at [410, 138] on div at bounding box center [409, 138] width 3 height 7
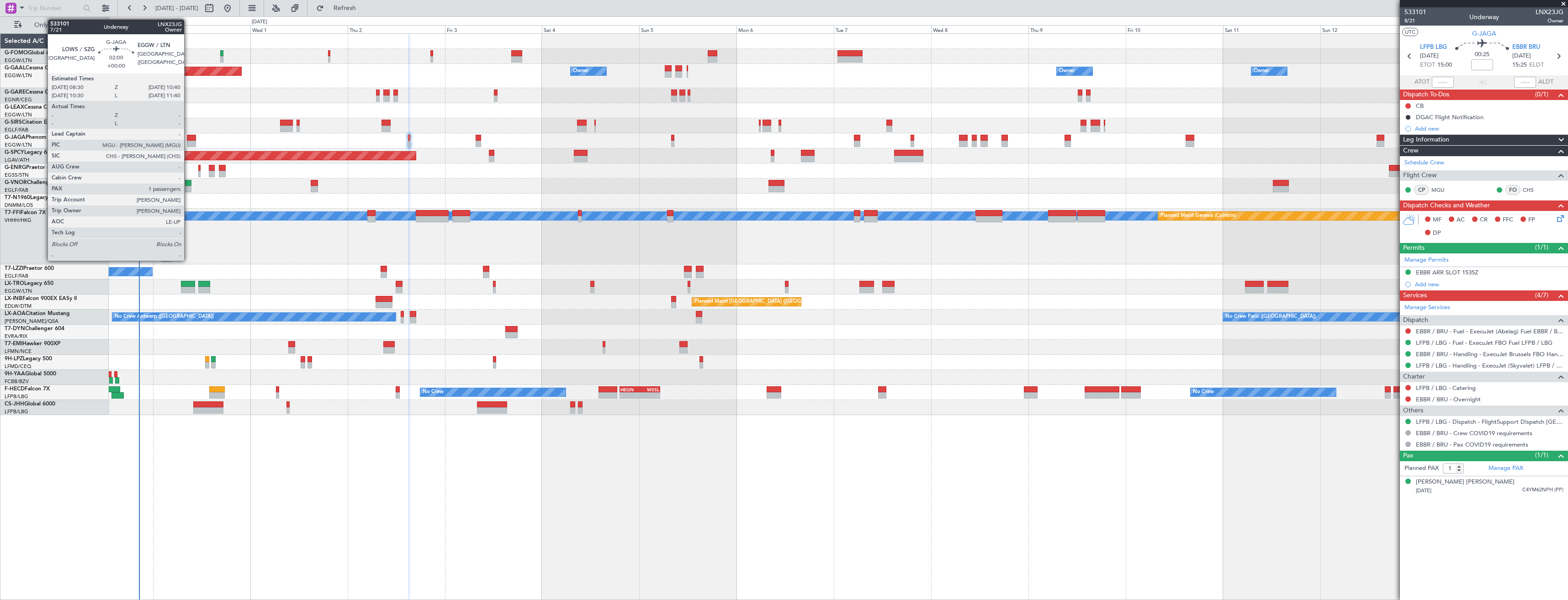
click at [188, 142] on div at bounding box center [191, 144] width 9 height 7
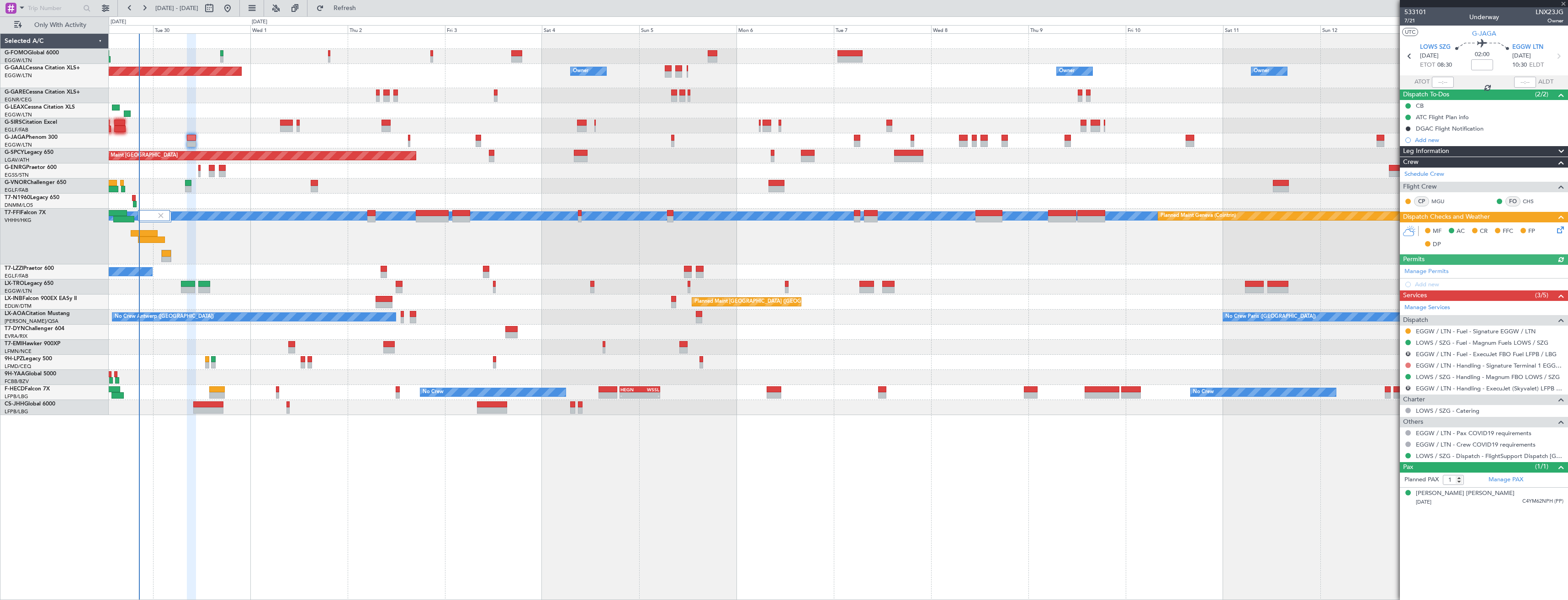
click at [1406, 365] on button at bounding box center [1408, 365] width 5 height 5
click at [1389, 416] on span "Requested" at bounding box center [1382, 419] width 29 height 9
click at [1443, 378] on link "LOWS / SZG - Handling - Magnum FBO LOWS / SZG" at bounding box center [1488, 377] width 144 height 8
click at [364, 9] on span "Refresh" at bounding box center [345, 8] width 38 height 7
click at [1475, 341] on link "LOWS / SZG - Fuel - Magnum Fuels LOWS / SZG" at bounding box center [1482, 343] width 133 height 8
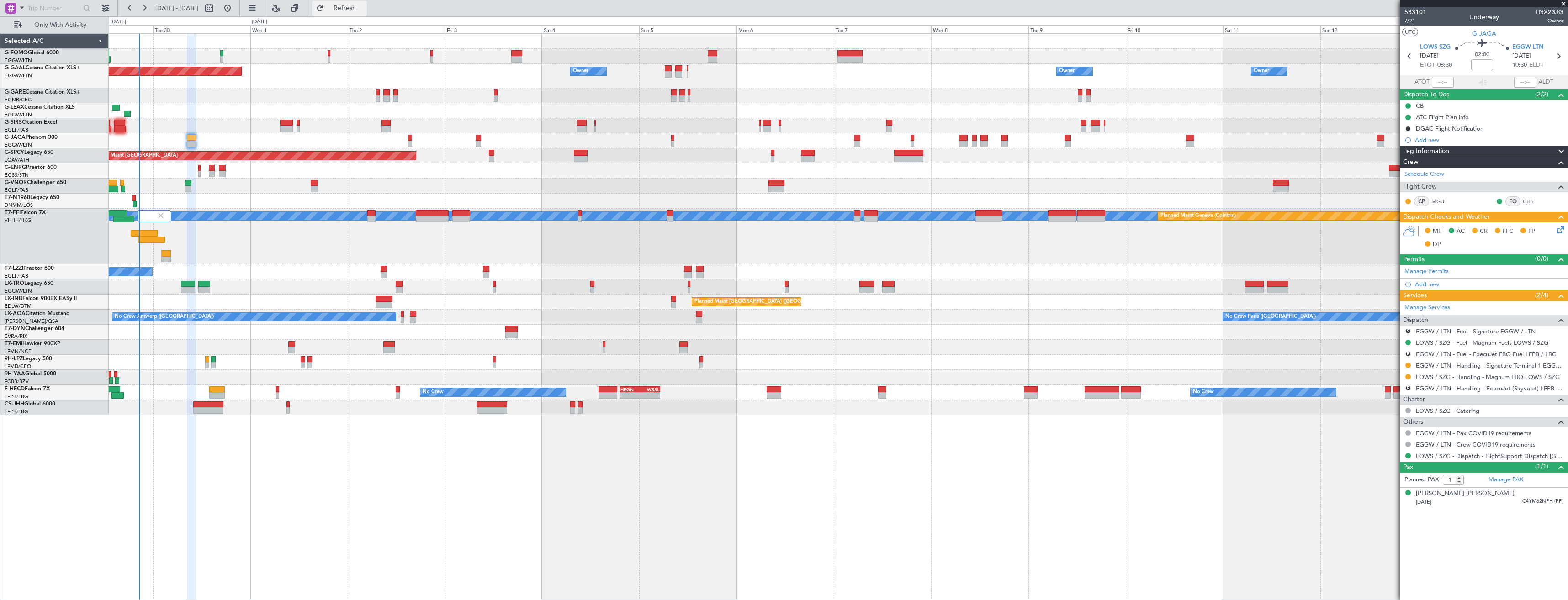
click at [364, 10] on span "Refresh" at bounding box center [345, 8] width 38 height 7
drag, startPoint x: 1408, startPoint y: 388, endPoint x: 1401, endPoint y: 406, distance: 19.3
click at [1408, 388] on button "R" at bounding box center [1408, 388] width 5 height 5
click at [1376, 452] on span "Cancelled" at bounding box center [1381, 456] width 26 height 9
click at [1409, 352] on button "R" at bounding box center [1408, 354] width 5 height 5
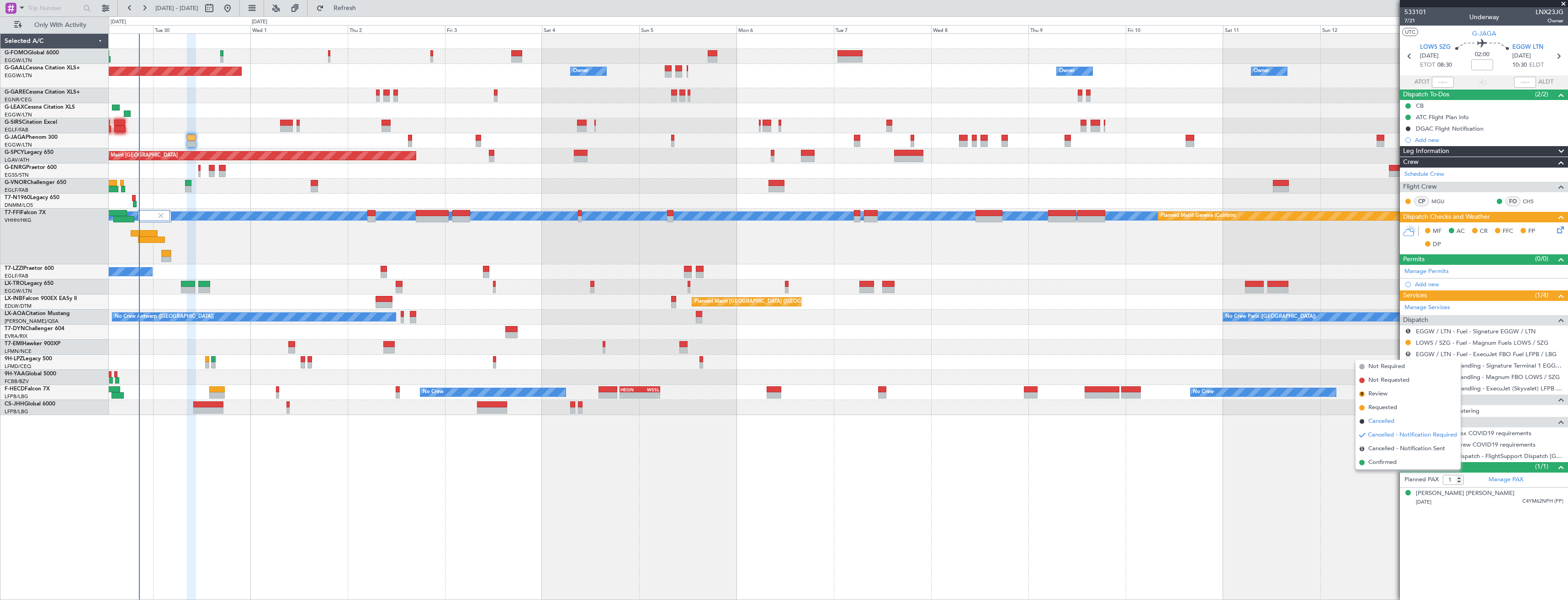
click at [1386, 421] on span "Cancelled" at bounding box center [1381, 421] width 26 height 9
click at [1410, 329] on button "S" at bounding box center [1408, 331] width 5 height 5
click at [1390, 395] on span "Cancelled" at bounding box center [1381, 399] width 26 height 9
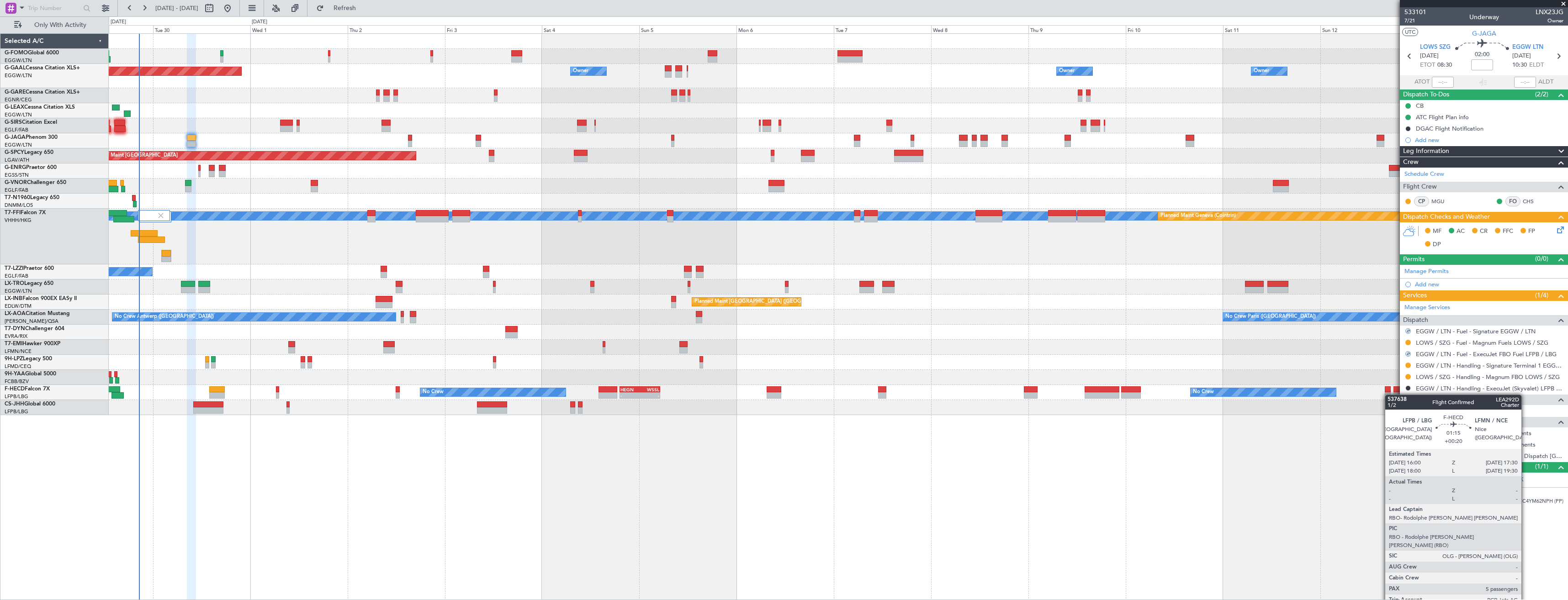
click at [1214, 473] on div "Owner Planned [GEOGRAPHIC_DATA] Owner Owner Owner Owner No Crew Owner A/C Unava…" at bounding box center [838, 316] width 1459 height 567
click at [1208, 473] on div "Owner Planned [GEOGRAPHIC_DATA] Owner Owner Owner Owner No Crew Owner A/C Unava…" at bounding box center [838, 316] width 1459 height 567
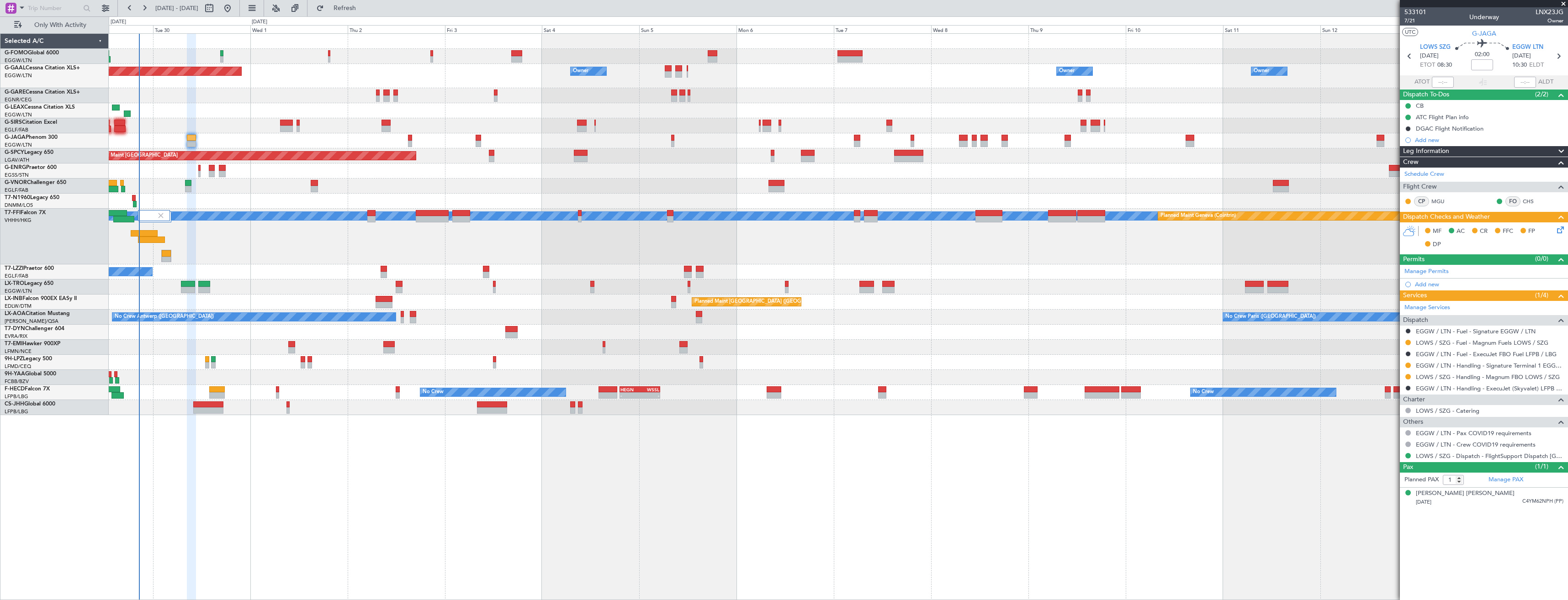
click at [1405, 330] on div at bounding box center [1408, 331] width 7 height 7
click at [1407, 330] on button at bounding box center [1408, 331] width 5 height 5
click at [1380, 439] on span "Confirmed" at bounding box center [1382, 439] width 29 height 9
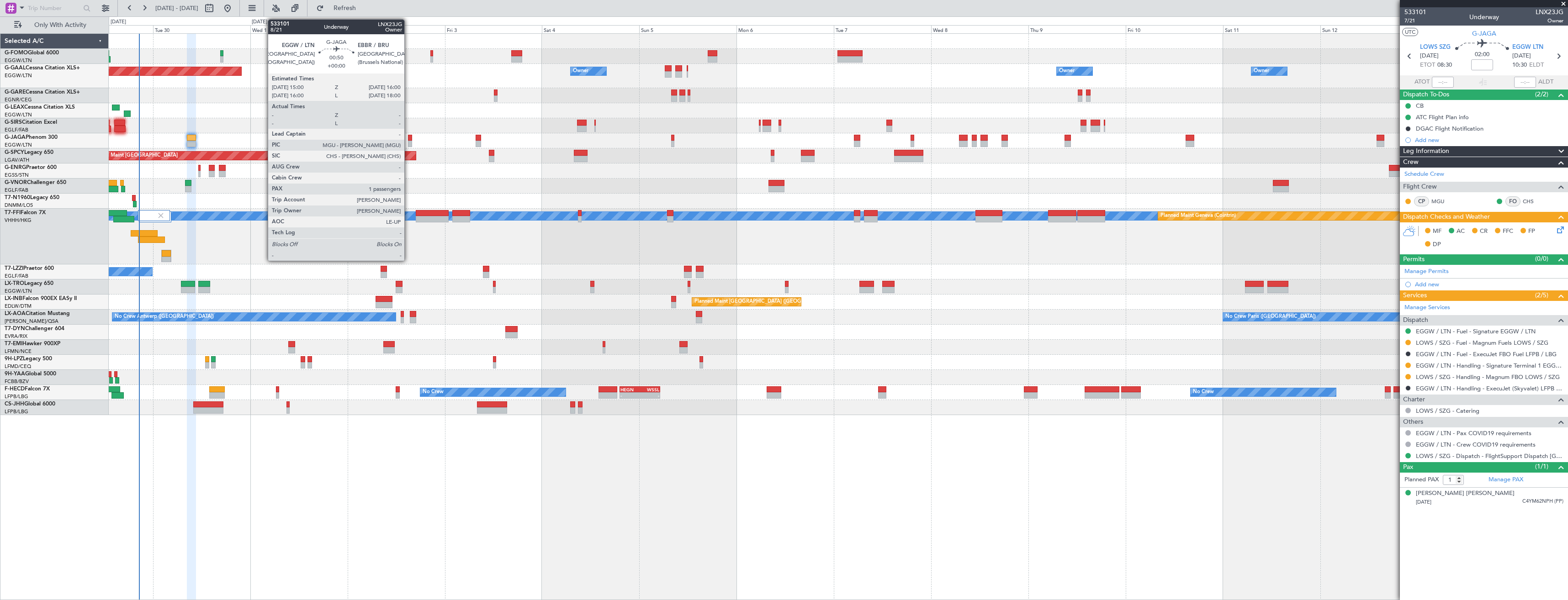
click at [408, 142] on div at bounding box center [410, 144] width 4 height 7
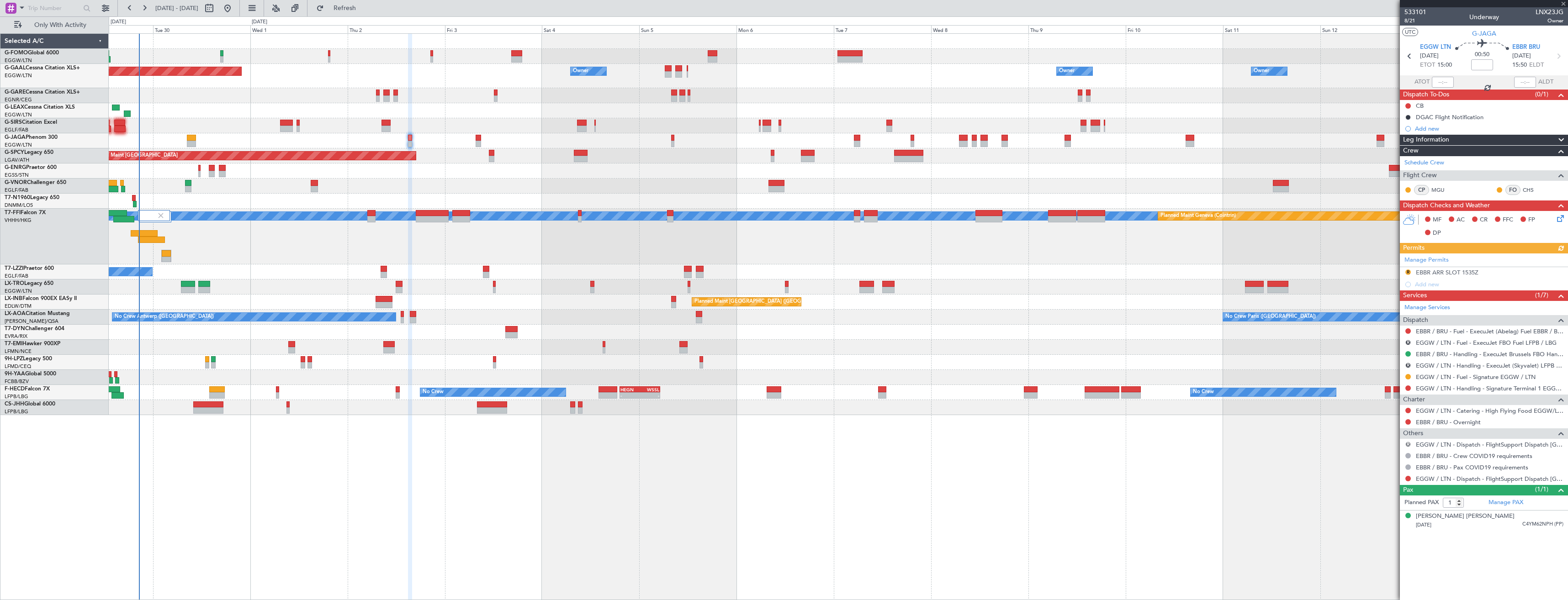
click at [1408, 445] on button "R" at bounding box center [1408, 444] width 5 height 5
click at [1375, 553] on span "Confirmed" at bounding box center [1382, 553] width 29 height 9
click at [1408, 476] on button at bounding box center [1408, 478] width 5 height 5
click at [1373, 588] on span "Confirmed" at bounding box center [1382, 587] width 29 height 9
click at [1437, 356] on link "EBBR / BRU - Handling - ExecuJet Brussels FBO Handling Abelag" at bounding box center [1489, 354] width 147 height 8
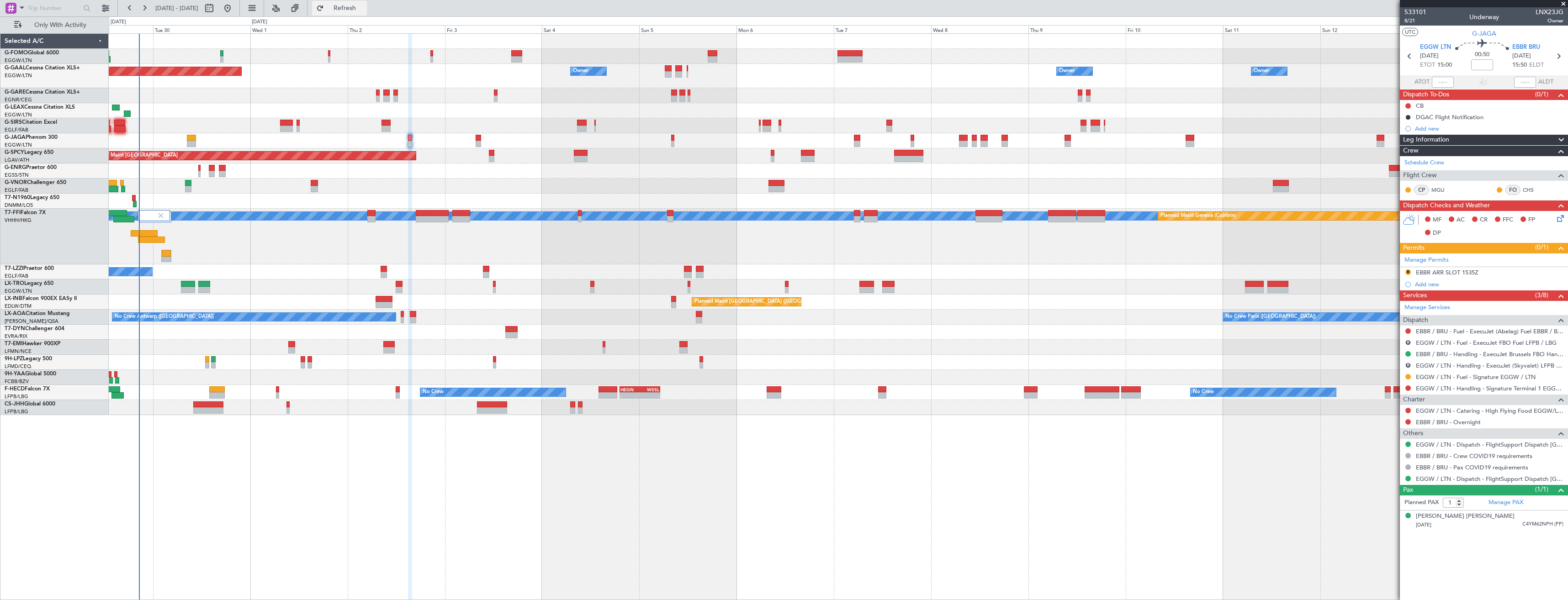
click at [362, 6] on span "Refresh" at bounding box center [345, 8] width 38 height 7
drag, startPoint x: 1408, startPoint y: 341, endPoint x: 1410, endPoint y: 346, distance: 5.4
click at [1413, 341] on div "R EGGW / LTN - Fuel - ExecuJet FBO Fuel LFPB / LBG" at bounding box center [1484, 343] width 168 height 12
click at [1407, 342] on button "R" at bounding box center [1408, 342] width 5 height 5
click at [1368, 351] on span "Not Required" at bounding box center [1387, 355] width 37 height 9
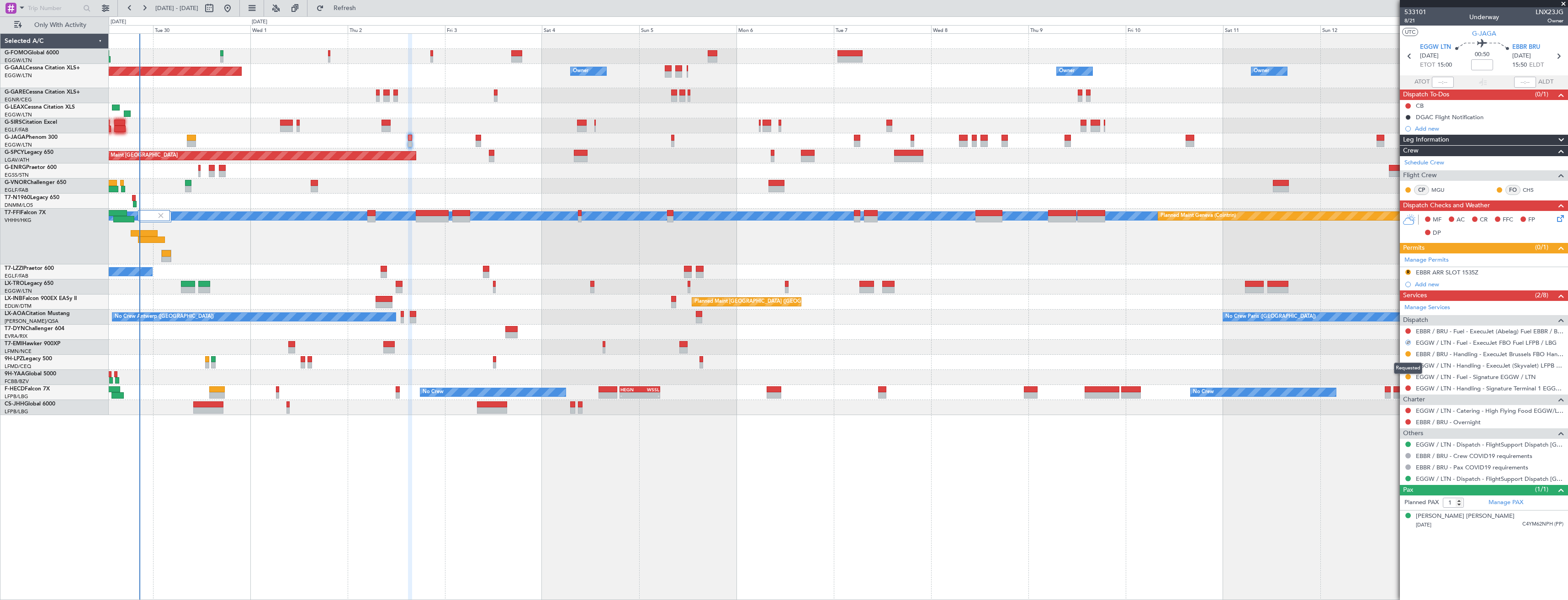
click at [1408, 364] on div "Requested" at bounding box center [1408, 368] width 29 height 12
click at [1408, 363] on button "R" at bounding box center [1408, 365] width 5 height 5
click at [1395, 428] on span "Cancelled" at bounding box center [1381, 433] width 26 height 9
click at [1494, 273] on div "R EBBR ARR SLOT 1535Z" at bounding box center [1484, 273] width 168 height 12
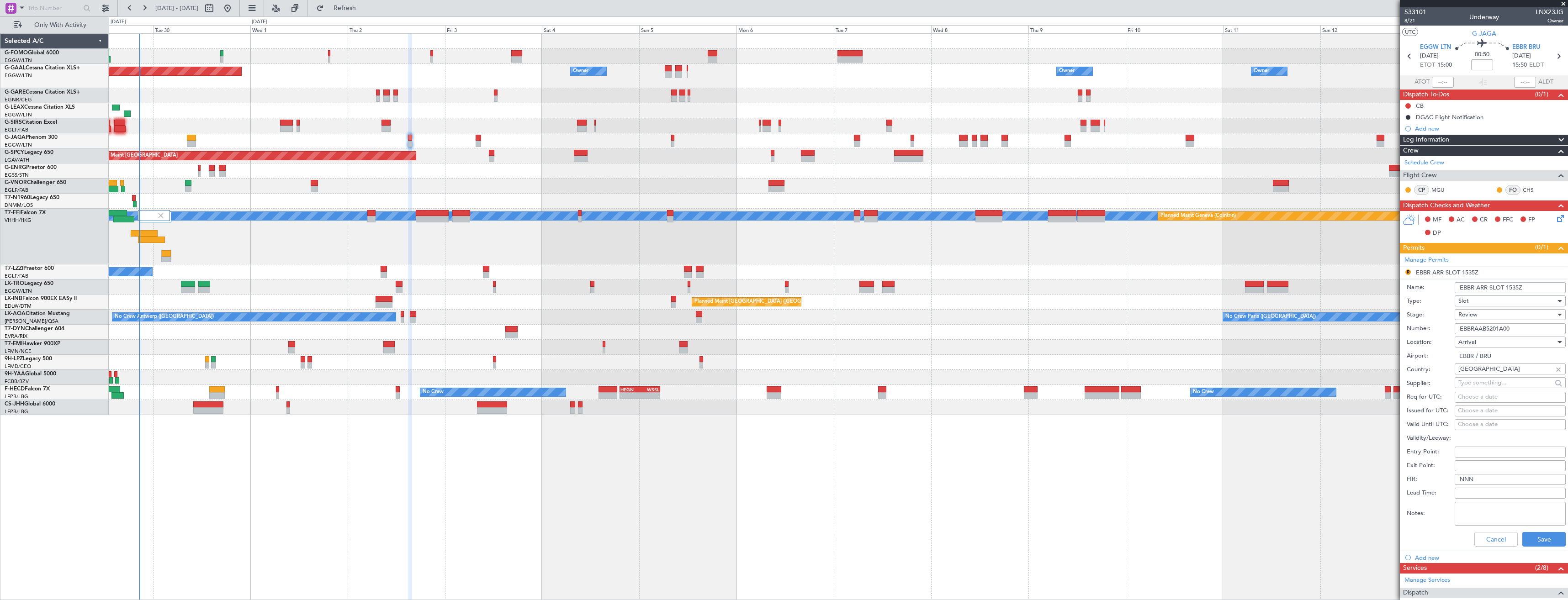
click at [1475, 313] on span "Review" at bounding box center [1468, 315] width 19 height 9
click at [1481, 374] on span "Requested" at bounding box center [1507, 374] width 96 height 14
click at [1516, 286] on input "EBBR ARR SLOT 1535Z" at bounding box center [1510, 288] width 111 height 11
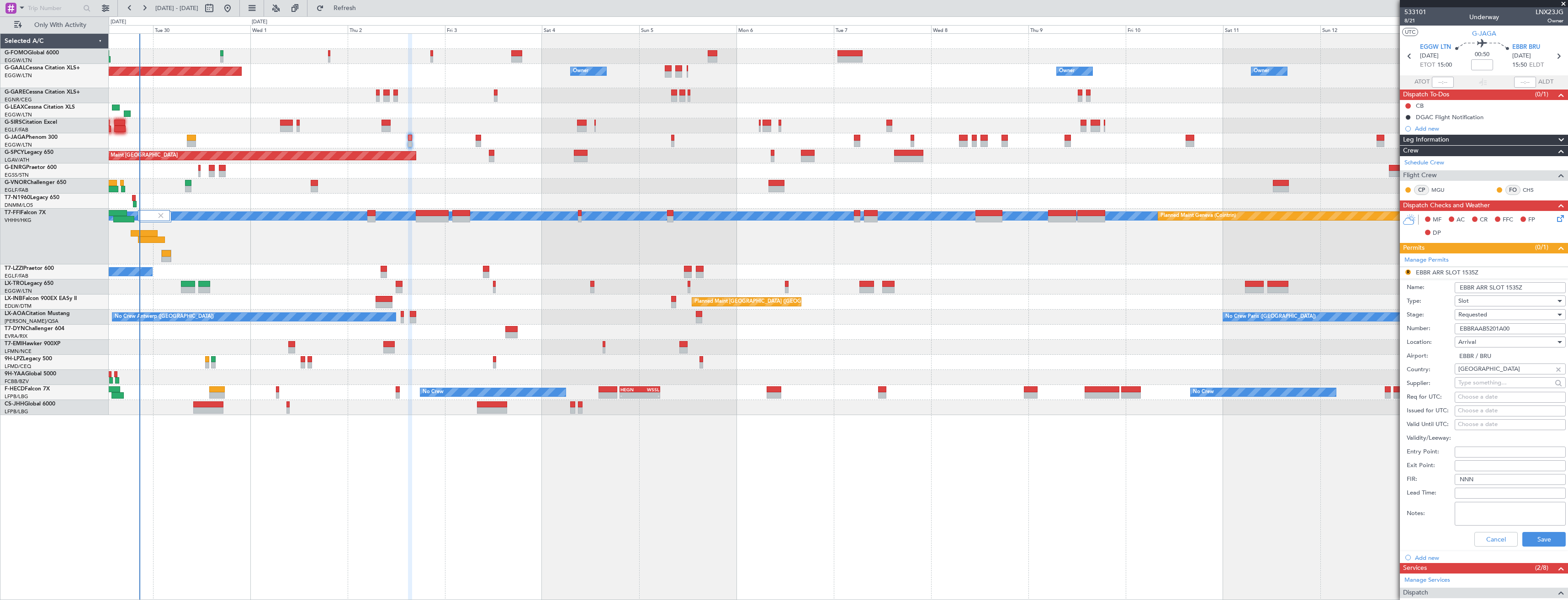
click at [1517, 287] on input "EBBR ARR SLOT 1535Z" at bounding box center [1510, 288] width 111 height 11
type input "EBBR ARR SLOT 1500Z"
click at [1527, 529] on div "Cancel Save" at bounding box center [1486, 539] width 159 height 24
click at [1530, 532] on button "Save" at bounding box center [1544, 539] width 43 height 15
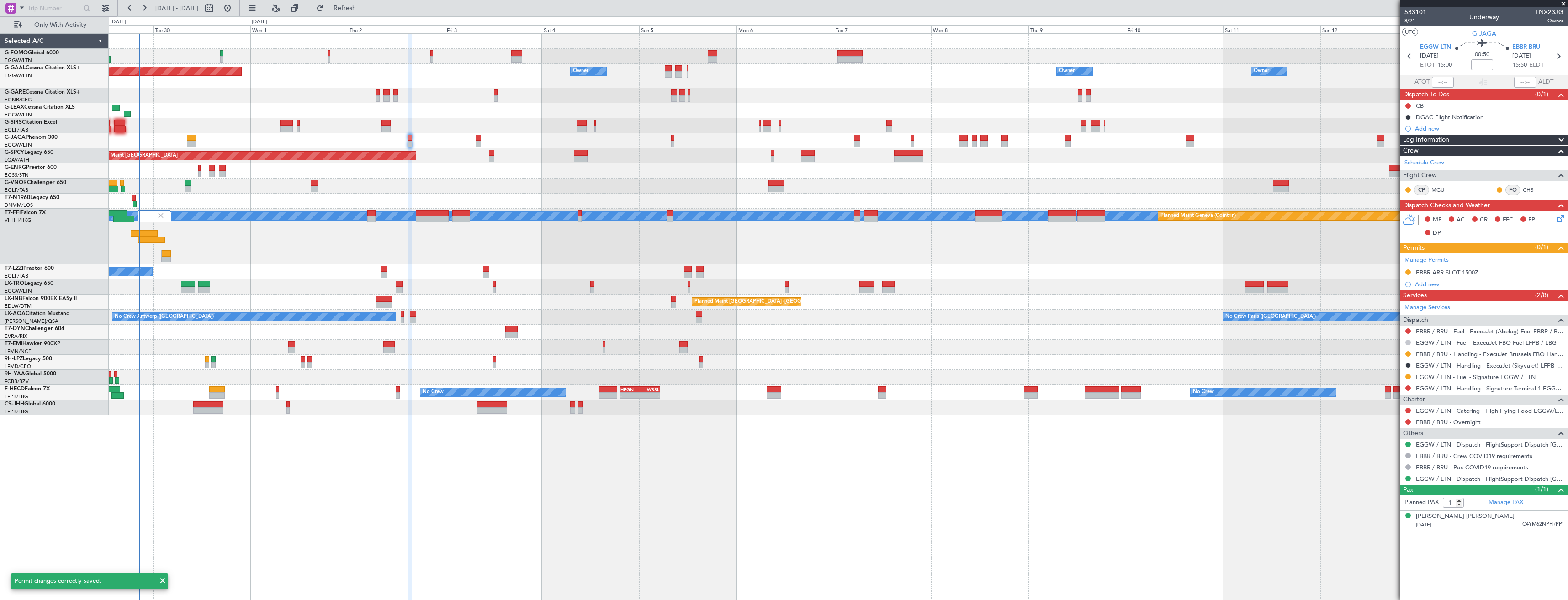
click at [1407, 343] on button at bounding box center [1408, 342] width 5 height 5
click at [1383, 410] on span "Cancelled" at bounding box center [1381, 410] width 26 height 9
click at [1426, 389] on link "EGGW / LTN - Handling - Signature Terminal 1 EGGW / LTN" at bounding box center [1489, 388] width 147 height 8
click at [1436, 260] on link "Manage Permits" at bounding box center [1426, 260] width 44 height 9
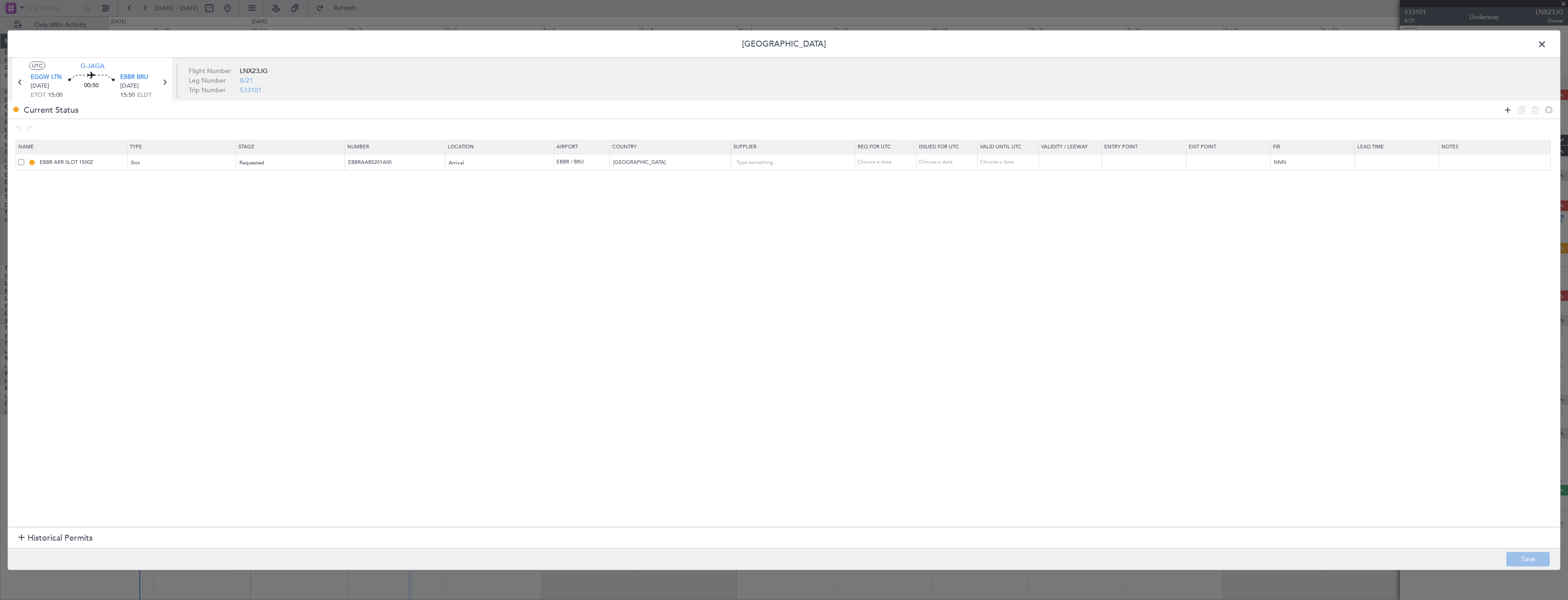
click at [1506, 115] on mat-tooltip-component "Add permit" at bounding box center [1508, 127] width 43 height 24
click at [1507, 113] on icon at bounding box center [1508, 110] width 11 height 11
click at [207, 184] on div "Type" at bounding box center [178, 180] width 96 height 14
click at [151, 267] on span "Slot" at bounding box center [184, 268] width 102 height 14
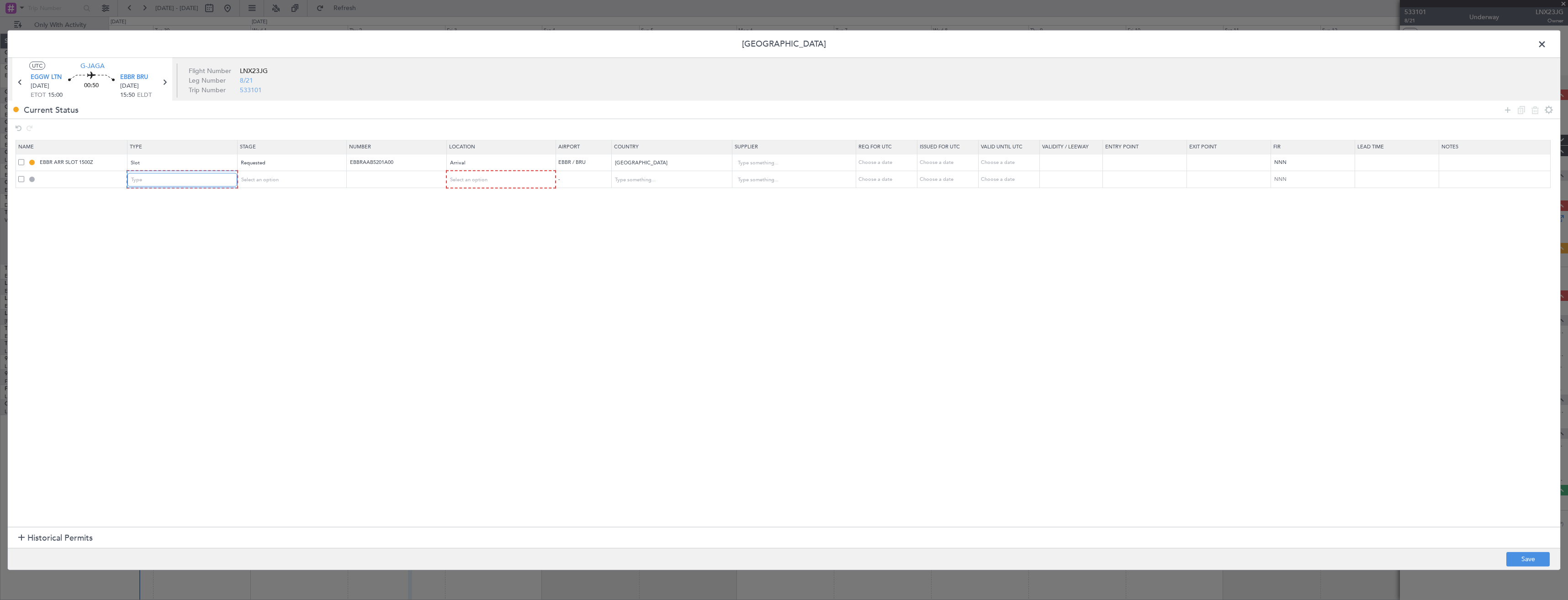
scroll to position [275, 0]
click at [269, 176] on span "Select an option" at bounding box center [259, 180] width 38 height 7
drag, startPoint x: 259, startPoint y: 239, endPoint x: 421, endPoint y: 198, distance: 167.1
click at [259, 239] on span "Requested" at bounding box center [294, 240] width 102 height 14
click at [480, 181] on span "Select an option" at bounding box center [468, 180] width 38 height 7
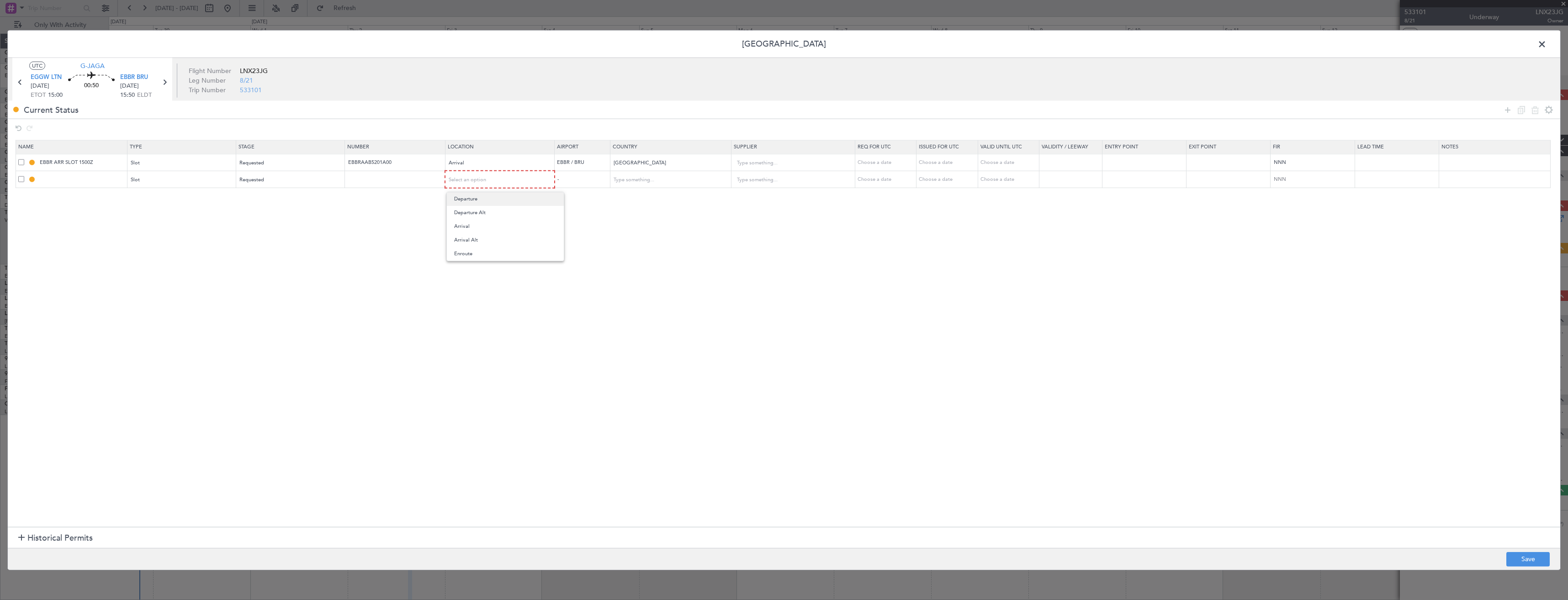
click at [466, 195] on span "Departure" at bounding box center [505, 199] width 102 height 14
click at [1531, 548] on footer "Save" at bounding box center [784, 559] width 1552 height 22
click at [1531, 554] on button "Save" at bounding box center [1528, 559] width 43 height 15
type input "EGGW DEP SLOT"
type input "United Kingdom"
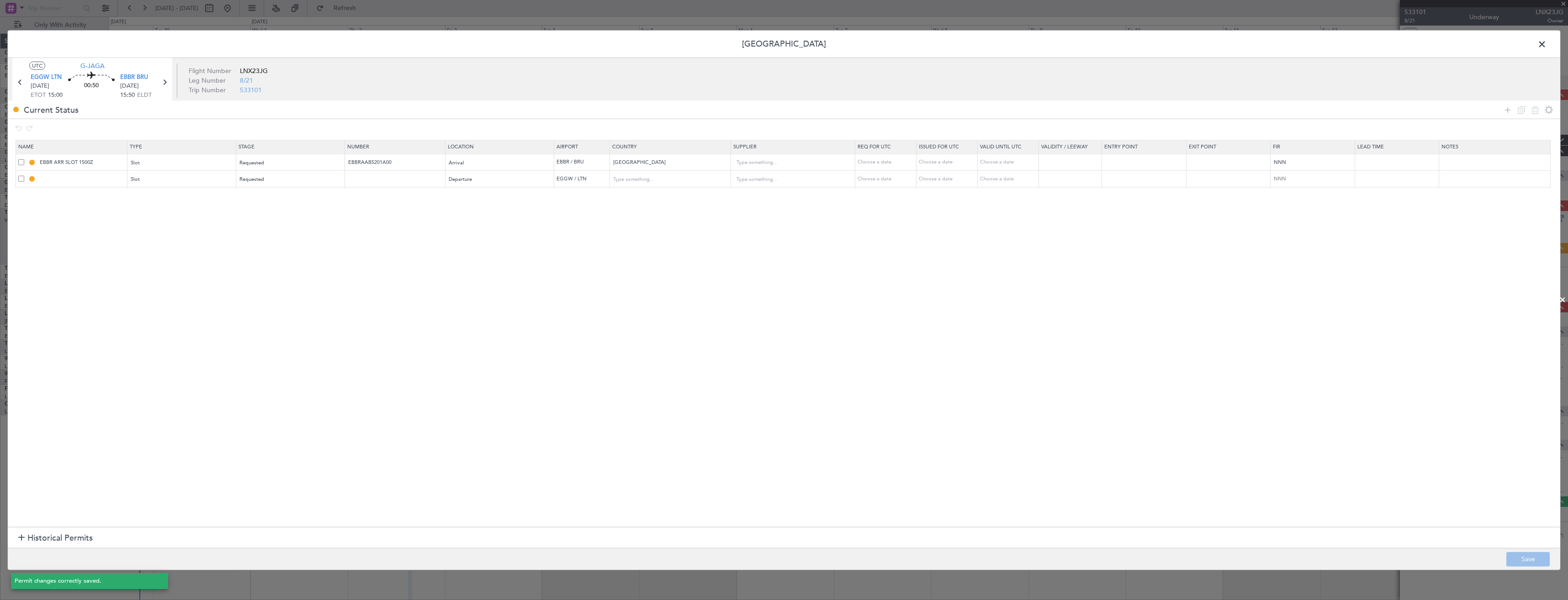
type input "NNN"
type input "2"
click at [98, 180] on input "EGGW DEP SLOT" at bounding box center [82, 178] width 89 height 8
type input "EGGW DEP SLOT 1500z"
click at [88, 160] on input "EBBR ARR SLOT 1500Z" at bounding box center [82, 162] width 89 height 8
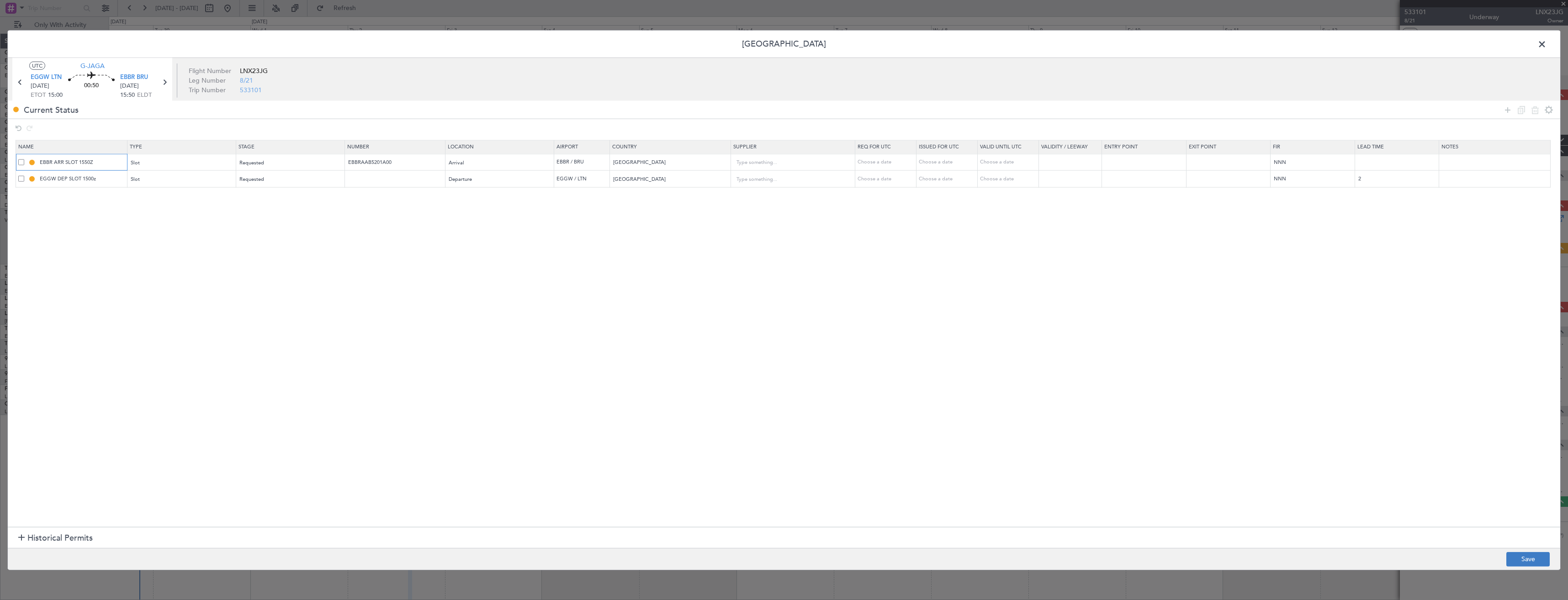
type input "EBBR ARR SLOT 1550Z"
click at [1524, 562] on button "Save" at bounding box center [1528, 559] width 43 height 15
click at [1547, 43] on span at bounding box center [1547, 47] width 0 height 18
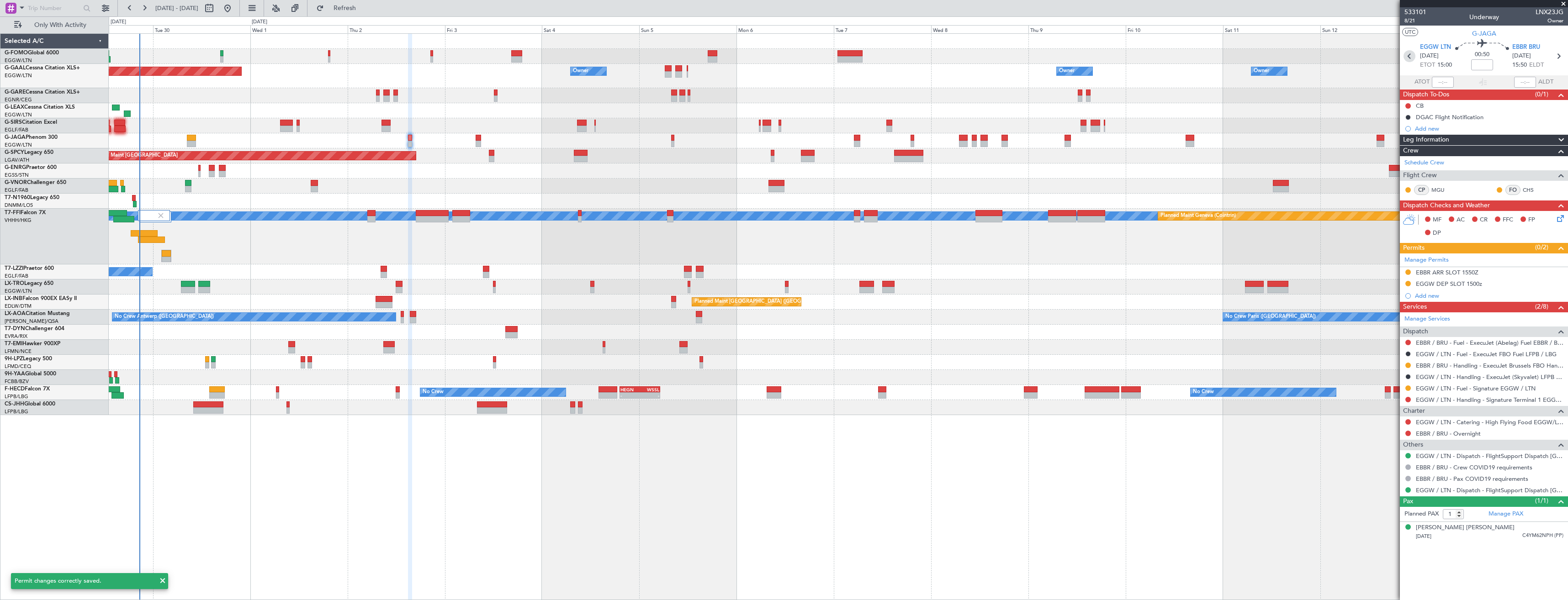
click at [1405, 58] on icon at bounding box center [1410, 57] width 12 height 12
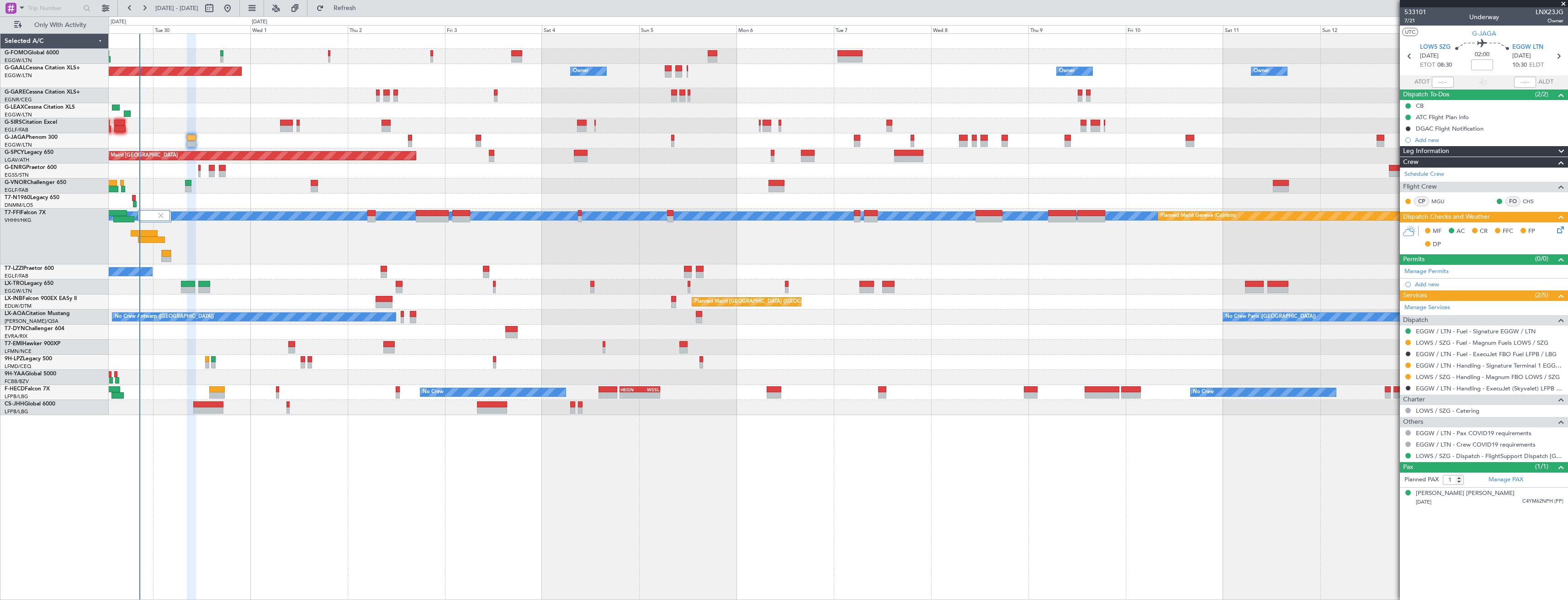
click at [1421, 271] on link "Manage Permits" at bounding box center [1426, 271] width 44 height 9
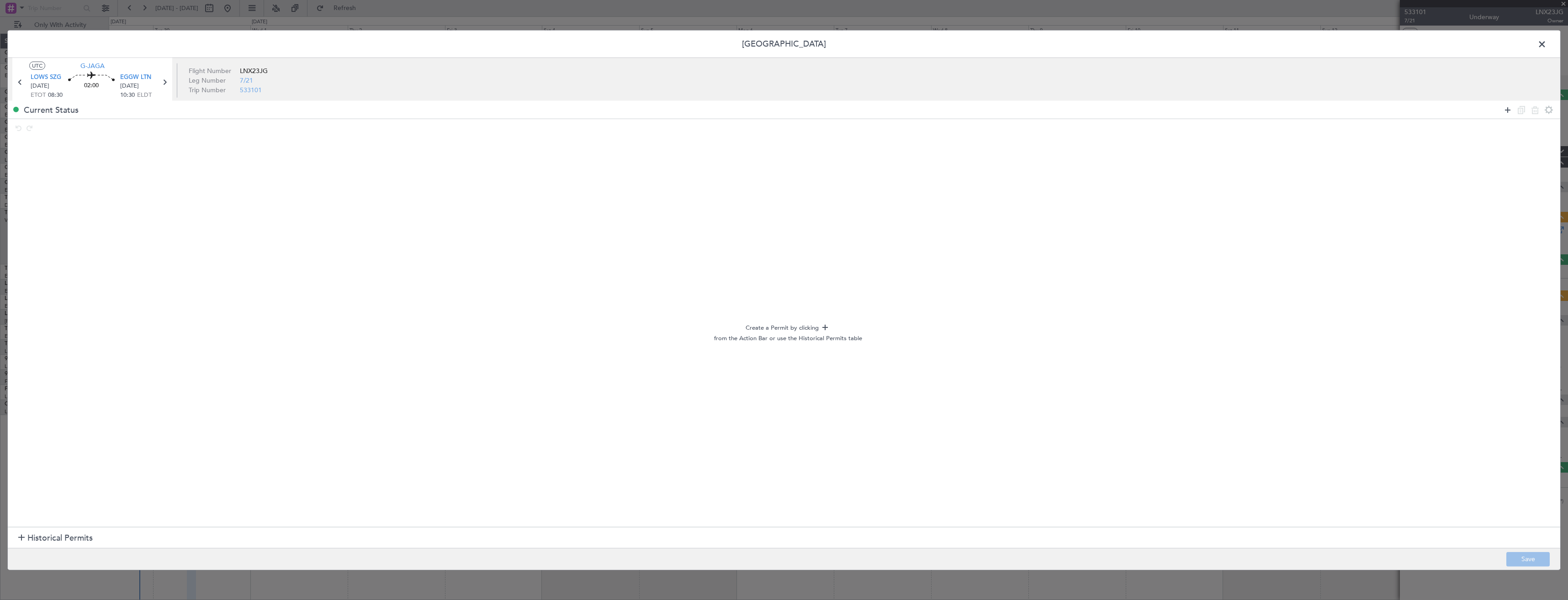
click at [1509, 105] on icon at bounding box center [1508, 110] width 11 height 11
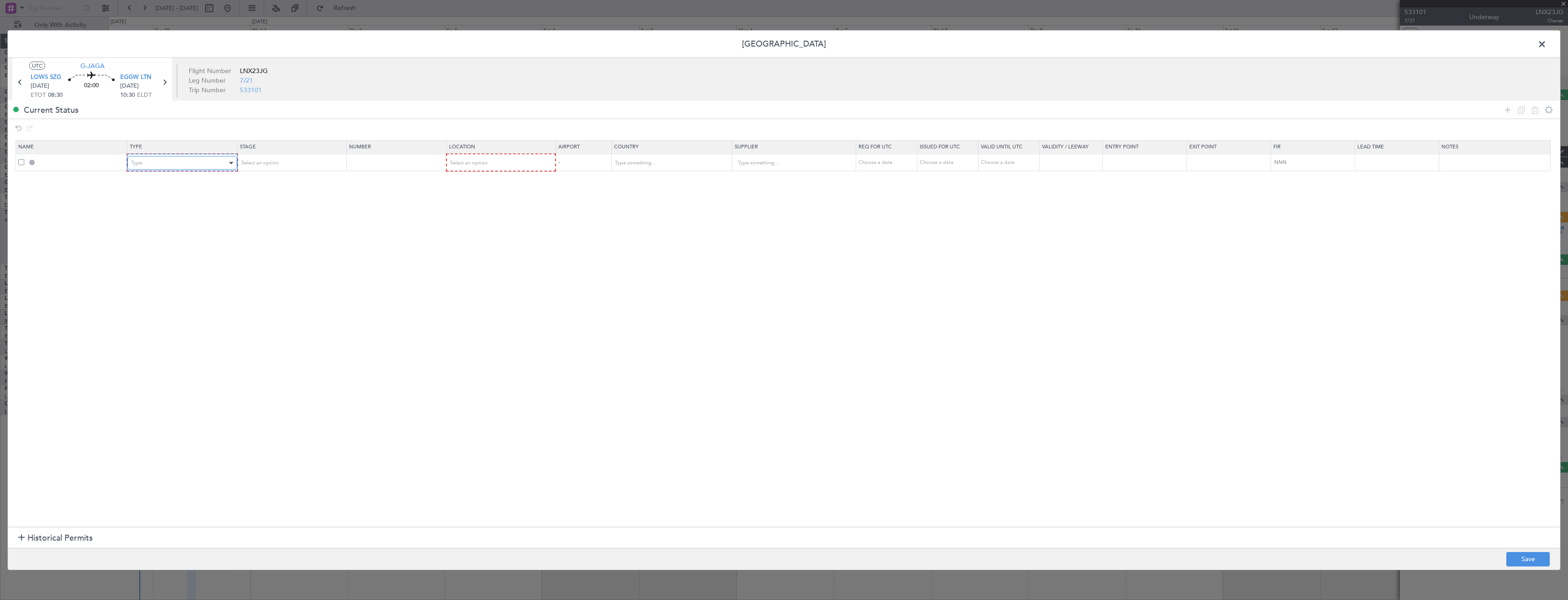
click at [179, 162] on div "Type" at bounding box center [178, 163] width 96 height 14
click at [166, 251] on span "Slot" at bounding box center [184, 251] width 102 height 14
click at [297, 161] on div "Select an option" at bounding box center [287, 163] width 96 height 14
drag, startPoint x: 281, startPoint y: 226, endPoint x: 304, endPoint y: 220, distance: 23.8
click at [281, 225] on span "Requested" at bounding box center [294, 223] width 102 height 14
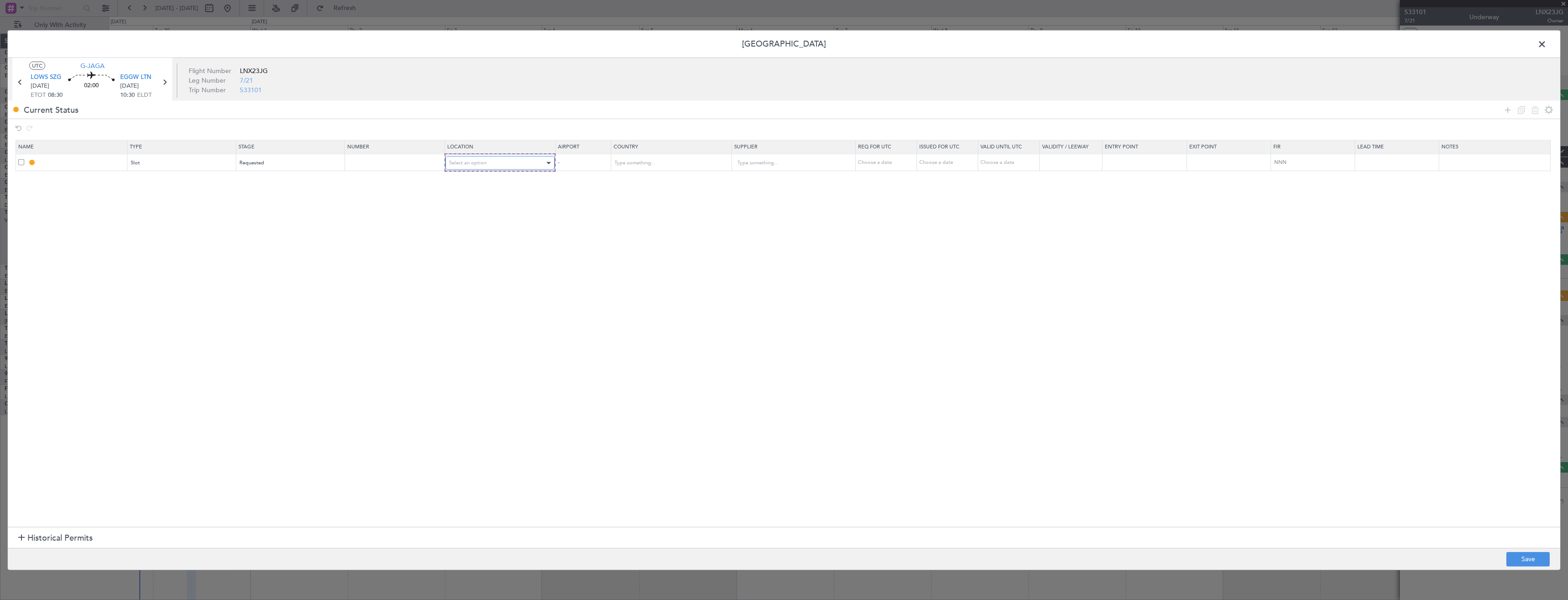
click at [525, 167] on div "Select an option" at bounding box center [497, 163] width 96 height 14
click at [481, 211] on span "Arrival" at bounding box center [505, 209] width 102 height 14
click at [1532, 552] on button "Save" at bounding box center [1528, 559] width 43 height 15
type input "EGGW ARR SLOT"
type input "United Kingdom"
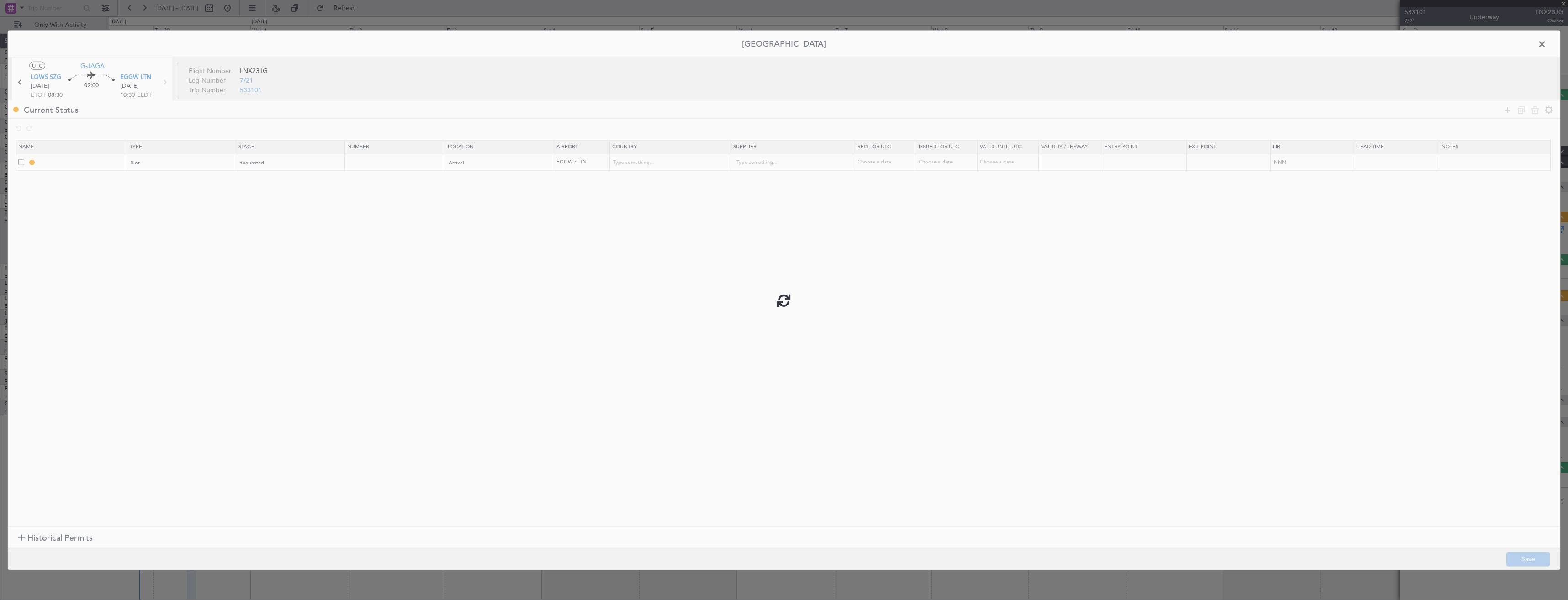
type input "NNN"
type input "2"
click at [104, 162] on input "EGGW ARR SLOT" at bounding box center [82, 162] width 89 height 8
type input "EGGW ARR SLOT 1030z"
click at [1535, 554] on button "Save" at bounding box center [1528, 559] width 43 height 15
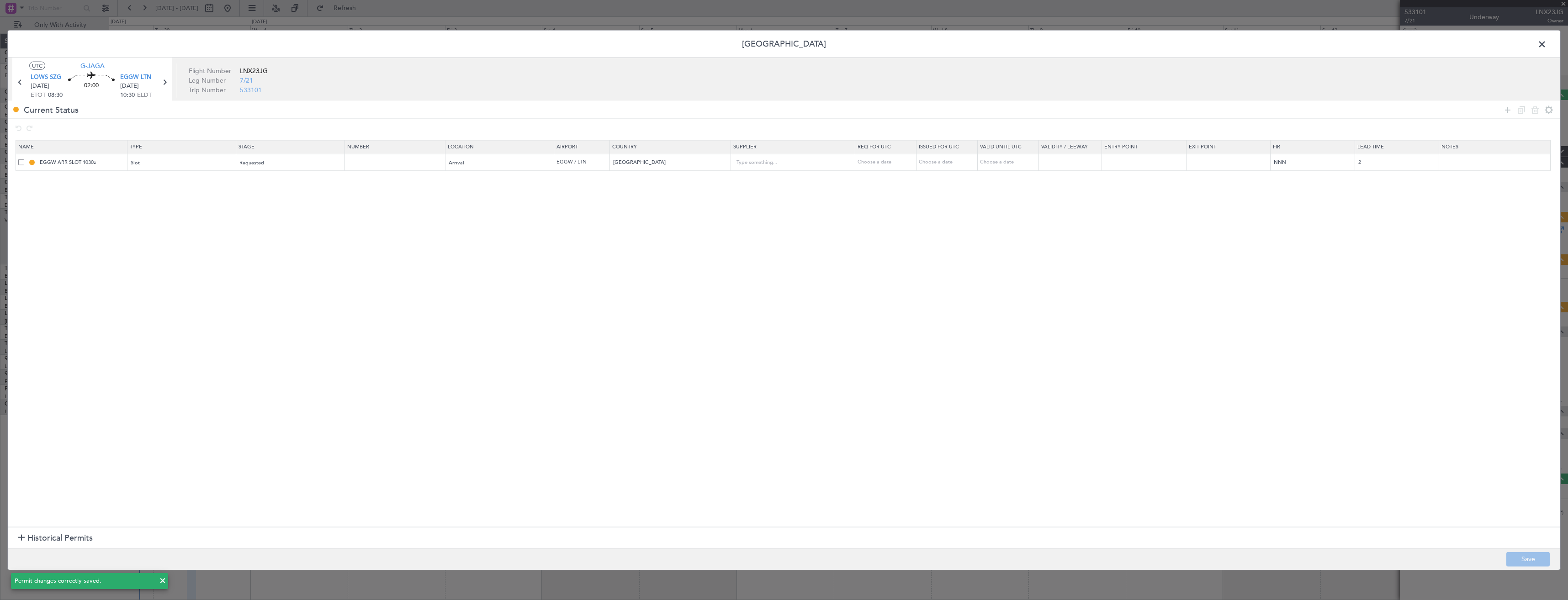
click at [1547, 43] on span at bounding box center [1547, 47] width 0 height 18
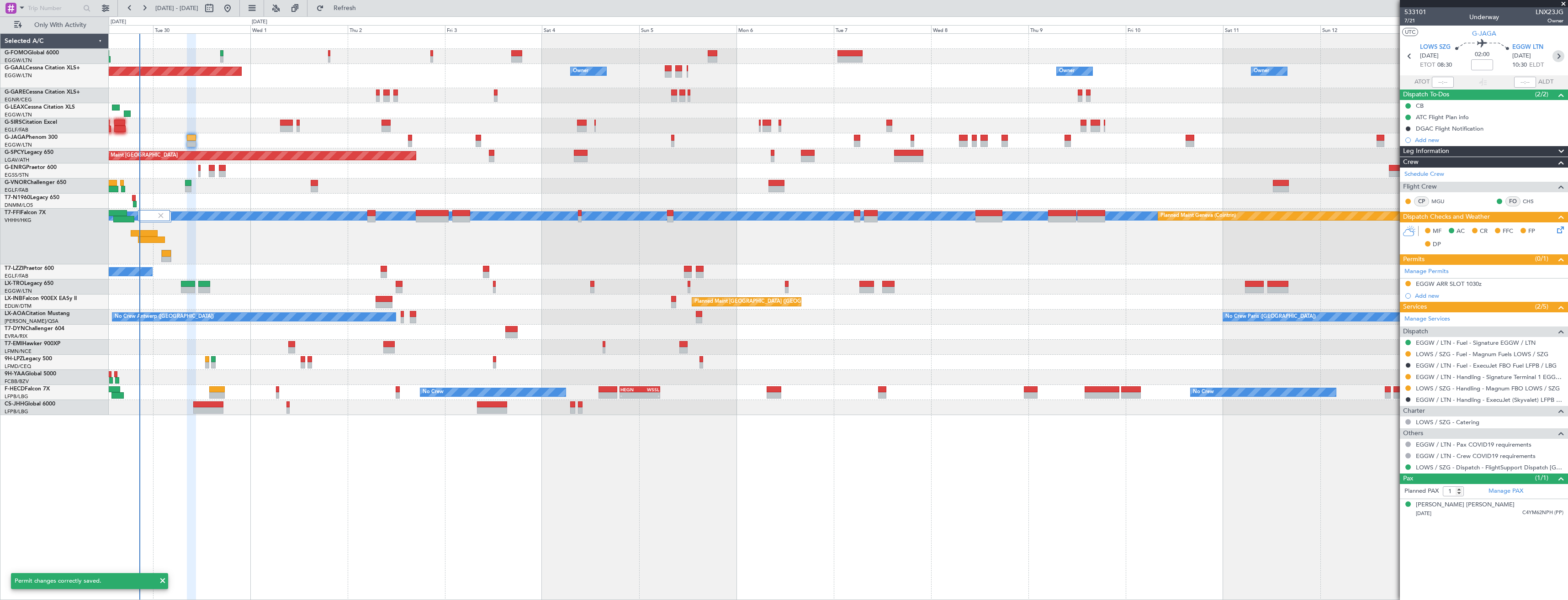
click at [1557, 60] on icon at bounding box center [1558, 57] width 12 height 12
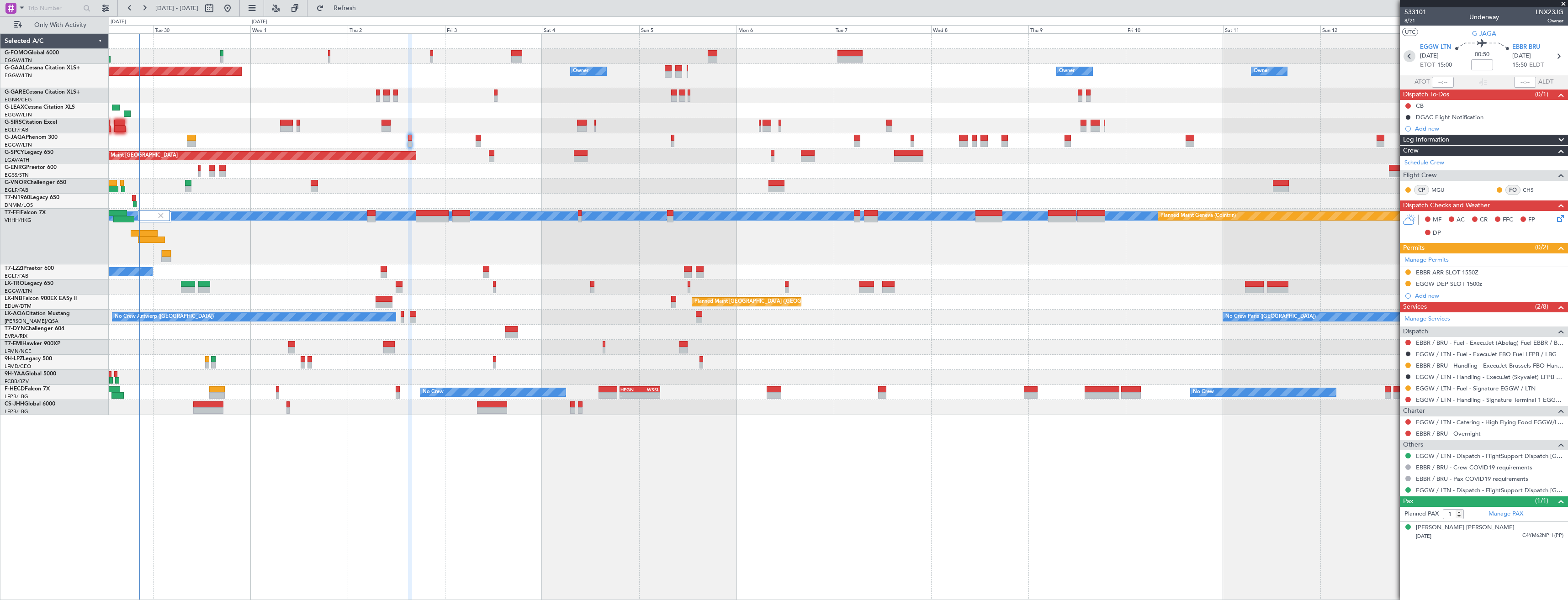
click at [1409, 60] on icon at bounding box center [1410, 57] width 12 height 12
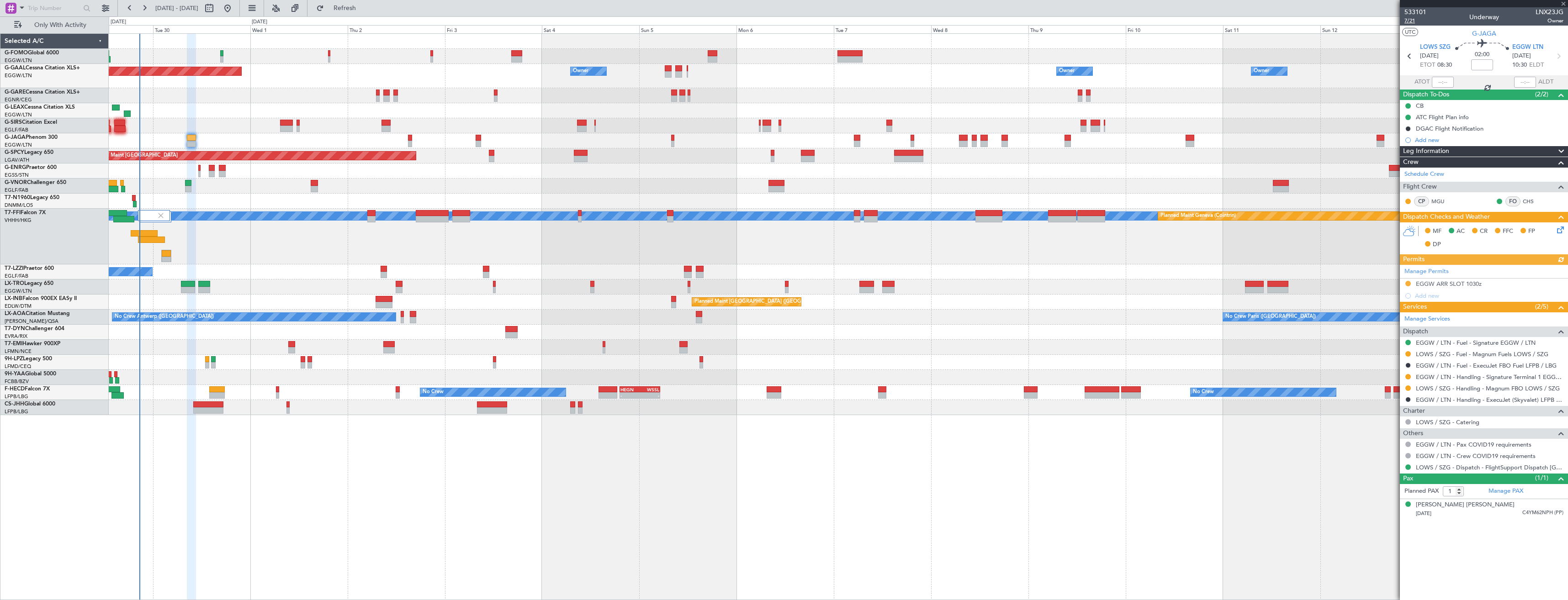
click at [1413, 18] on span "7/21" at bounding box center [1415, 21] width 22 height 8
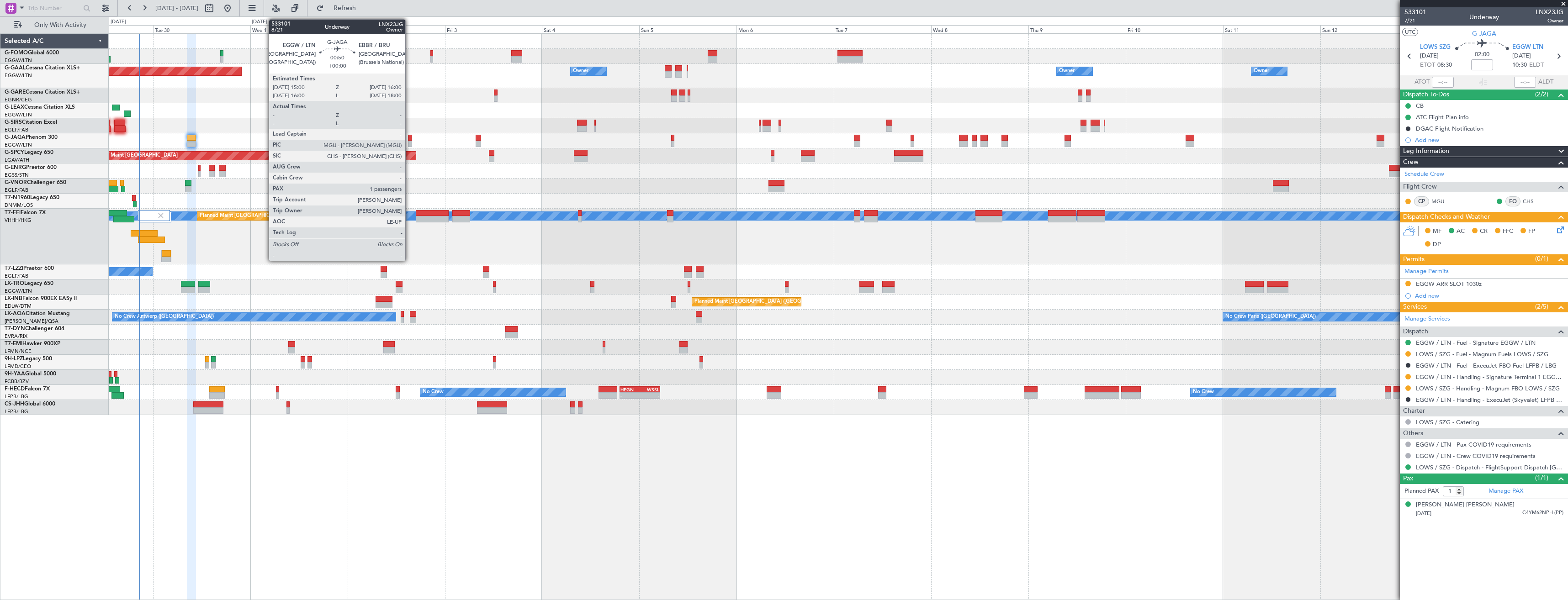
click at [410, 138] on div at bounding box center [410, 138] width 4 height 7
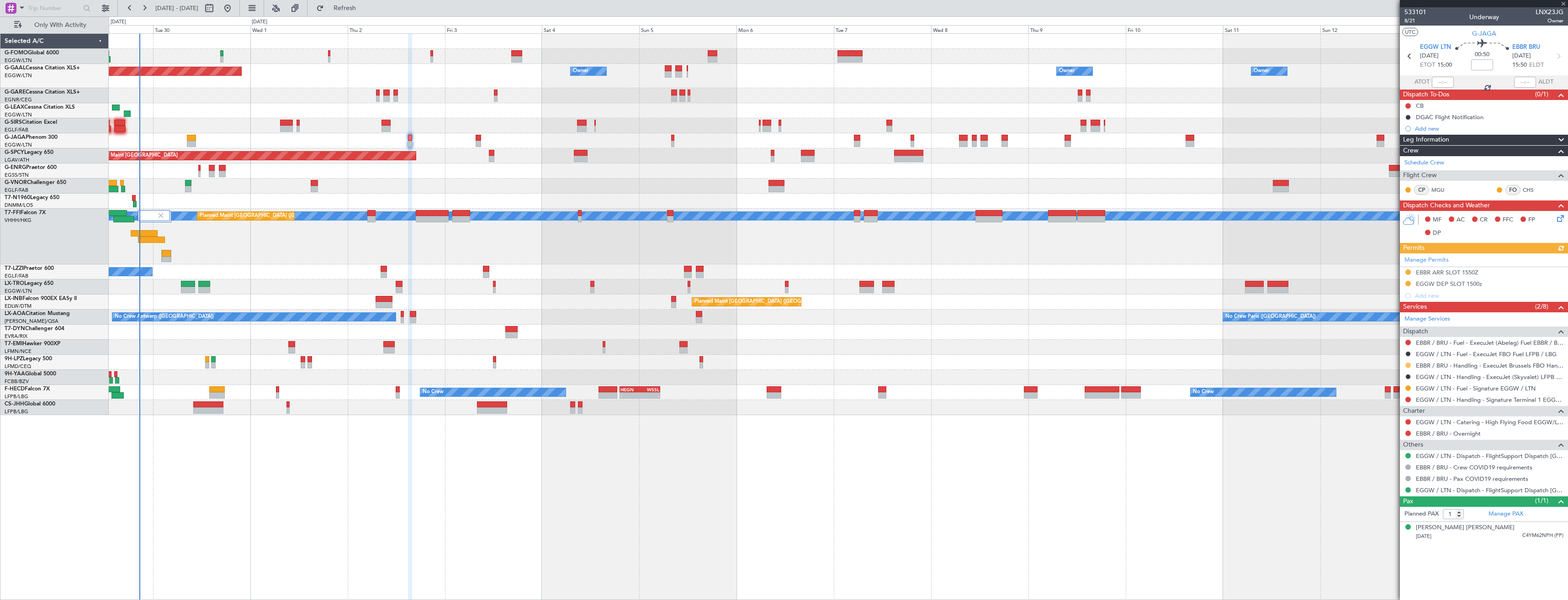
click at [1409, 366] on button at bounding box center [1408, 365] width 5 height 5
click at [1367, 471] on li "Confirmed" at bounding box center [1407, 474] width 105 height 14
click at [1503, 269] on div "EBBR ARR SLOT 1550Z" at bounding box center [1484, 273] width 168 height 12
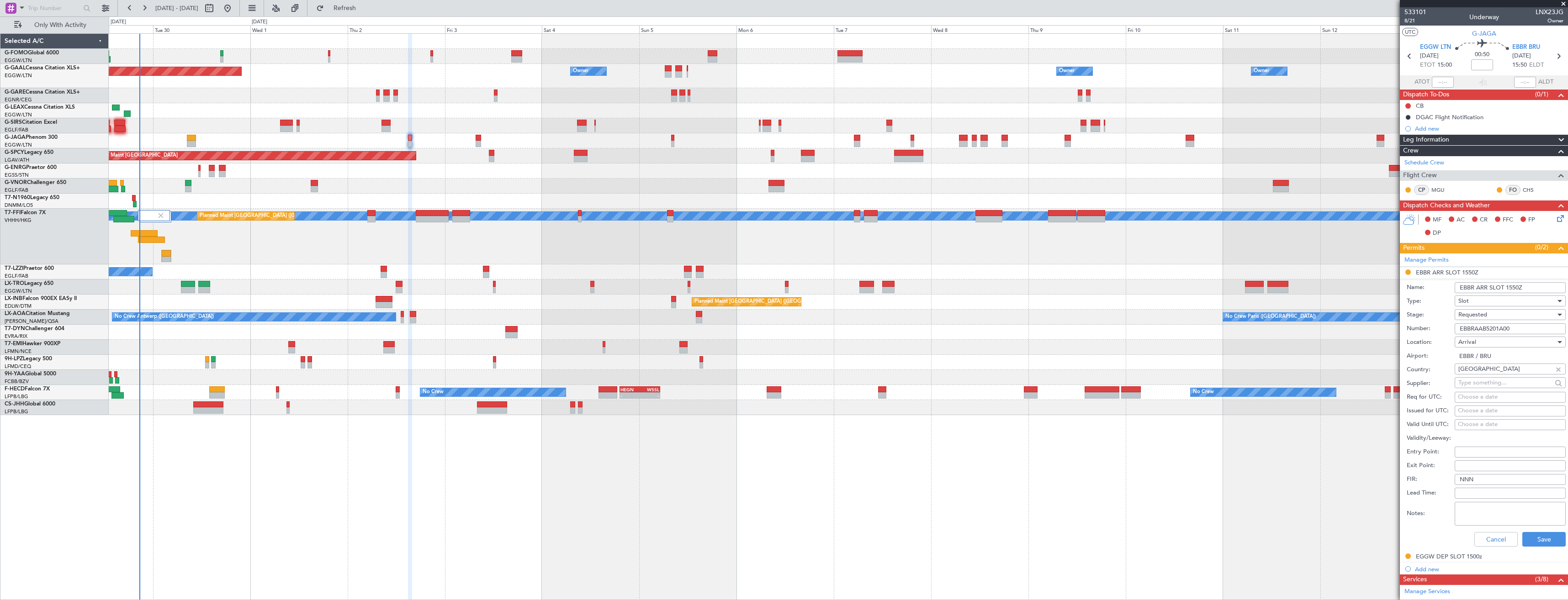
click at [1514, 287] on input "EBBR ARR SLOT 1550Z" at bounding box center [1510, 288] width 111 height 11
type input "EBBR ARR SLOT 1600Z"
click at [1496, 312] on div "Requested" at bounding box center [1507, 315] width 97 height 14
click at [1486, 383] on span "Received OK" at bounding box center [1507, 384] width 96 height 14
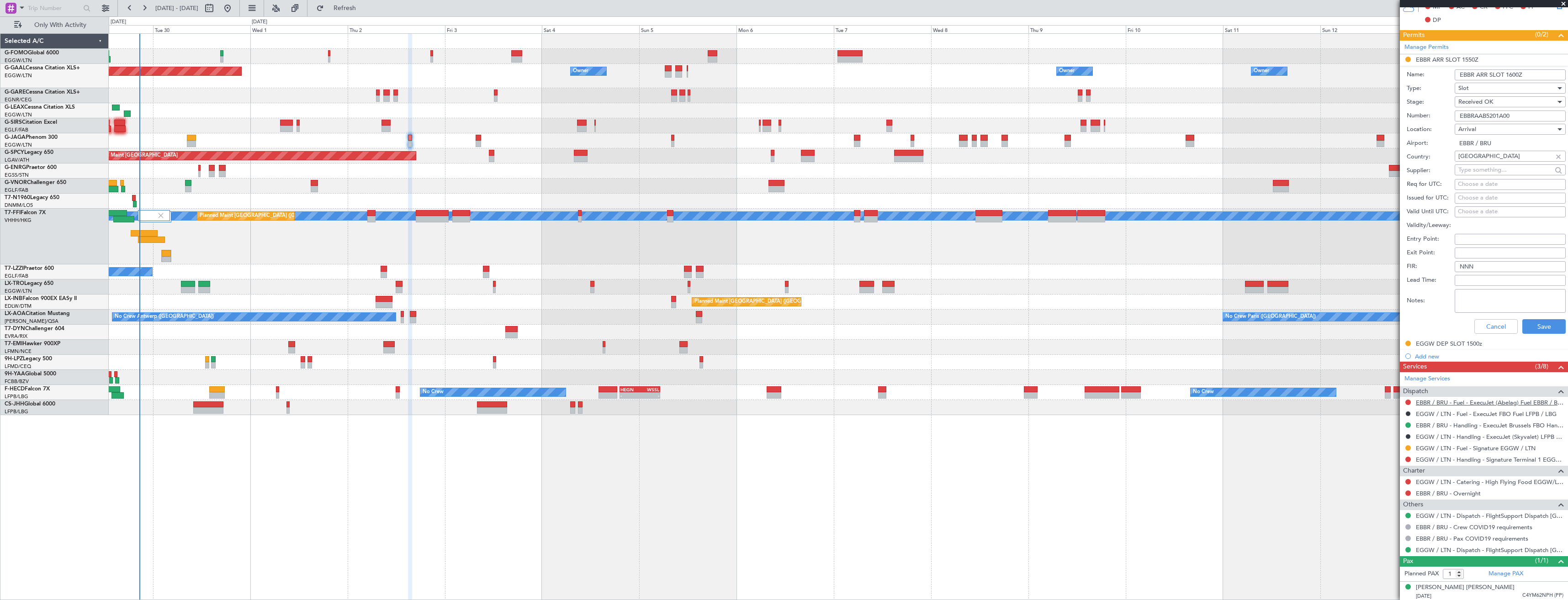
scroll to position [215, 0]
click at [1529, 322] on button "Save" at bounding box center [1544, 325] width 43 height 15
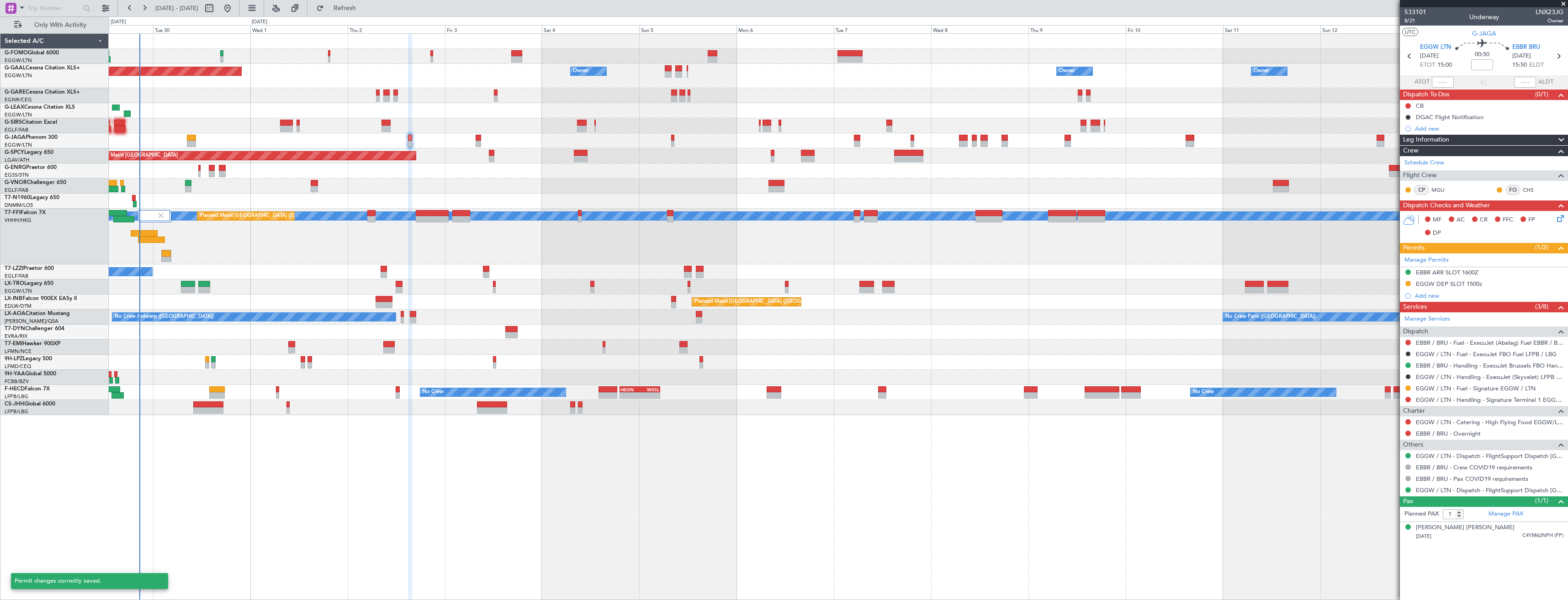
scroll to position [0, 0]
click at [1411, 58] on icon at bounding box center [1410, 57] width 12 height 12
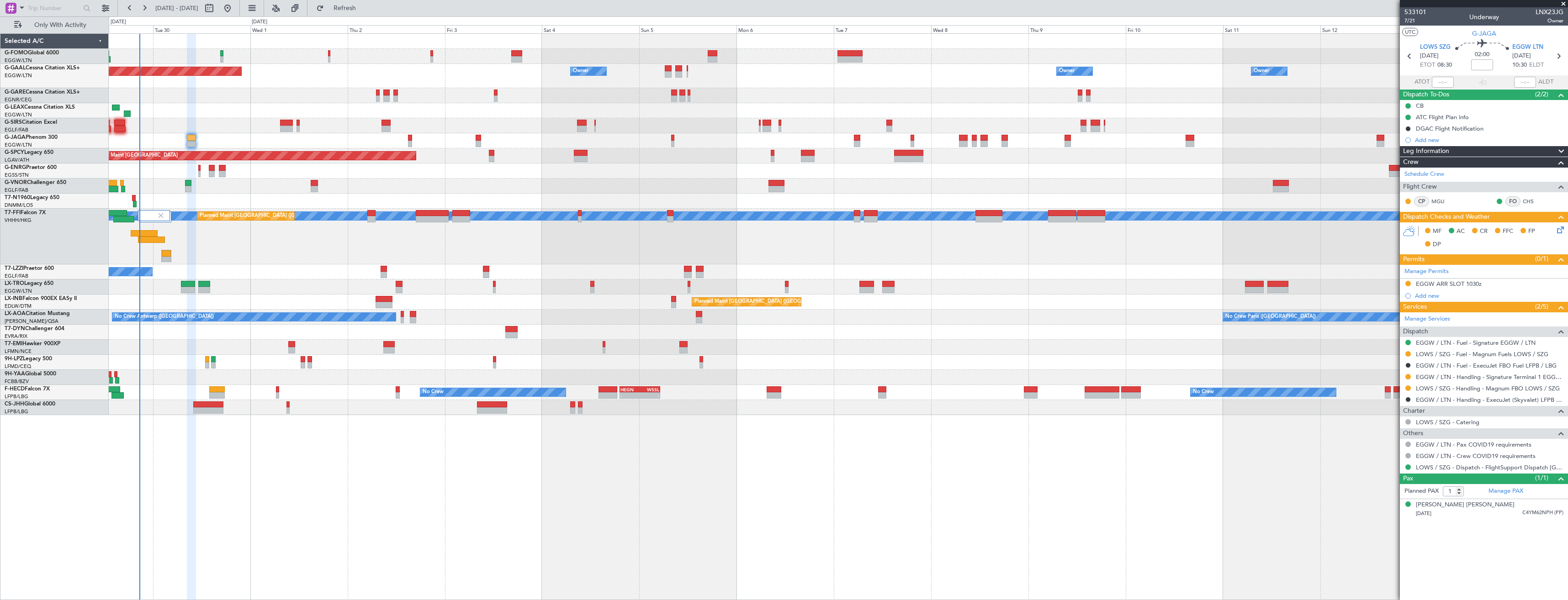
click at [1563, 228] on icon at bounding box center [1559, 228] width 7 height 7
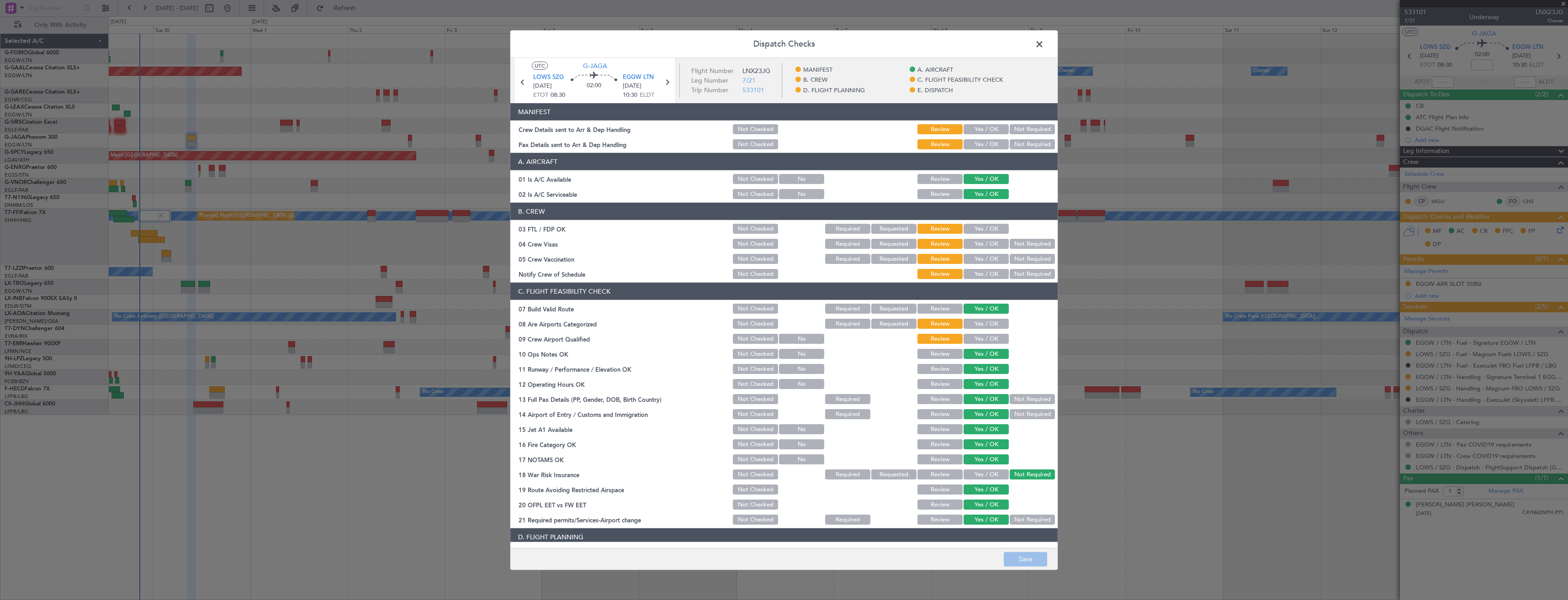
click at [993, 139] on div "Yes / OK" at bounding box center [985, 144] width 46 height 13
drag, startPoint x: 987, startPoint y: 128, endPoint x: 980, endPoint y: 150, distance: 23.1
click at [987, 130] on button "Yes / OK" at bounding box center [986, 129] width 45 height 10
click at [981, 150] on div "Yes / OK" at bounding box center [985, 144] width 46 height 13
click at [975, 142] on button "Yes / OK" at bounding box center [986, 144] width 45 height 10
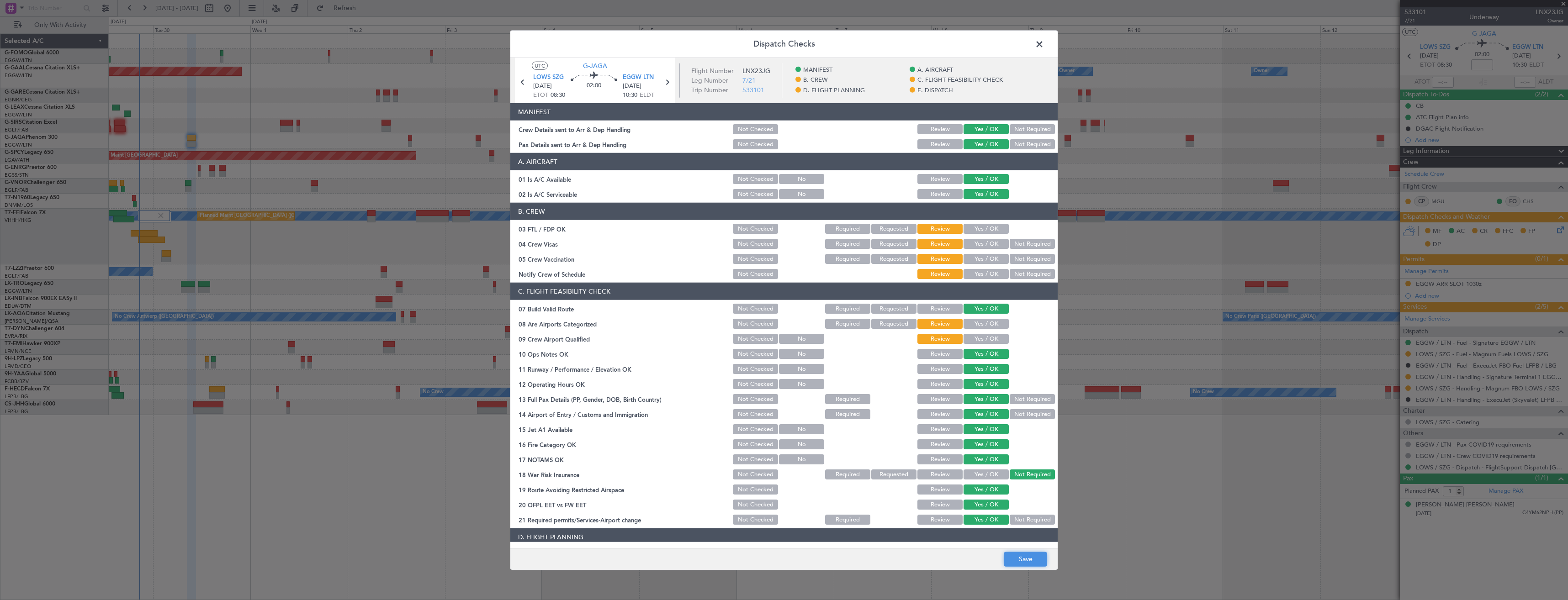
click at [1029, 554] on button "Save" at bounding box center [1025, 559] width 43 height 15
drag, startPoint x: 1037, startPoint y: 44, endPoint x: 1047, endPoint y: 48, distance: 10.8
click at [1044, 44] on span at bounding box center [1044, 47] width 0 height 18
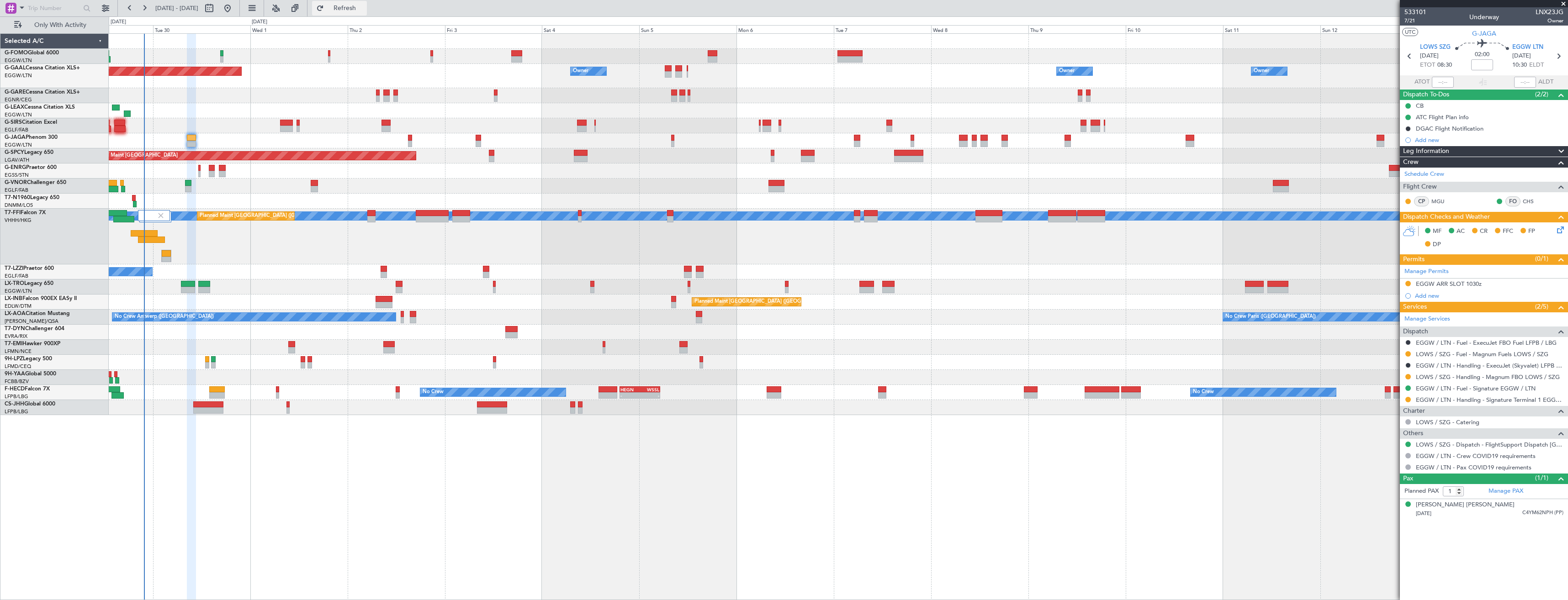
click at [364, 10] on span "Refresh" at bounding box center [345, 8] width 38 height 7
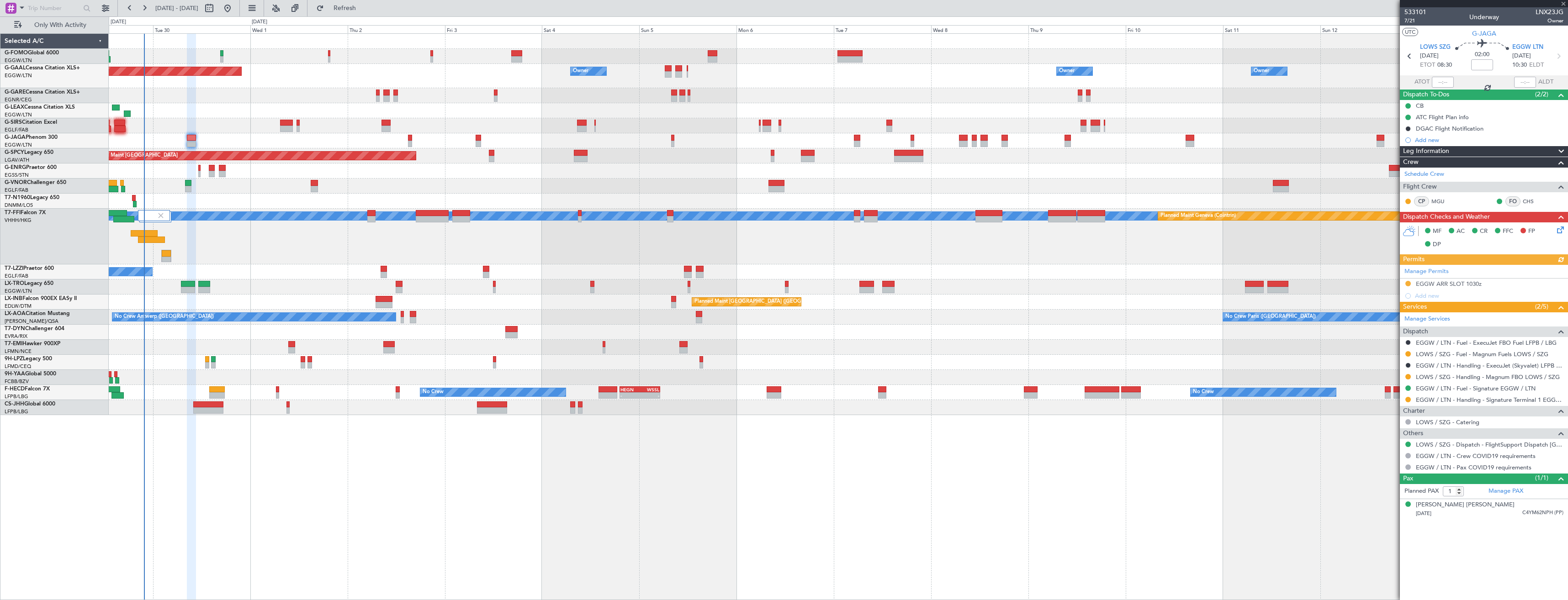
click at [1561, 5] on div at bounding box center [1484, 4] width 168 height 7
click at [1561, 5] on span at bounding box center [1563, 4] width 9 height 9
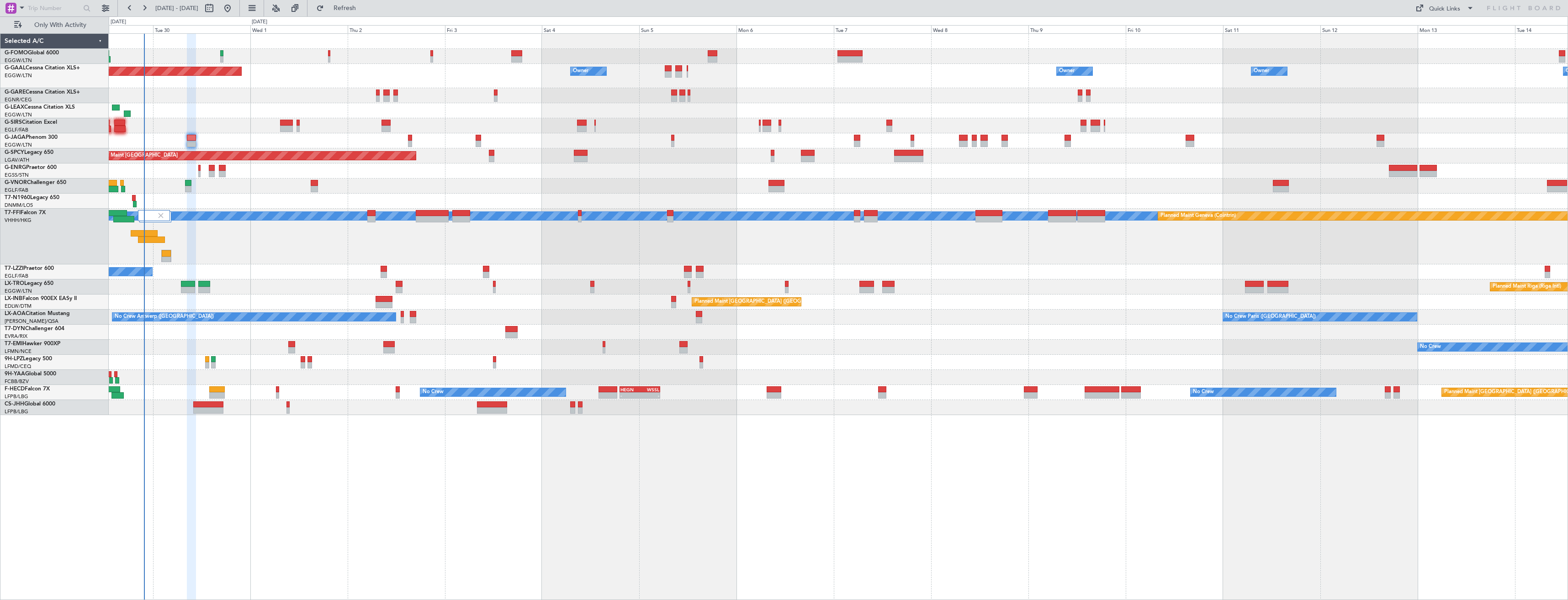
type input "0"
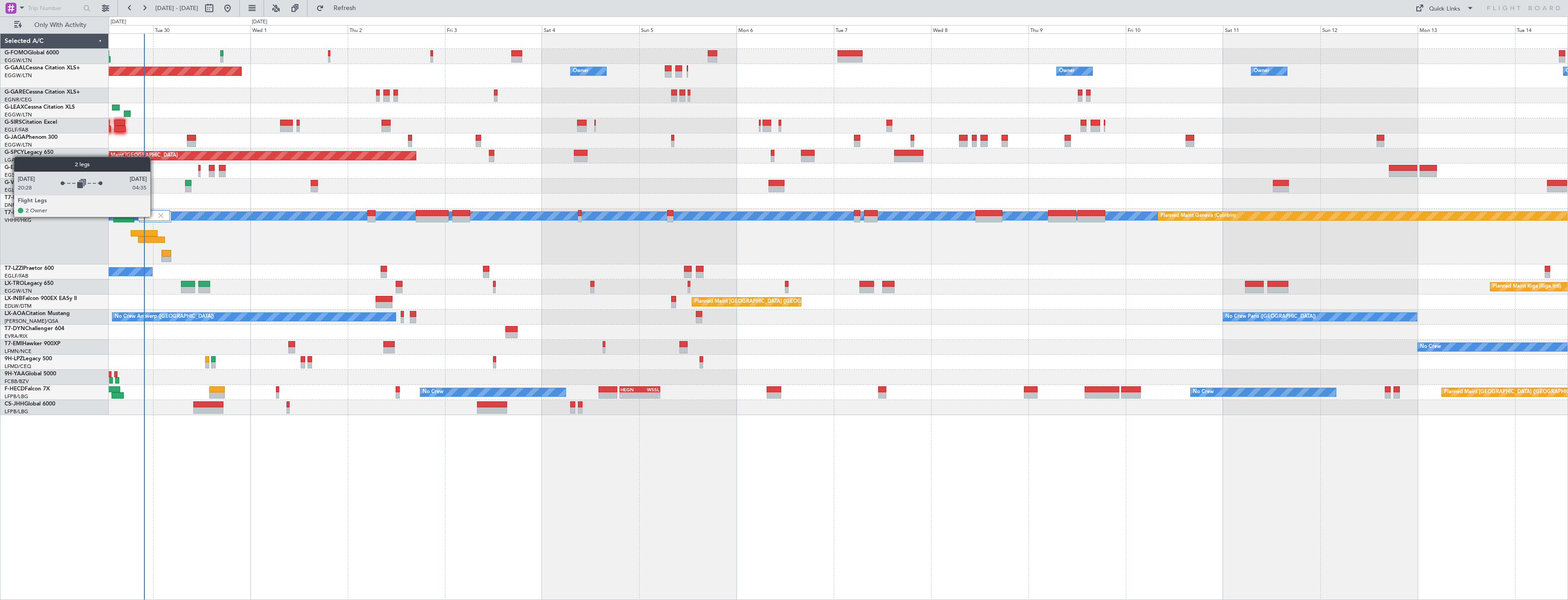
click at [155, 217] on div at bounding box center [154, 215] width 32 height 11
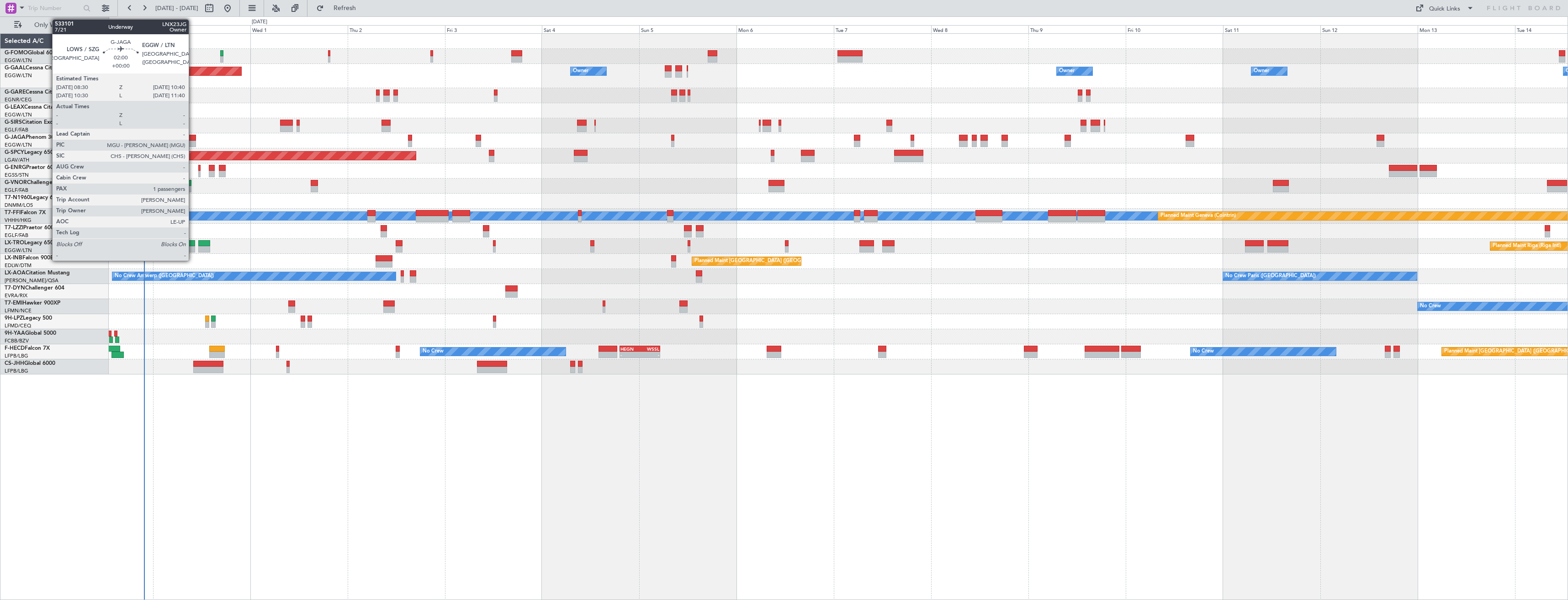
click at [193, 140] on div at bounding box center [191, 138] width 9 height 7
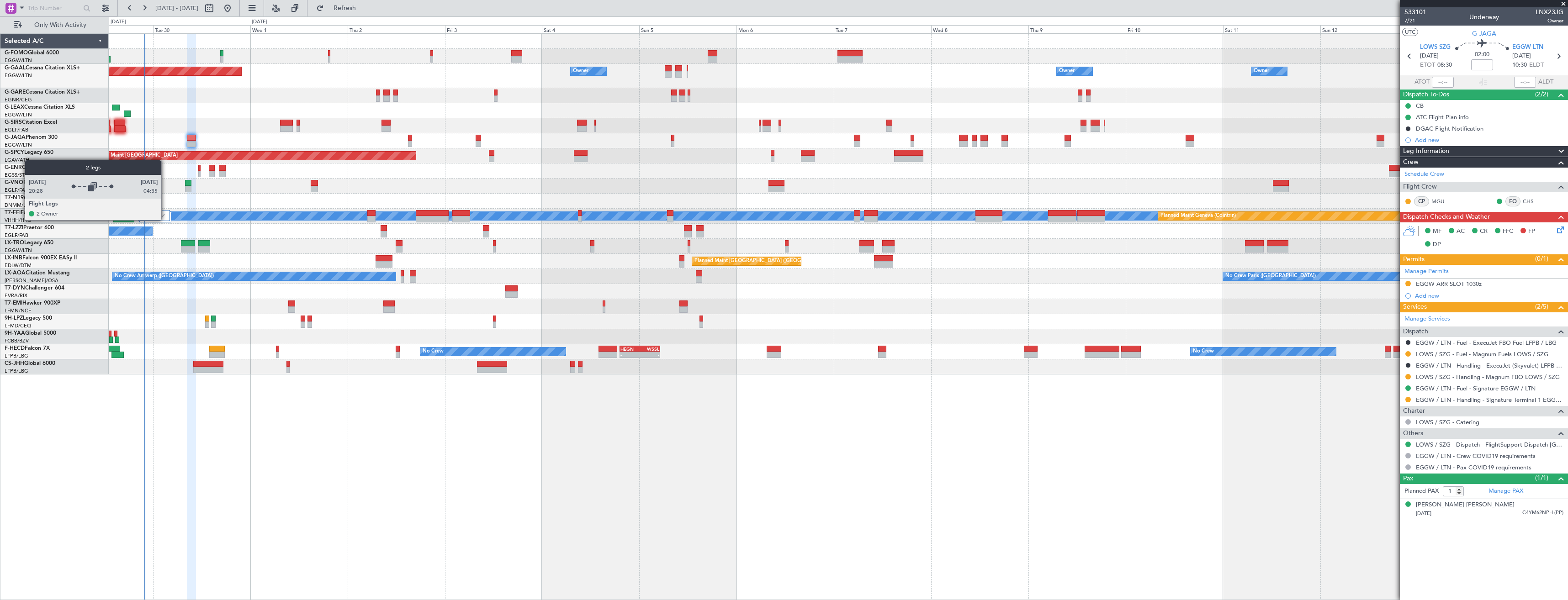
click at [166, 219] on div at bounding box center [154, 215] width 32 height 11
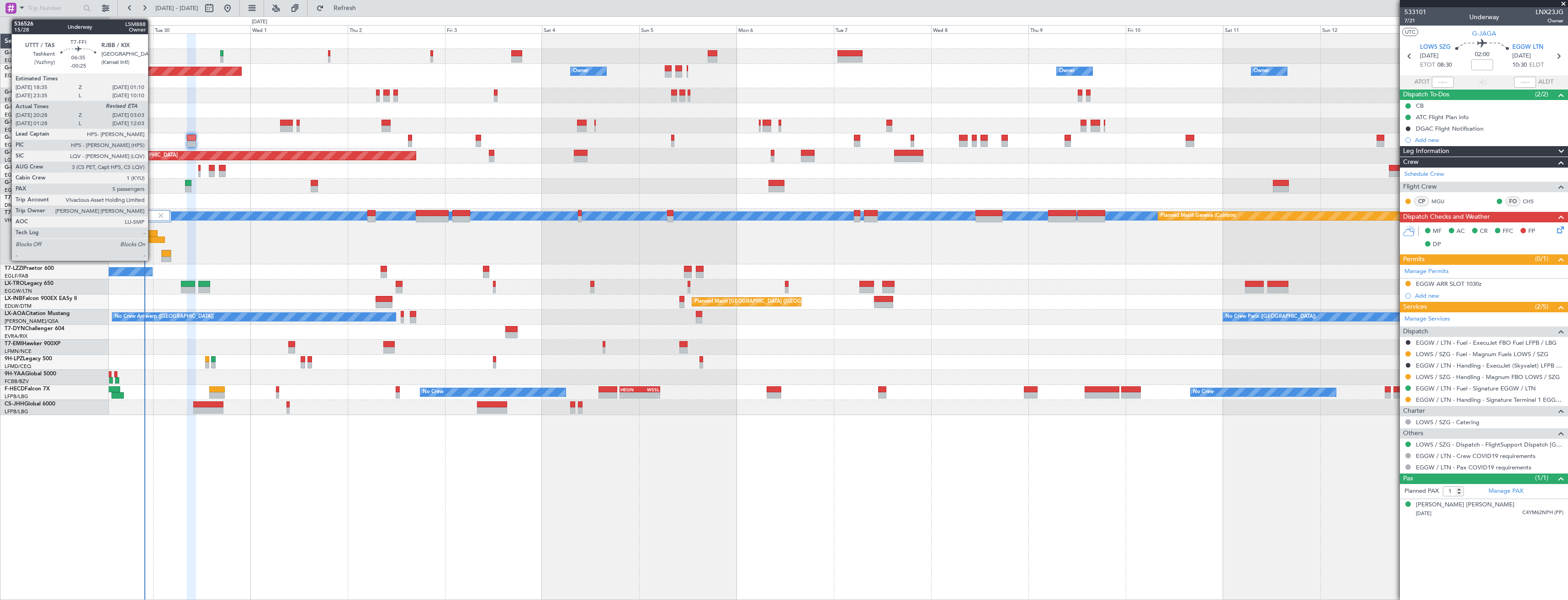
click at [152, 235] on div at bounding box center [144, 233] width 27 height 7
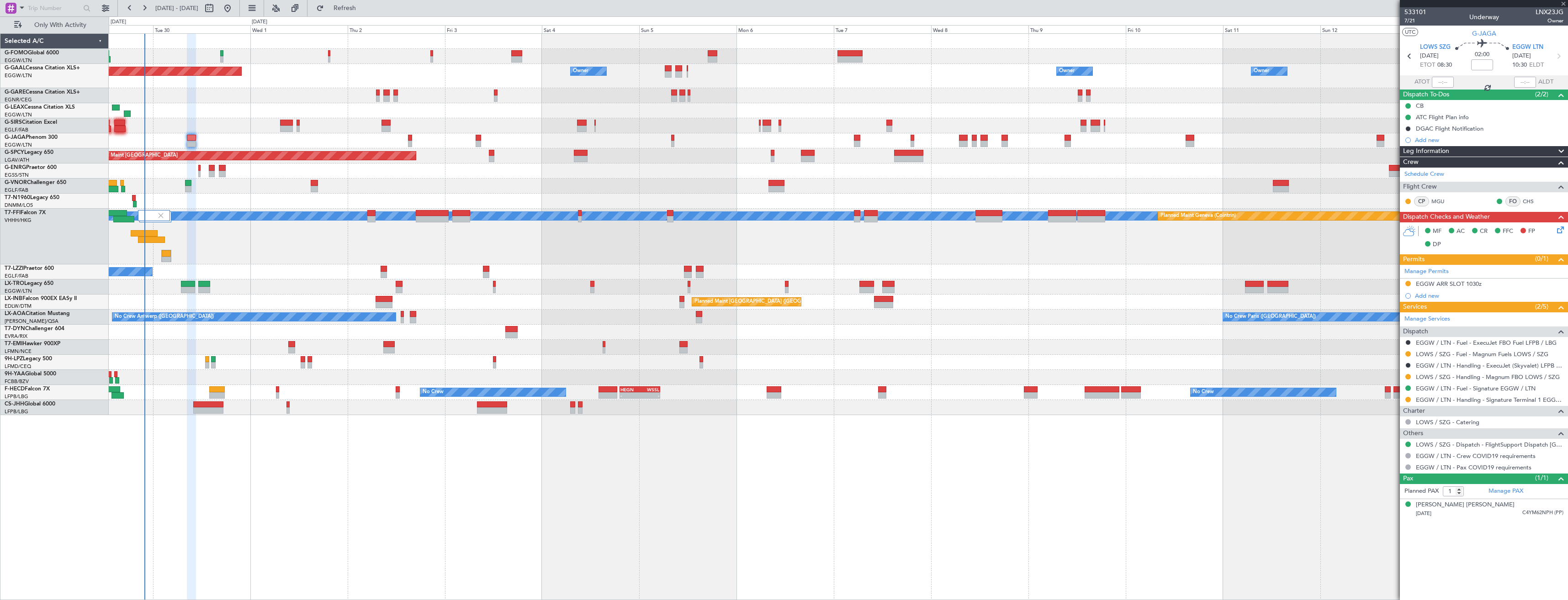
type input "-00:25"
type input "20:28"
type input "5"
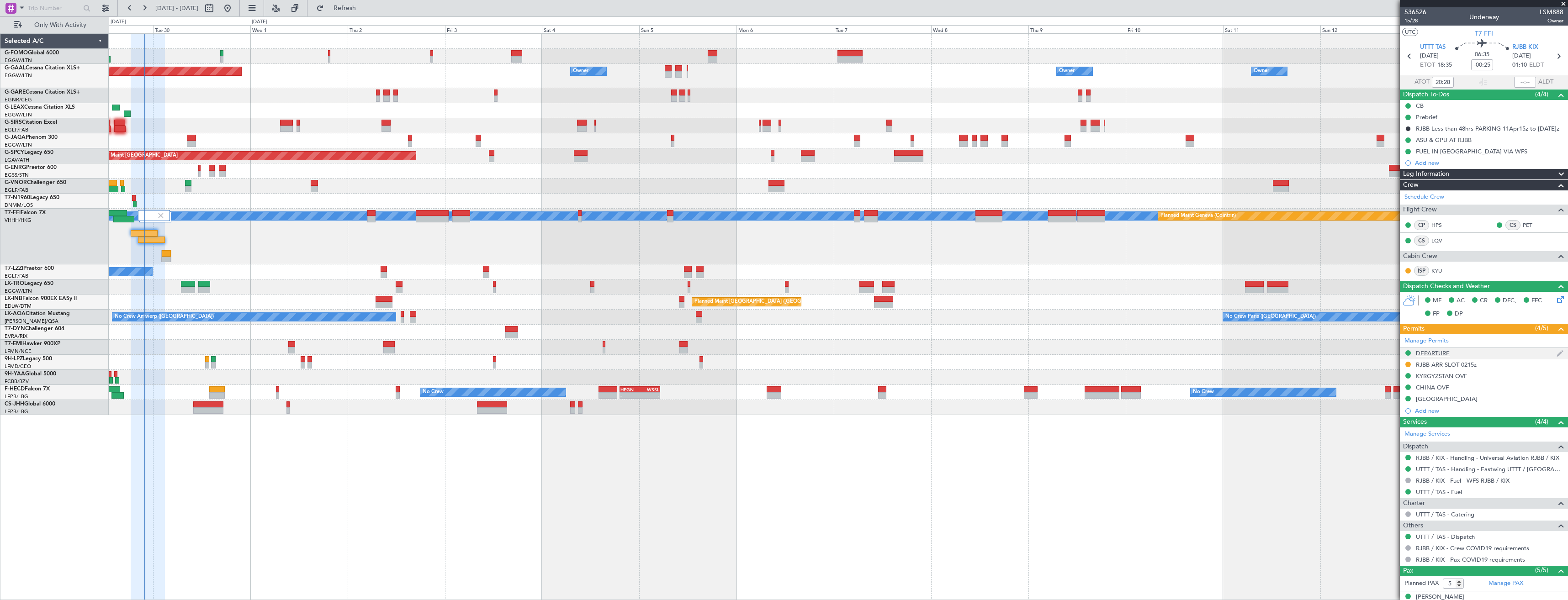
click at [1511, 357] on div "DEPARTURE" at bounding box center [1484, 354] width 168 height 12
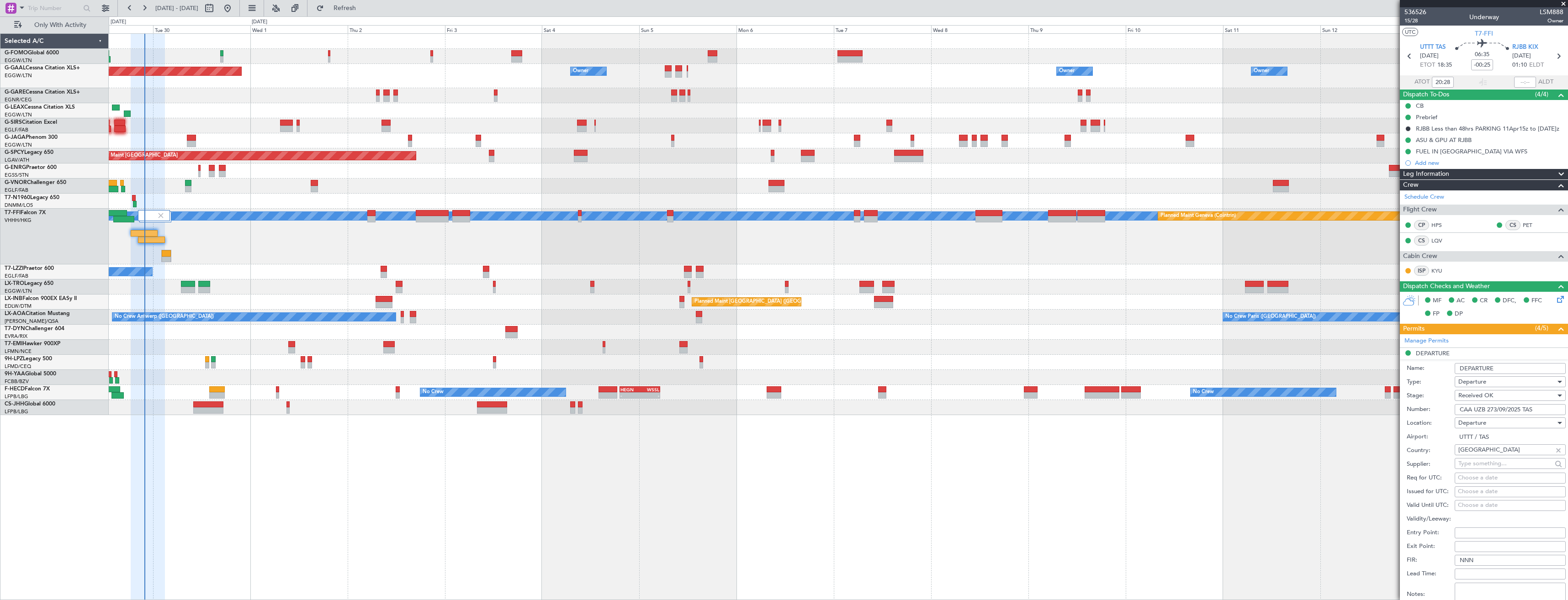
click at [1490, 354] on li "DEPARTURE Name: DEPARTURE Type: Departure Stage: Received OK Number: CAA UZB 27…" at bounding box center [1484, 490] width 168 height 284
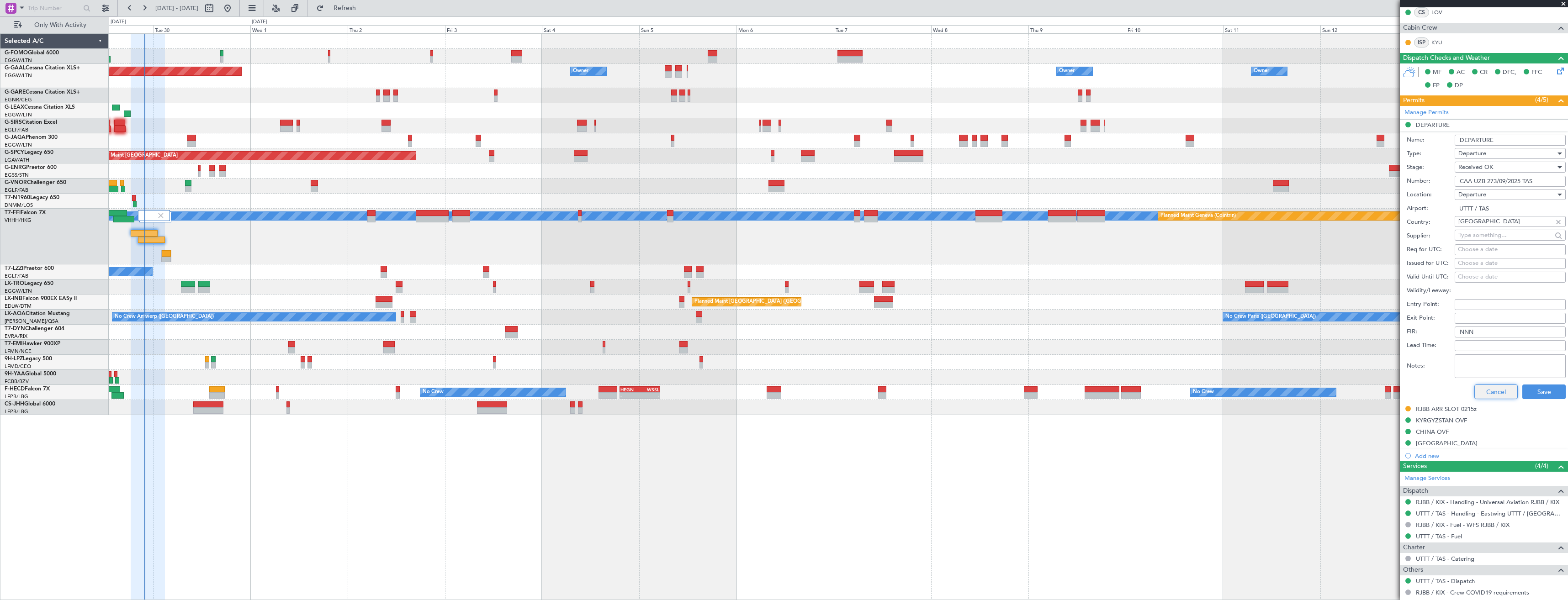
click at [1490, 396] on button "Cancel" at bounding box center [1496, 392] width 43 height 15
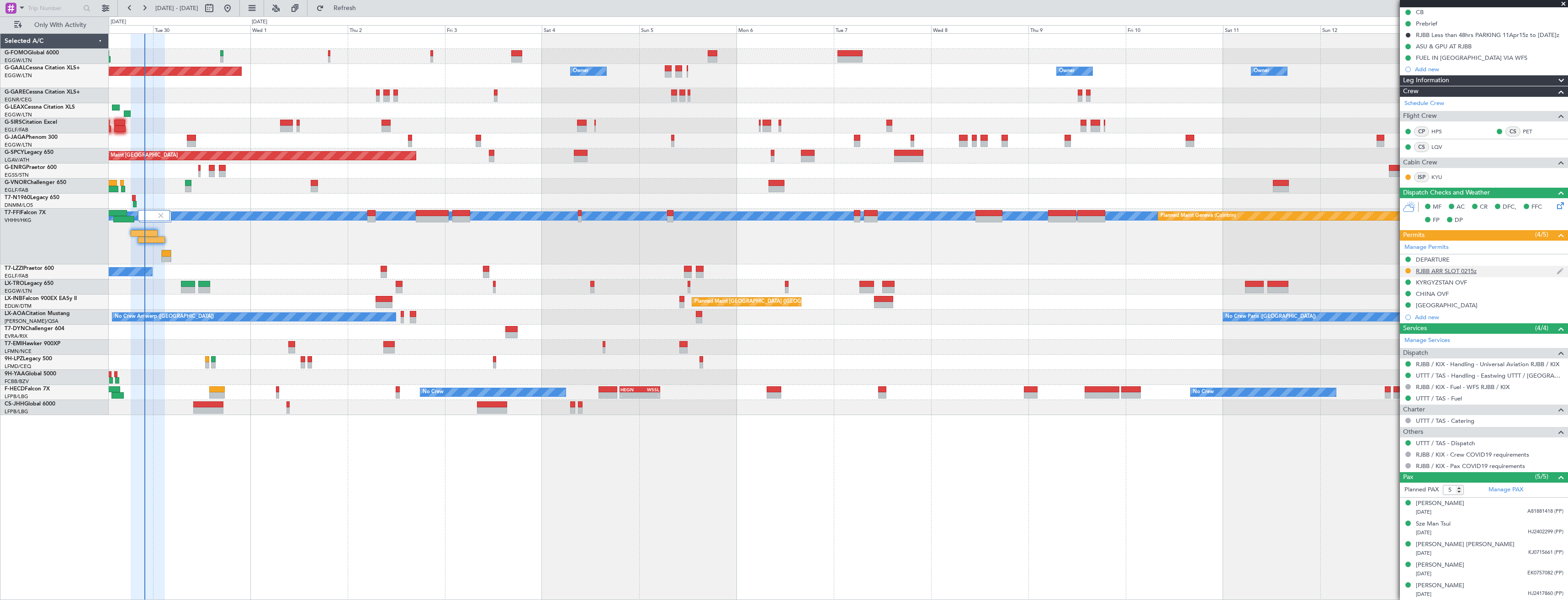
click at [1489, 272] on div "RJBB ARR SLOT 0215z" at bounding box center [1484, 271] width 168 height 12
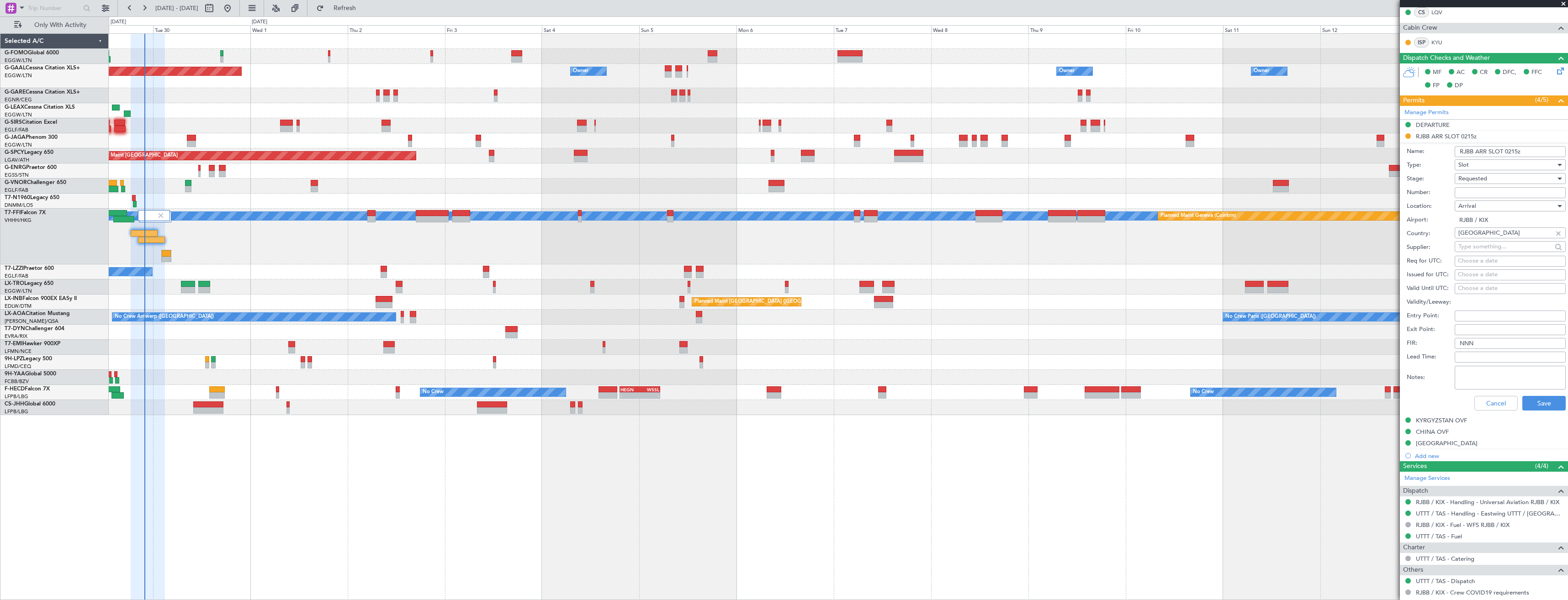
click at [1511, 151] on input "RJBB ARR SLOT 0215z" at bounding box center [1510, 152] width 111 height 11
type input "RJBB ARR SLOT 0300z"
click at [1530, 400] on button "Save" at bounding box center [1544, 403] width 43 height 15
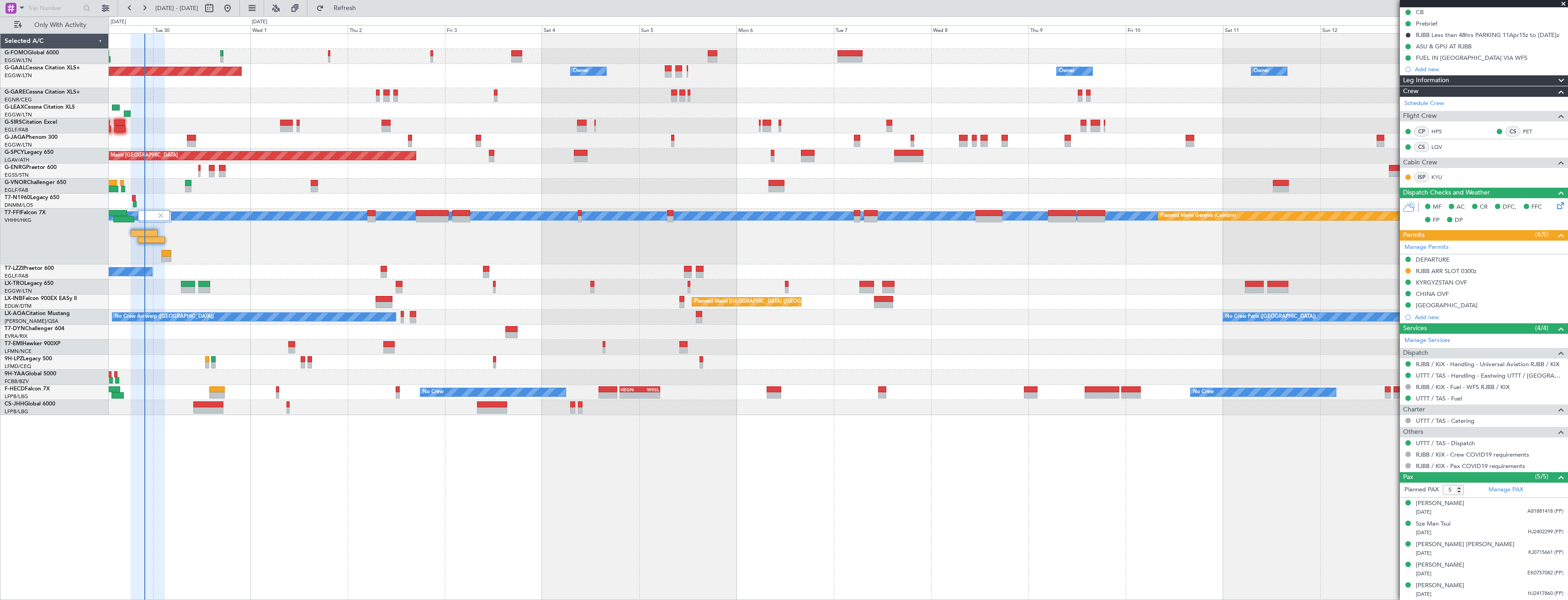
scroll to position [0, 0]
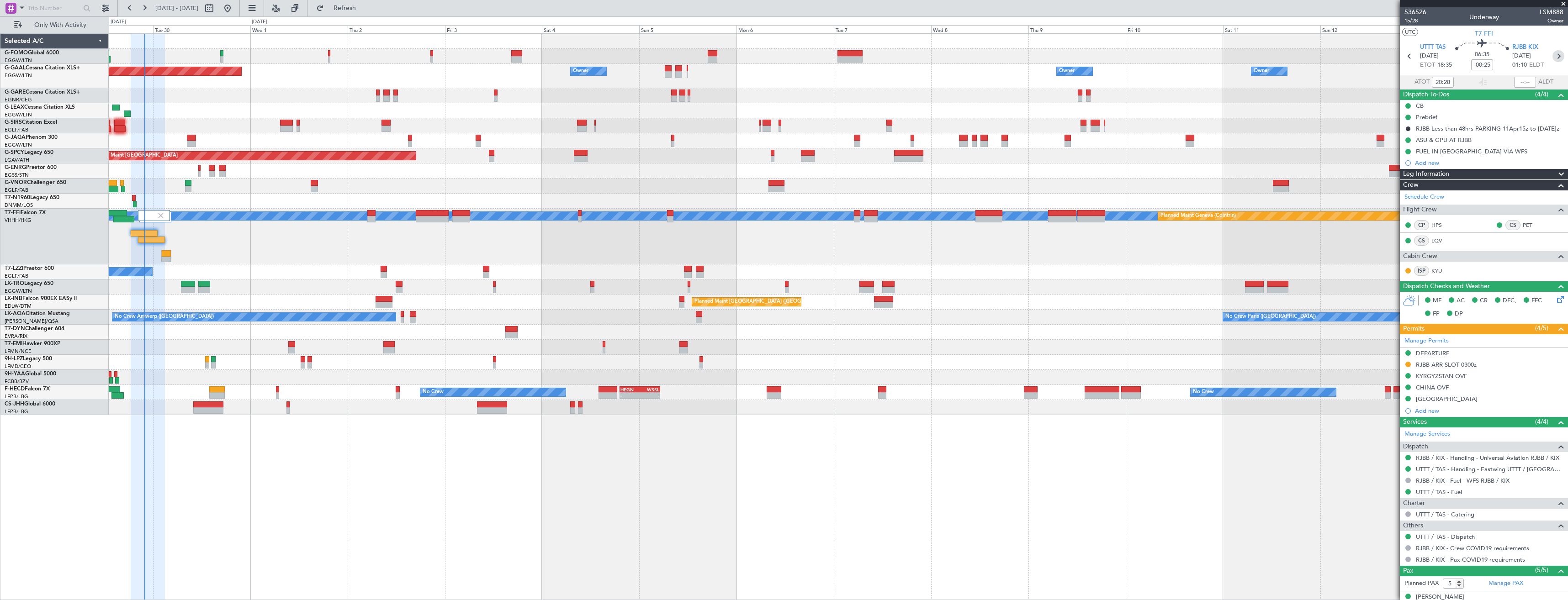
click at [1558, 53] on icon at bounding box center [1558, 57] width 12 height 12
type input "+00:05"
type input "3"
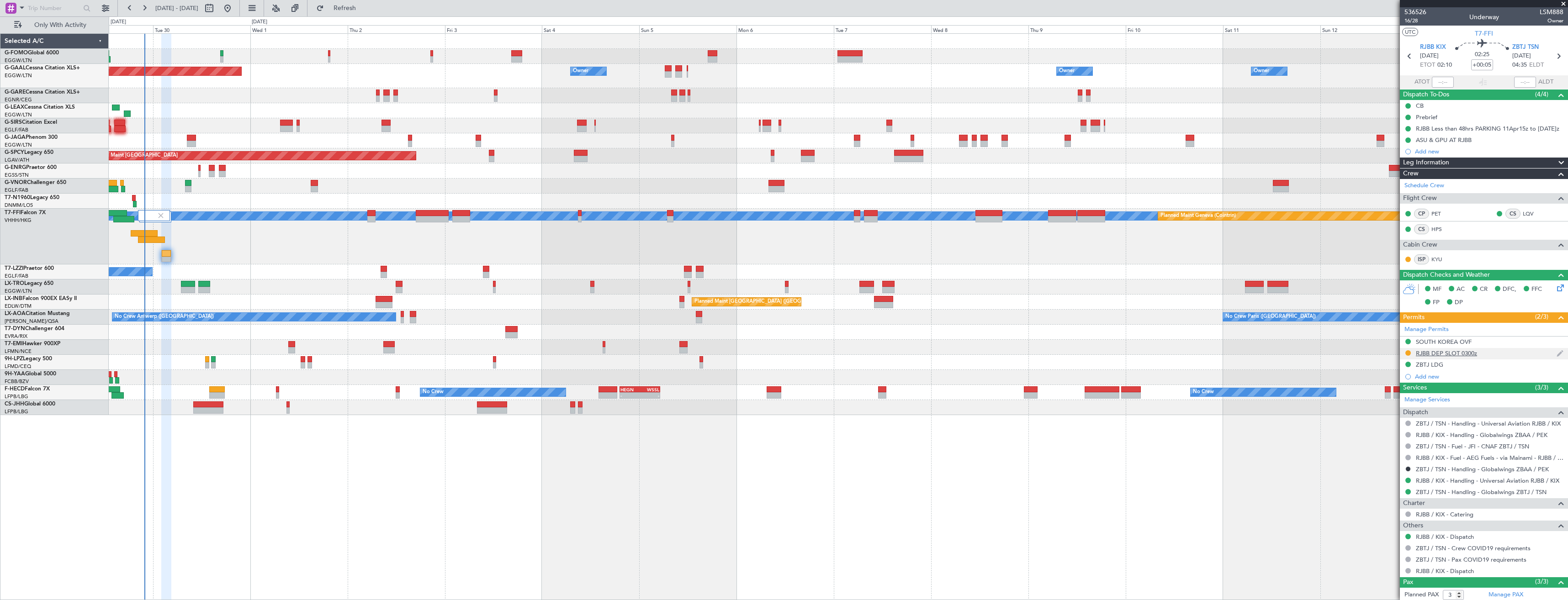
click at [1498, 352] on div "RJBB DEP SLOT 0300z" at bounding box center [1484, 354] width 168 height 12
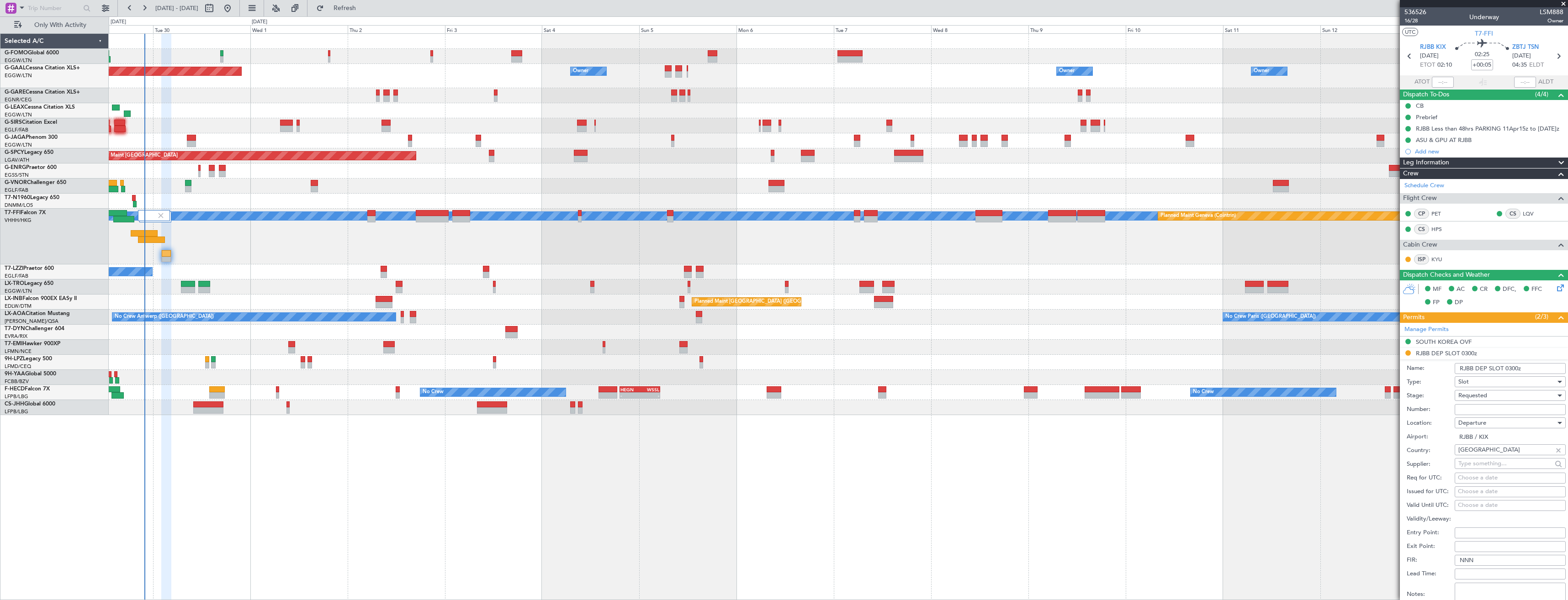
click at [1515, 368] on input "RJBB DEP SLOT 0300z" at bounding box center [1510, 369] width 111 height 11
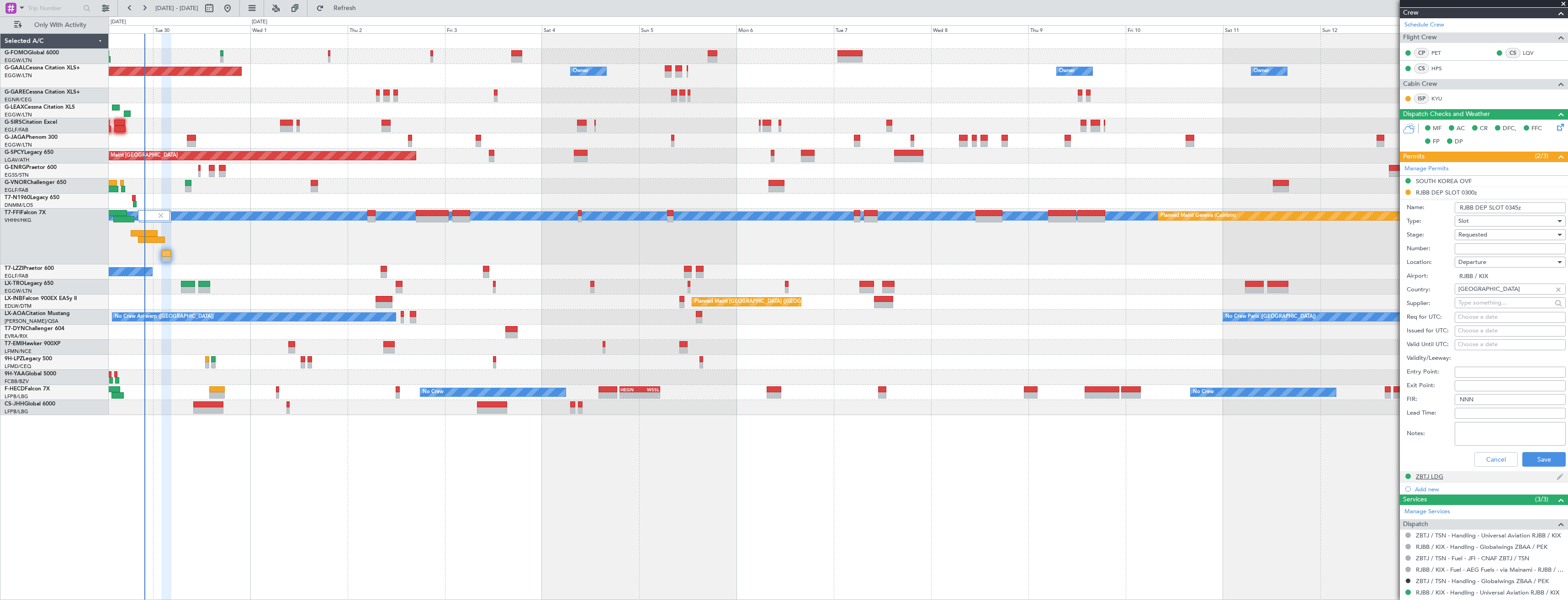
scroll to position [274, 0]
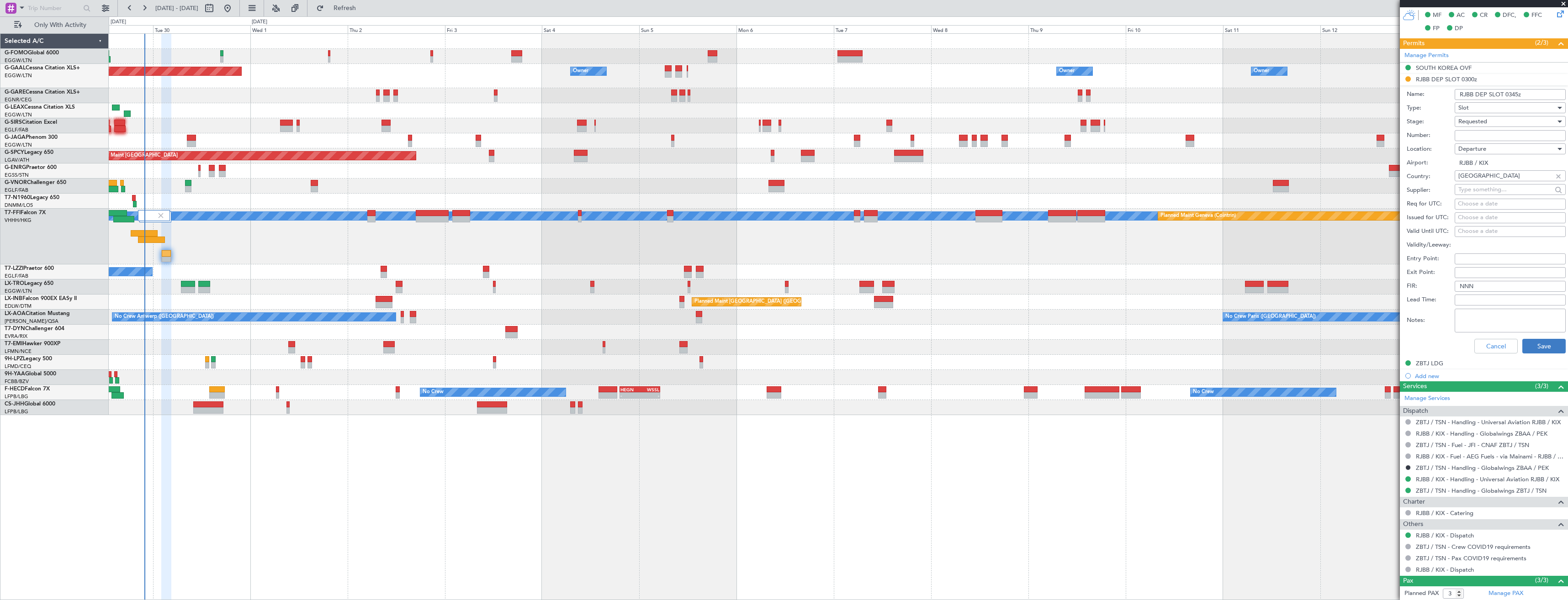
type input "RJBB DEP SLOT 0345z"
click at [1524, 349] on button "Save" at bounding box center [1544, 346] width 43 height 15
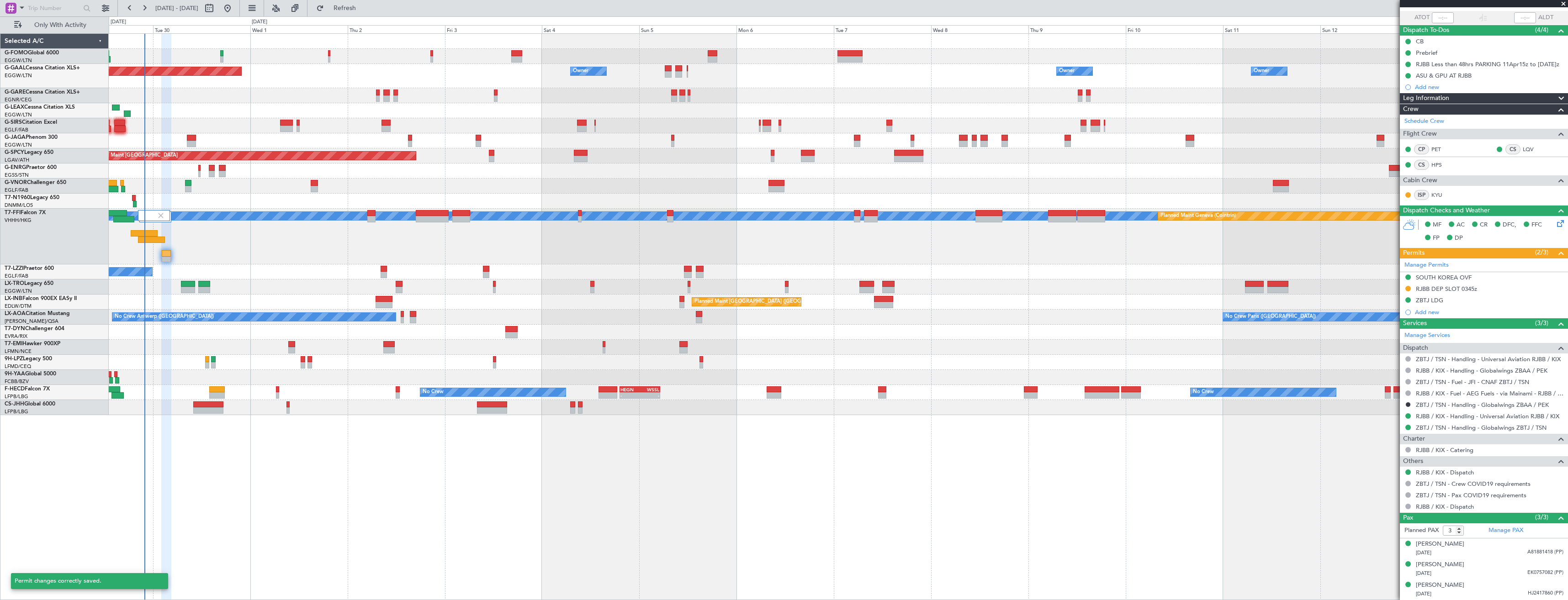
scroll to position [64, 0]
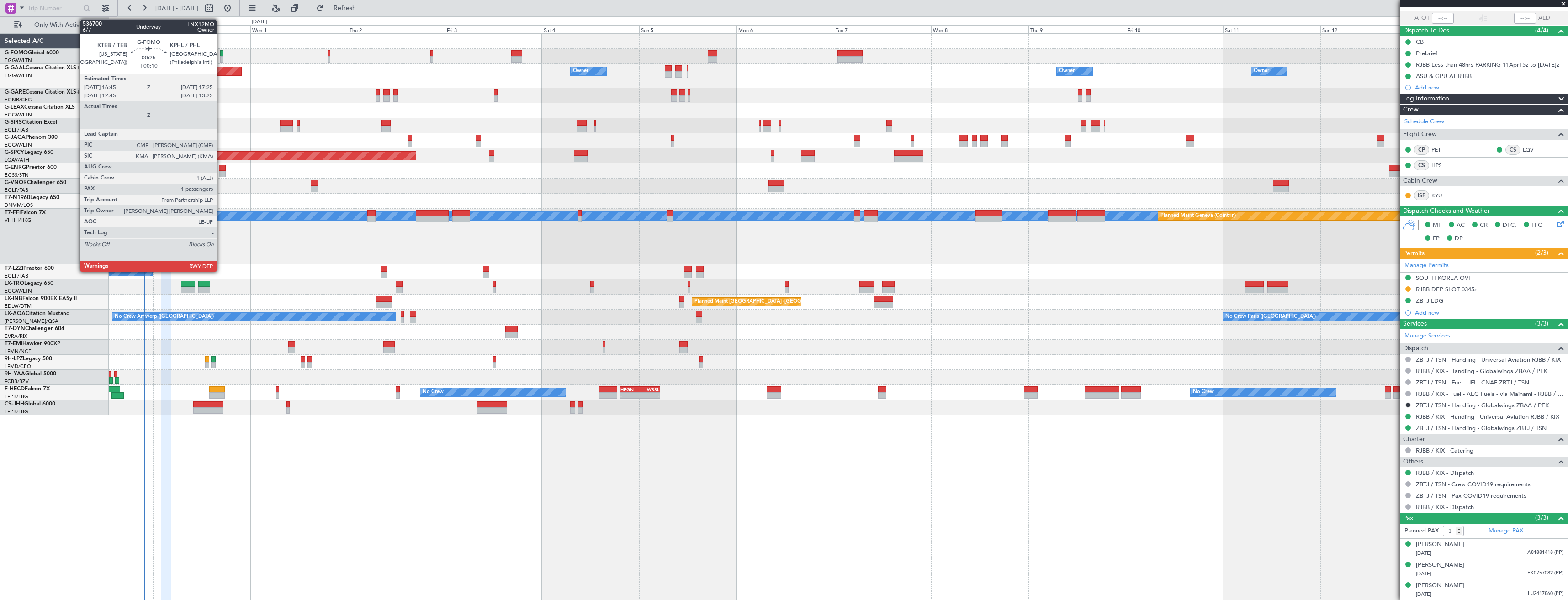
click at [221, 58] on div at bounding box center [222, 59] width 3 height 7
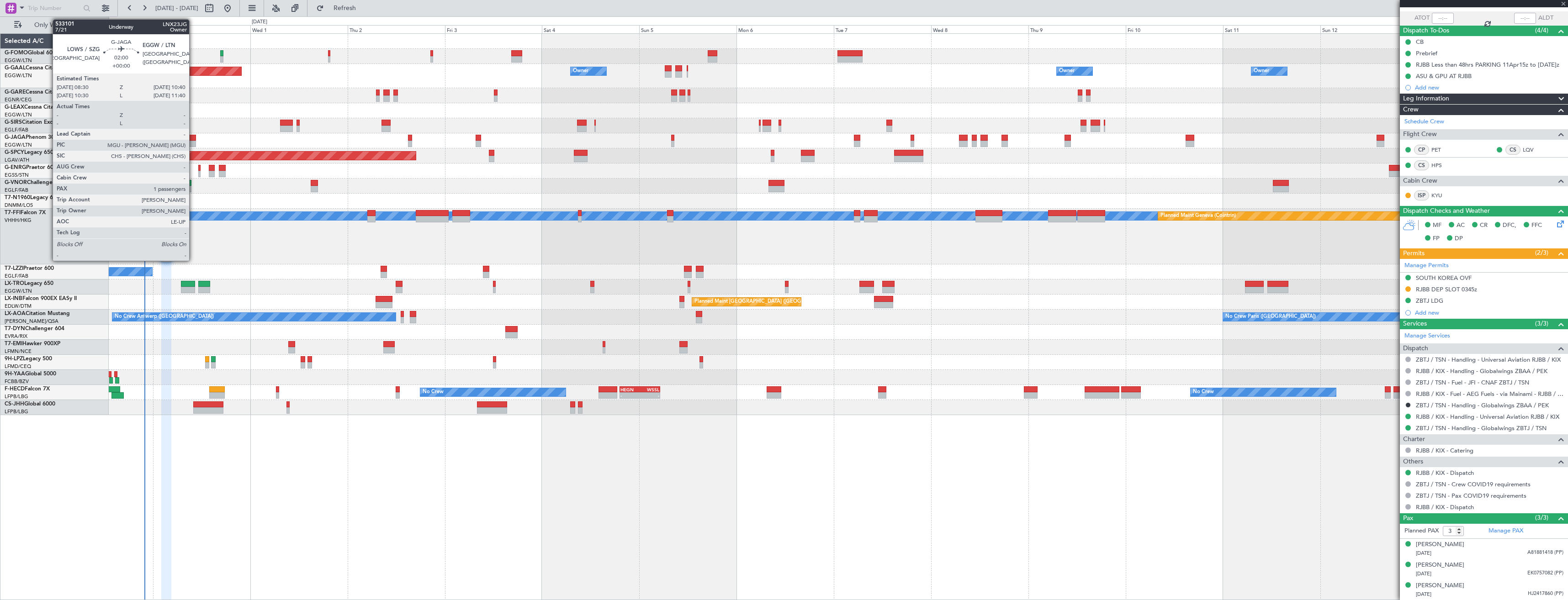
type input "+00:10"
type input "1"
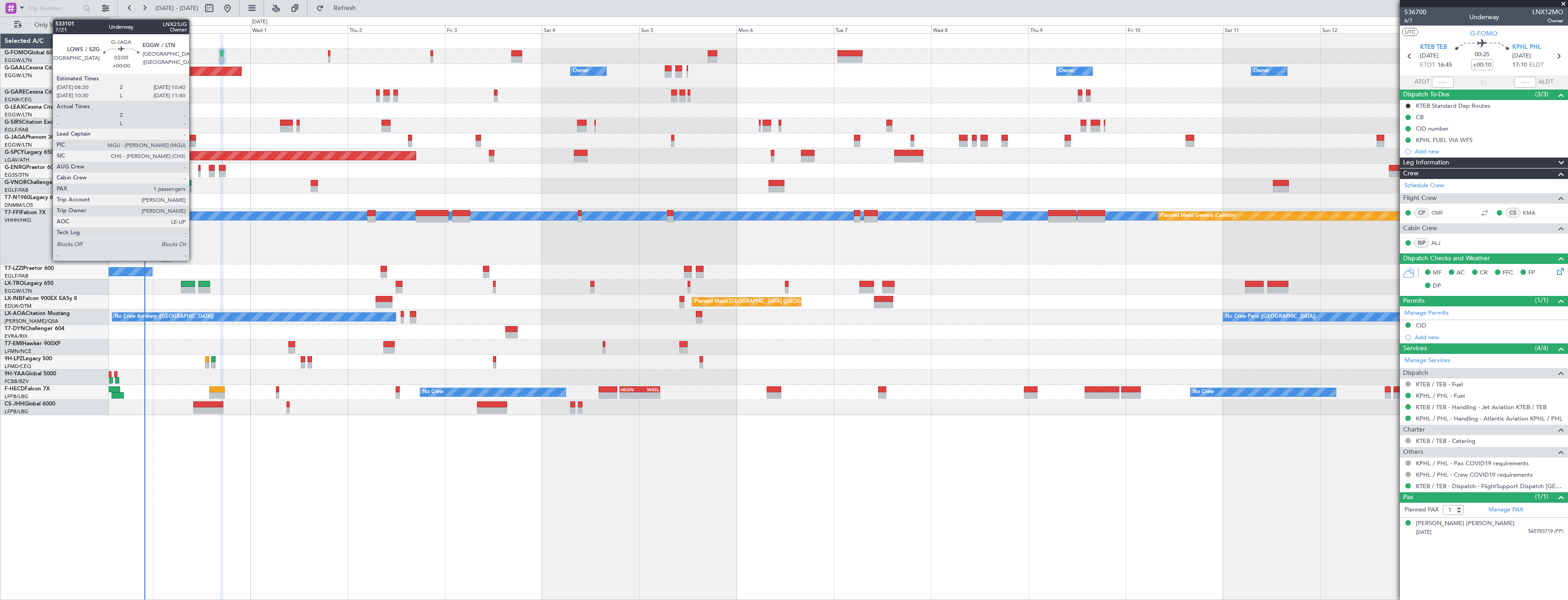
click at [193, 145] on div at bounding box center [191, 144] width 9 height 7
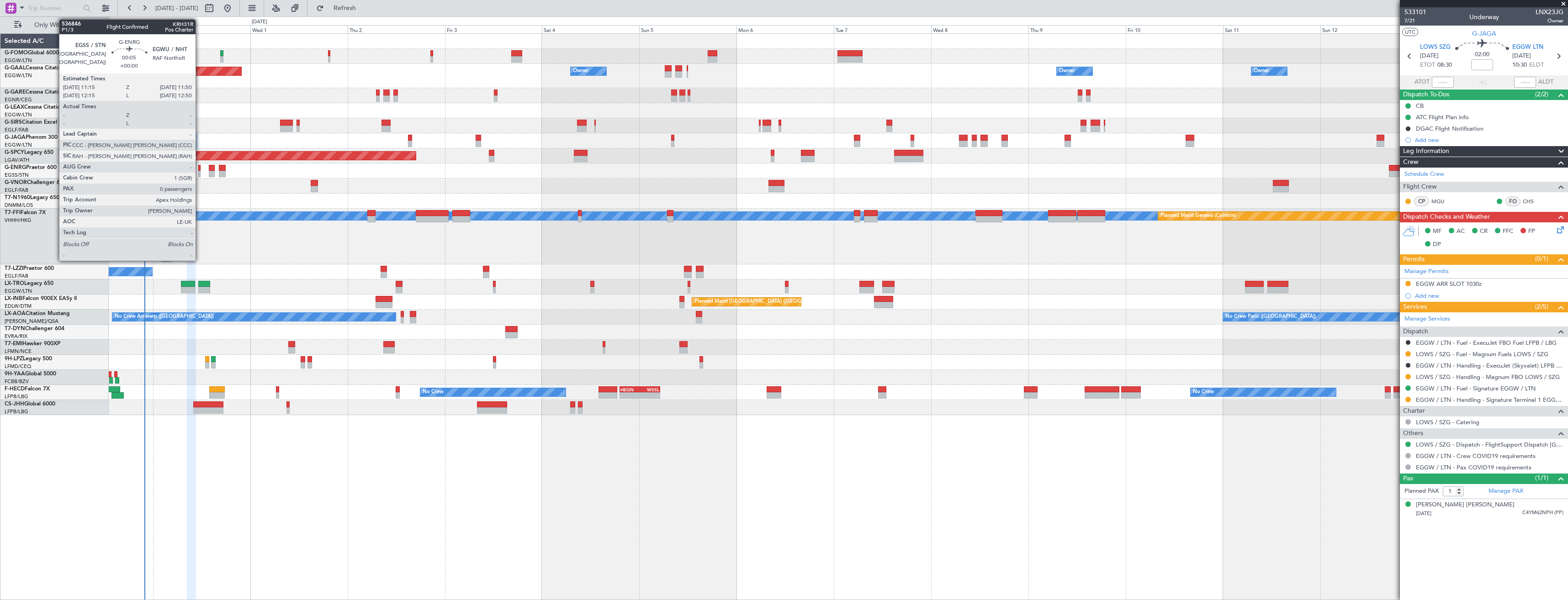
click at [200, 175] on div at bounding box center [200, 174] width 3 height 7
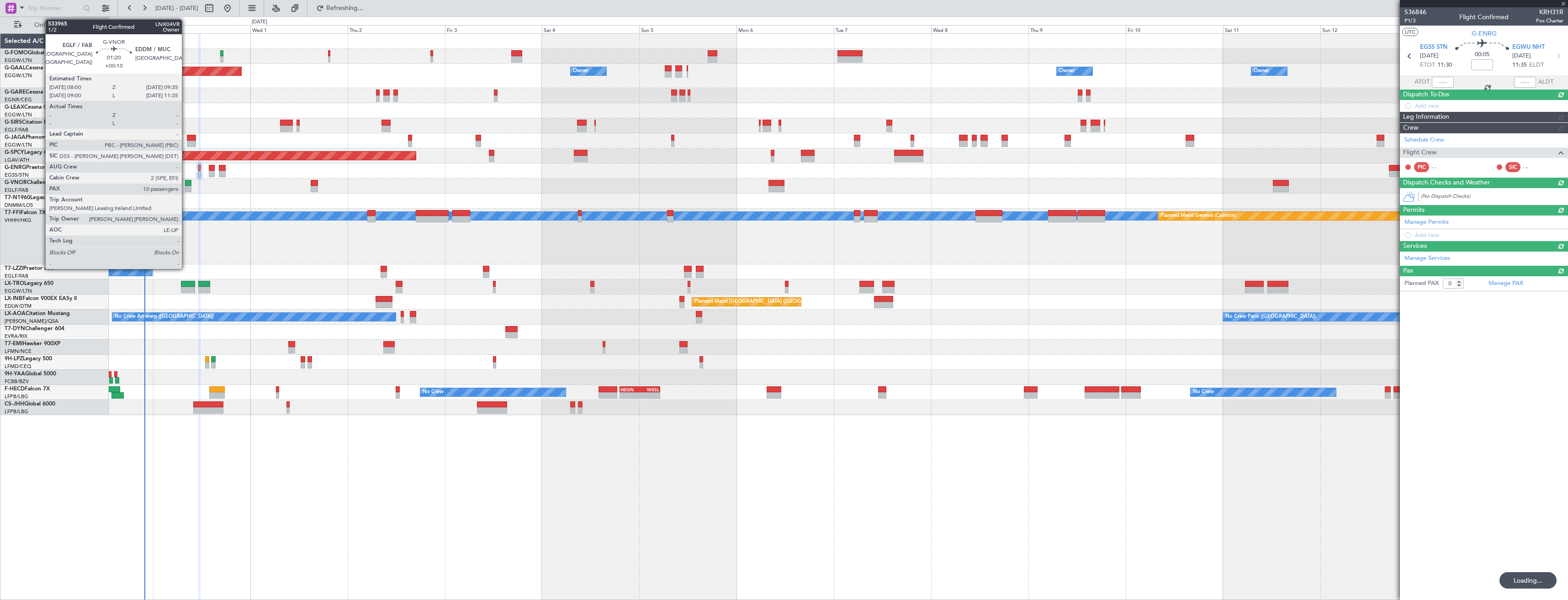
click at [186, 186] on div at bounding box center [188, 183] width 7 height 7
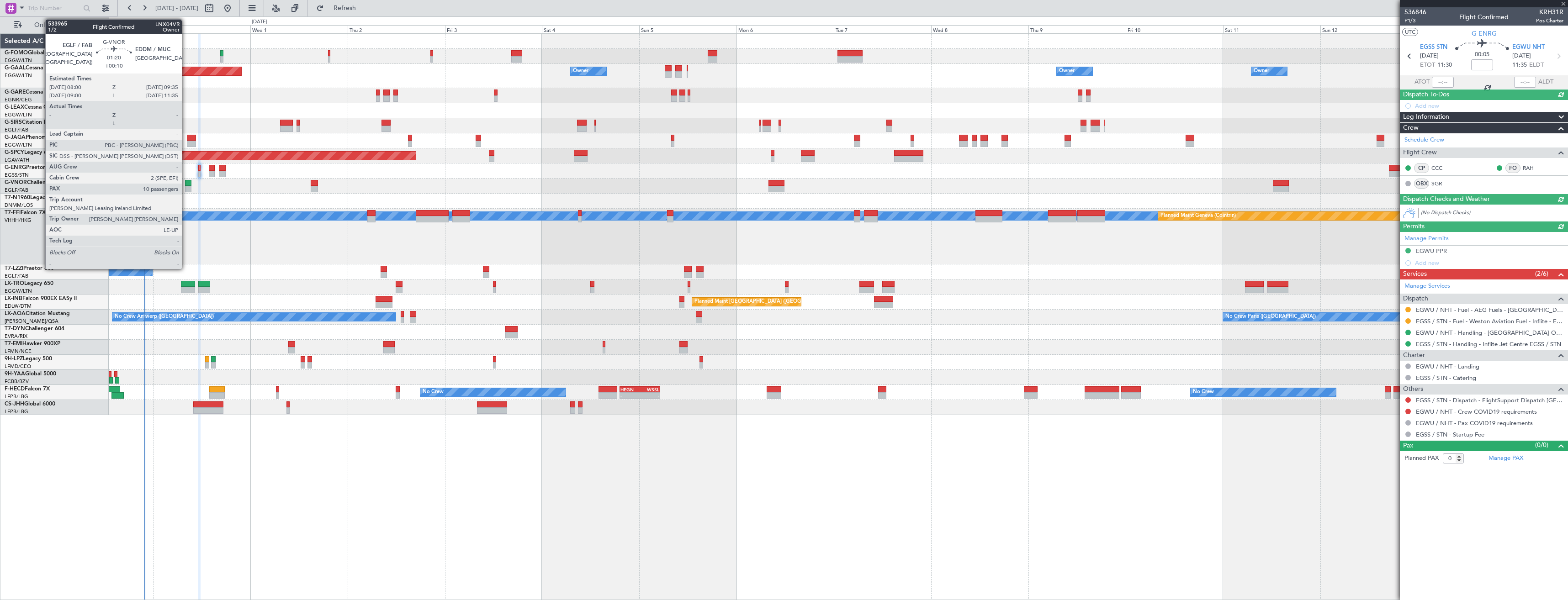
type input "1"
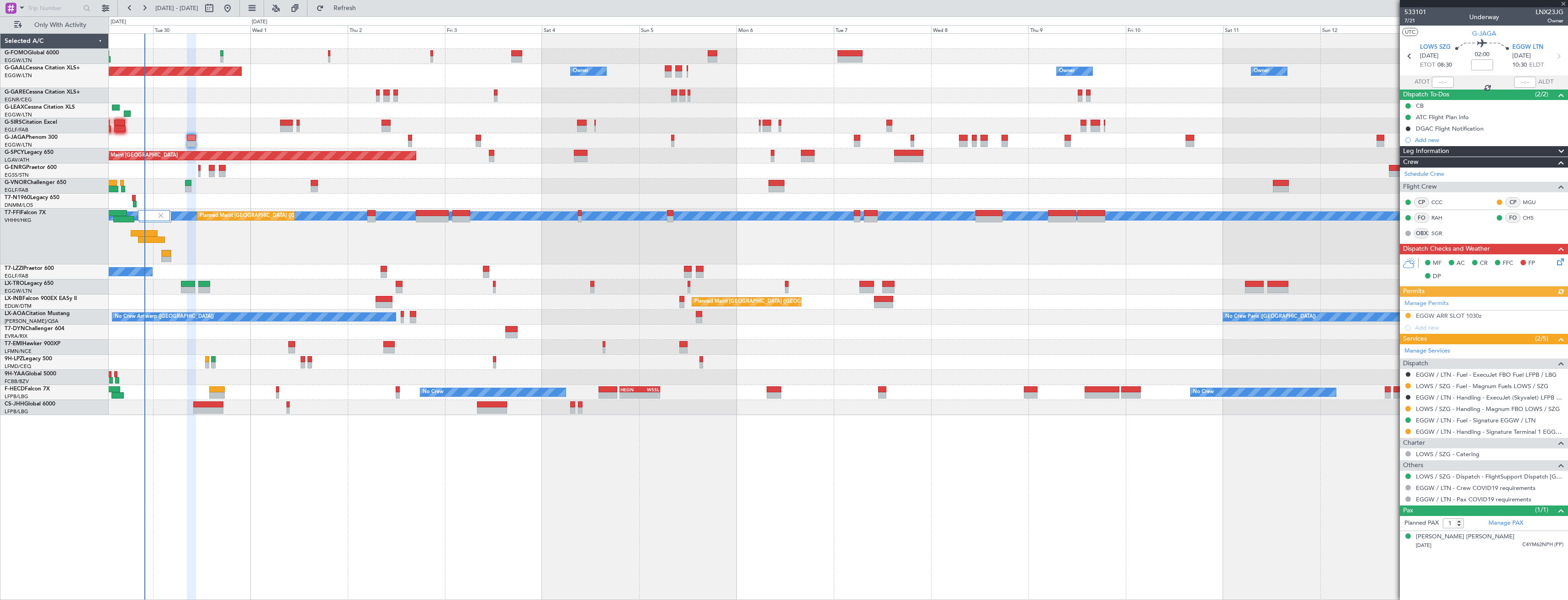
type input "+00:10"
type input "10"
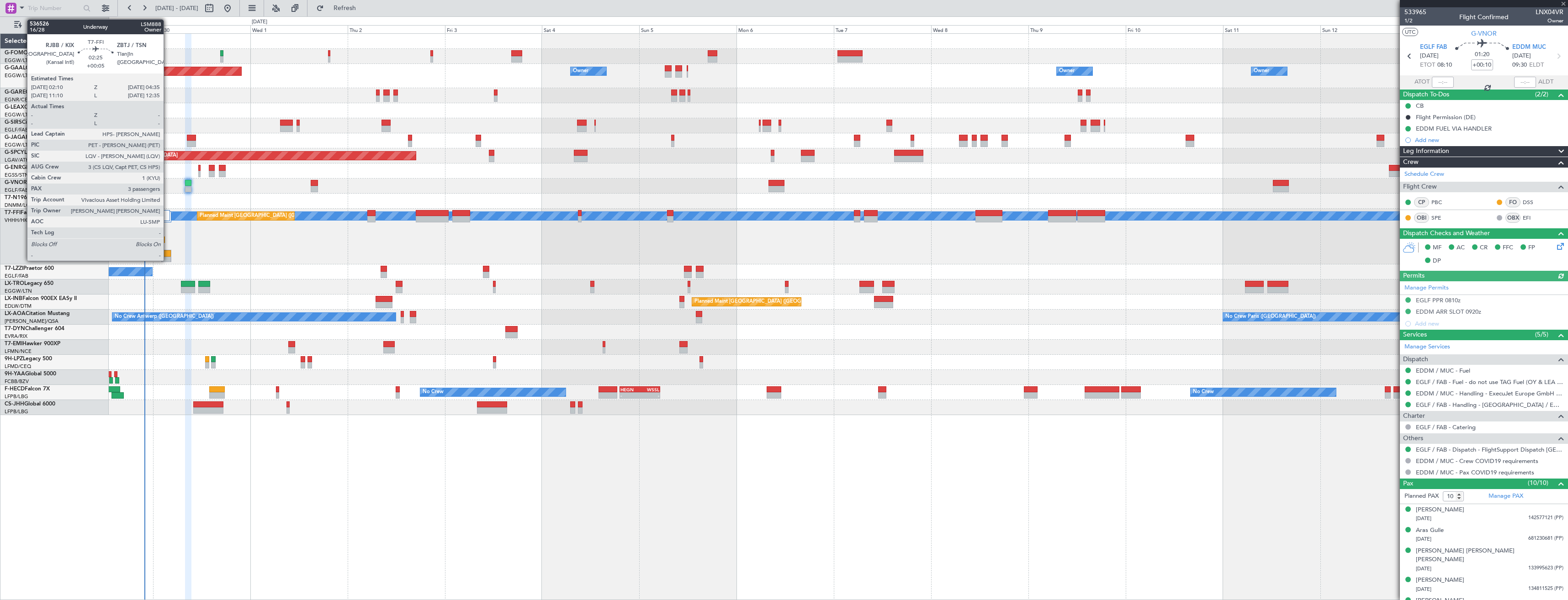
click at [167, 257] on div at bounding box center [166, 260] width 9 height 7
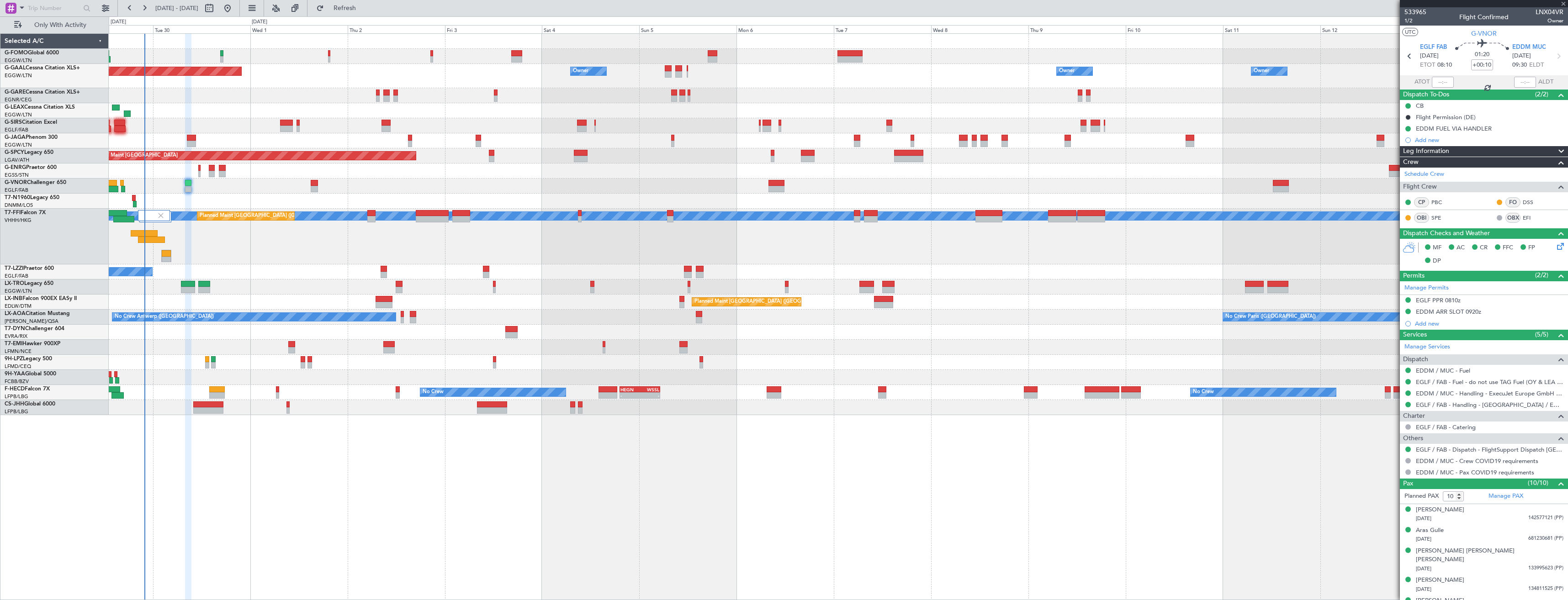
type input "+00:05"
type input "3"
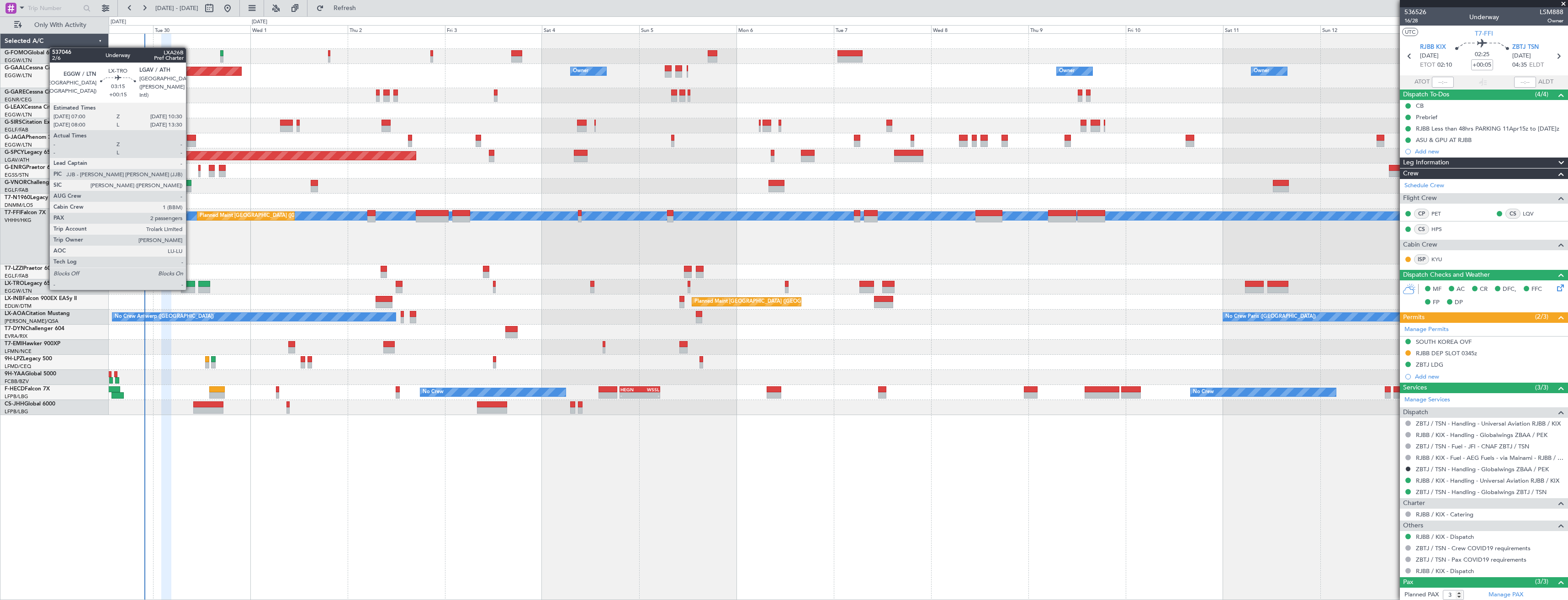
click at [190, 289] on div at bounding box center [188, 290] width 15 height 7
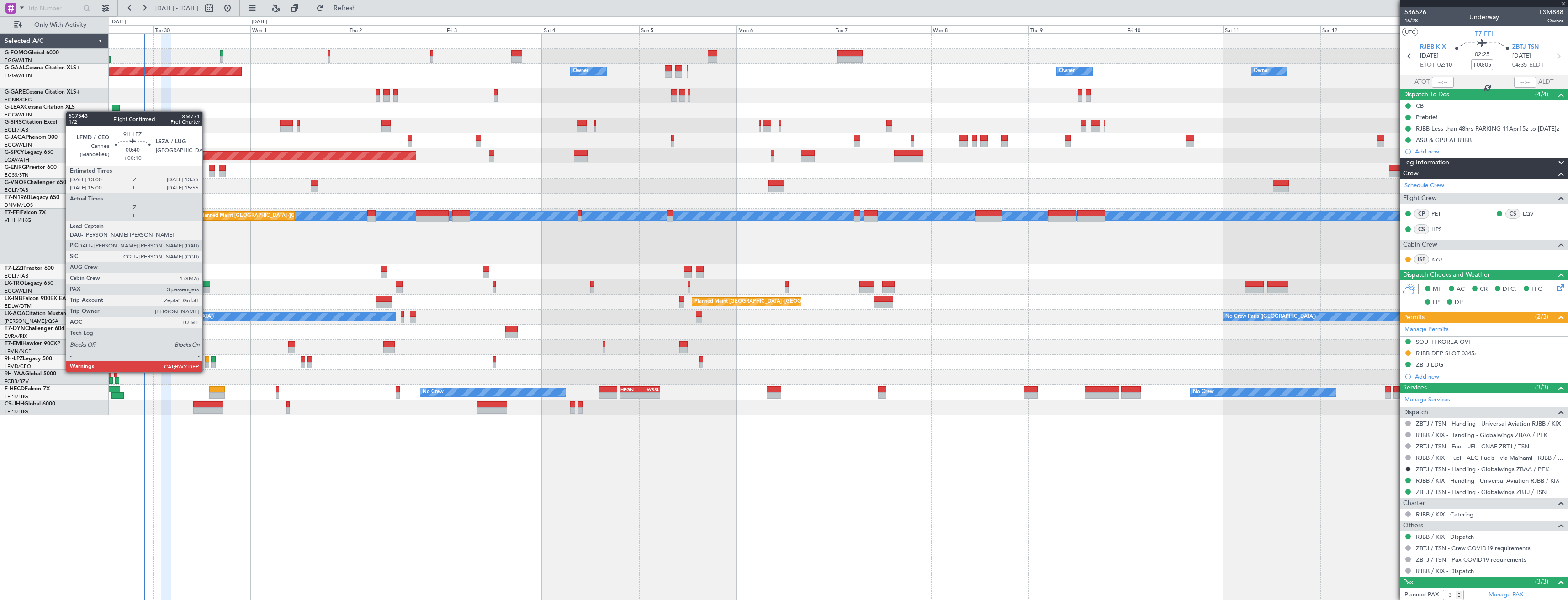
type input "+00:15"
type input "2"
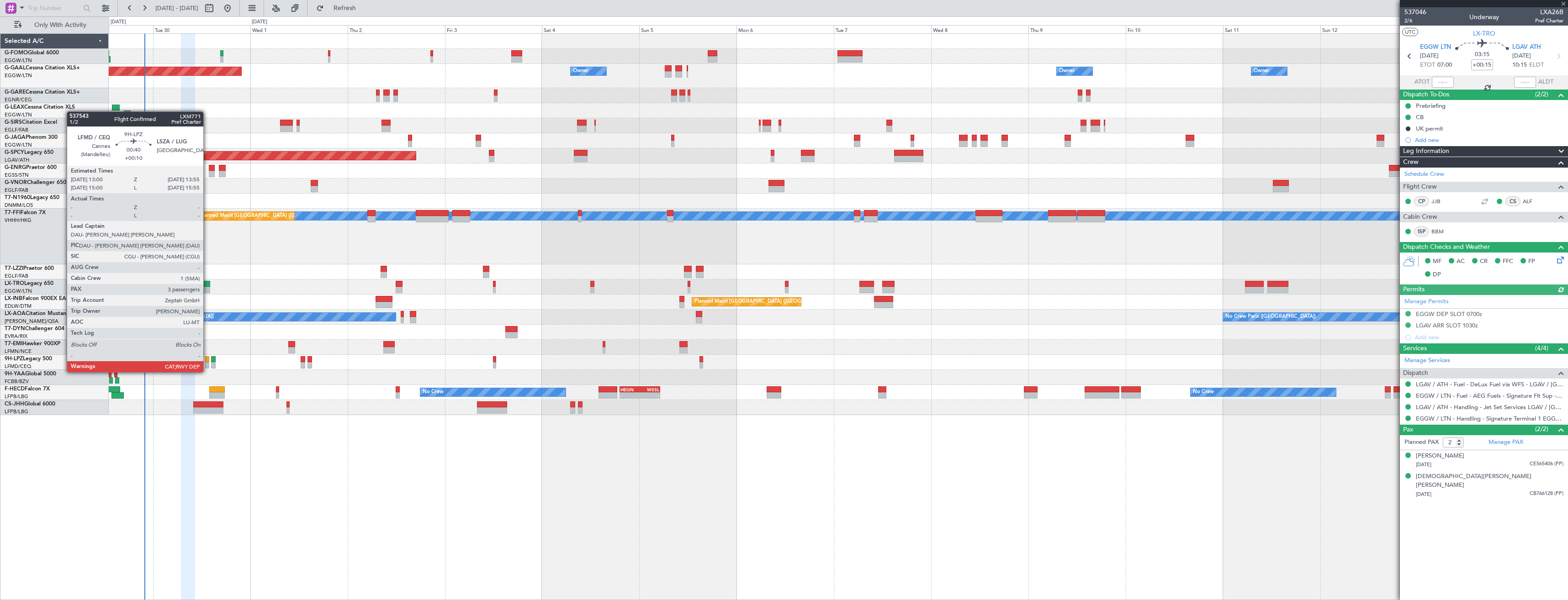
click at [208, 363] on div at bounding box center [207, 365] width 4 height 7
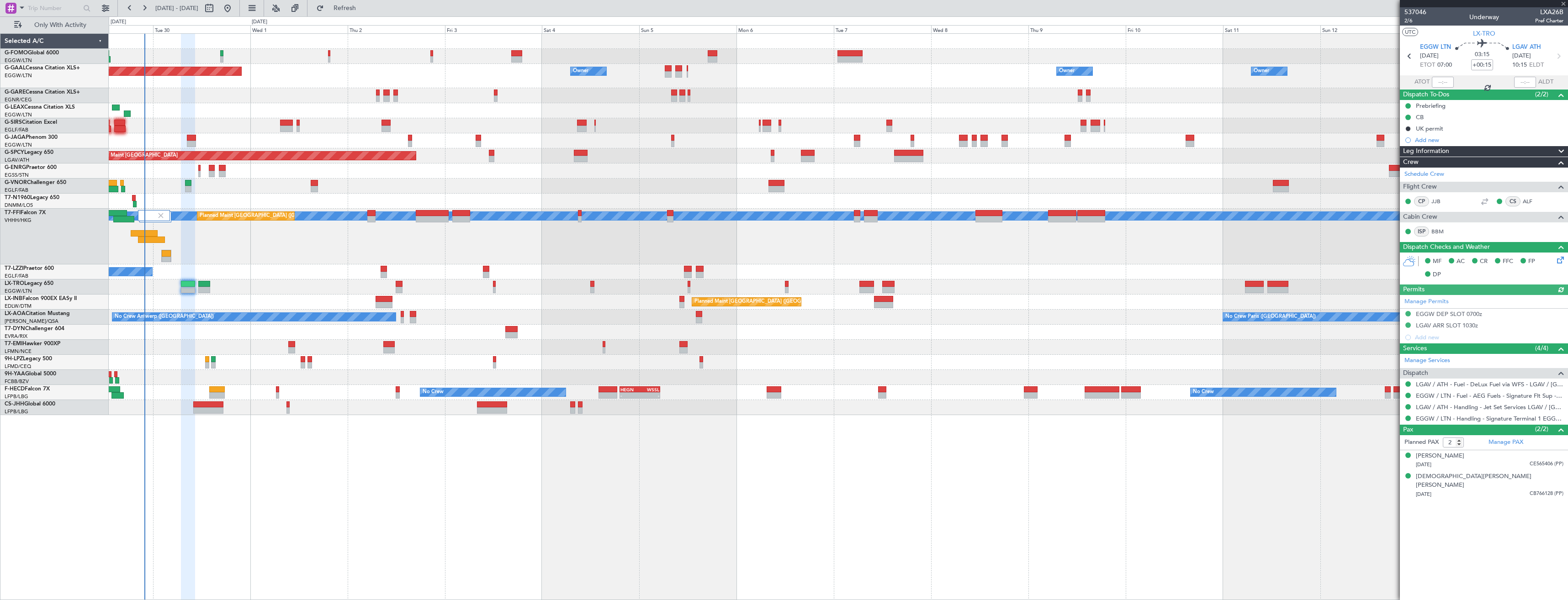
type input "+00:10"
type input "3"
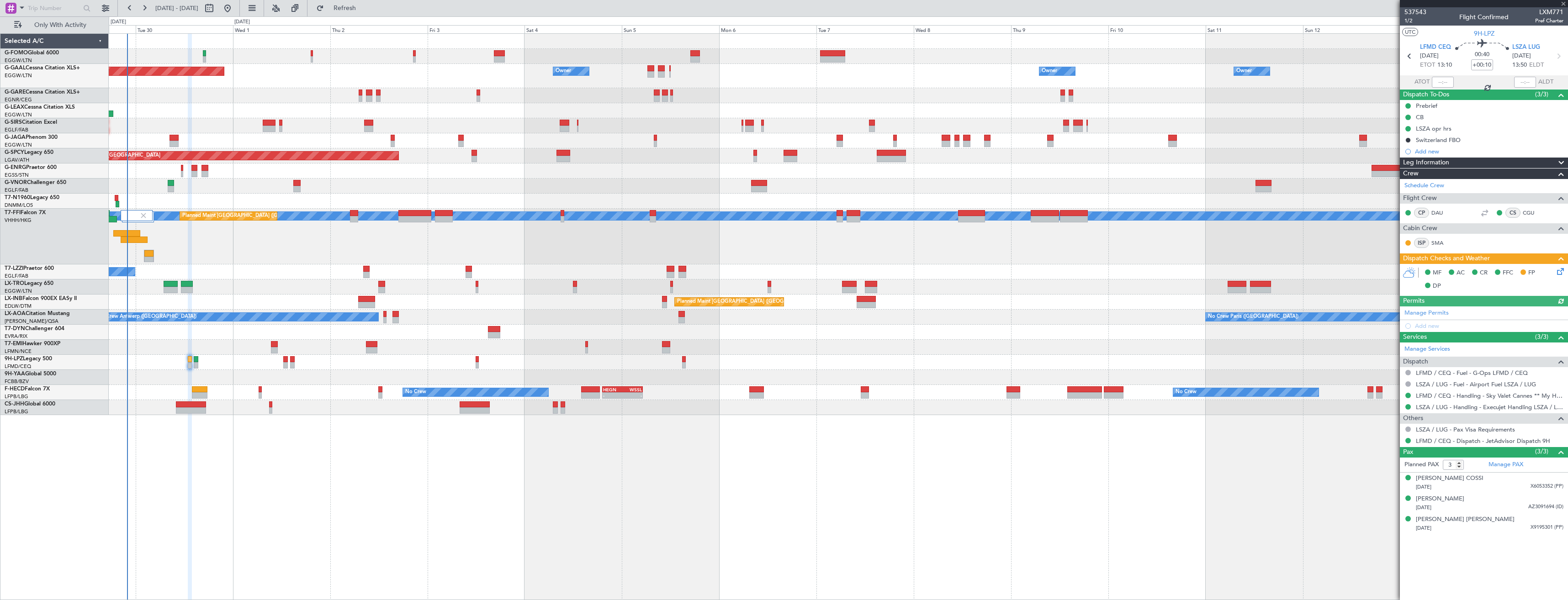
click at [217, 386] on div "Owner Owner Owner Owner Planned Maint Dusseldorf Owner No Crew Owner A/C Unavai…" at bounding box center [838, 225] width 1459 height 382
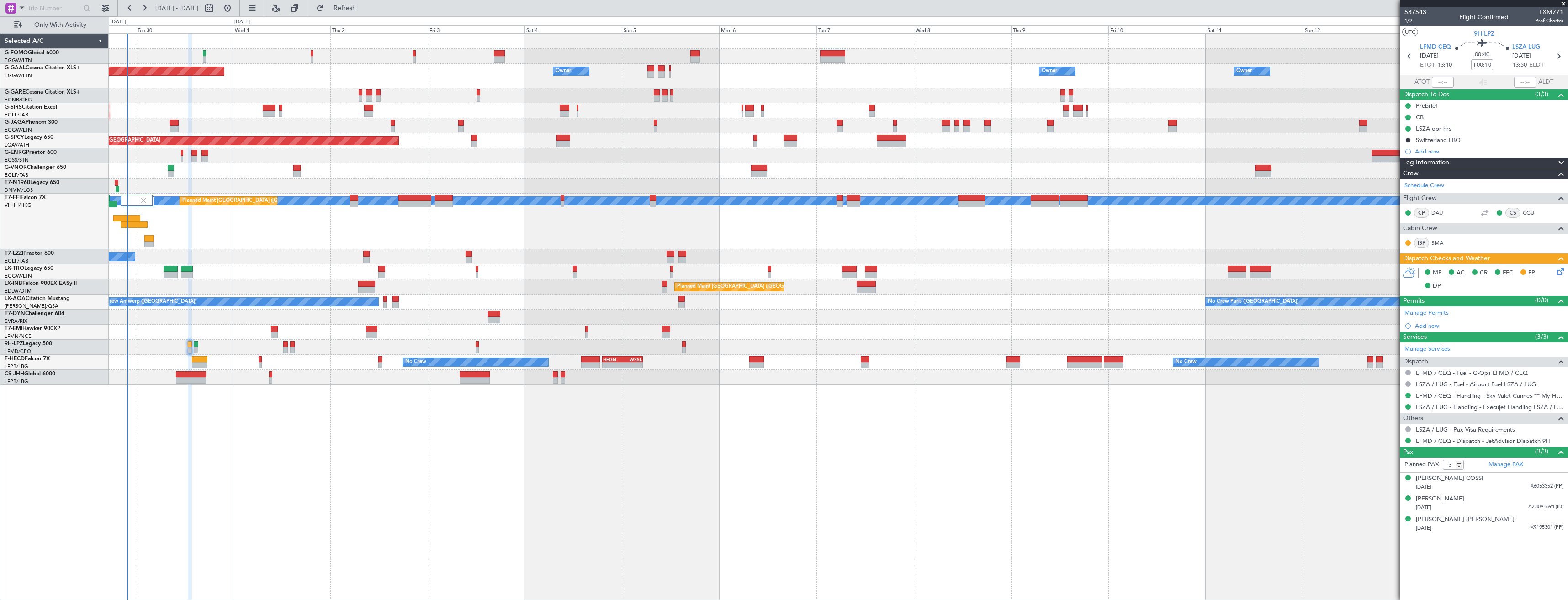
click at [197, 390] on div "Owner Owner Owner Owner Planned Maint Dusseldorf Owner No Crew Owner Planned Ma…" at bounding box center [838, 316] width 1459 height 567
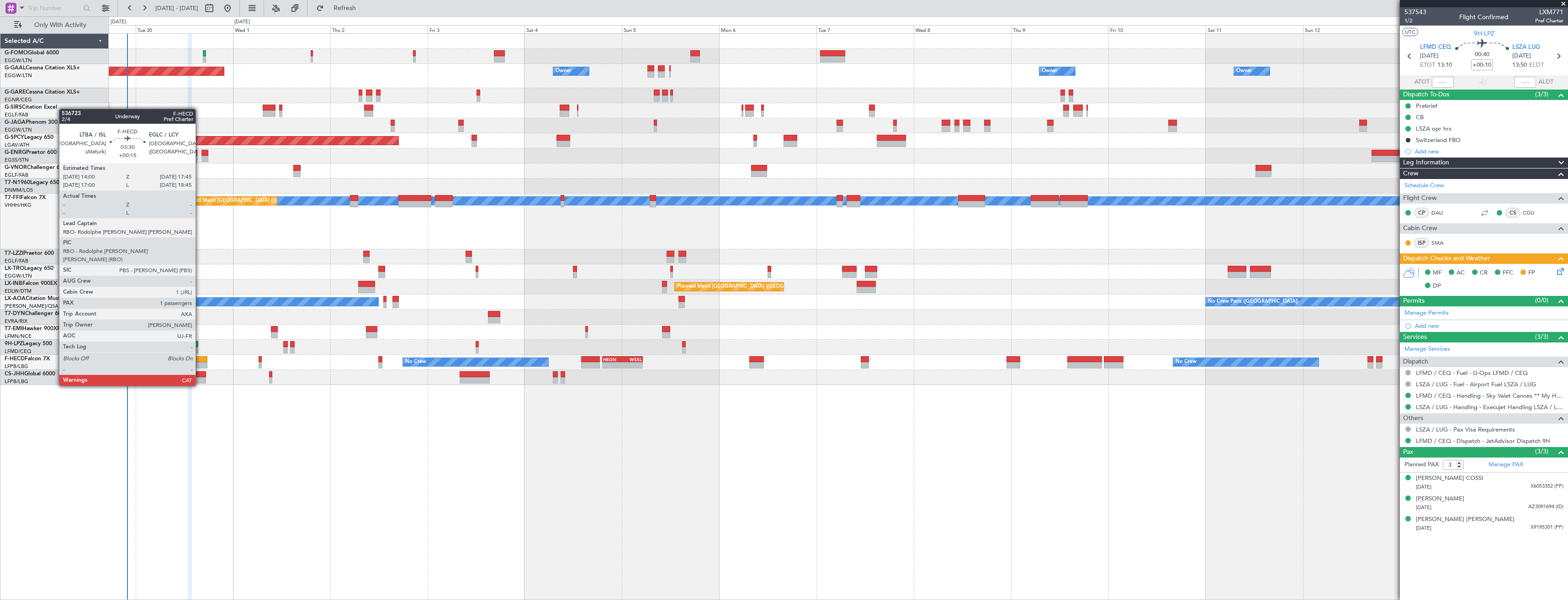
click at [200, 360] on div at bounding box center [200, 359] width 16 height 7
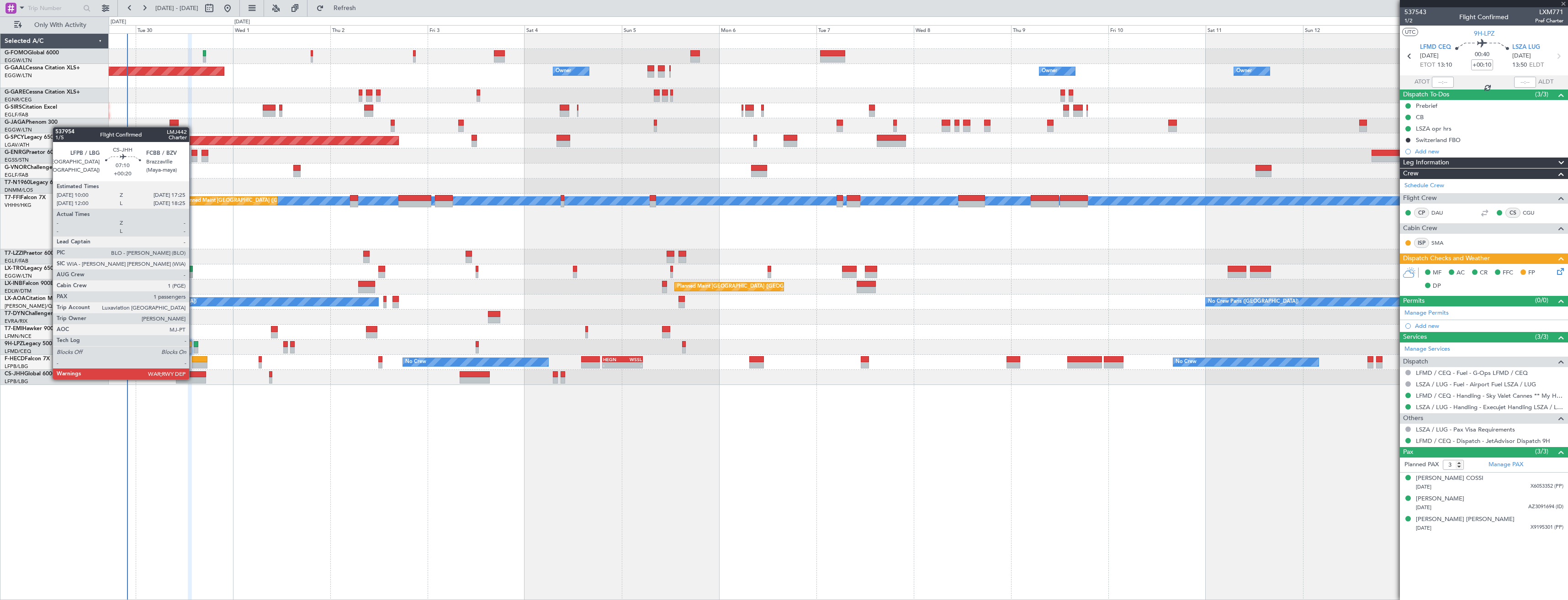
type input "+00:15"
type input "1"
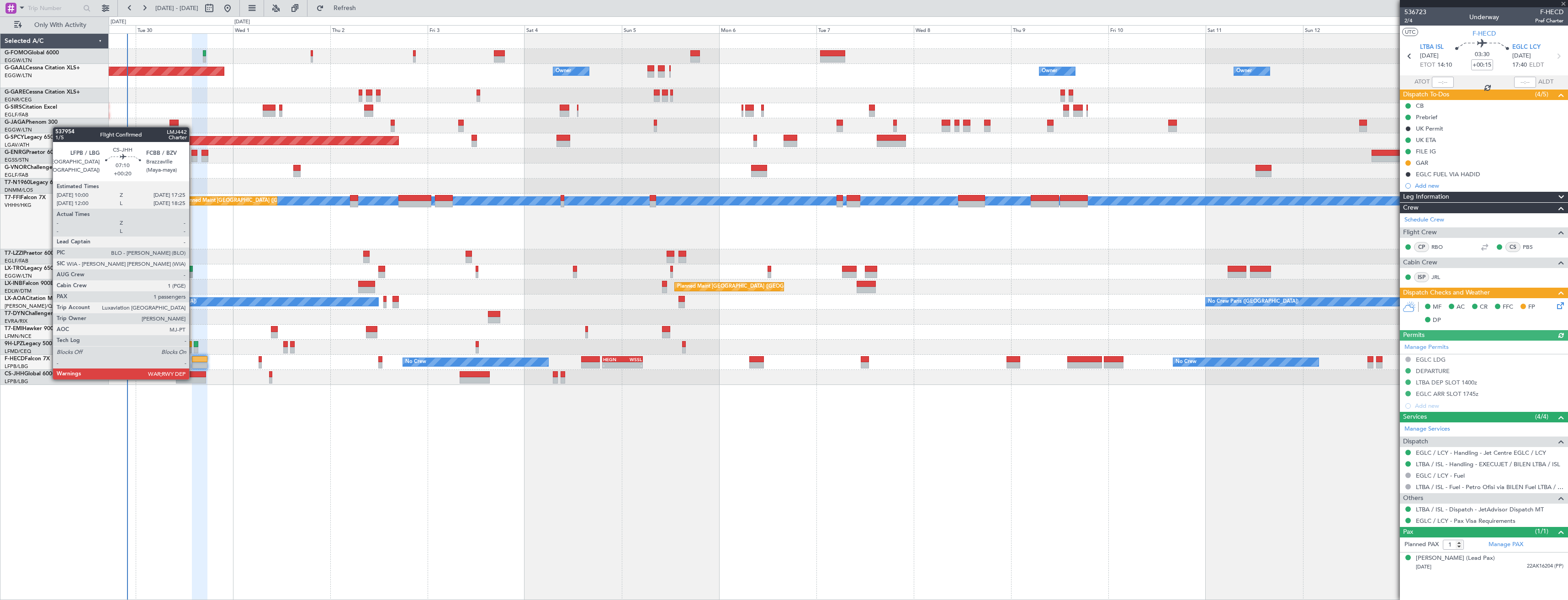
click at [193, 378] on div at bounding box center [191, 380] width 30 height 7
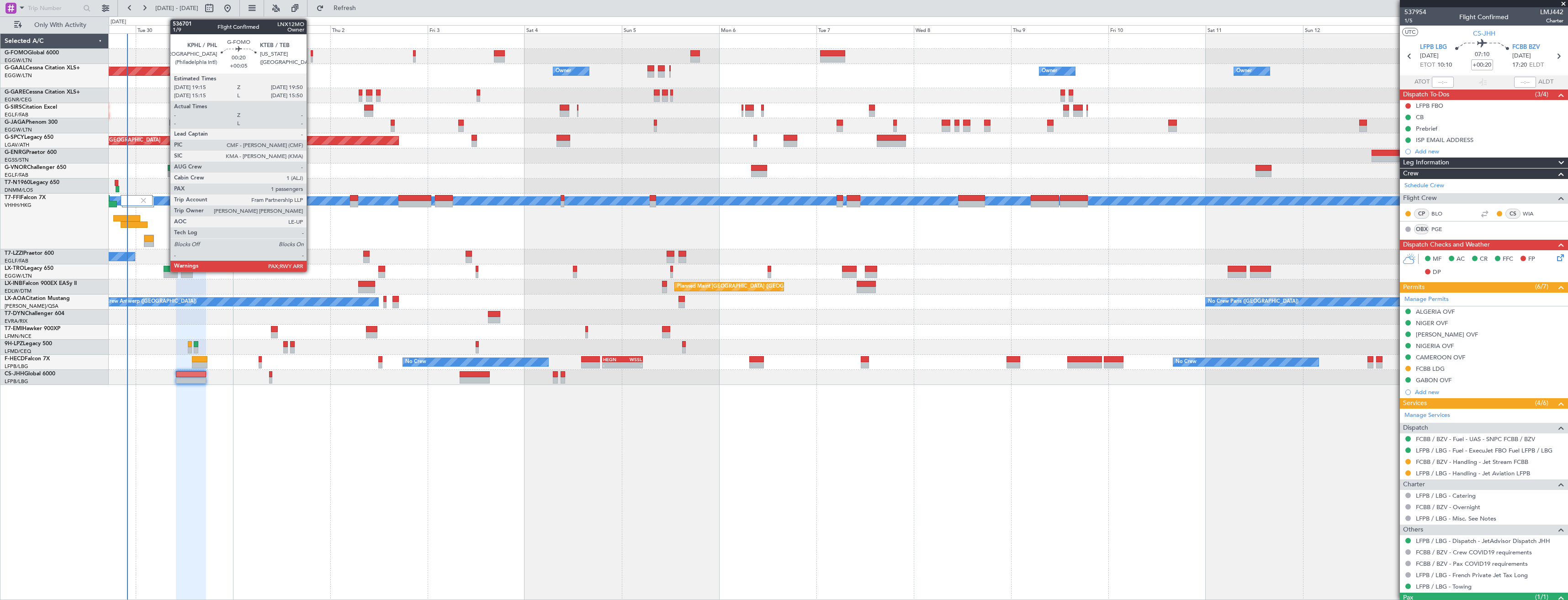
click at [310, 59] on div at bounding box center [312, 59] width 3 height 7
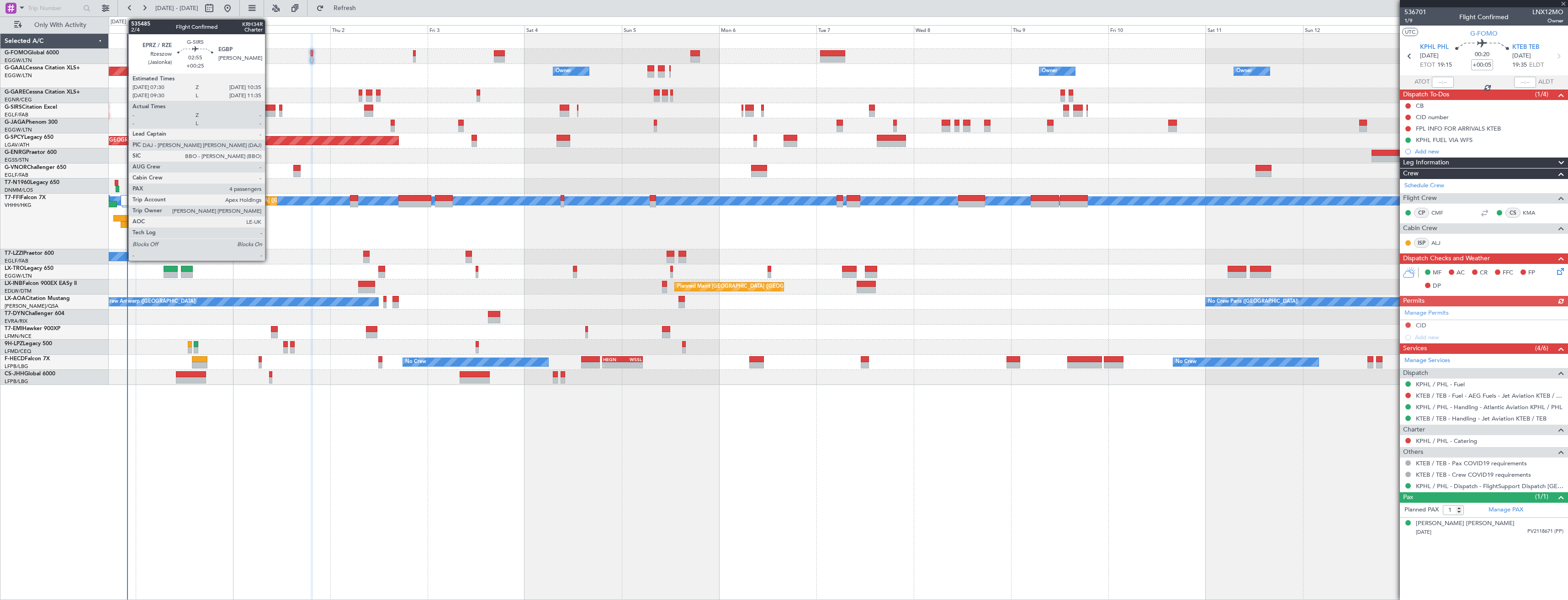
click at [269, 111] on div at bounding box center [269, 114] width 13 height 7
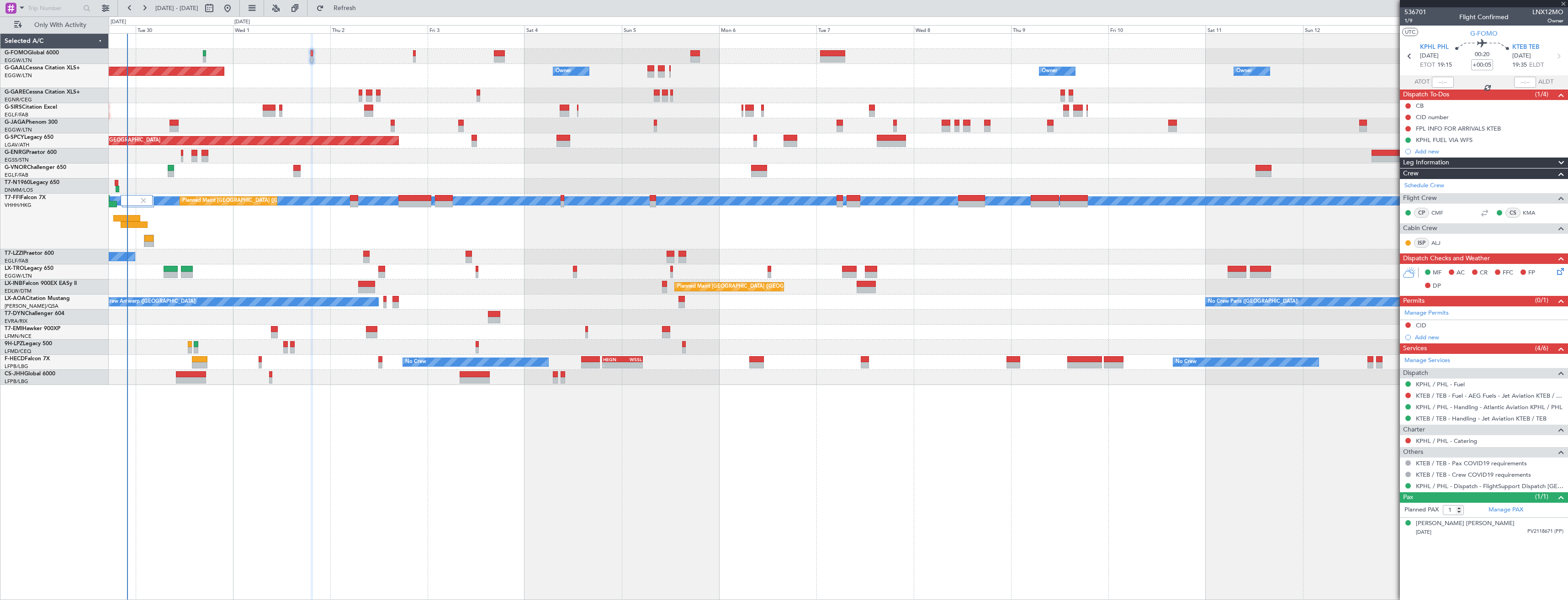
type input "+00:25"
type input "4"
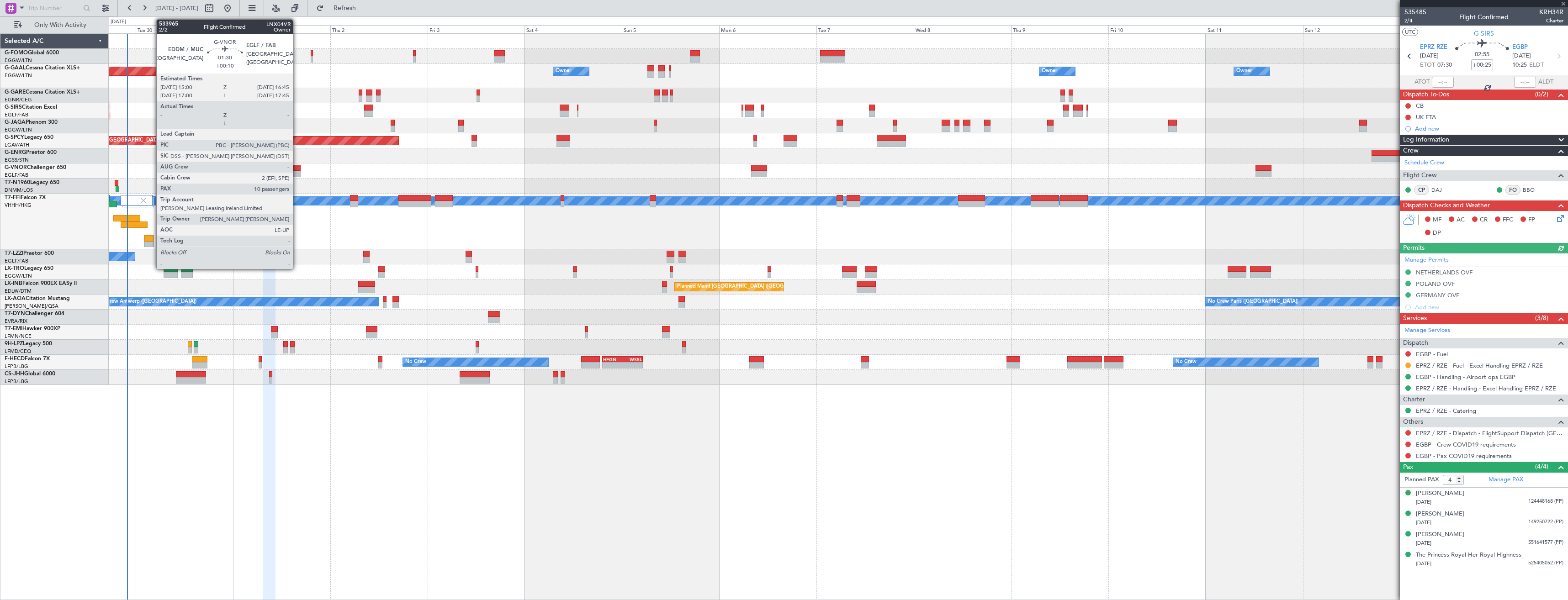
click at [297, 172] on div at bounding box center [297, 174] width 7 height 7
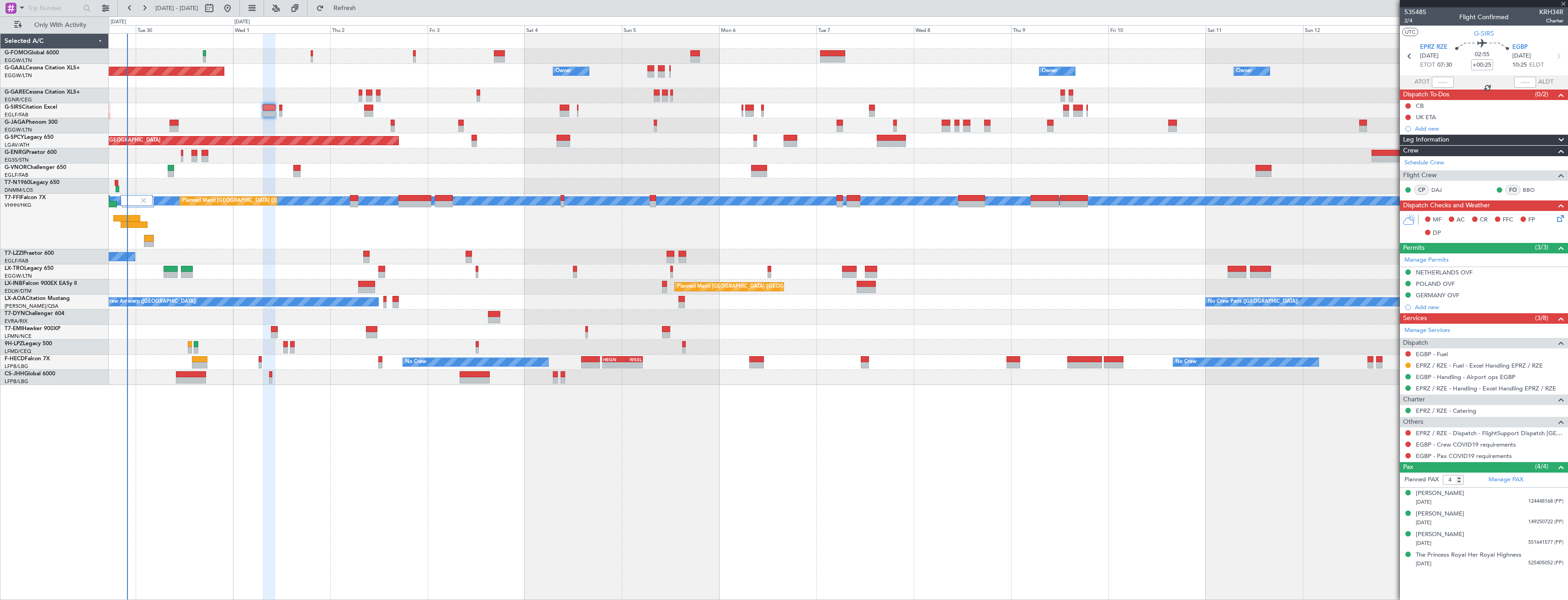
type input "+00:10"
type input "10"
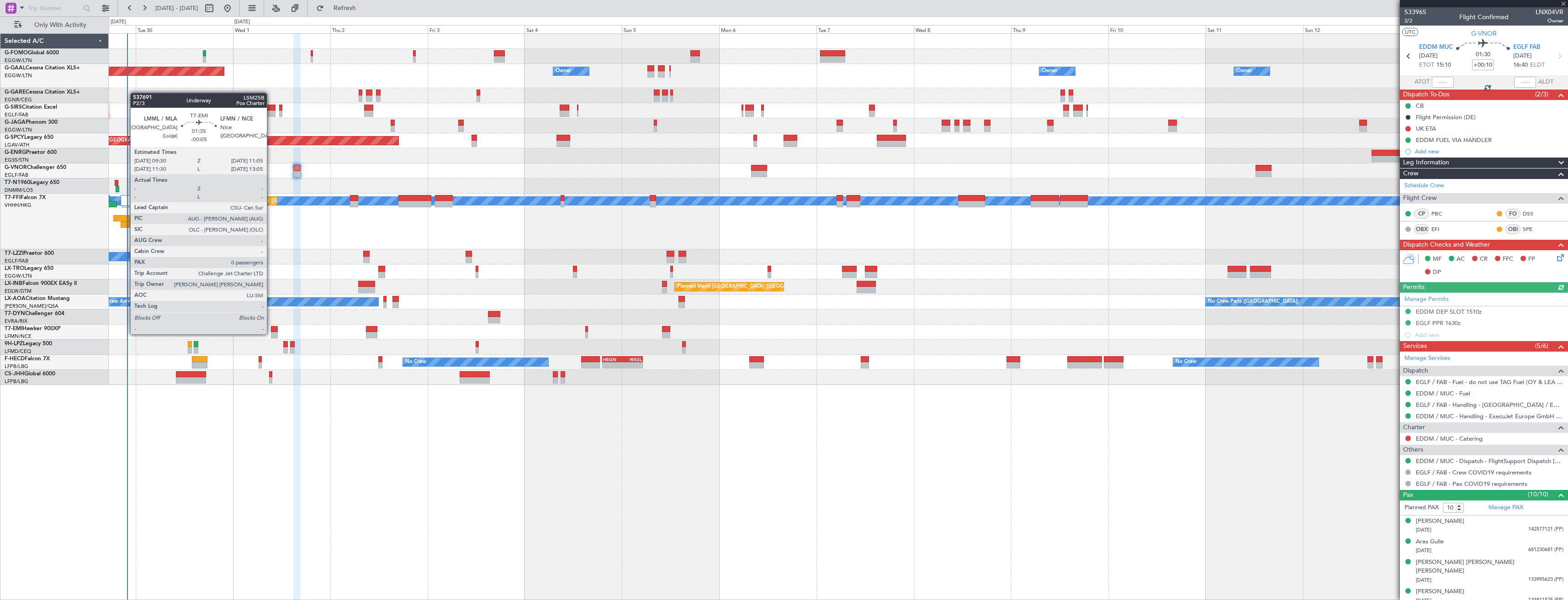
click at [271, 333] on div at bounding box center [274, 335] width 7 height 7
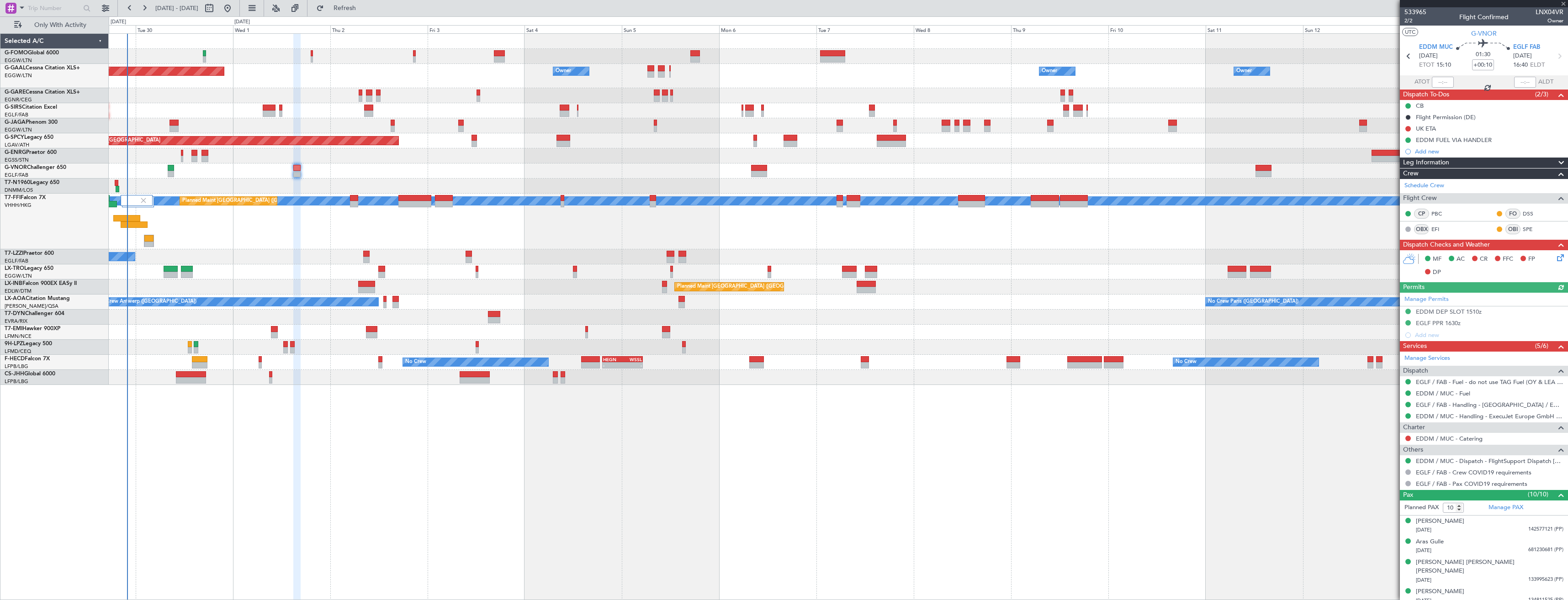
type input "-00:05"
type input "0"
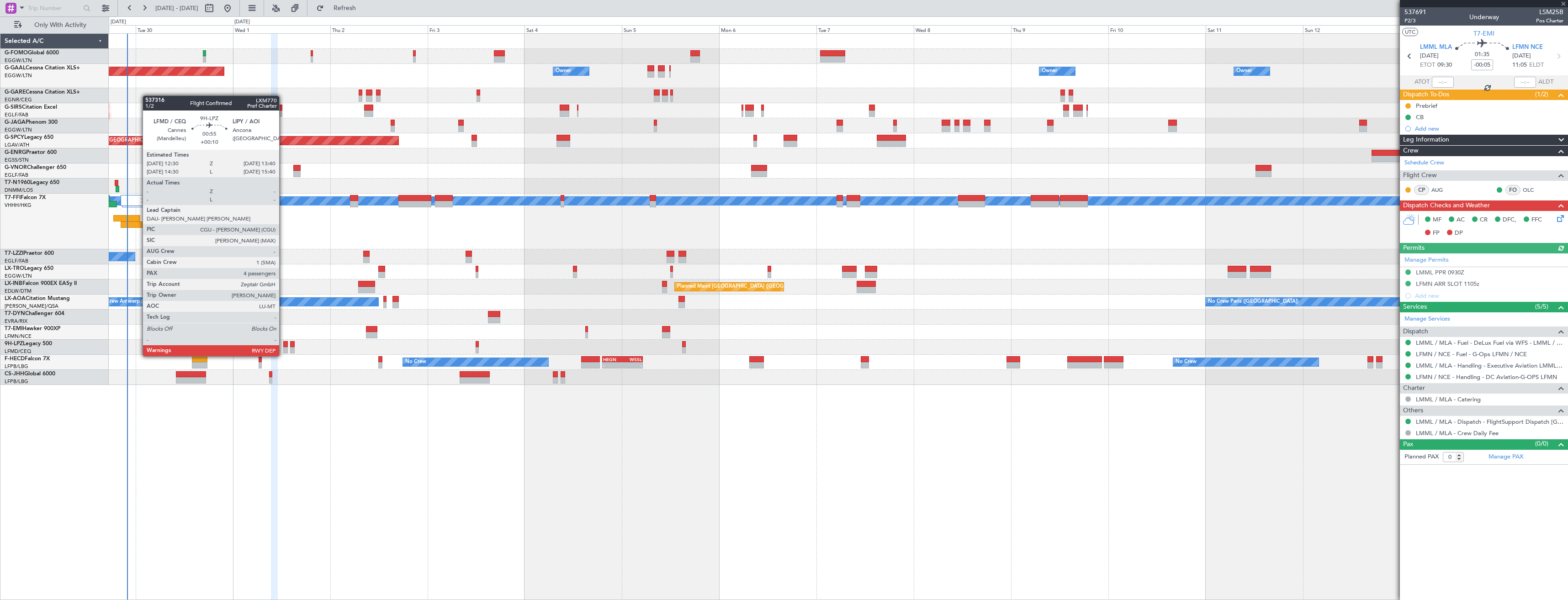
click at [283, 347] on div at bounding box center [285, 350] width 5 height 7
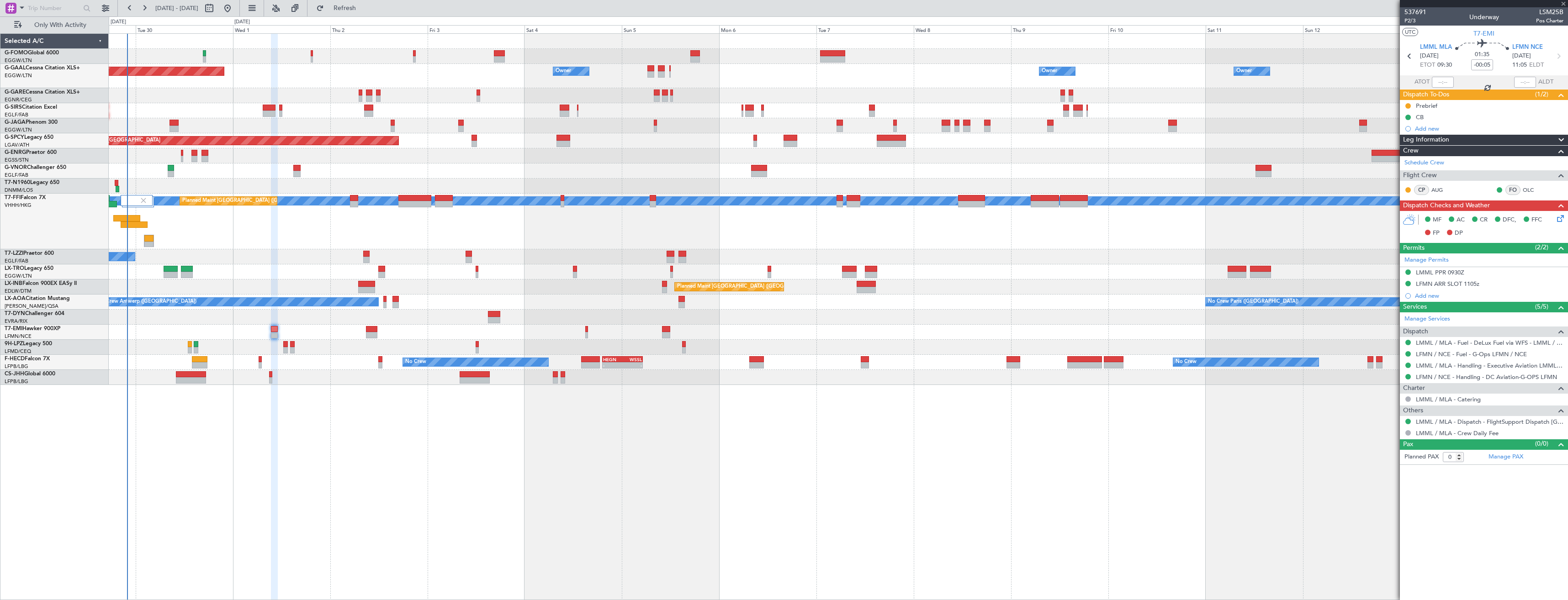
type input "+00:10"
type input "4"
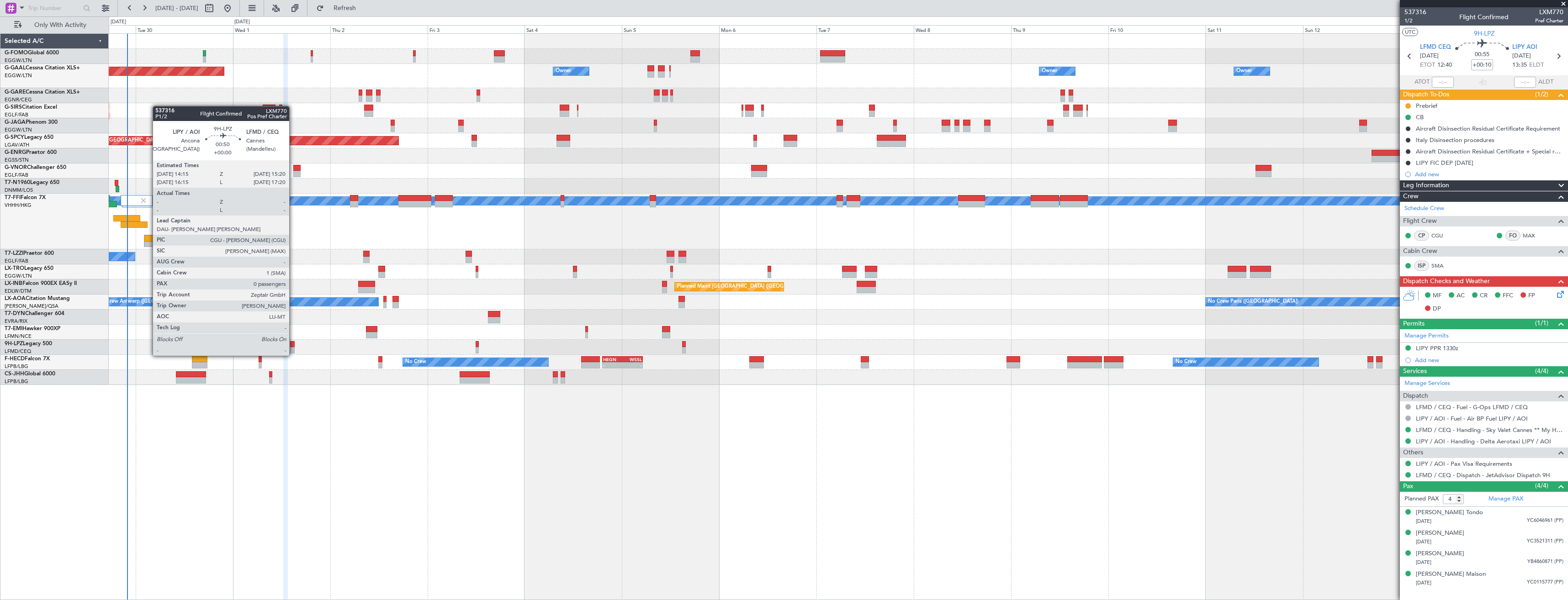
click at [293, 347] on div at bounding box center [293, 344] width 5 height 7
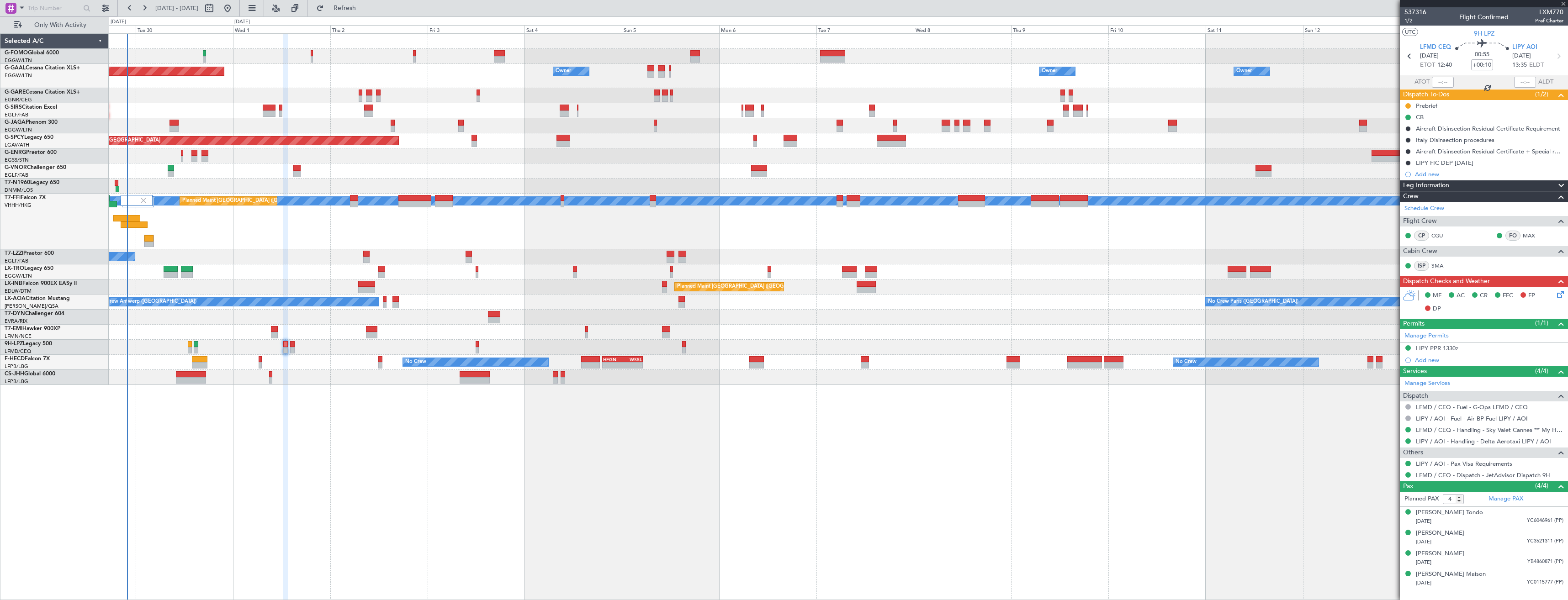
type input "0"
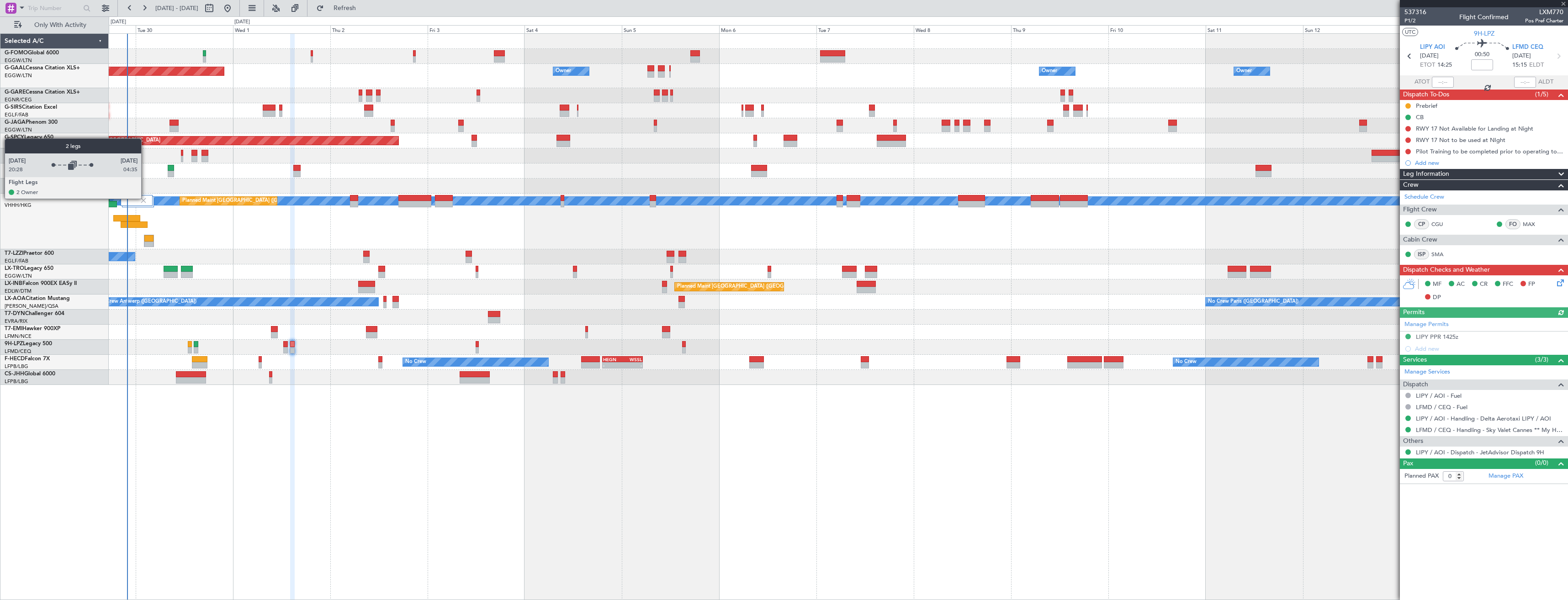
click at [145, 198] on img at bounding box center [144, 201] width 9 height 9
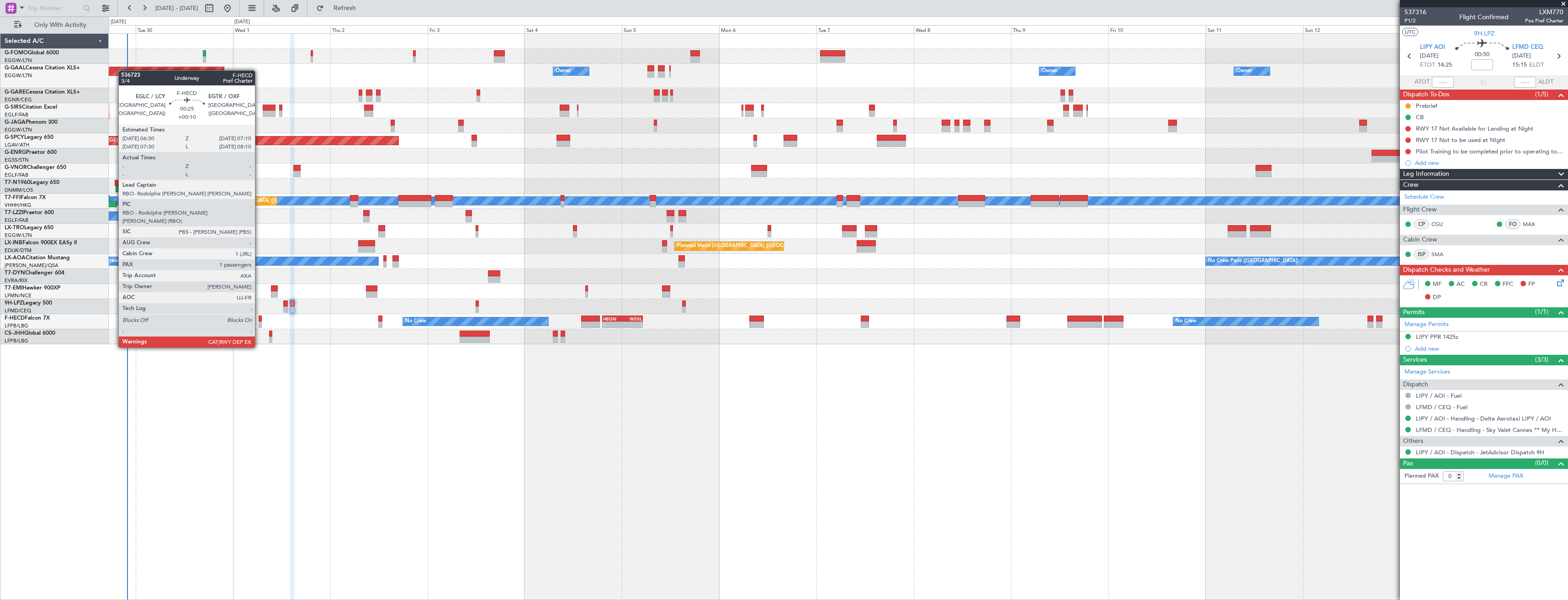
click at [259, 322] on div at bounding box center [260, 324] width 3 height 7
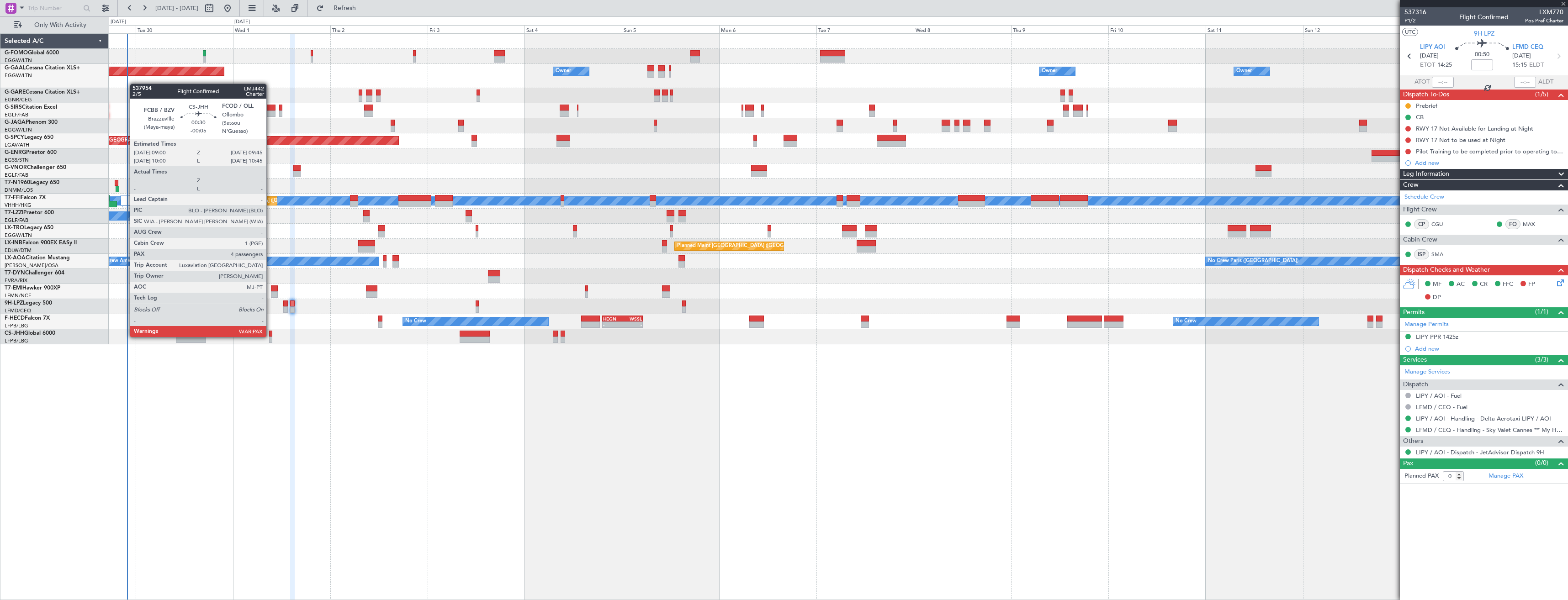
type input "+00:10"
type input "1"
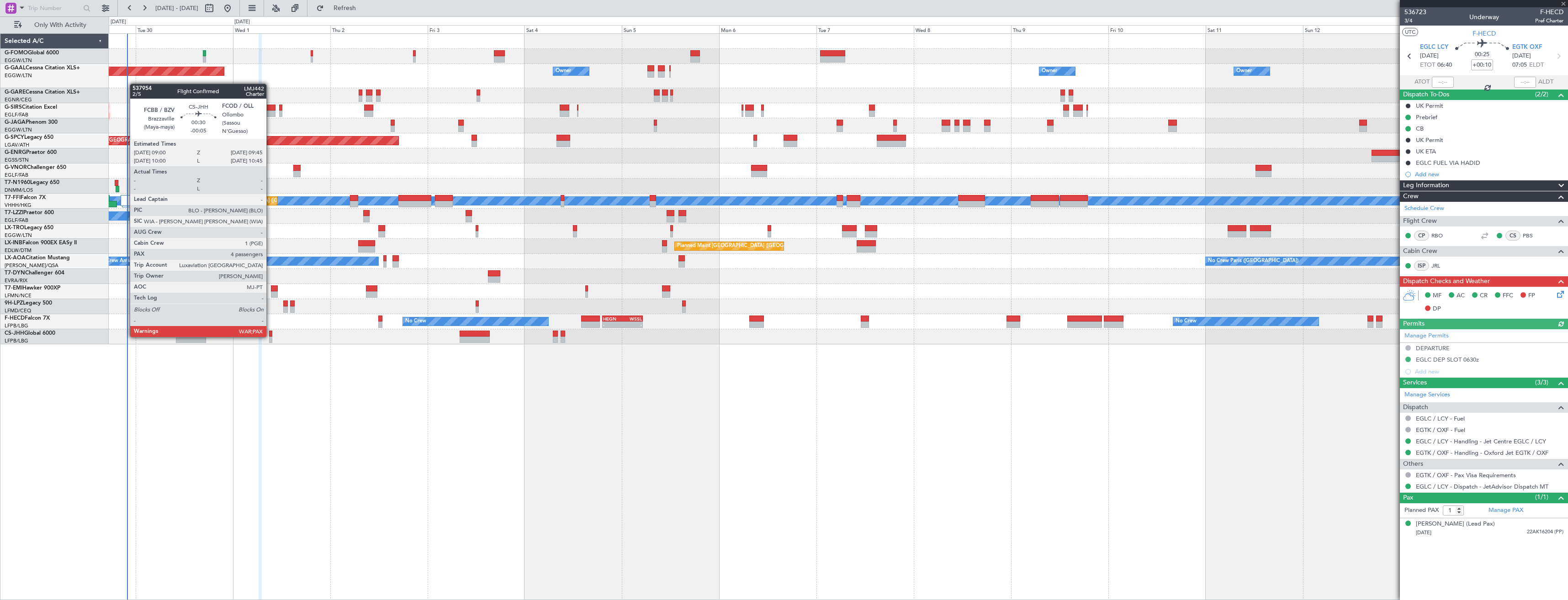
click at [270, 336] on div at bounding box center [270, 333] width 3 height 7
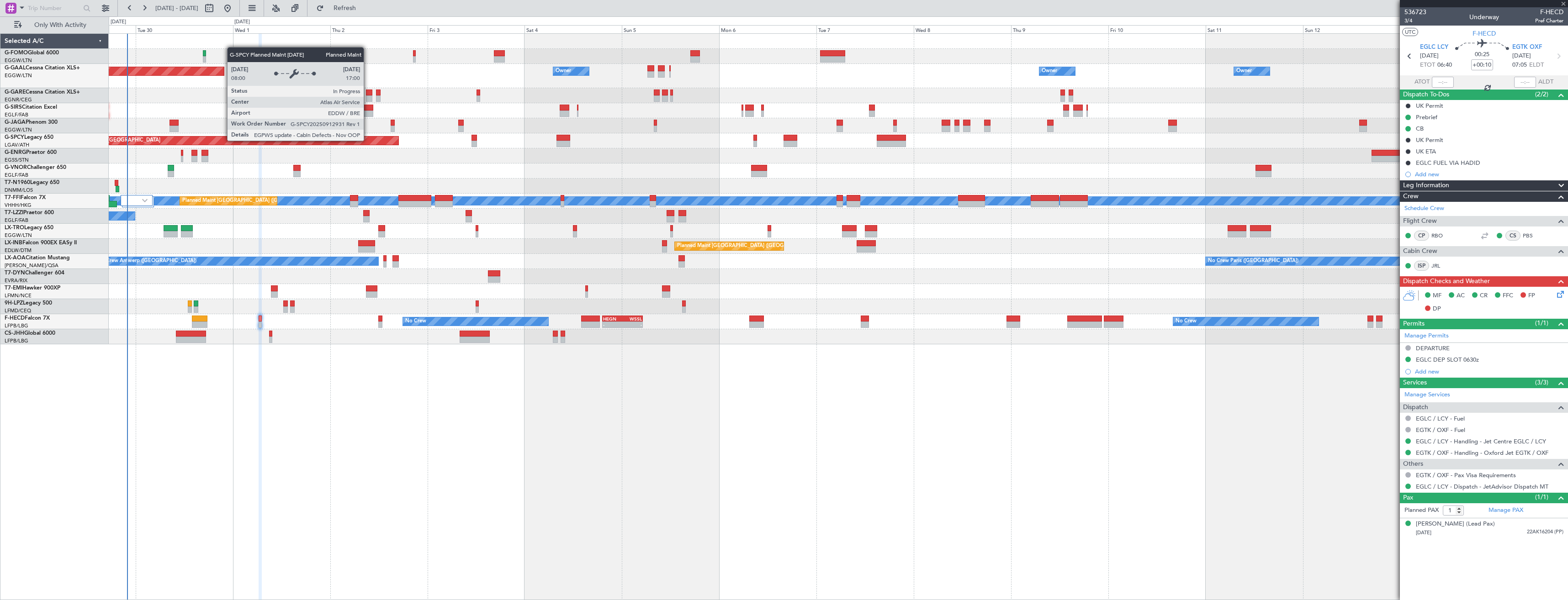
type input "-00:05"
type input "5"
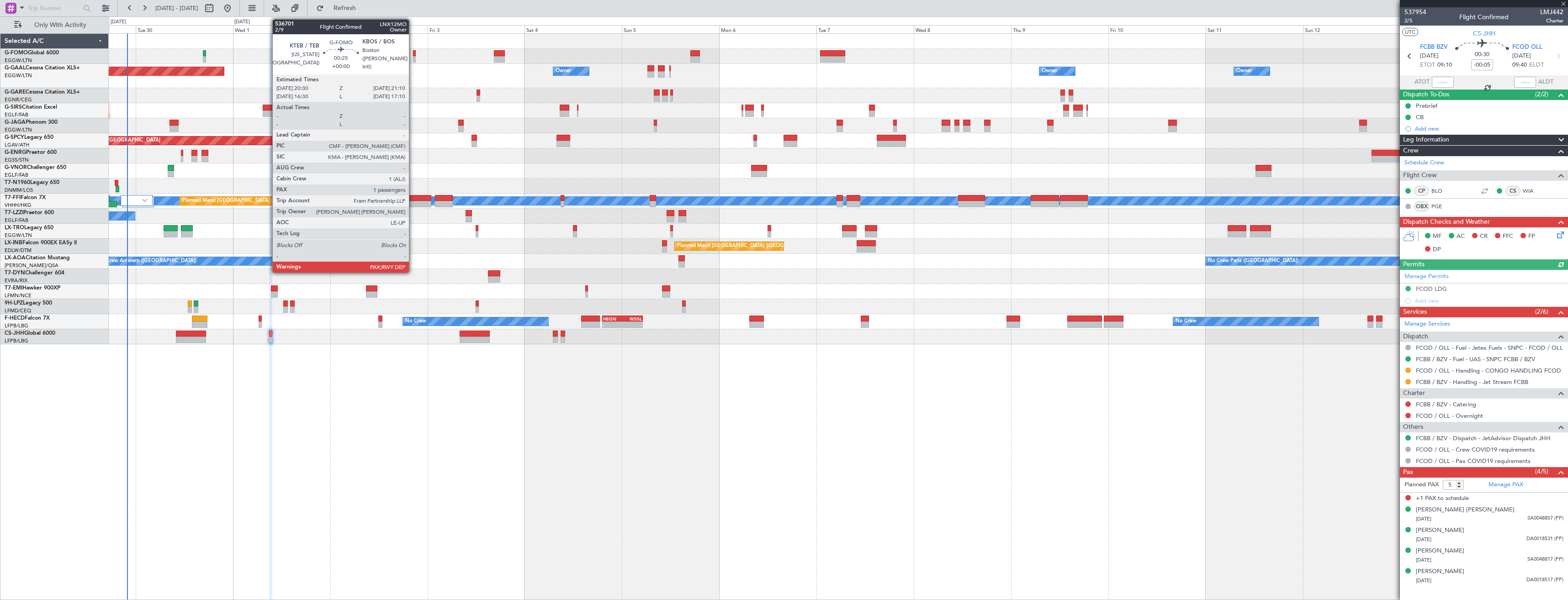
click at [413, 58] on div at bounding box center [415, 59] width 3 height 7
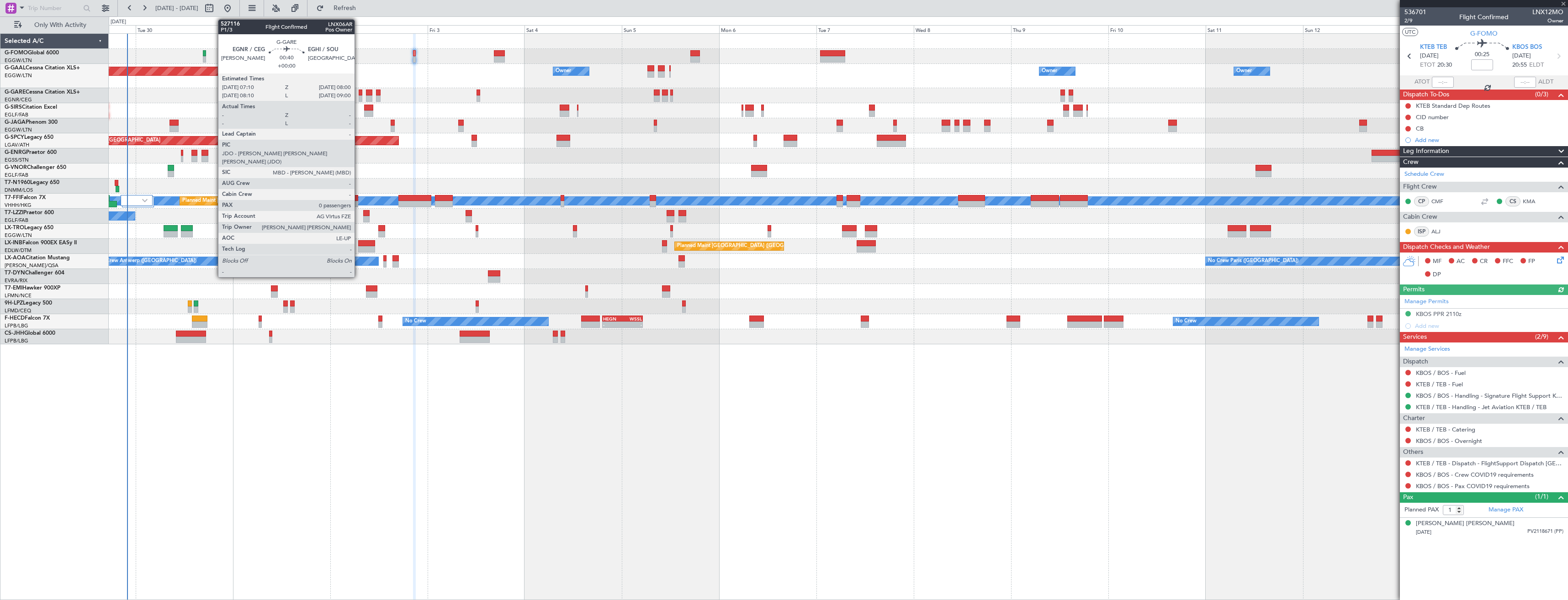
click at [359, 99] on div at bounding box center [360, 99] width 4 height 7
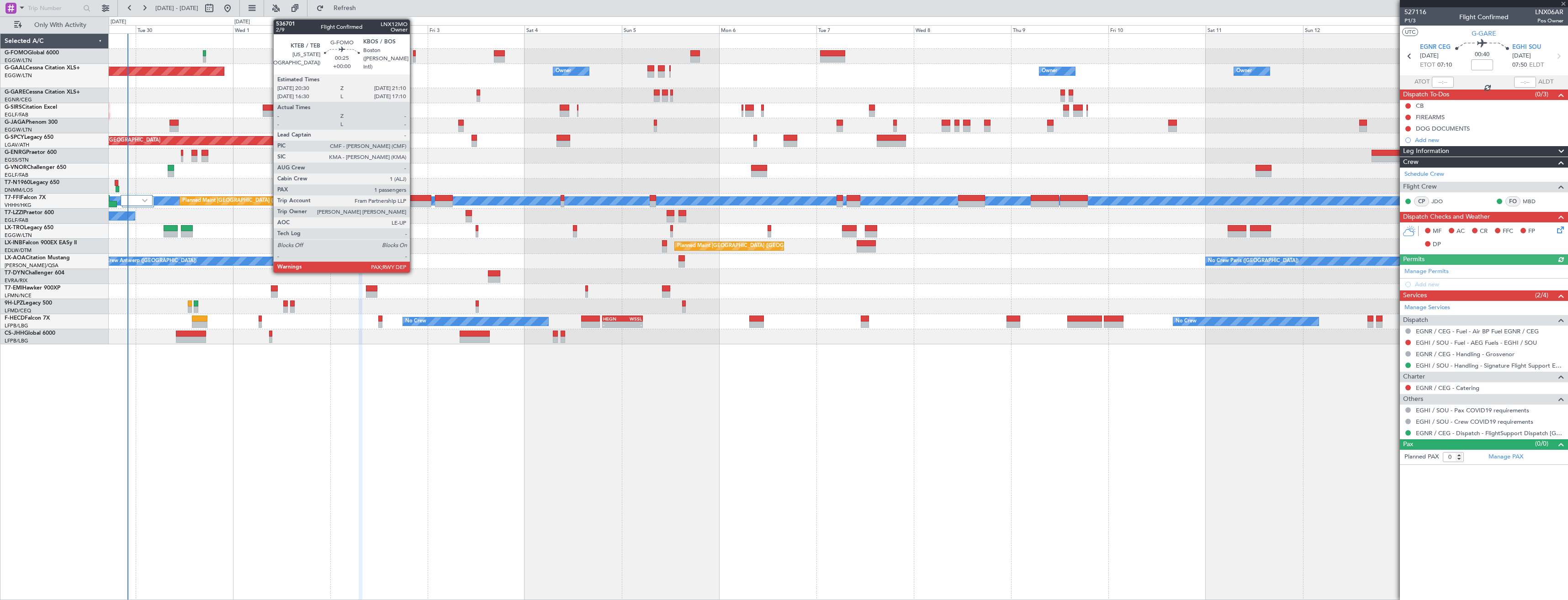
click at [414, 58] on div at bounding box center [415, 59] width 3 height 7
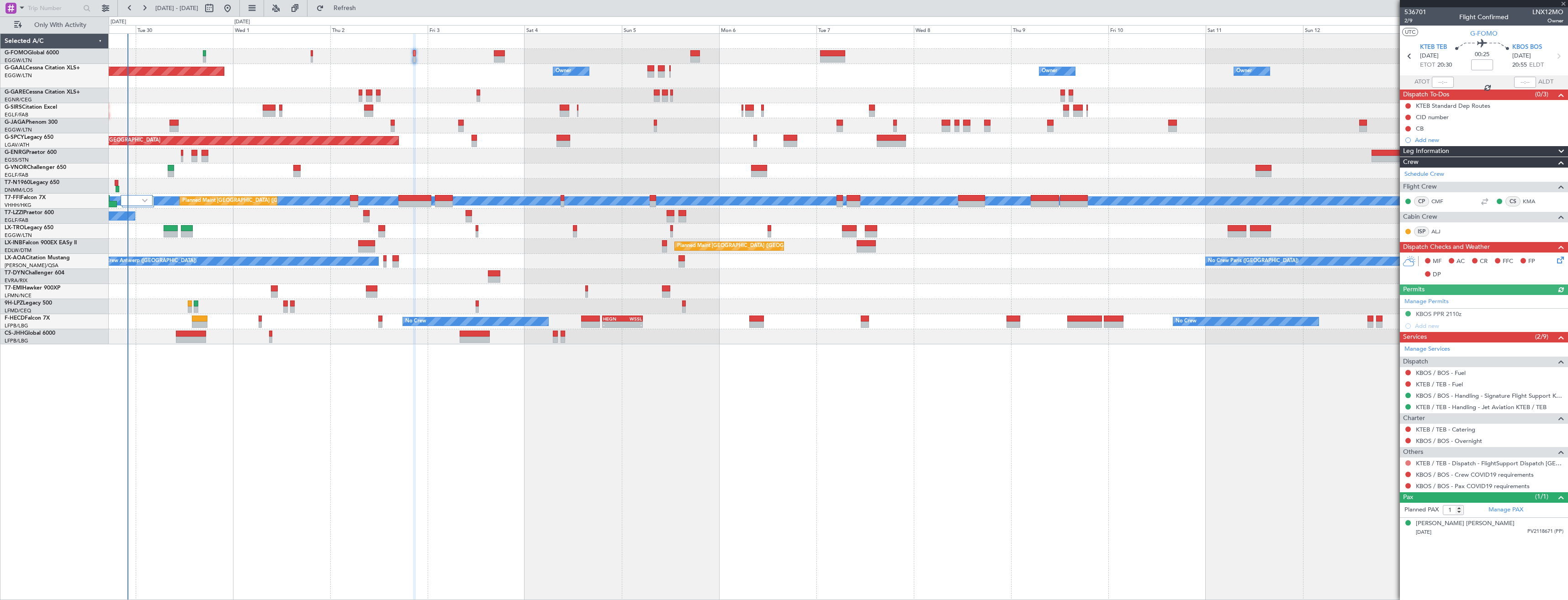
click at [1409, 464] on button at bounding box center [1408, 463] width 5 height 5
click at [1386, 571] on span "Confirmed" at bounding box center [1382, 571] width 29 height 9
click at [1408, 473] on button at bounding box center [1408, 474] width 5 height 5
click at [1376, 486] on span "Not Required" at bounding box center [1386, 487] width 37 height 9
click at [1407, 486] on button at bounding box center [1408, 486] width 5 height 5
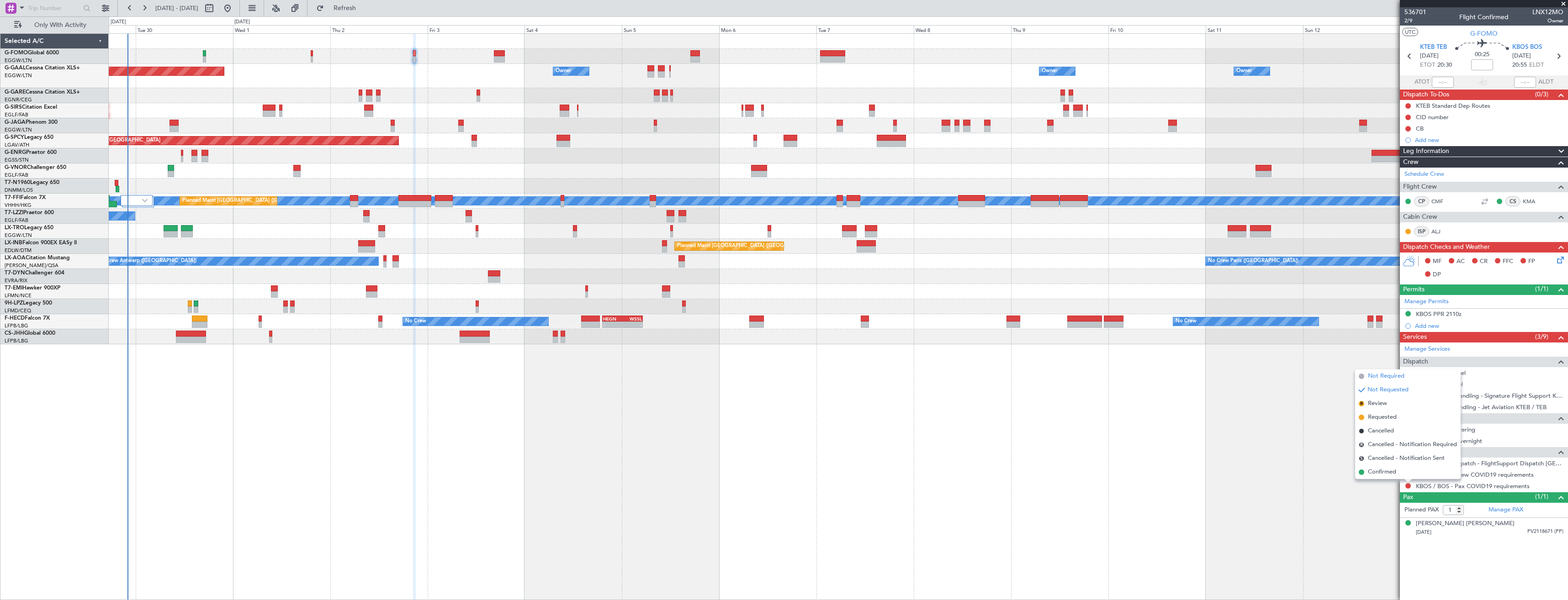
click at [1374, 377] on span "Not Required" at bounding box center [1386, 376] width 37 height 9
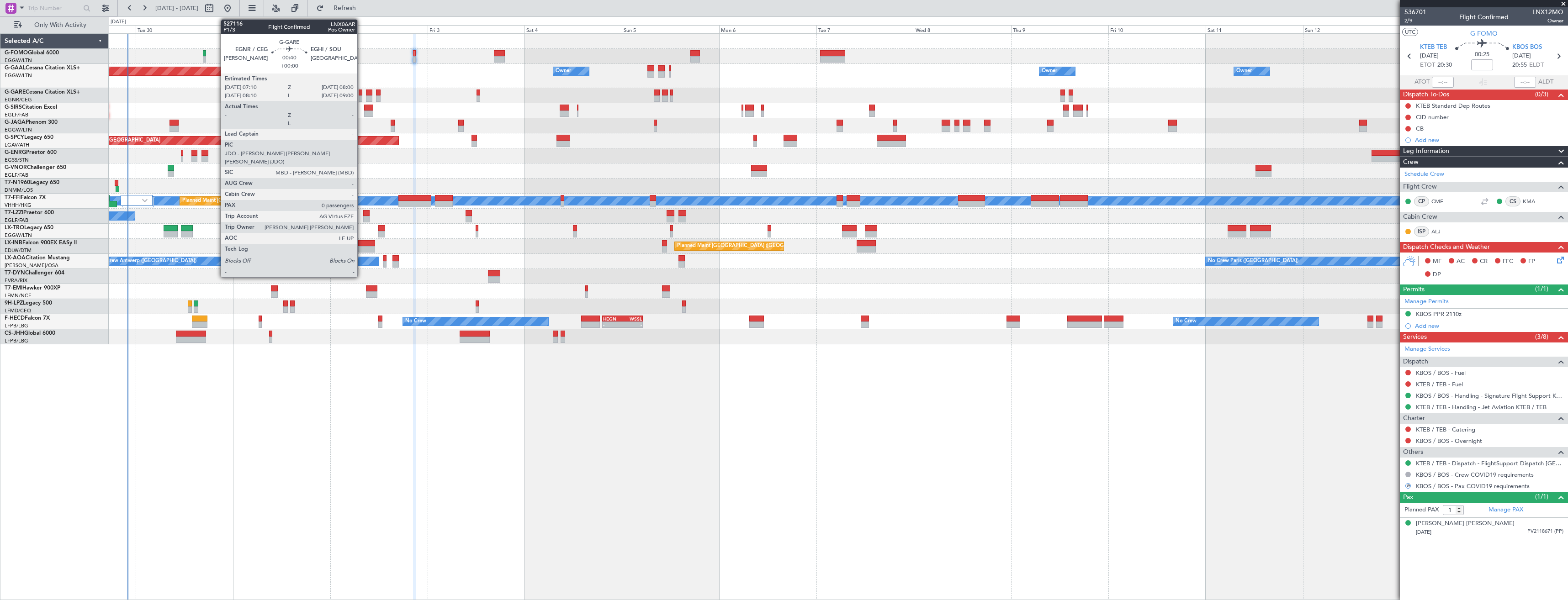
click at [362, 96] on div at bounding box center [360, 99] width 4 height 7
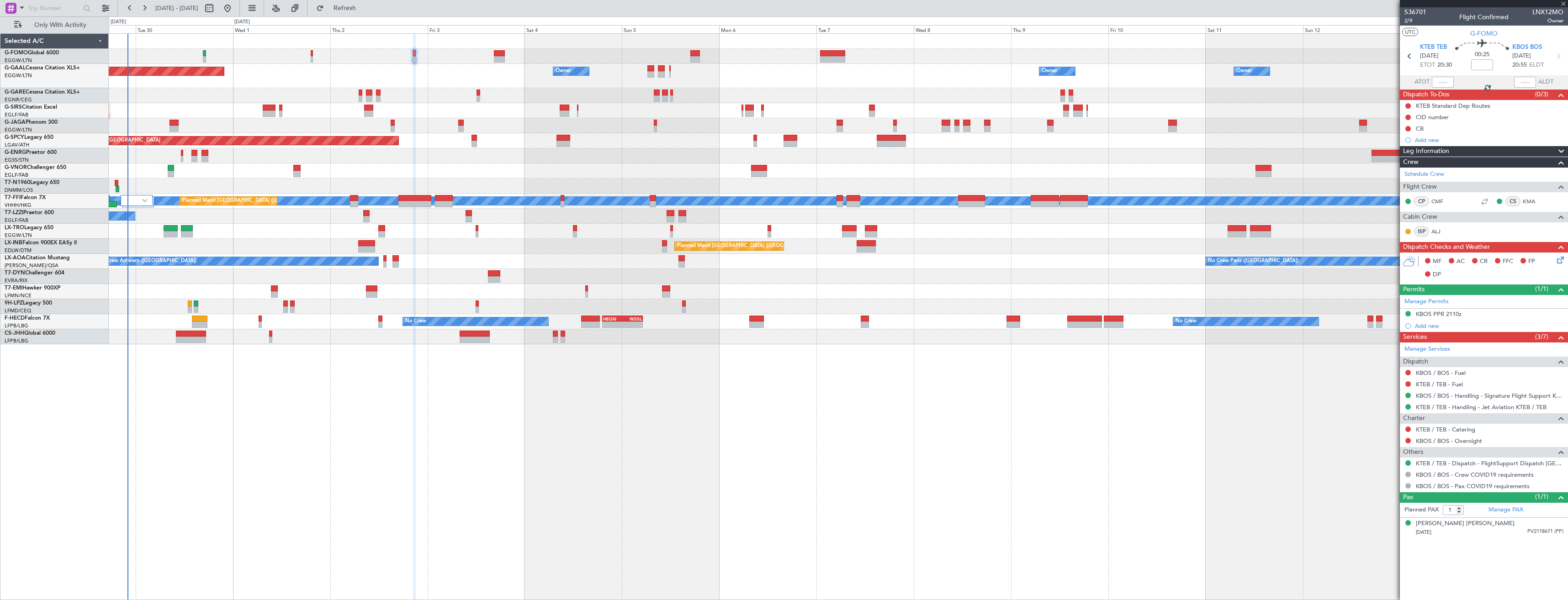
type input "0"
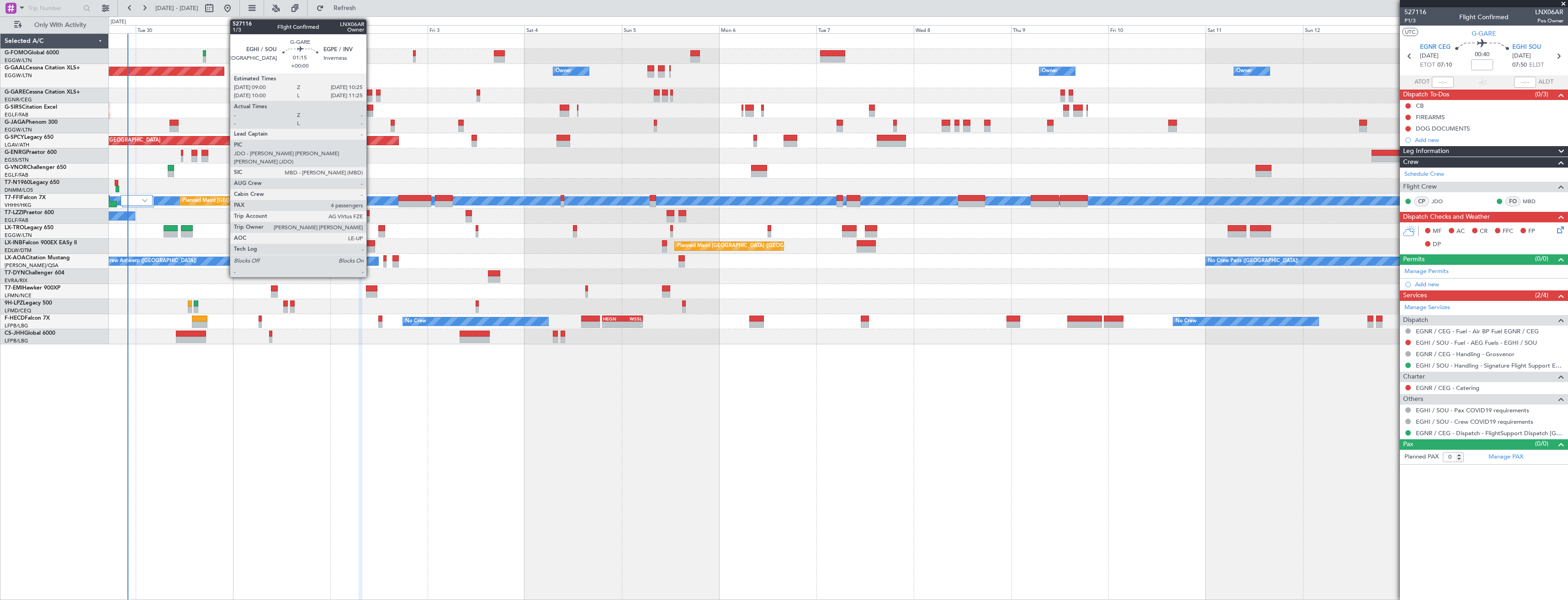
click at [371, 99] on div at bounding box center [369, 99] width 6 height 7
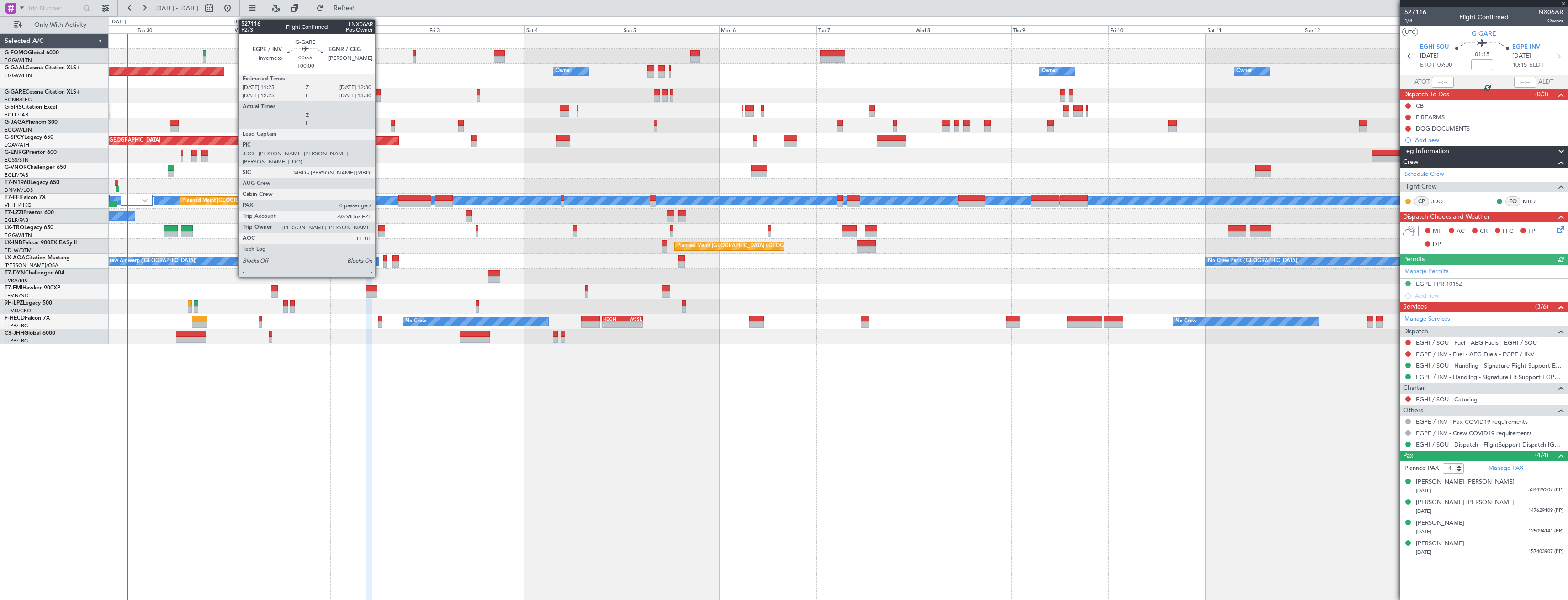
click at [379, 98] on div at bounding box center [379, 99] width 5 height 7
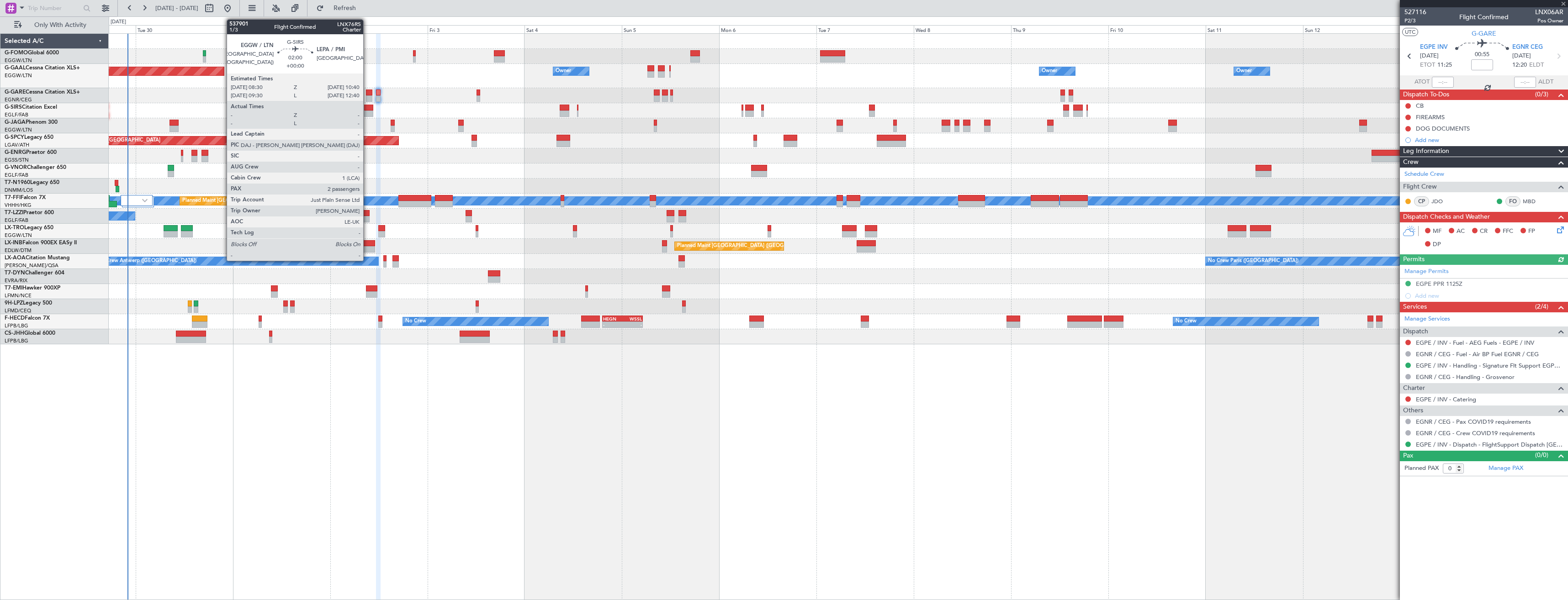
click at [367, 114] on div at bounding box center [368, 114] width 9 height 7
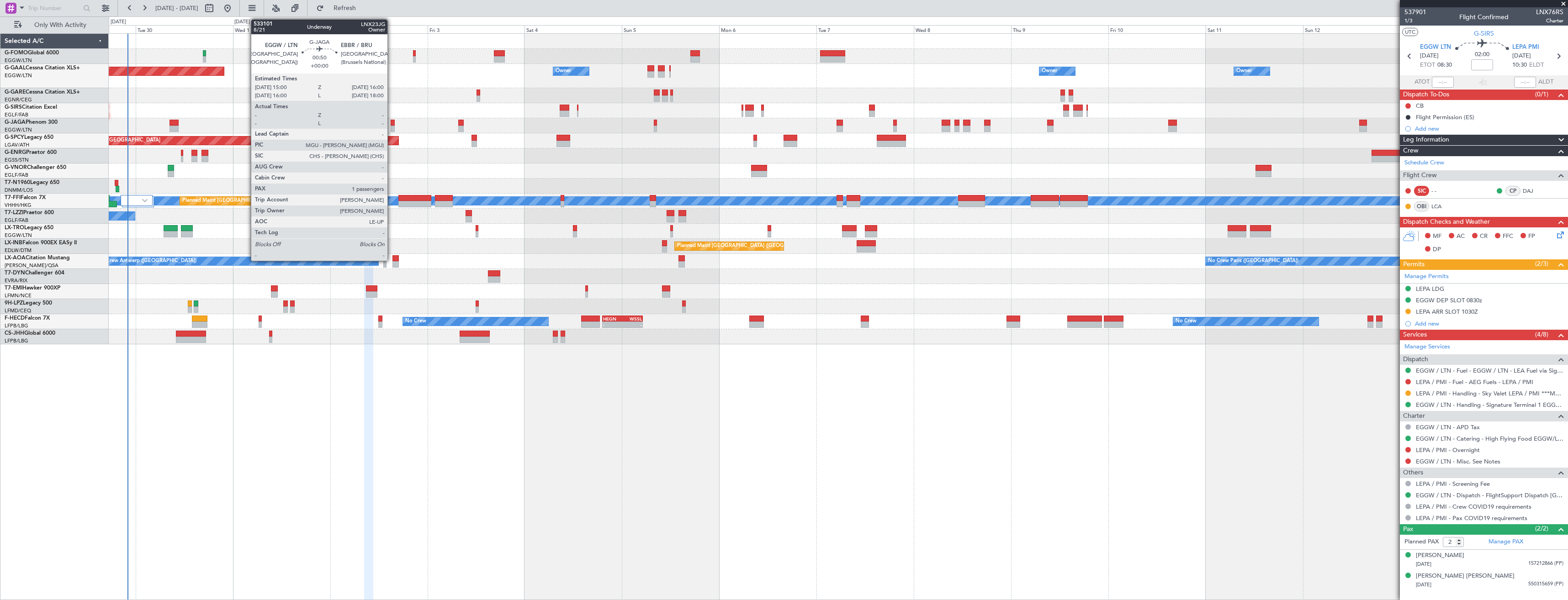
click at [391, 129] on div at bounding box center [393, 128] width 4 height 7
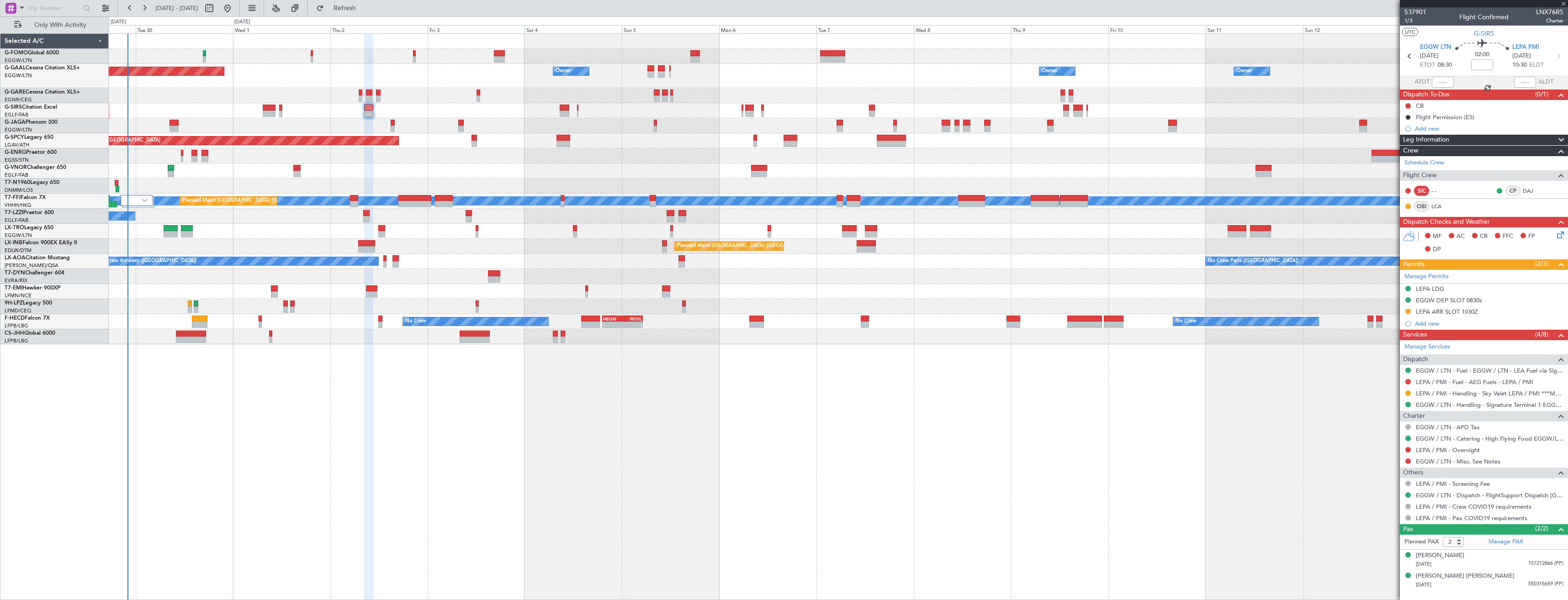
type input "1"
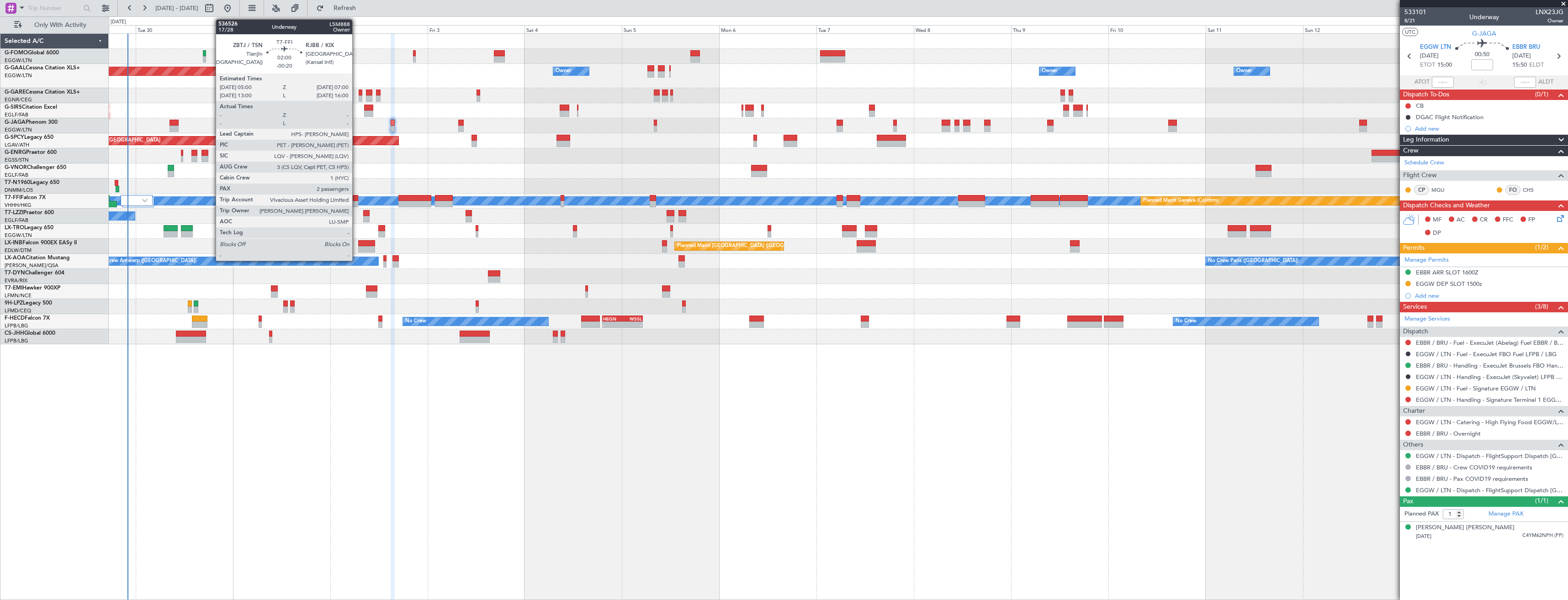
click at [356, 201] on div at bounding box center [354, 204] width 9 height 7
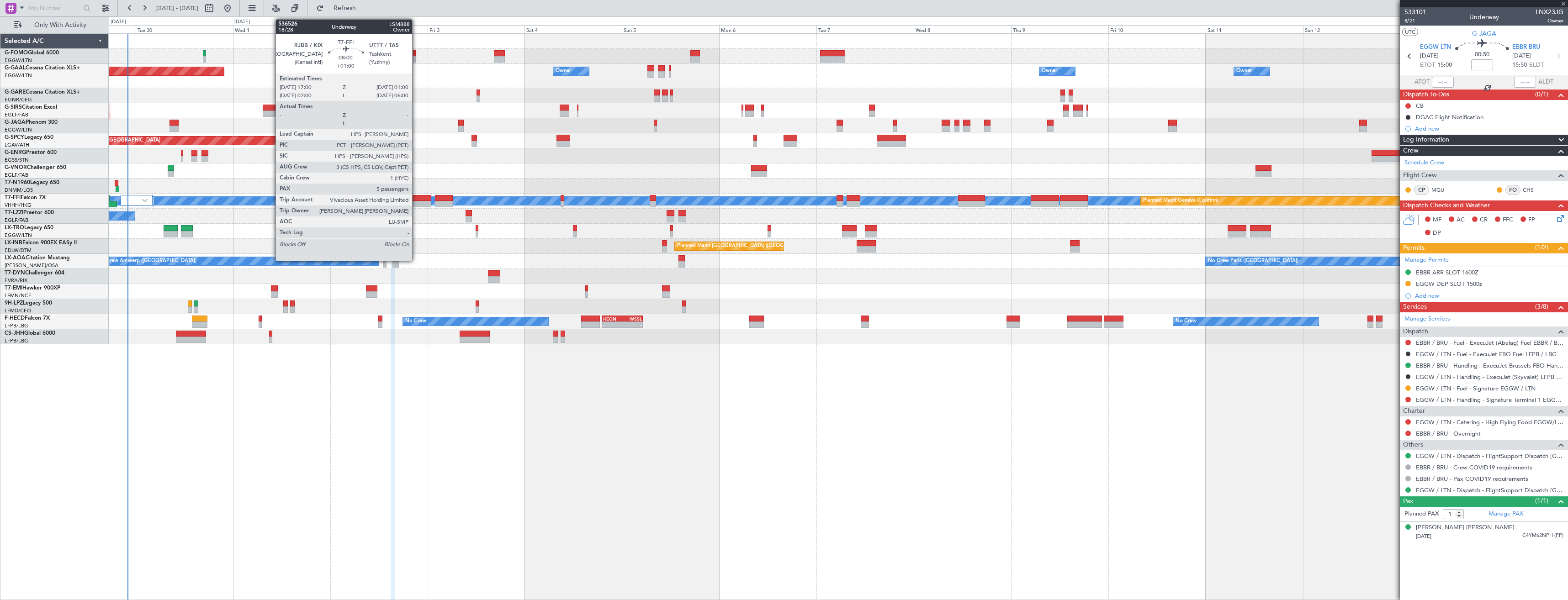
type input "-00:20"
type input "2"
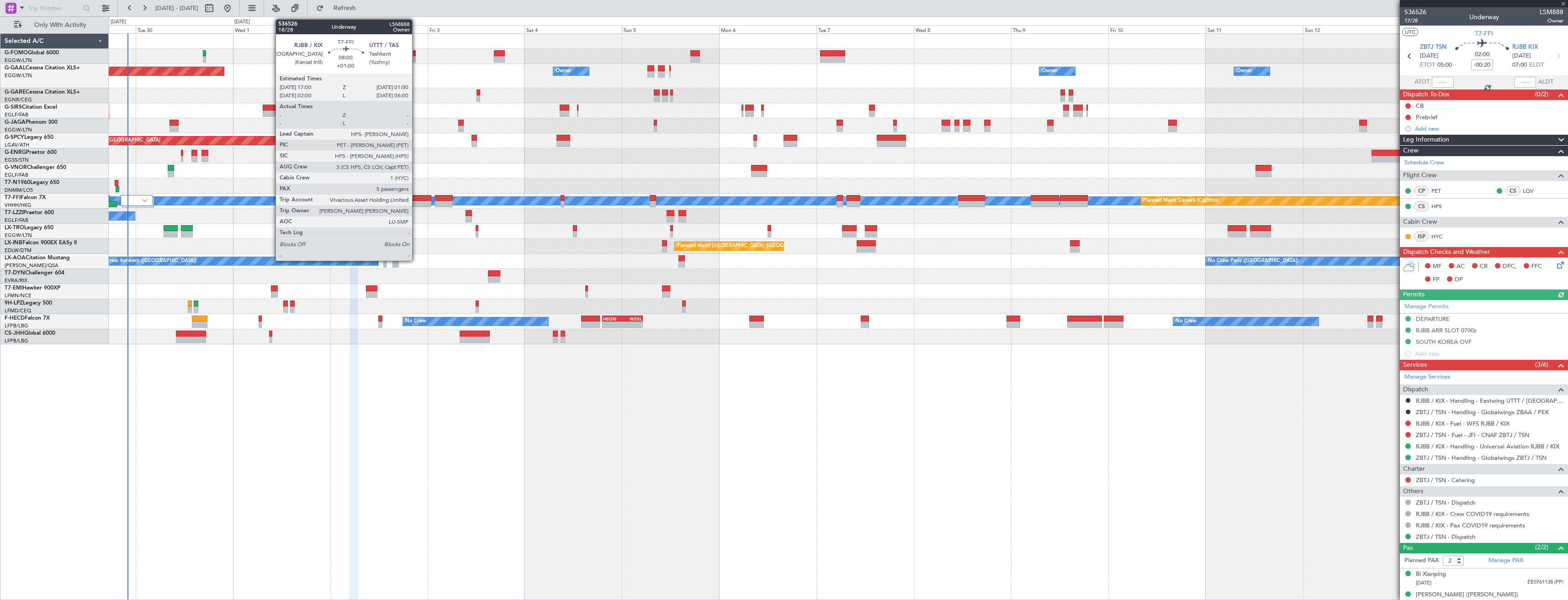
click at [416, 201] on div at bounding box center [415, 204] width 32 height 7
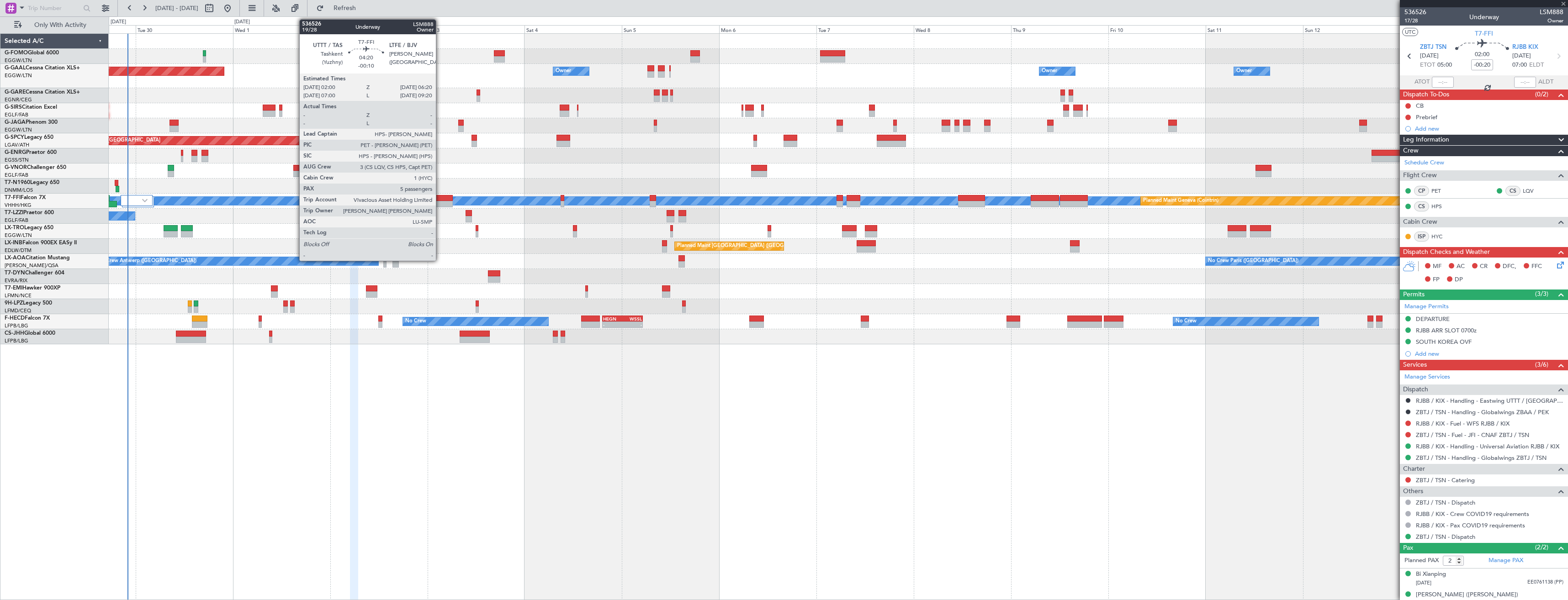
type input "+01:00"
type input "5"
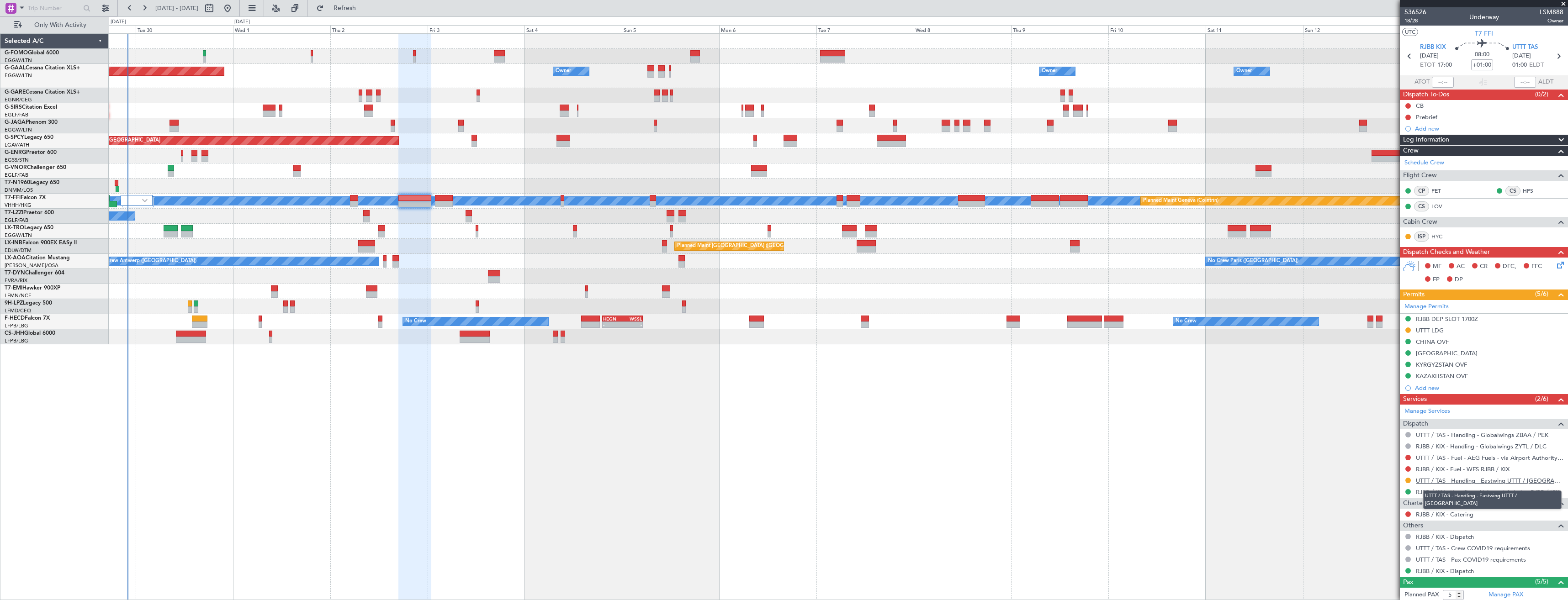
click at [1432, 479] on link "UTTT / TAS - Handling - Eastwing UTTT / [GEOGRAPHIC_DATA]" at bounding box center [1489, 481] width 147 height 8
click at [1499, 326] on div "UTTT LDG" at bounding box center [1484, 330] width 168 height 12
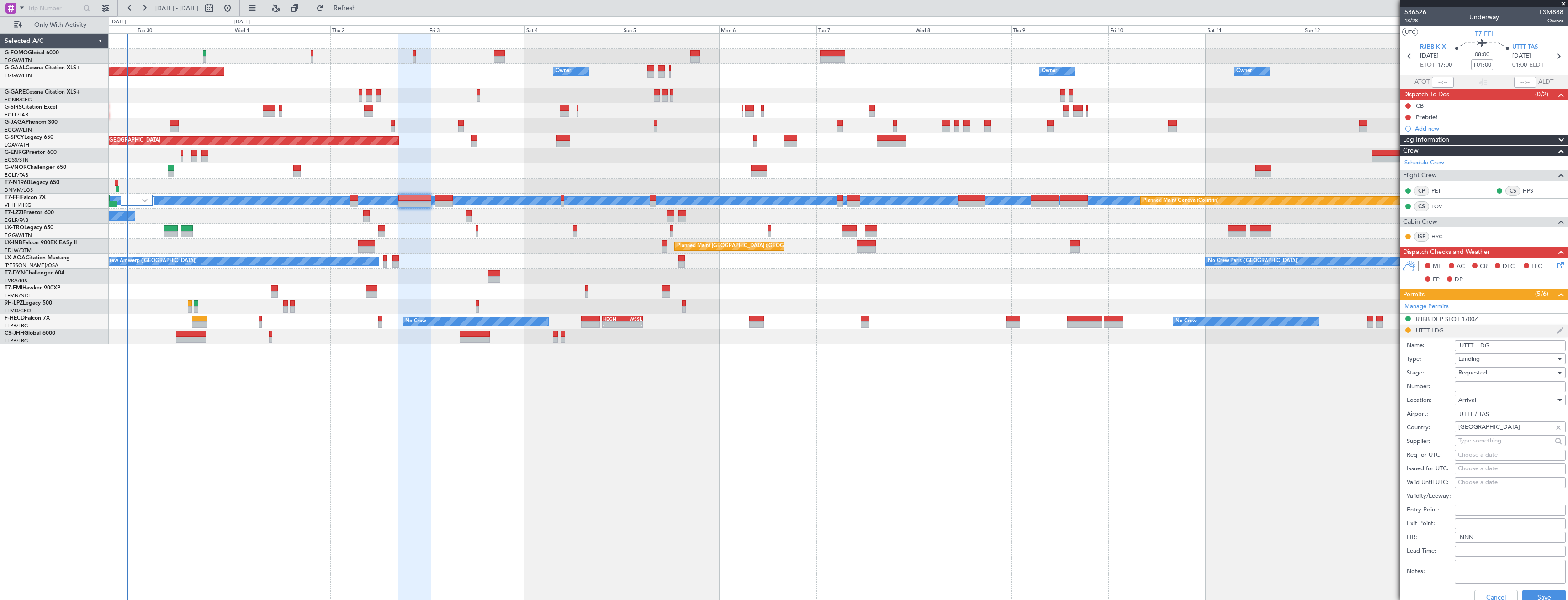
scroll to position [137, 0]
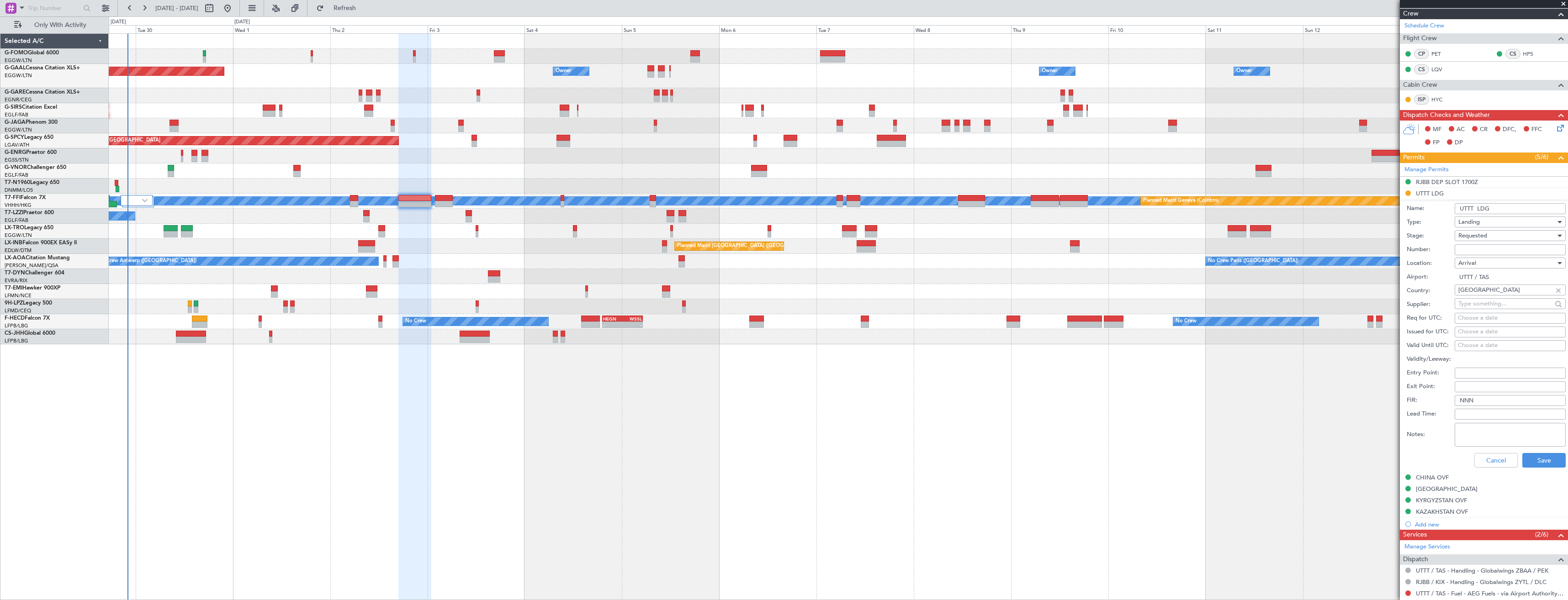
click at [1485, 246] on input "Number:" at bounding box center [1510, 250] width 111 height 11
paste input "CAA UZB 273/09/2025 TAS"
type input "CAA UZB 273/09/2025 TAS"
drag, startPoint x: 1487, startPoint y: 462, endPoint x: 1475, endPoint y: 459, distance: 12.4
click at [1487, 462] on button "Cancel" at bounding box center [1496, 461] width 43 height 15
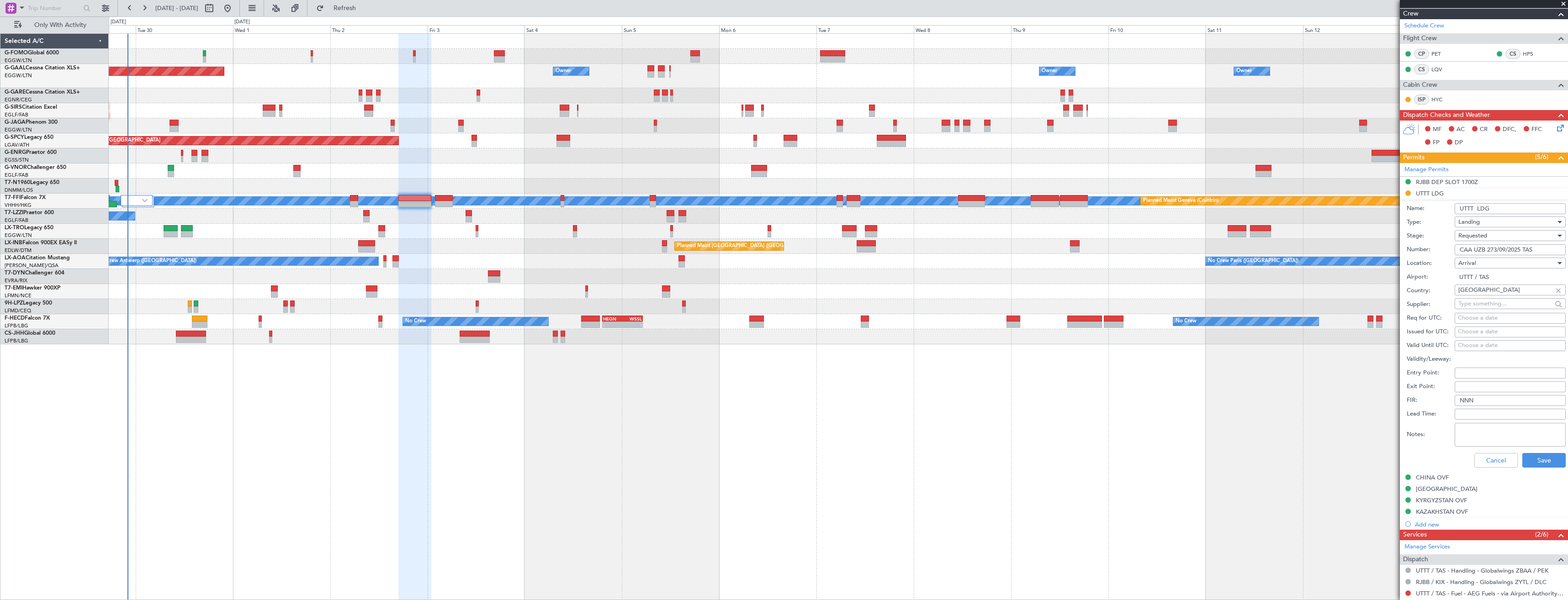
scroll to position [105, 0]
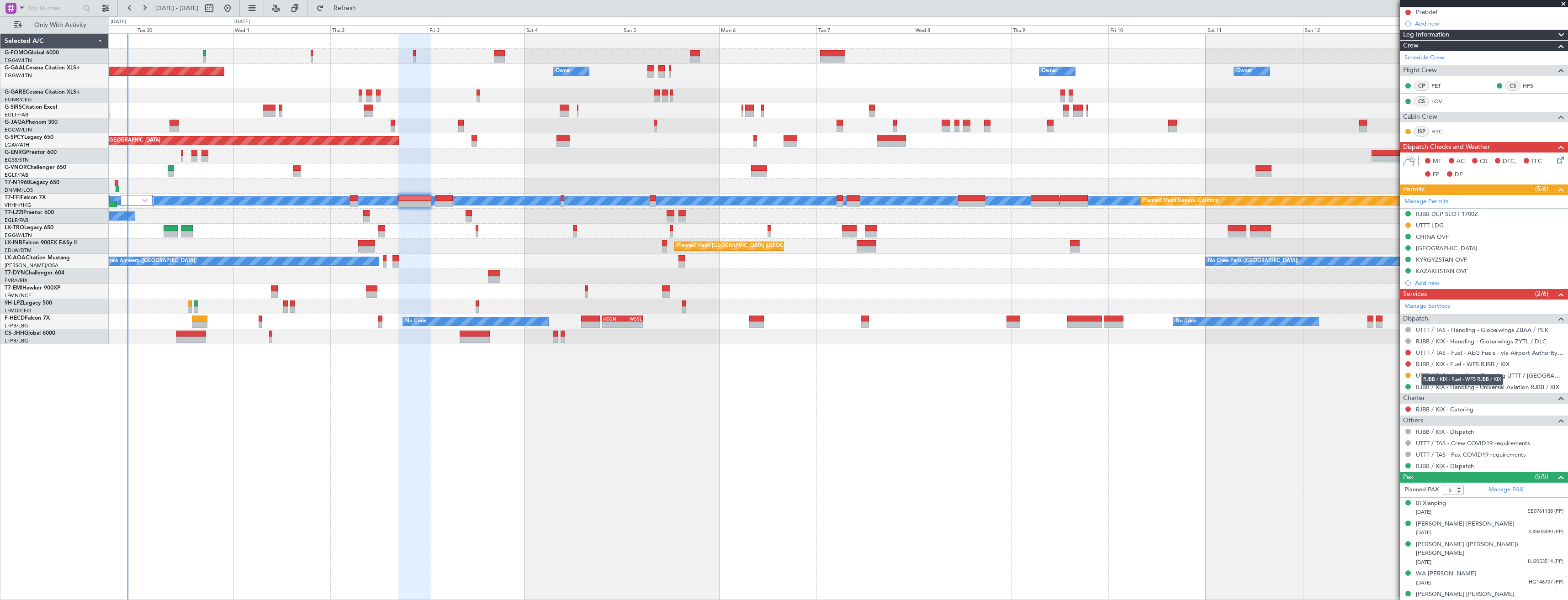
click at [1466, 376] on div "RJBB / KIX - Fuel - WFS RJBB / KIX" at bounding box center [1462, 380] width 82 height 12
click at [1435, 374] on link "UTTT / TAS - Handling - Eastwing UTTT / [GEOGRAPHIC_DATA]" at bounding box center [1489, 375] width 147 height 8
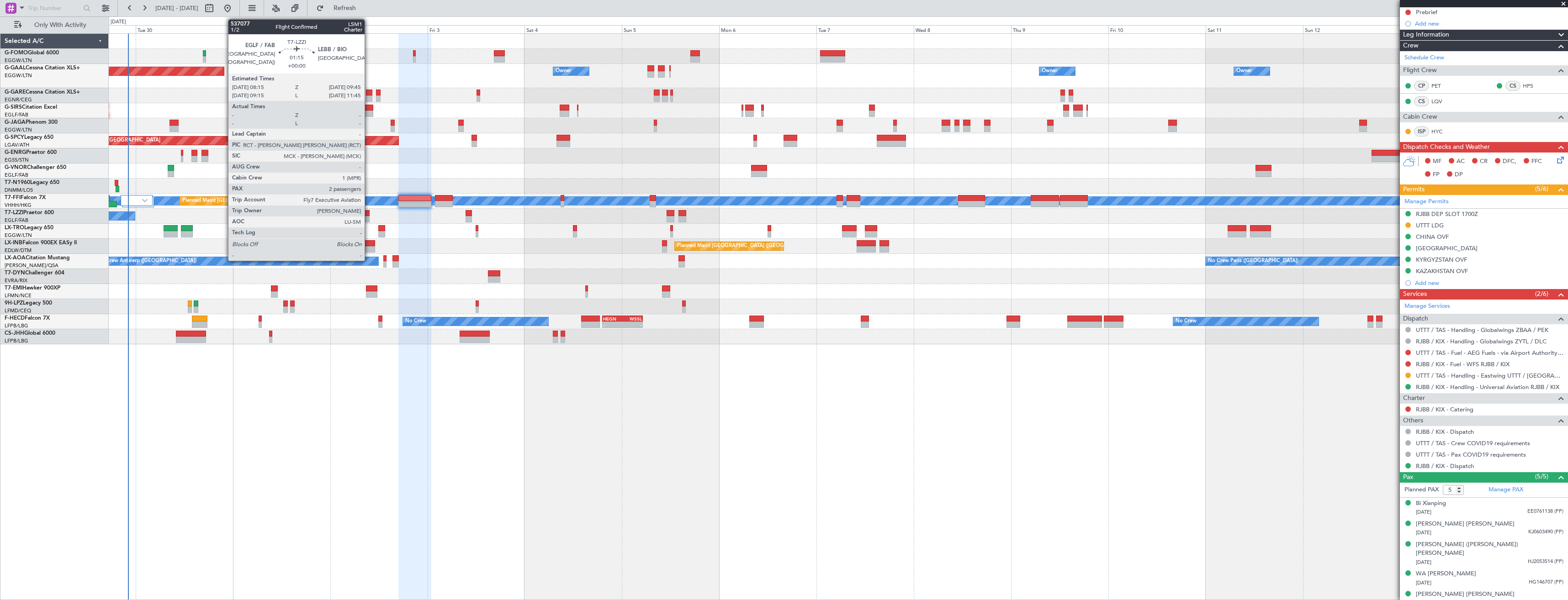
click at [369, 218] on div at bounding box center [366, 219] width 7 height 7
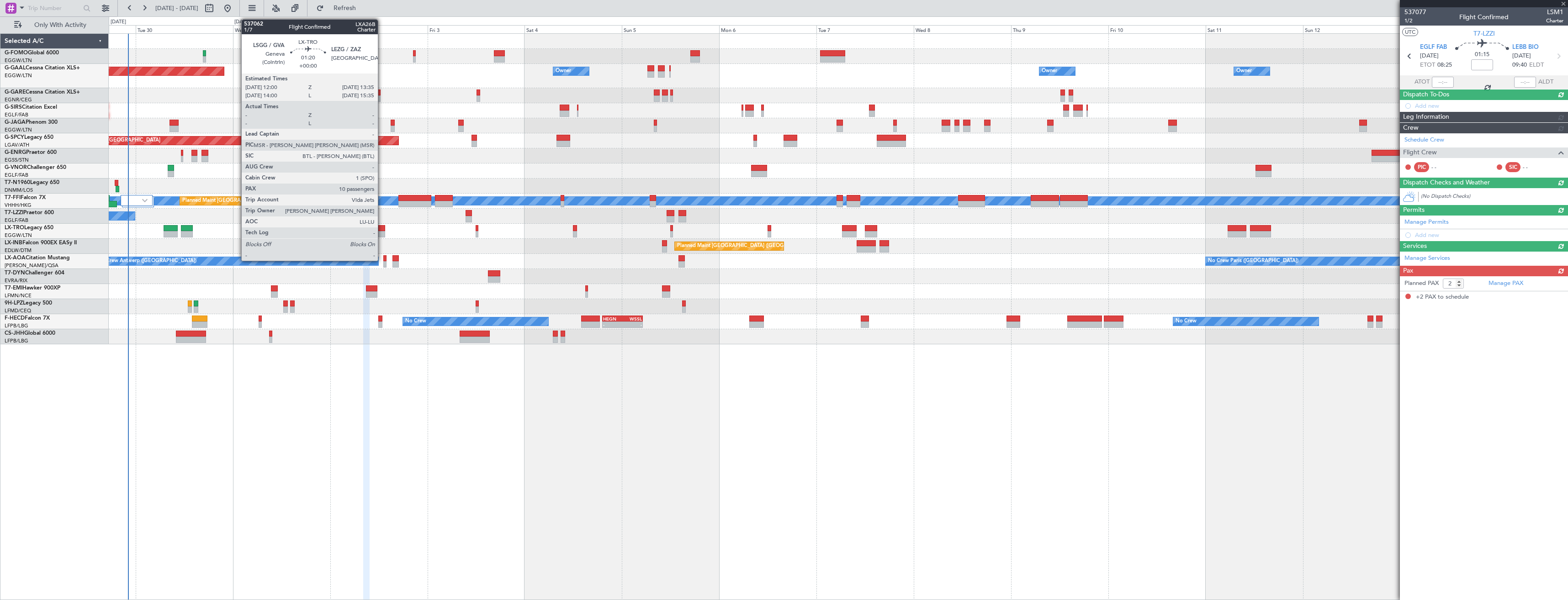
scroll to position [0, 0]
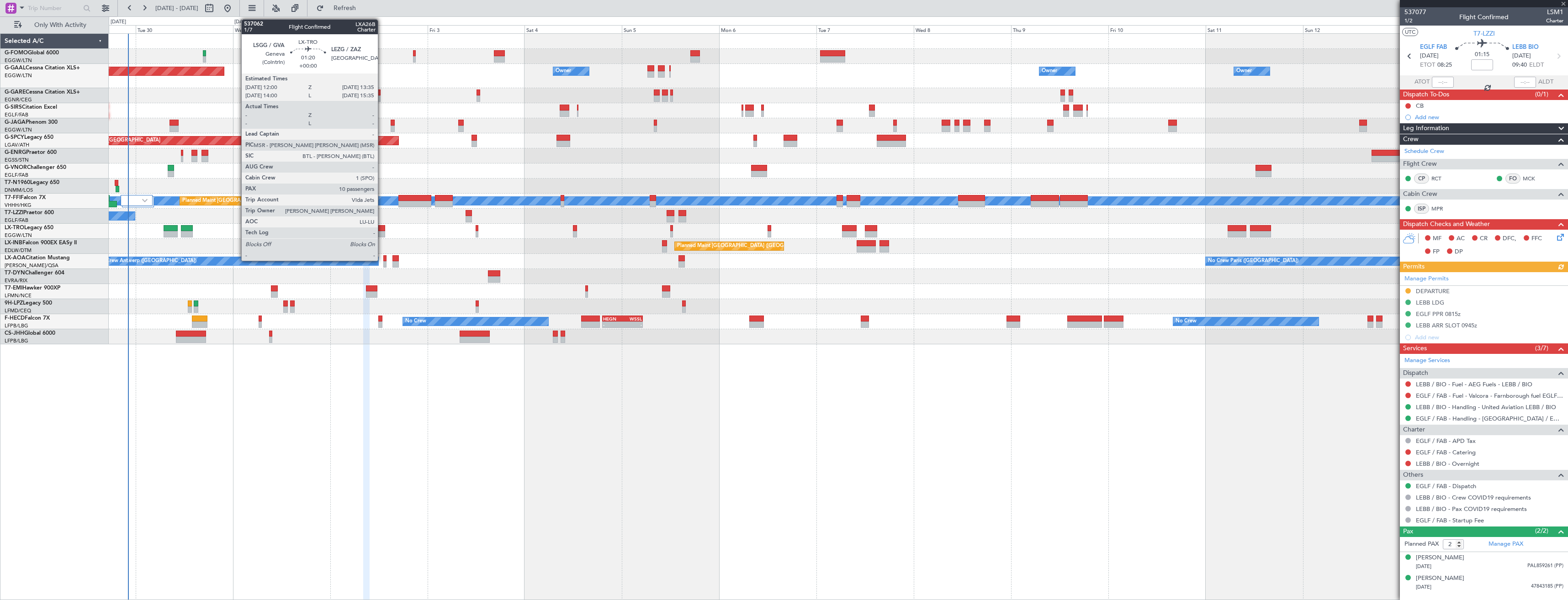
click at [382, 231] on div at bounding box center [381, 234] width 7 height 7
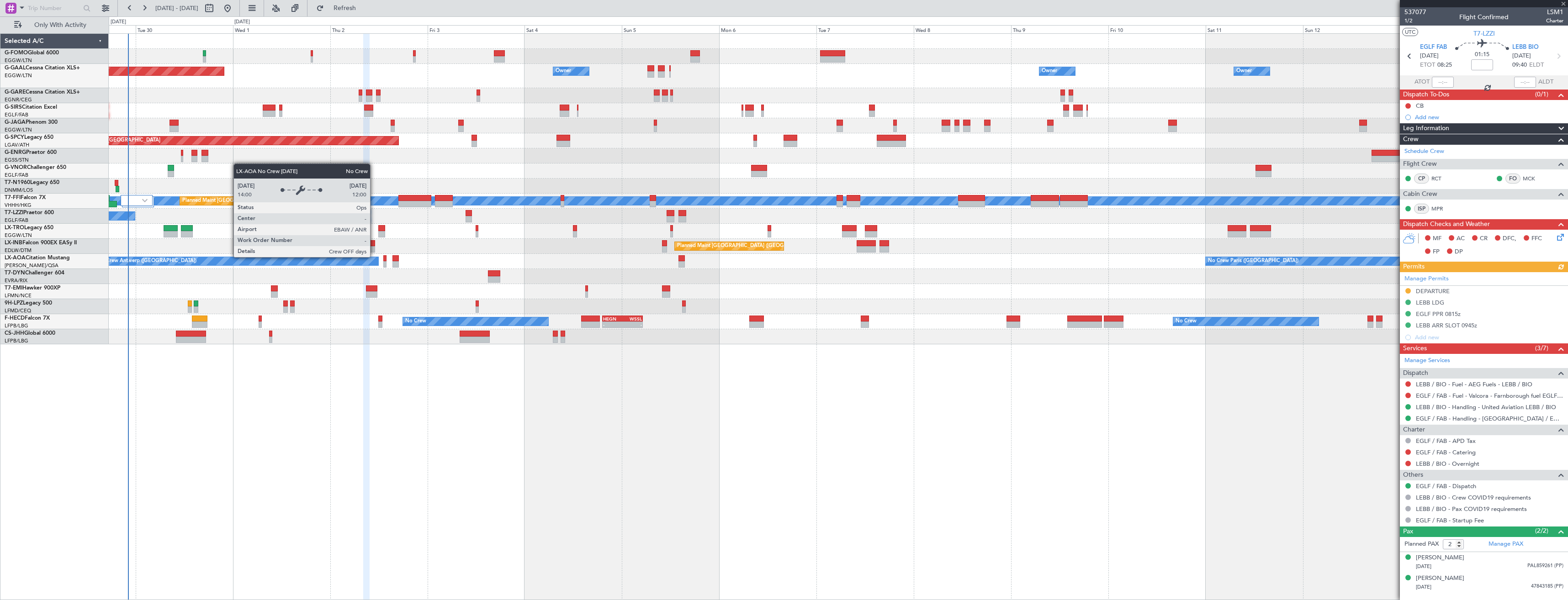
type input "10"
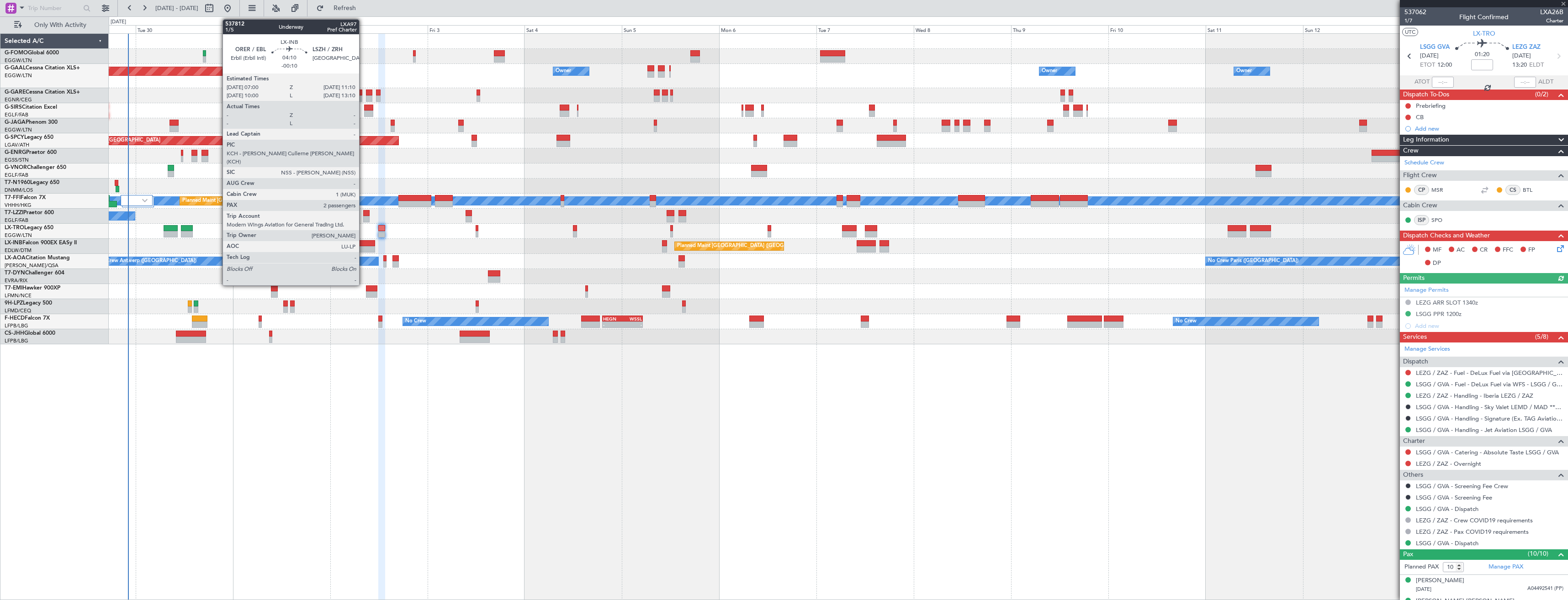
click at [363, 248] on div at bounding box center [366, 249] width 17 height 7
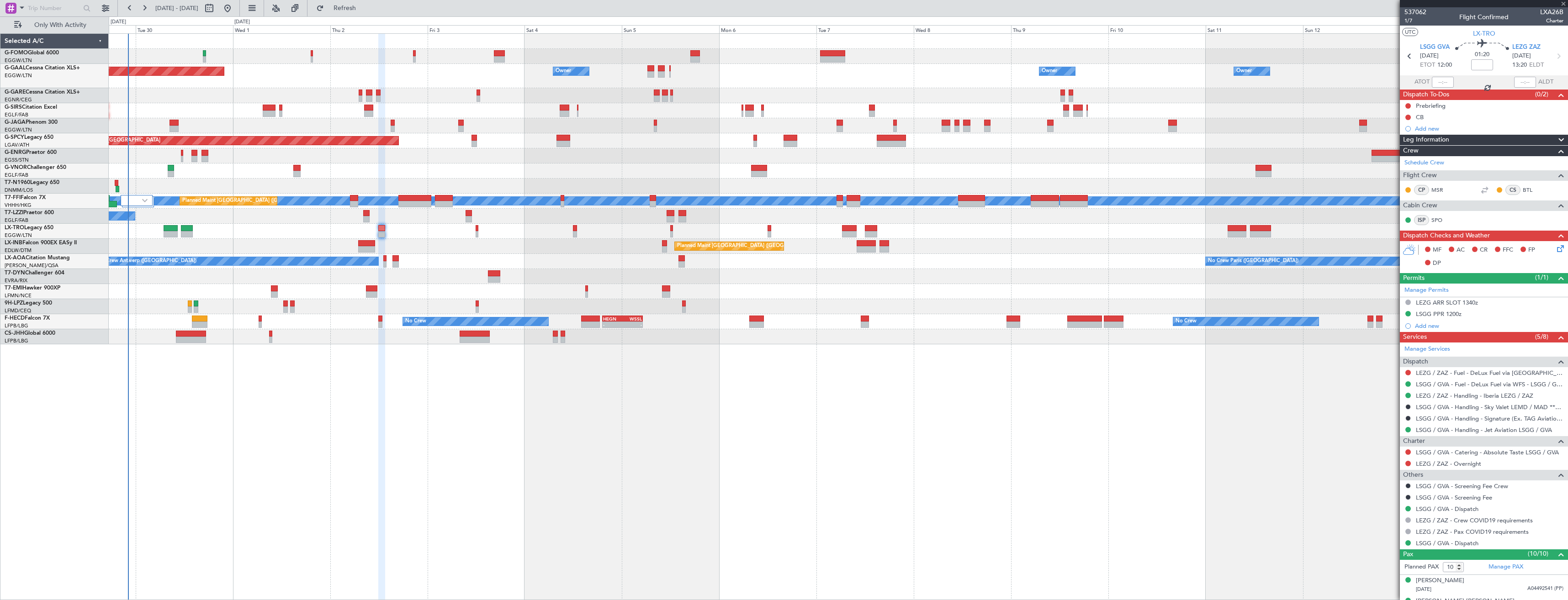
type input "-00:10"
type input "2"
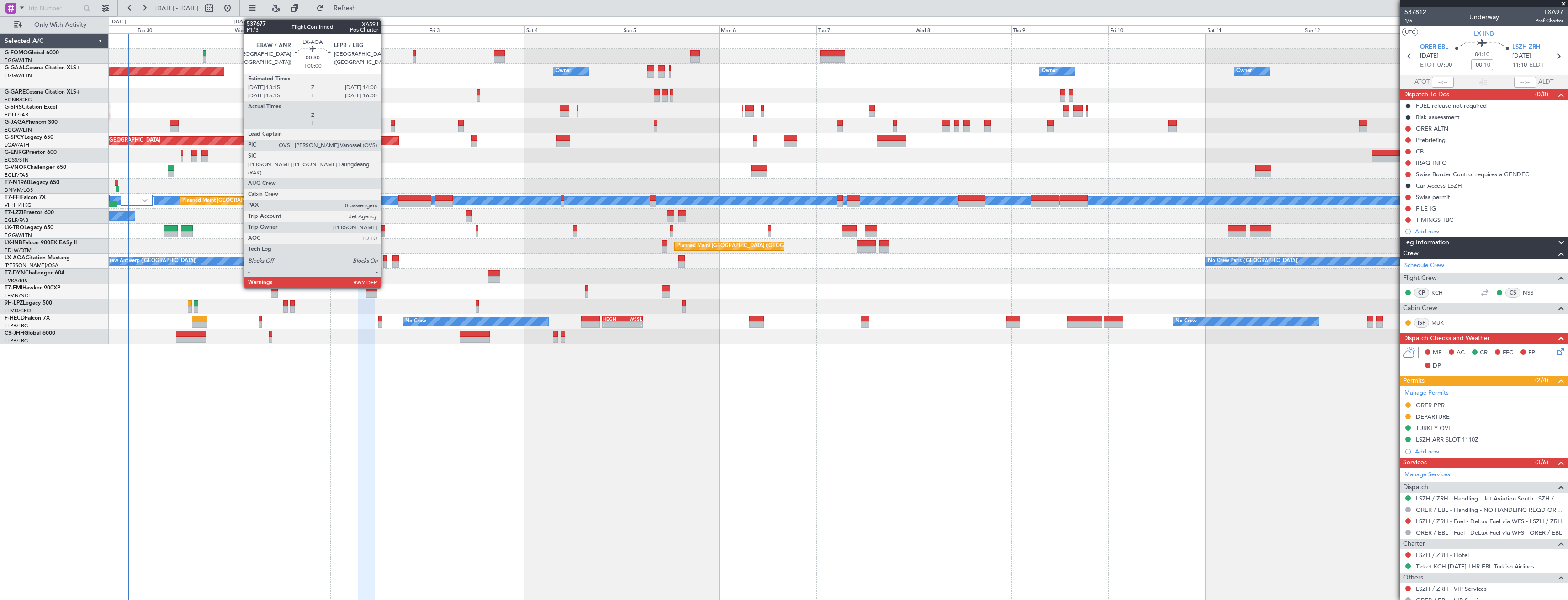
click at [385, 264] on div at bounding box center [385, 264] width 3 height 7
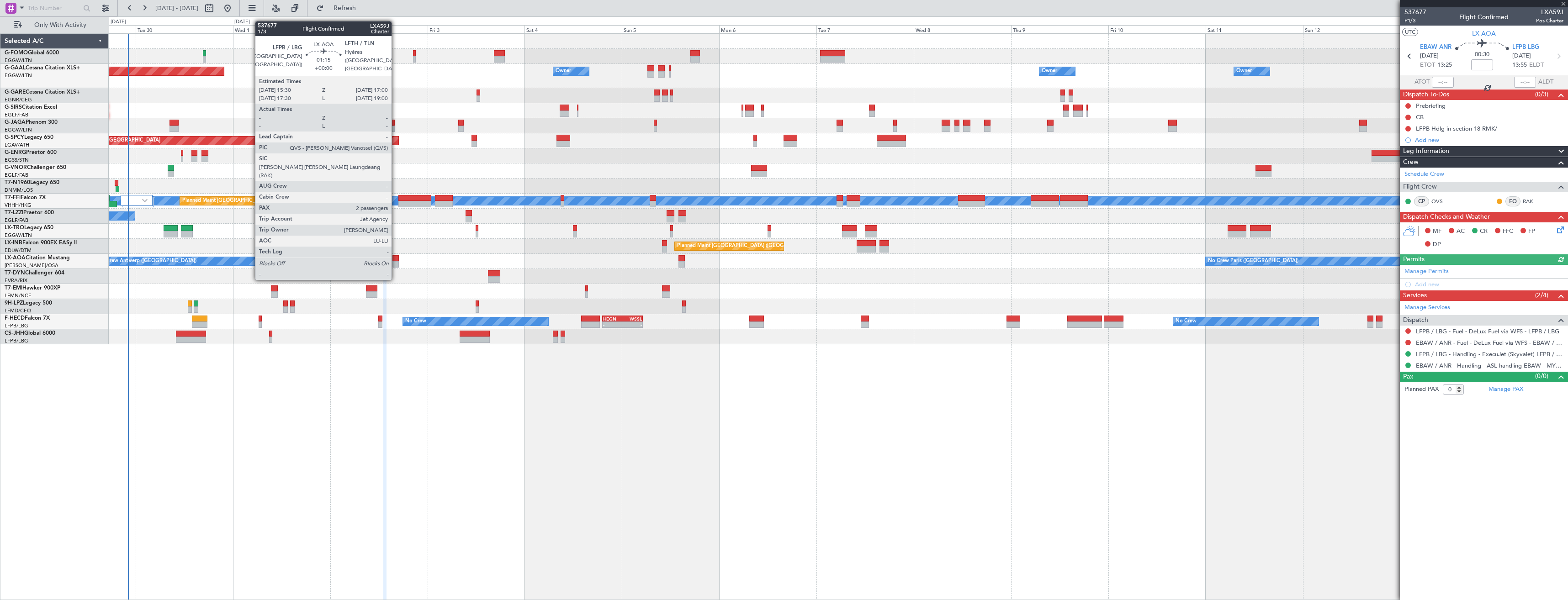
click at [396, 262] on div at bounding box center [396, 264] width 7 height 7
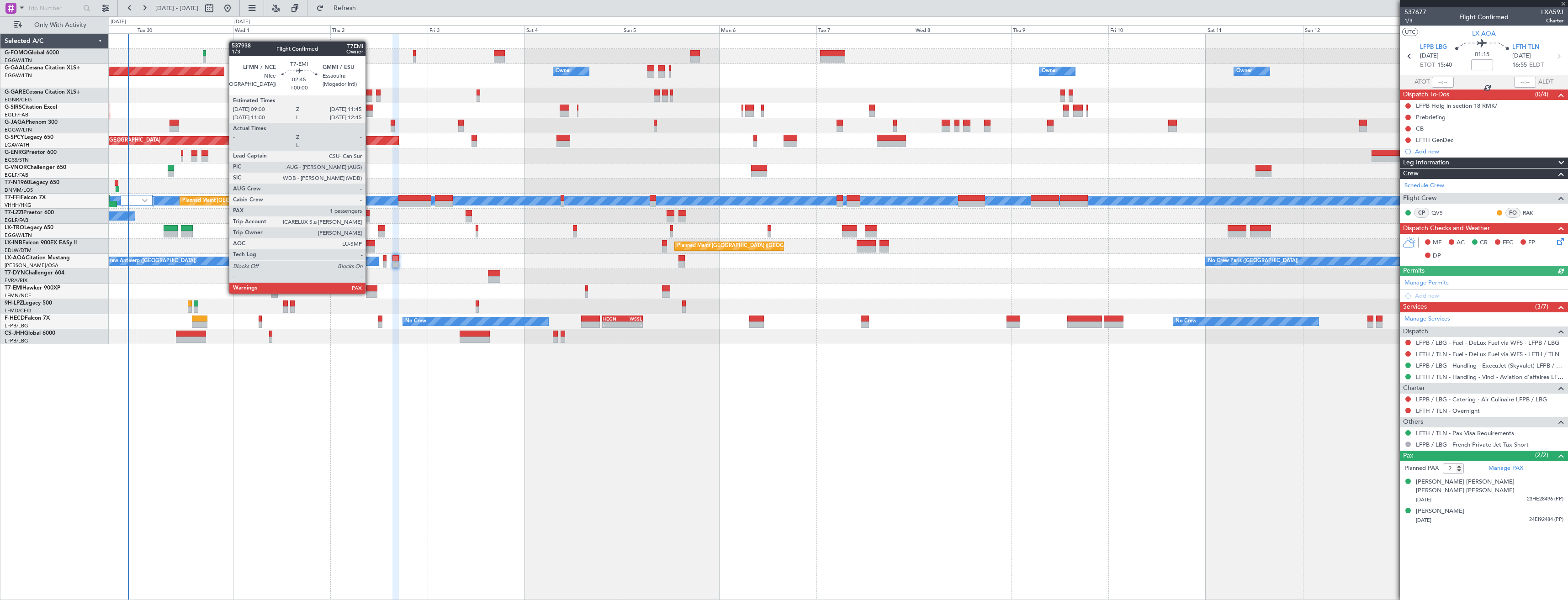
click at [369, 293] on div at bounding box center [371, 295] width 12 height 7
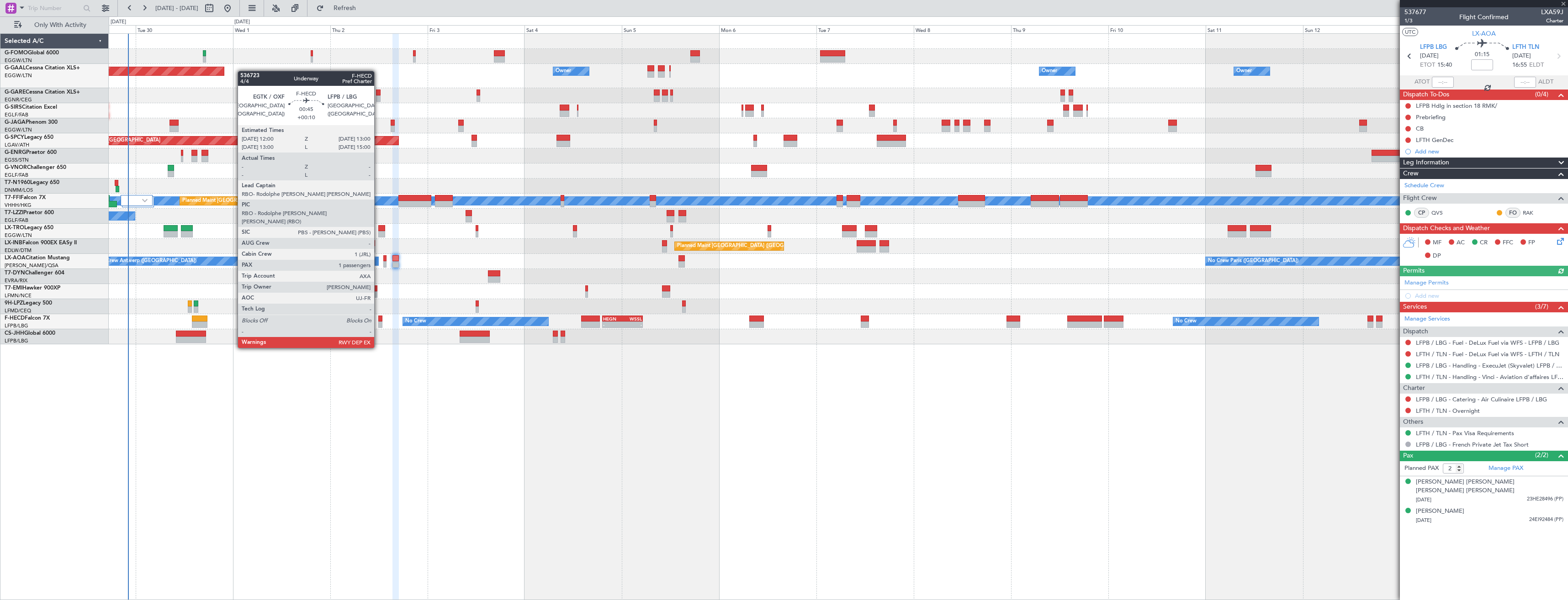
type input "1"
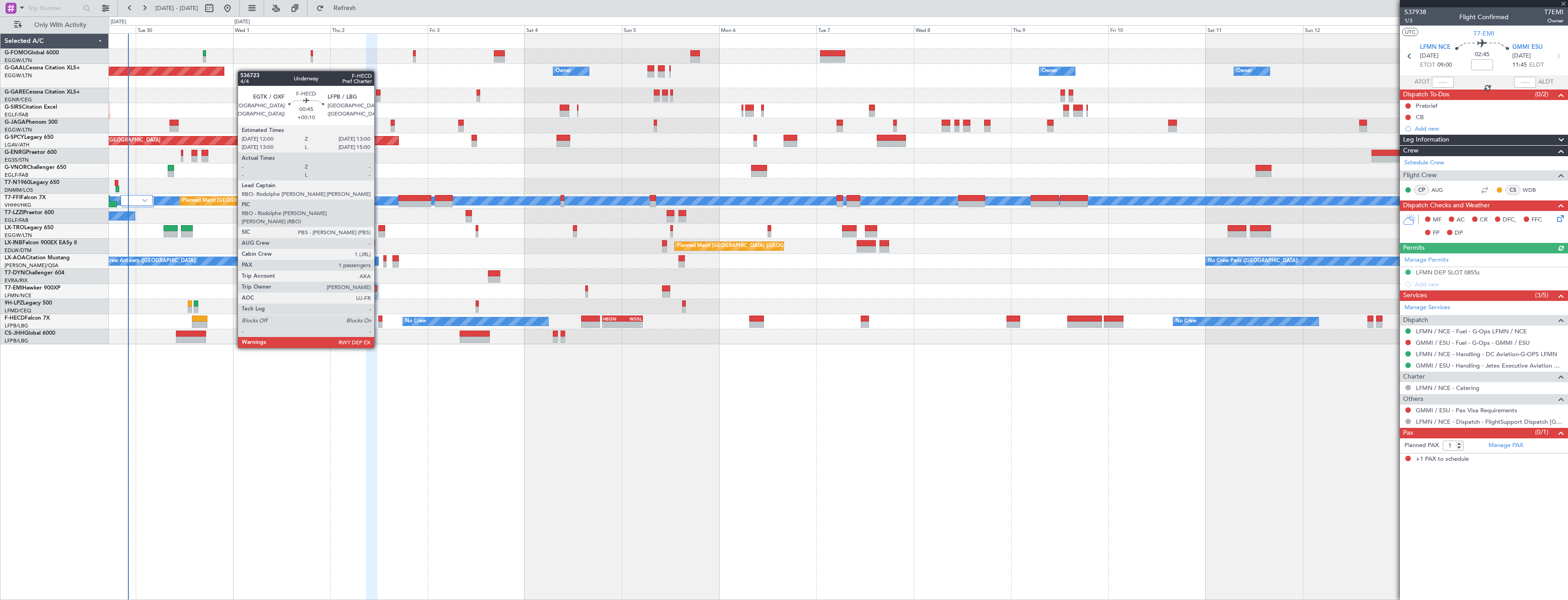
click at [378, 323] on div at bounding box center [380, 324] width 4 height 7
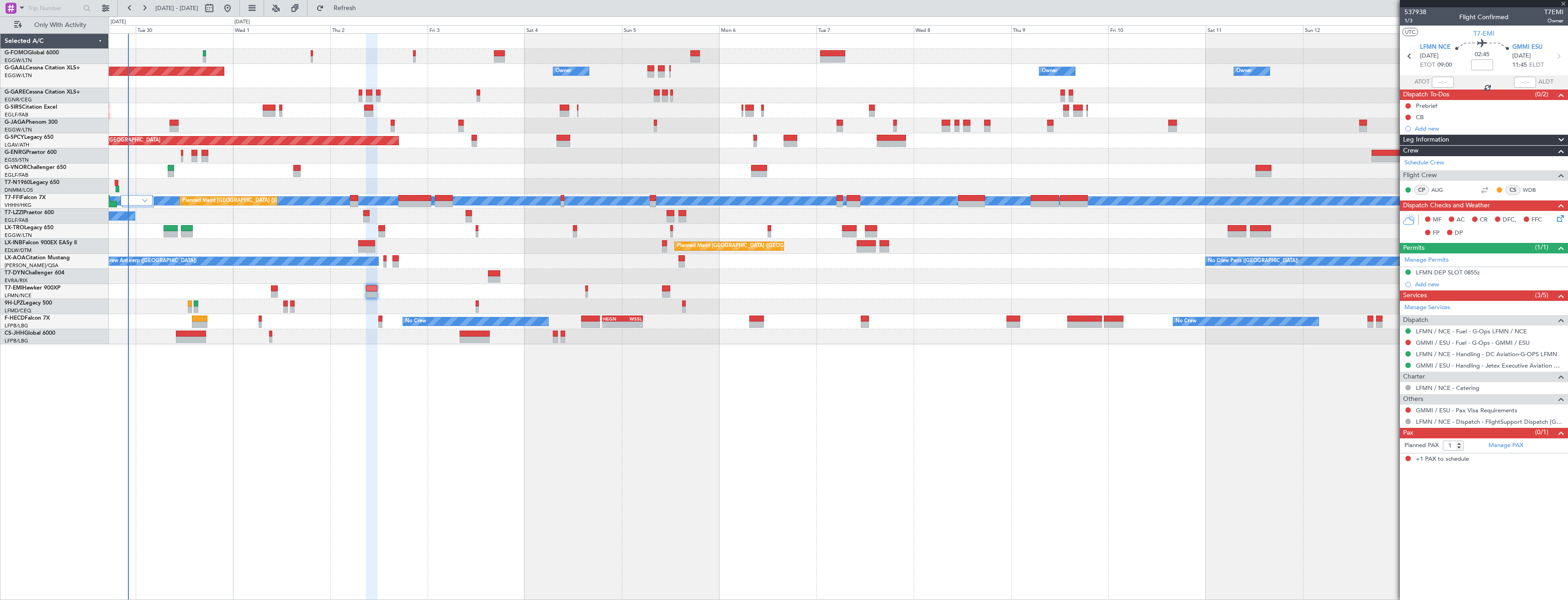
type input "+00:10"
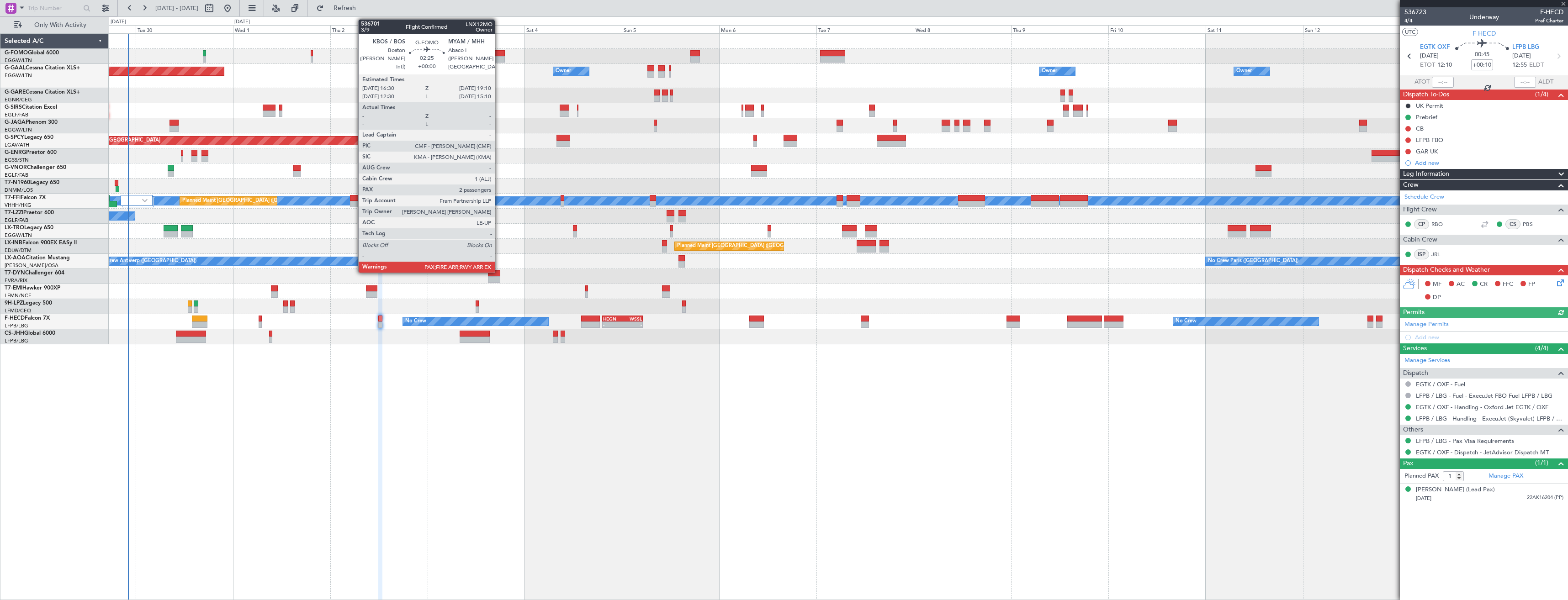
click at [499, 52] on div at bounding box center [499, 54] width 11 height 7
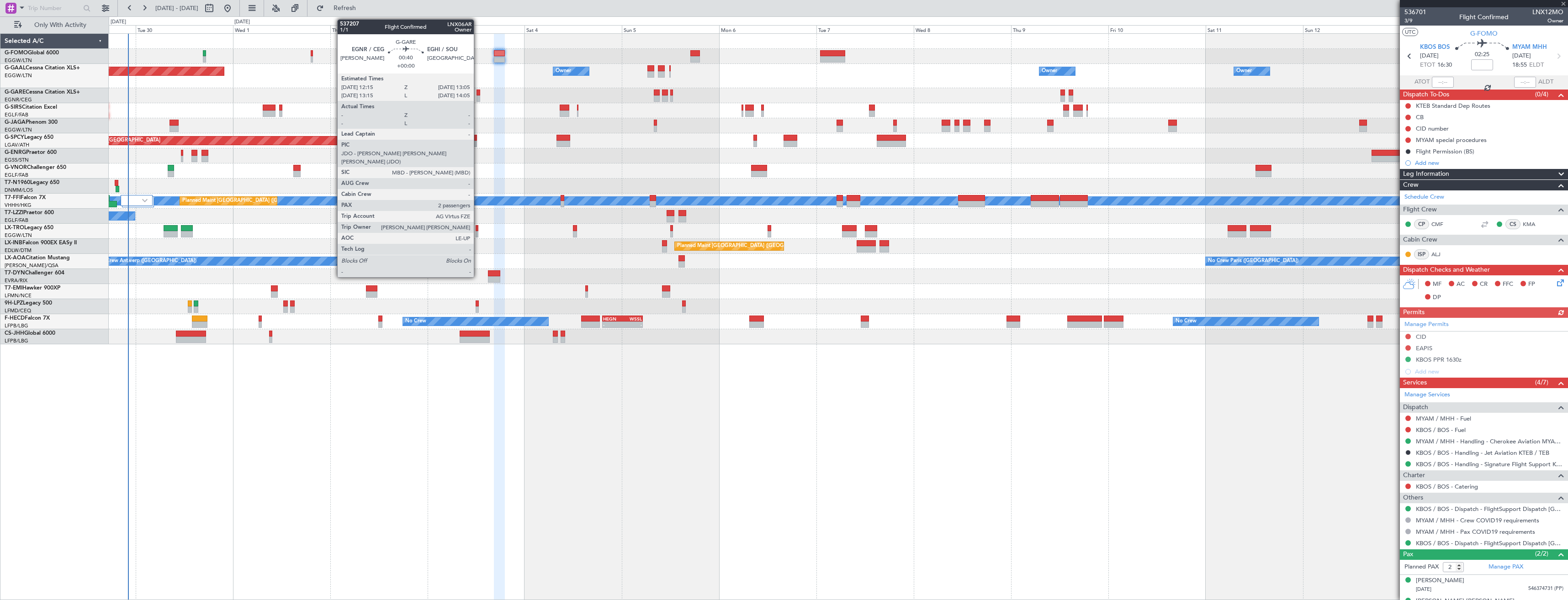
click at [478, 98] on div at bounding box center [478, 99] width 4 height 7
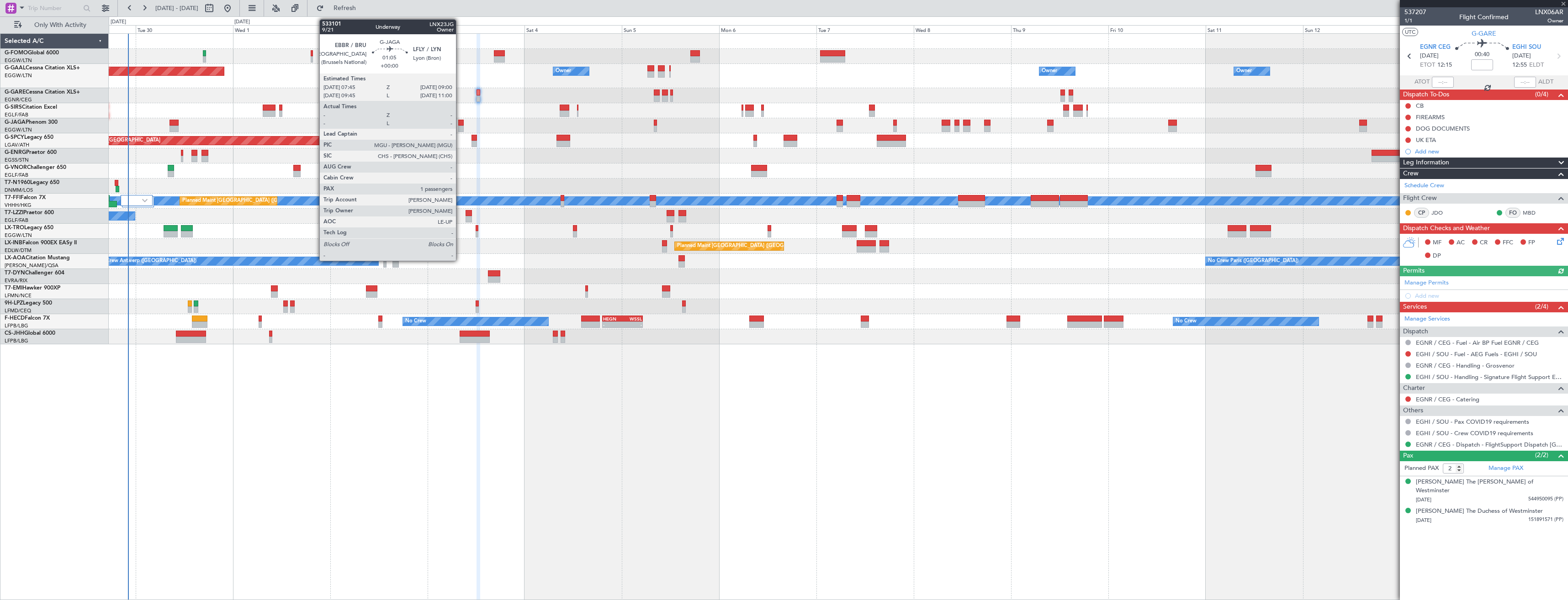
click at [460, 124] on div at bounding box center [461, 123] width 5 height 7
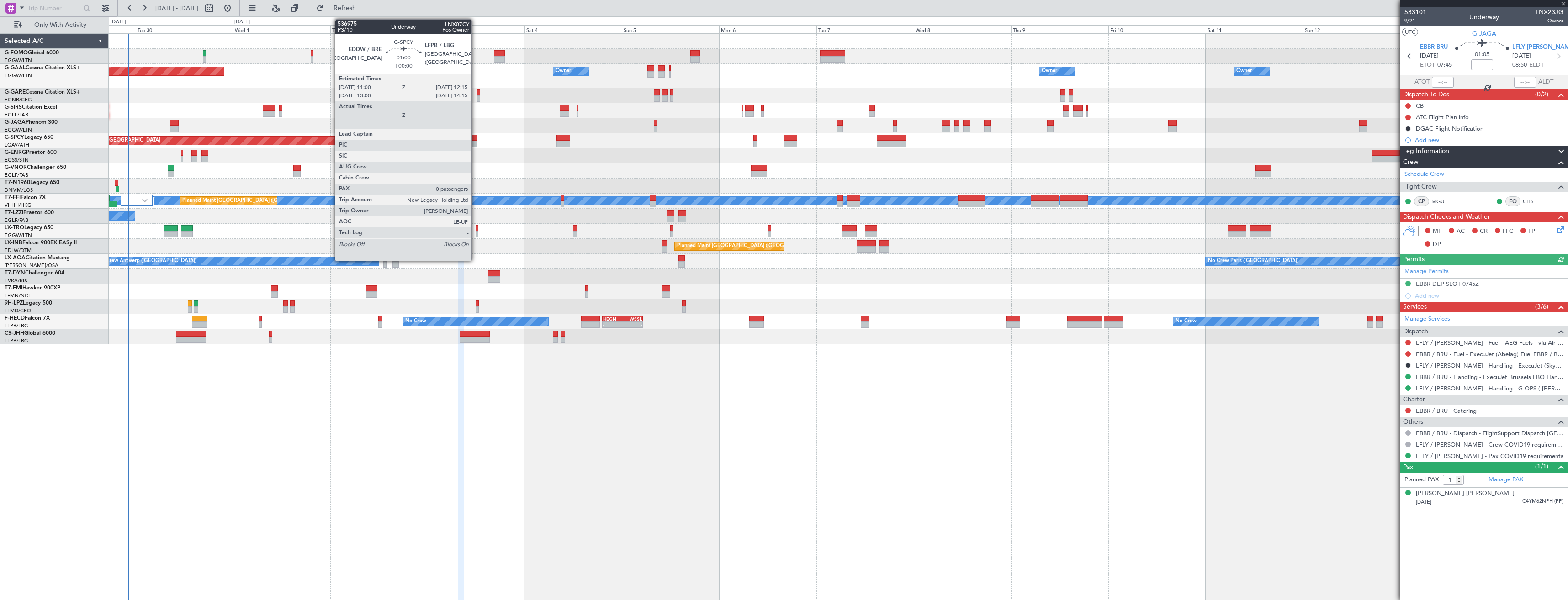
click at [475, 143] on div at bounding box center [474, 144] width 5 height 7
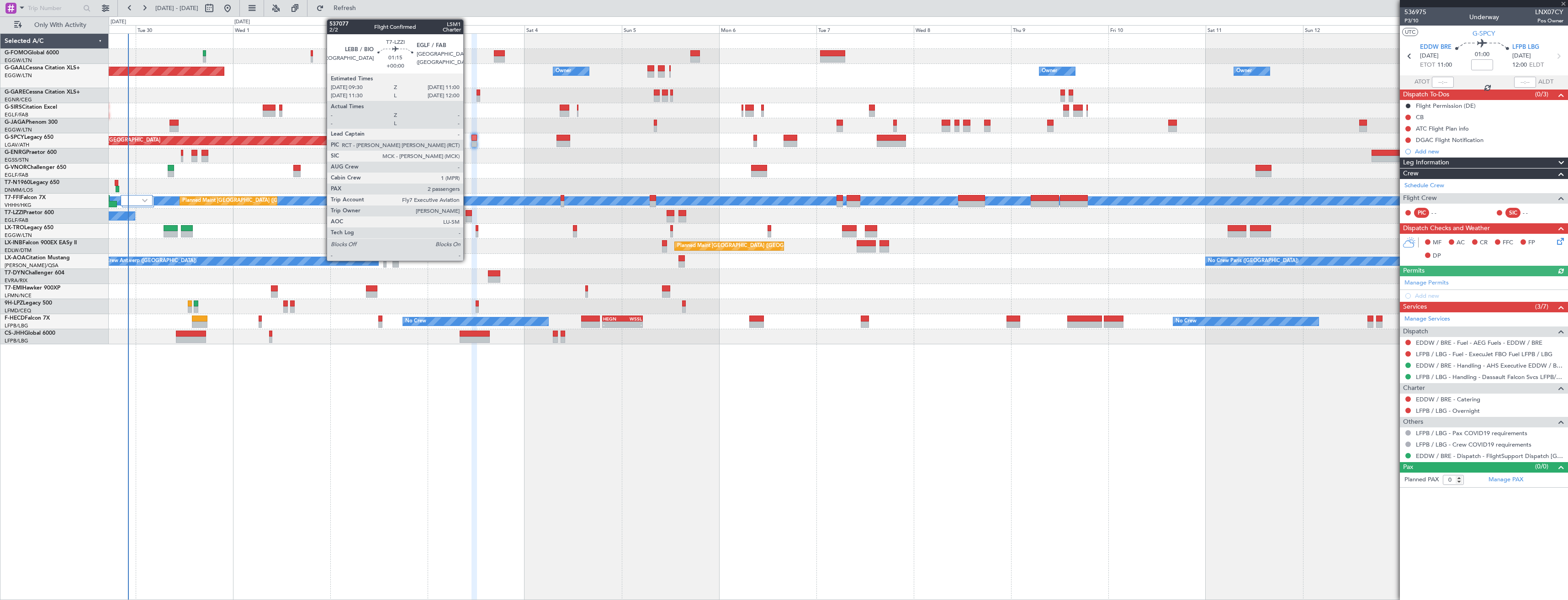
click at [467, 216] on div at bounding box center [469, 219] width 7 height 7
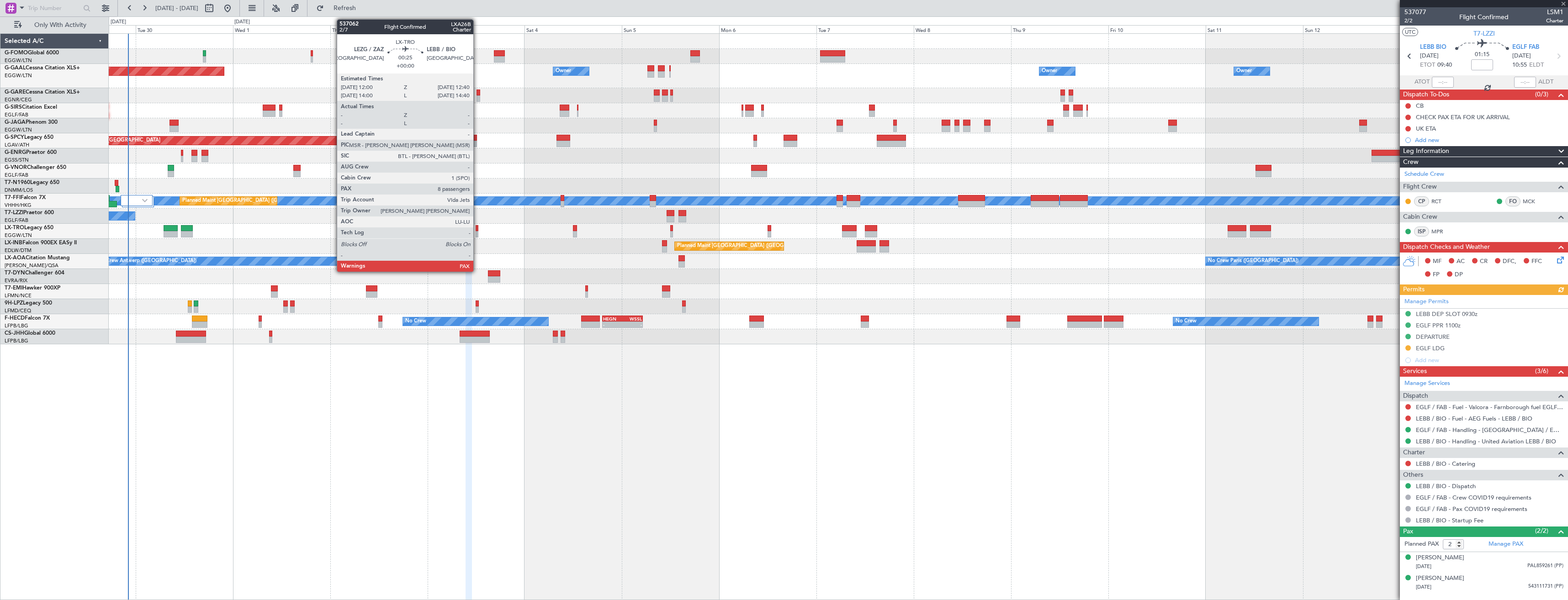
click at [477, 234] on div at bounding box center [477, 234] width 3 height 7
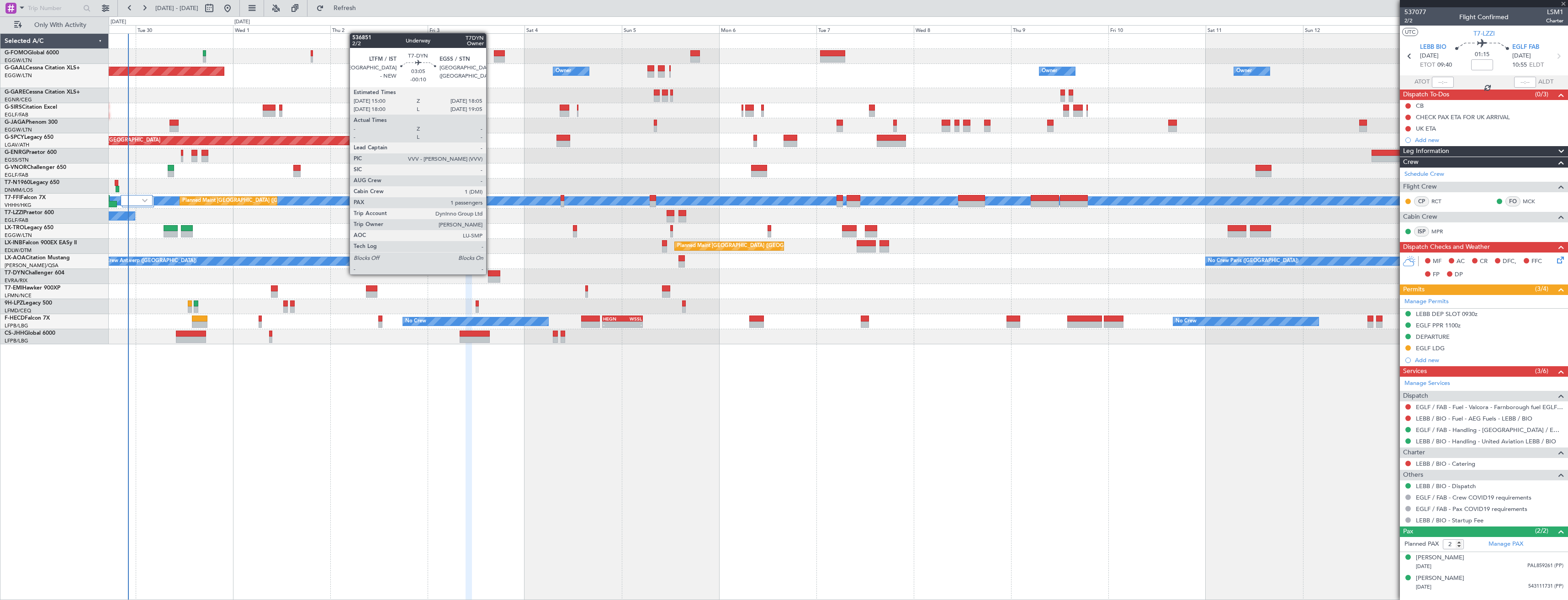
type input "8"
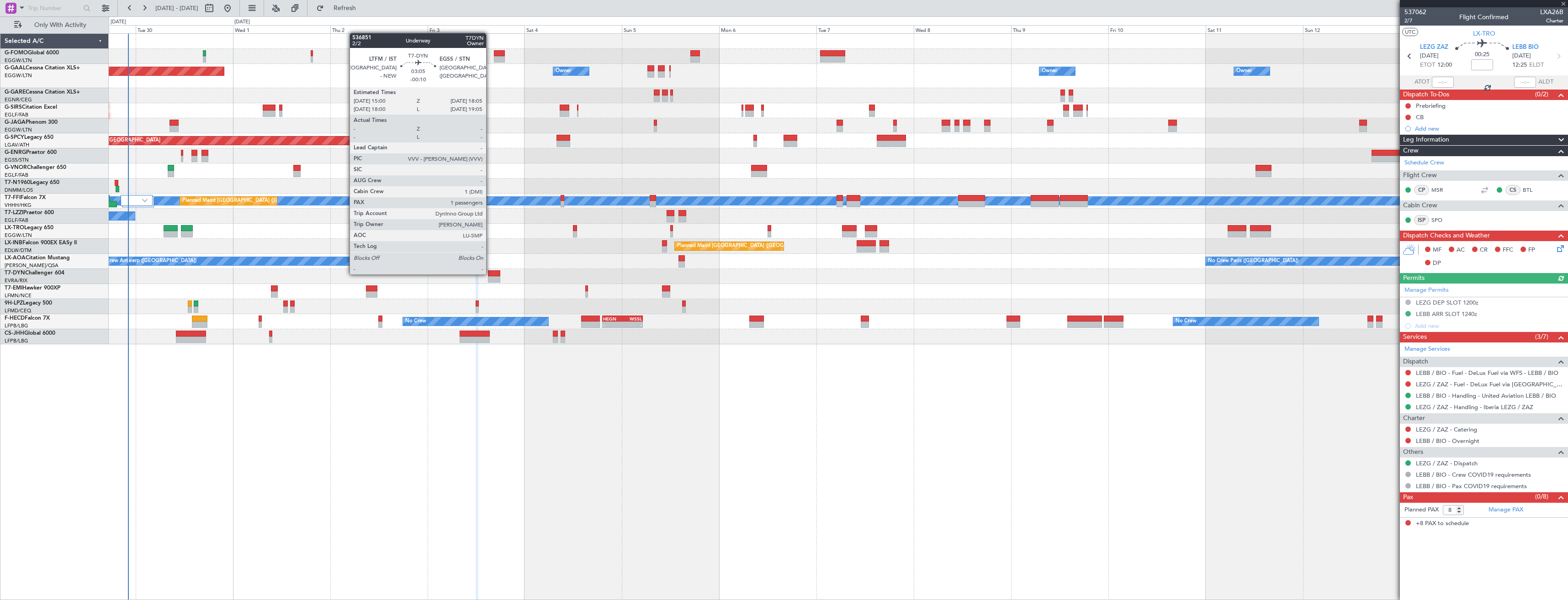
click at [490, 274] on div at bounding box center [494, 273] width 13 height 7
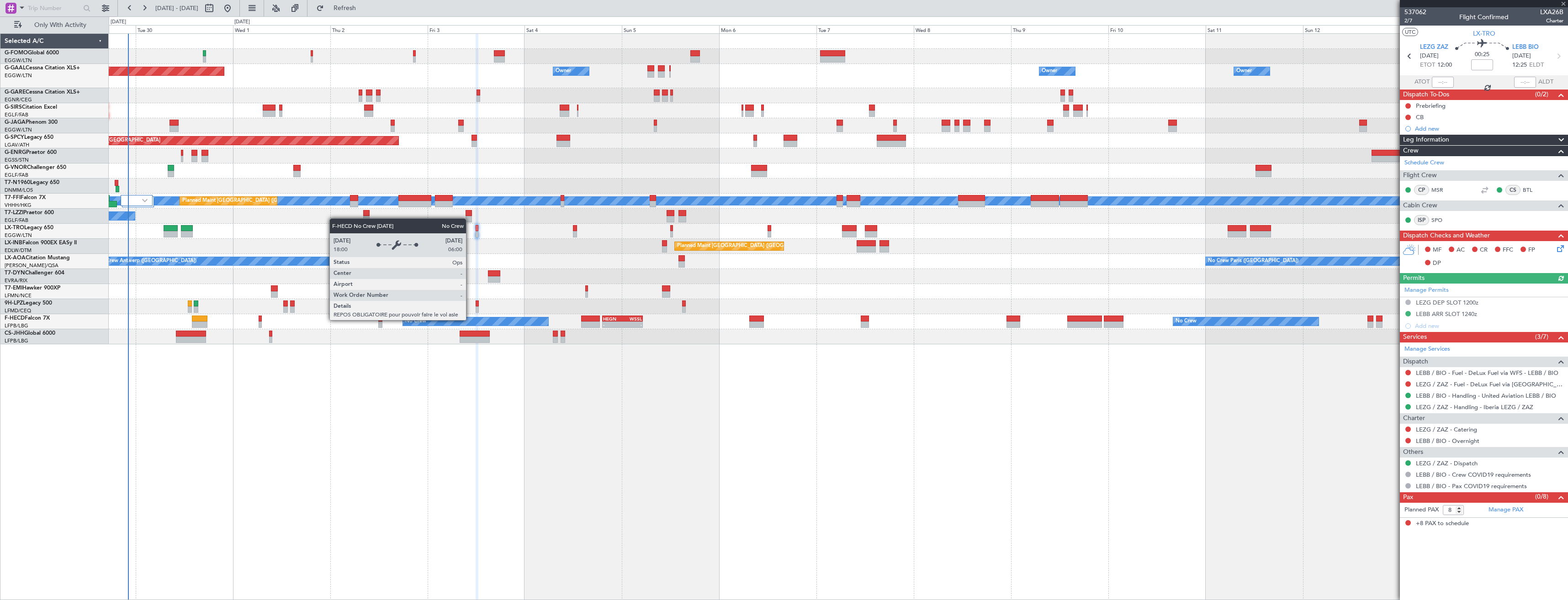
type input "-00:10"
type input "1"
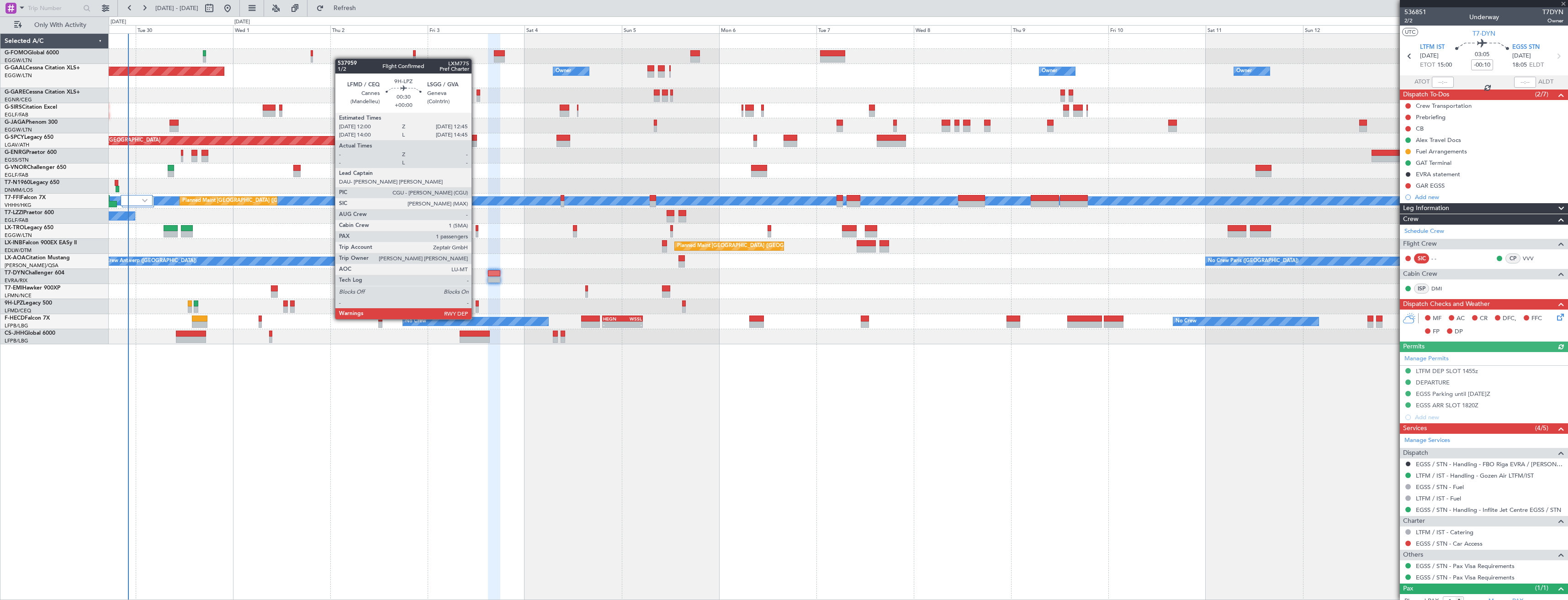
click at [475, 310] on div at bounding box center [477, 310] width 3 height 7
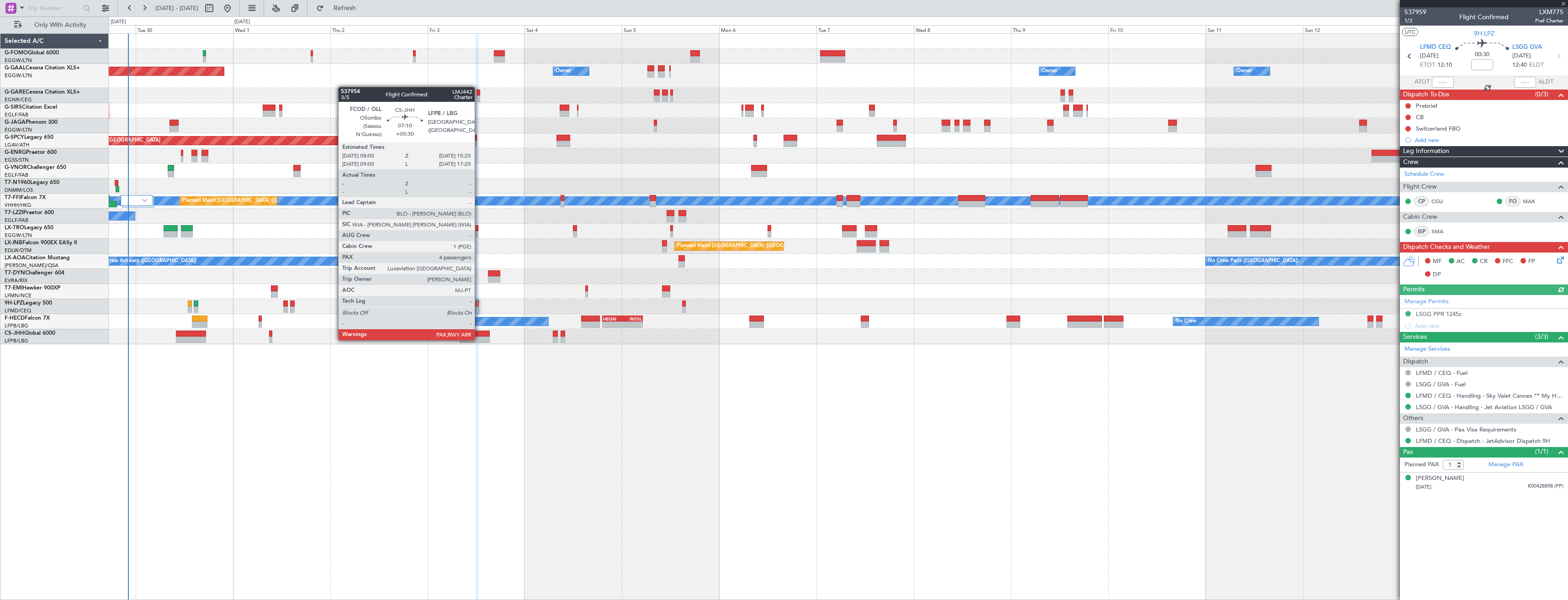
click at [479, 340] on div at bounding box center [475, 340] width 30 height 7
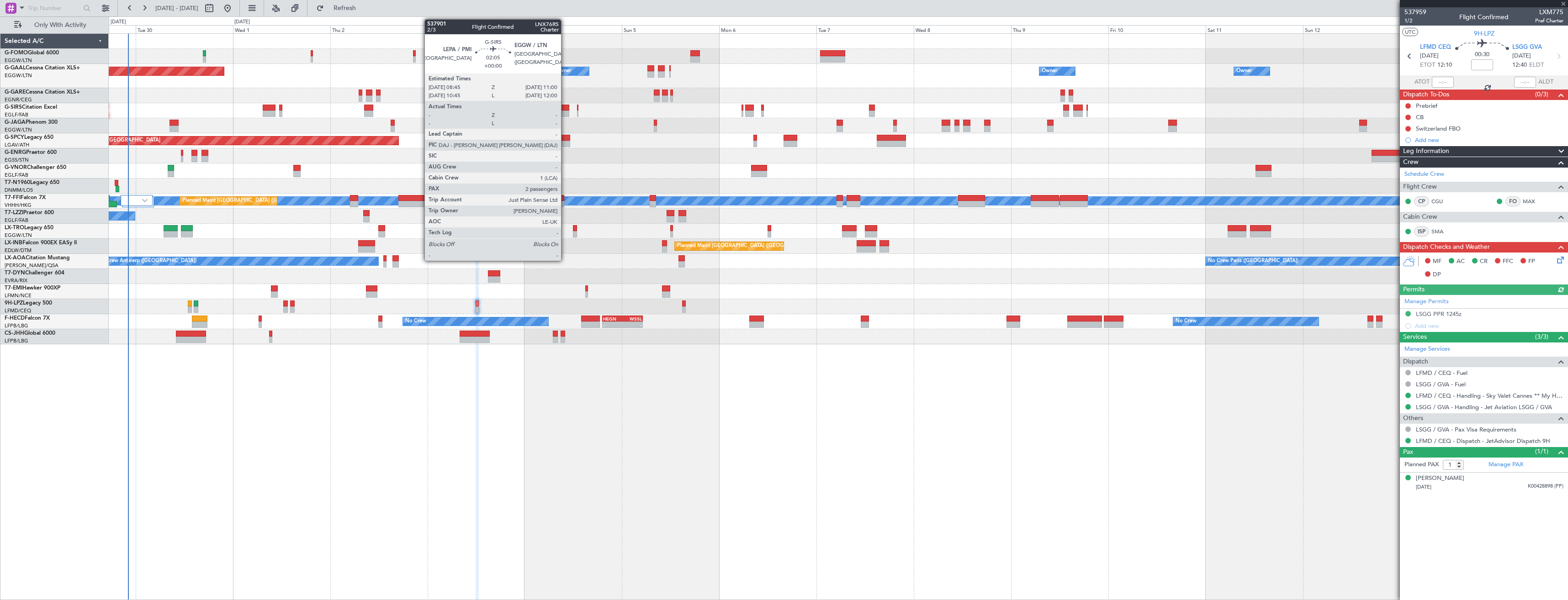
type input "+00:30"
type input "5"
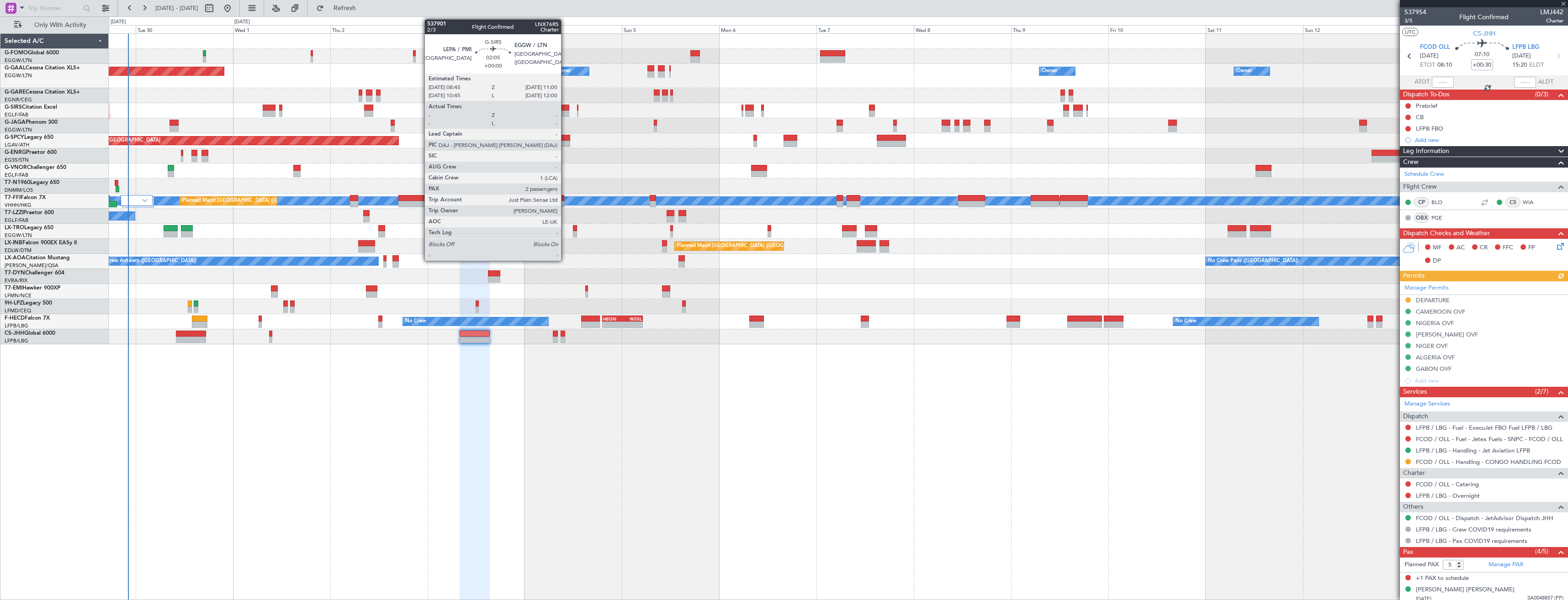
click at [565, 113] on div at bounding box center [564, 114] width 9 height 7
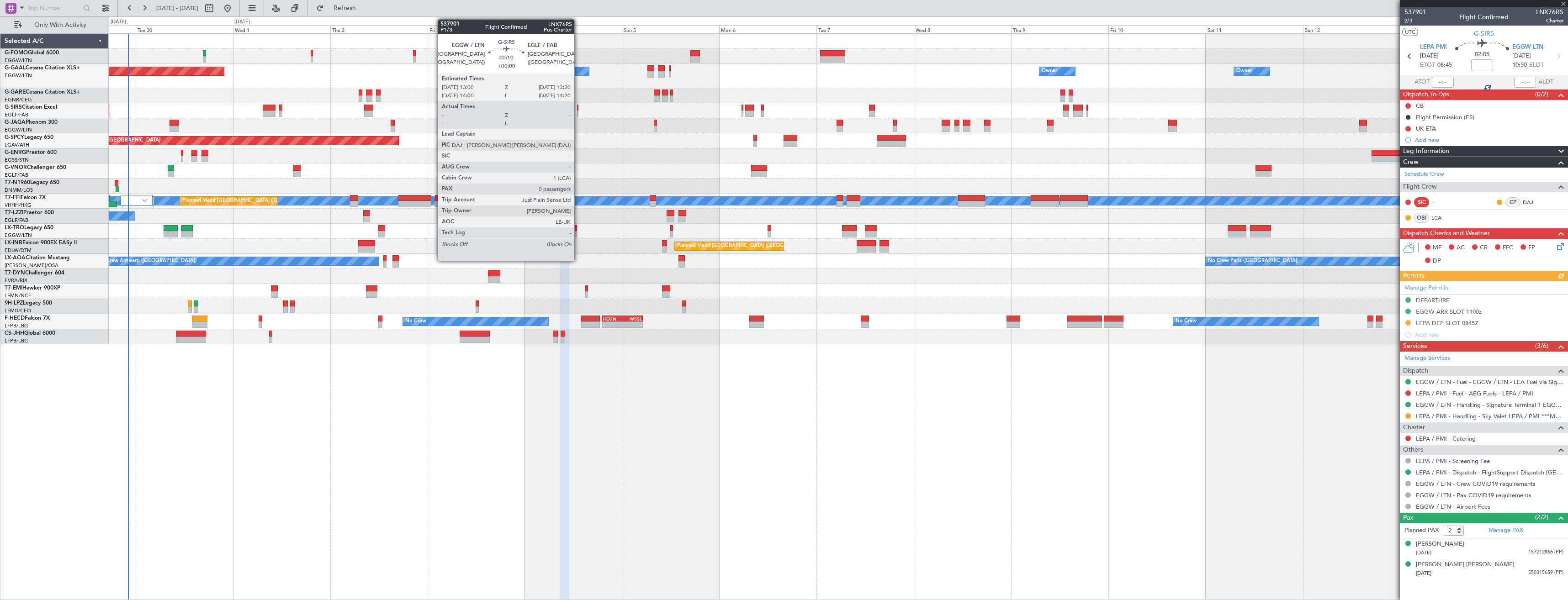
click at [578, 112] on div at bounding box center [578, 114] width 1 height 7
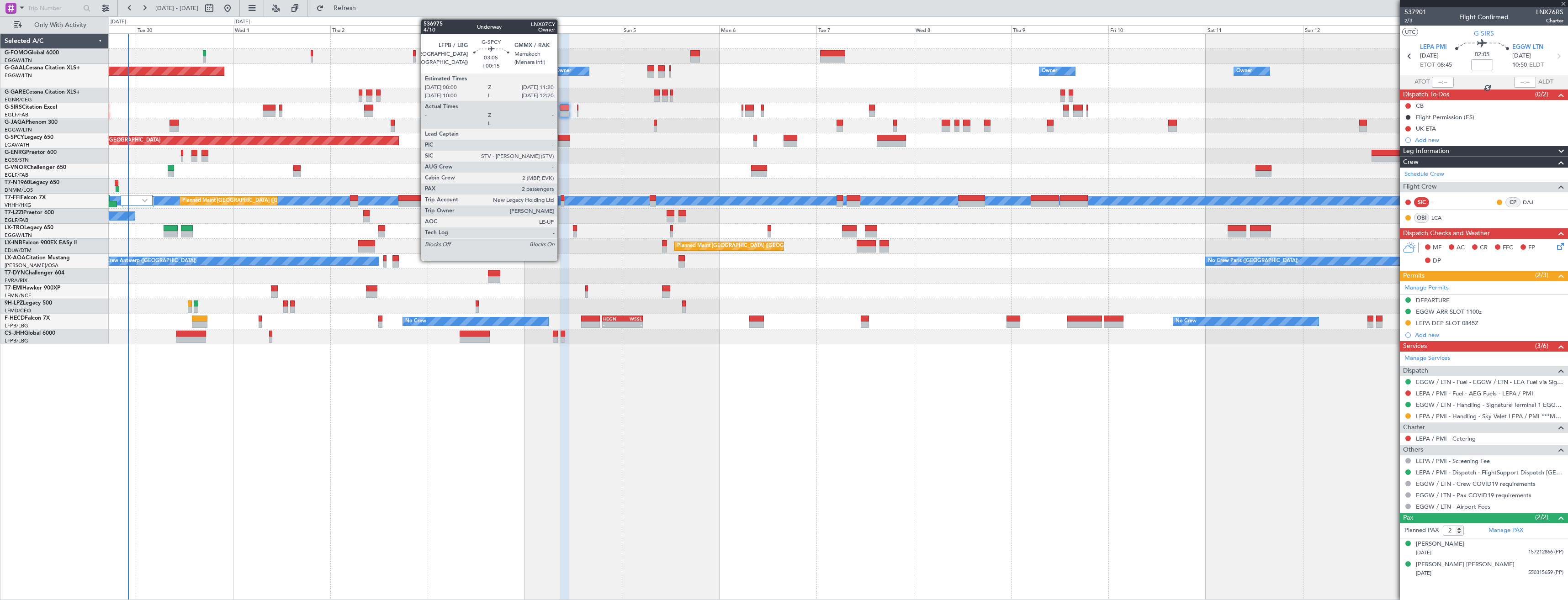
type input "0"
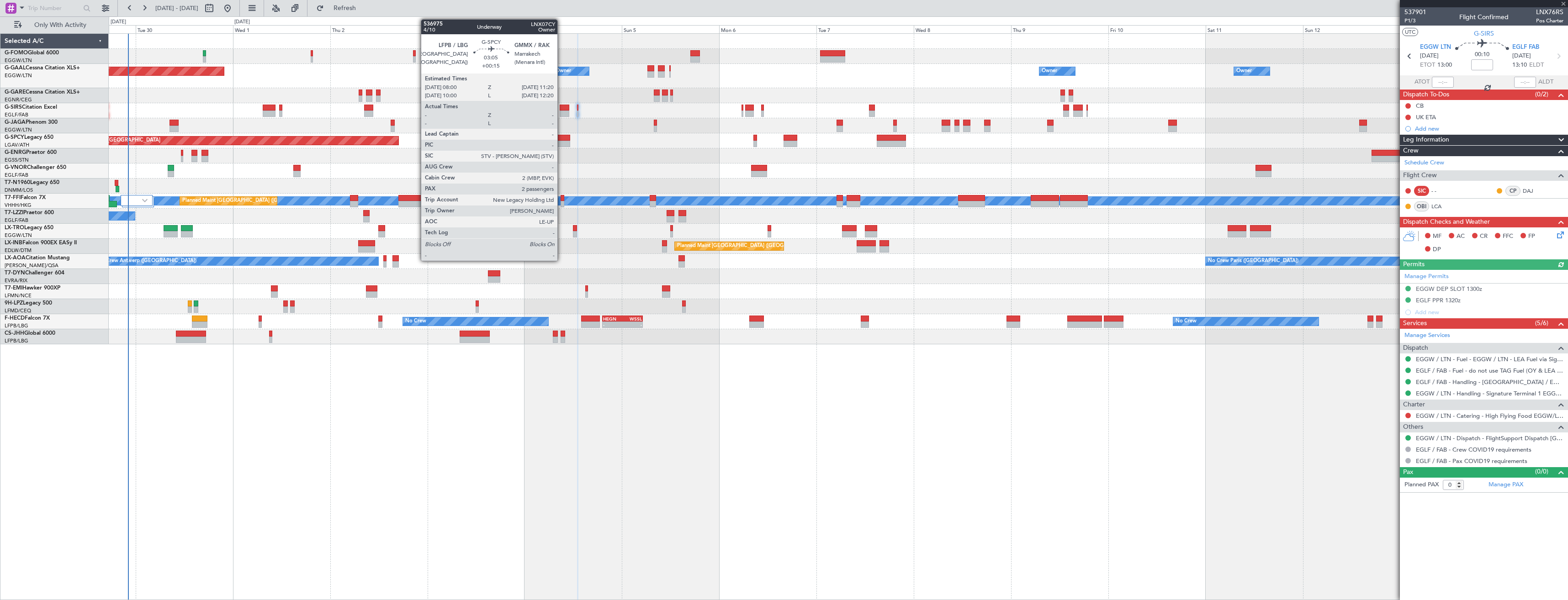
click at [561, 138] on div at bounding box center [563, 138] width 14 height 7
type input "+00:15"
type input "2"
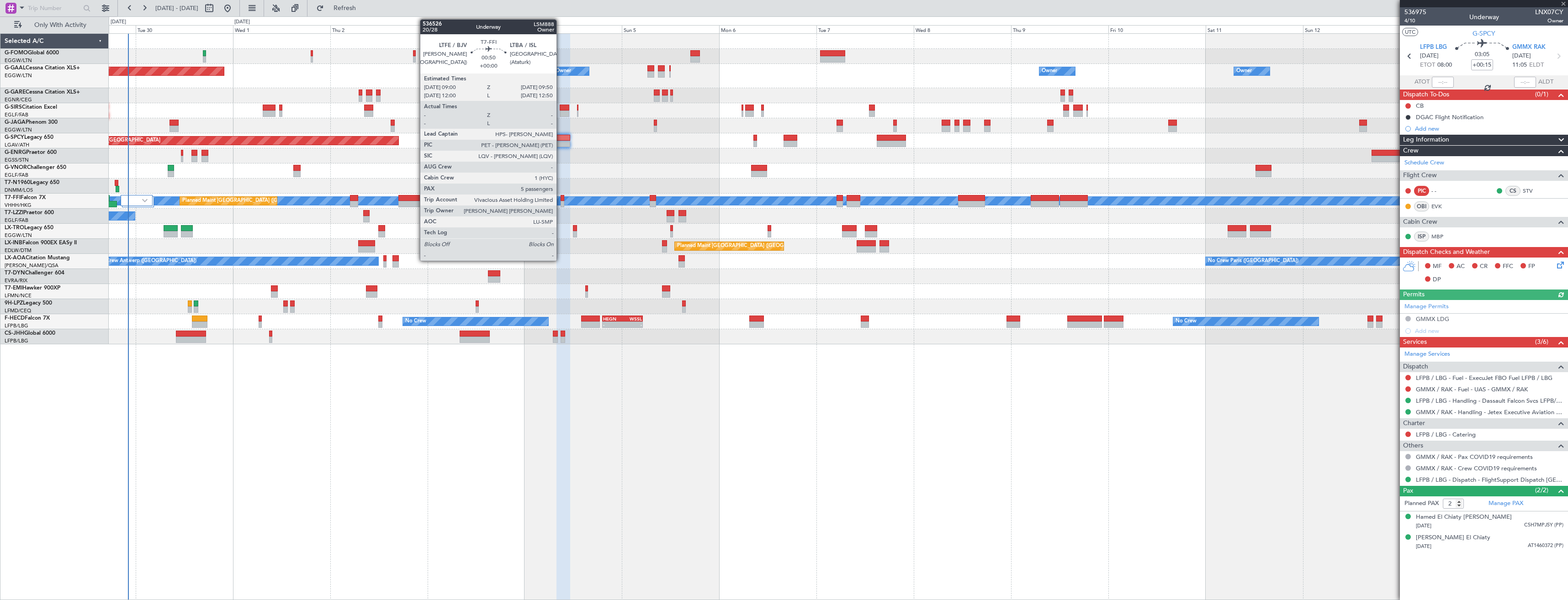
click at [561, 202] on div at bounding box center [562, 204] width 4 height 7
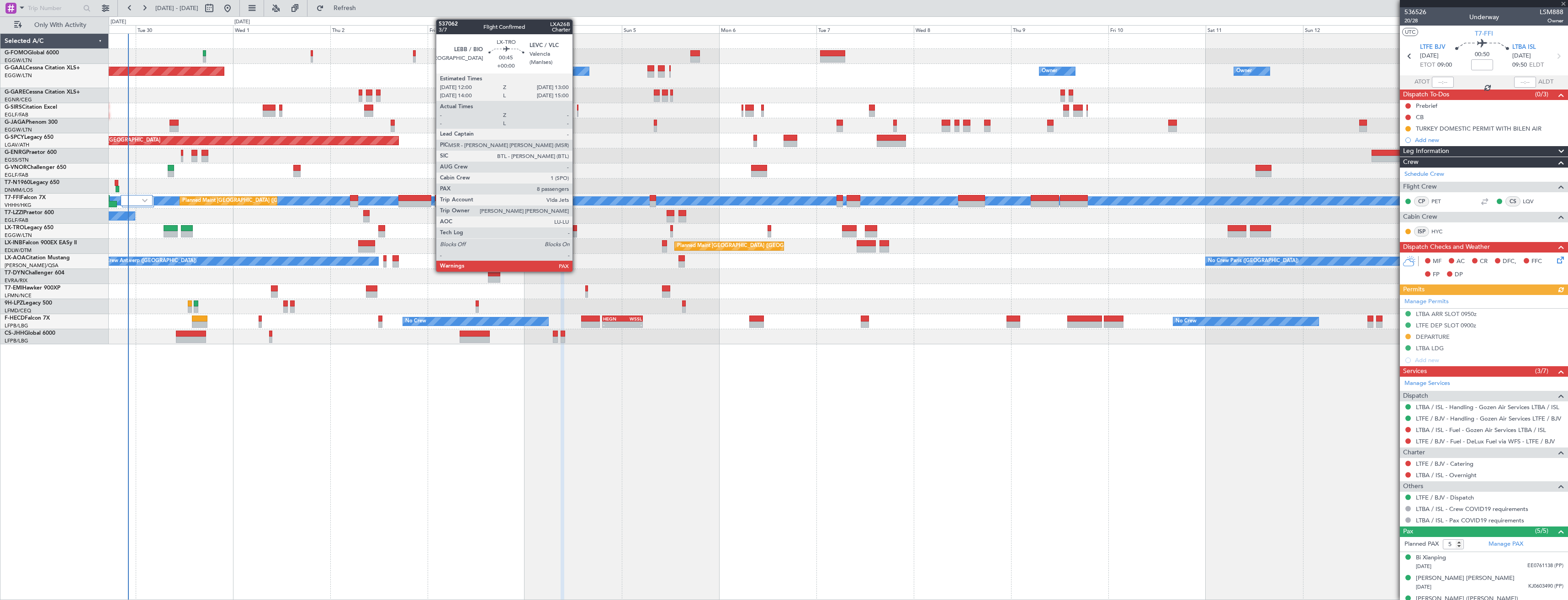
click at [576, 235] on div at bounding box center [575, 234] width 4 height 7
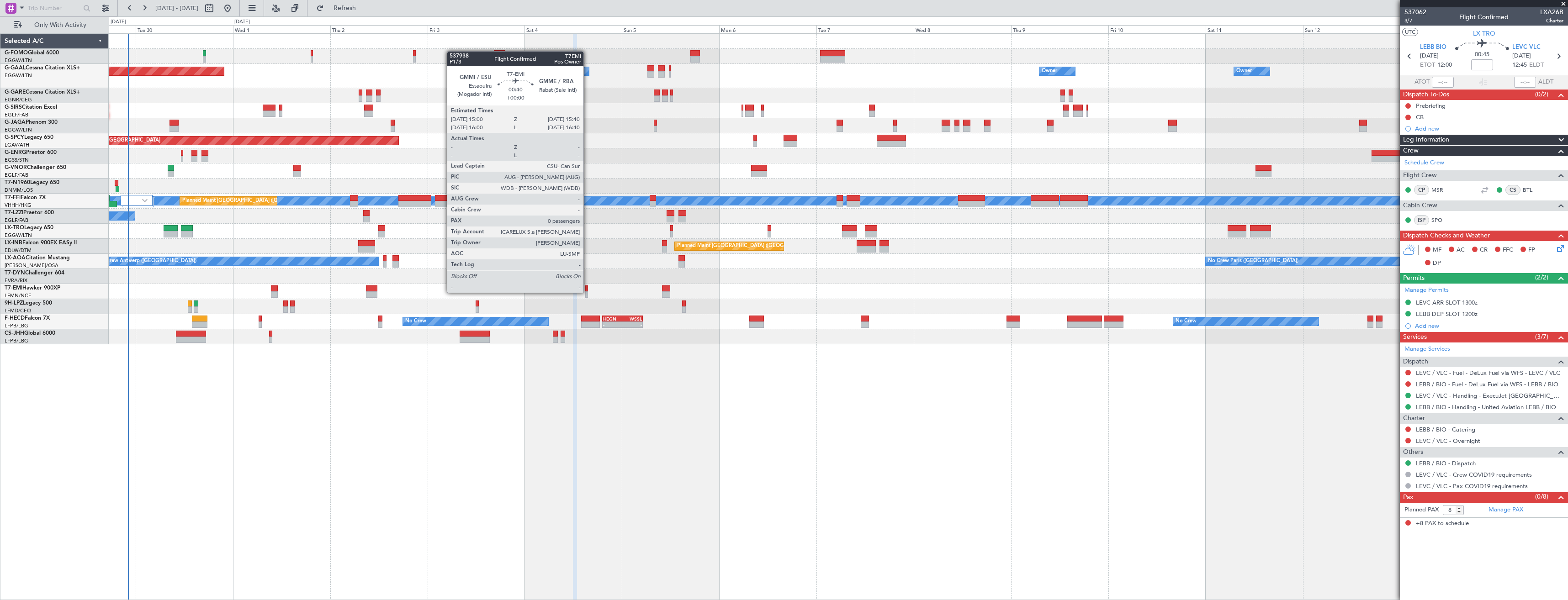
click at [587, 292] on div at bounding box center [586, 295] width 3 height 7
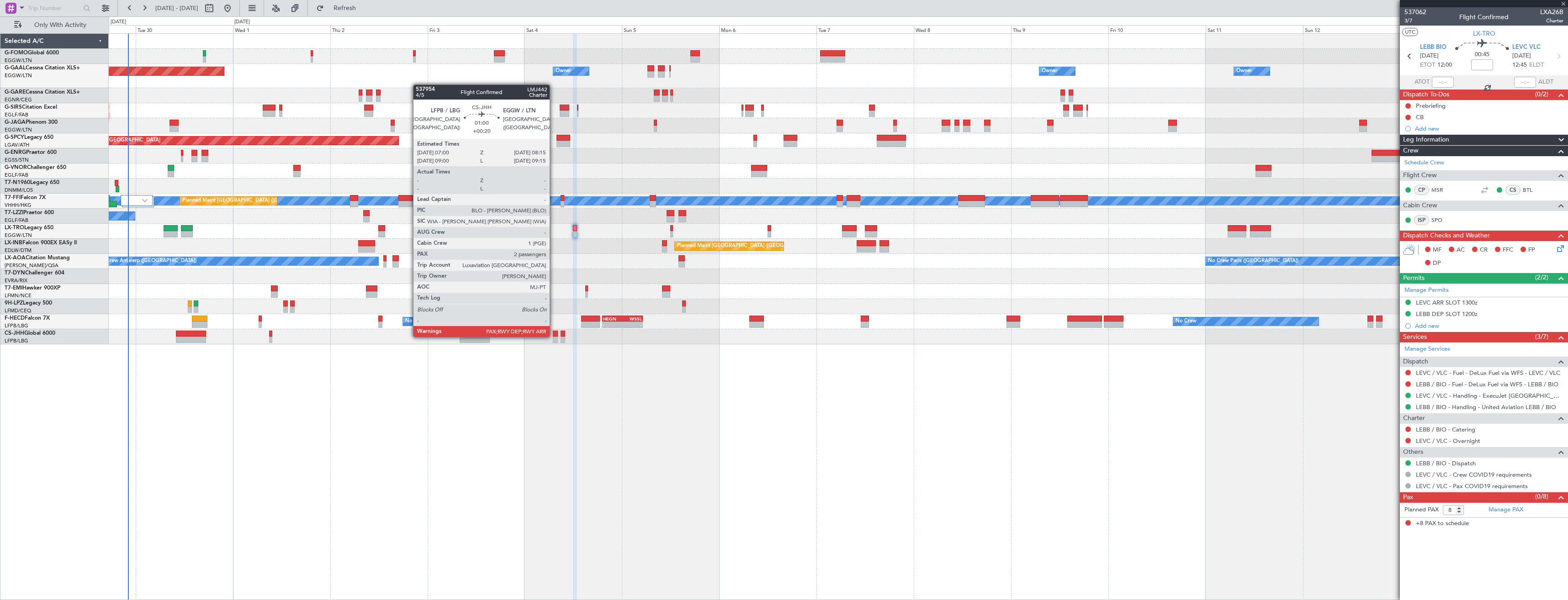
type input "0"
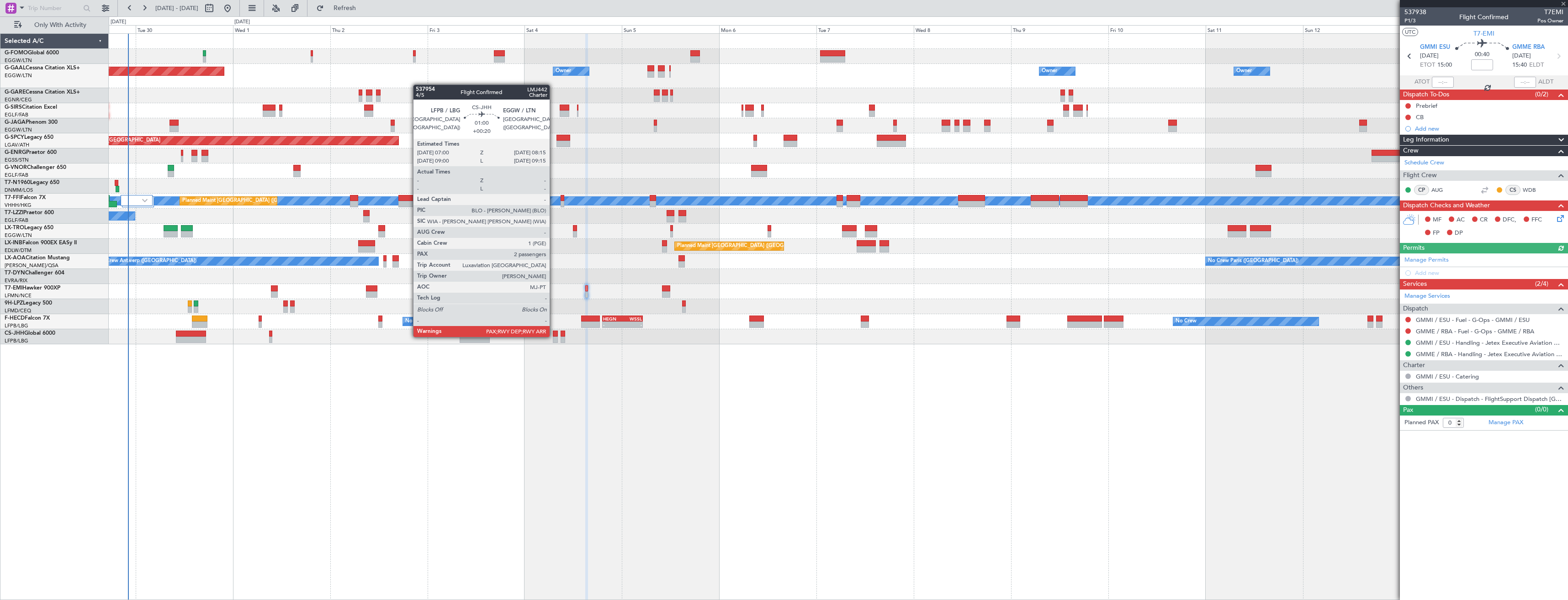
click at [554, 336] on div at bounding box center [555, 333] width 5 height 7
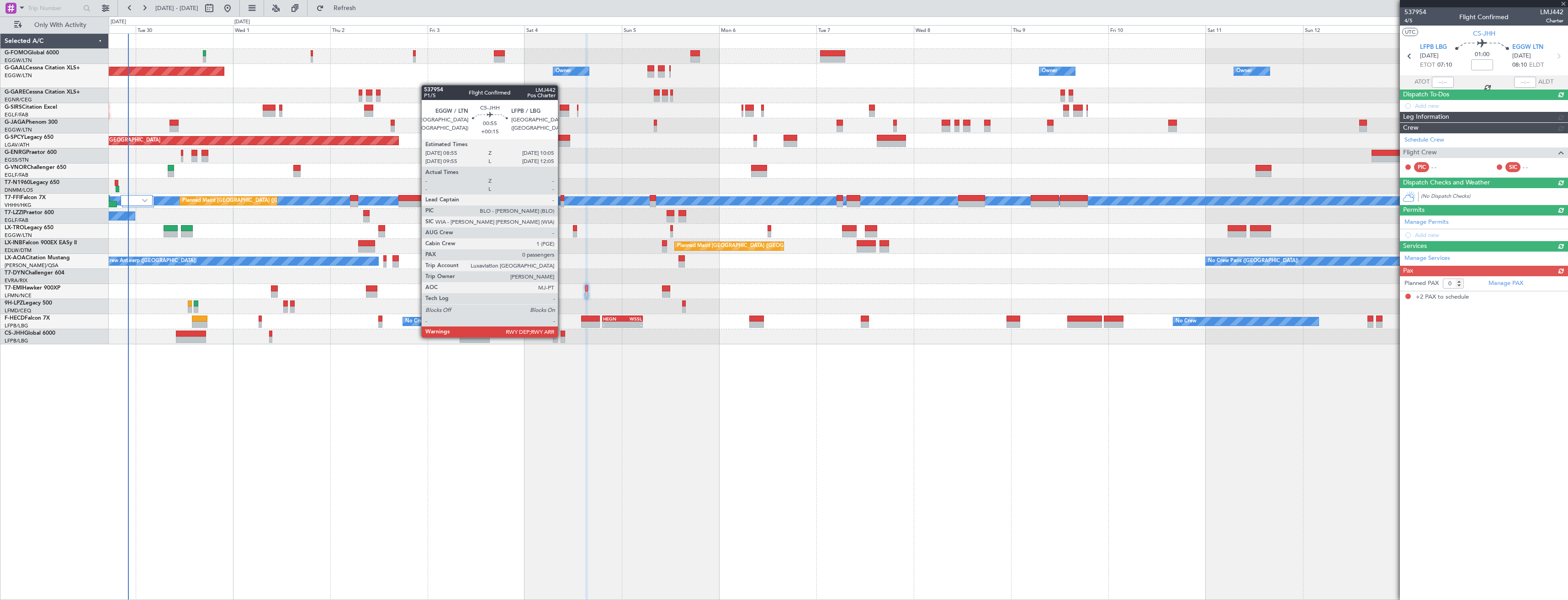
type input "+00:20"
type input "2"
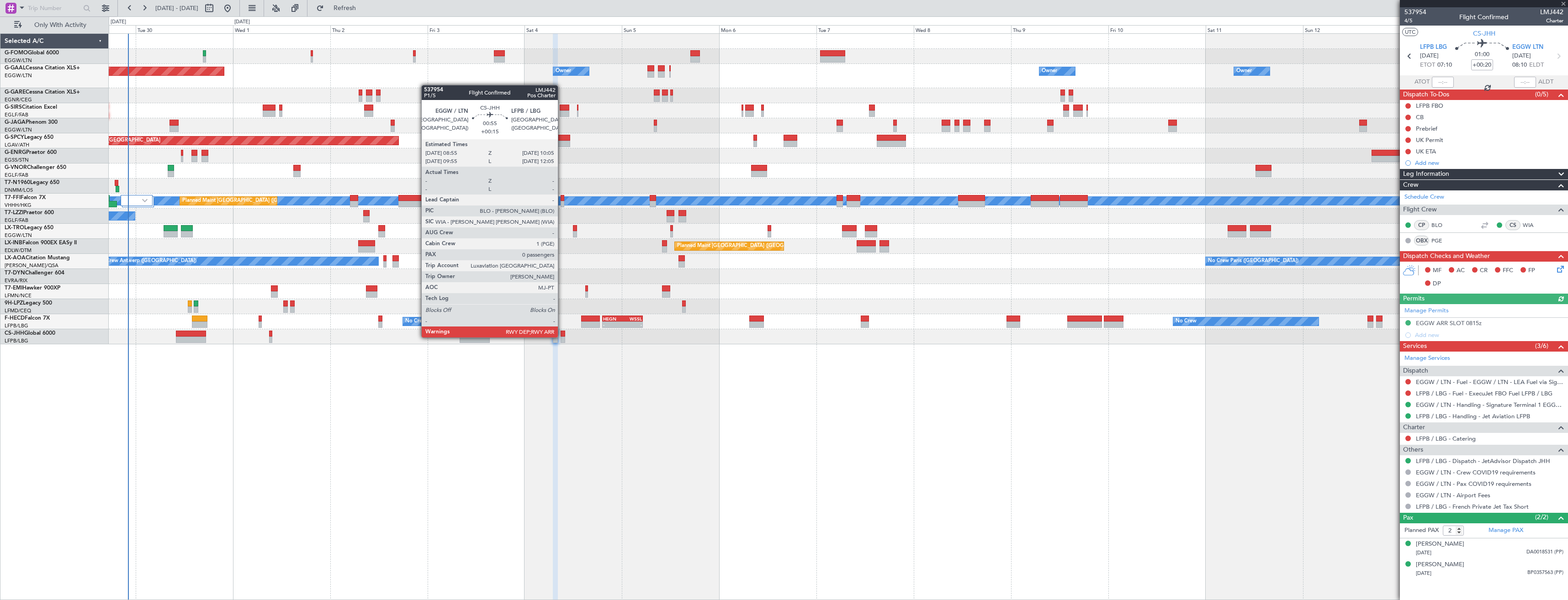
click at [562, 337] on div at bounding box center [563, 340] width 5 height 7
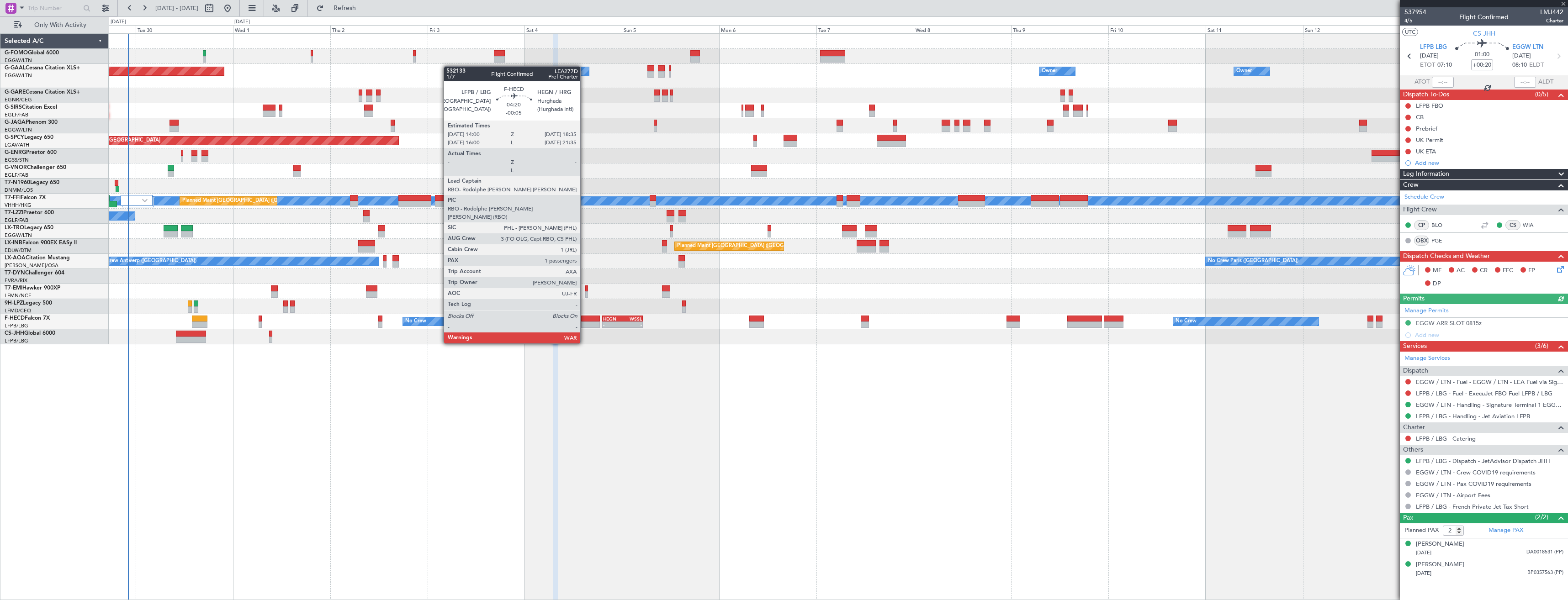
type input "+00:15"
type input "0"
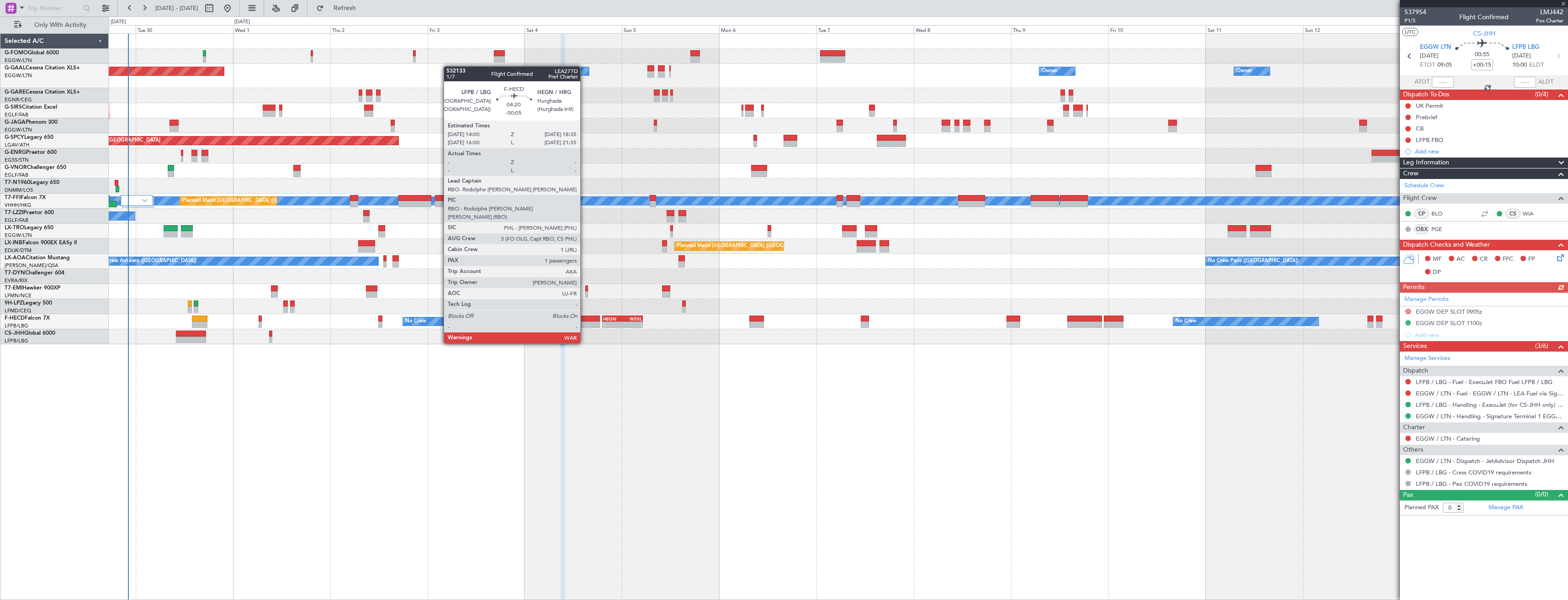
click at [584, 318] on div at bounding box center [590, 319] width 19 height 7
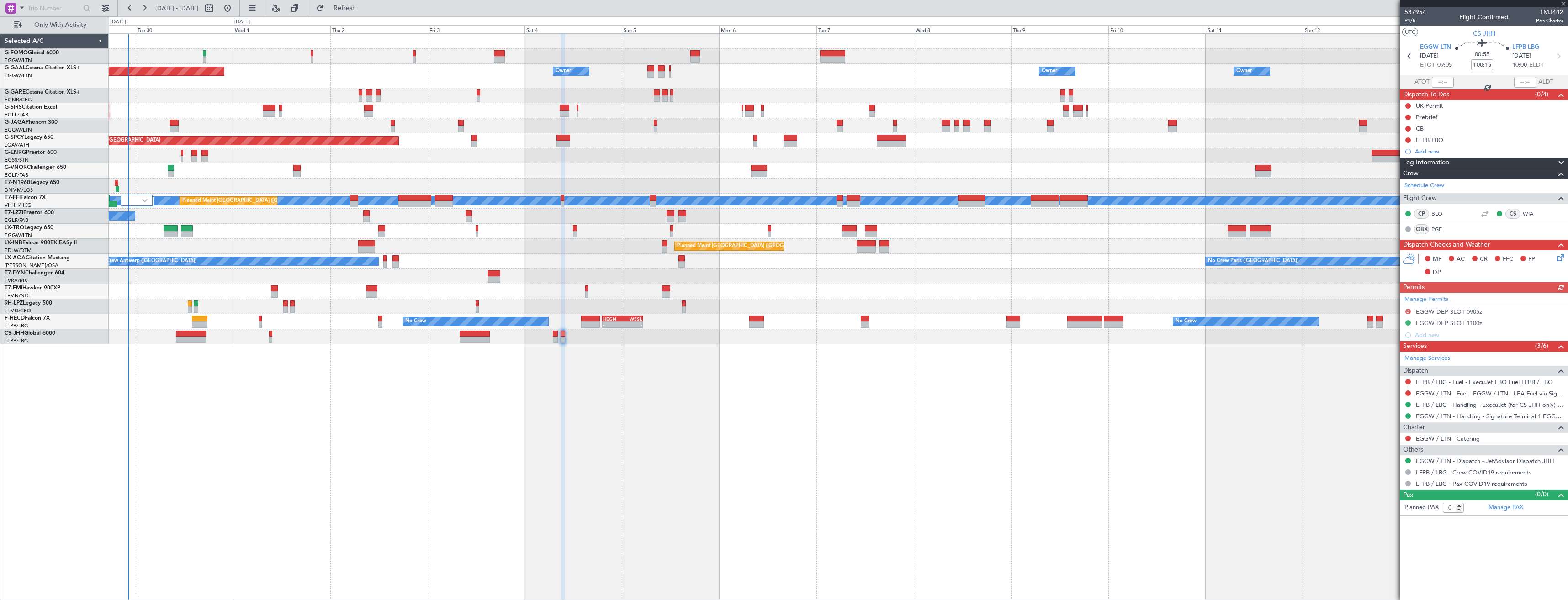
type input "-00:05"
type input "1"
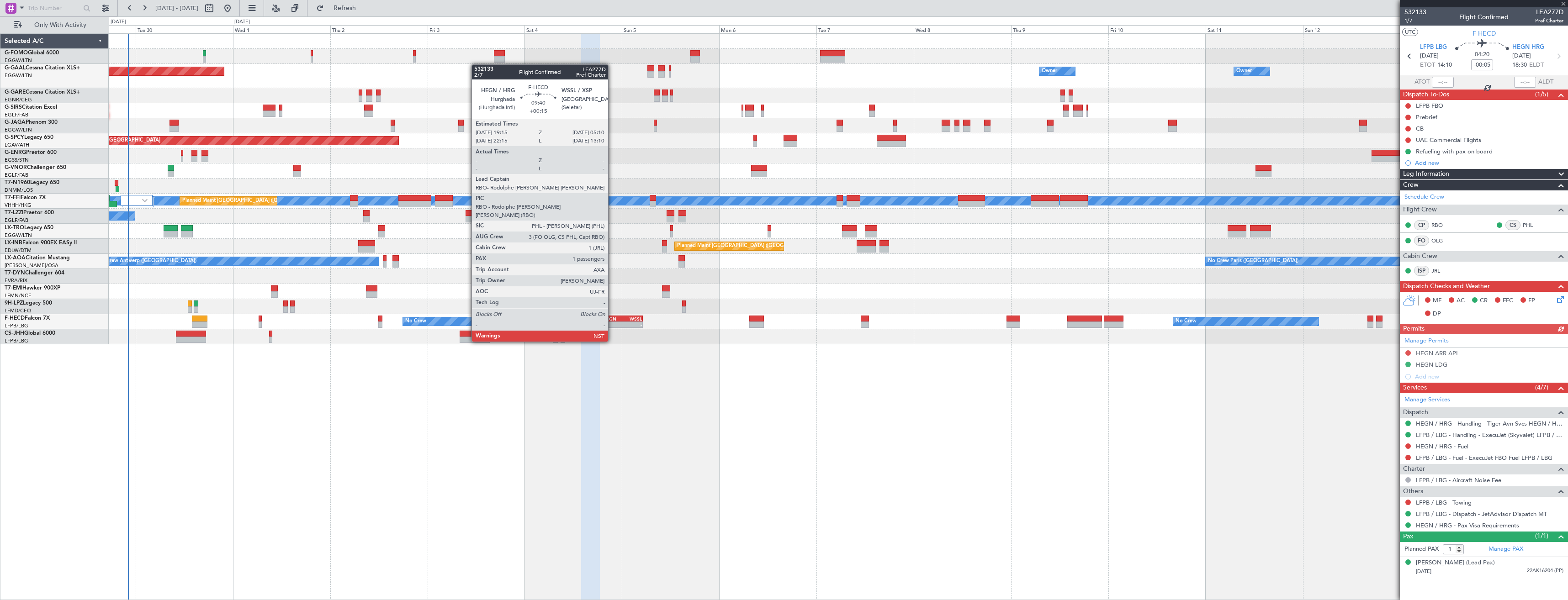
click at [612, 316] on div "HEGN" at bounding box center [613, 318] width 19 height 5
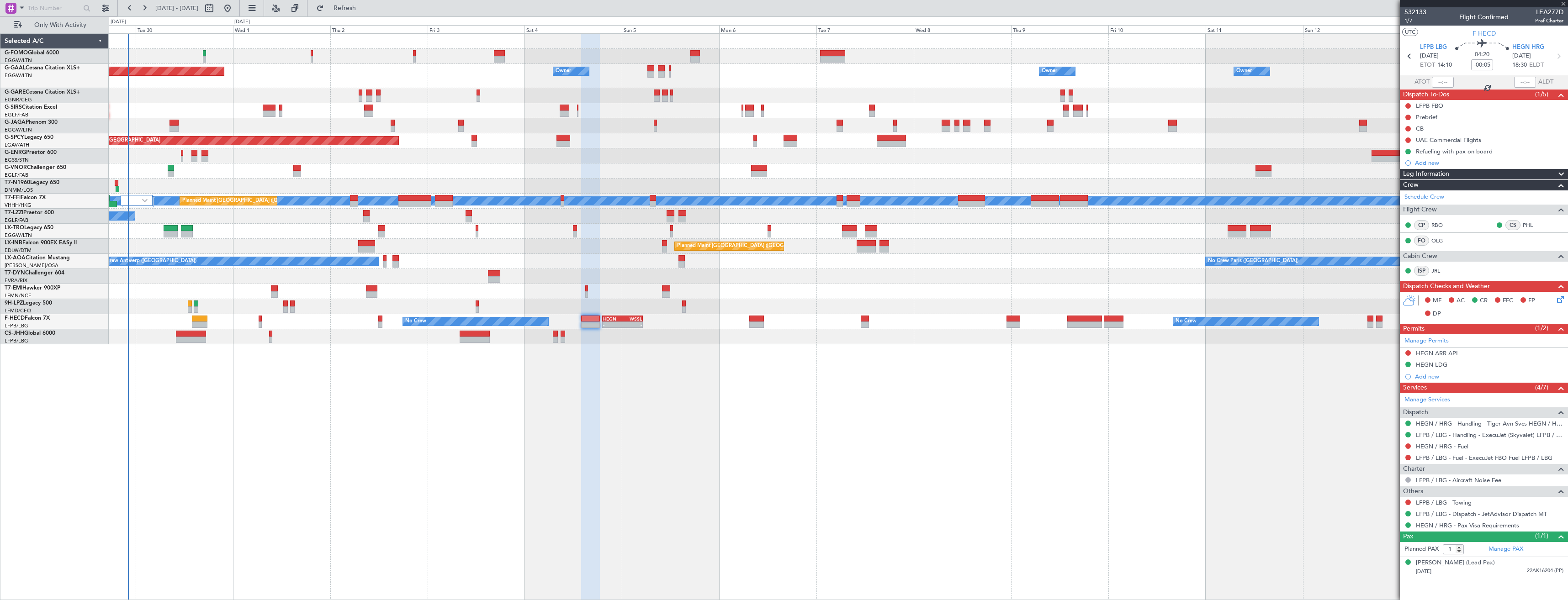
type input "+00:15"
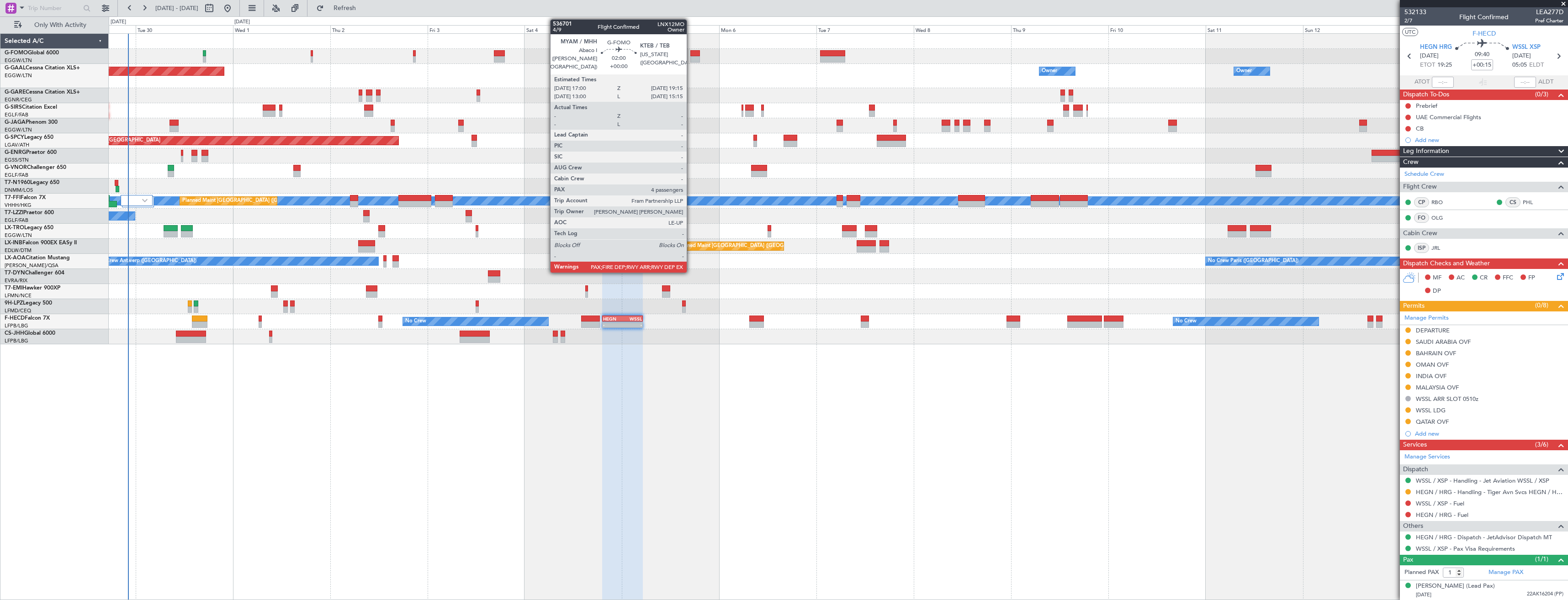
click at [691, 54] on div at bounding box center [695, 54] width 9 height 7
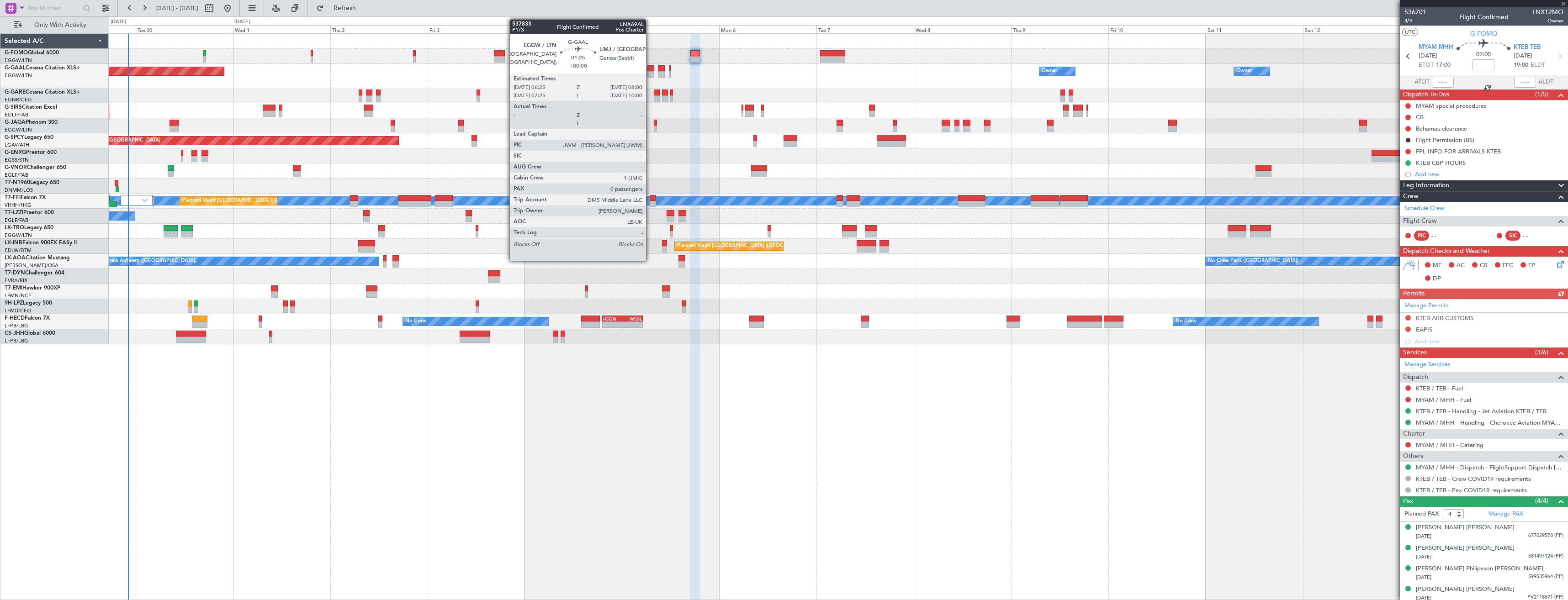
click at [650, 72] on div at bounding box center [651, 74] width 7 height 7
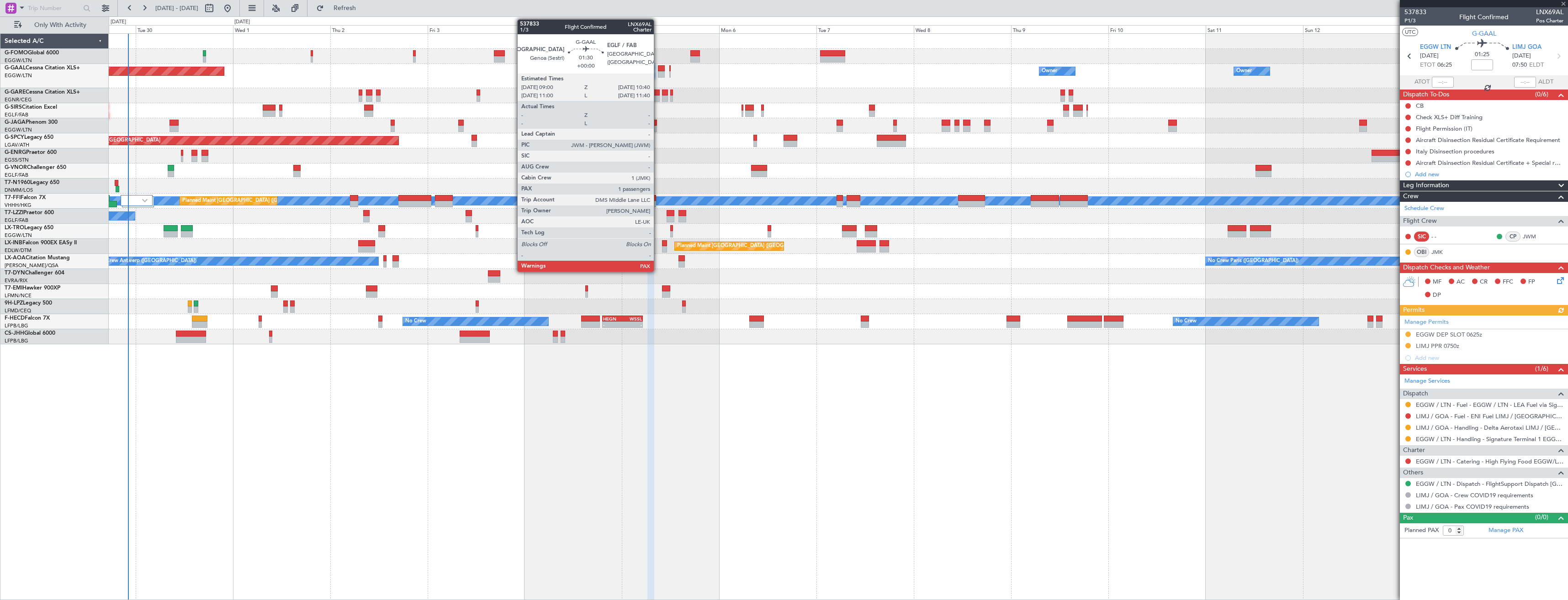
click at [658, 74] on div at bounding box center [661, 74] width 7 height 7
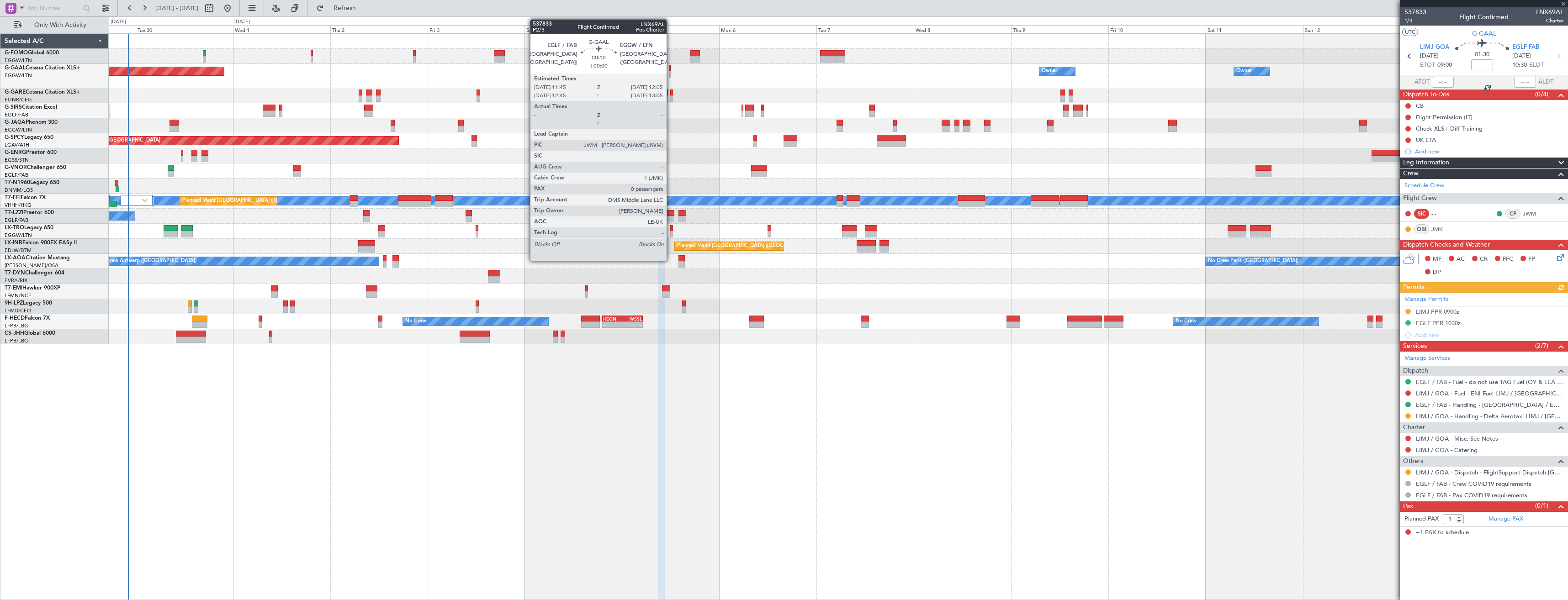
click at [671, 74] on div at bounding box center [670, 74] width 1 height 7
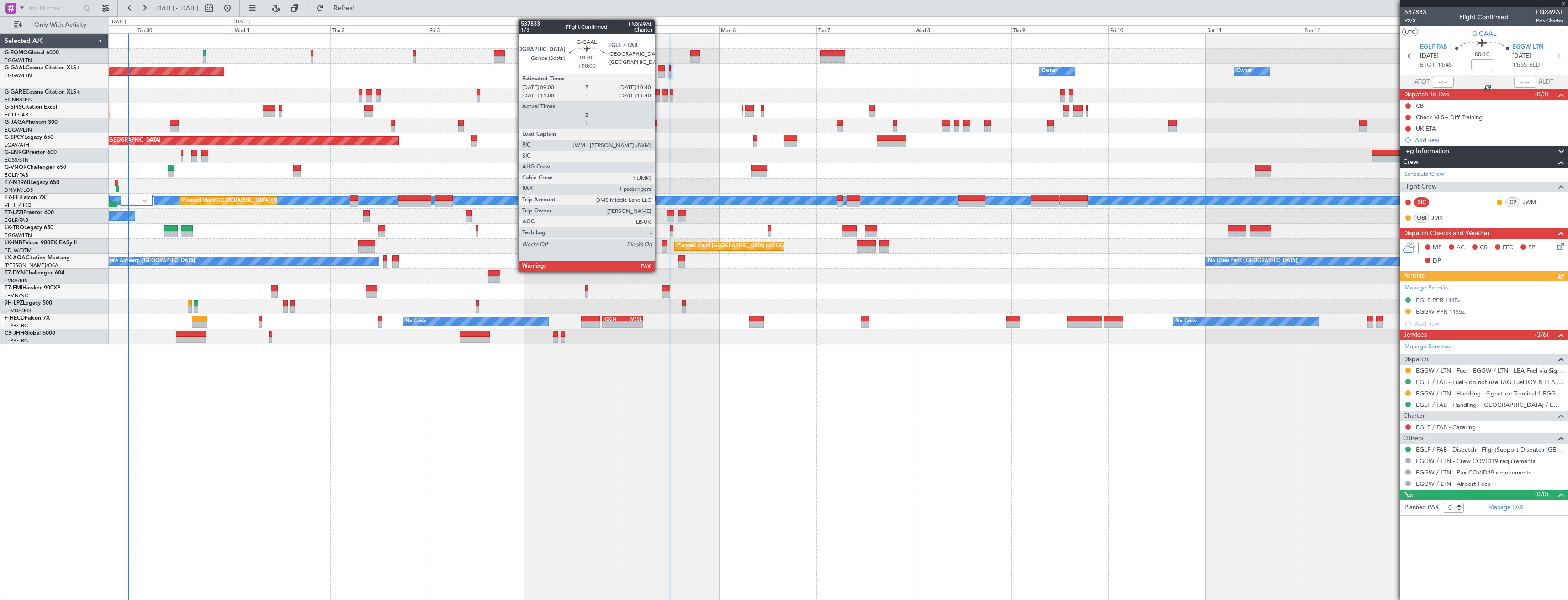
click at [659, 71] on div at bounding box center [661, 68] width 7 height 7
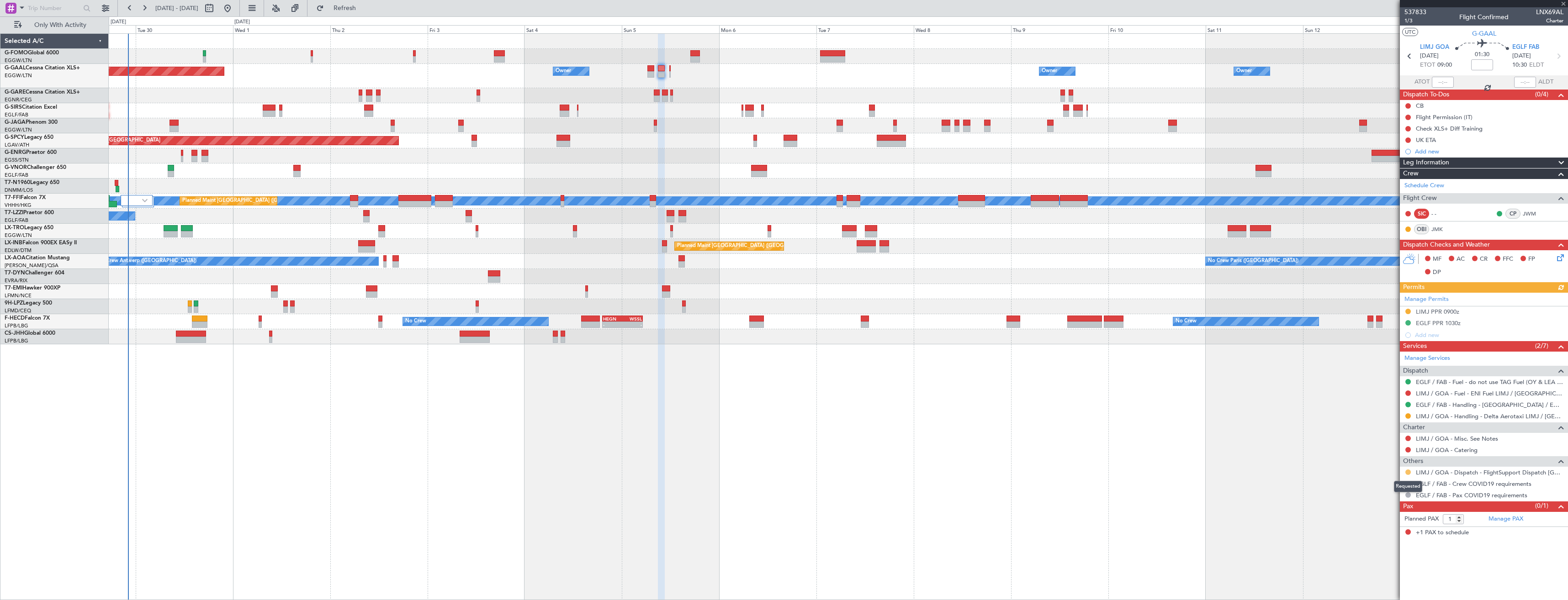
click at [1407, 472] on button at bounding box center [1408, 472] width 5 height 5
click at [1390, 580] on span "Confirmed" at bounding box center [1382, 581] width 29 height 9
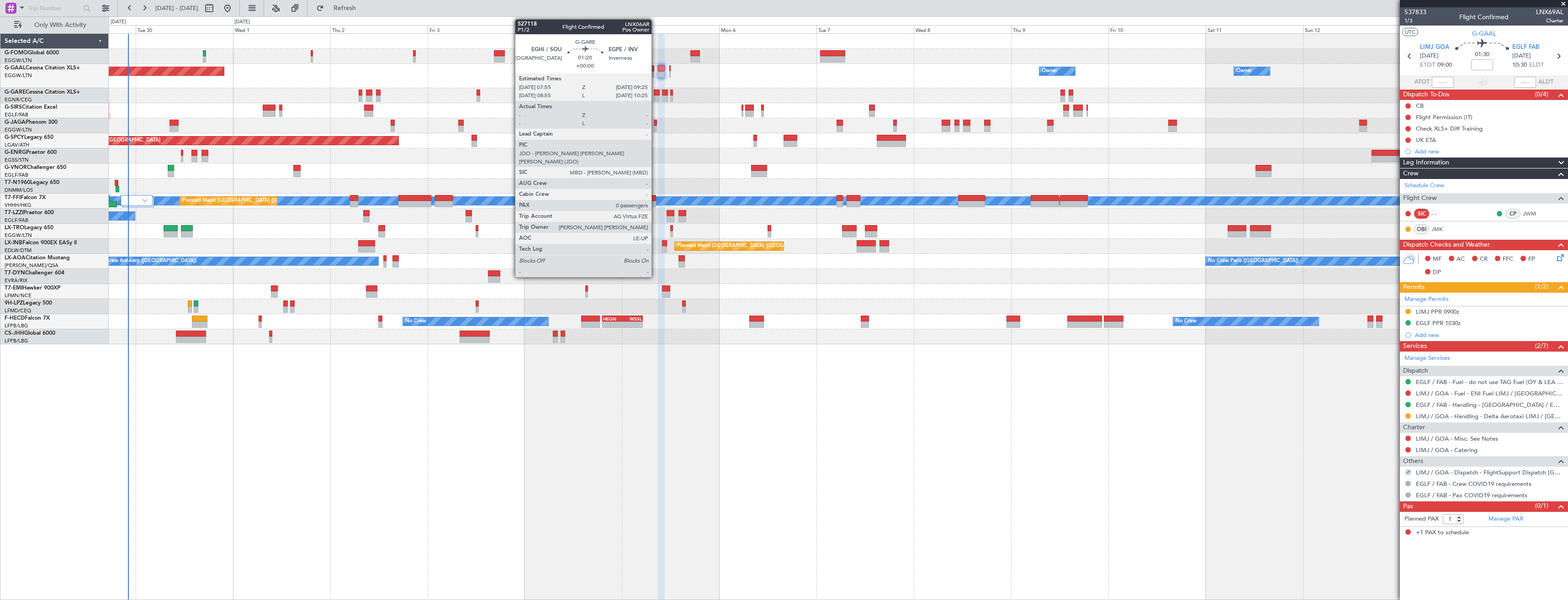
click at [656, 94] on div at bounding box center [657, 92] width 7 height 7
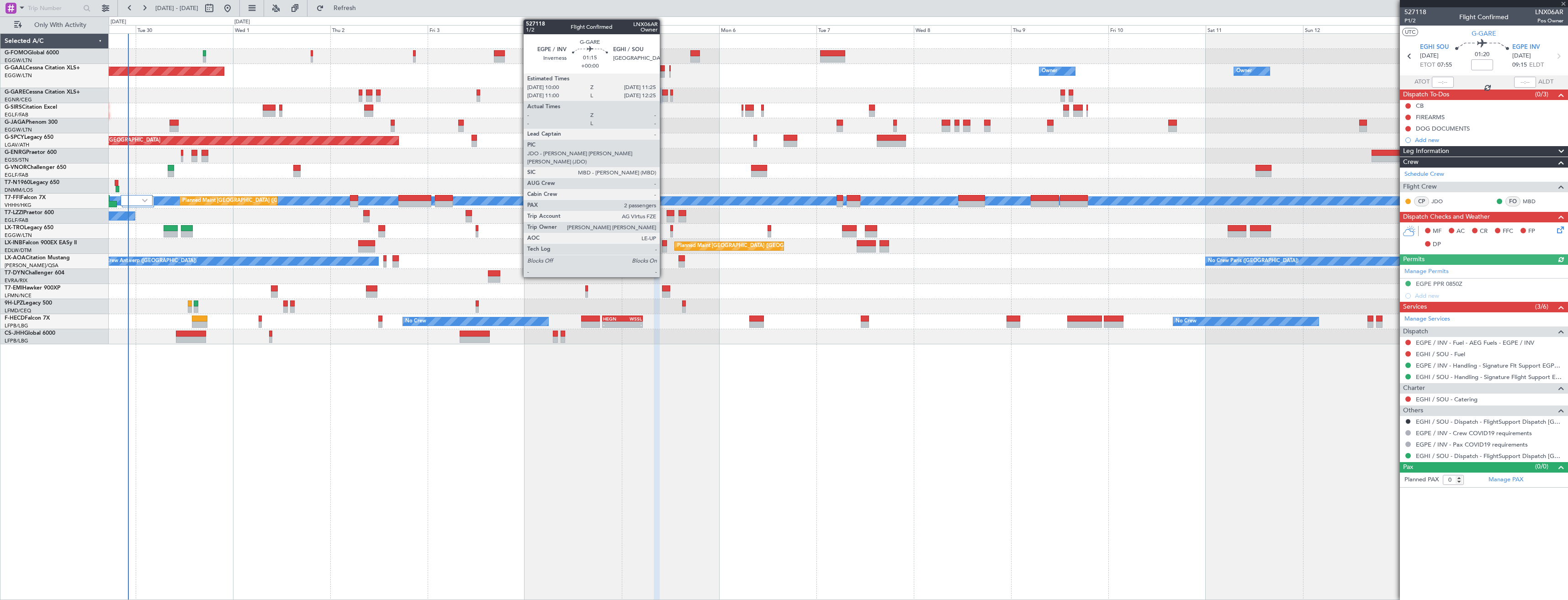
click at [664, 96] on div at bounding box center [665, 99] width 6 height 7
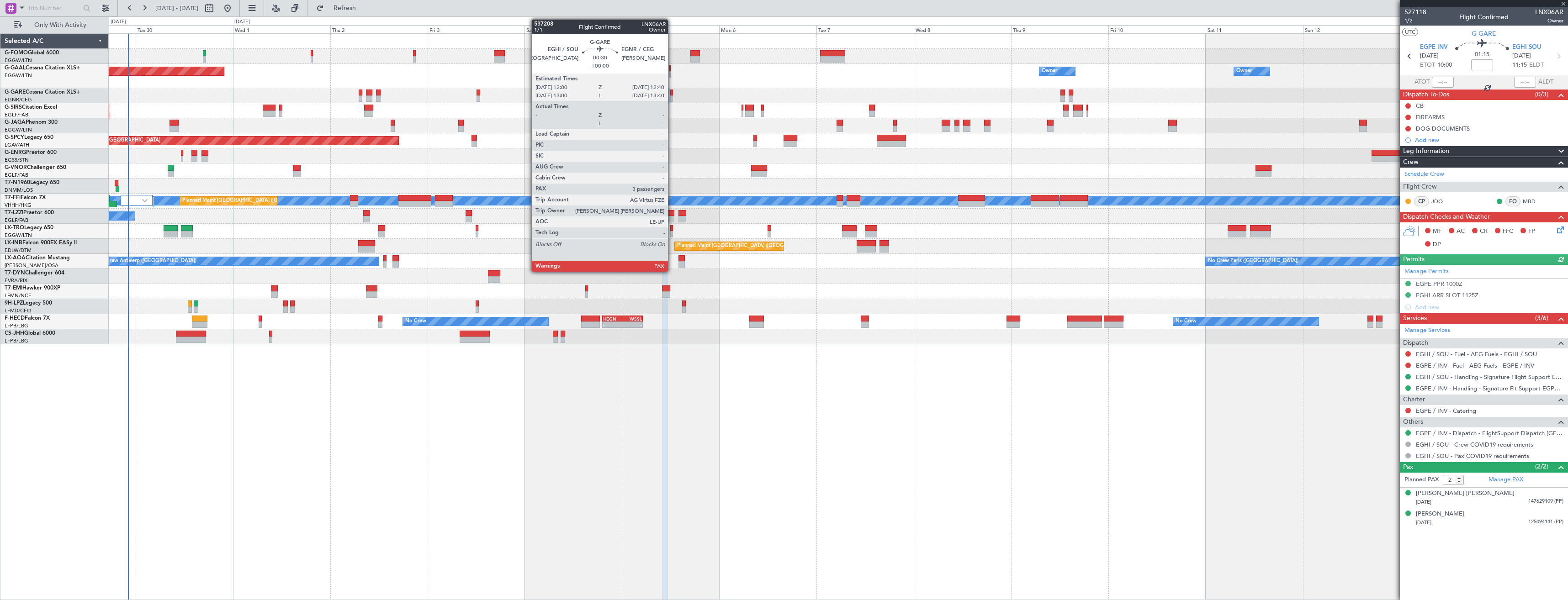
click at [672, 97] on div at bounding box center [671, 99] width 3 height 7
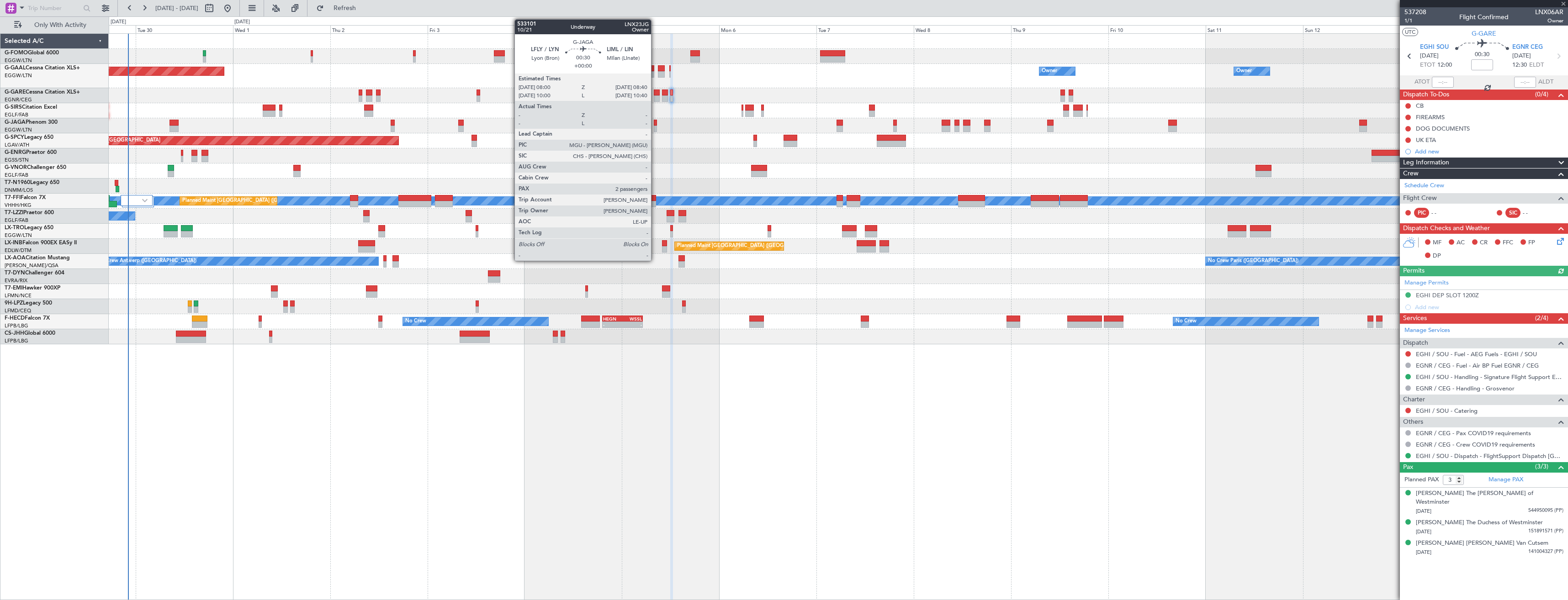
click at [655, 125] on div at bounding box center [655, 128] width 3 height 7
type input "2"
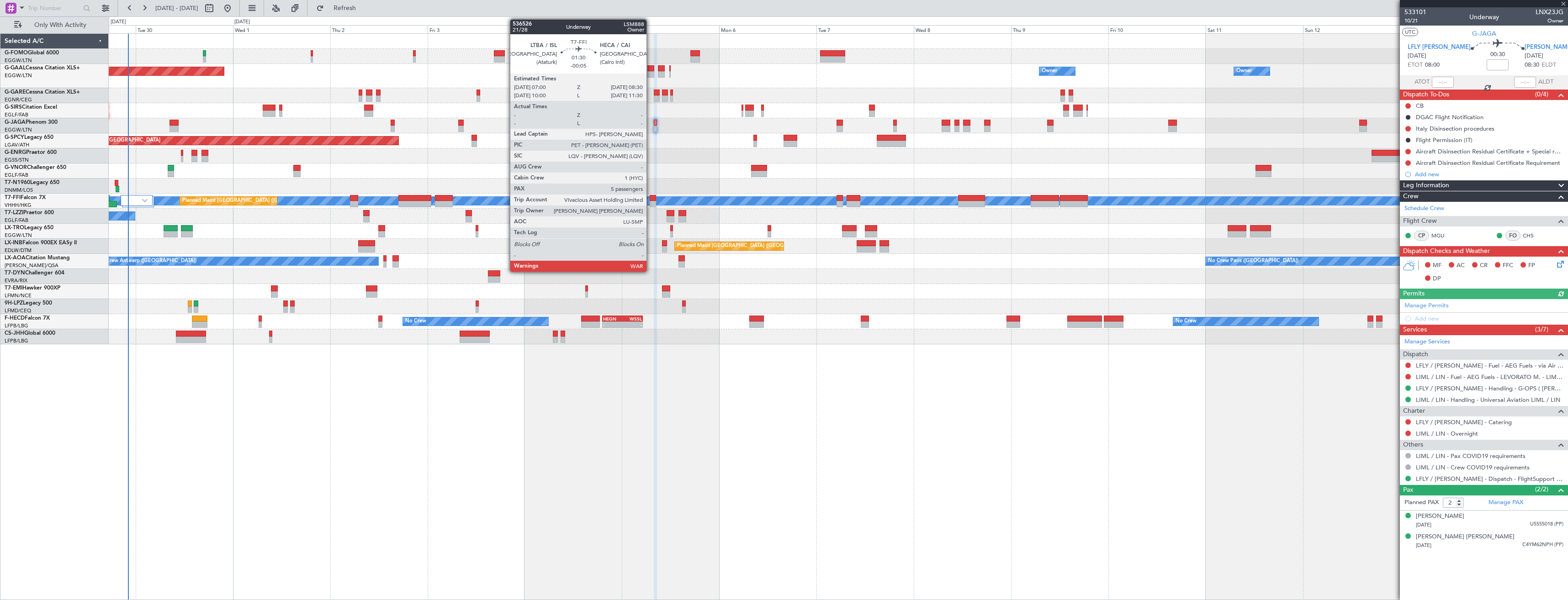
click at [651, 204] on div at bounding box center [653, 204] width 7 height 7
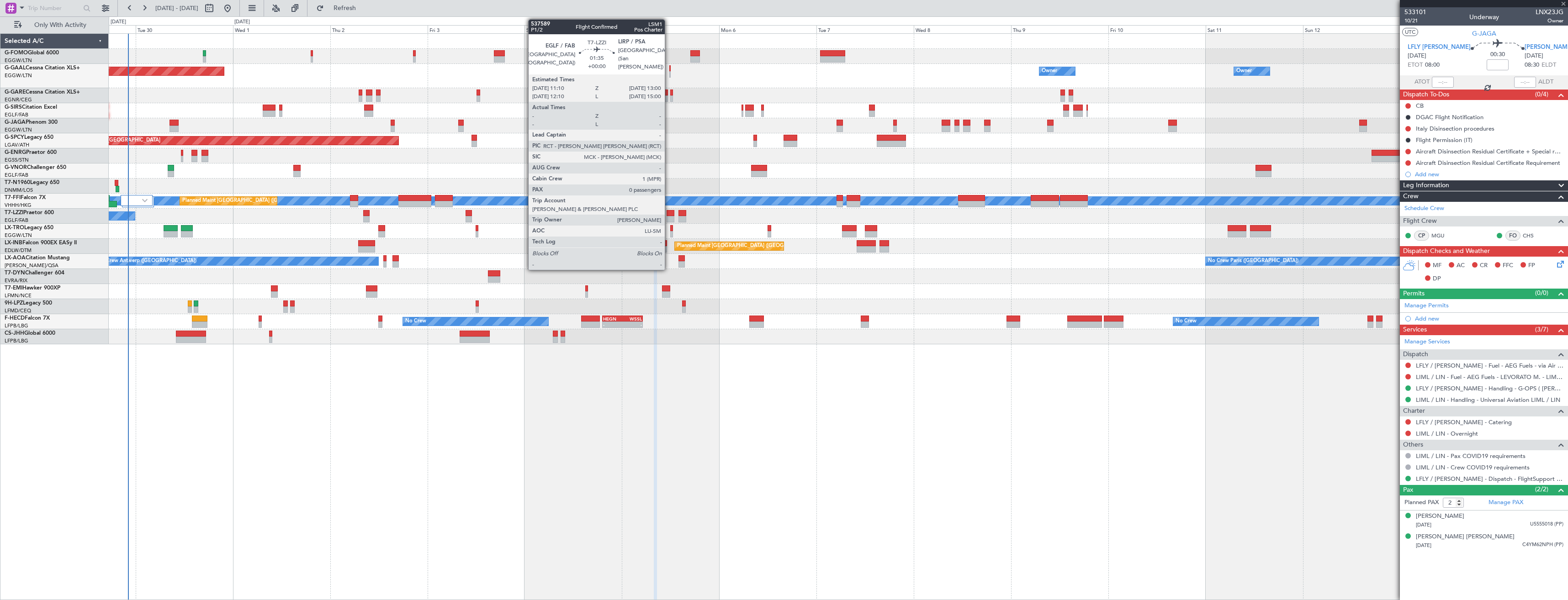
type input "-00:05"
type input "5"
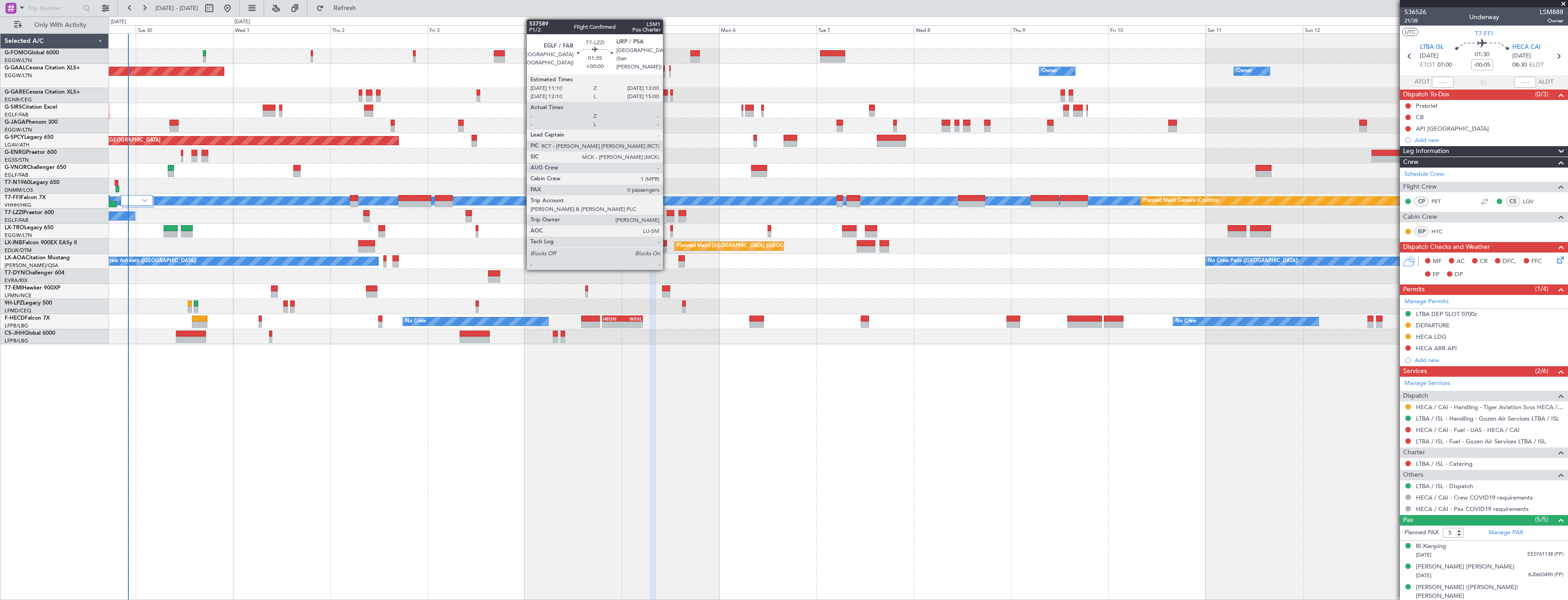
click at [667, 217] on div at bounding box center [670, 219] width 8 height 7
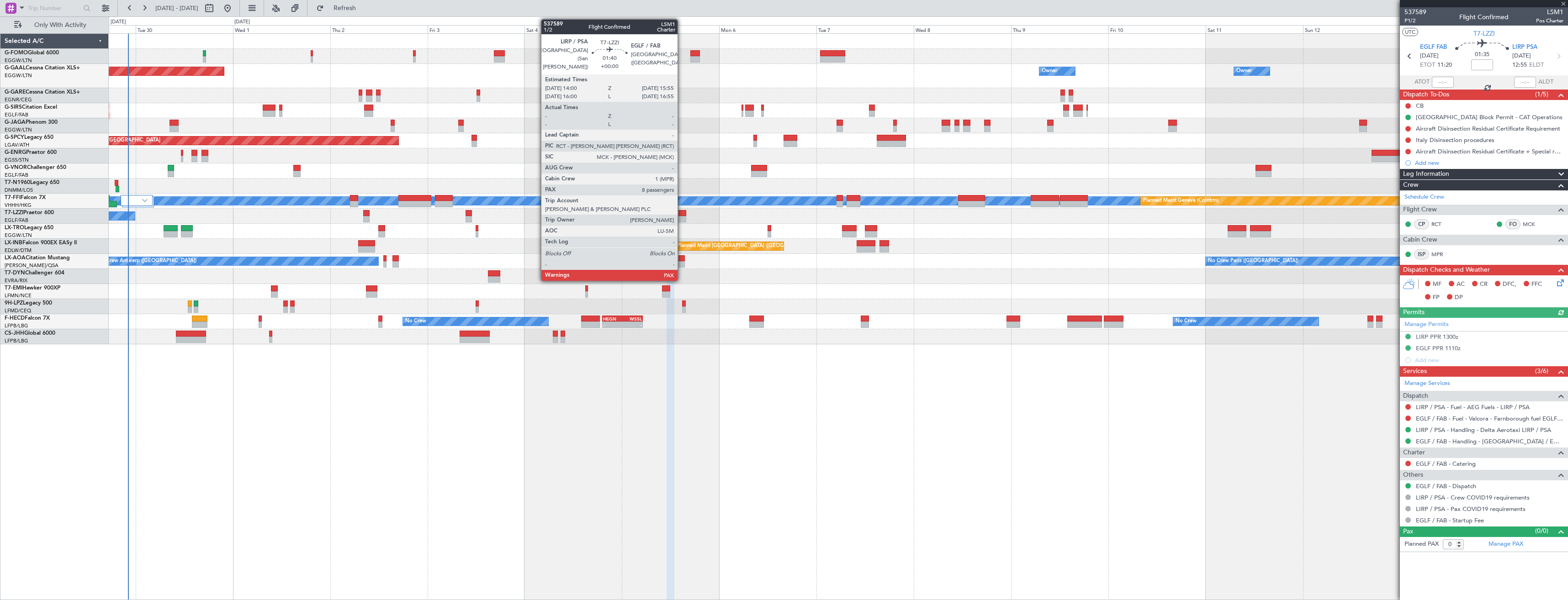
click at [682, 215] on div at bounding box center [683, 213] width 9 height 7
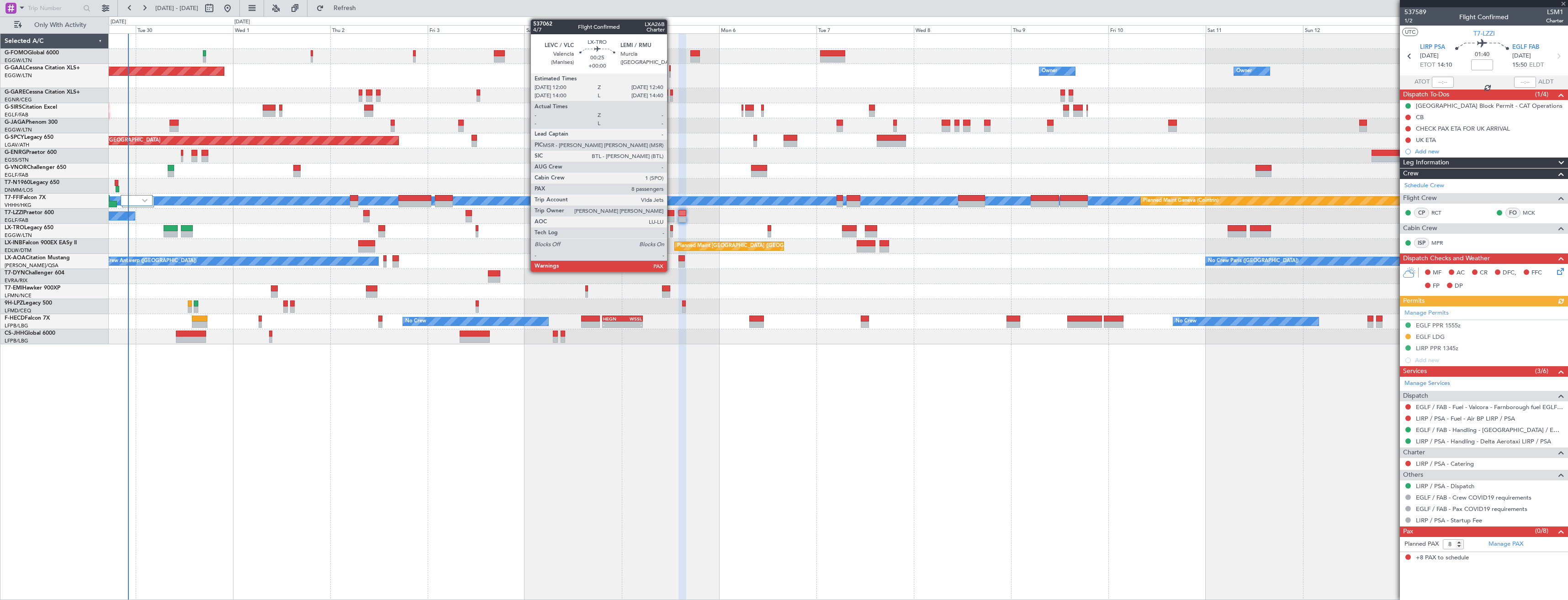
click at [671, 233] on div at bounding box center [671, 234] width 3 height 7
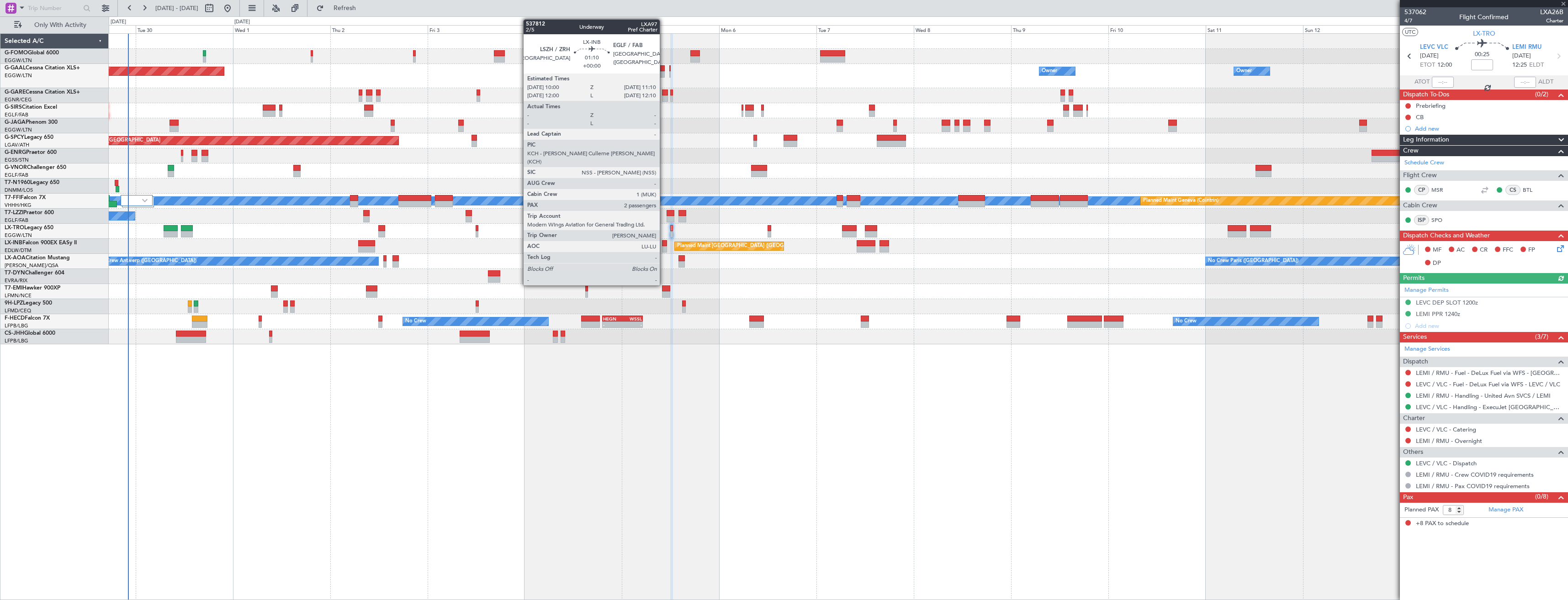
click at [664, 246] on div at bounding box center [665, 249] width 5 height 7
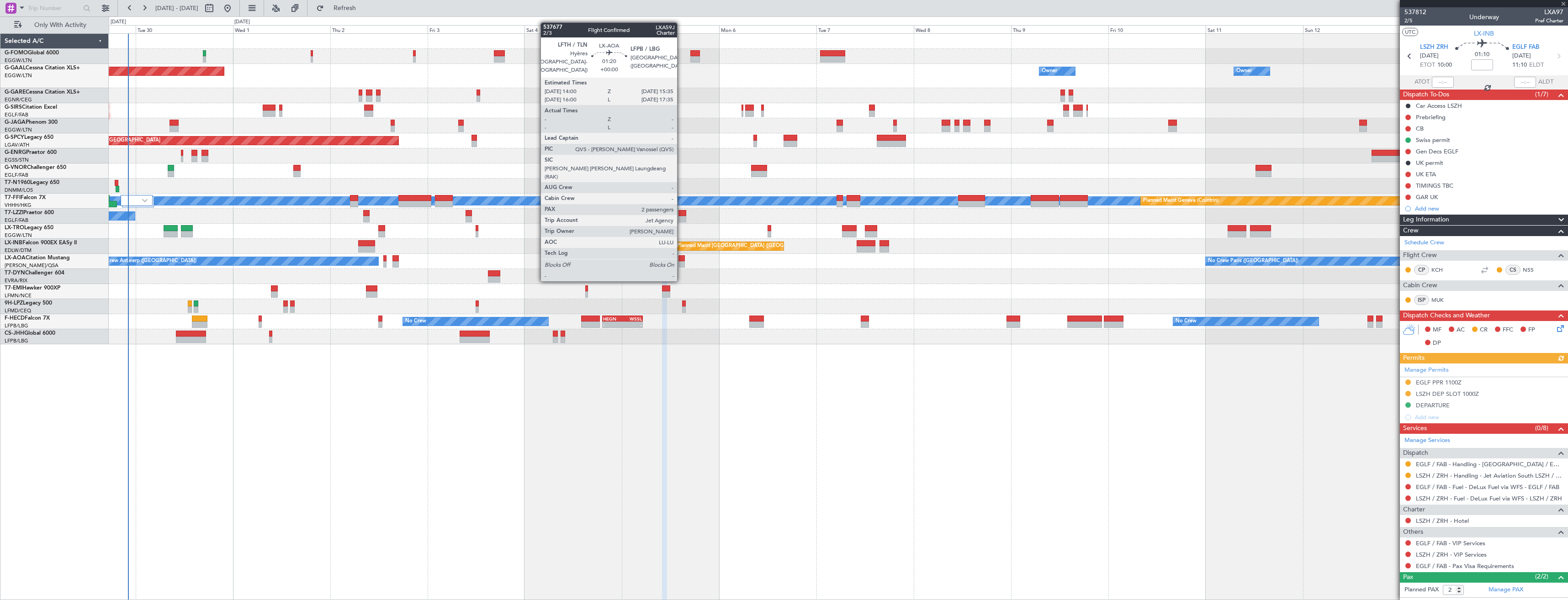
click at [681, 263] on div at bounding box center [682, 264] width 7 height 7
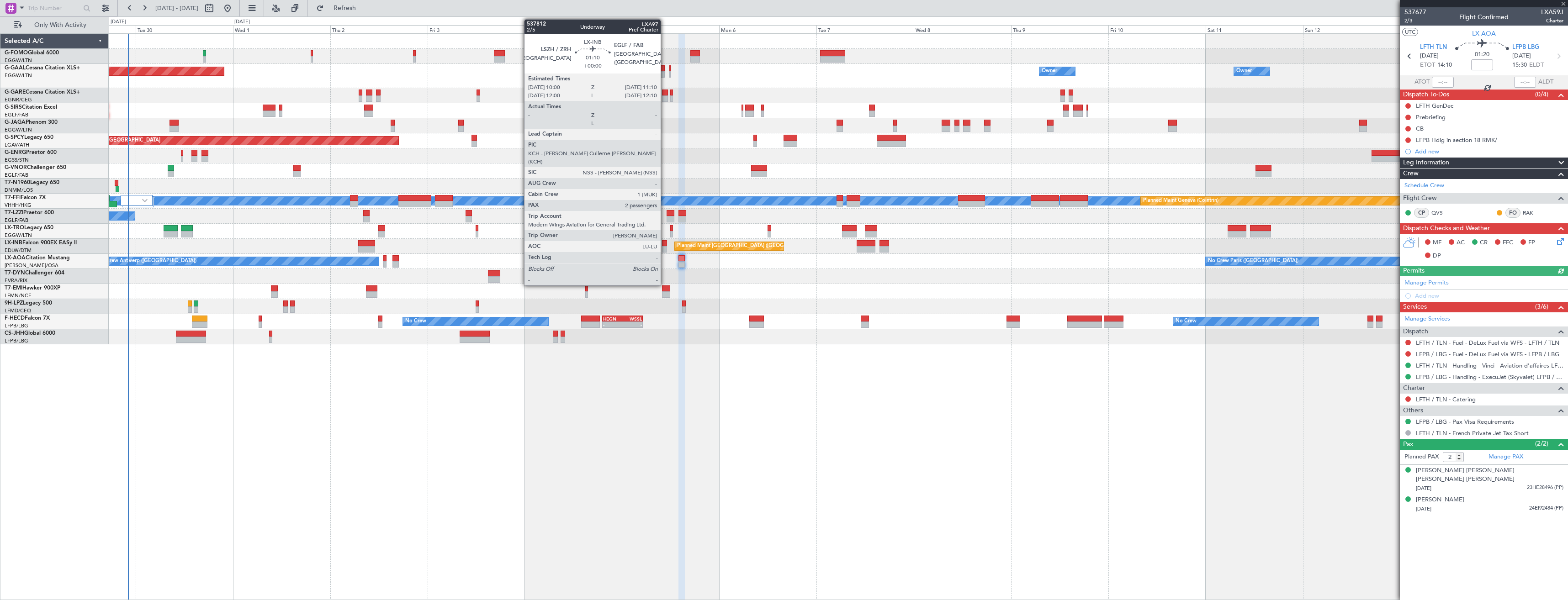
click at [665, 246] on div at bounding box center [665, 243] width 5 height 7
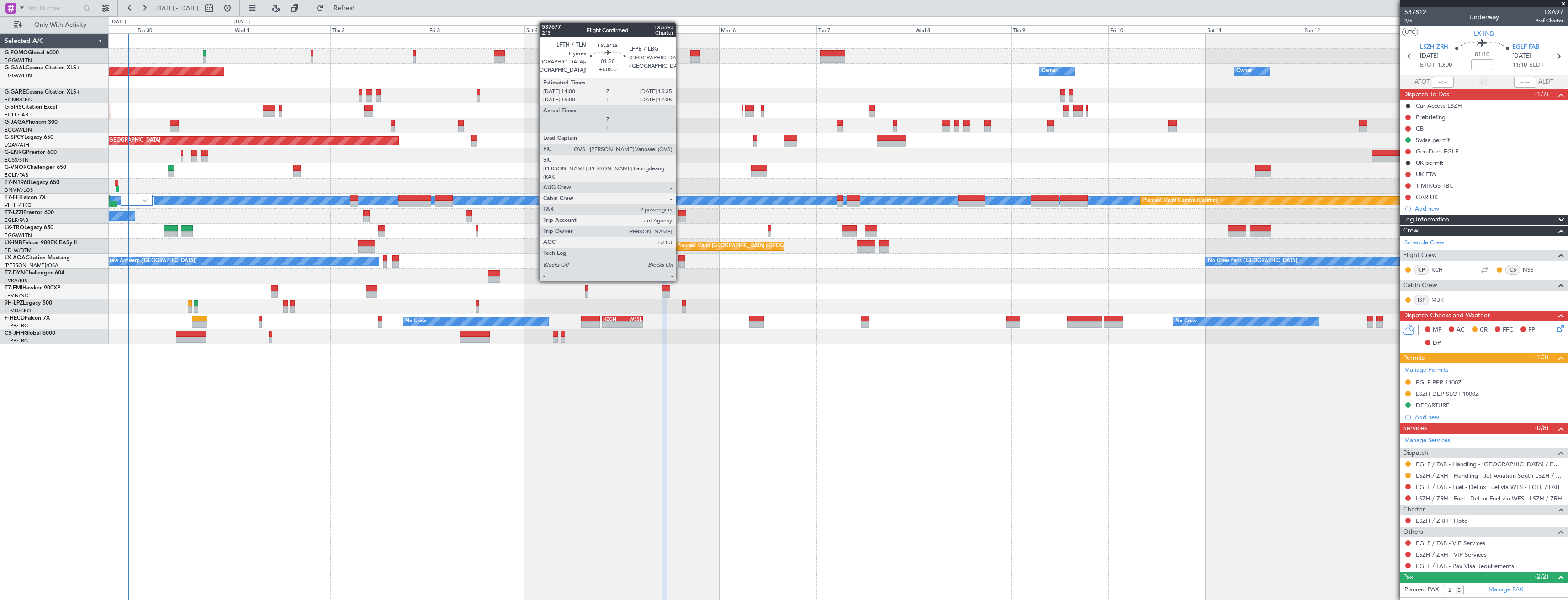
click at [680, 263] on div at bounding box center [682, 264] width 7 height 7
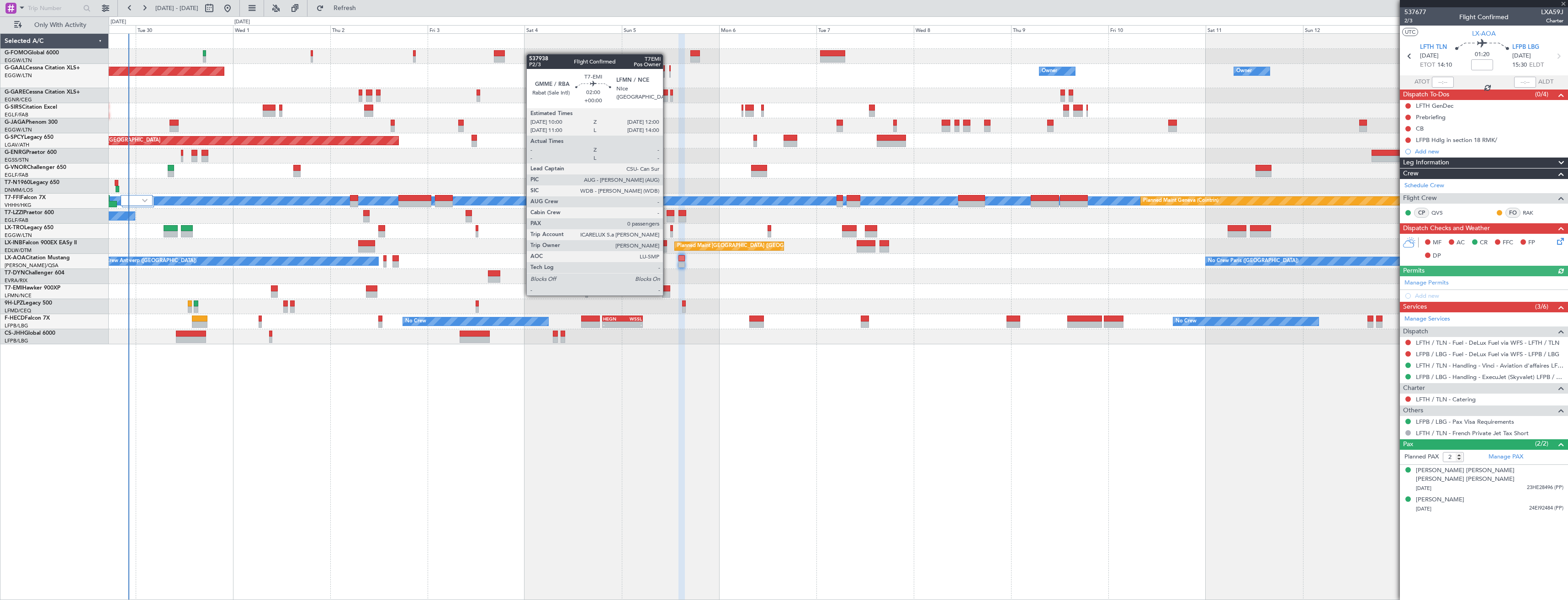
click at [667, 295] on div at bounding box center [667, 295] width 9 height 7
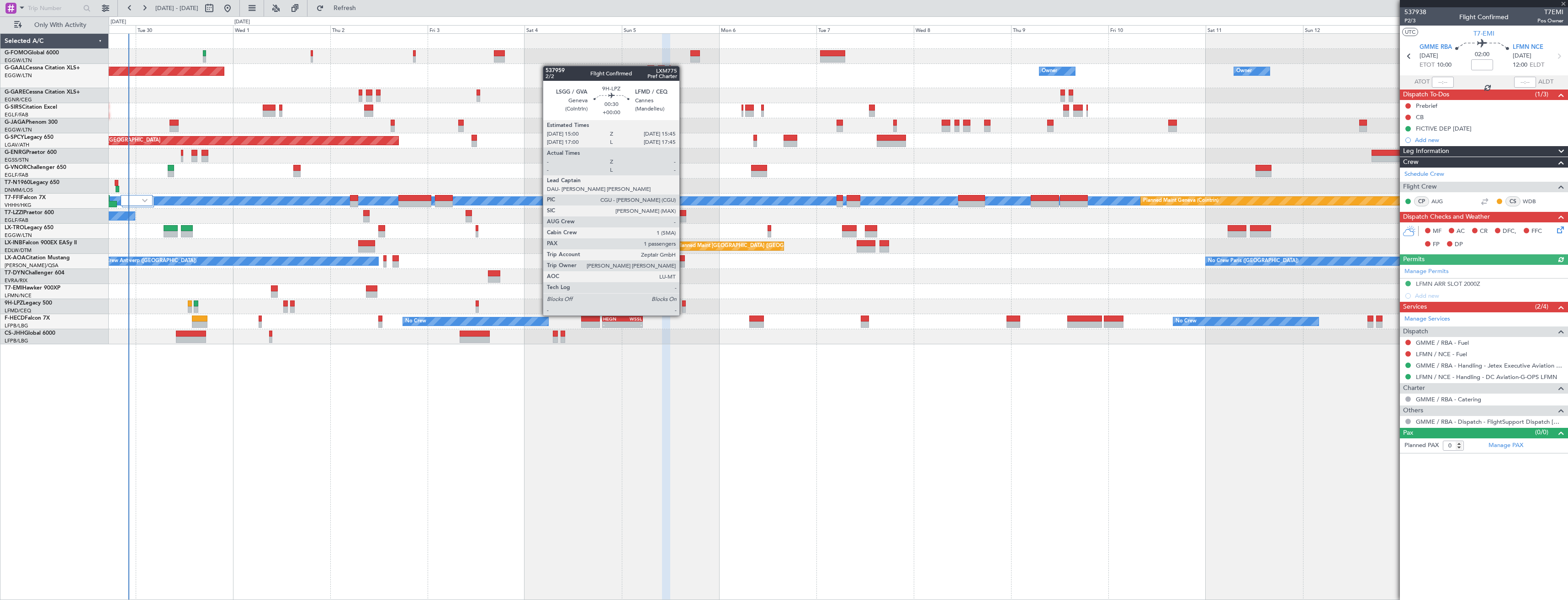
click at [684, 307] on div at bounding box center [684, 310] width 3 height 7
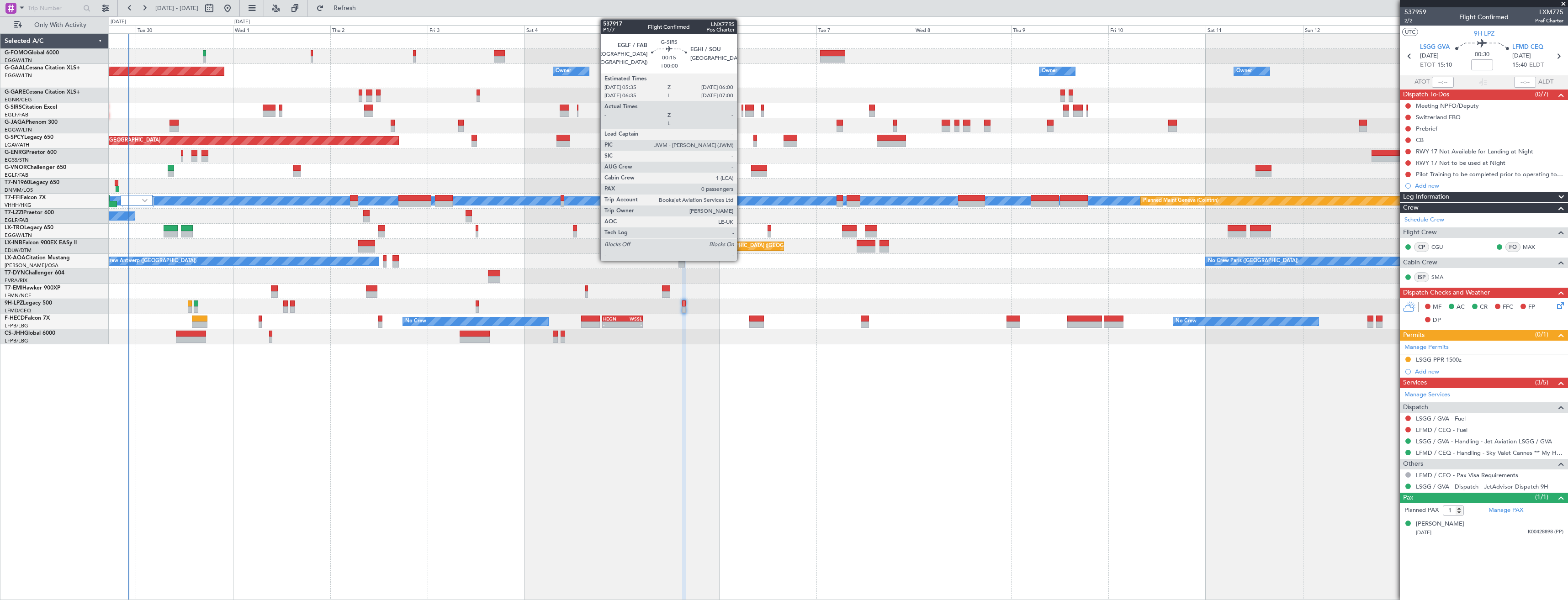
click at [741, 107] on div at bounding box center [742, 108] width 2 height 7
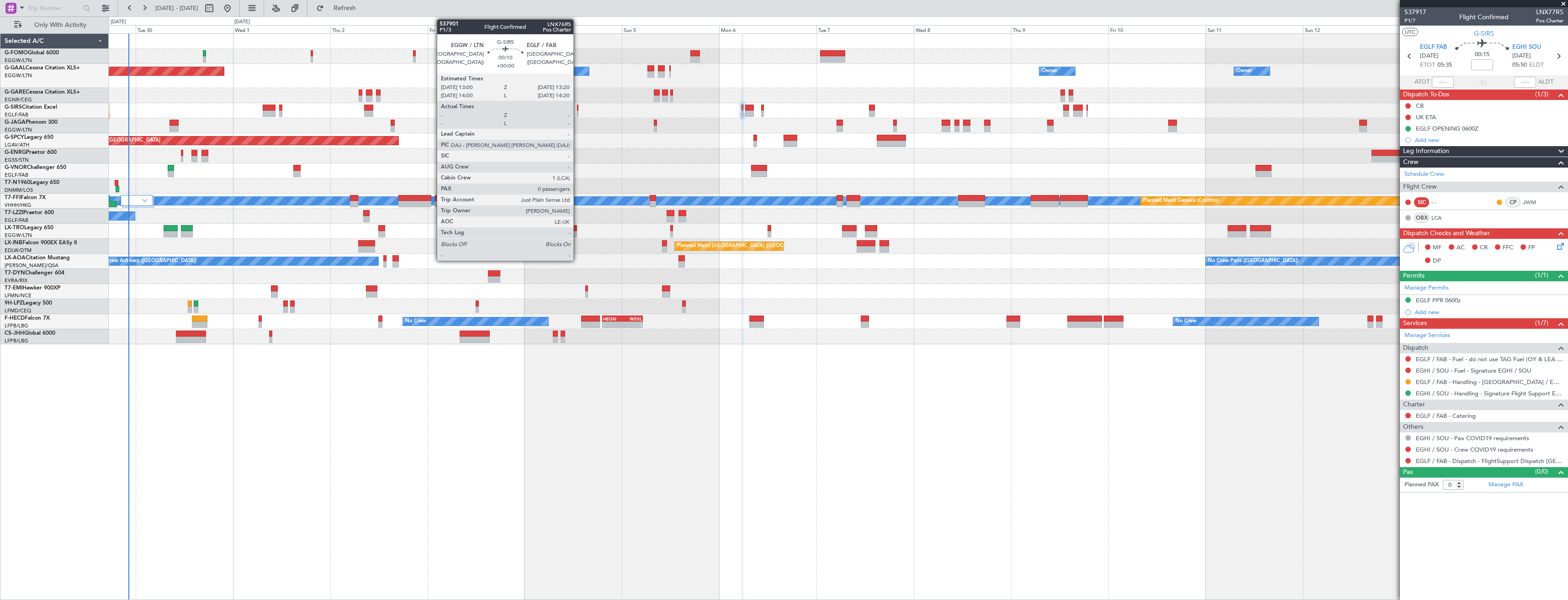
click at [578, 110] on div at bounding box center [578, 108] width 1 height 7
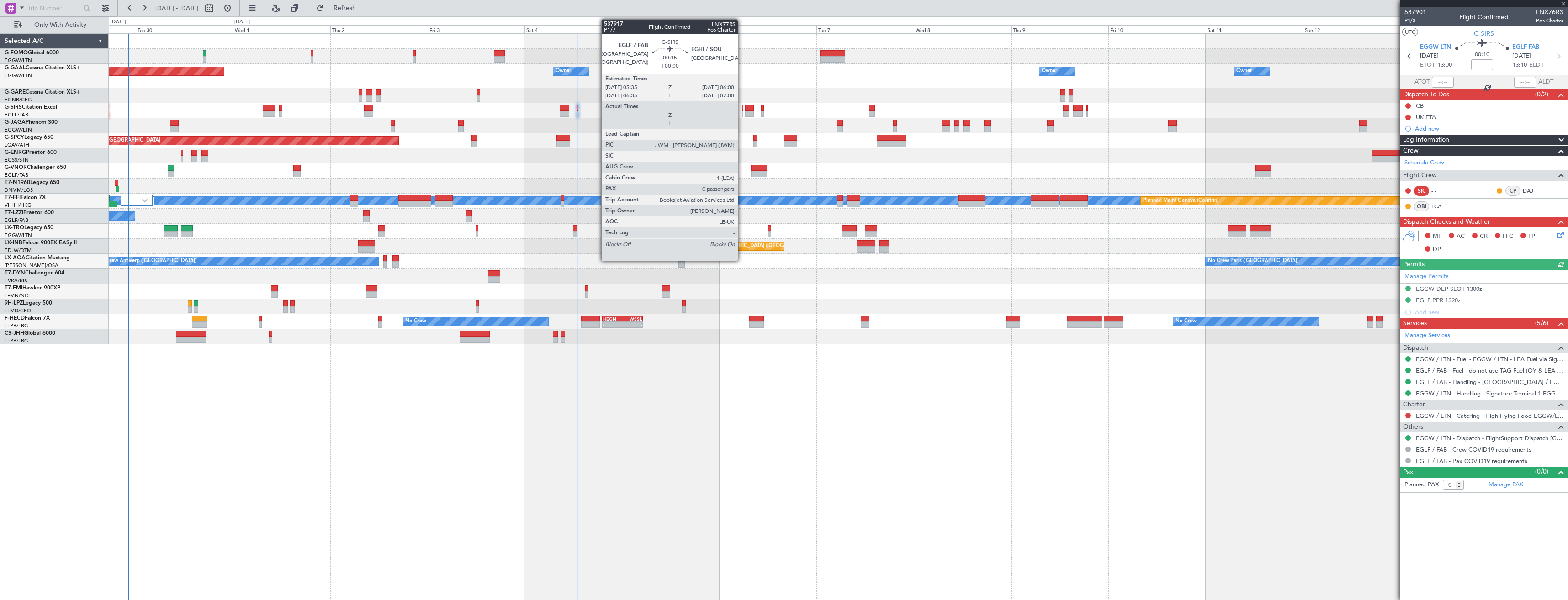
click at [742, 111] on div at bounding box center [742, 114] width 2 height 7
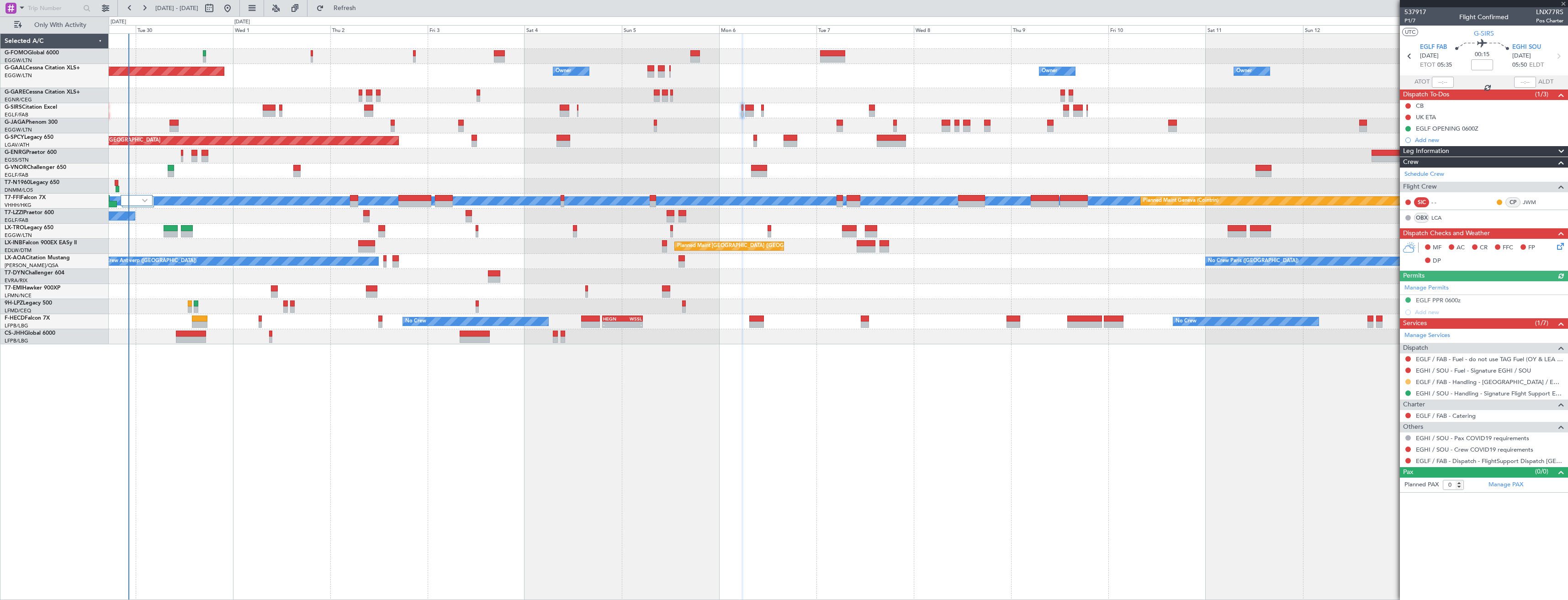
click at [1409, 382] on button at bounding box center [1408, 382] width 5 height 5
click at [1363, 493] on span at bounding box center [1361, 490] width 5 height 5
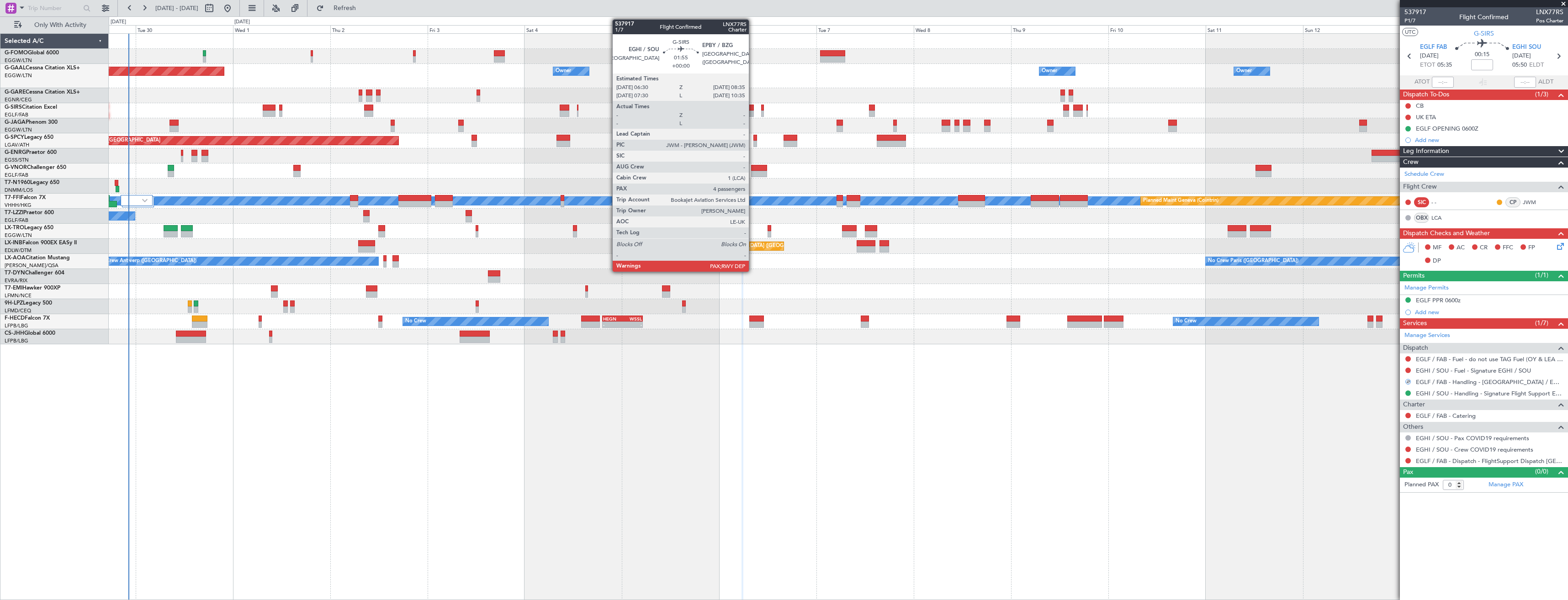
click at [753, 111] on div at bounding box center [749, 114] width 9 height 7
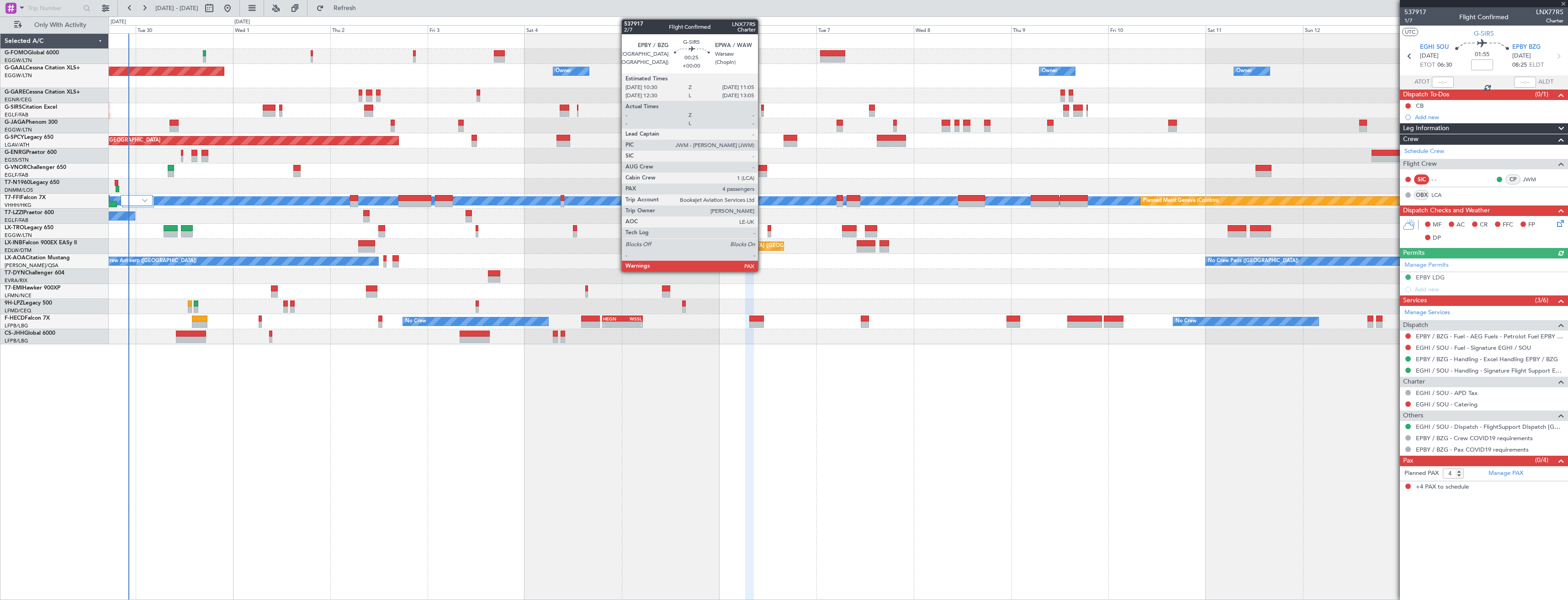
click at [762, 112] on div at bounding box center [762, 114] width 3 height 7
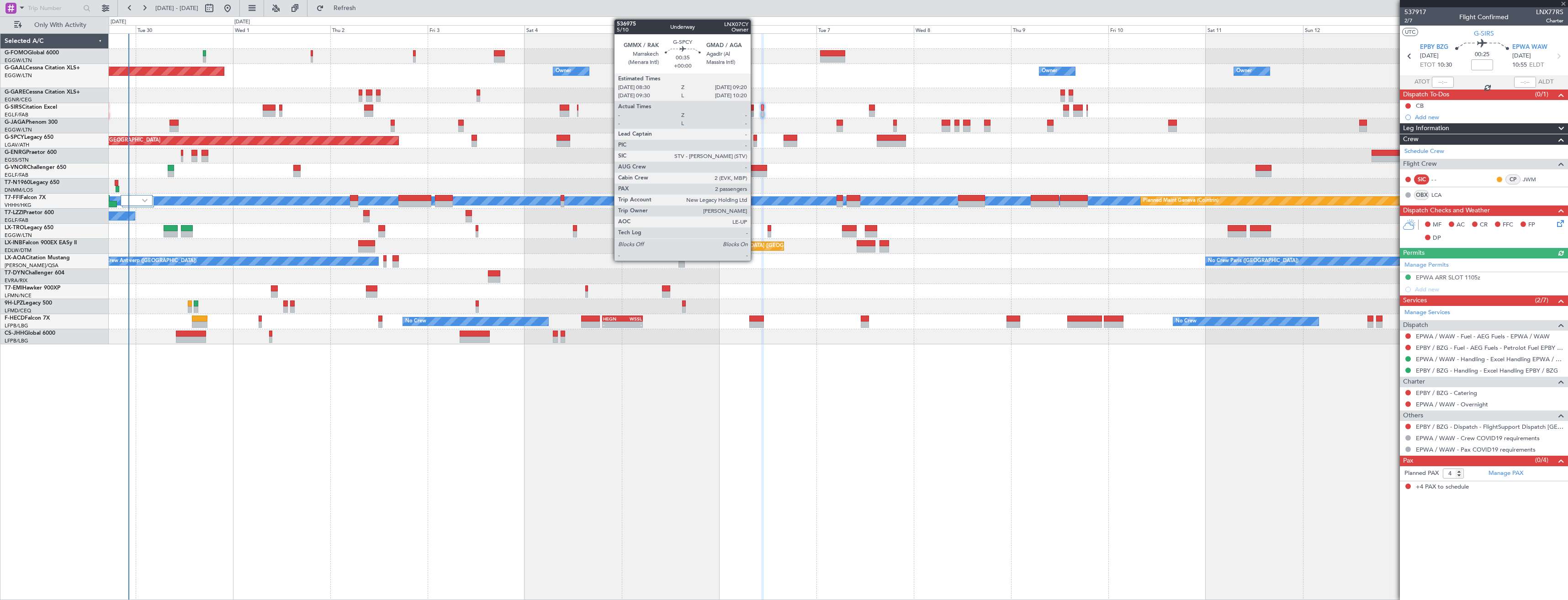
click at [755, 141] on div at bounding box center [755, 144] width 4 height 7
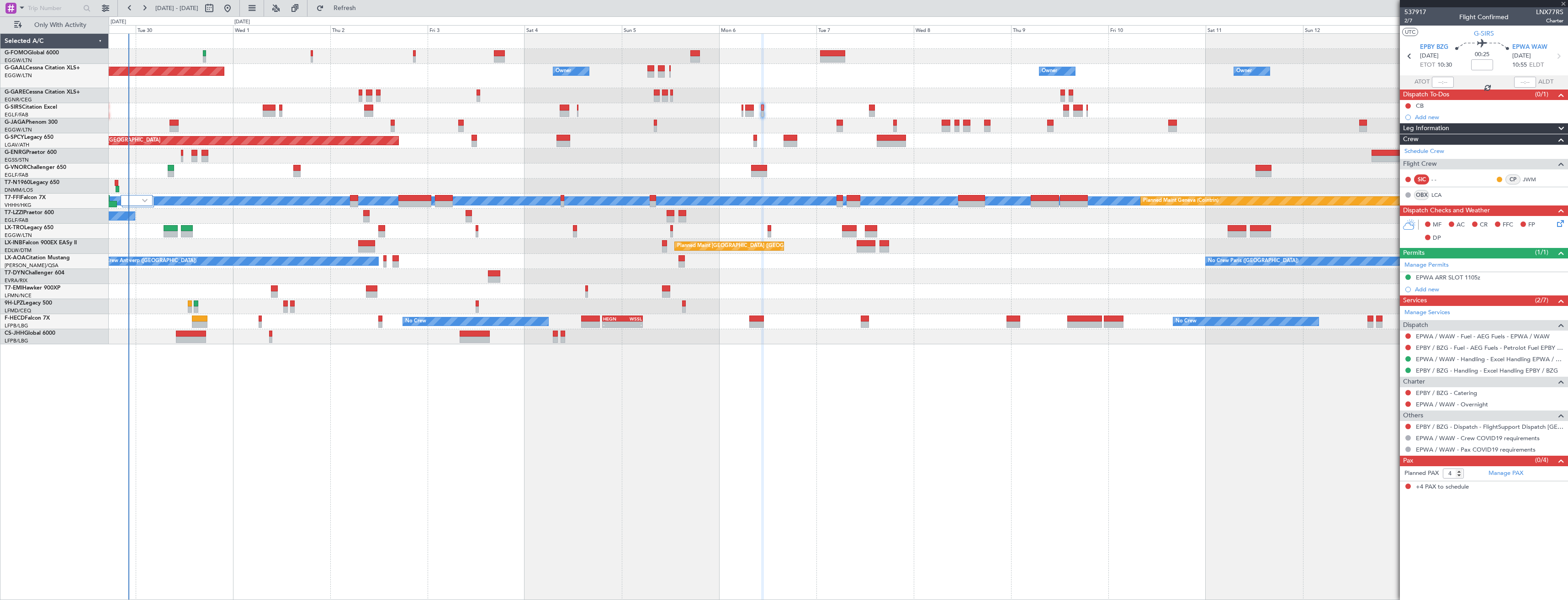
click at [744, 134] on div "Planned Maint [GEOGRAPHIC_DATA]" at bounding box center [838, 141] width 1459 height 15
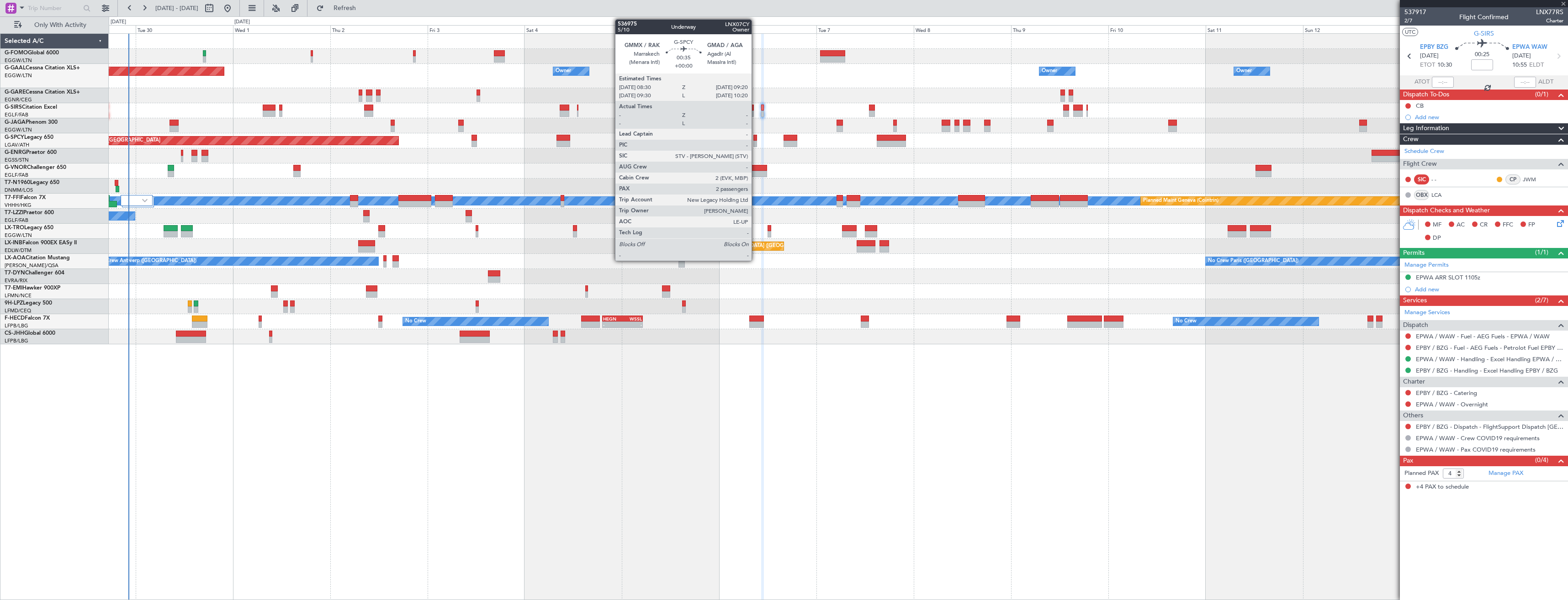
type input "2"
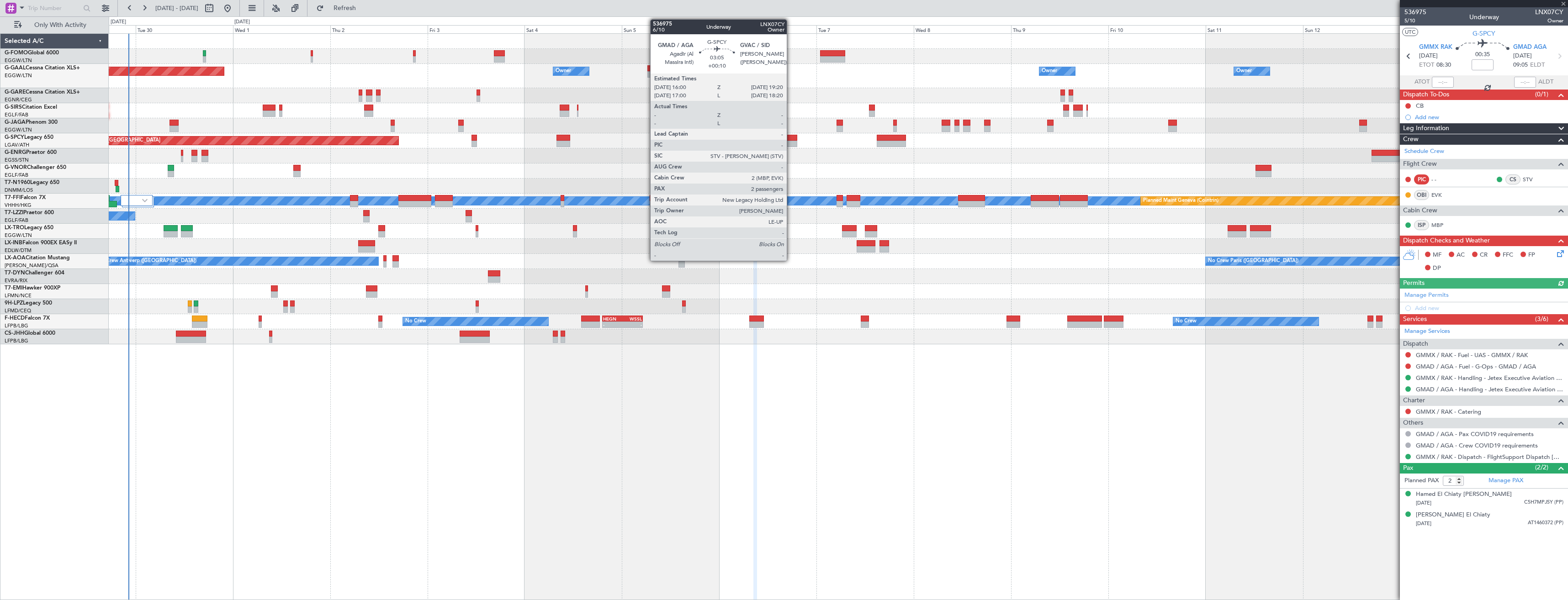
click at [791, 144] on div at bounding box center [790, 144] width 14 height 7
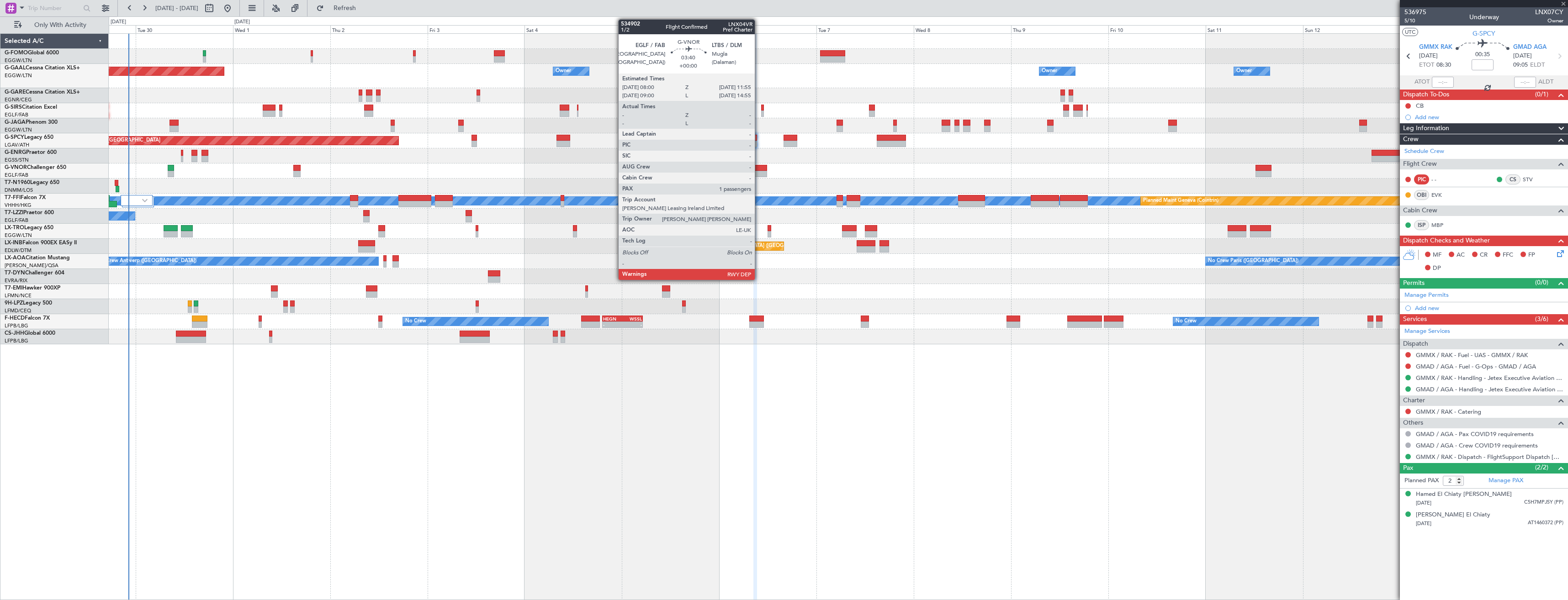
type input "+00:10"
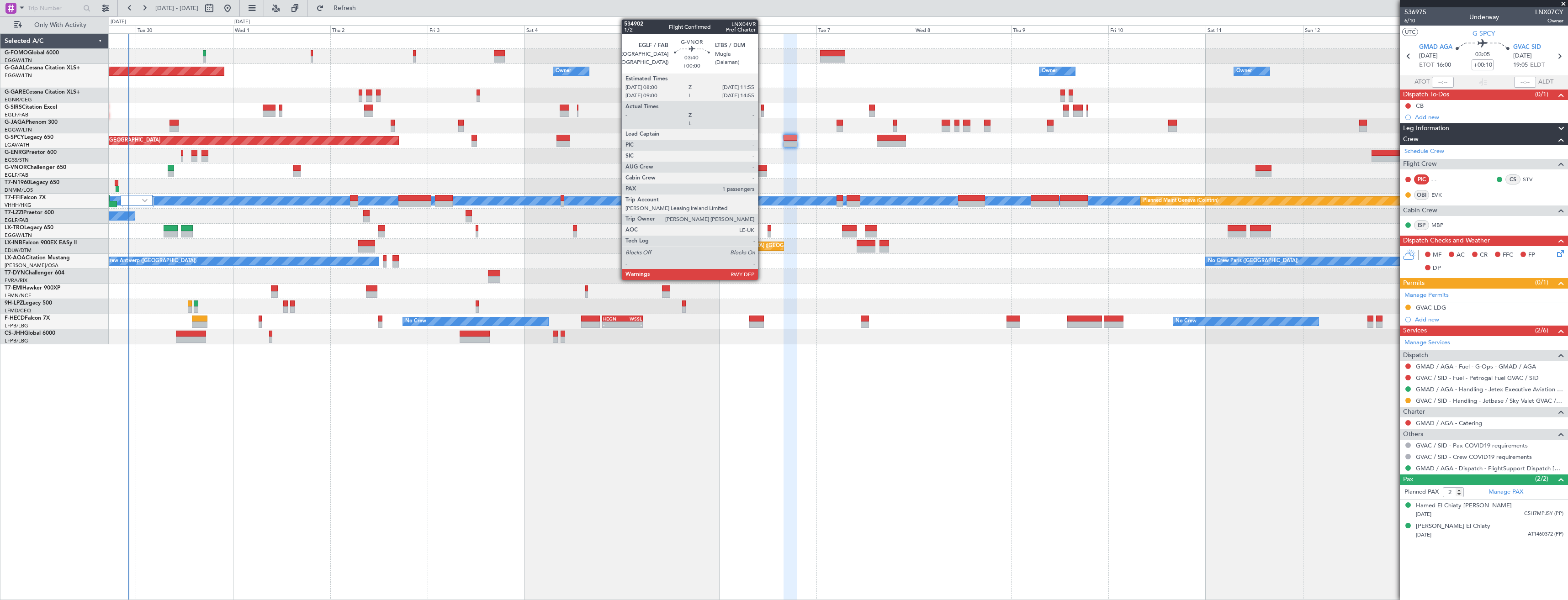
click at [762, 169] on div at bounding box center [759, 168] width 16 height 7
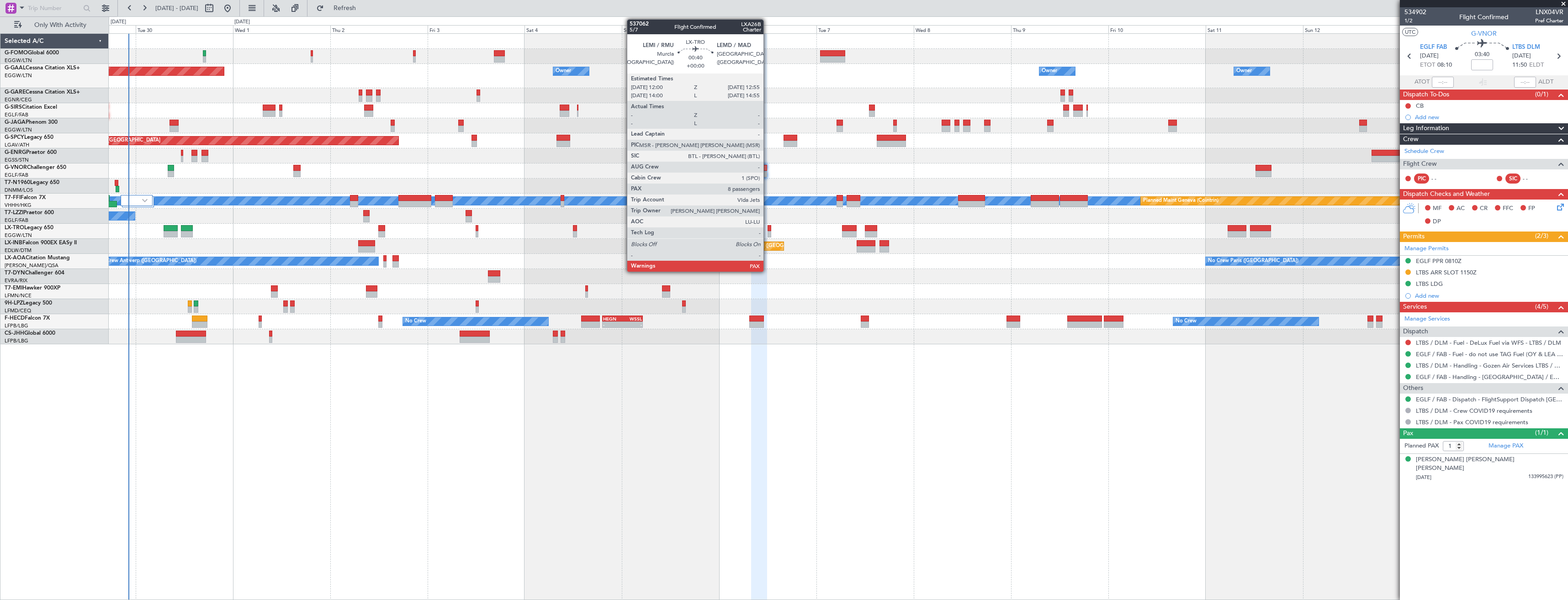
click at [768, 232] on div at bounding box center [769, 234] width 4 height 7
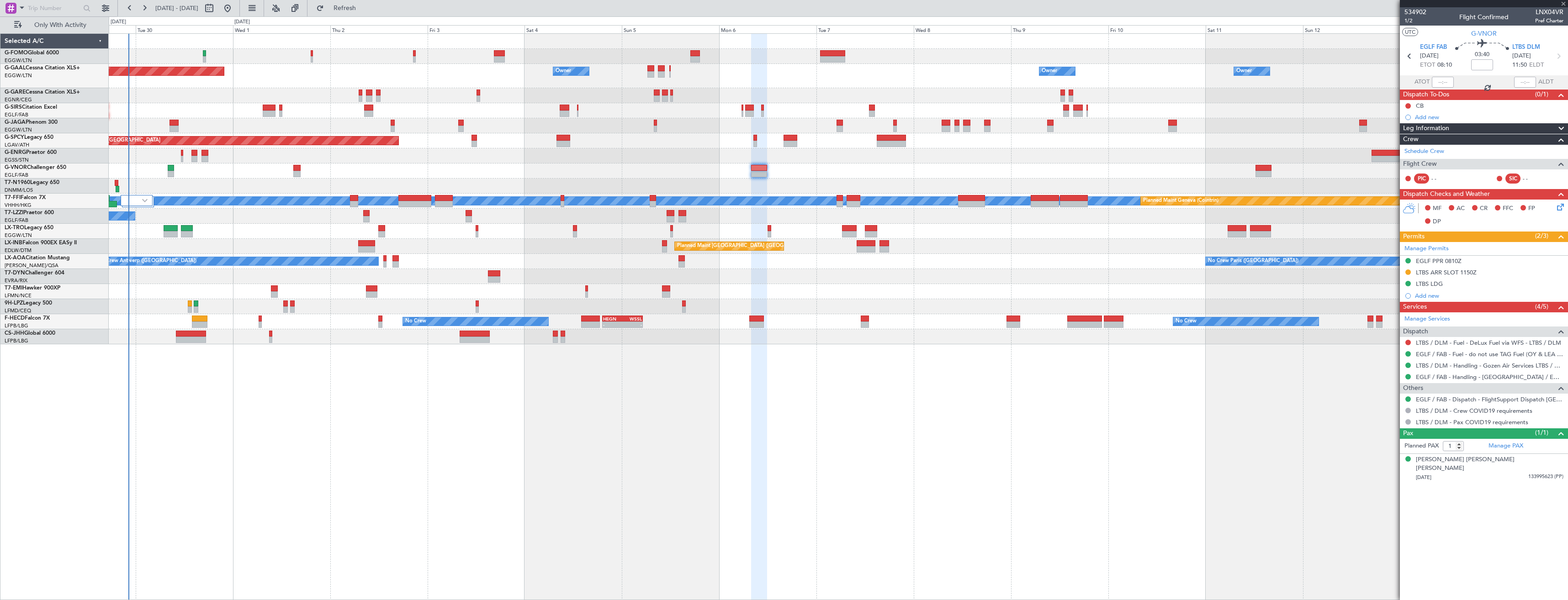
type input "8"
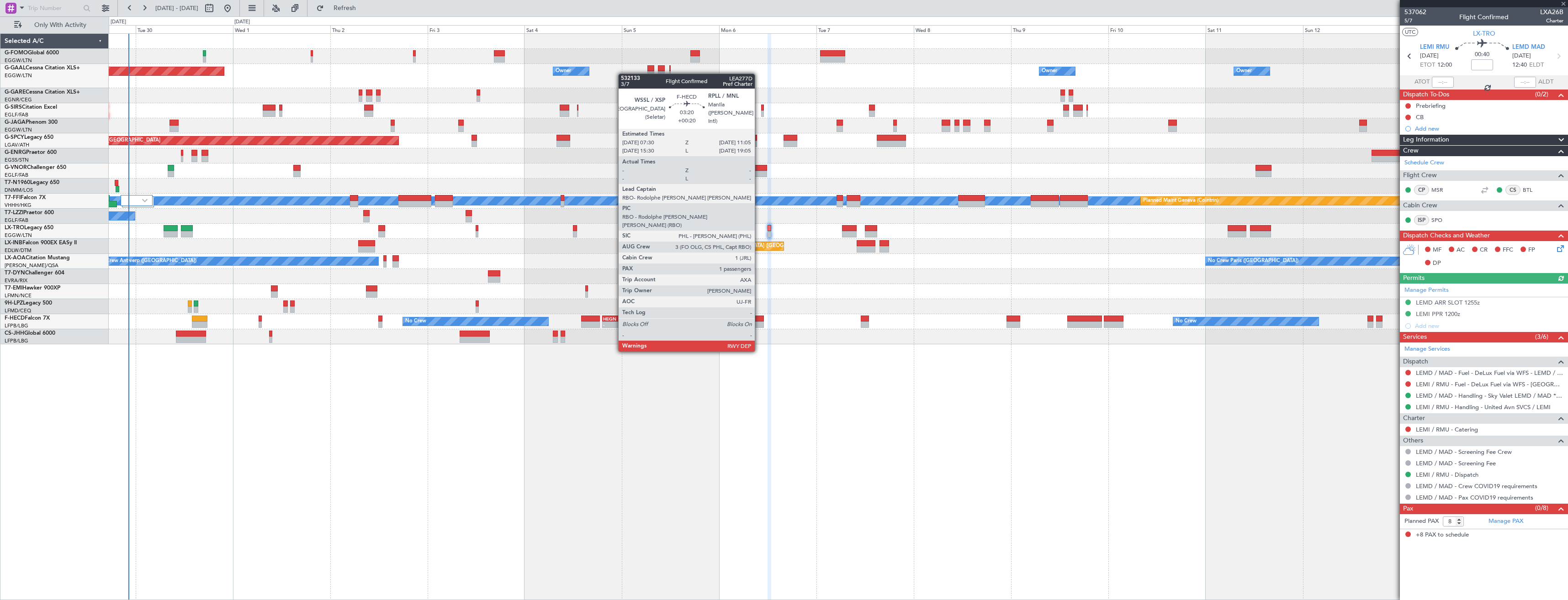
click at [759, 325] on div at bounding box center [757, 324] width 15 height 7
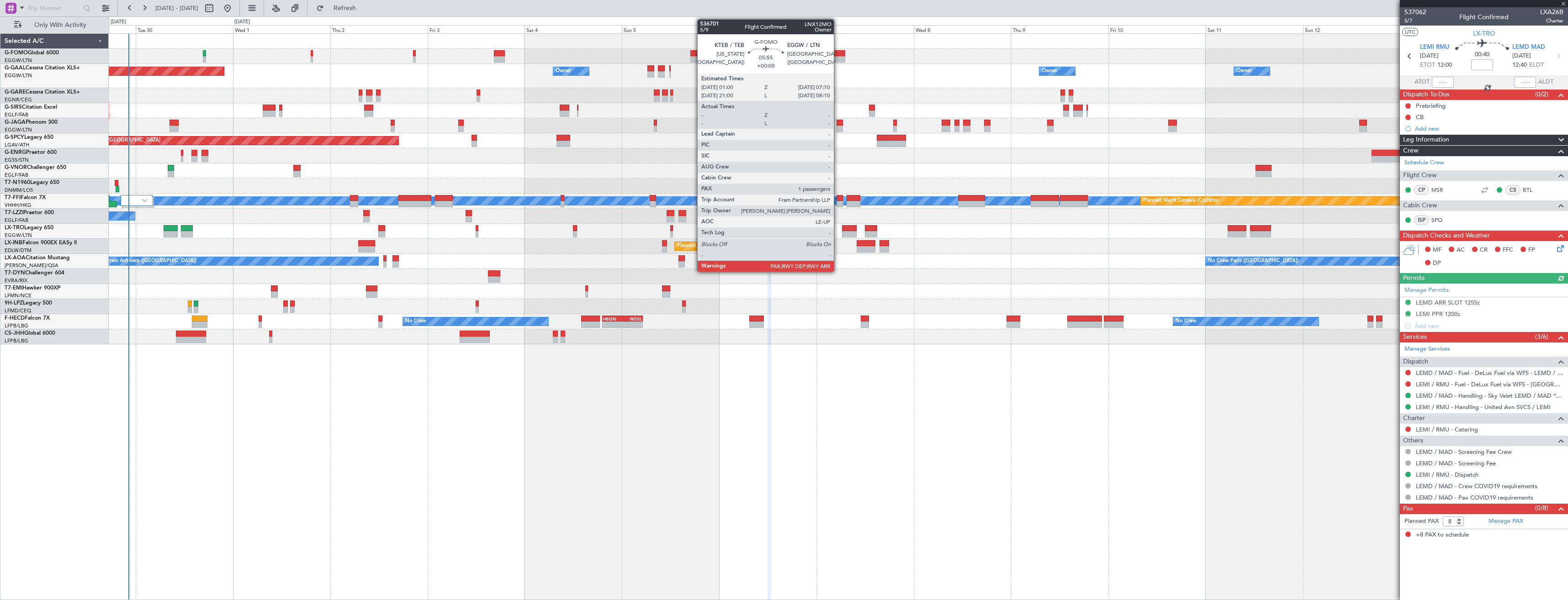
type input "+00:20"
type input "1"
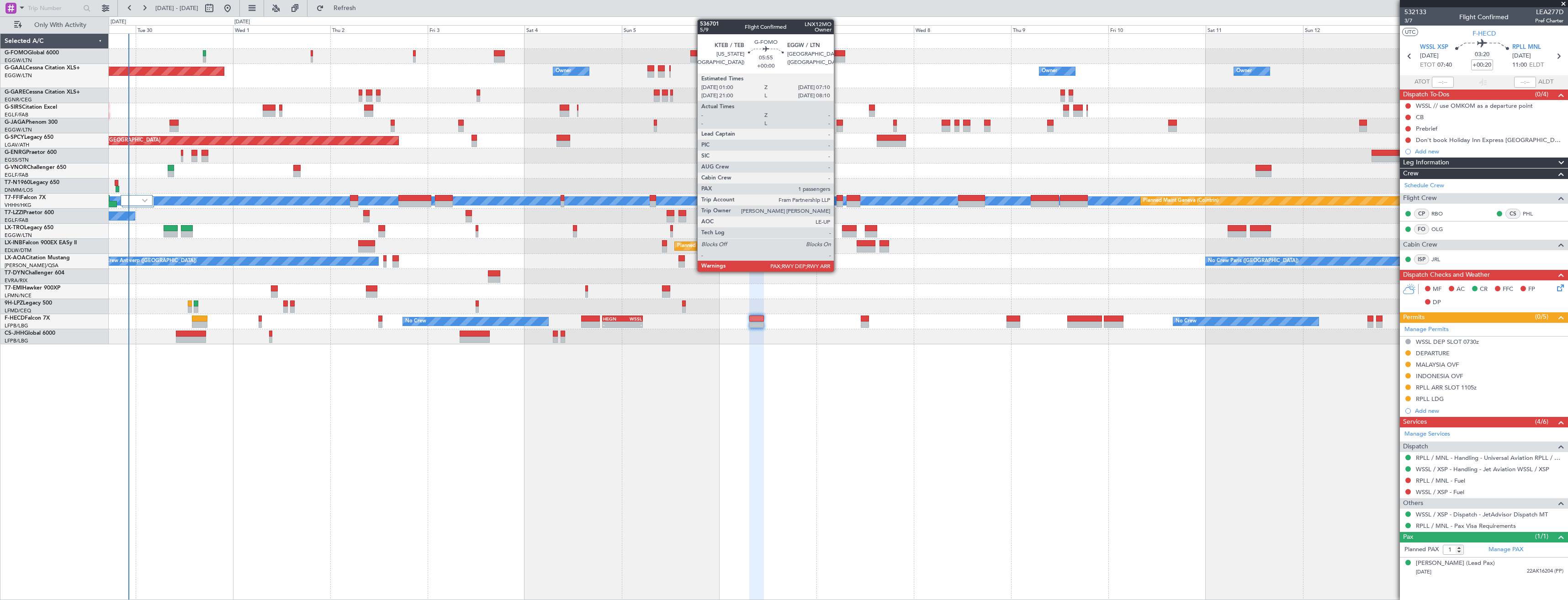
click at [838, 58] on div at bounding box center [832, 59] width 25 height 7
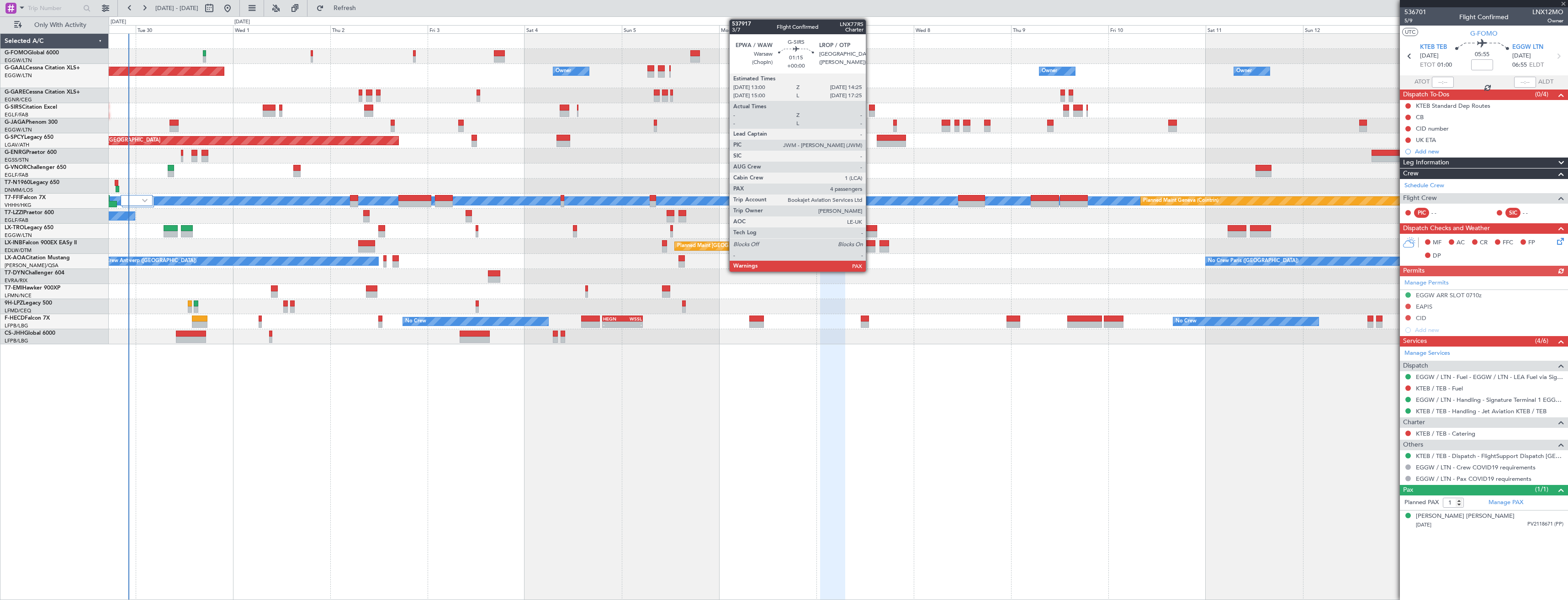
click at [870, 110] on div at bounding box center [872, 108] width 6 height 7
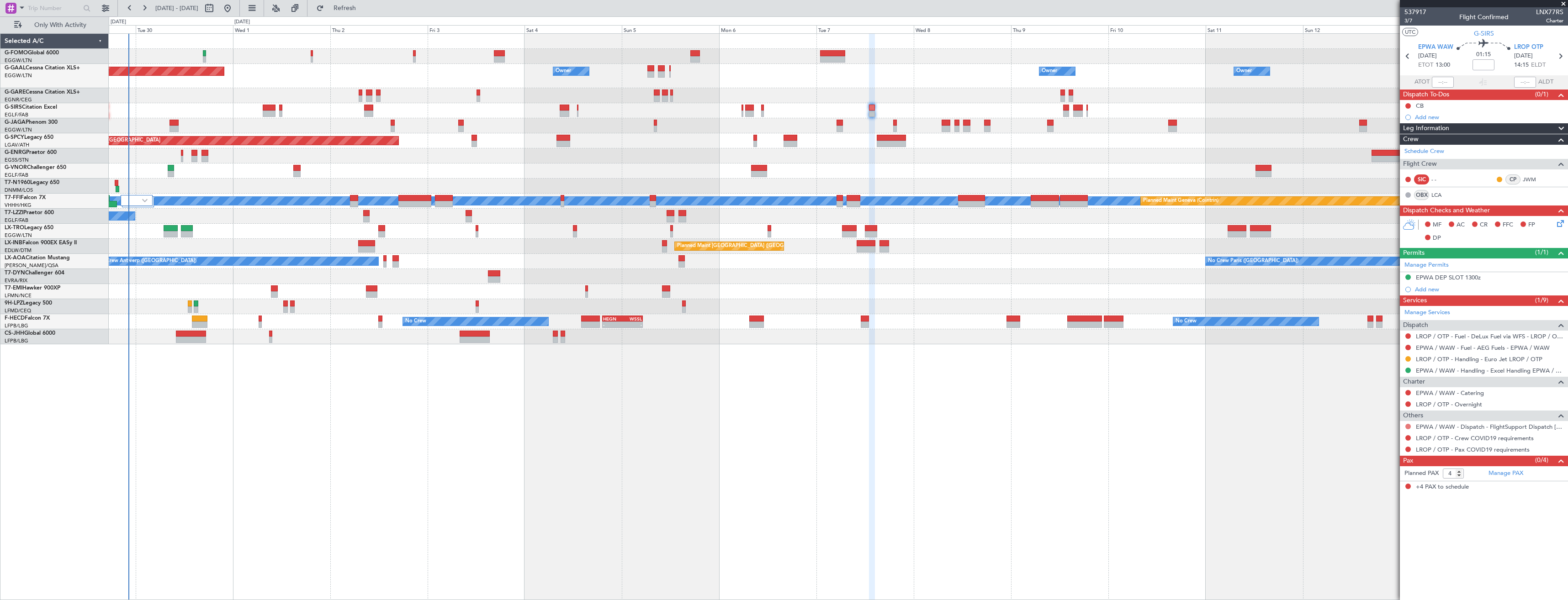
click at [1408, 425] on button at bounding box center [1408, 427] width 5 height 5
click at [1377, 534] on span "Confirmed" at bounding box center [1382, 535] width 29 height 9
click at [1407, 439] on button at bounding box center [1408, 438] width 5 height 5
click at [1379, 451] on span "Not Required" at bounding box center [1386, 450] width 37 height 9
click at [1408, 448] on button at bounding box center [1408, 449] width 5 height 5
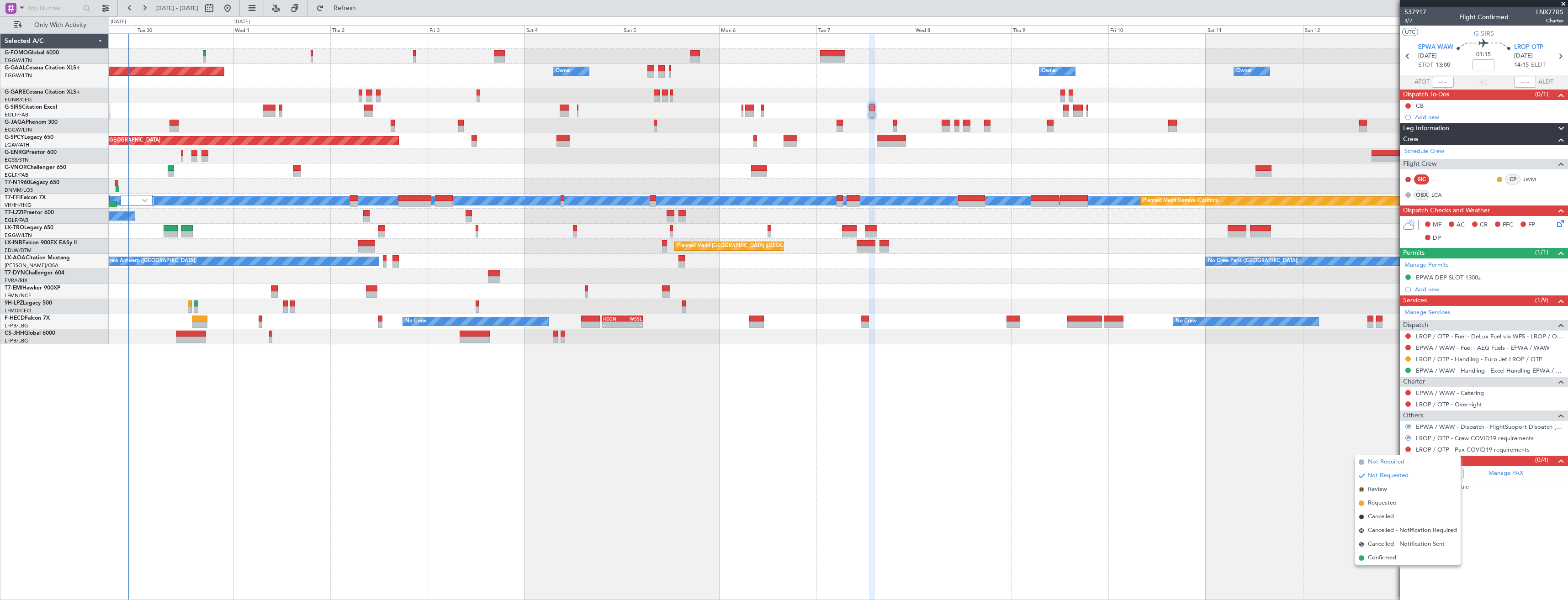
click at [1375, 459] on span "Not Required" at bounding box center [1386, 462] width 37 height 9
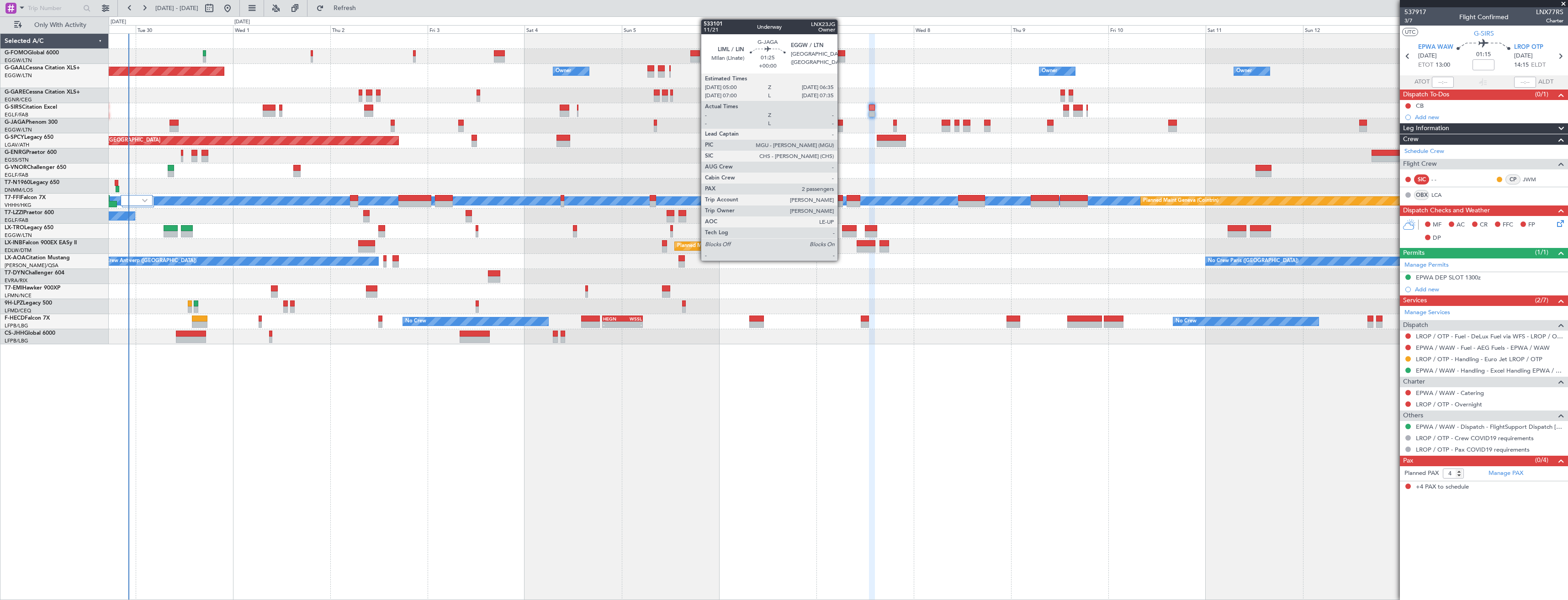
click at [842, 127] on div at bounding box center [839, 128] width 7 height 7
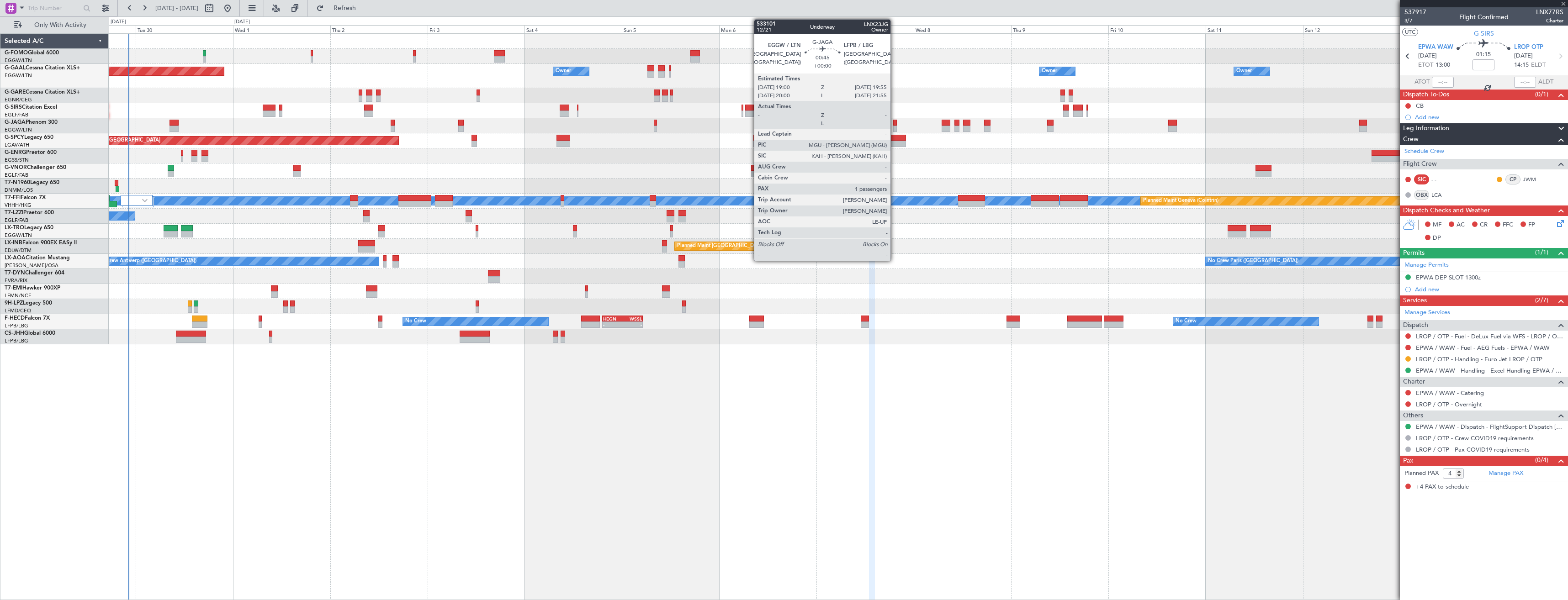
type input "2"
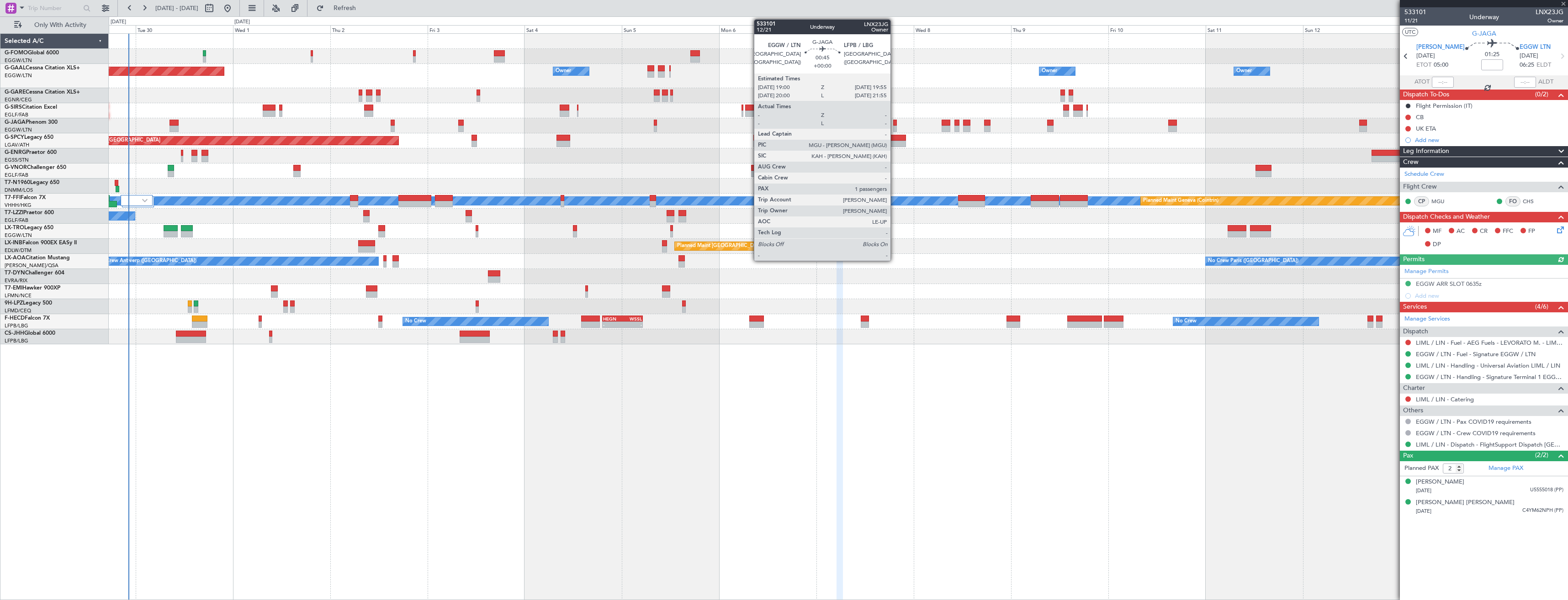
click at [895, 128] on div at bounding box center [895, 128] width 4 height 7
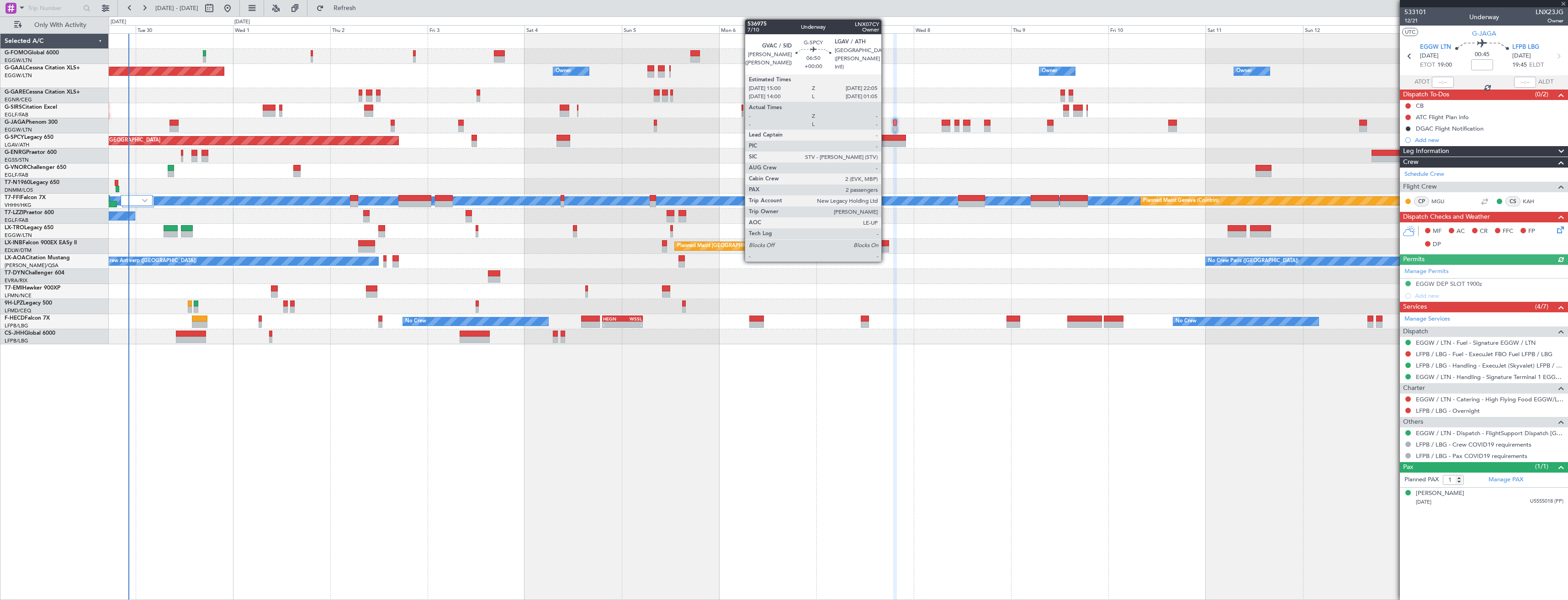
click at [886, 142] on div at bounding box center [891, 144] width 29 height 7
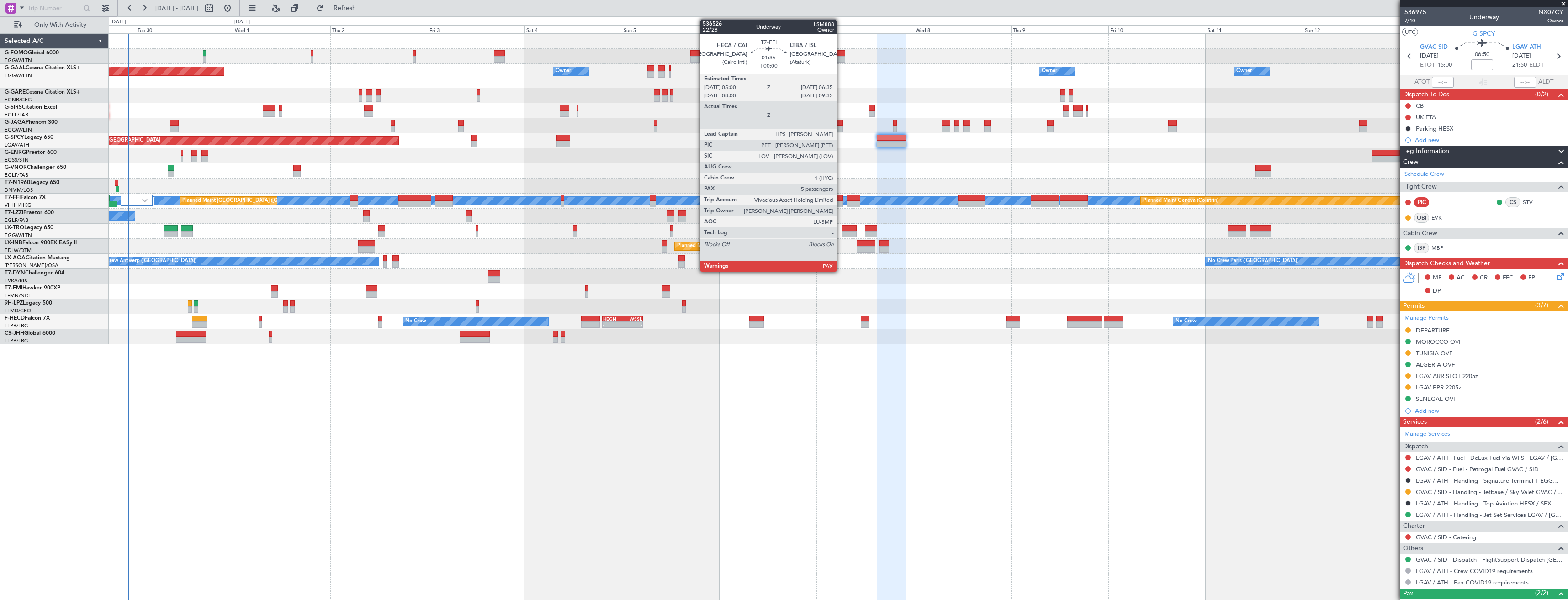
click at [841, 204] on div at bounding box center [839, 204] width 7 height 7
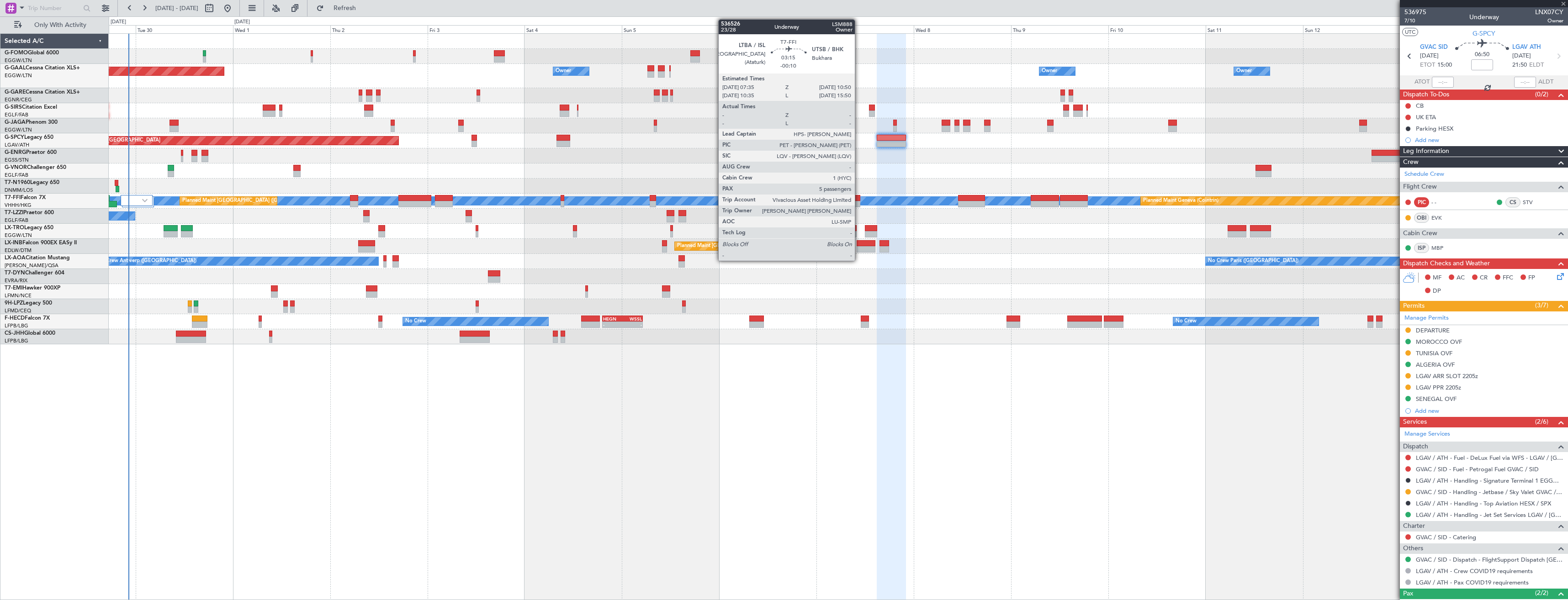
type input "5"
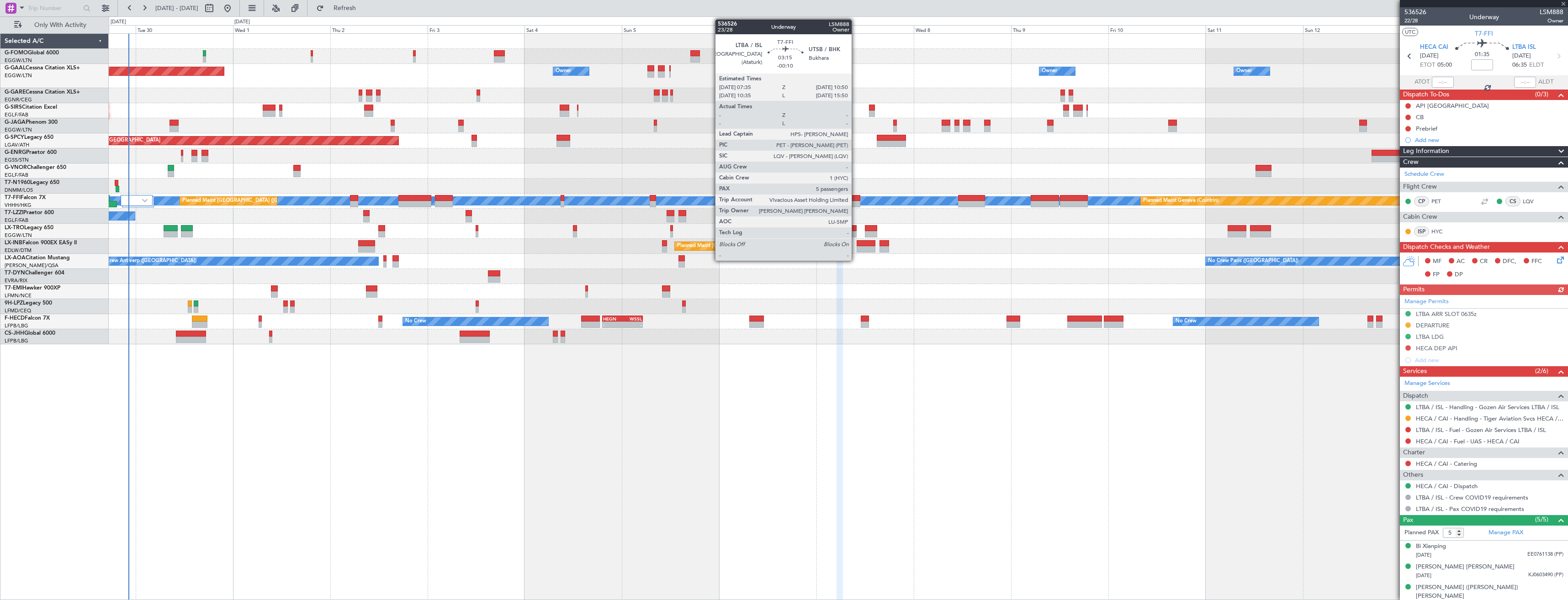
click at [856, 199] on div at bounding box center [853, 198] width 13 height 7
type input "-00:10"
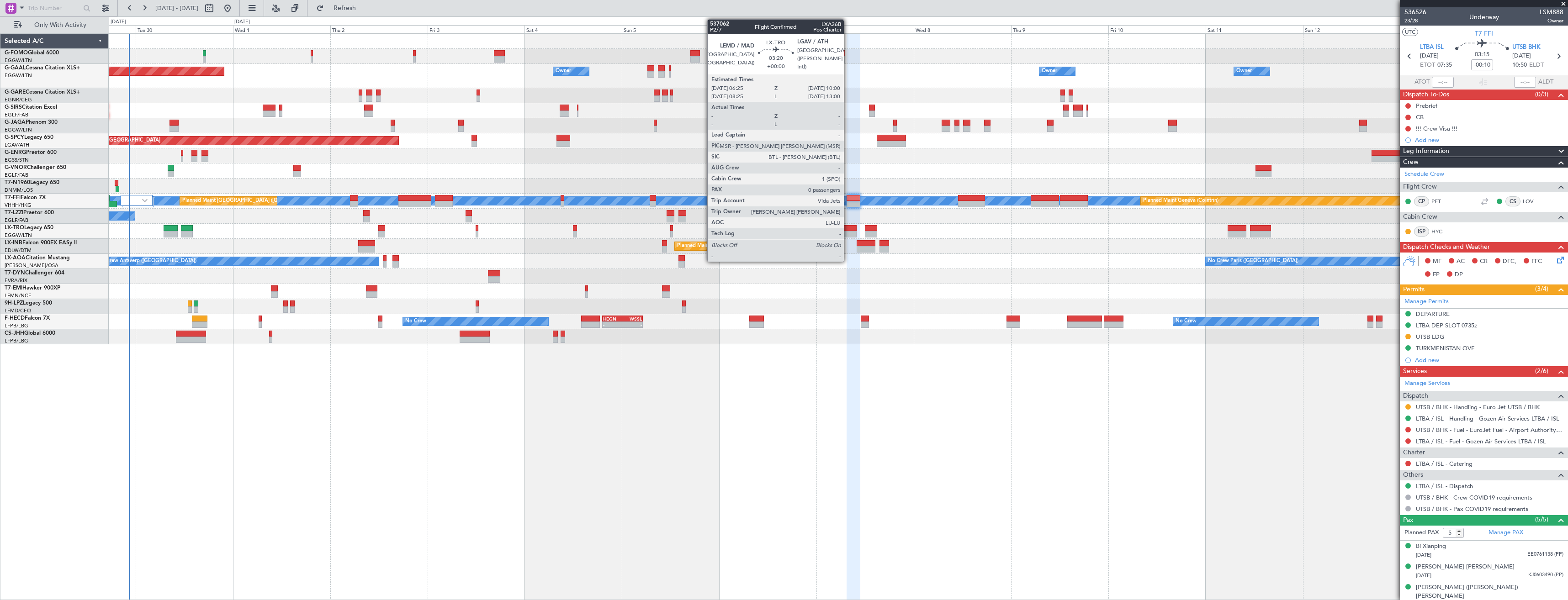
click at [848, 233] on div at bounding box center [849, 234] width 15 height 7
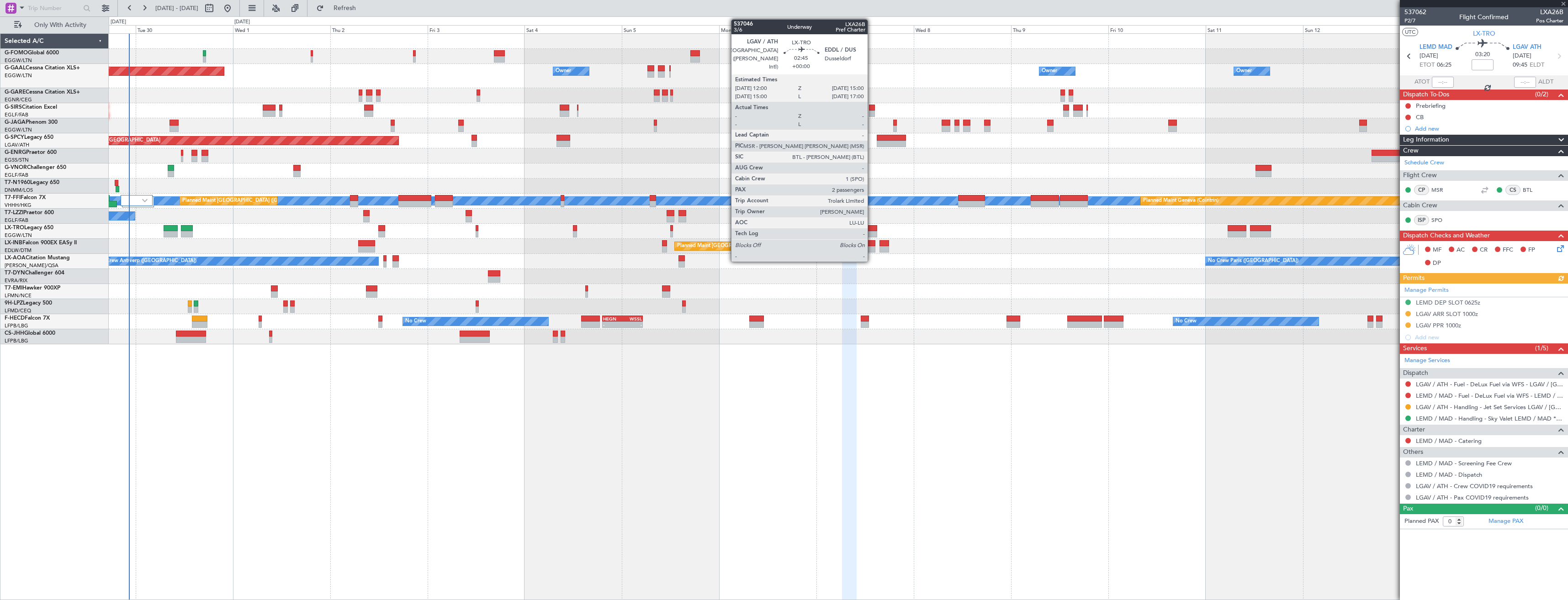
click at [872, 232] on div at bounding box center [871, 234] width 12 height 7
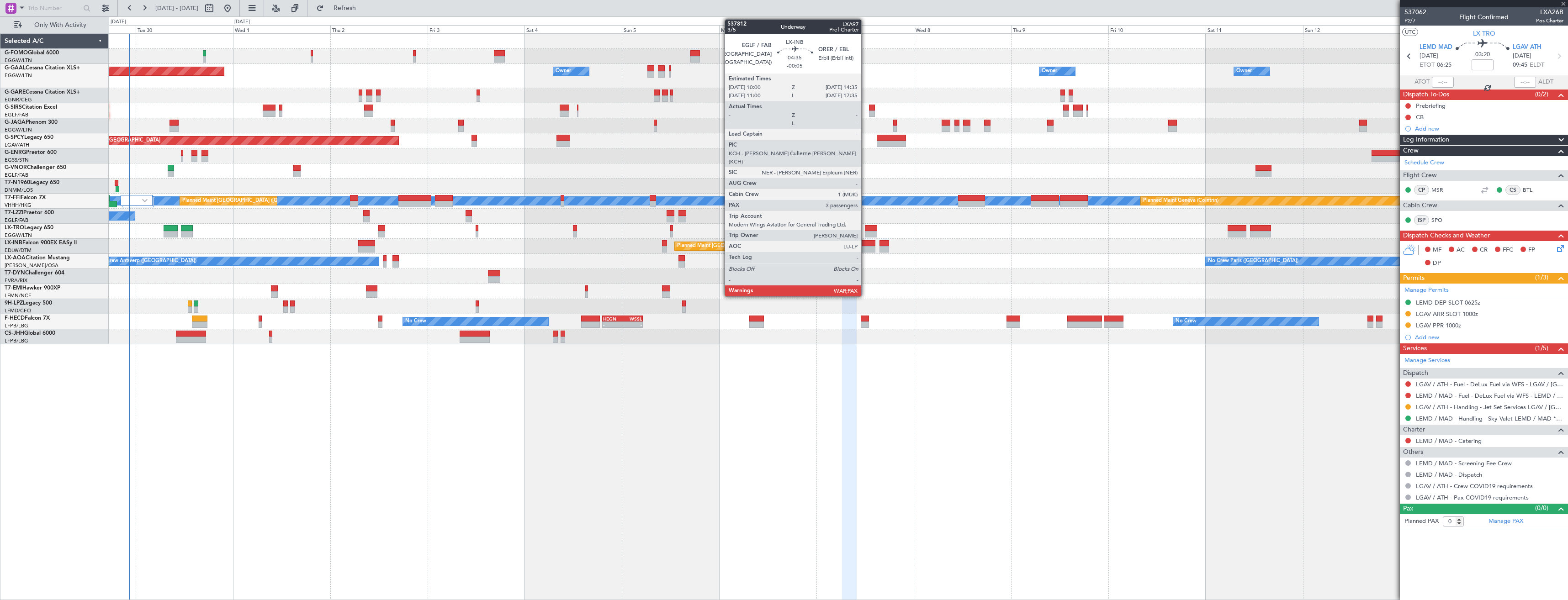
type input "2"
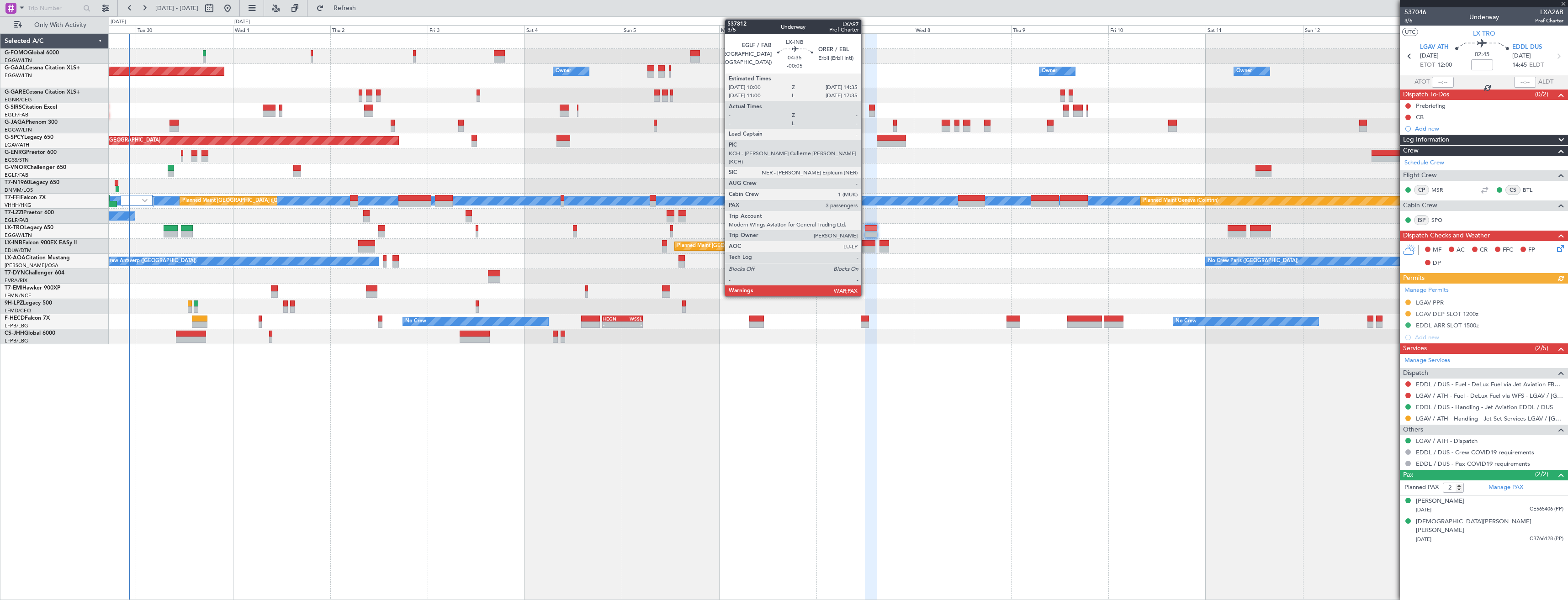
click at [866, 248] on div at bounding box center [866, 249] width 19 height 7
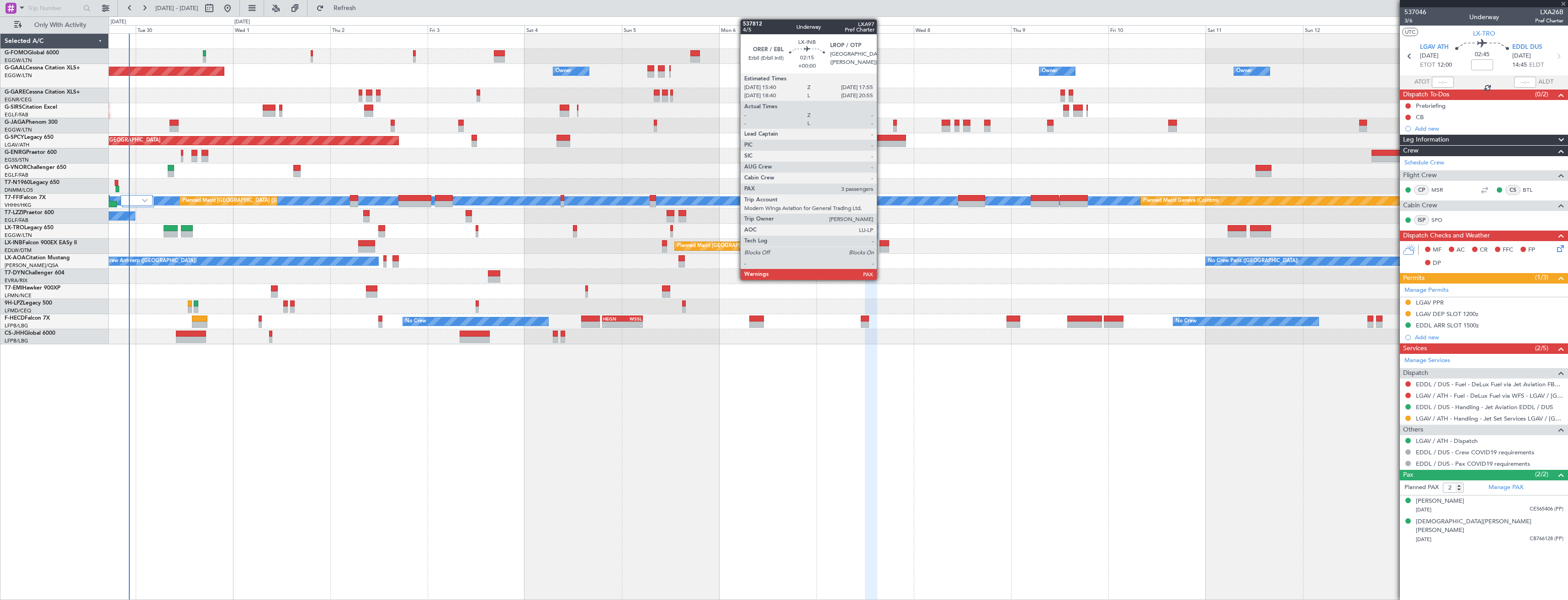
type input "-00:05"
type input "3"
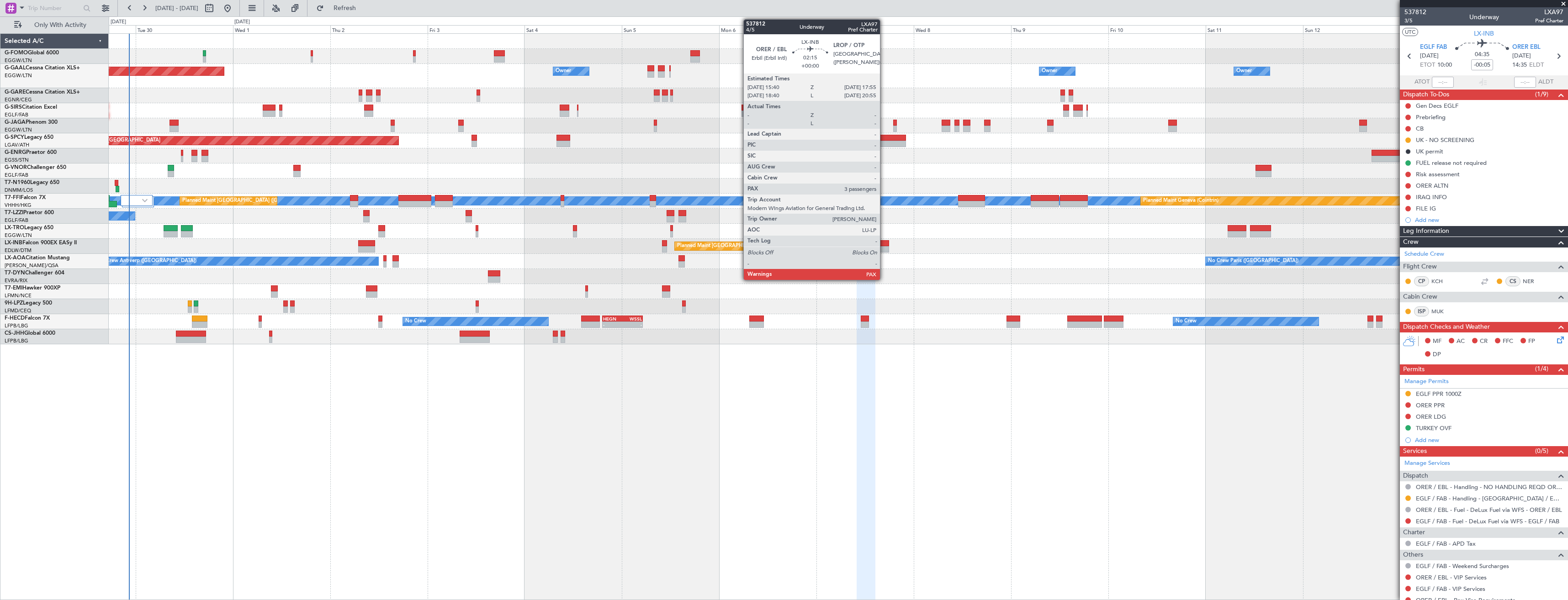
click at [886, 245] on div "Planned Maint [GEOGRAPHIC_DATA] ([GEOGRAPHIC_DATA]) Unplanned Maint [GEOGRAPHIC…" at bounding box center [838, 246] width 1459 height 15
click at [886, 246] on div at bounding box center [884, 249] width 9 height 7
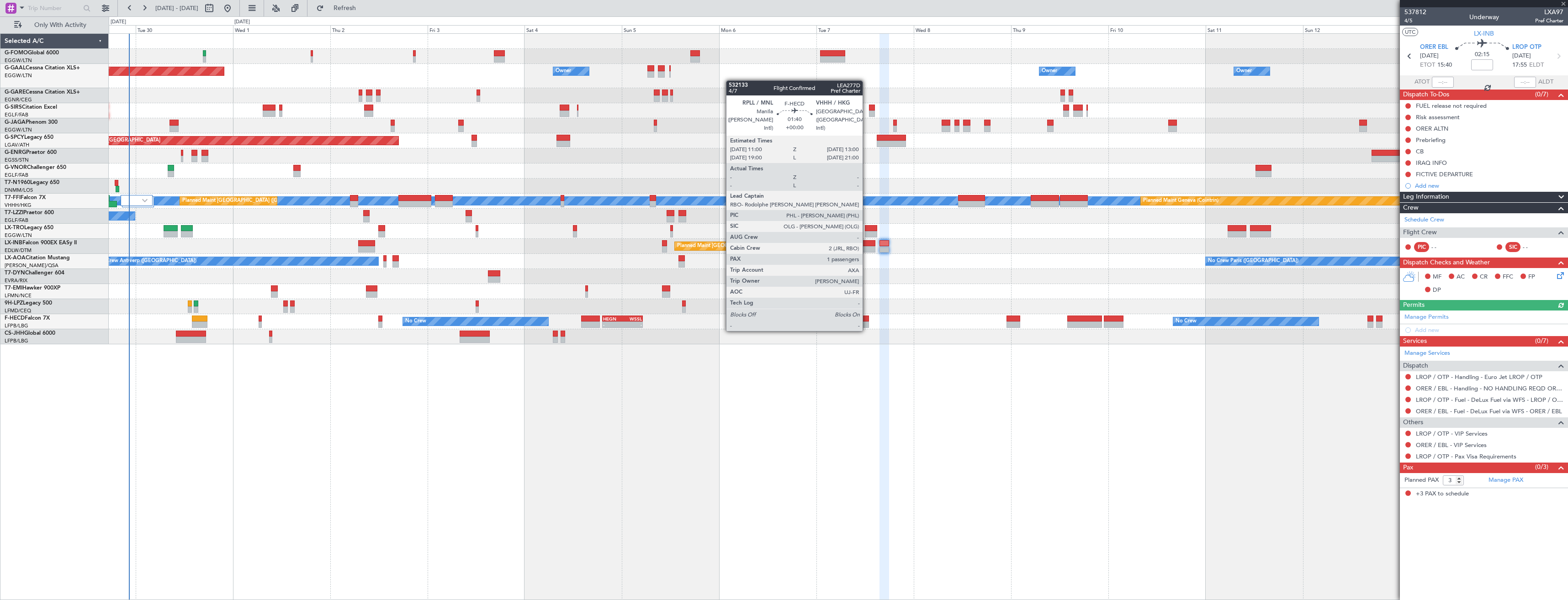
click at [867, 322] on div at bounding box center [865, 324] width 9 height 7
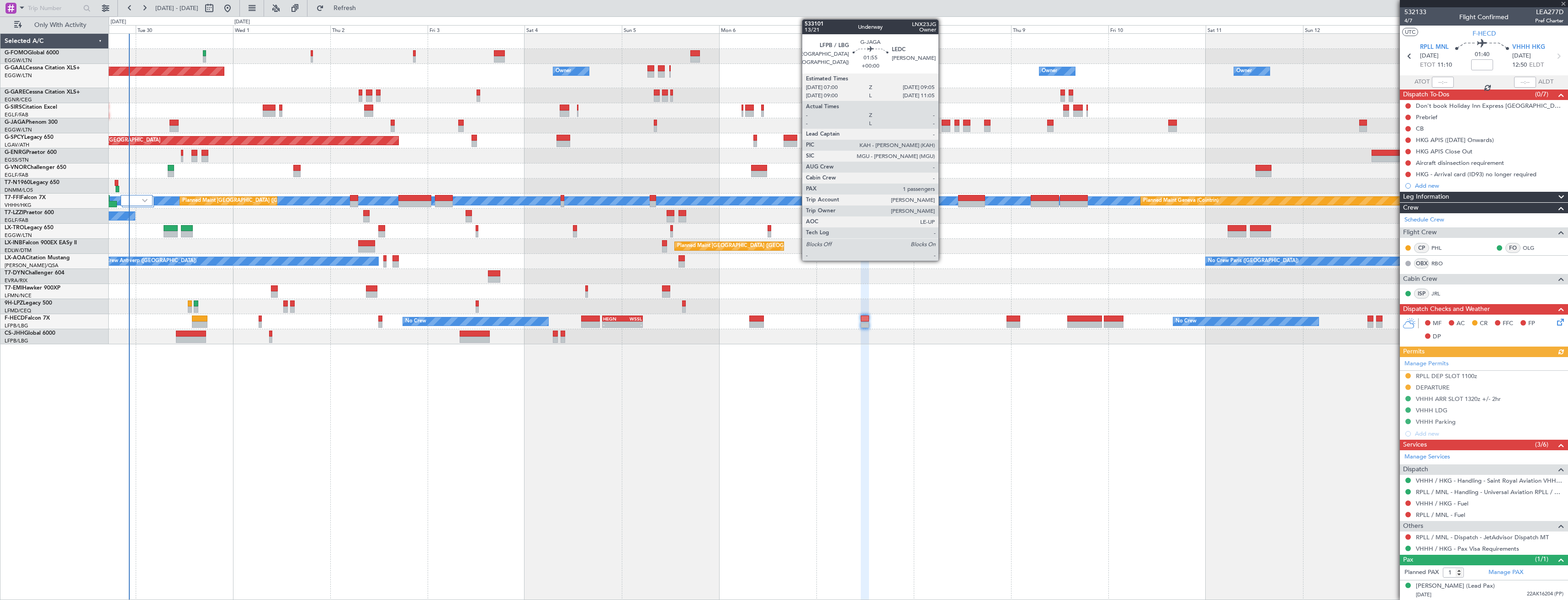
click at [942, 128] on div at bounding box center [946, 128] width 9 height 7
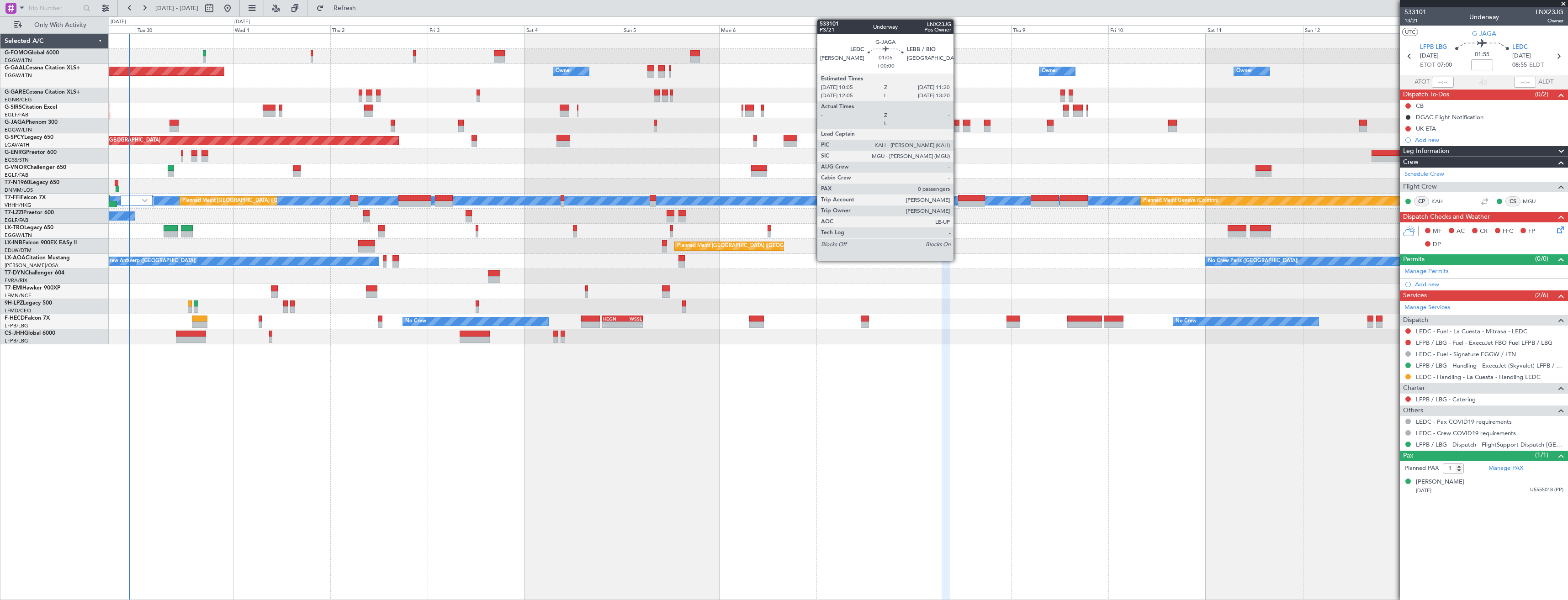
click at [957, 124] on div at bounding box center [957, 123] width 5 height 7
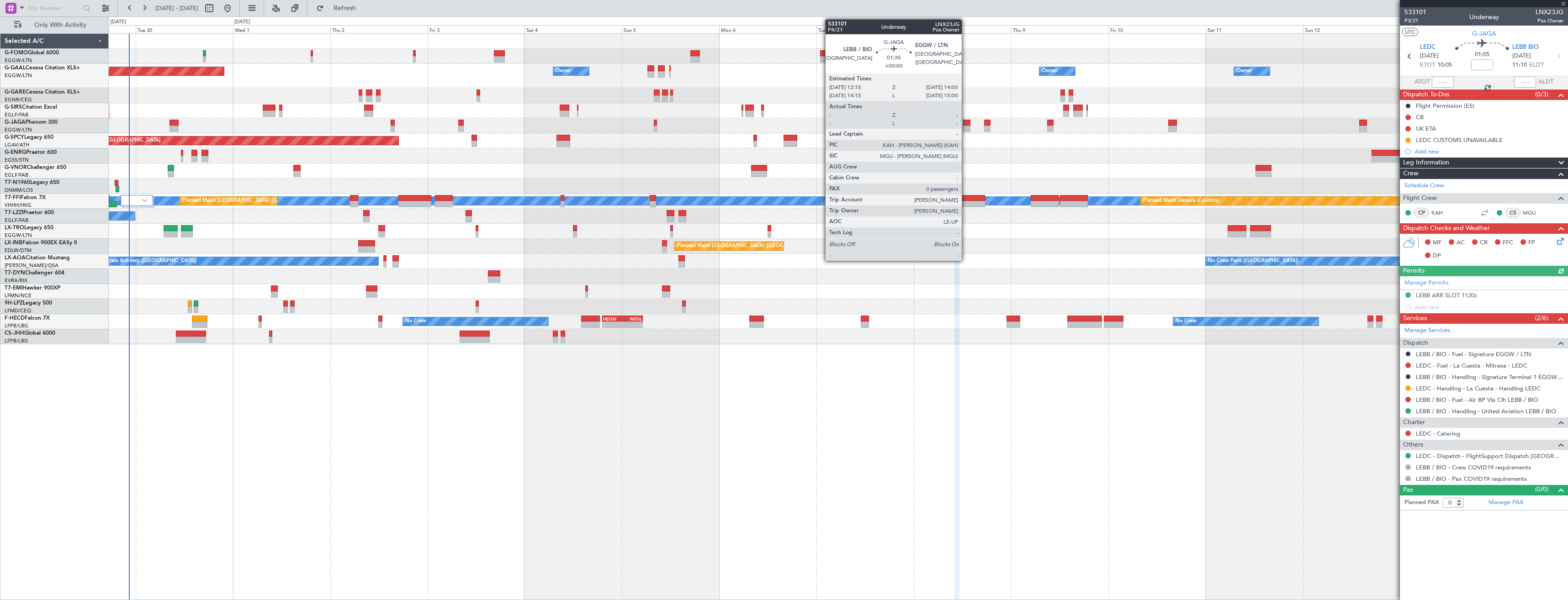
click at [966, 126] on div at bounding box center [967, 128] width 7 height 7
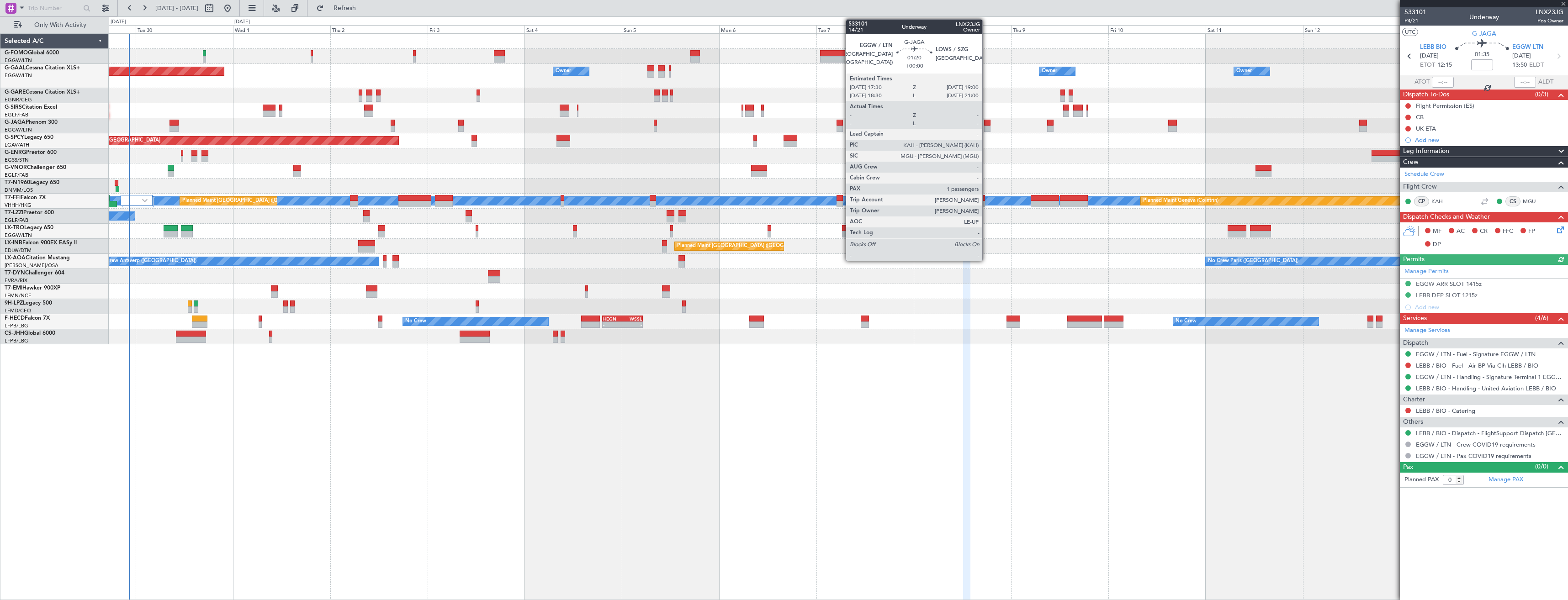
click at [987, 127] on div at bounding box center [987, 128] width 7 height 7
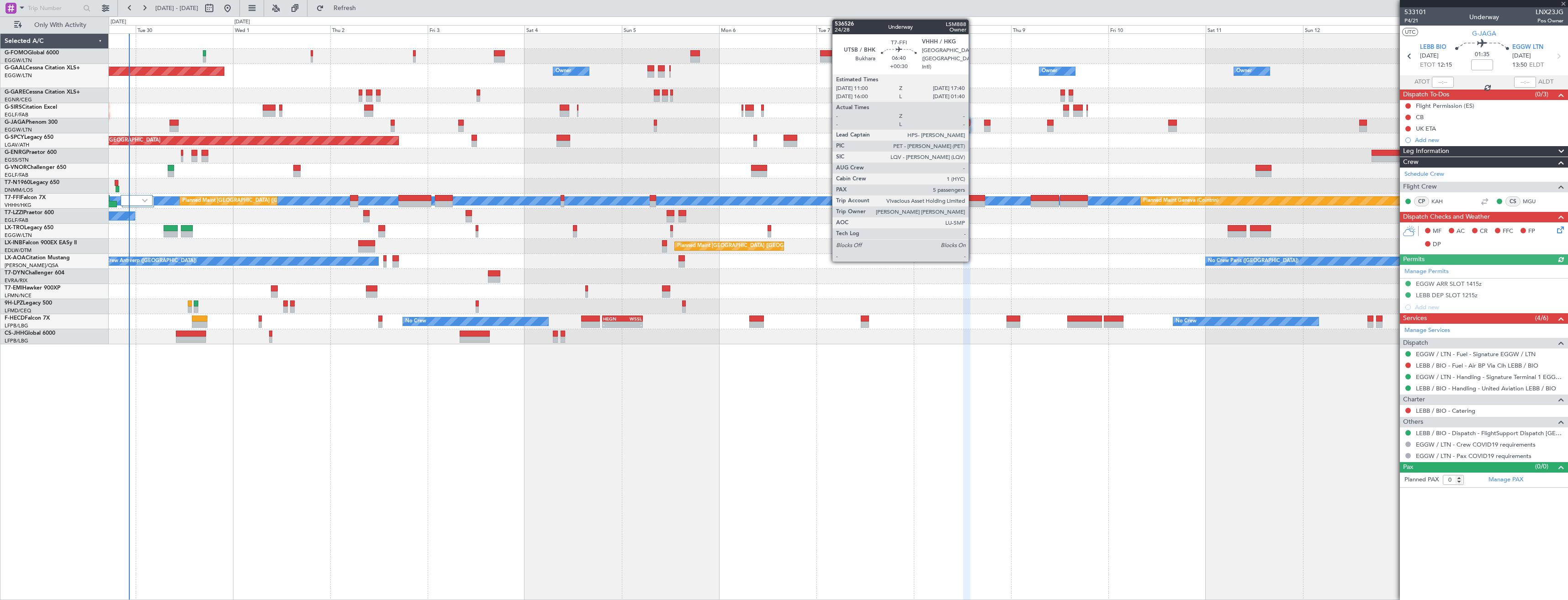
type input "1"
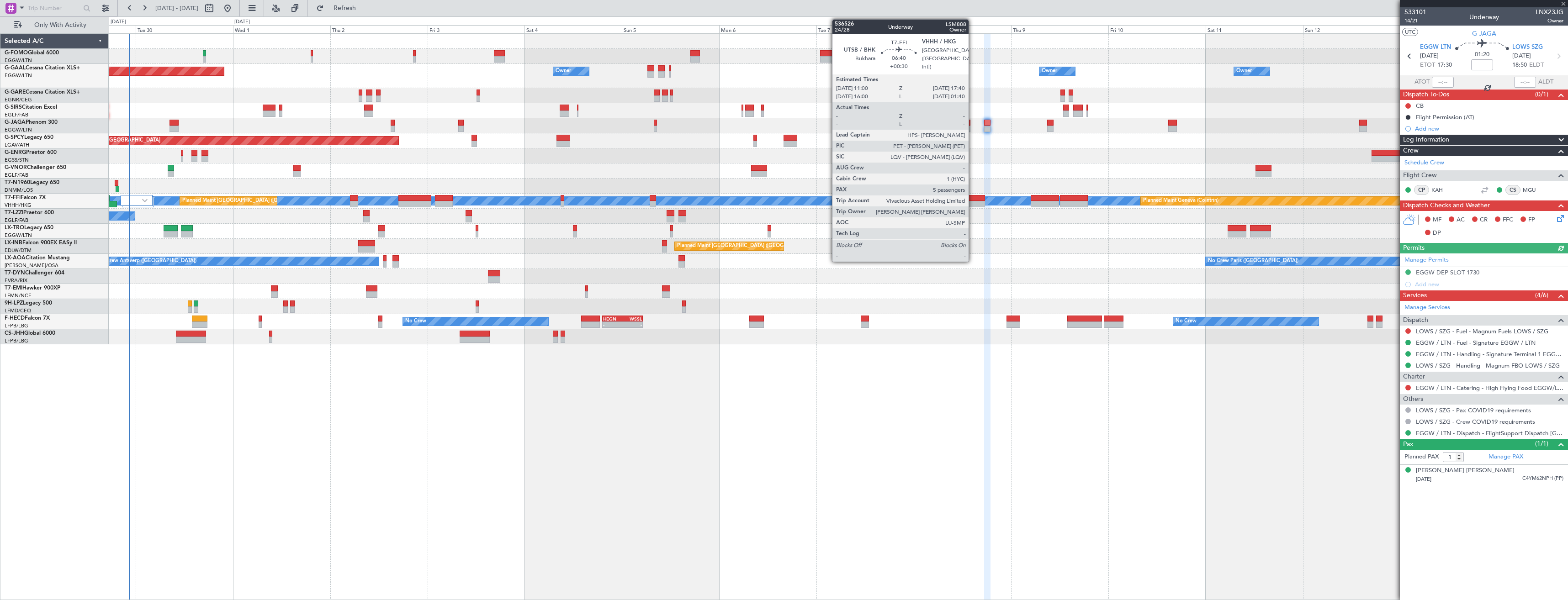
click at [973, 200] on div at bounding box center [971, 198] width 27 height 7
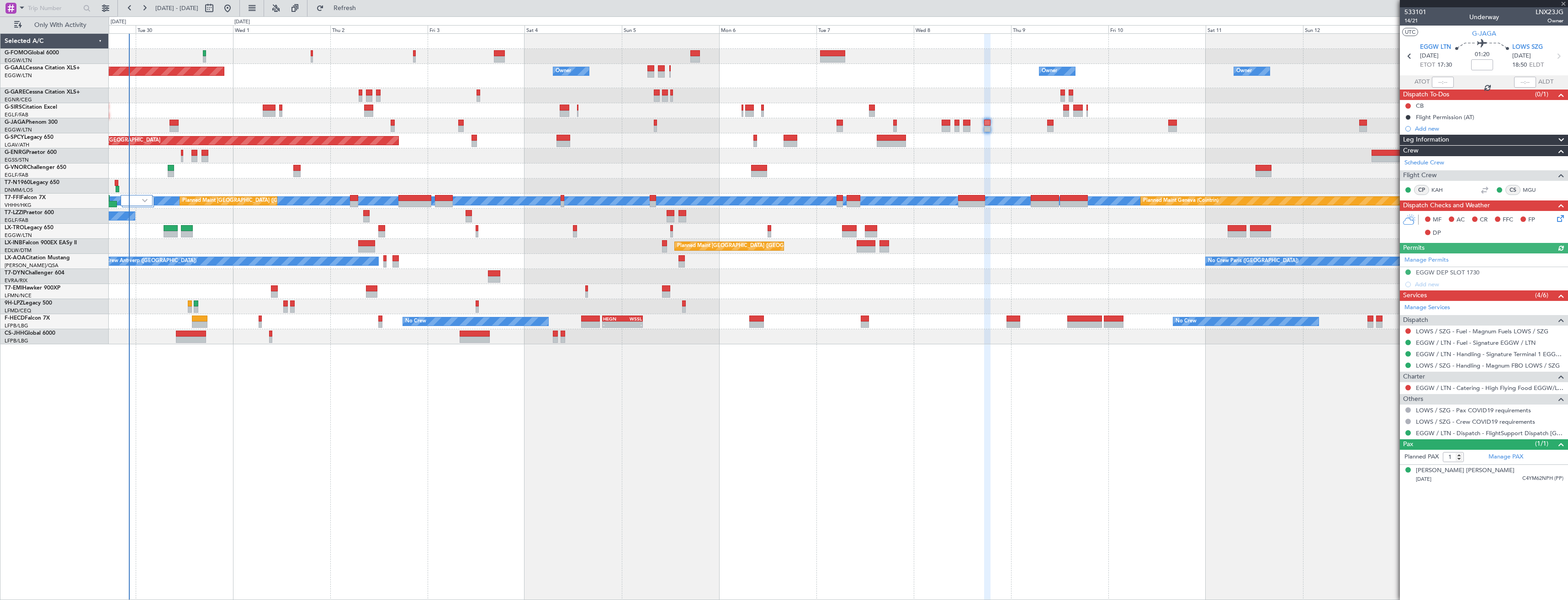
type input "+00:30"
type input "5"
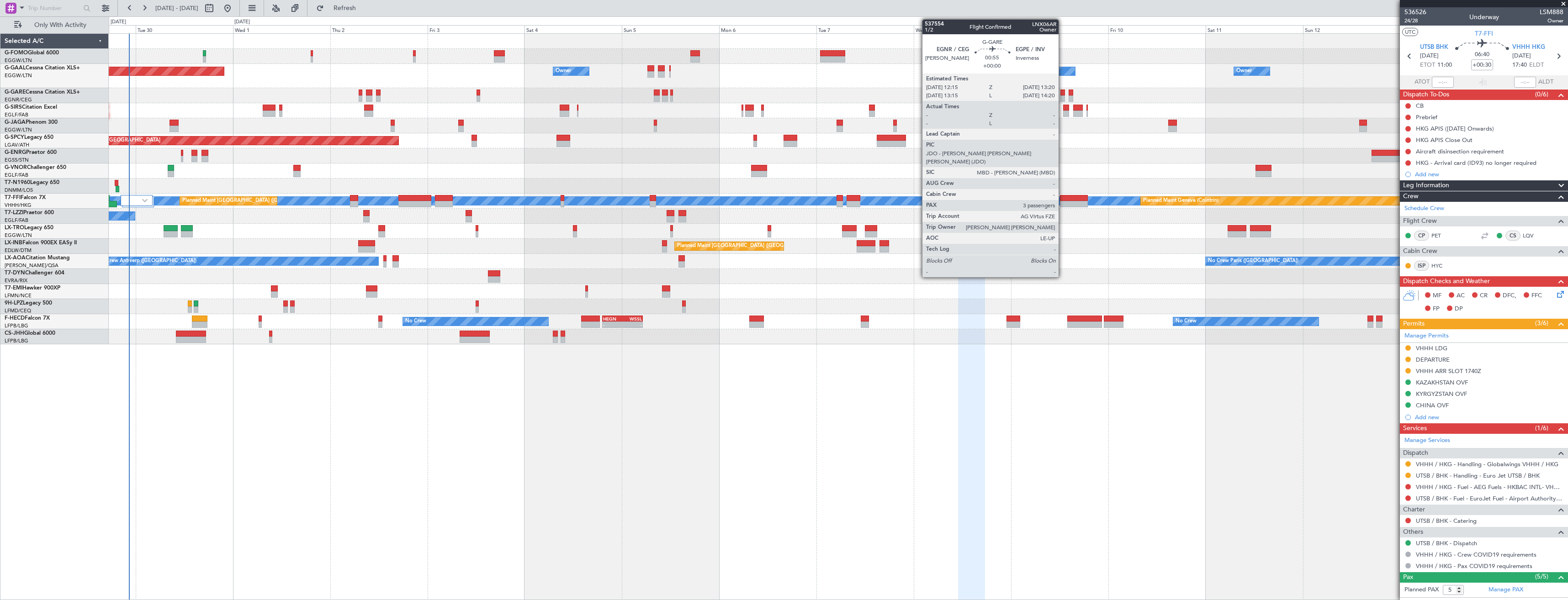
click at [1063, 96] on div at bounding box center [1063, 99] width 5 height 7
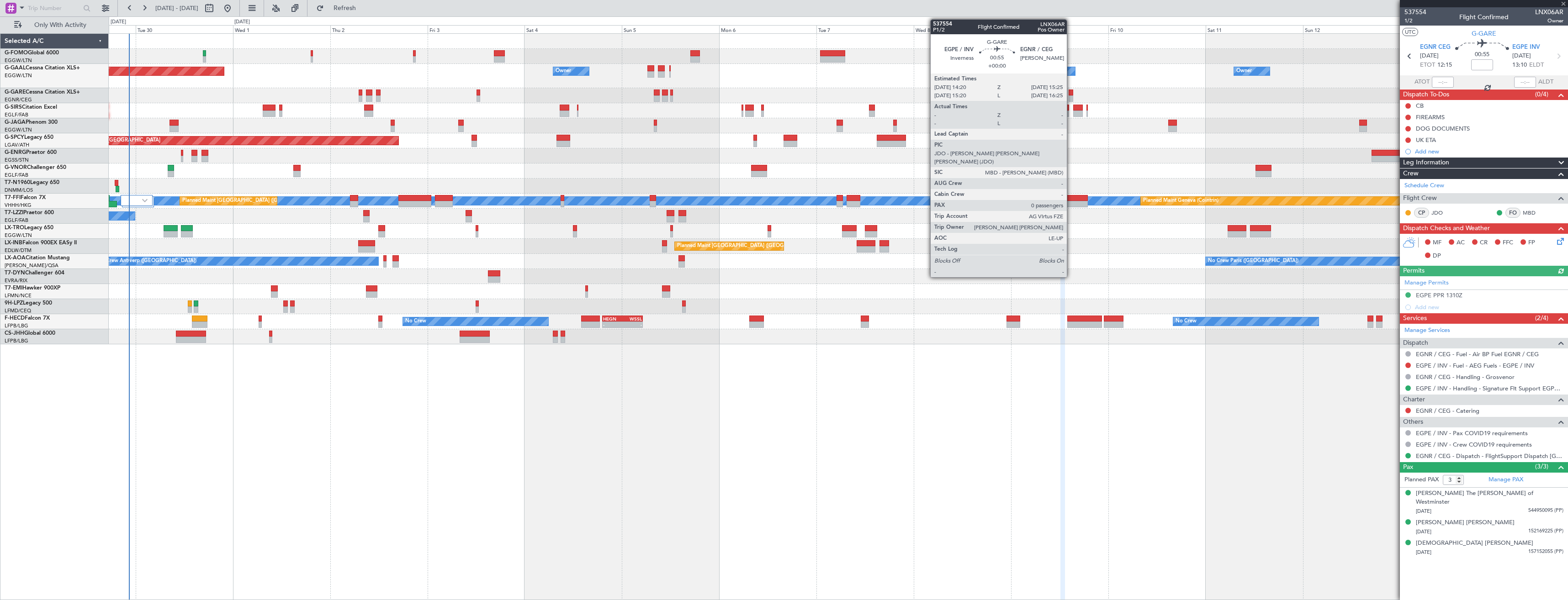
click at [1071, 93] on div at bounding box center [1071, 92] width 5 height 7
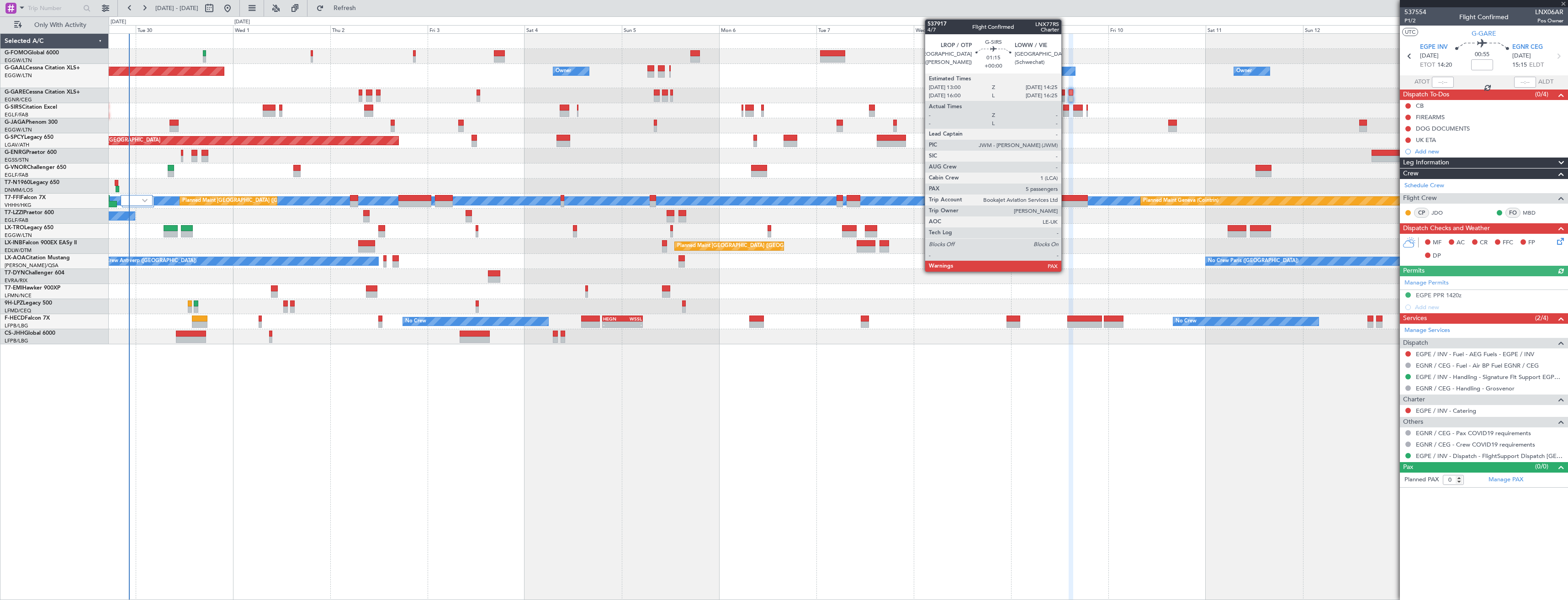
click at [1065, 114] on div at bounding box center [1066, 114] width 6 height 7
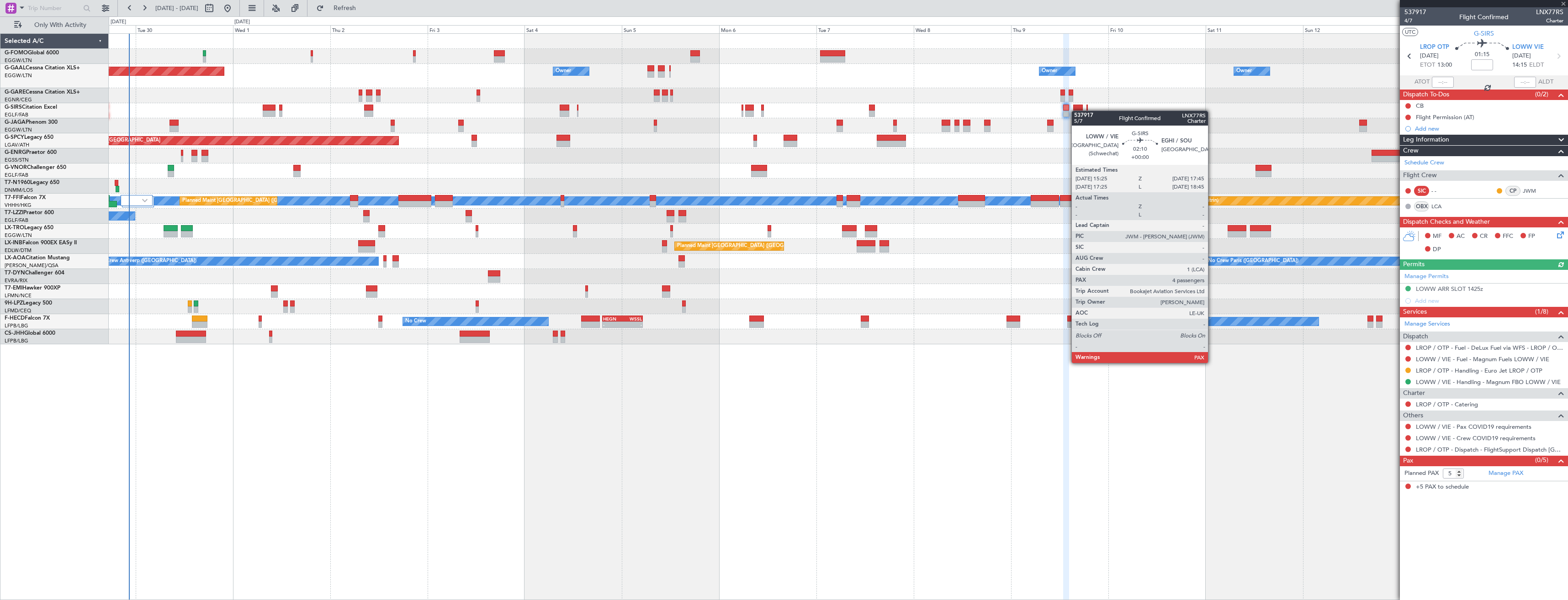
click at [1076, 111] on div at bounding box center [1078, 114] width 10 height 7
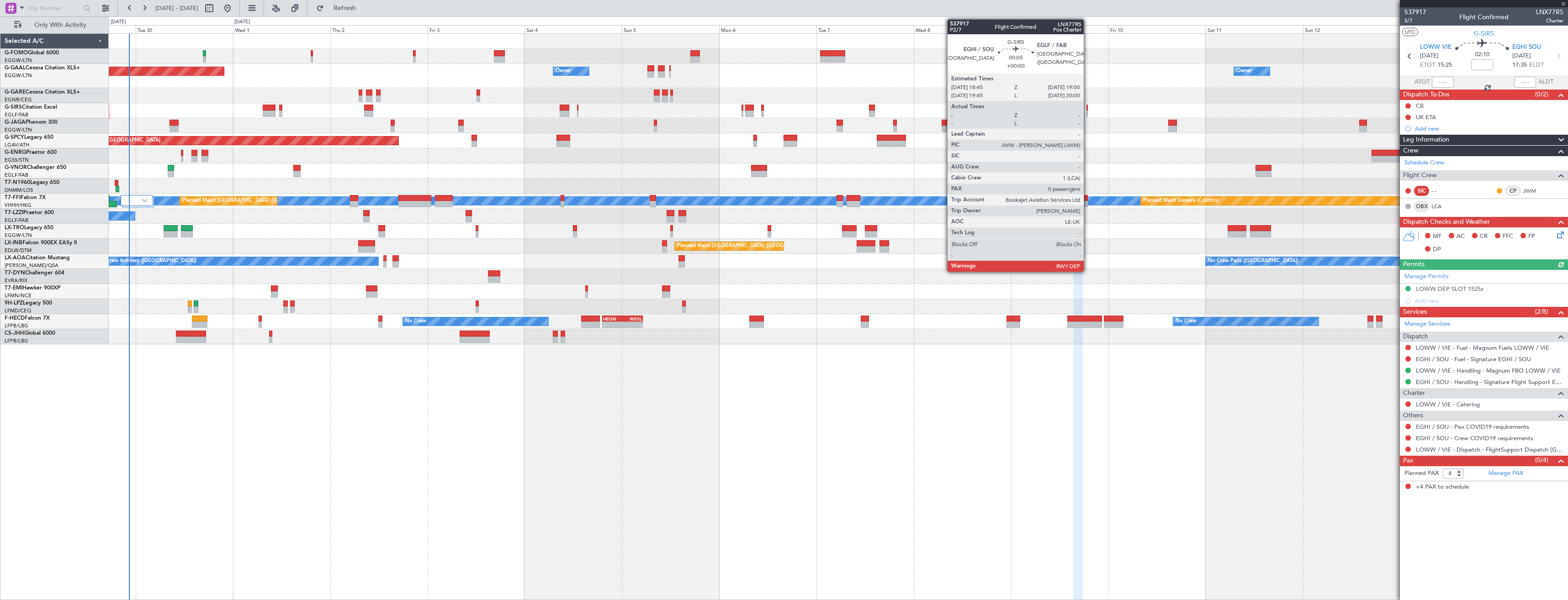
click at [1088, 111] on div at bounding box center [1087, 114] width 1 height 7
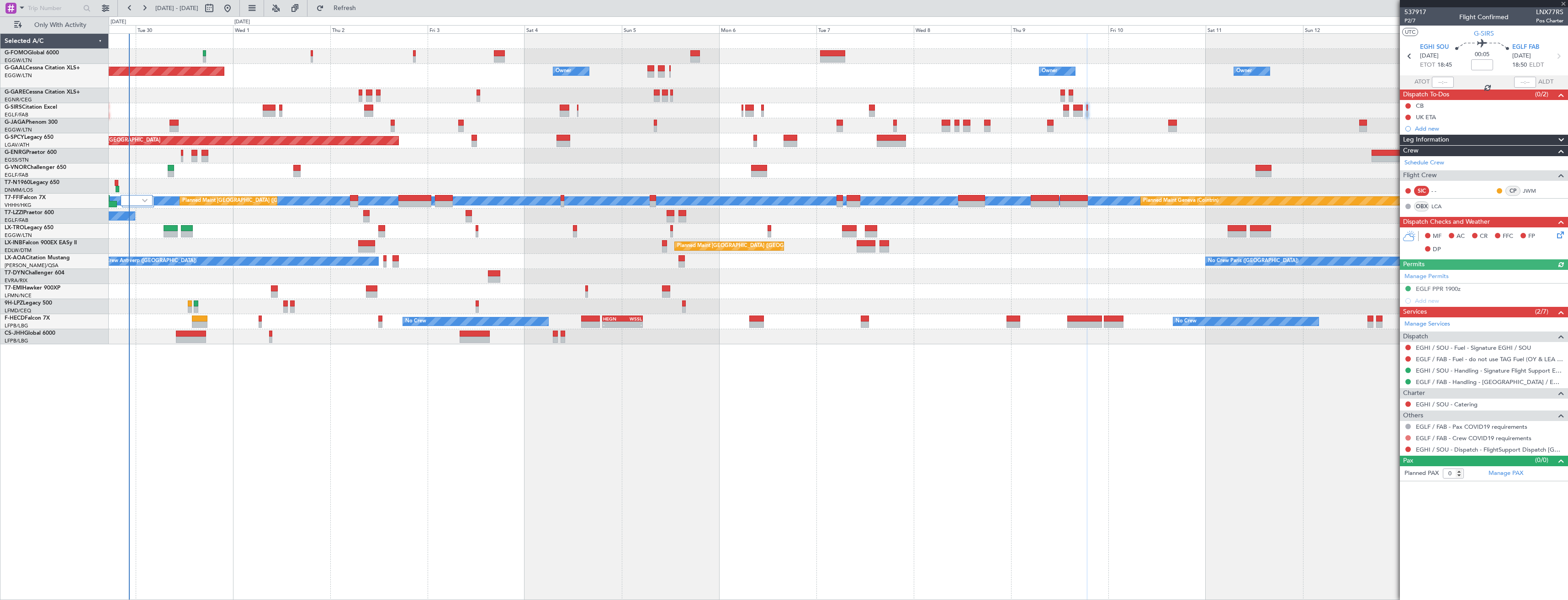
click at [1409, 439] on button at bounding box center [1408, 438] width 5 height 5
drag, startPoint x: 1382, startPoint y: 449, endPoint x: 1399, endPoint y: 446, distance: 17.3
click at [1382, 448] on span "Not Required" at bounding box center [1386, 450] width 37 height 9
click at [1408, 450] on button at bounding box center [1408, 449] width 5 height 5
drag, startPoint x: 1401, startPoint y: 561, endPoint x: 1269, endPoint y: 343, distance: 254.8
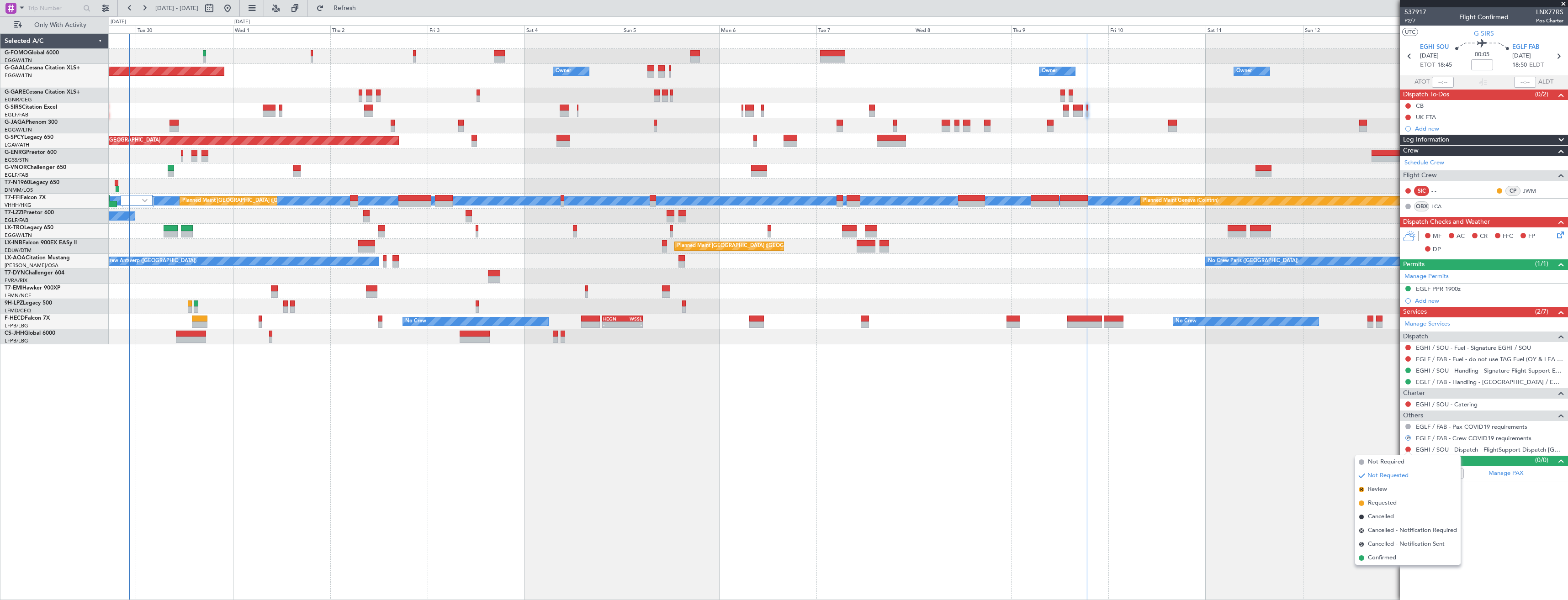
click at [1401, 560] on li "Confirmed" at bounding box center [1407, 558] width 105 height 14
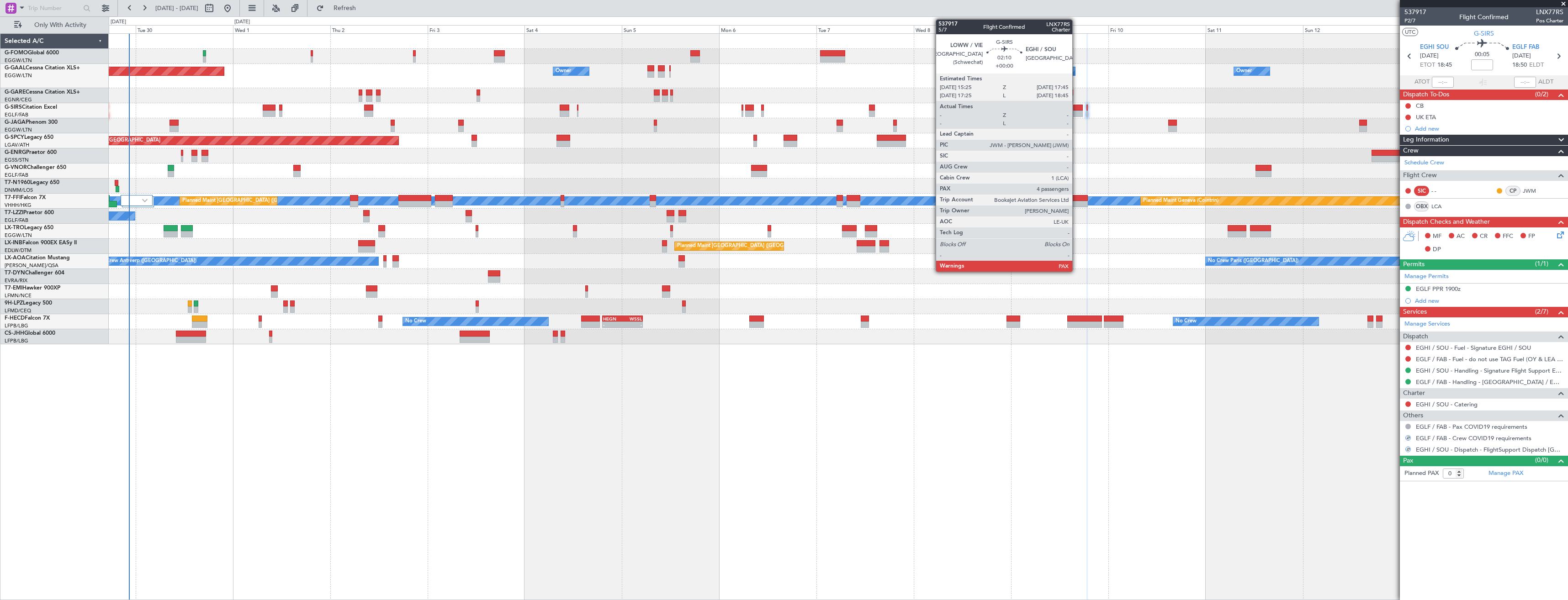
click at [1076, 111] on div at bounding box center [1078, 114] width 10 height 7
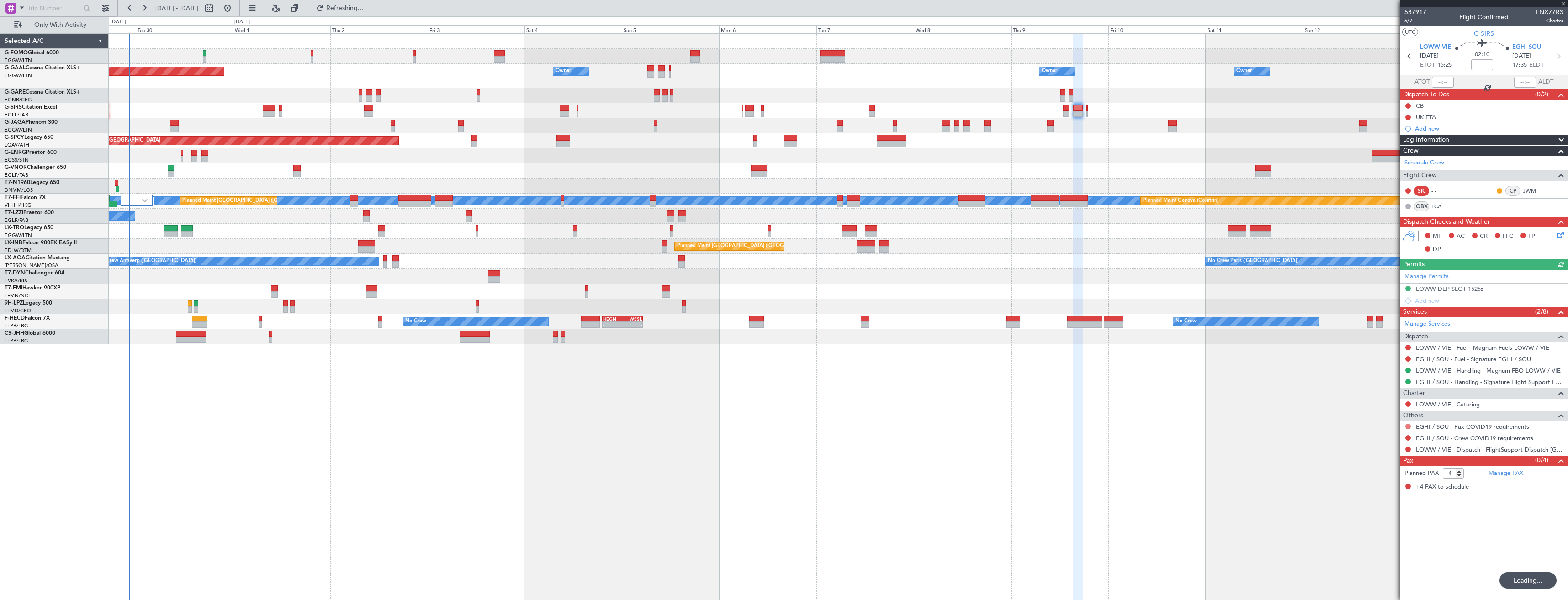
click at [1406, 425] on button at bounding box center [1408, 427] width 5 height 5
click at [1371, 441] on span "Not Required" at bounding box center [1386, 439] width 37 height 9
click at [1410, 439] on button at bounding box center [1408, 438] width 5 height 5
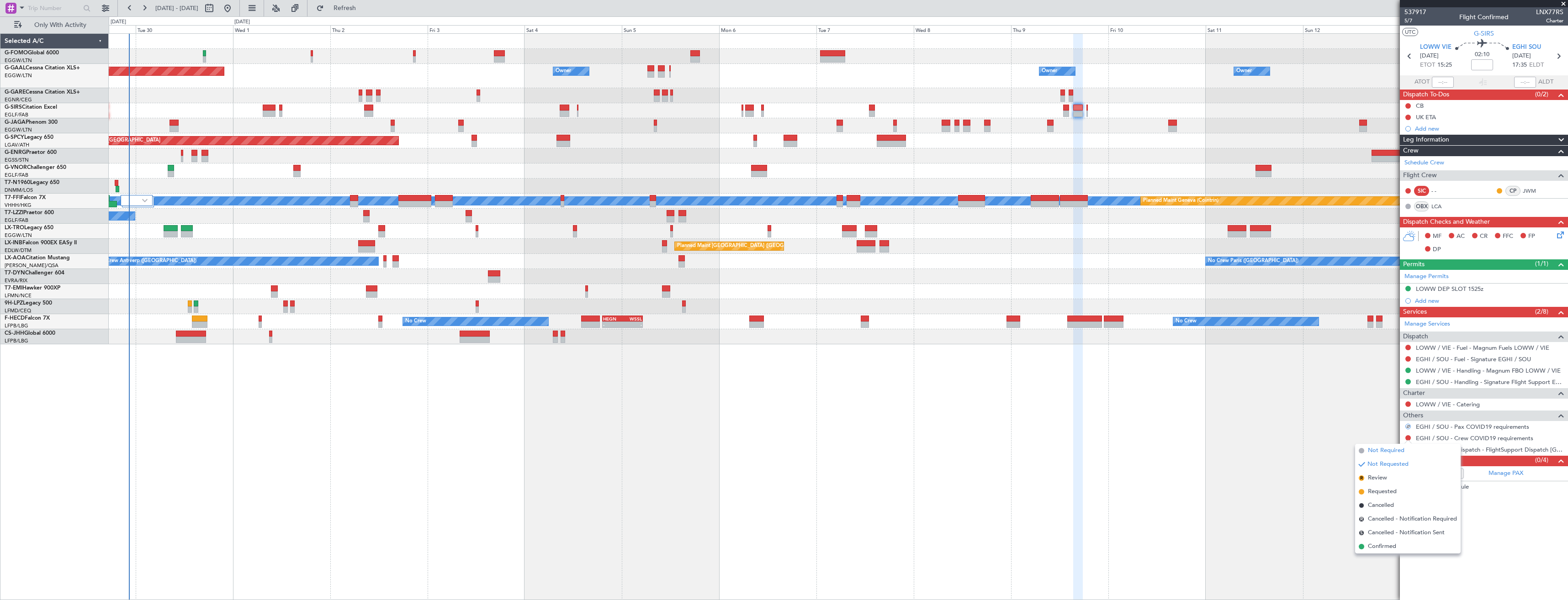
click at [1390, 448] on span "Not Required" at bounding box center [1386, 450] width 37 height 9
click at [1410, 447] on button at bounding box center [1408, 449] width 5 height 5
click at [1388, 557] on span "Confirmed" at bounding box center [1382, 558] width 29 height 9
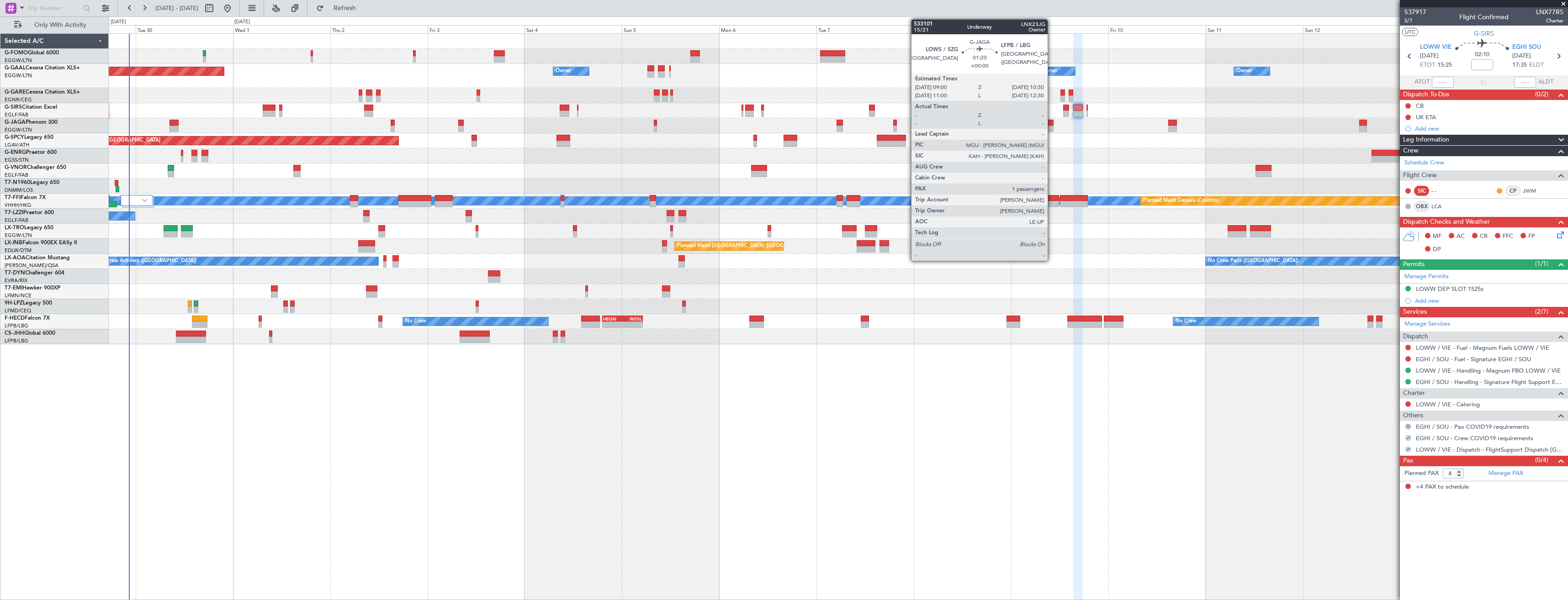
click at [1052, 129] on div at bounding box center [1050, 128] width 7 height 7
type input "1"
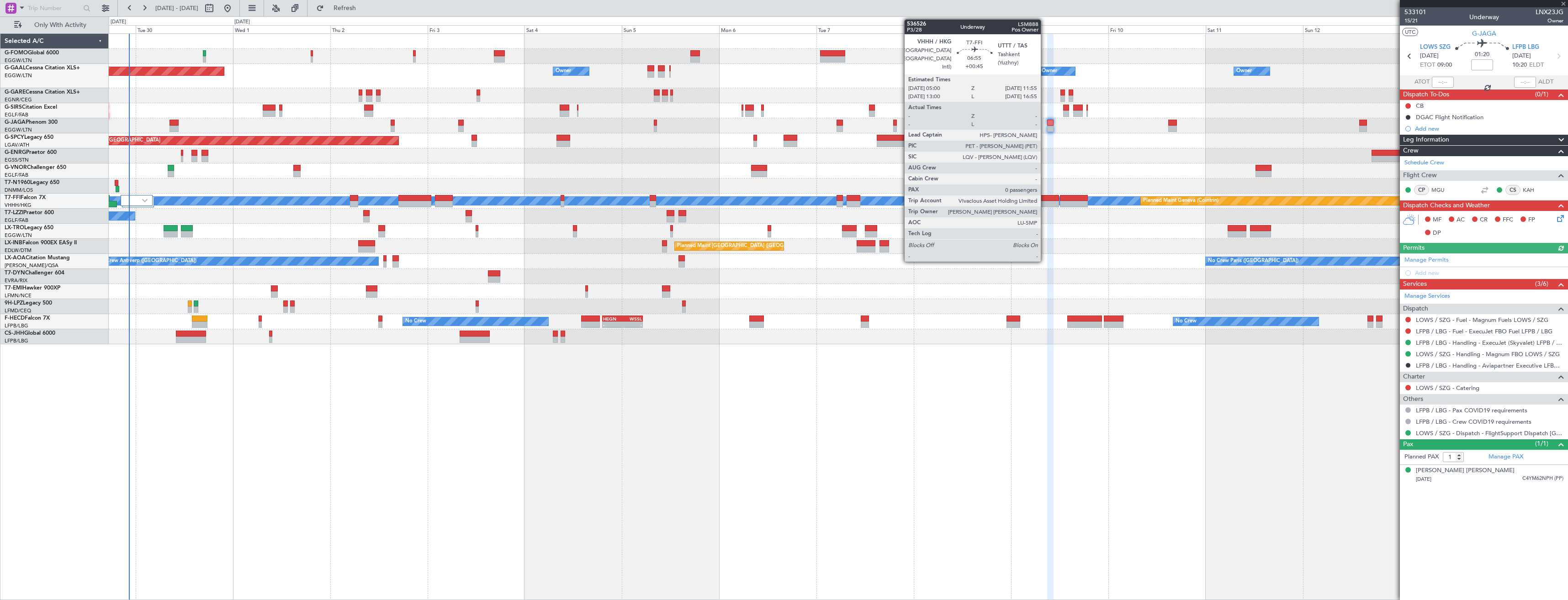
click at [1045, 198] on div at bounding box center [1045, 198] width 29 height 7
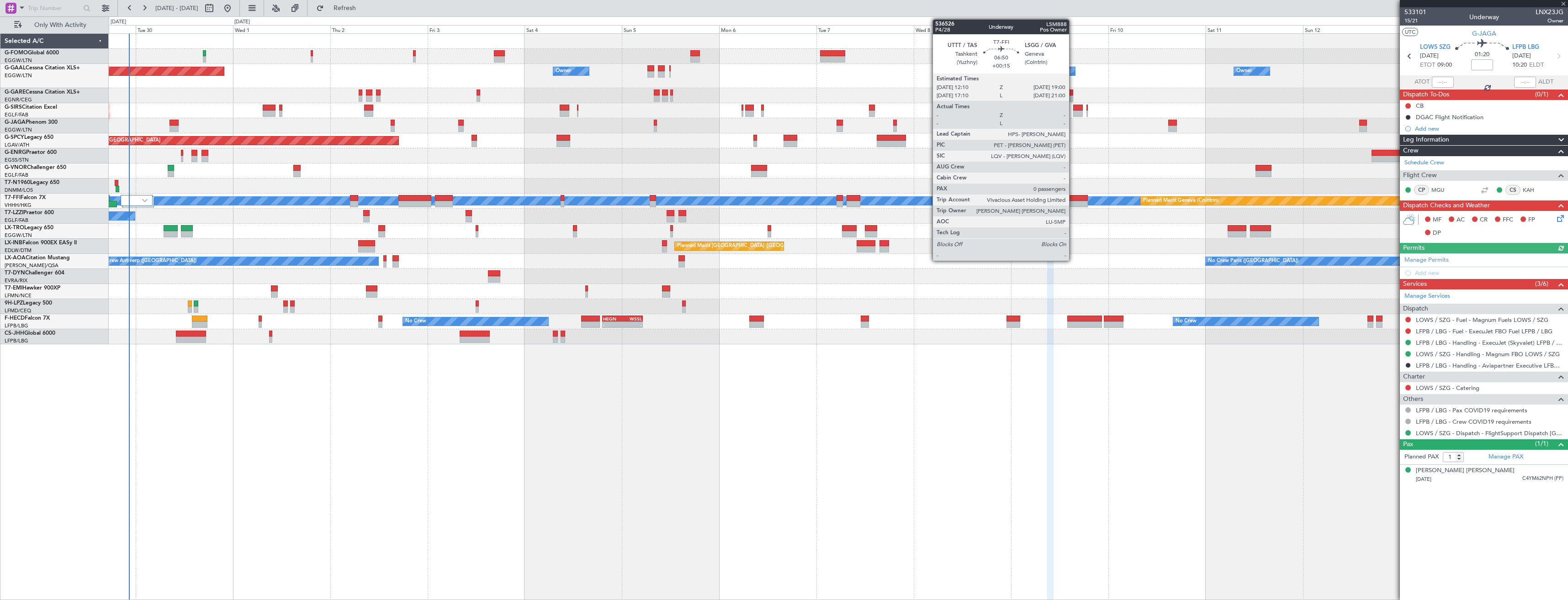
type input "+00:45"
type input "0"
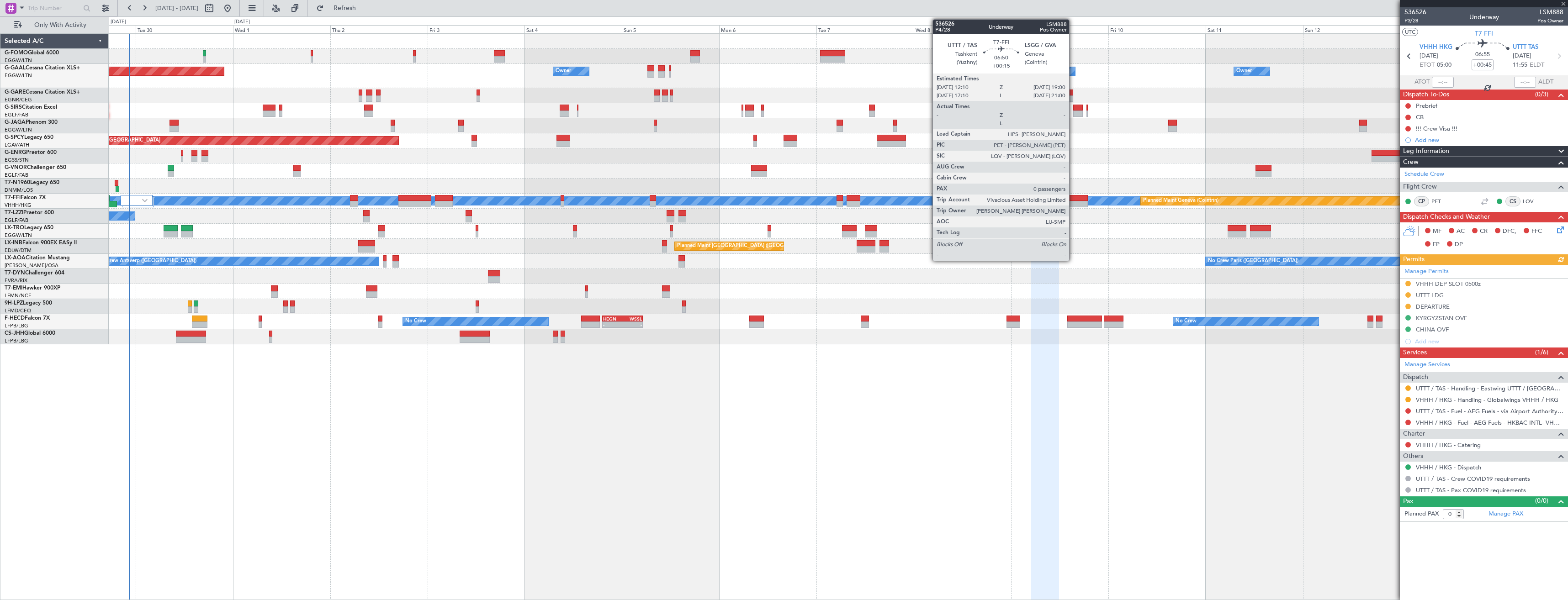
click at [1073, 204] on div at bounding box center [1074, 204] width 28 height 7
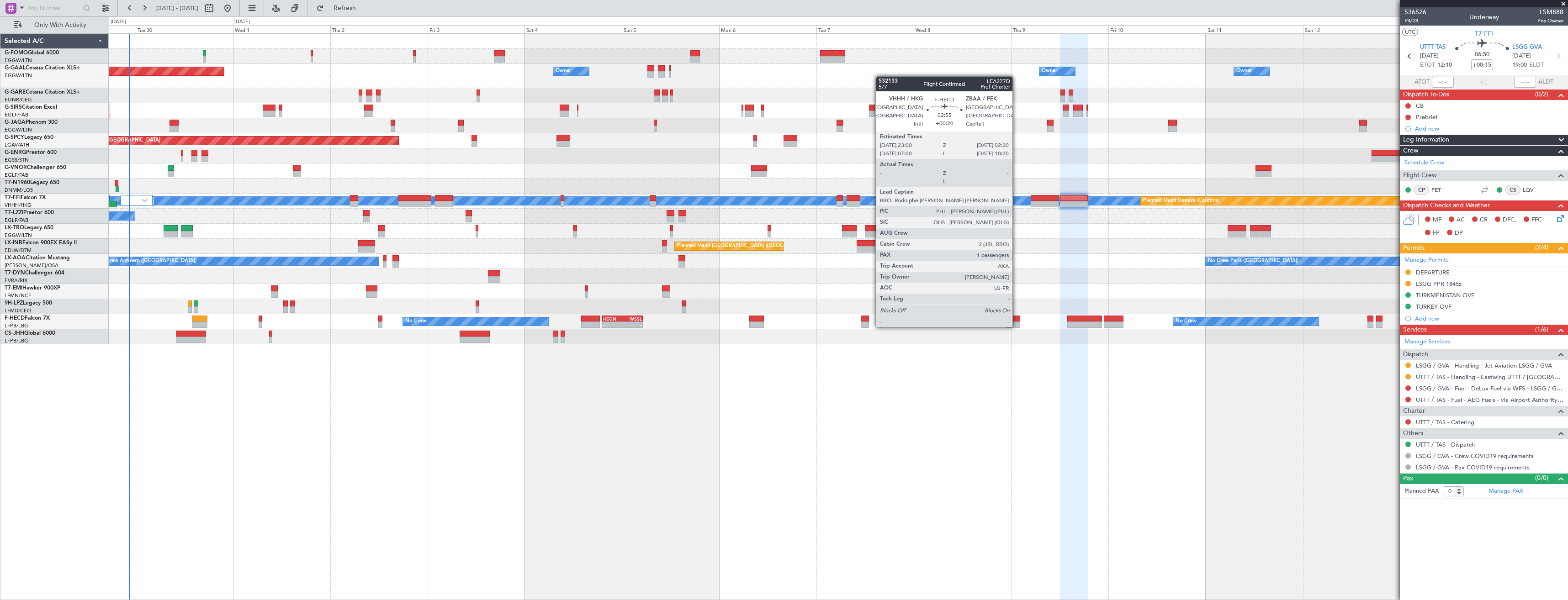
click at [1016, 319] on div at bounding box center [1013, 319] width 14 height 7
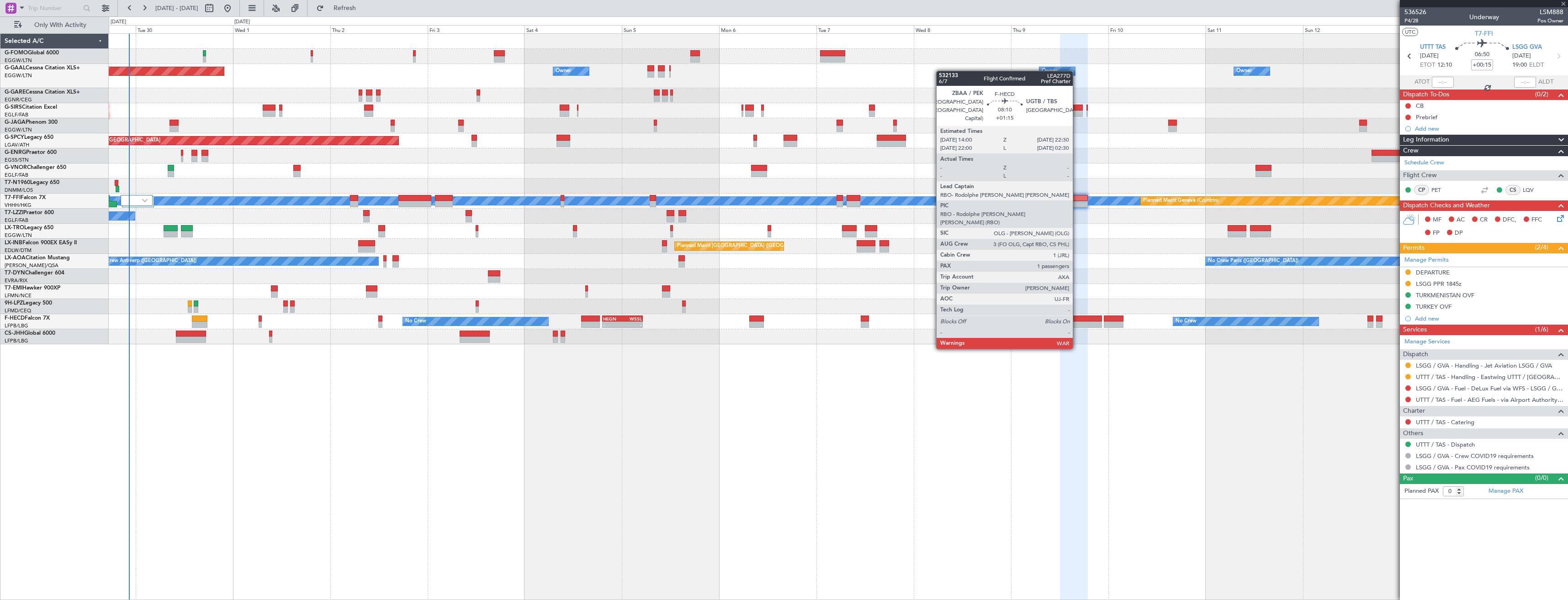
type input "+00:20"
type input "1"
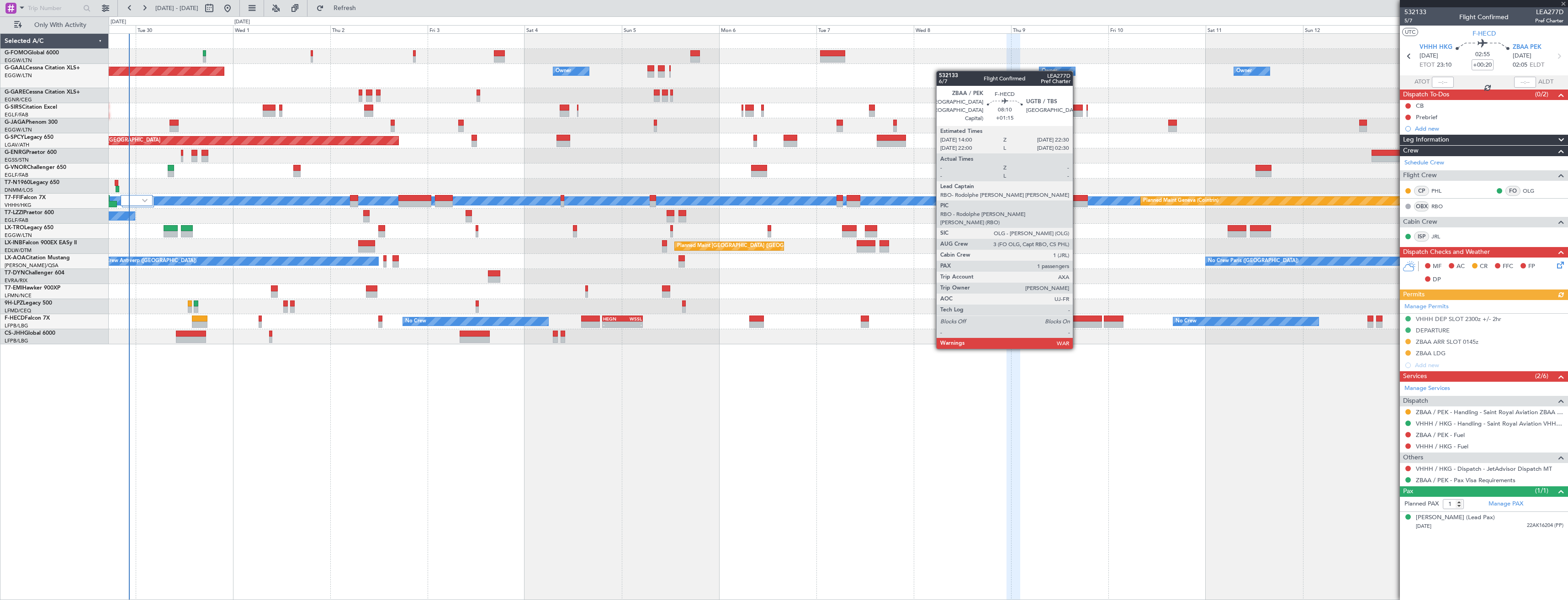
click at [1077, 323] on div at bounding box center [1084, 324] width 35 height 7
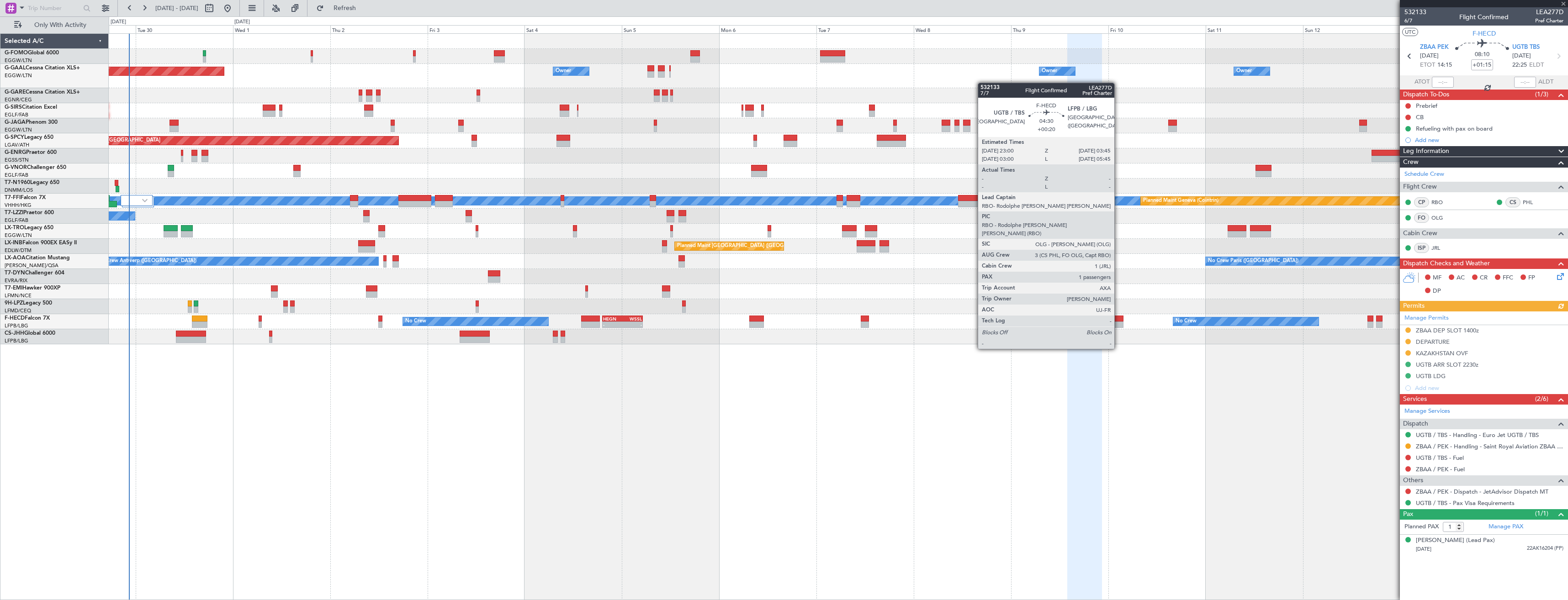
click at [1118, 323] on div at bounding box center [1113, 324] width 19 height 7
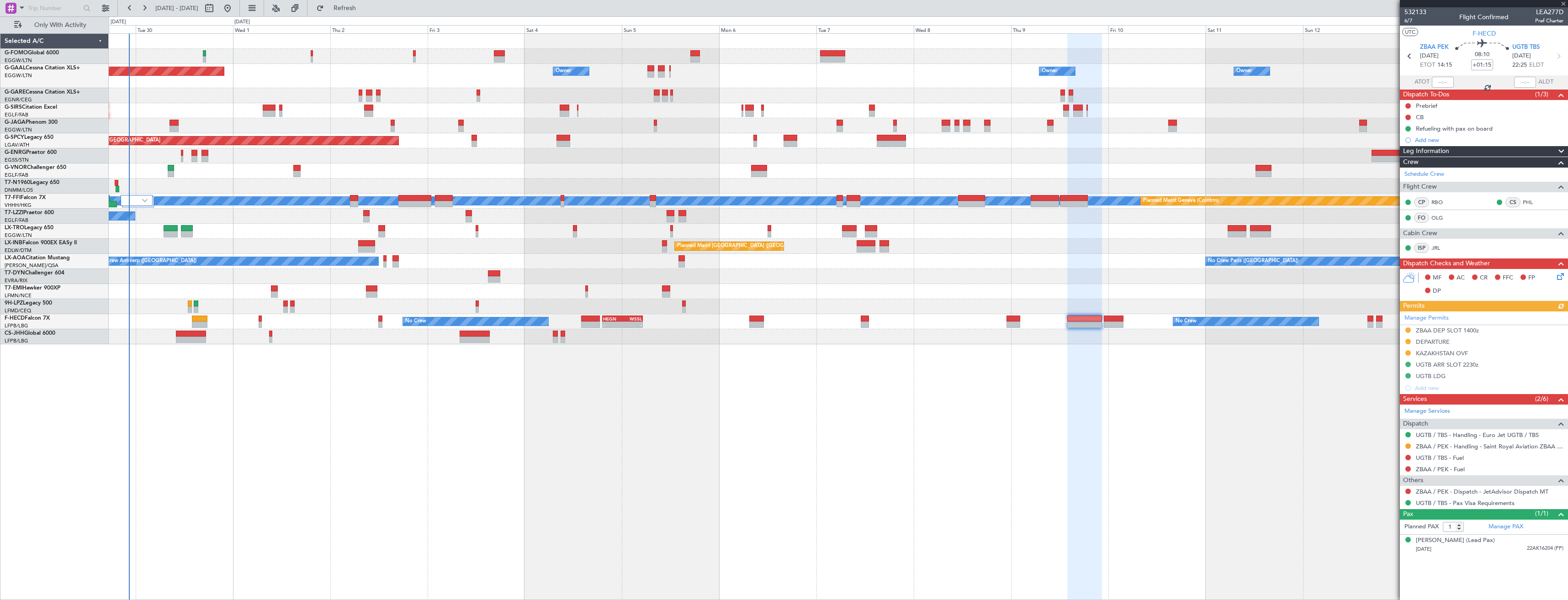
type input "+00:20"
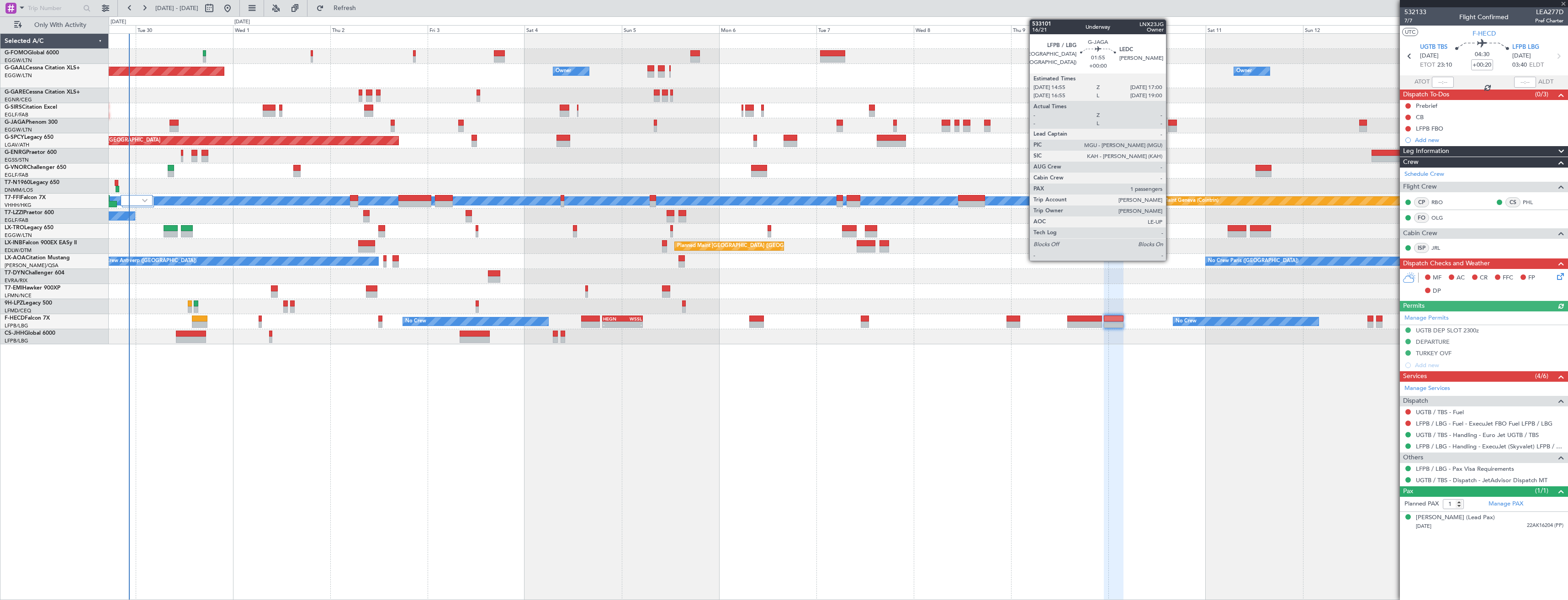
click at [1170, 129] on div at bounding box center [1172, 128] width 9 height 7
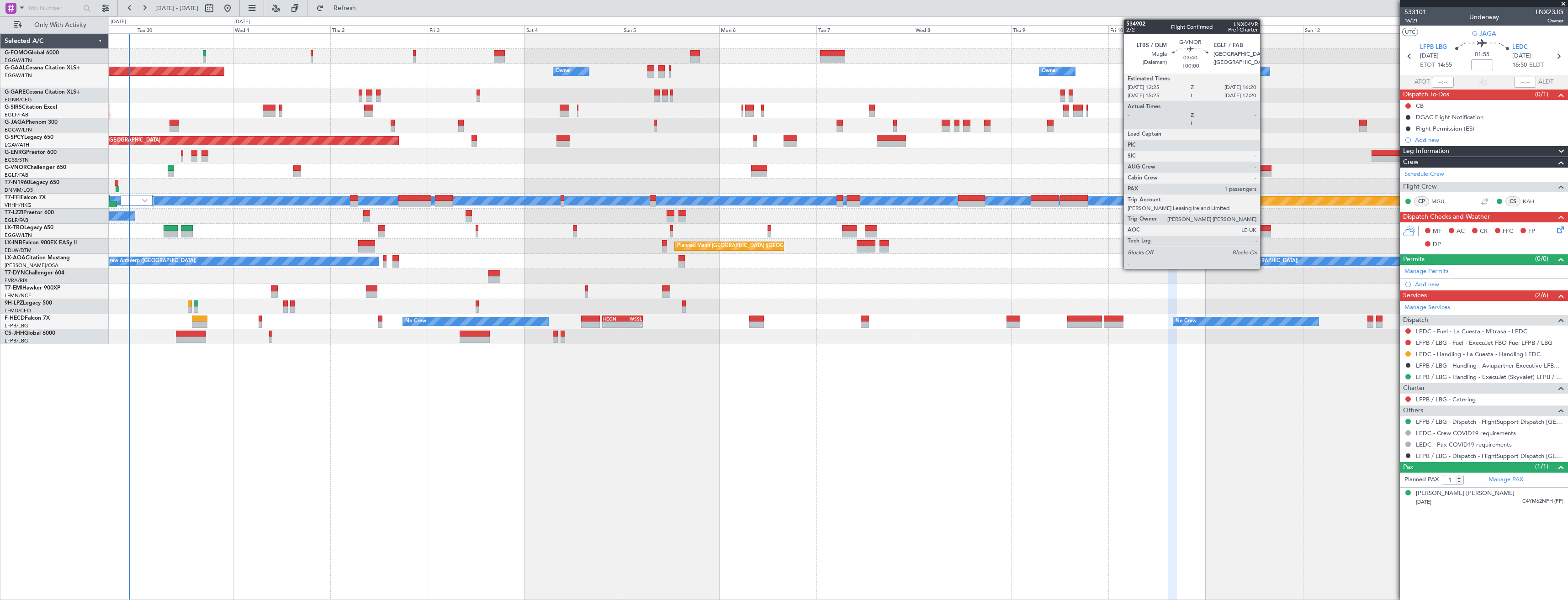
click at [1264, 171] on div at bounding box center [1264, 174] width 16 height 7
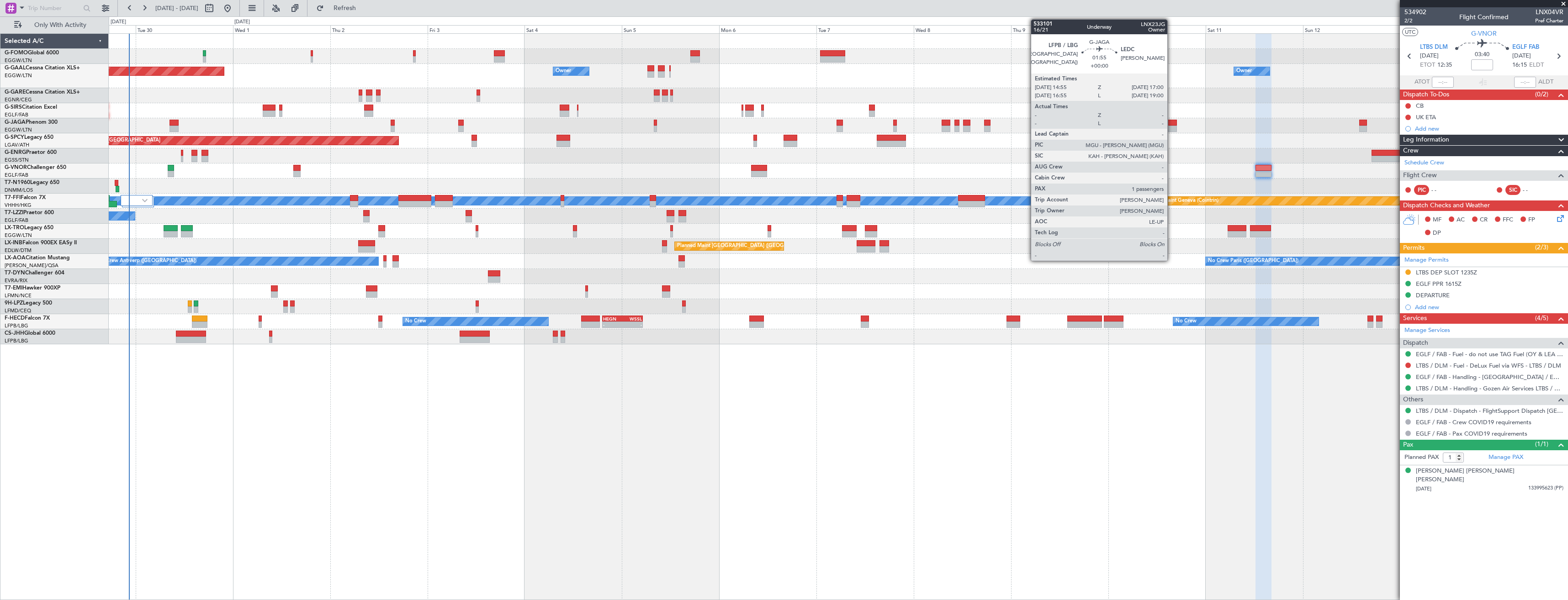
click at [1171, 128] on div at bounding box center [1172, 128] width 9 height 7
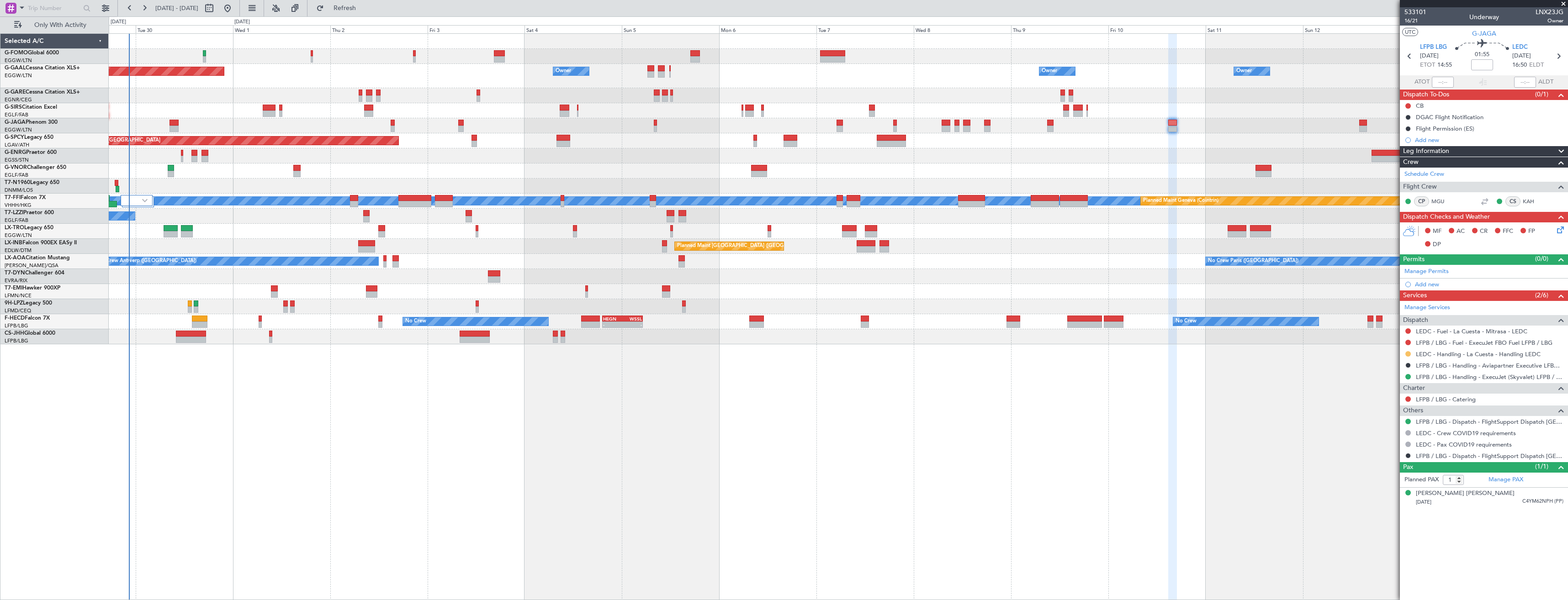
click at [1408, 352] on button at bounding box center [1408, 354] width 5 height 5
drag, startPoint x: 1386, startPoint y: 459, endPoint x: 1391, endPoint y: 444, distance: 15.8
click at [1388, 459] on span "Confirmed" at bounding box center [1382, 462] width 29 height 9
click at [1555, 56] on icon at bounding box center [1558, 57] width 12 height 12
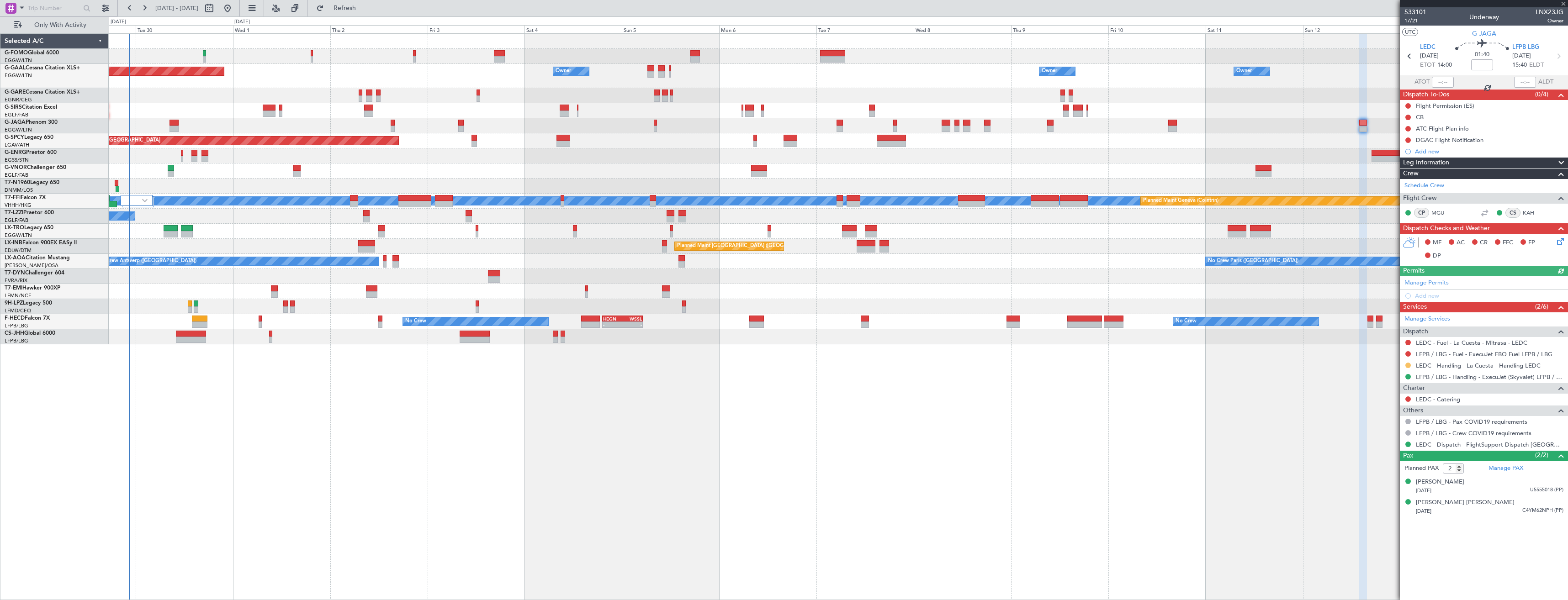
click at [1407, 365] on button at bounding box center [1408, 365] width 5 height 5
click at [1384, 476] on span "Confirmed" at bounding box center [1382, 474] width 29 height 9
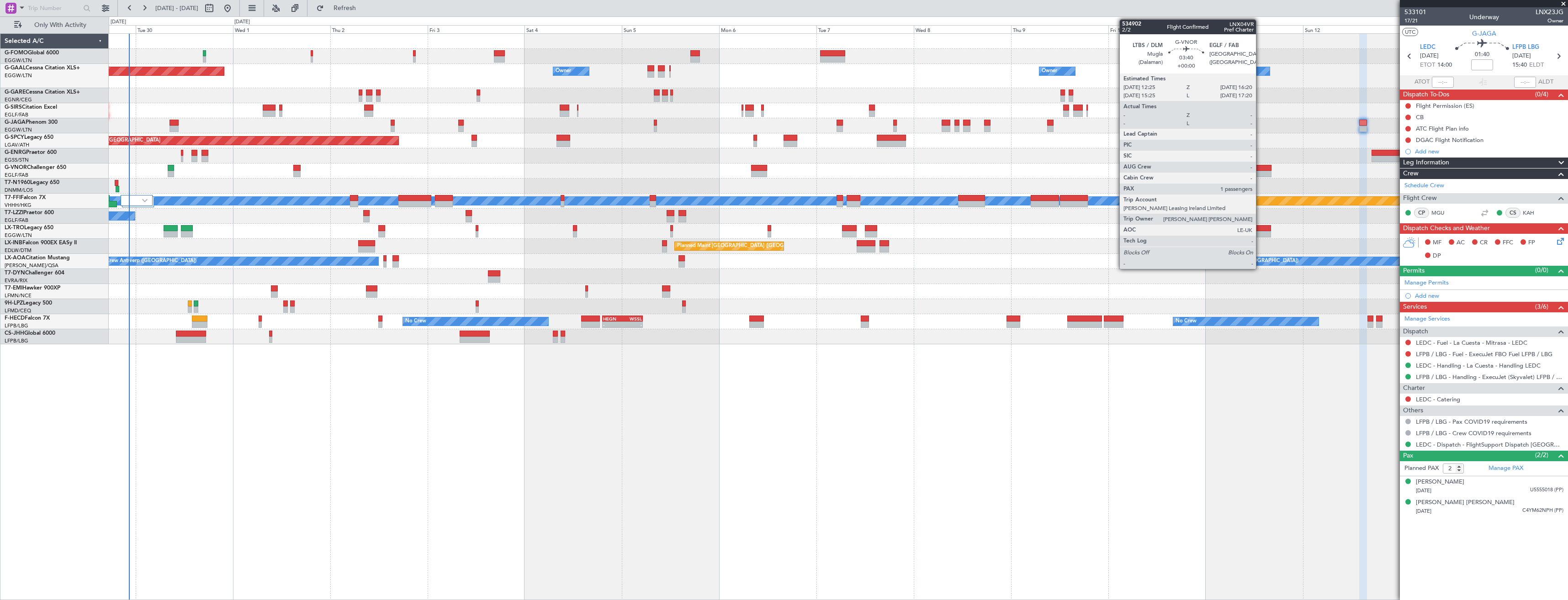
click at [1260, 173] on div at bounding box center [1264, 174] width 16 height 7
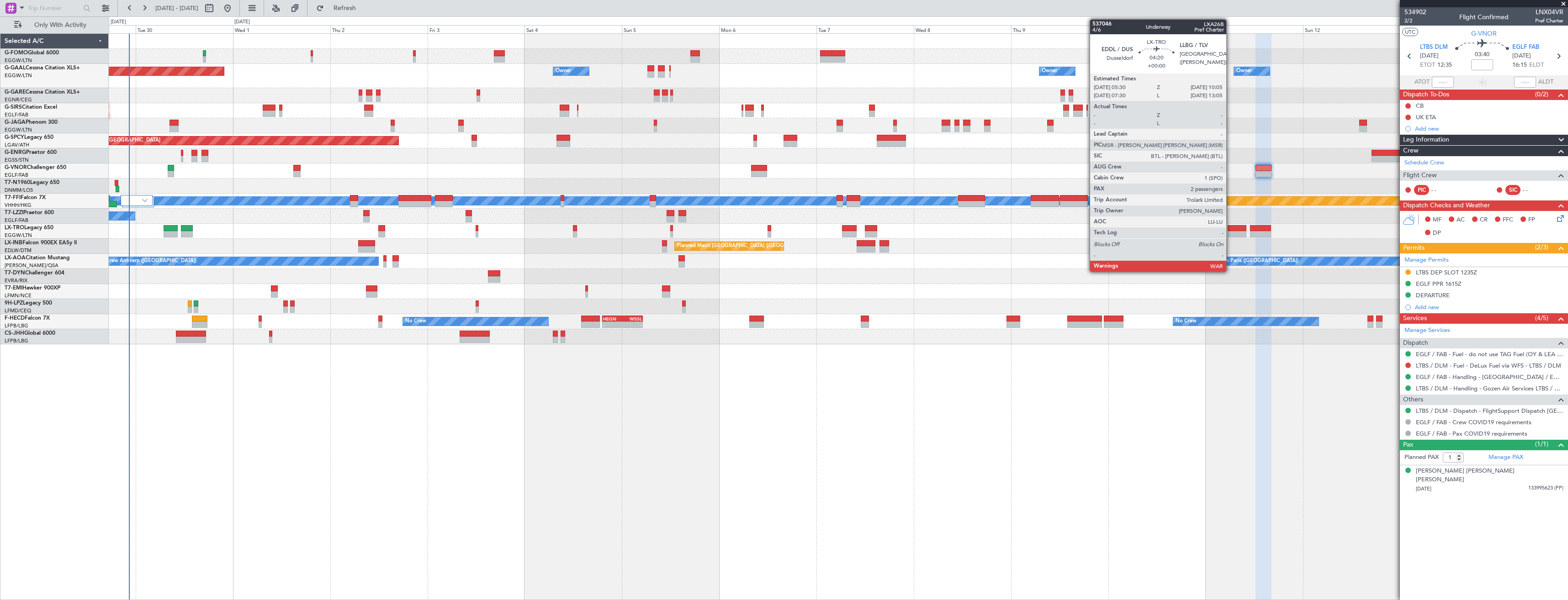
click at [1230, 228] on div at bounding box center [1237, 228] width 19 height 7
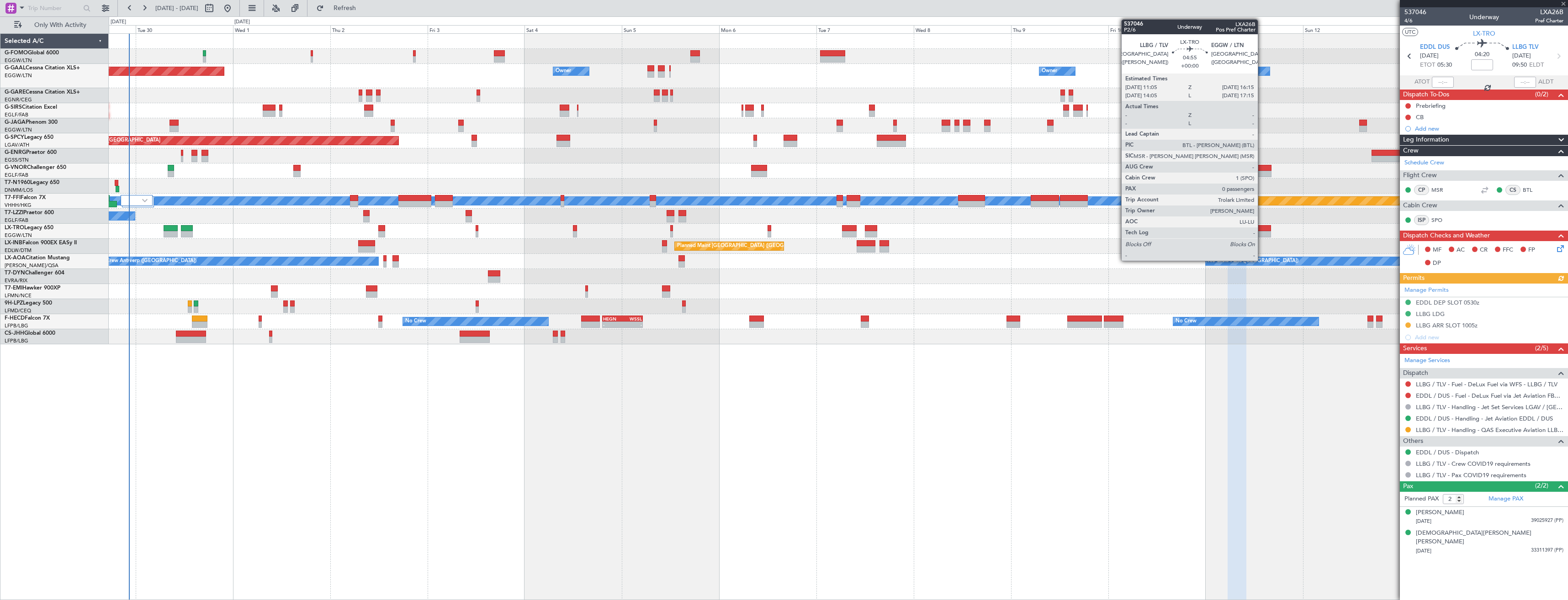
click at [1262, 232] on div at bounding box center [1261, 234] width 21 height 7
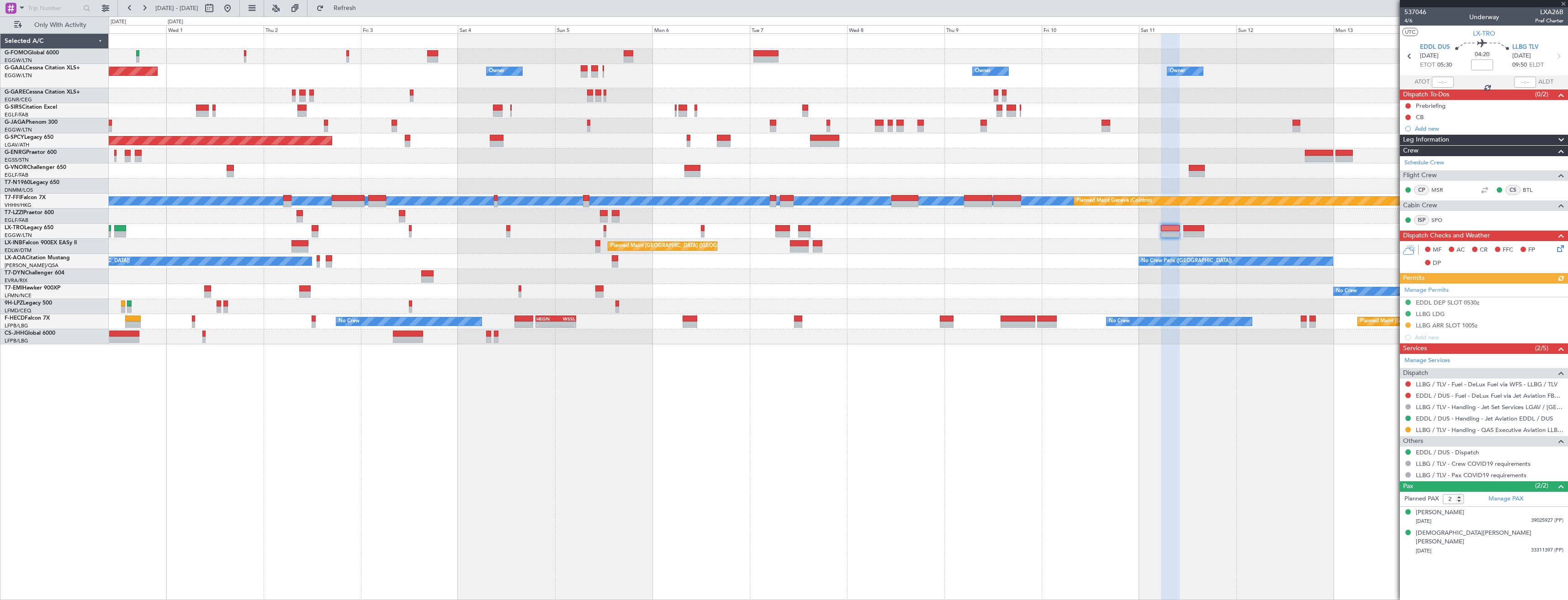
click at [1234, 231] on div "Planned Maint Riga (Riga Intl) Planned Maint London (Luton)" at bounding box center [838, 231] width 1459 height 15
type input "0"
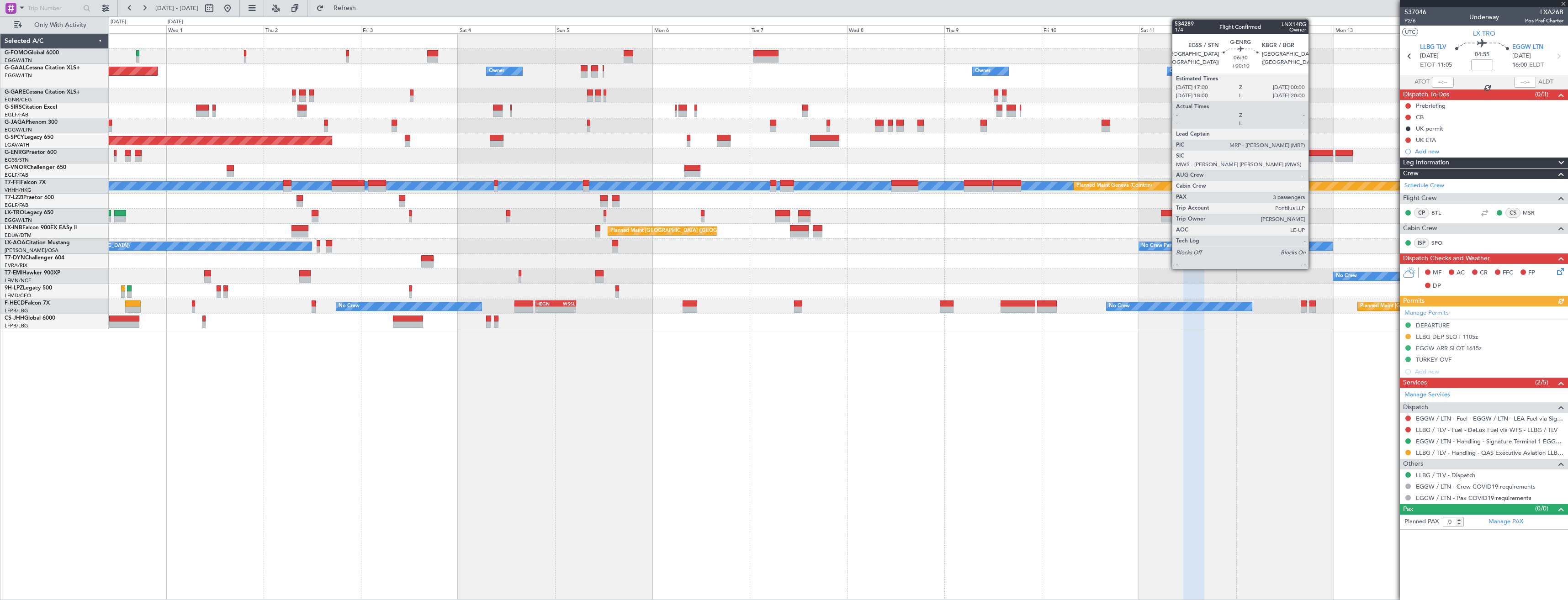
click at [1312, 156] on div at bounding box center [1319, 159] width 29 height 7
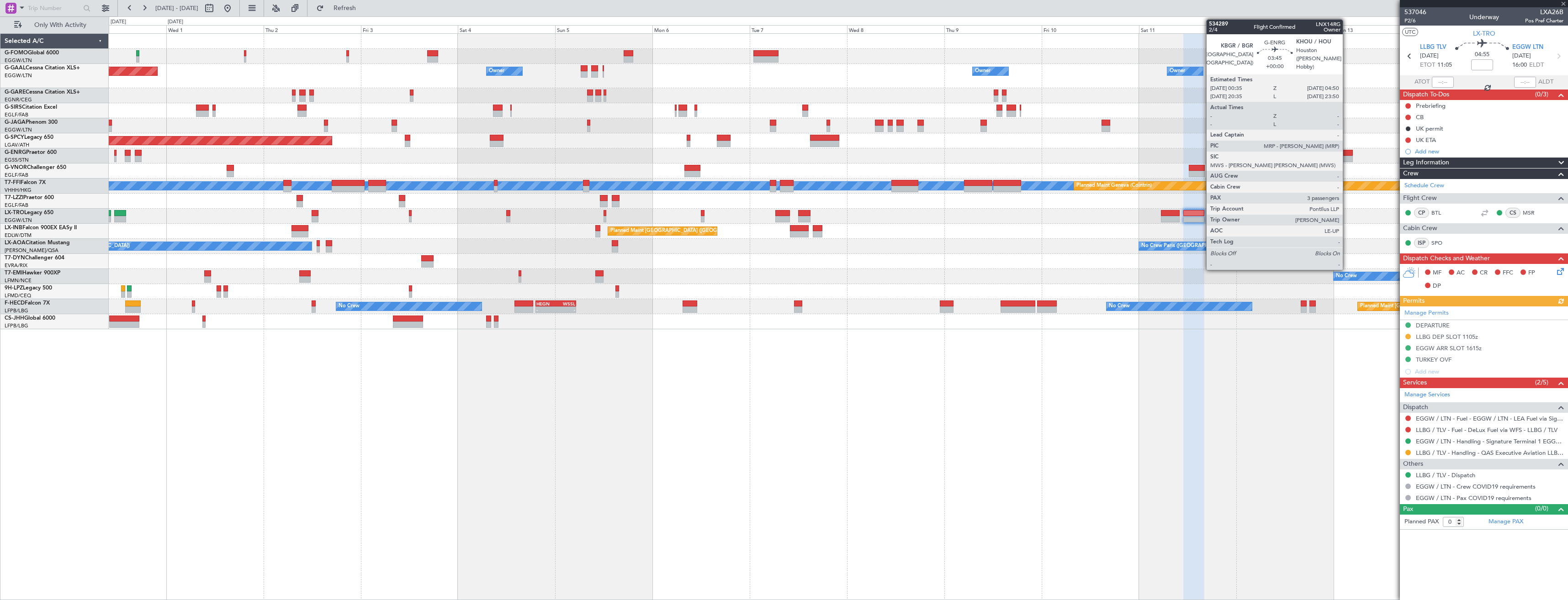
type input "+00:10"
type input "3"
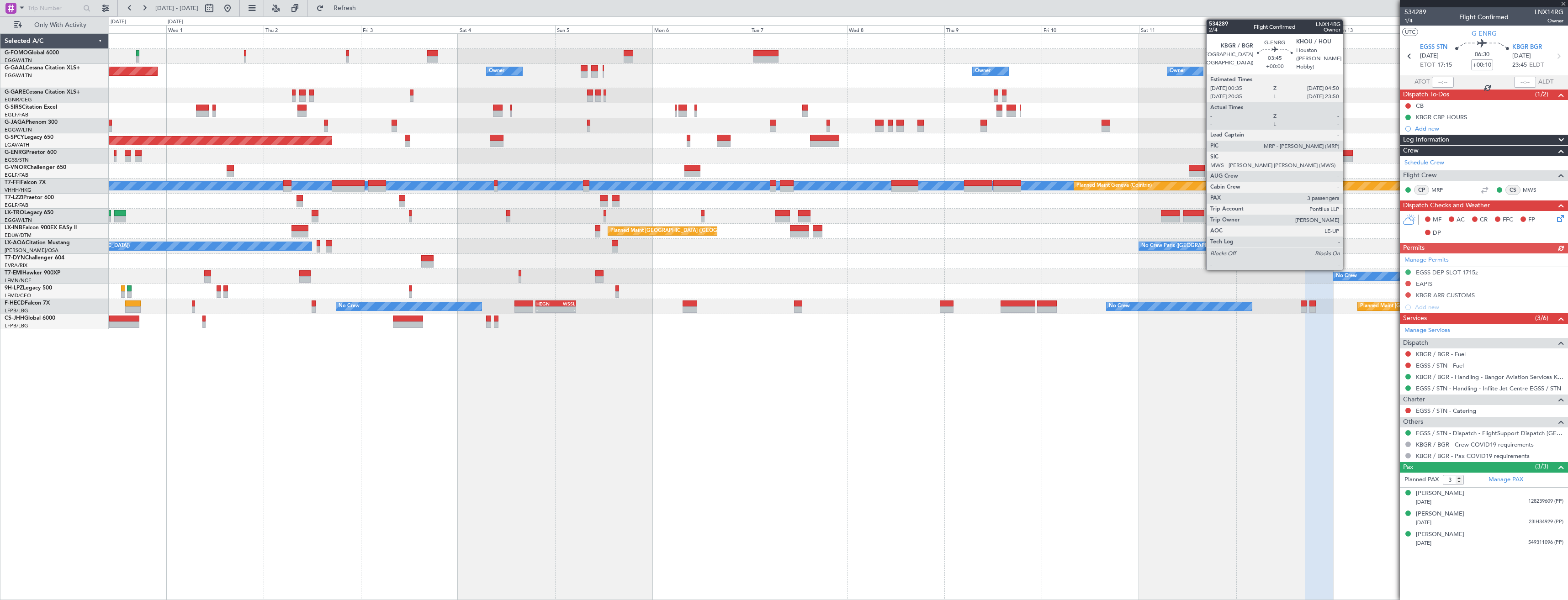
click at [1347, 154] on div at bounding box center [1344, 153] width 18 height 7
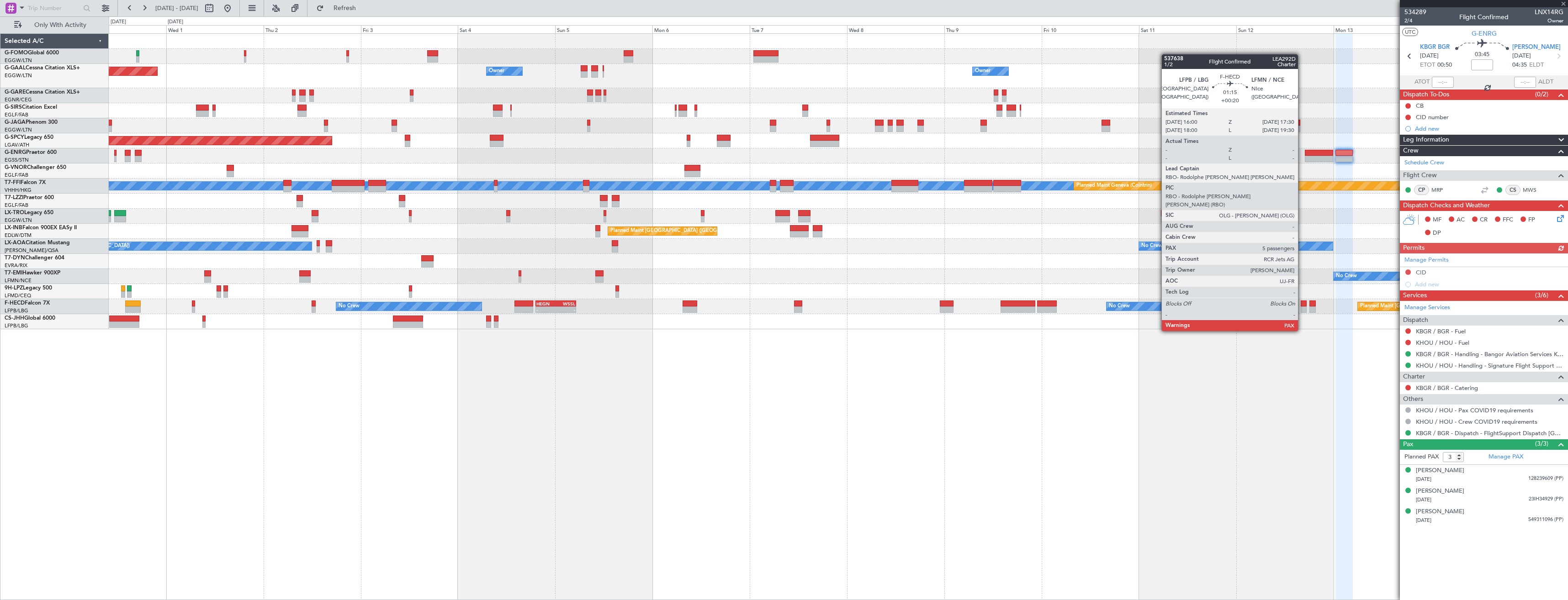
click at [1302, 305] on div at bounding box center [1304, 304] width 7 height 7
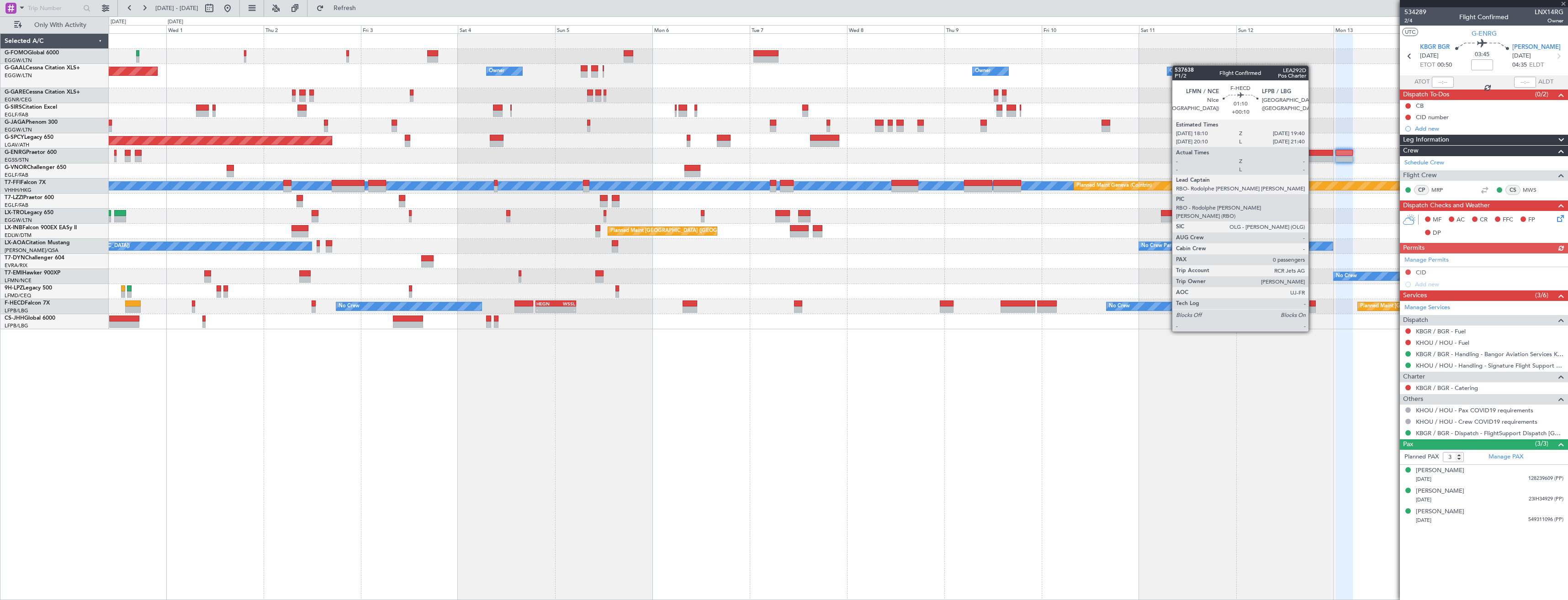
type input "+00:20"
type input "5"
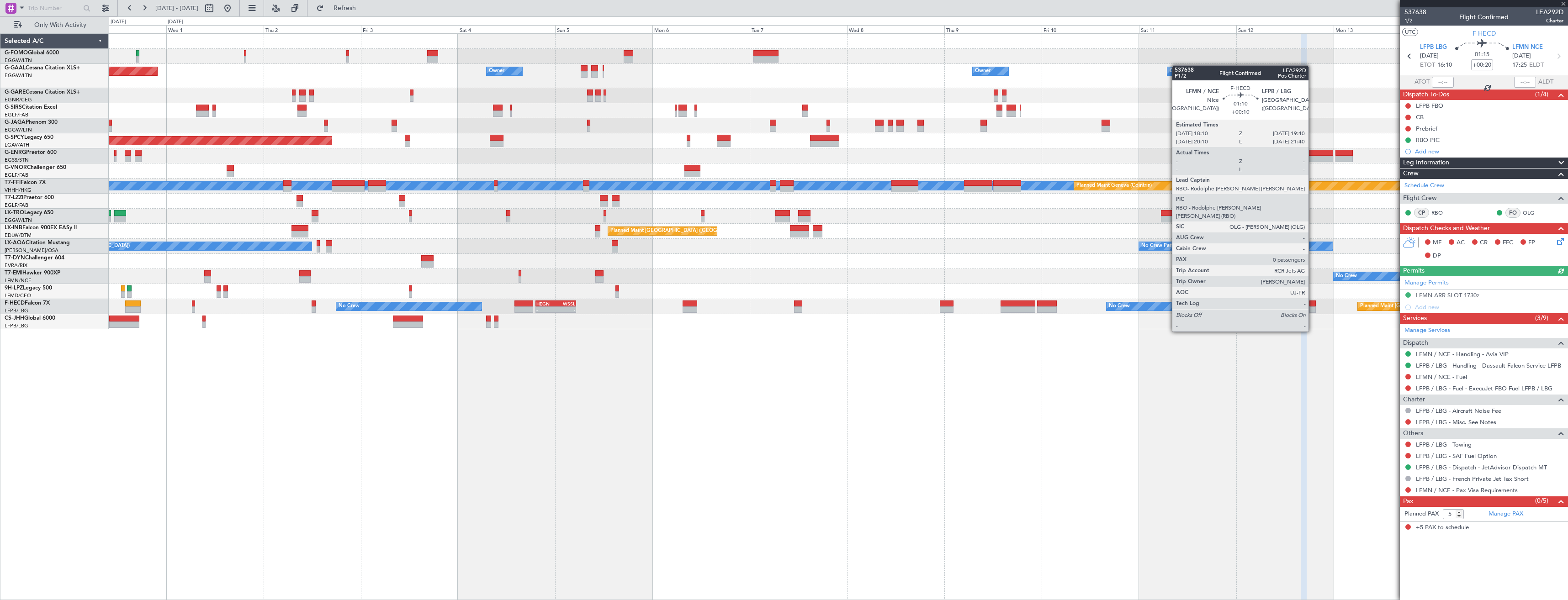
click at [1312, 306] on div at bounding box center [1312, 304] width 7 height 7
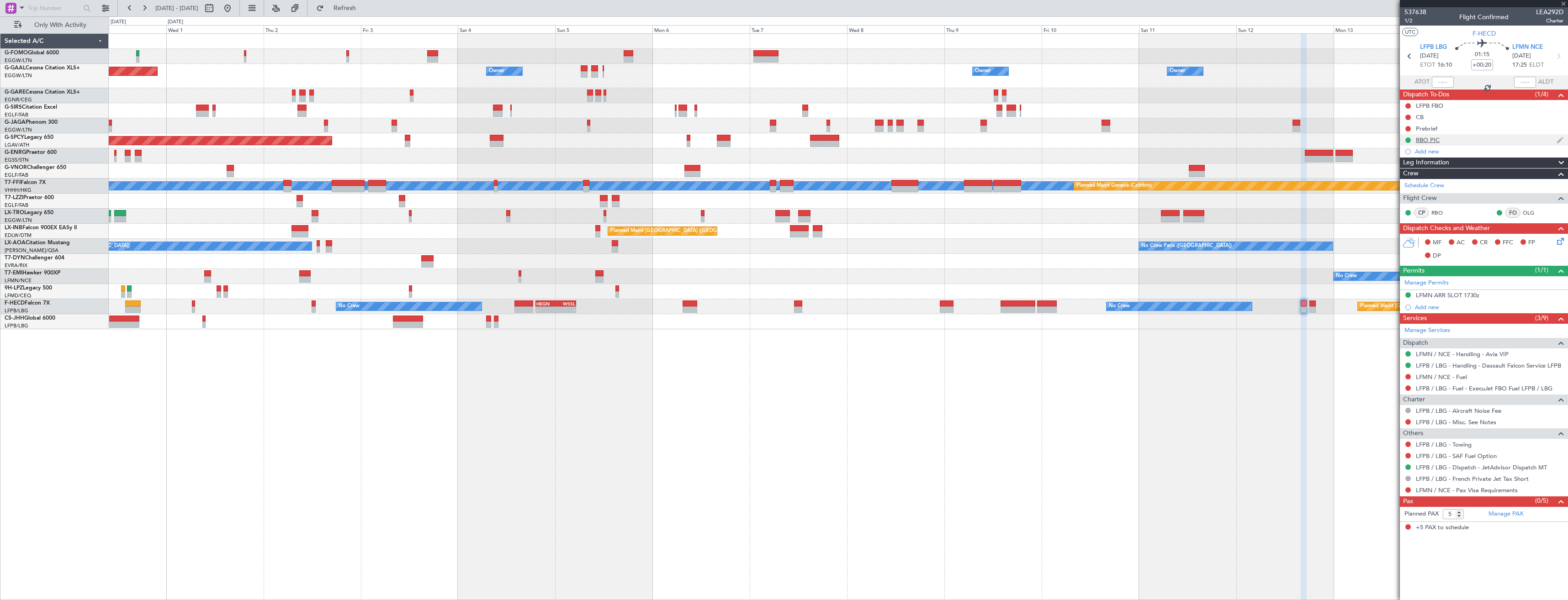
type input "+00:10"
type input "0"
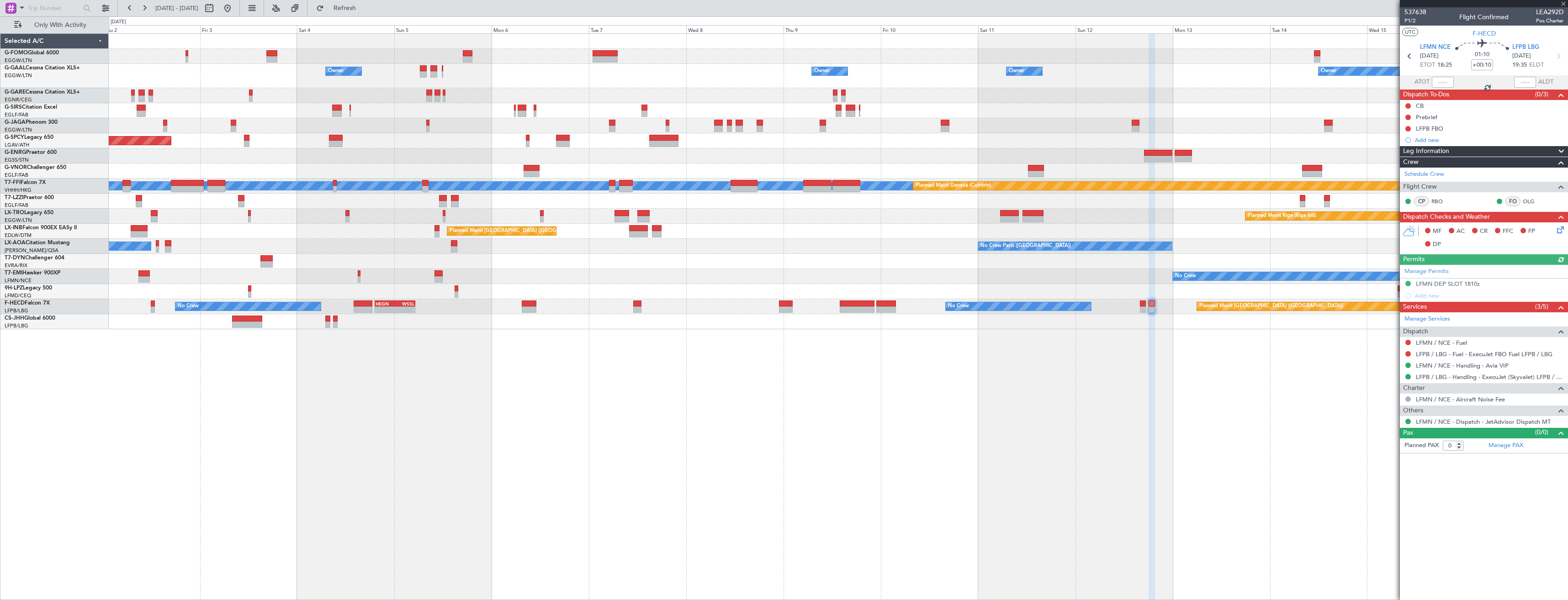
click at [1181, 221] on div "Planned Maint Riga (Riga Intl) Planned Maint London (Luton)" at bounding box center [838, 216] width 1459 height 15
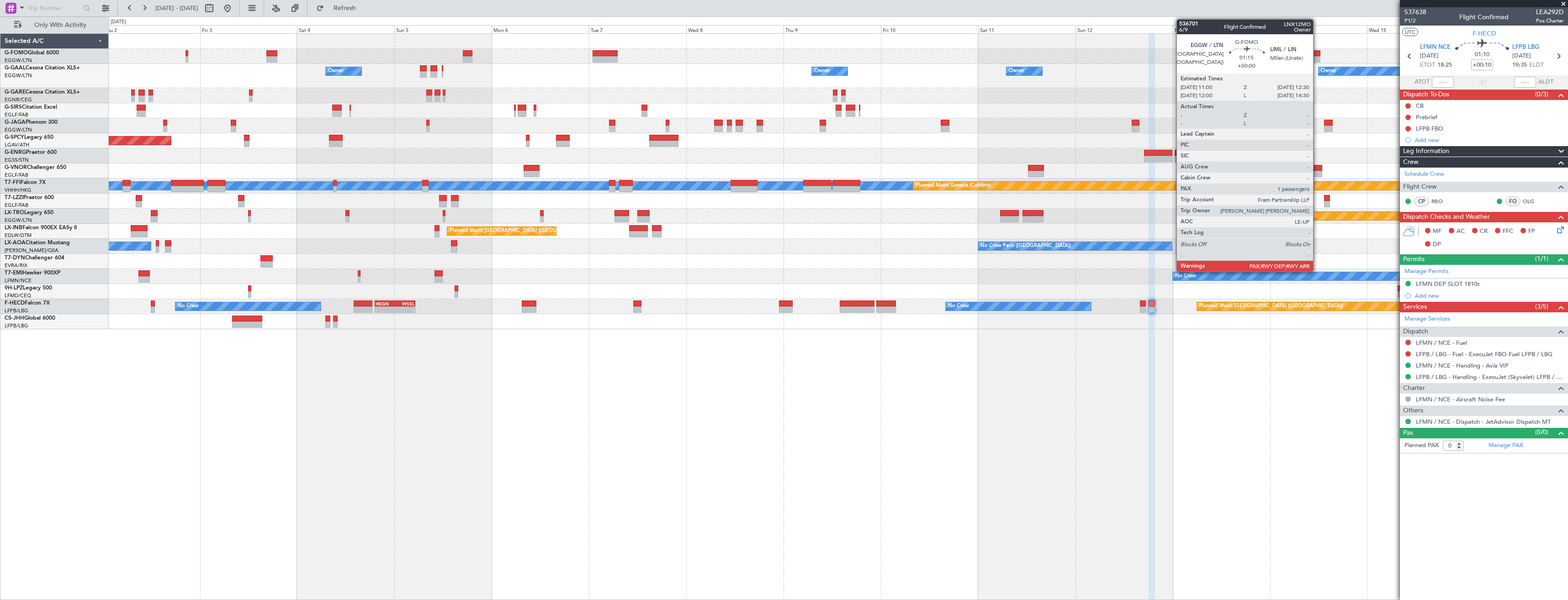
click at [1317, 54] on div at bounding box center [1317, 54] width 7 height 7
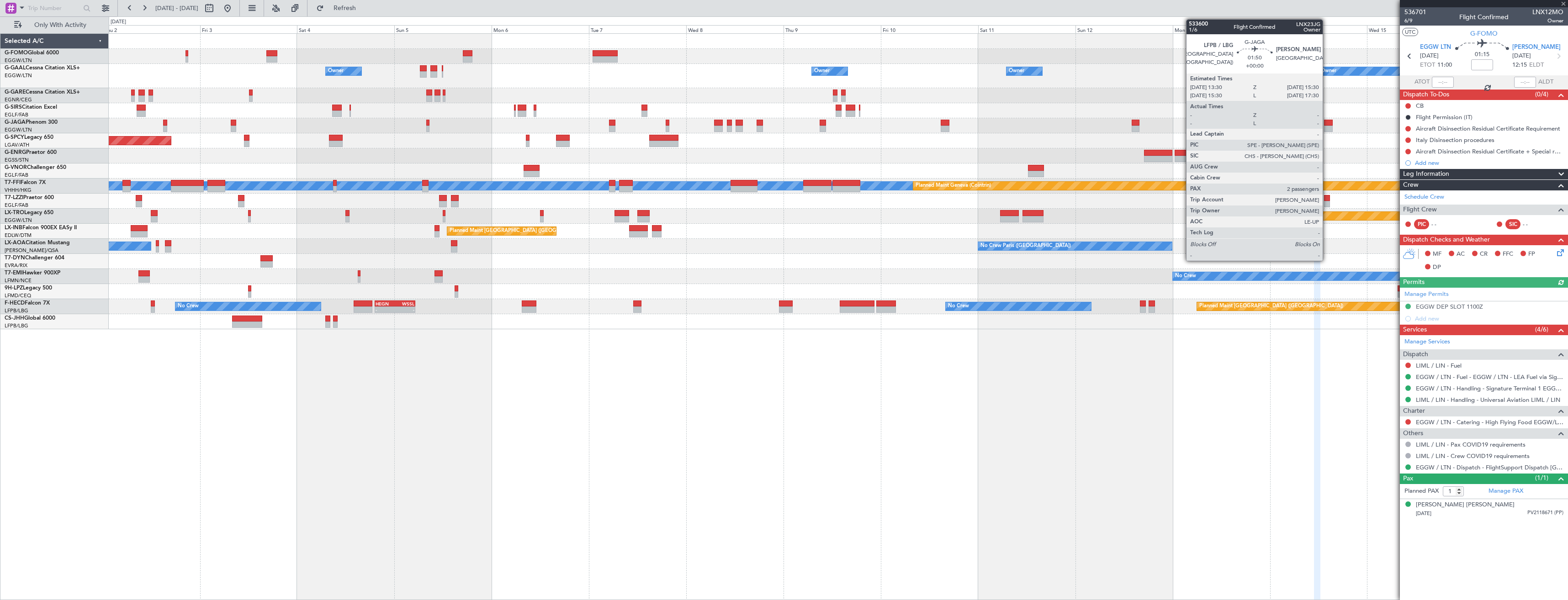
click at [1327, 124] on div at bounding box center [1328, 123] width 9 height 7
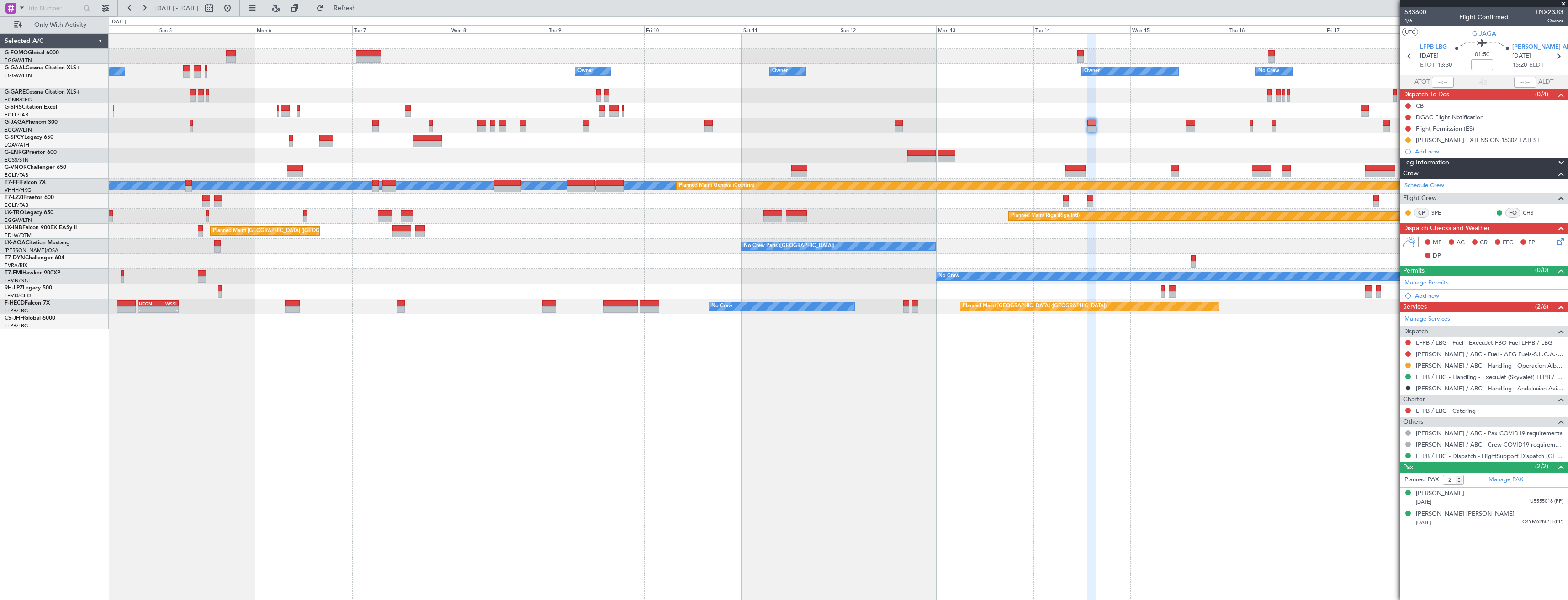
click at [1078, 159] on div "Owner Owner Owner Owner No Crew Owner Owner Planned Maint Dusseldorf Planned Ma…" at bounding box center [838, 182] width 1459 height 296
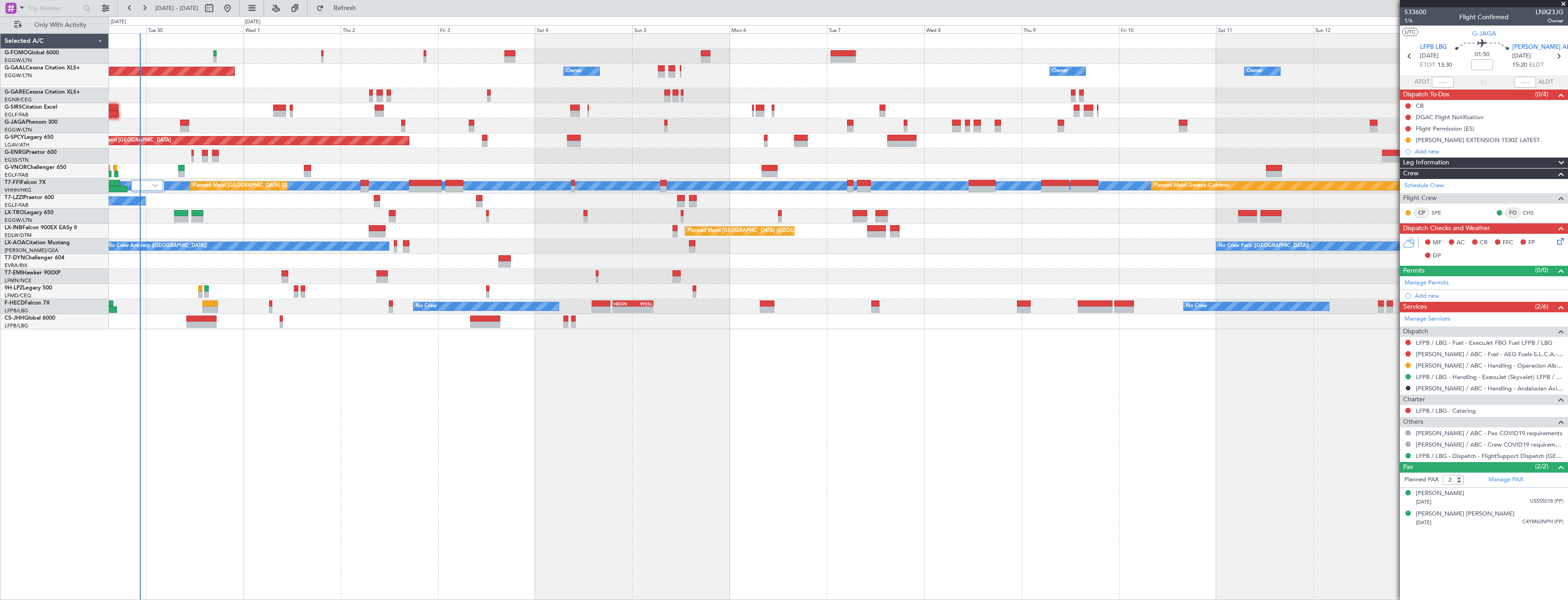
click at [1151, 258] on div "Owner Owner Owner Planned Maint Dusseldorf Owner Owner No Crew Owner Planned Ma…" at bounding box center [838, 182] width 1459 height 296
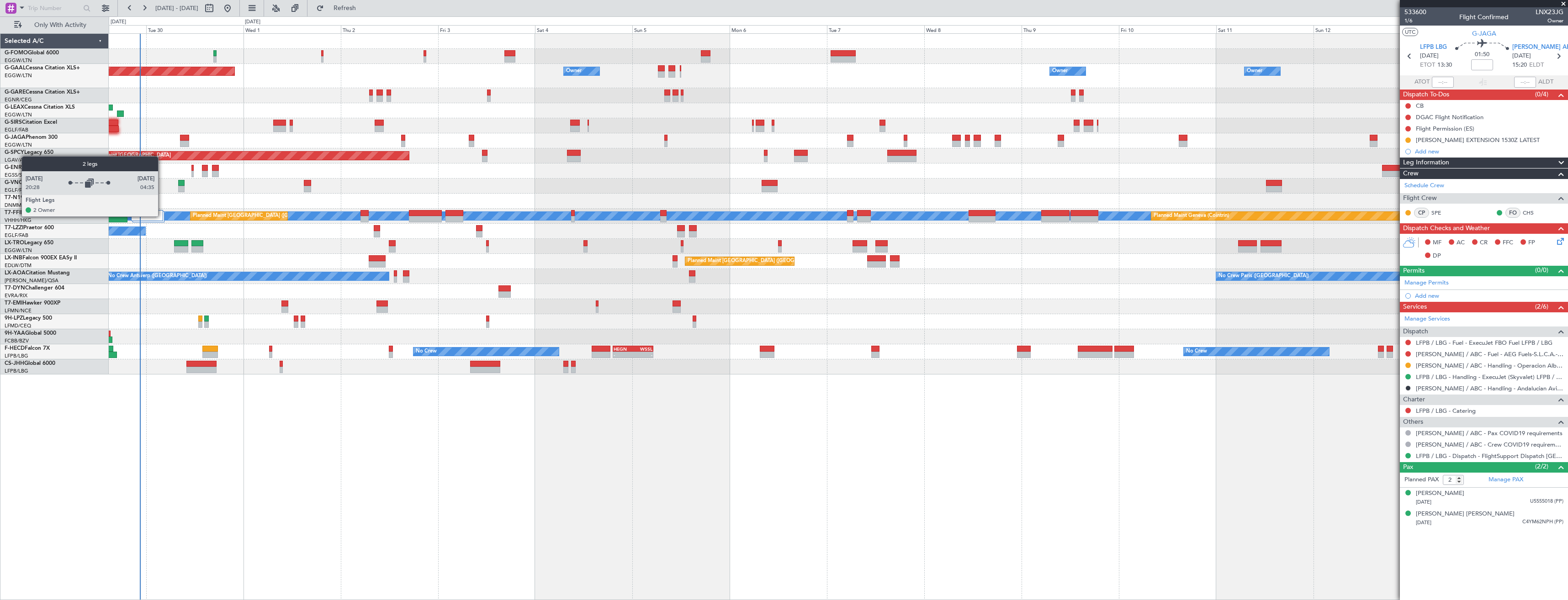
click at [162, 216] on div at bounding box center [147, 215] width 32 height 11
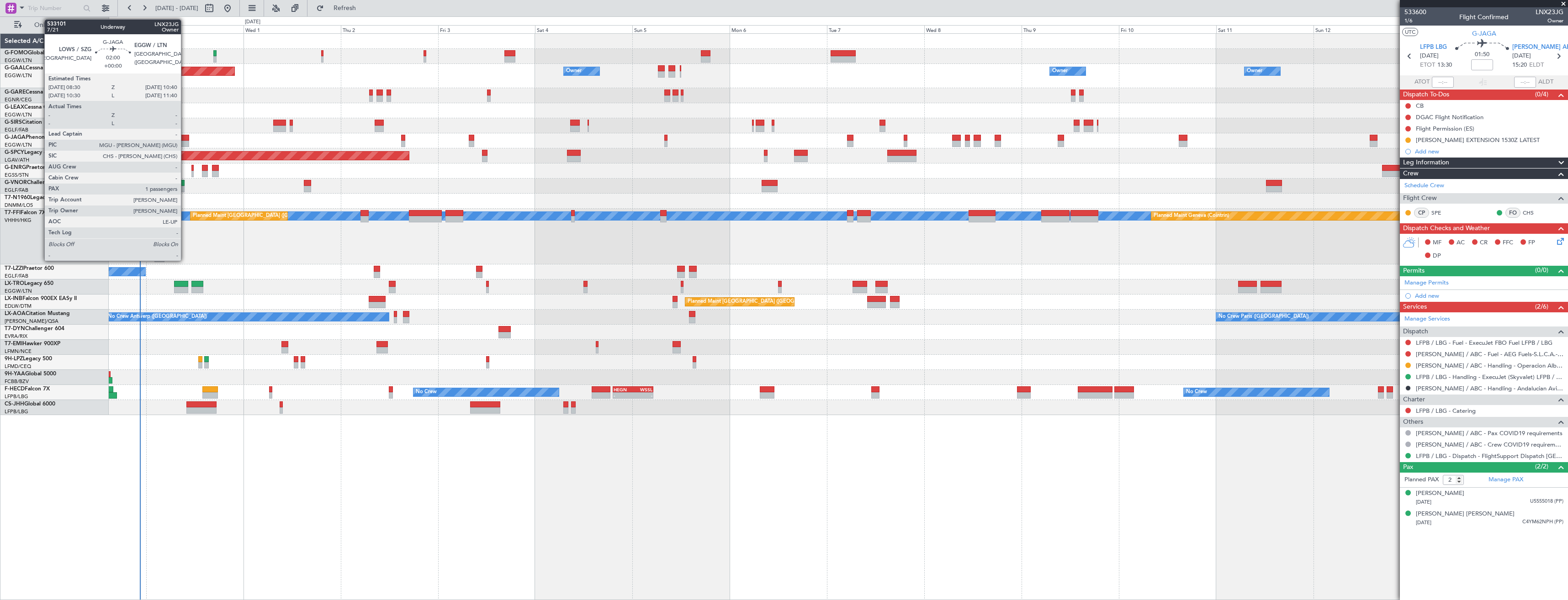
click at [185, 137] on div at bounding box center [184, 138] width 9 height 7
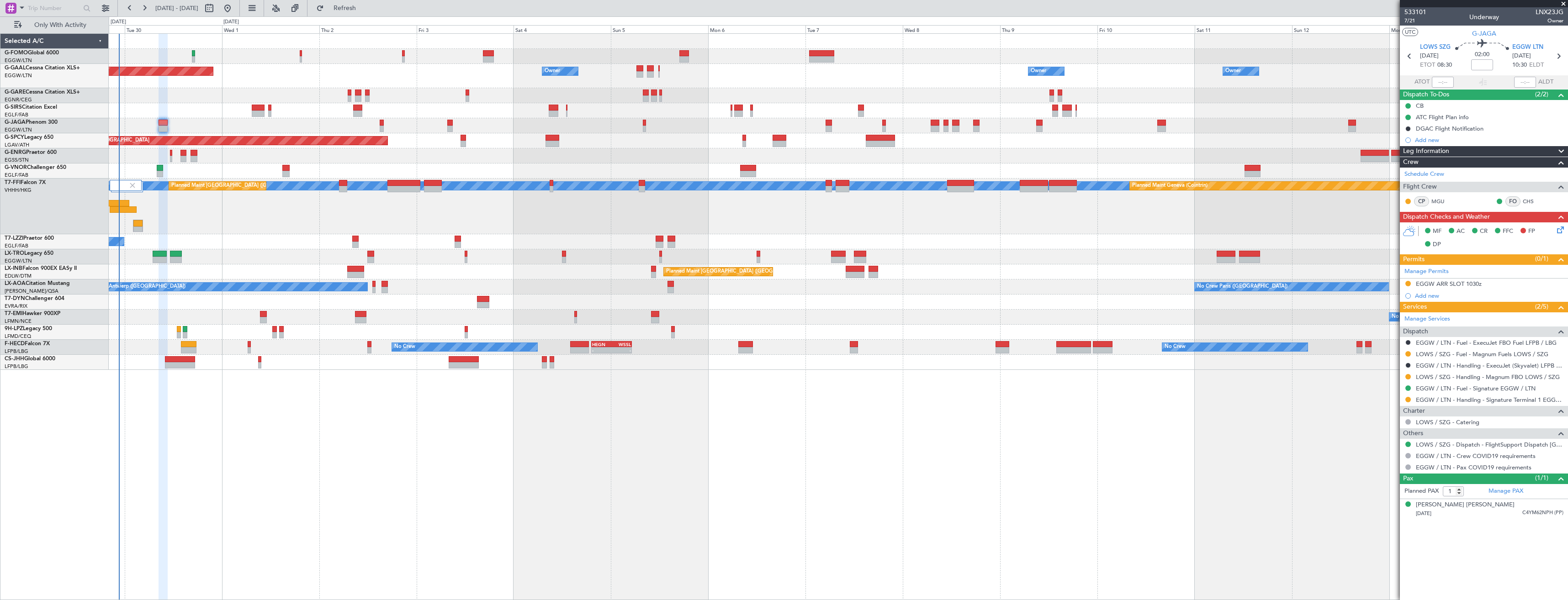
click at [1318, 135] on div "Owner Owner Owner Owner Planned Maint Dusseldorf Owner No Crew Owner Planned Ma…" at bounding box center [838, 202] width 1459 height 336
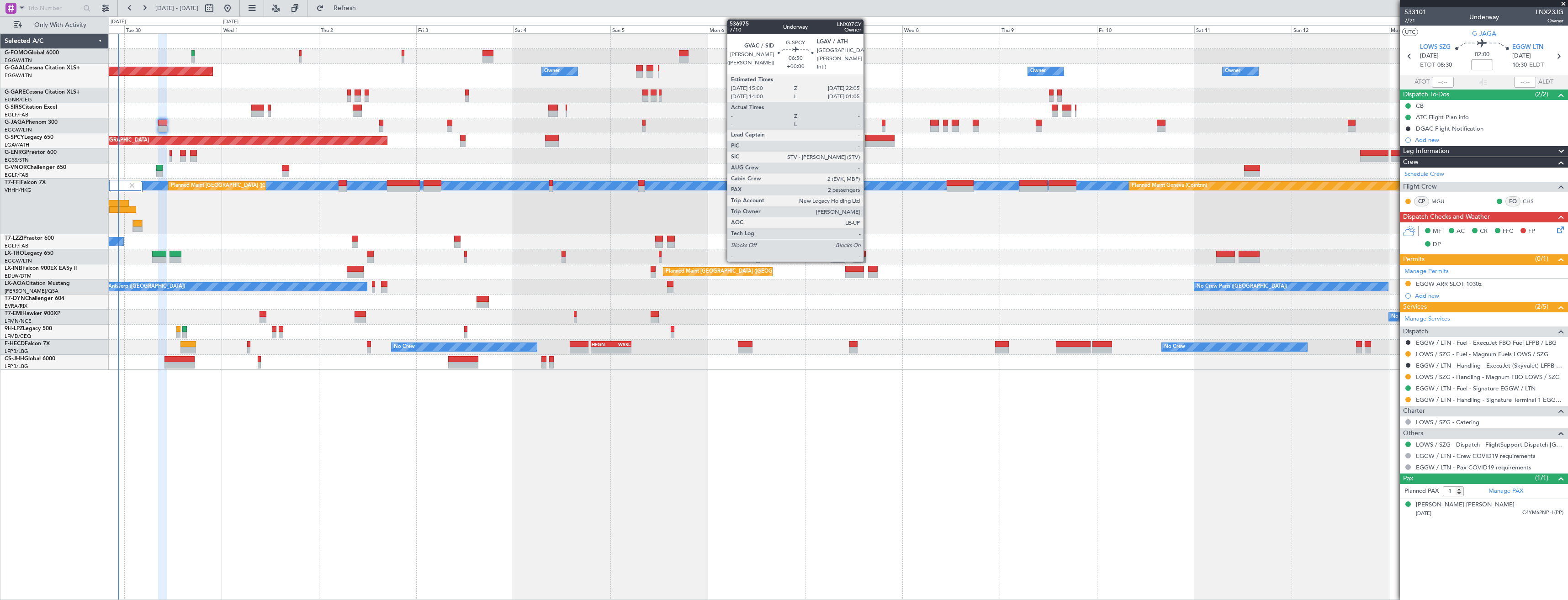
click at [867, 139] on div at bounding box center [880, 138] width 29 height 7
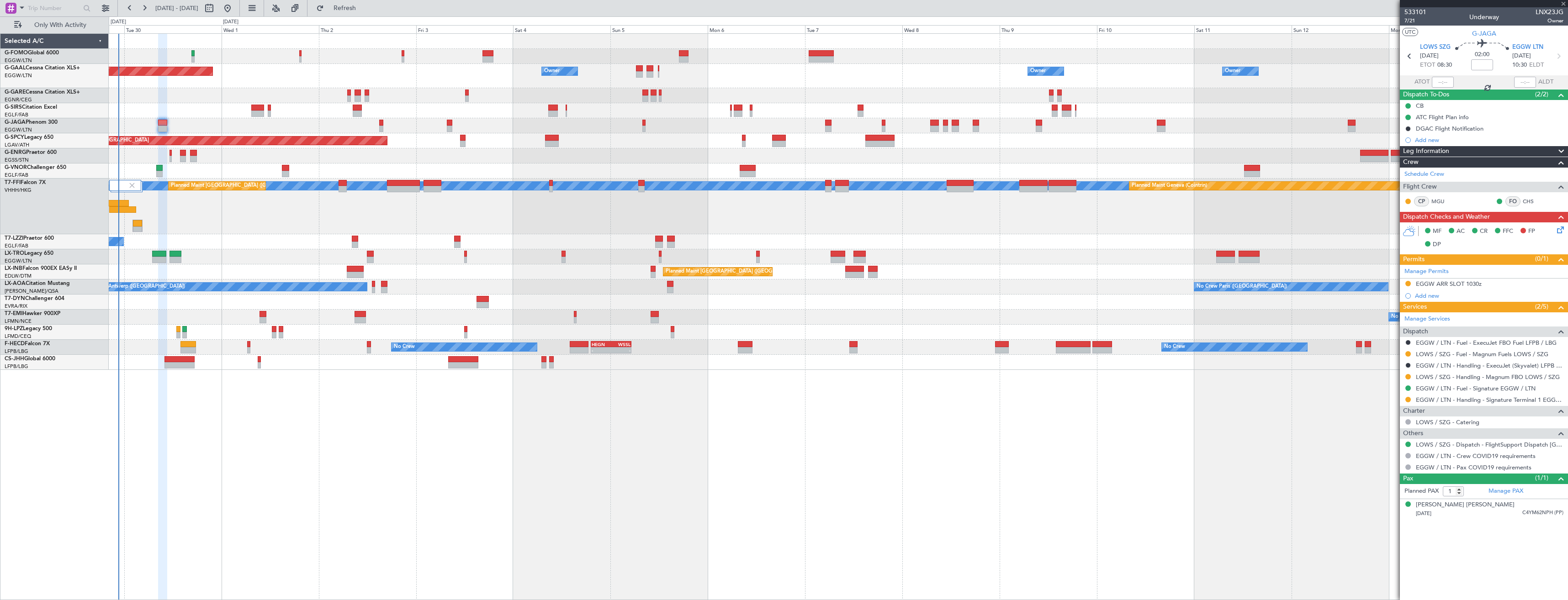
type input "2"
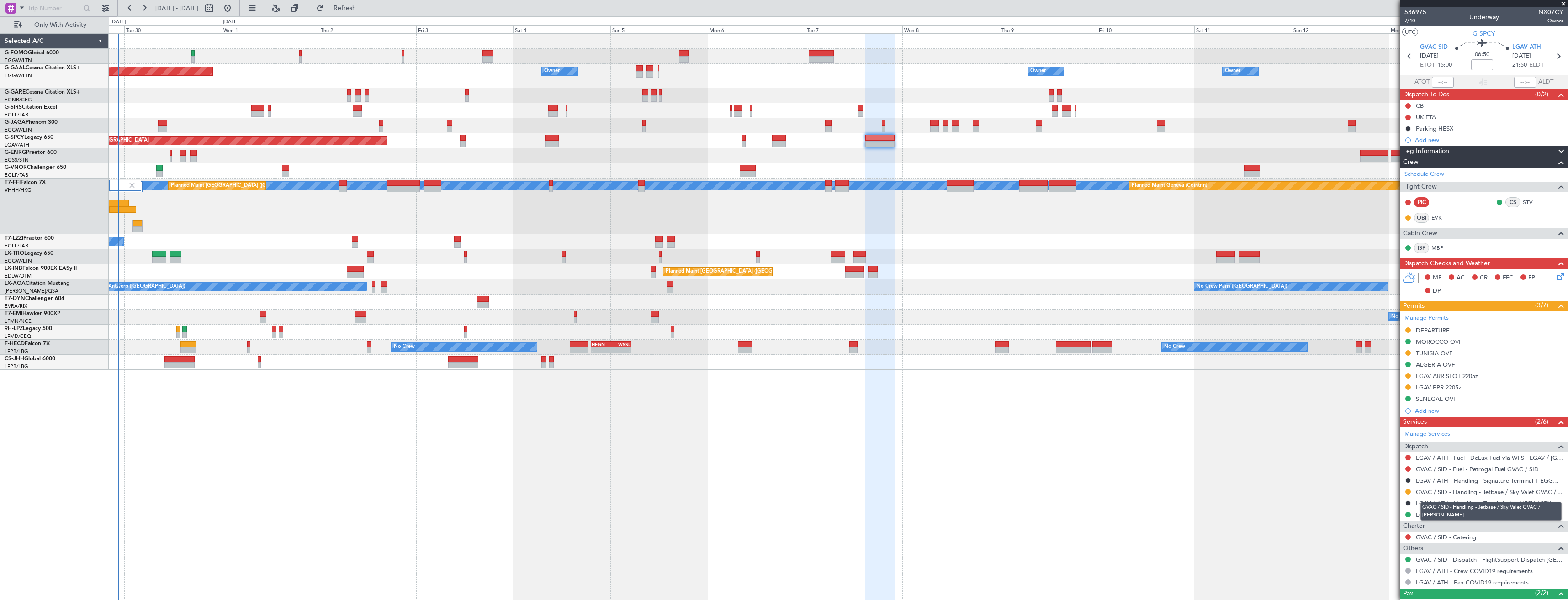
click at [1485, 492] on link "GVAC / SID - Handling - Jetbase / Sky Valet GVAC / [PERSON_NAME]" at bounding box center [1489, 492] width 147 height 8
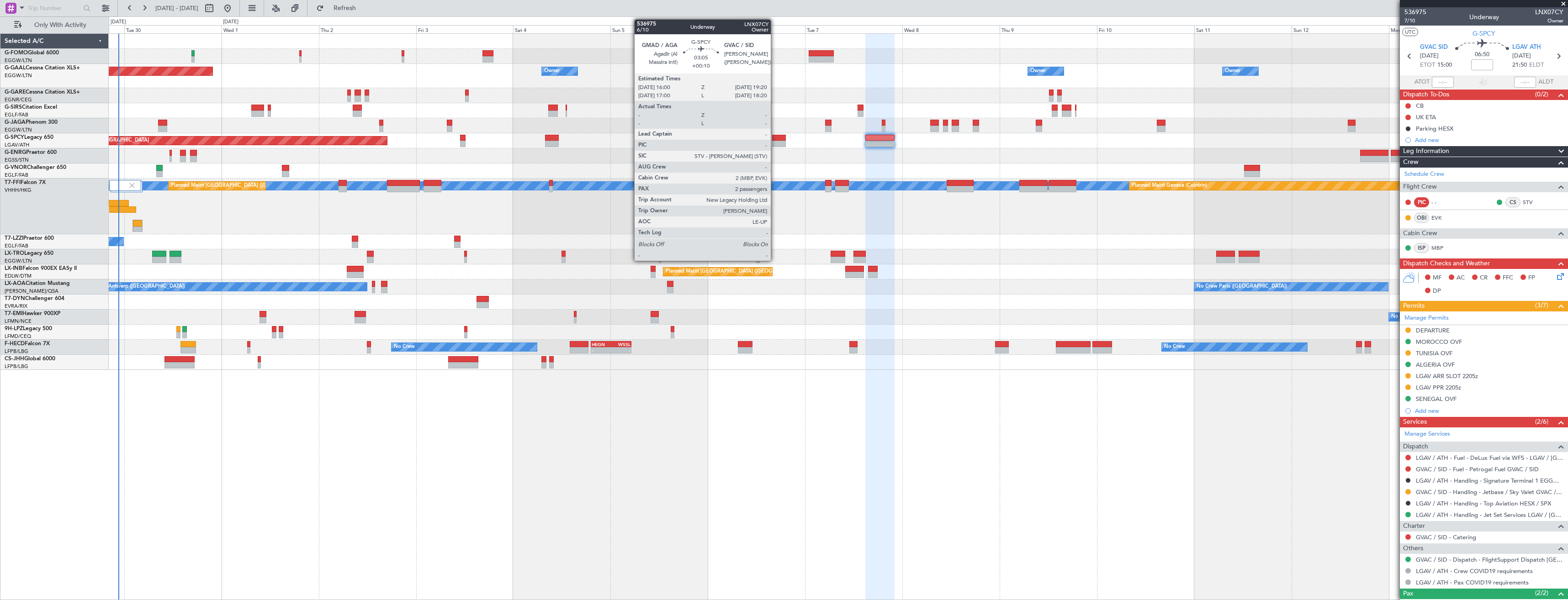
click at [775, 142] on div at bounding box center [779, 144] width 14 height 7
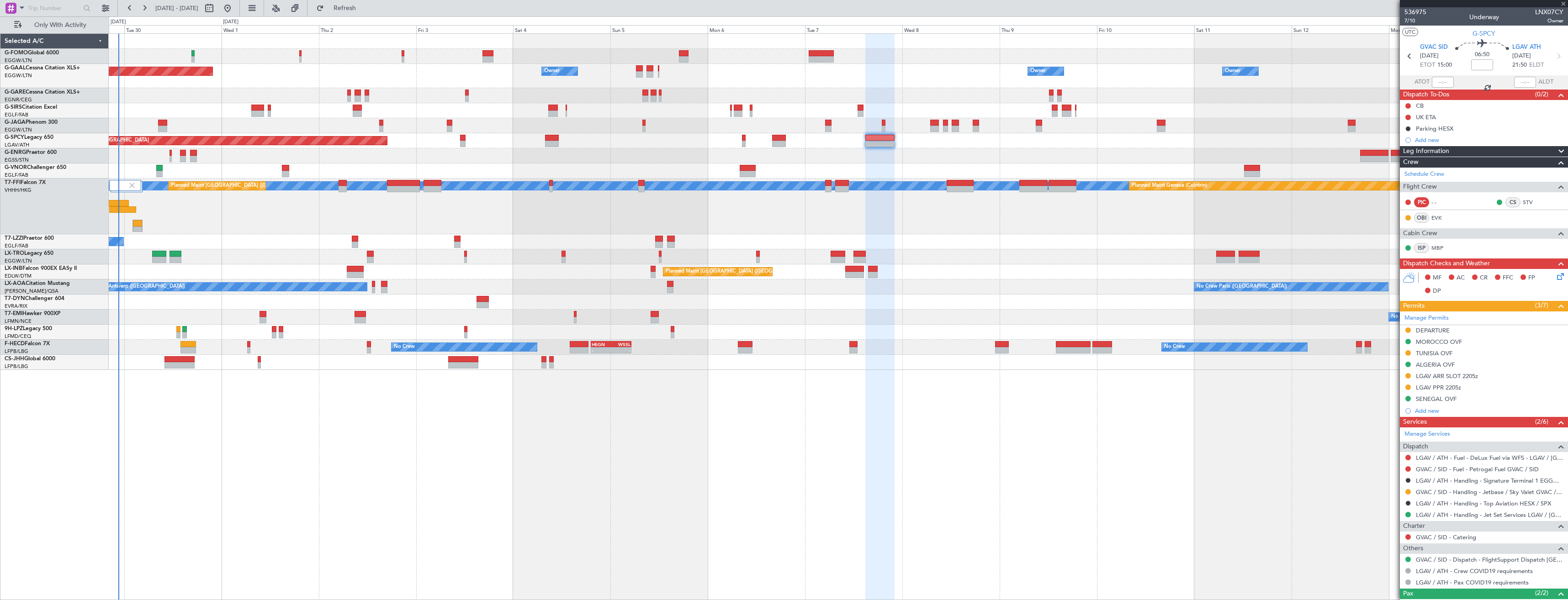
type input "+00:10"
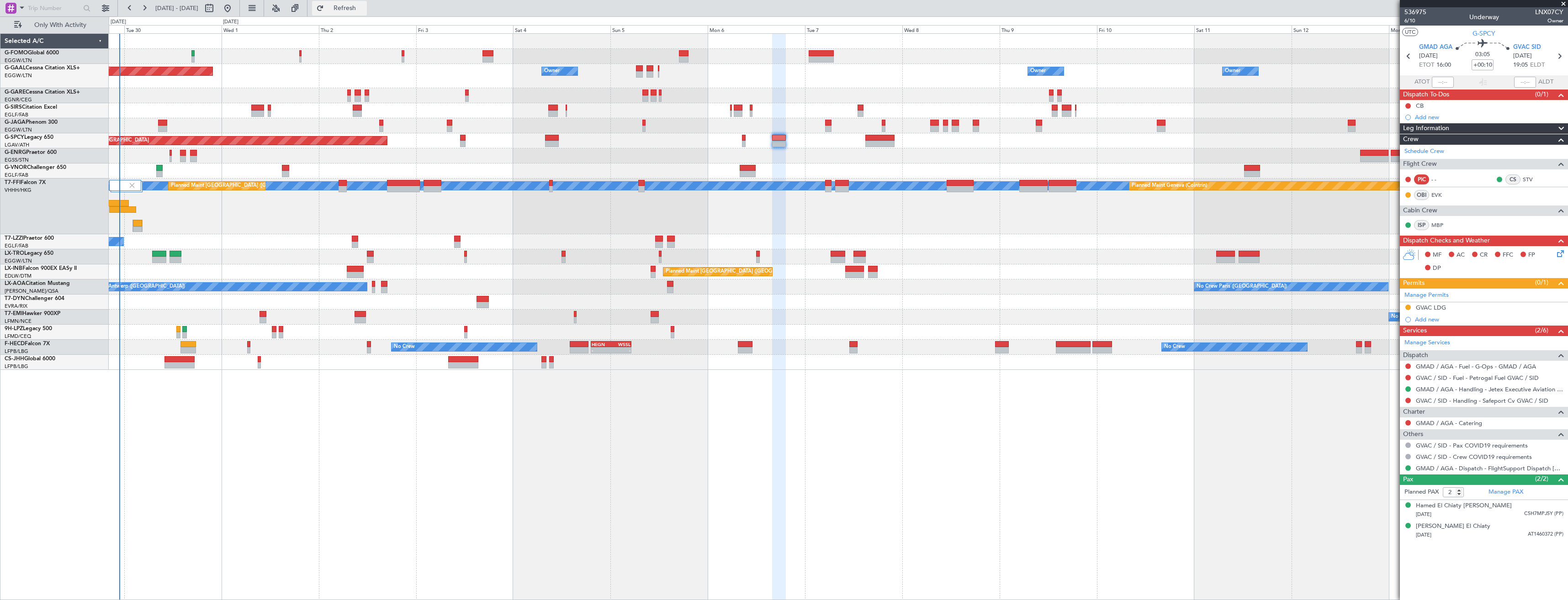
click at [367, 12] on button "Refresh" at bounding box center [340, 9] width 55 height 15
click at [1444, 401] on link "GVAC / SID - Handling - Safeport Cv GVAC / SID" at bounding box center [1482, 400] width 133 height 8
click at [362, 9] on span "Refresh" at bounding box center [345, 8] width 38 height 7
click at [1565, 2] on span at bounding box center [1563, 4] width 9 height 9
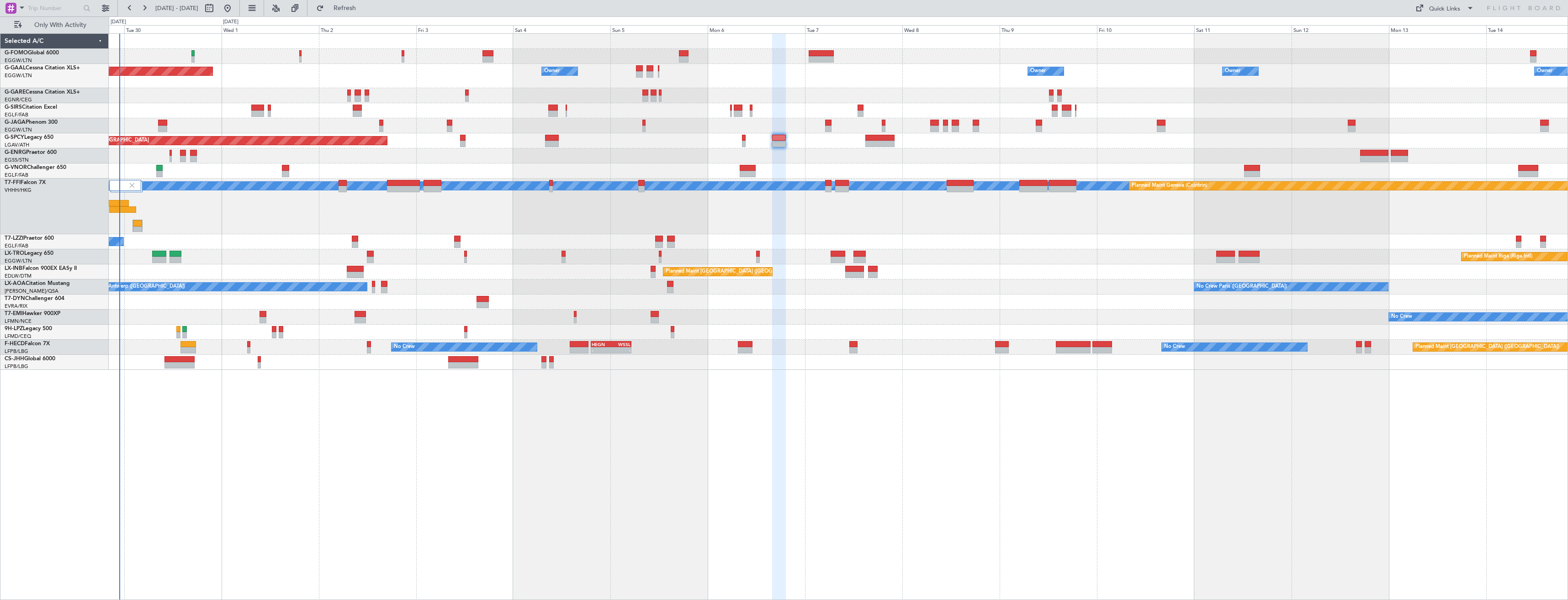
type input "0"
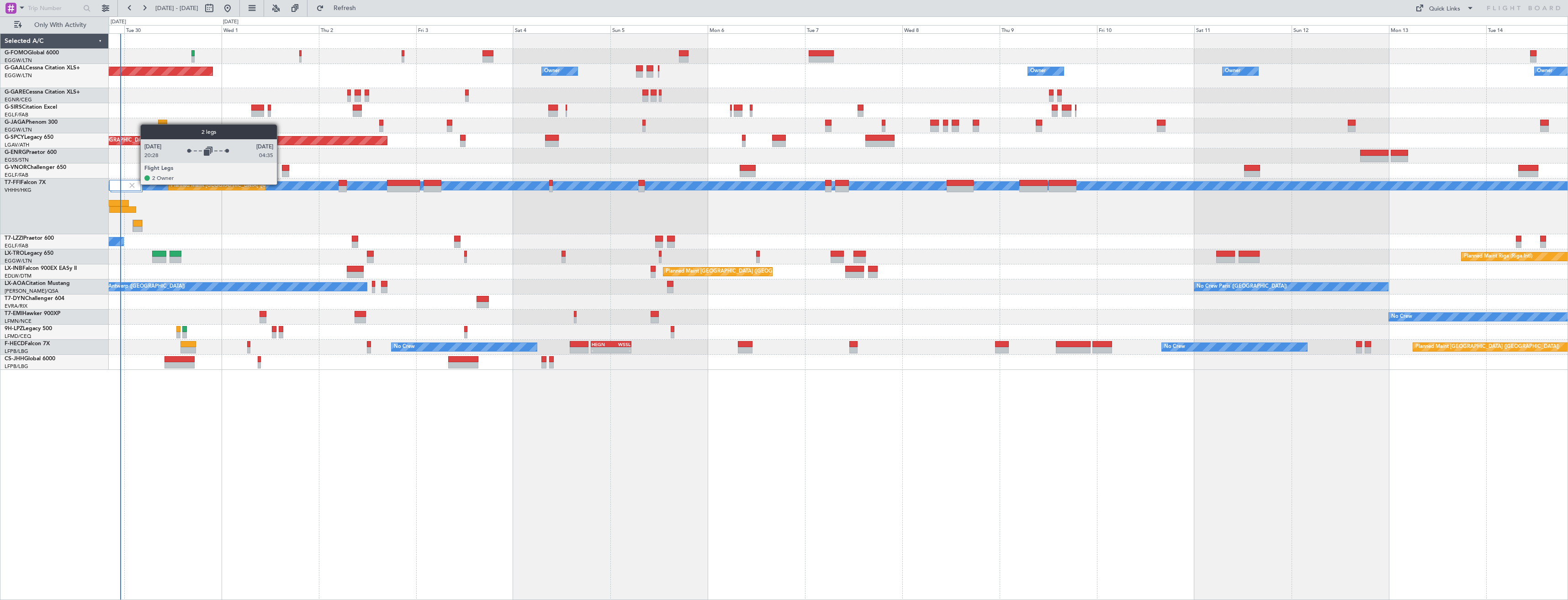
click at [136, 184] on img at bounding box center [132, 186] width 9 height 9
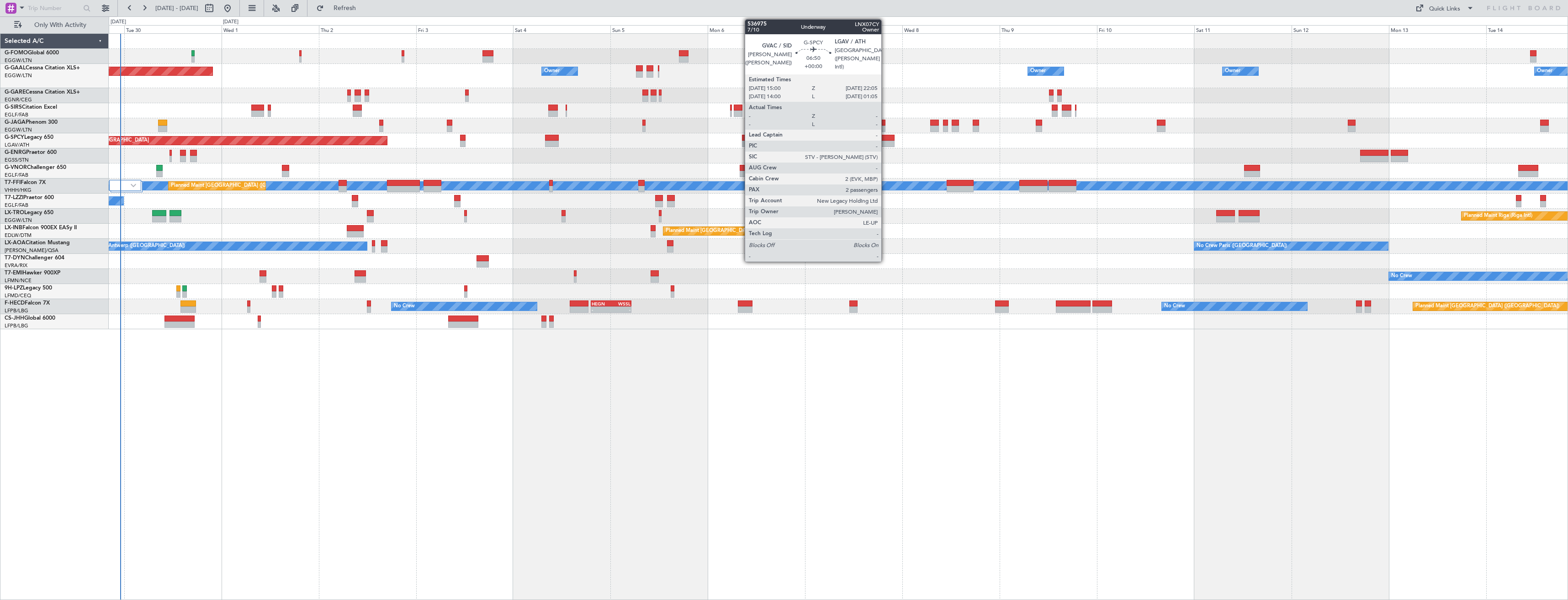
click at [886, 143] on div at bounding box center [880, 144] width 29 height 7
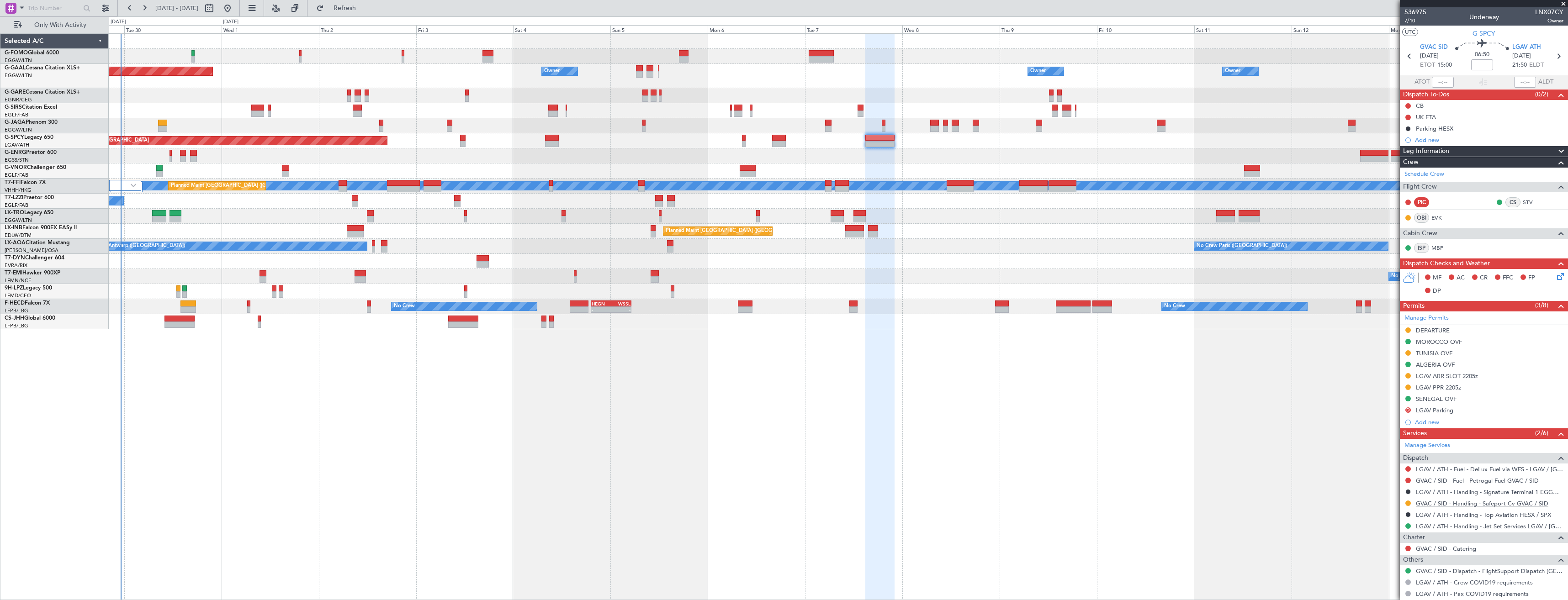
click at [1432, 504] on link "GVAC / SID - Handling - Safeport Cv GVAC / SID" at bounding box center [1482, 503] width 133 height 8
click at [1439, 502] on link "GVAC / SID - Handling - Safeport Cv GVAC / SID" at bounding box center [1482, 503] width 133 height 8
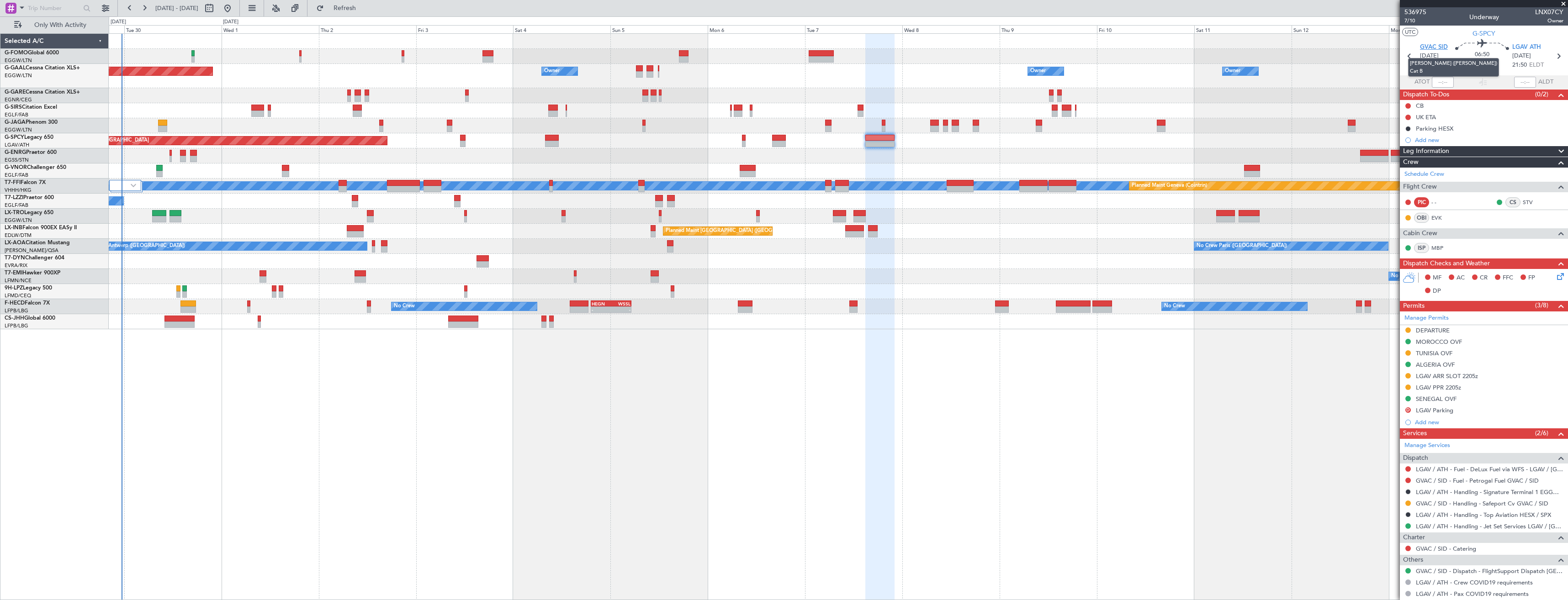
click at [1433, 46] on span "GVAC SID" at bounding box center [1434, 47] width 28 height 9
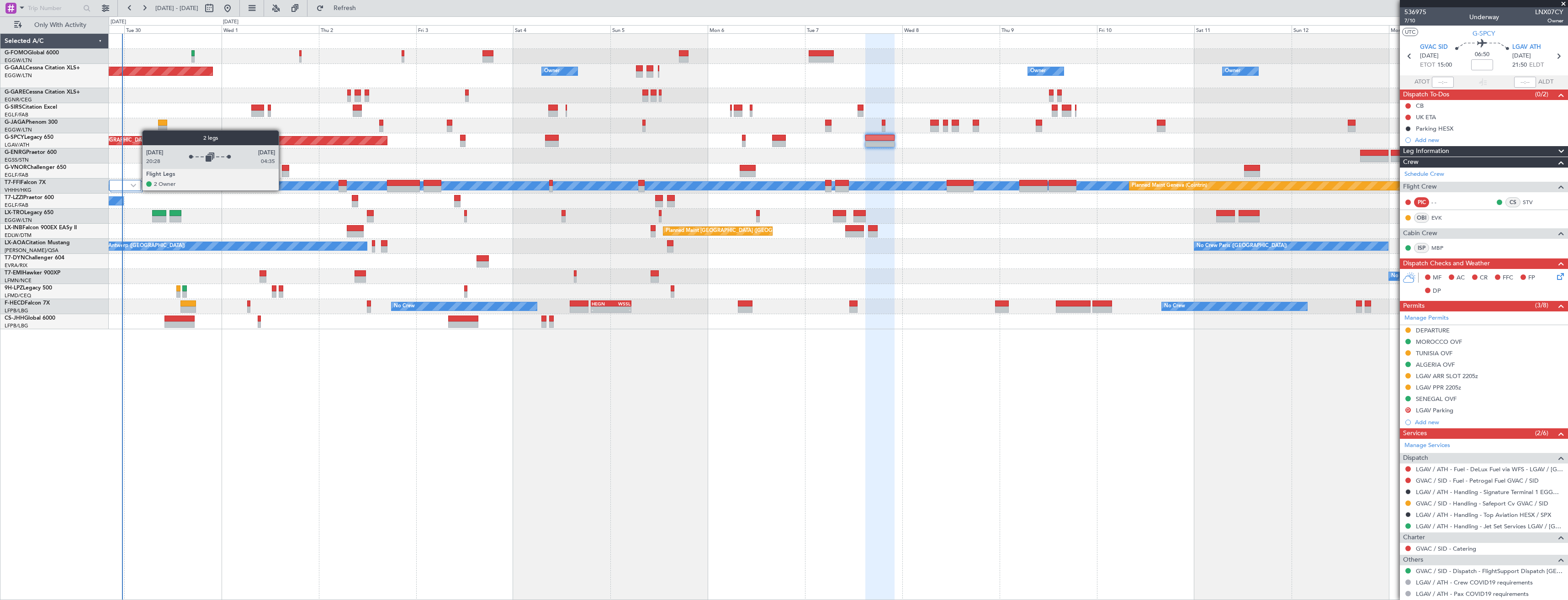
click at [138, 190] on div at bounding box center [125, 186] width 32 height 11
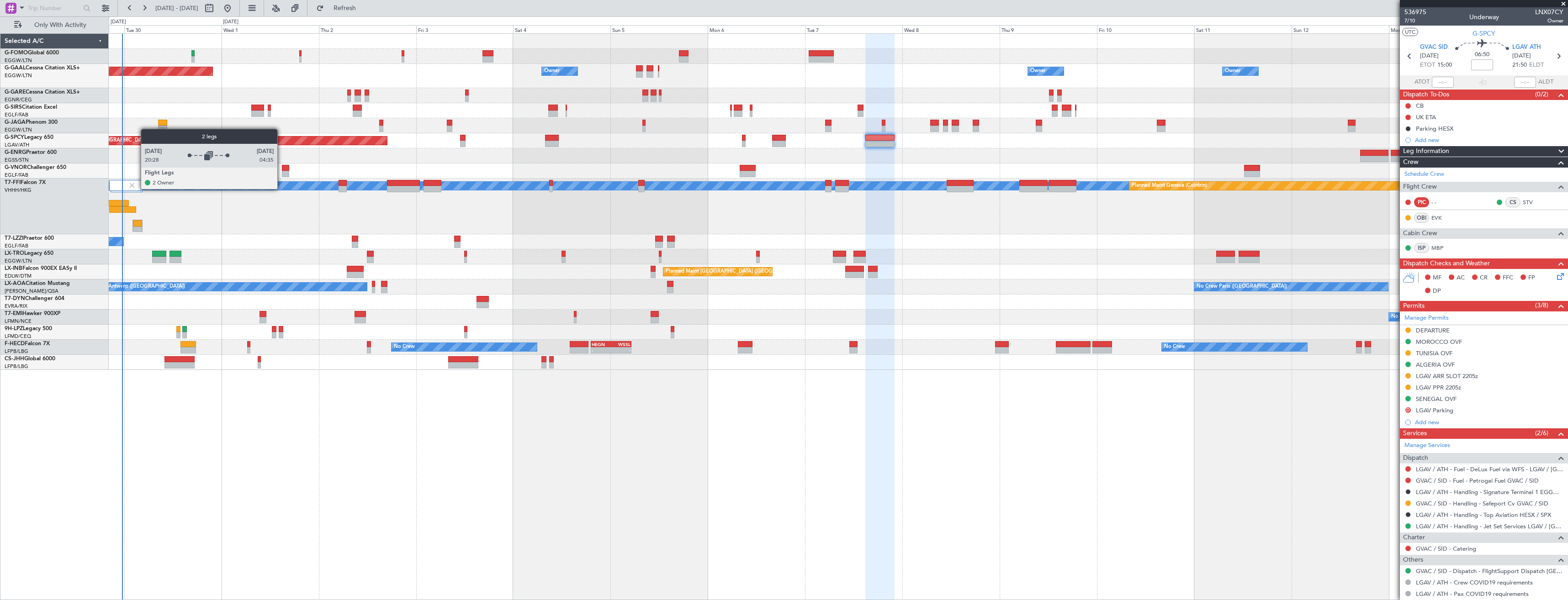
click at [136, 189] on div at bounding box center [125, 186] width 32 height 11
